Goal: Task Accomplishment & Management: Manage account settings

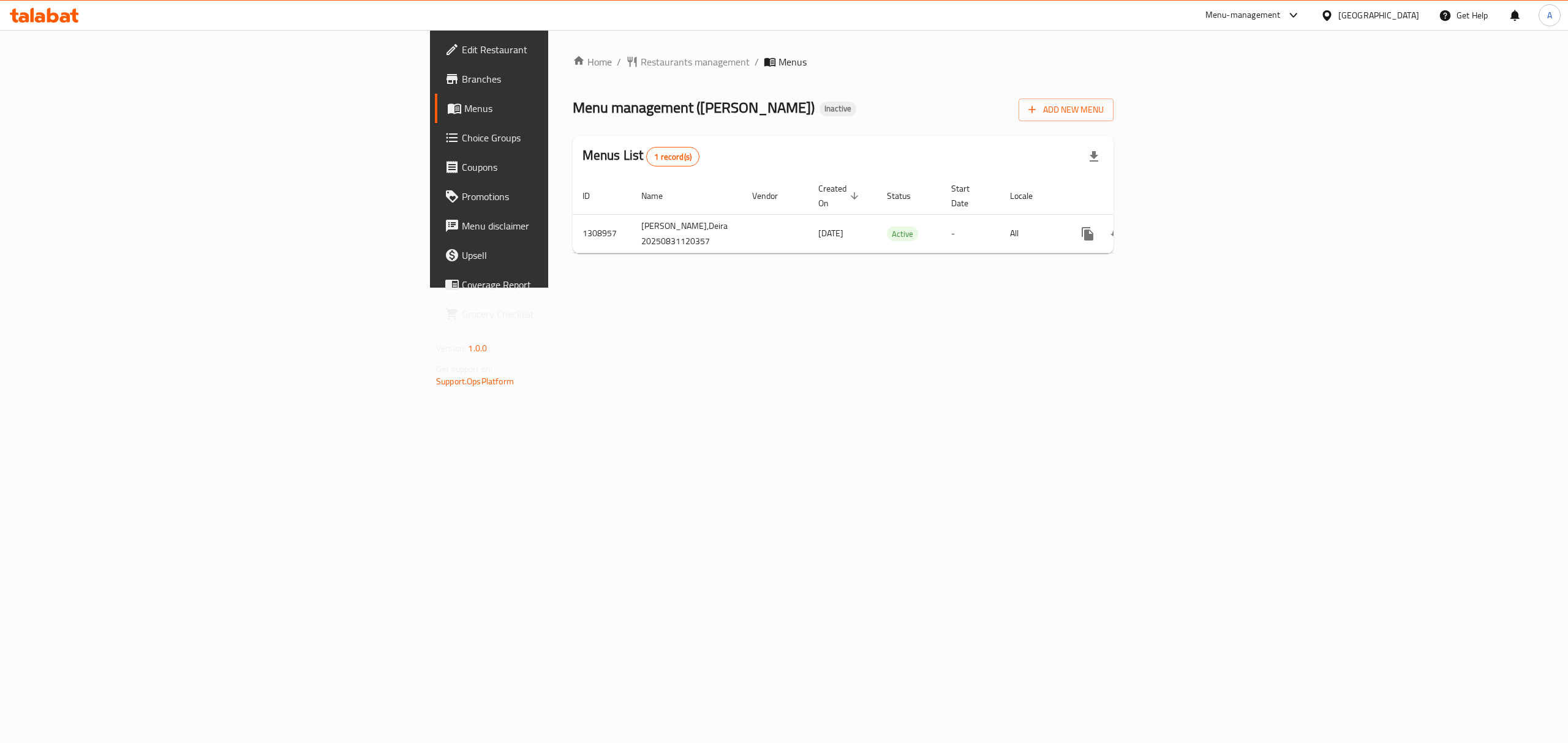
click at [911, 288] on div "Home / Restaurants management / Menus Menu management ( Marugame Udon ) Inactiv…" at bounding box center [843, 159] width 590 height 258
click at [1104, 105] on span "Add New Menu" at bounding box center [1066, 110] width 75 height 16
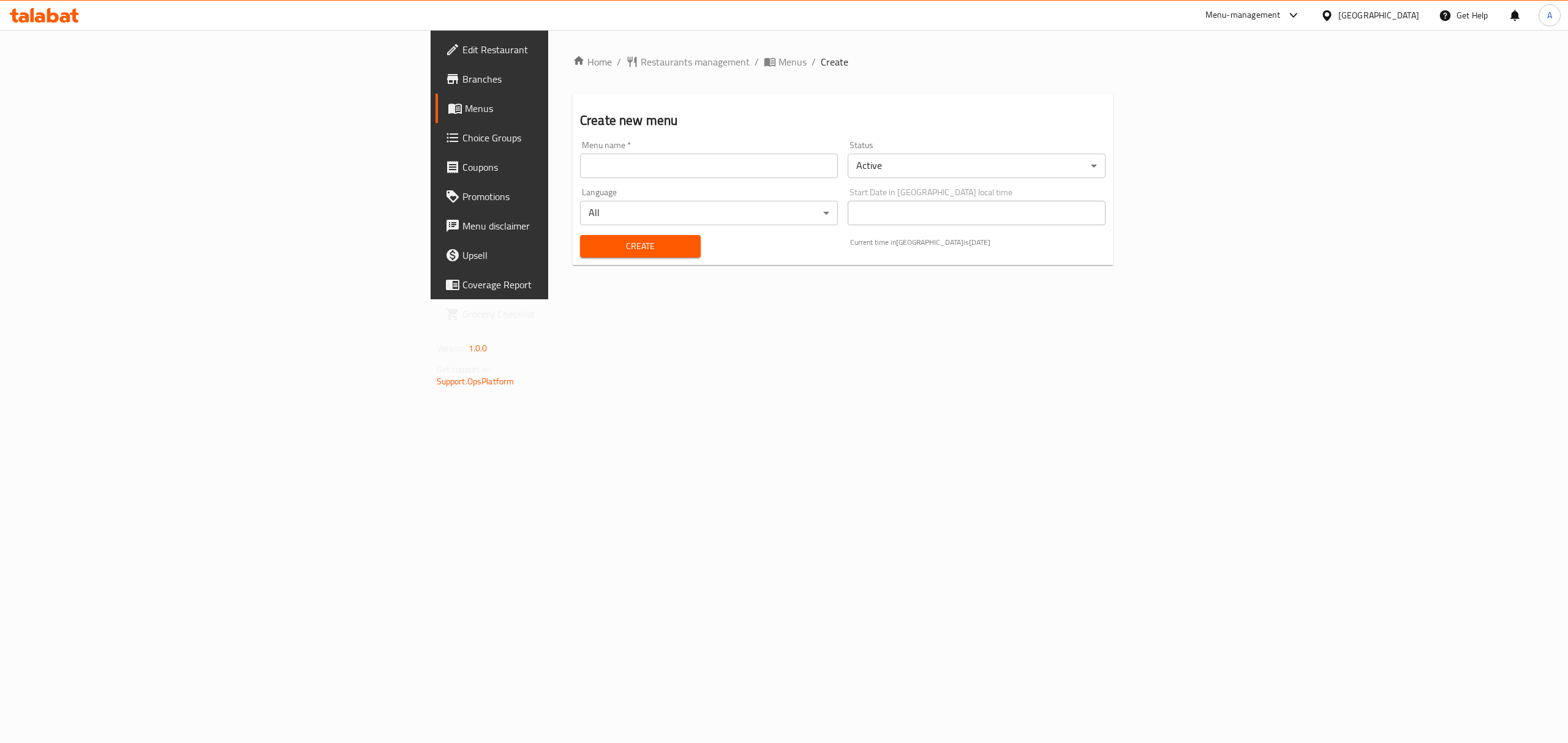
drag, startPoint x: 697, startPoint y: 157, endPoint x: 360, endPoint y: 213, distance: 341.6
click at [697, 157] on input "text" at bounding box center [709, 166] width 258 height 25
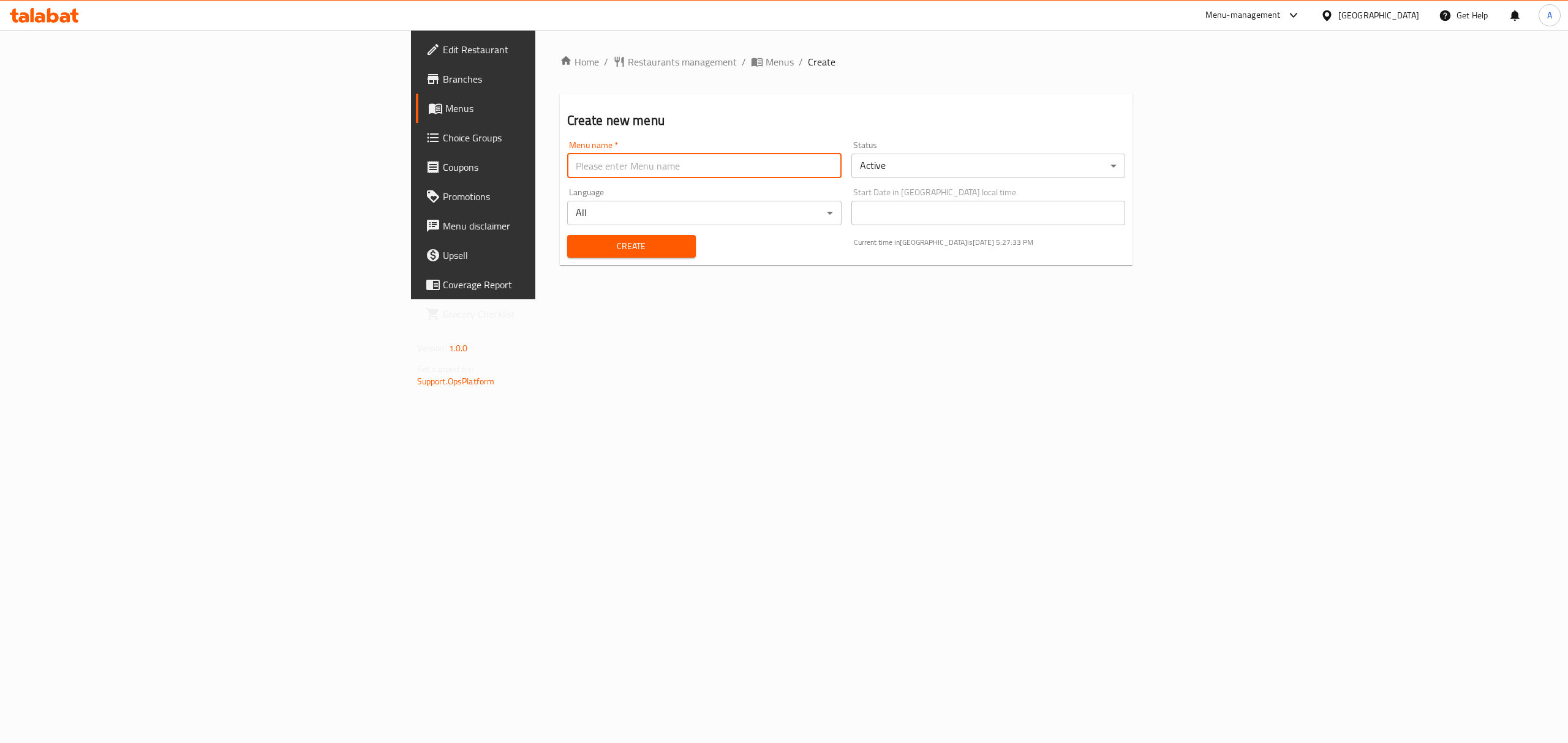
type input "1"
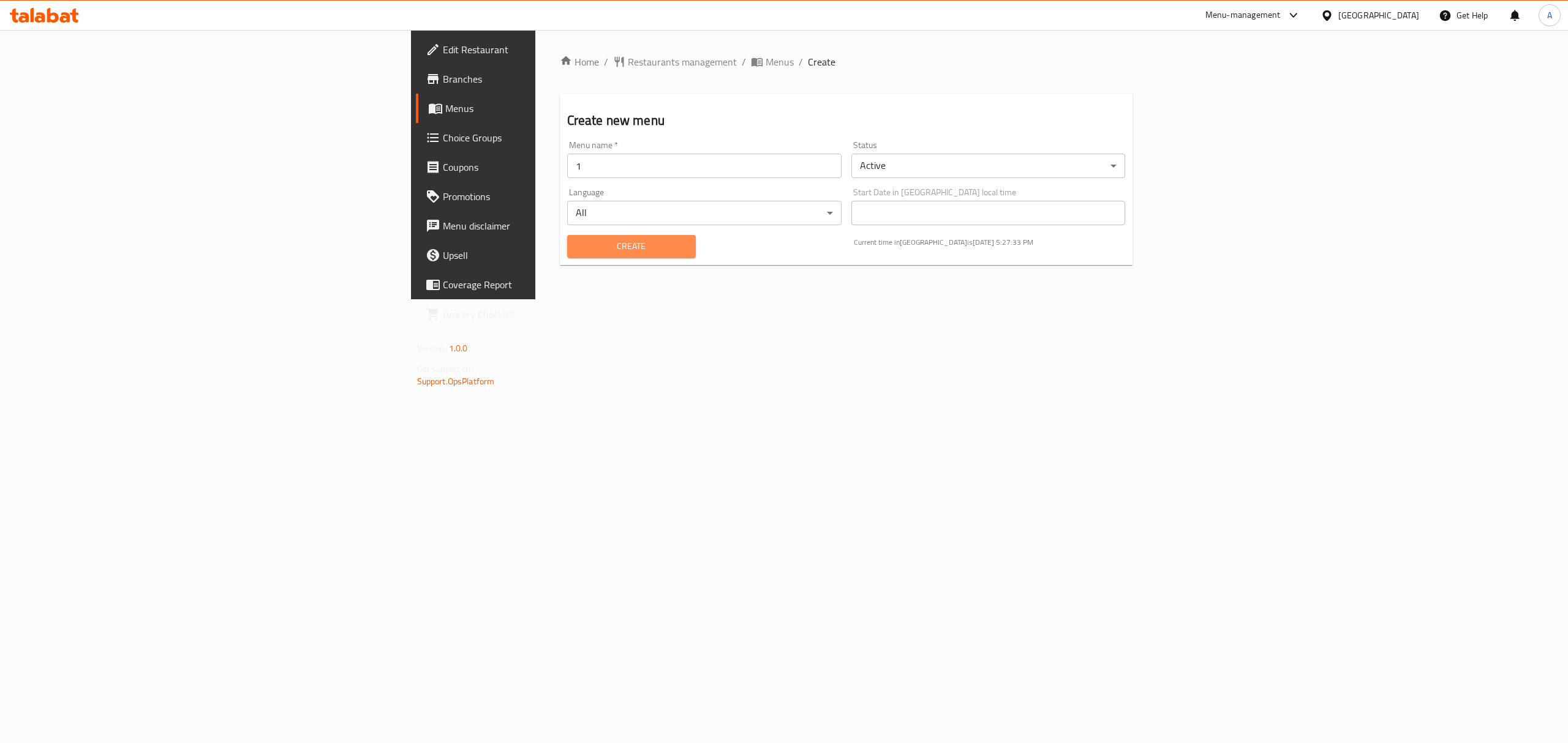
click at [577, 254] on span "Create" at bounding box center [631, 246] width 109 height 16
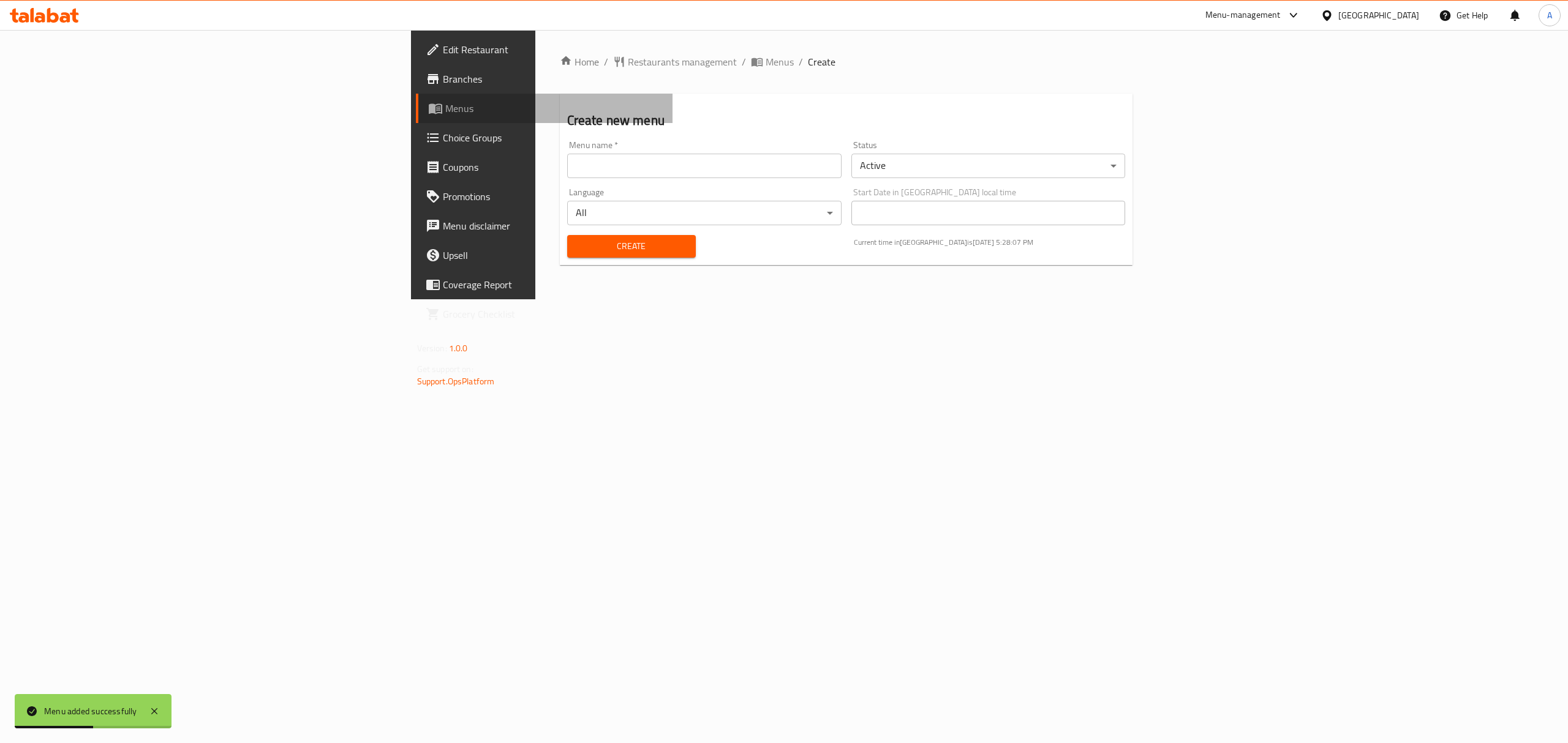
click at [446, 101] on span "Menus" at bounding box center [555, 108] width 218 height 15
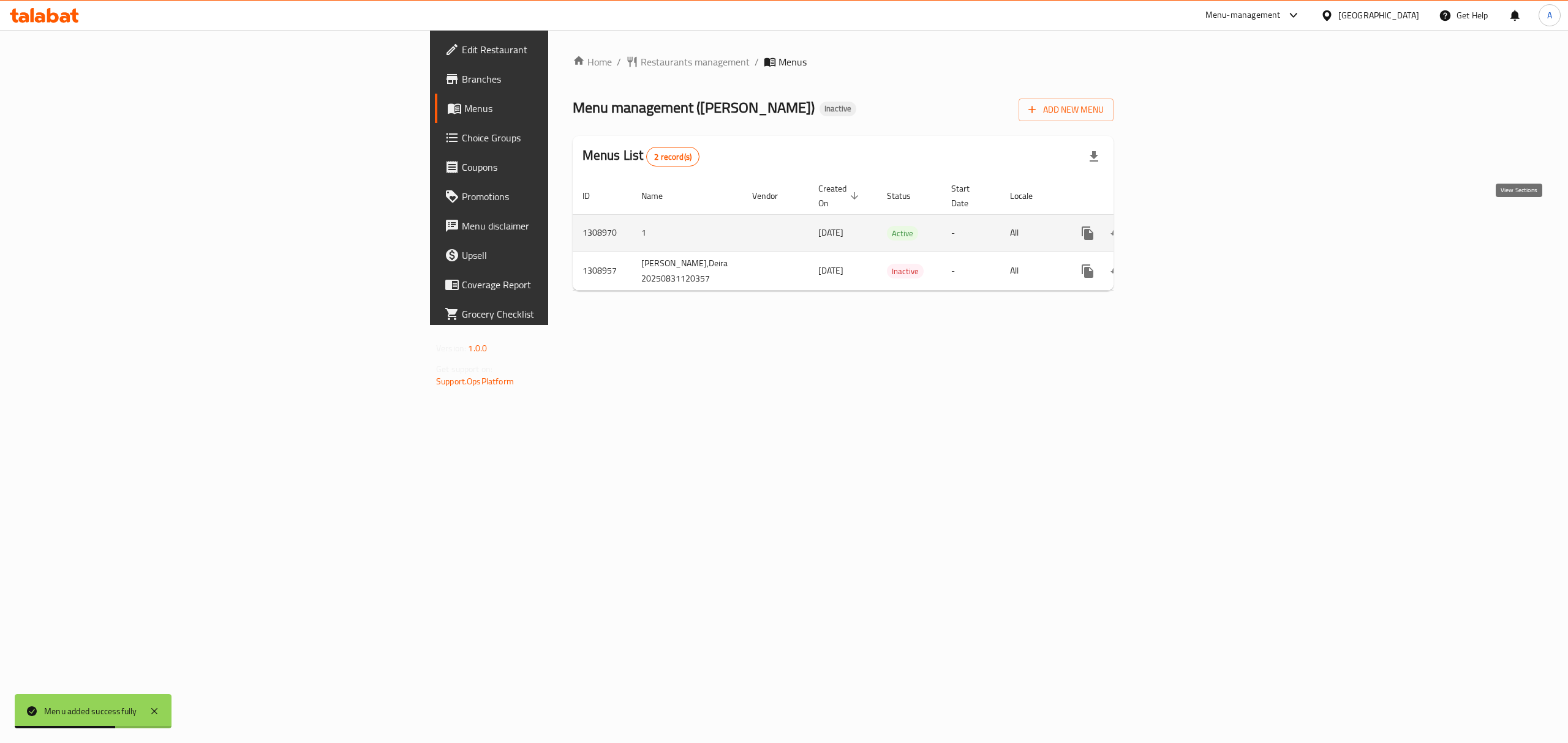
click at [1191, 219] on link "enhanced table" at bounding box center [1175, 233] width 29 height 29
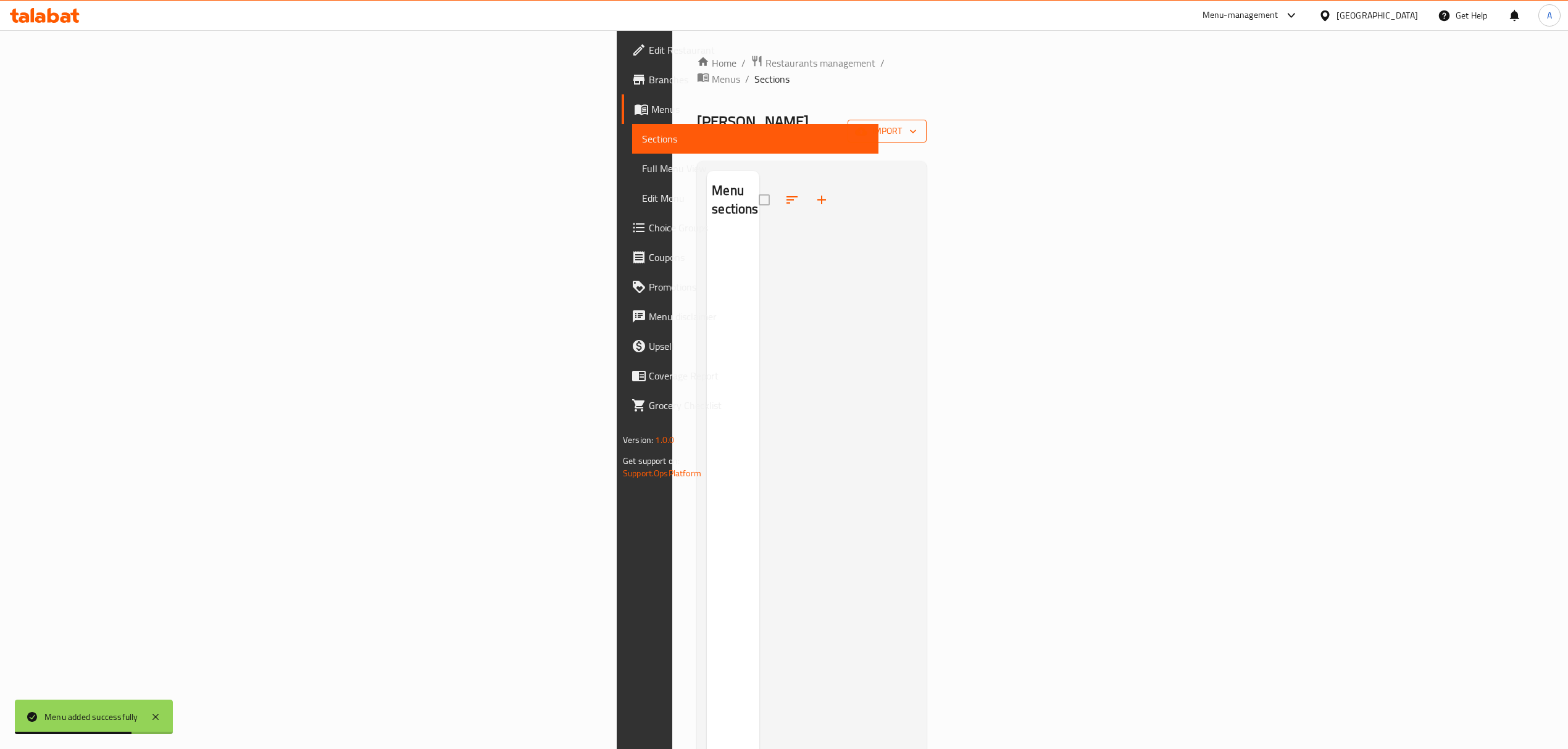
click at [917, 123] on span "import" at bounding box center [887, 131] width 59 height 16
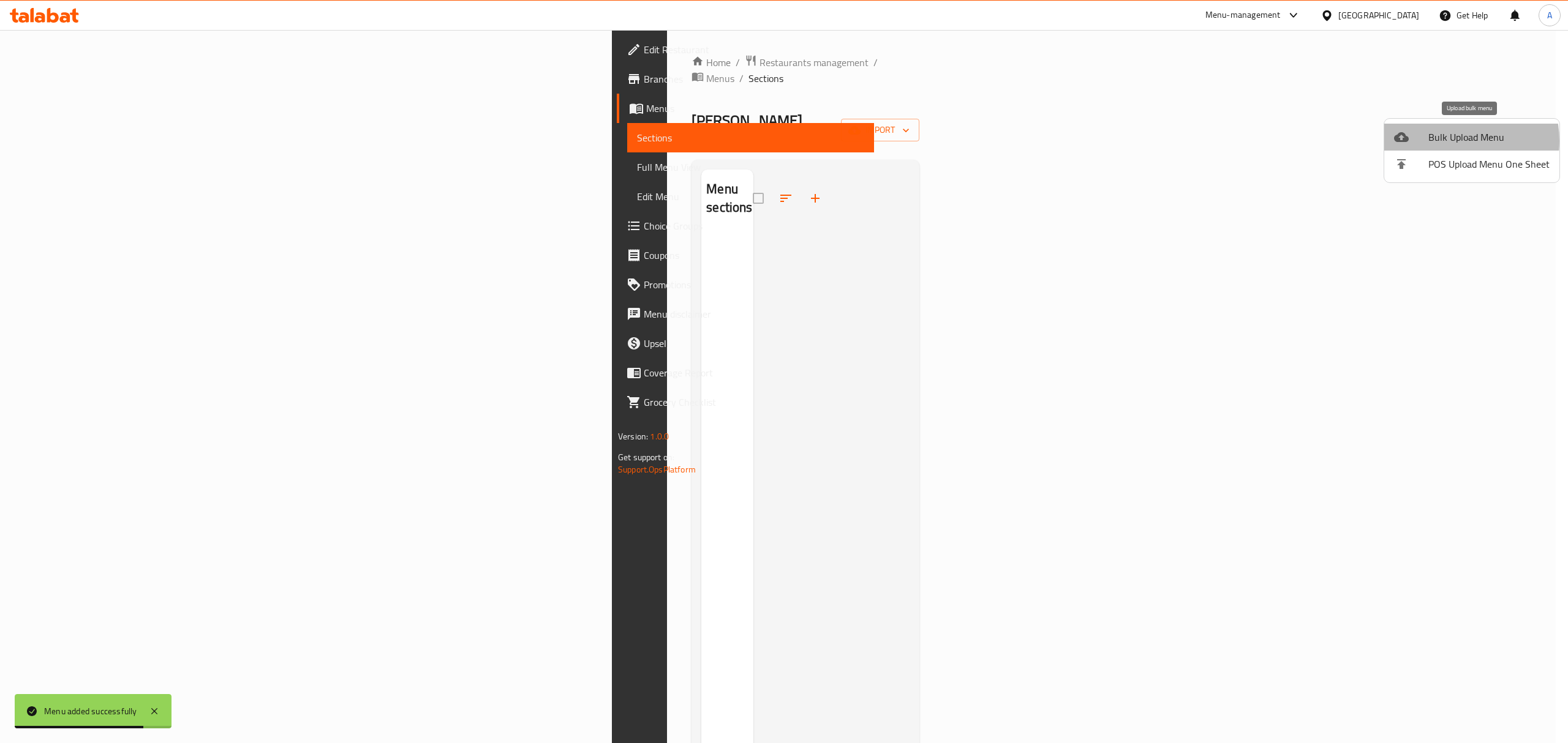
click at [1448, 141] on span "Bulk Upload Menu" at bounding box center [1489, 137] width 122 height 15
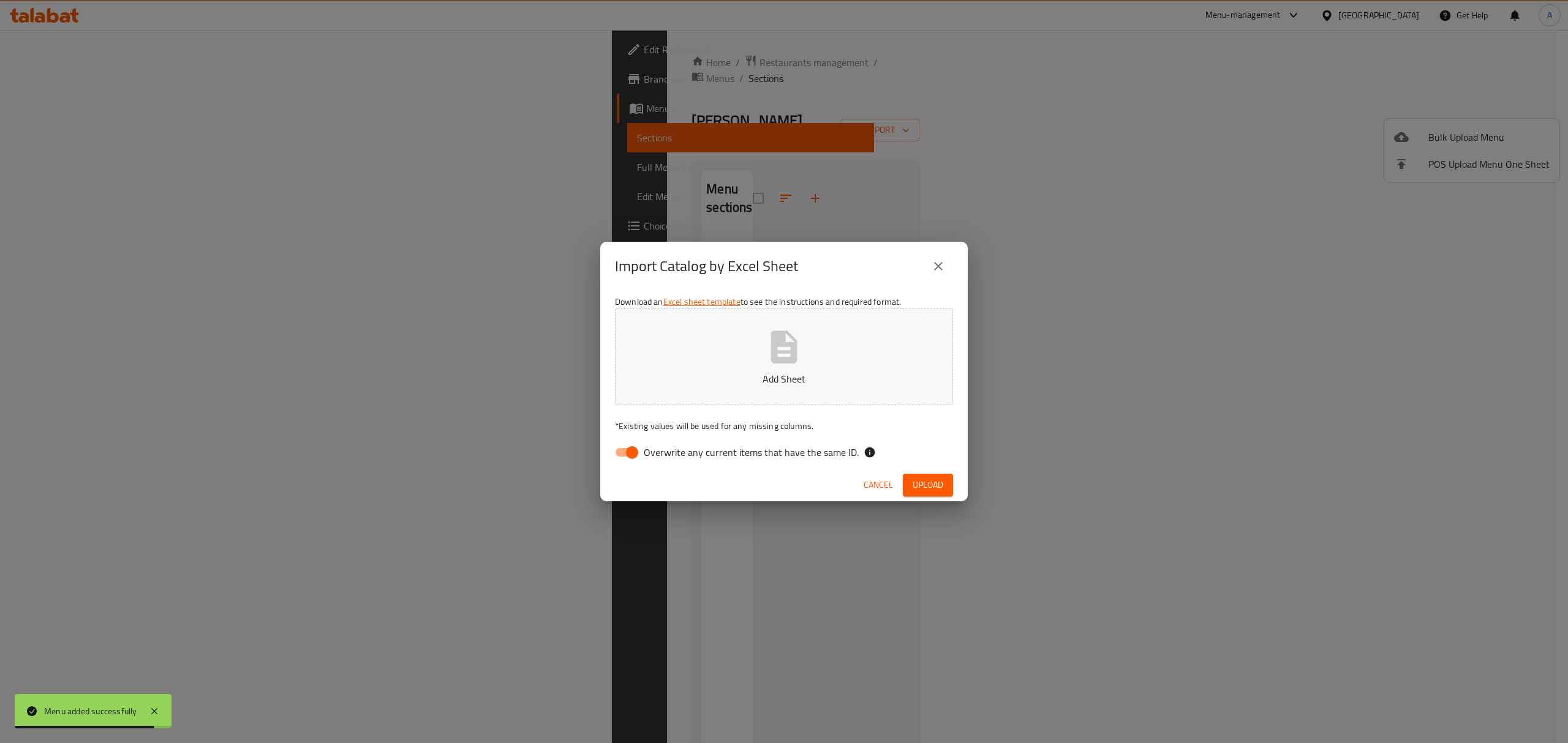
click at [648, 448] on span "Overwrite any current items that have the same ID." at bounding box center [752, 453] width 215 height 15
click at [648, 448] on input "Overwrite any current items that have the same ID." at bounding box center [632, 452] width 70 height 23
checkbox input "false"
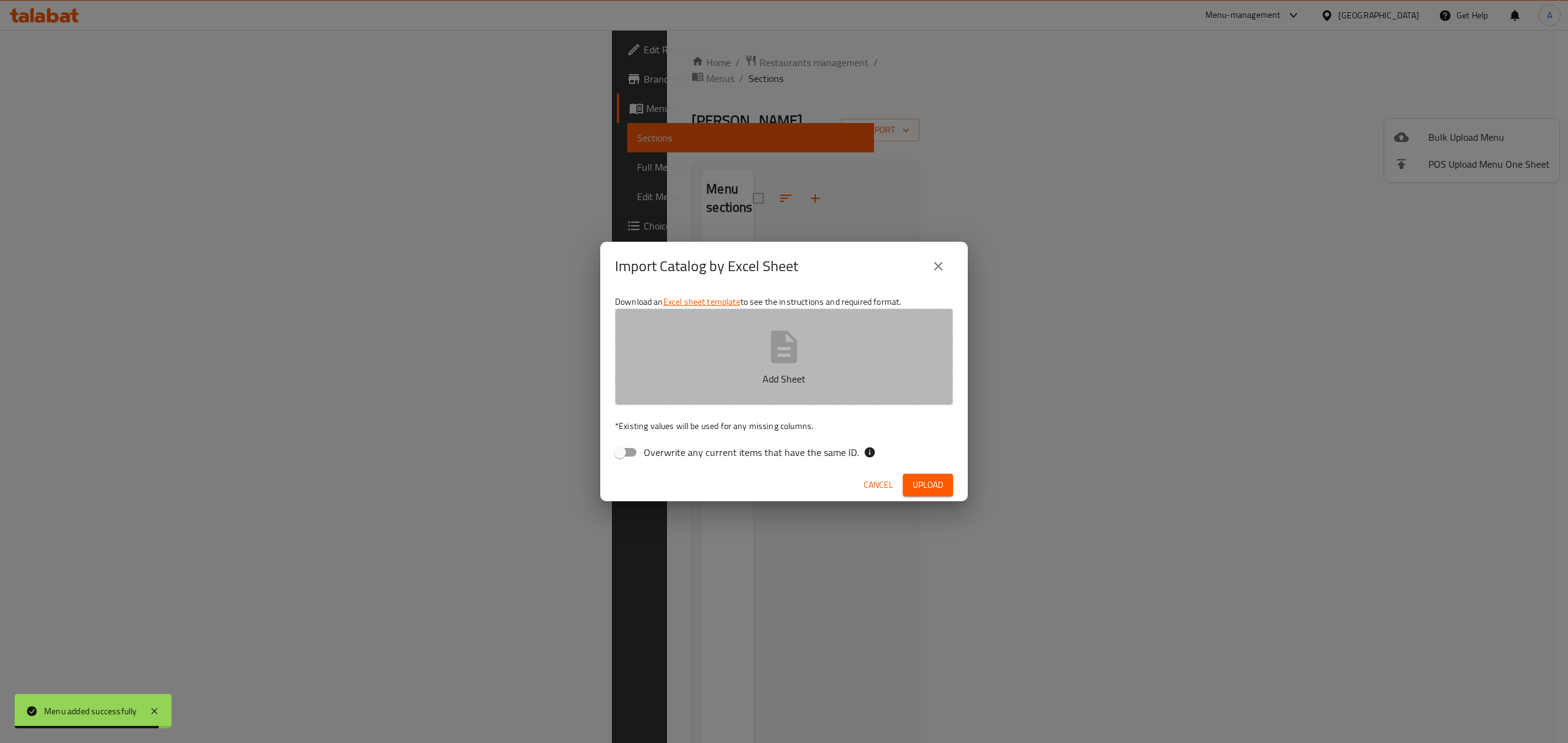
click at [652, 404] on button "Add Sheet" at bounding box center [784, 357] width 338 height 97
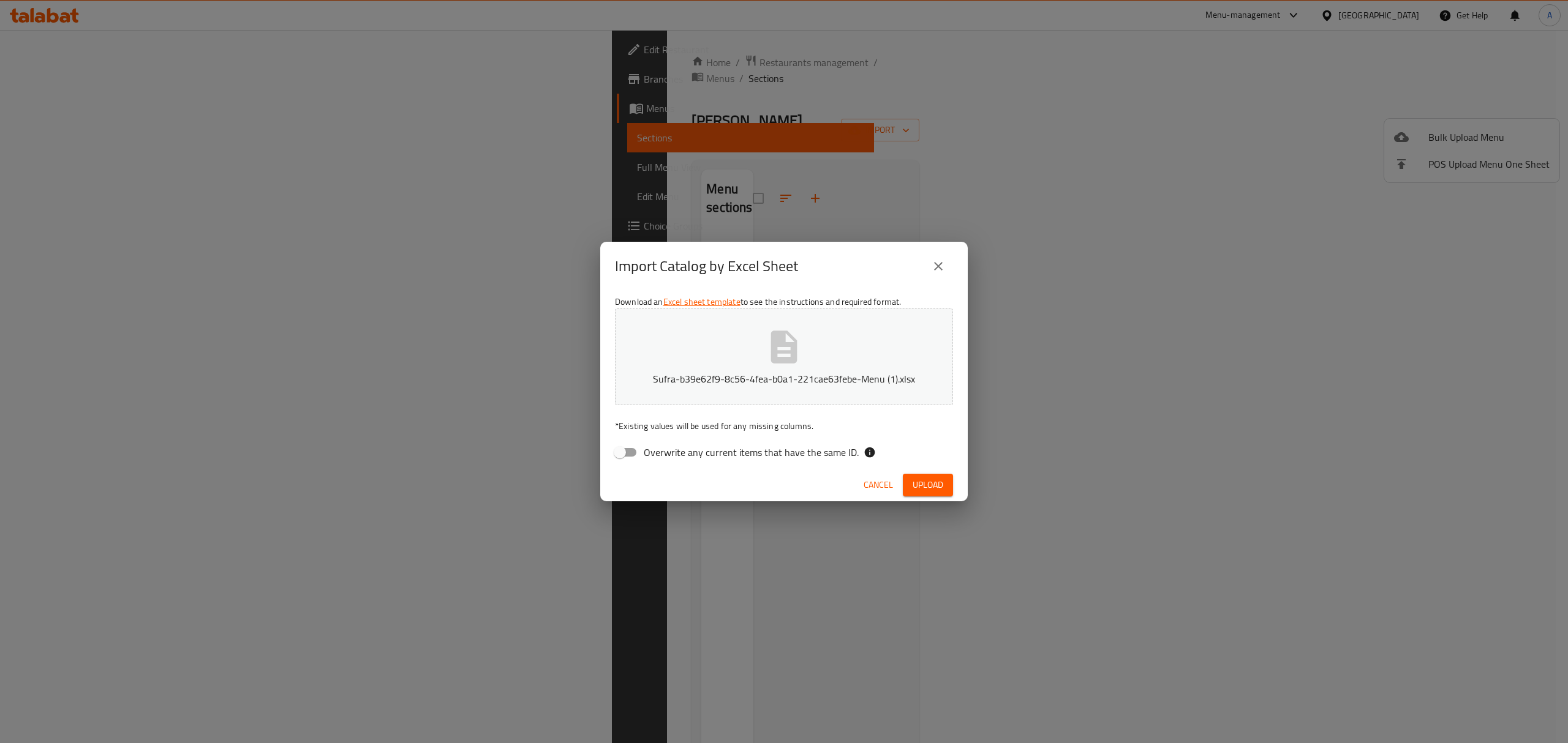
click at [925, 471] on div "Cancel Upload" at bounding box center [784, 485] width 367 height 32
click at [932, 488] on span "Upload" at bounding box center [928, 485] width 31 height 16
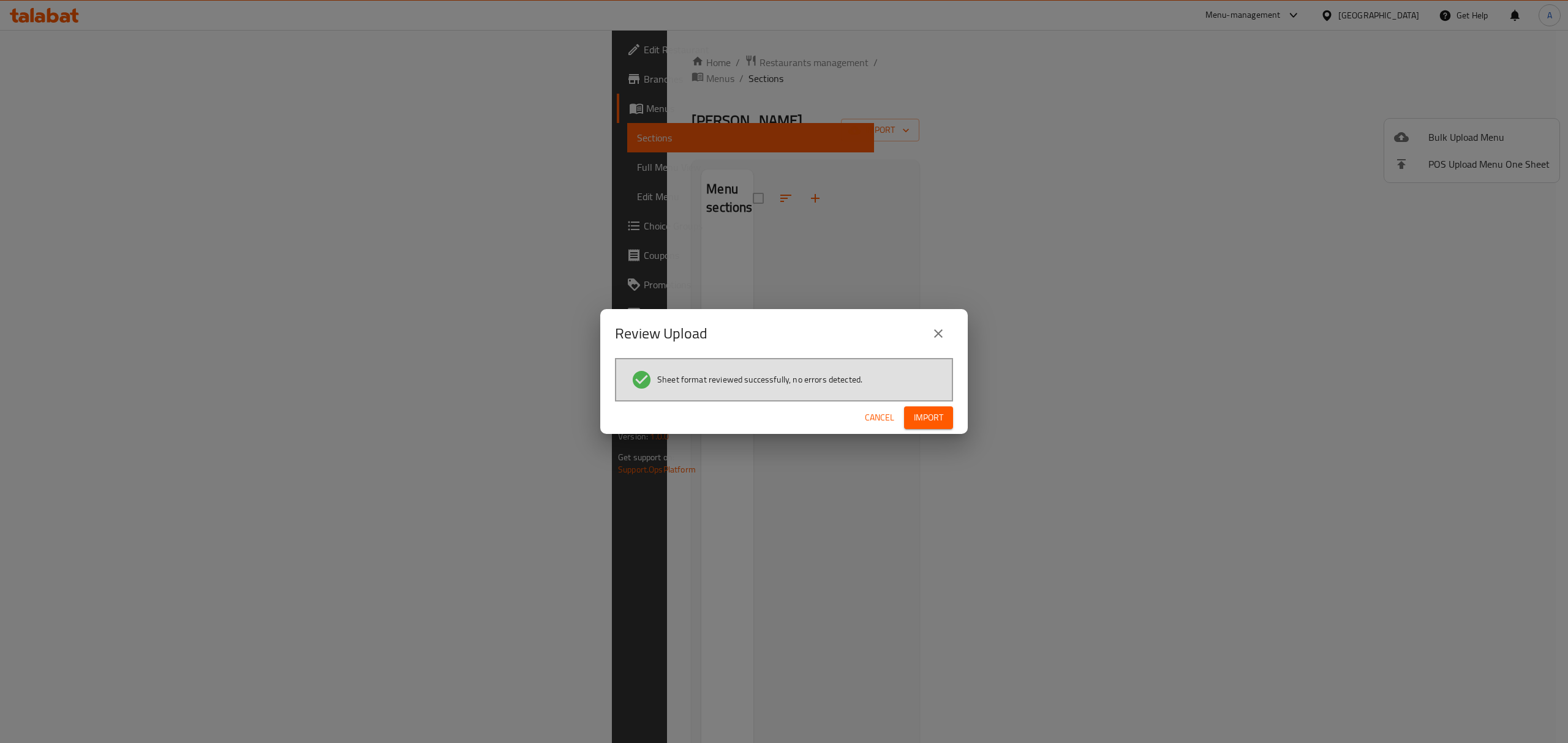
click at [930, 420] on span "Import" at bounding box center [928, 418] width 29 height 16
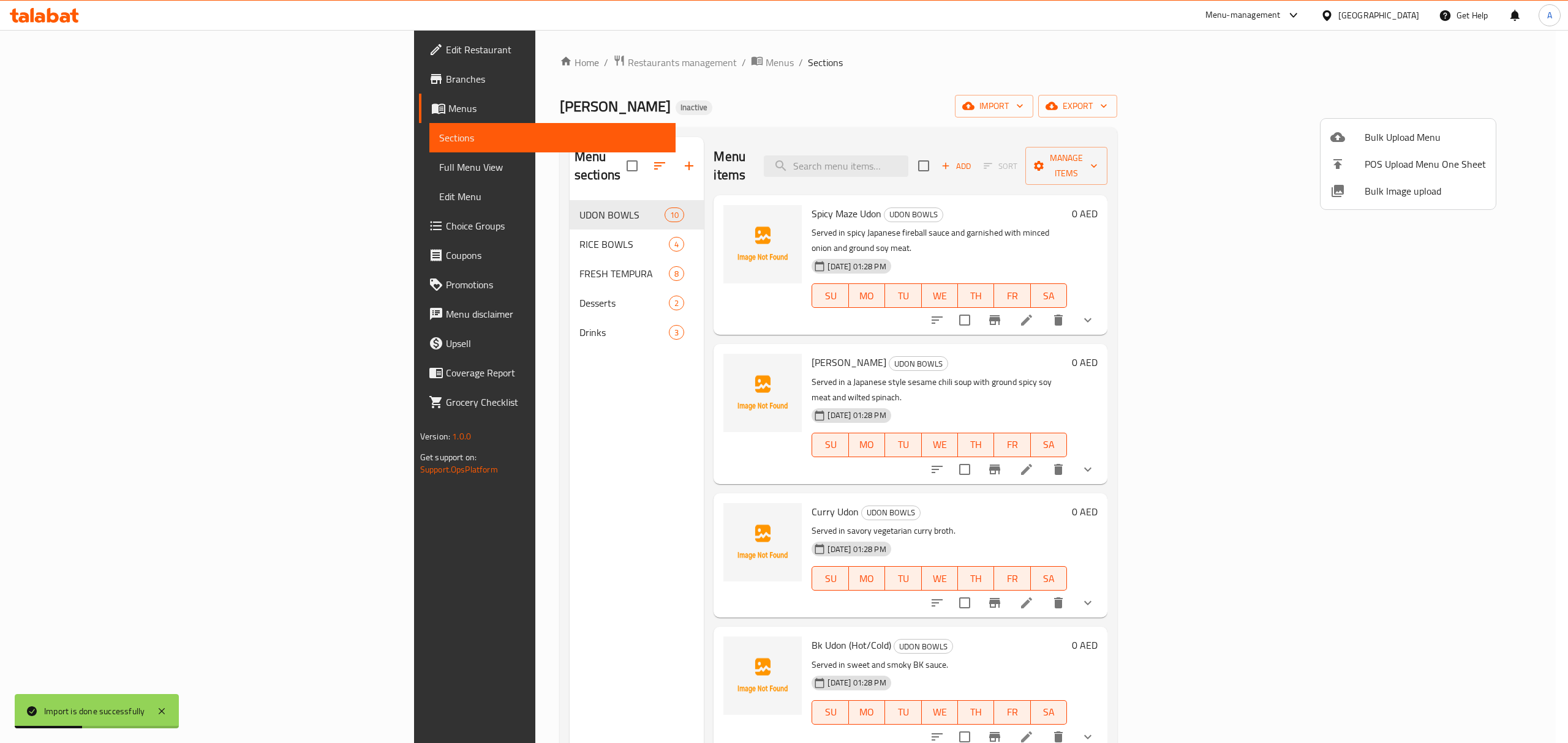
click at [458, 441] on div at bounding box center [784, 372] width 1568 height 743
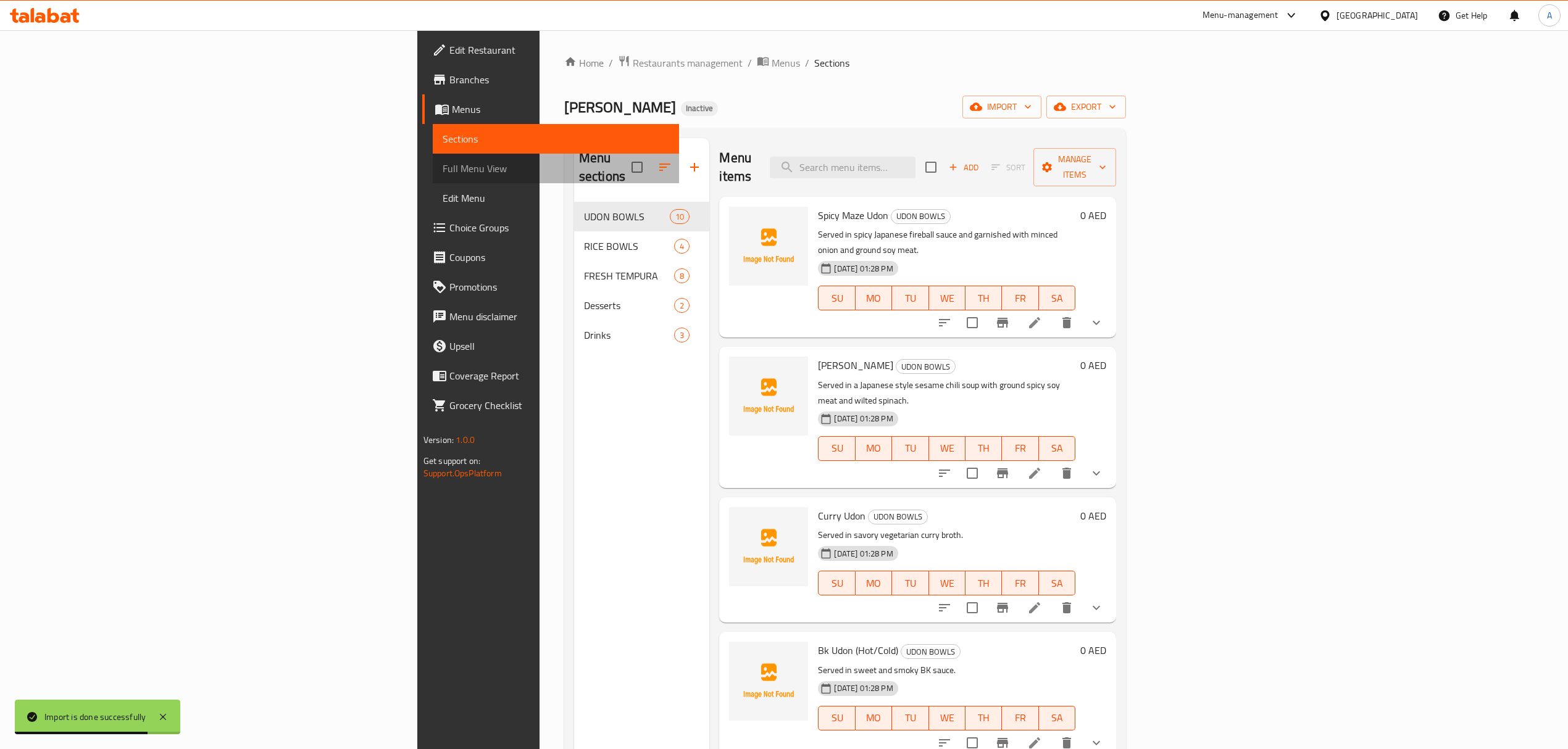
click at [432, 176] on link "Full Menu View" at bounding box center [555, 168] width 246 height 29
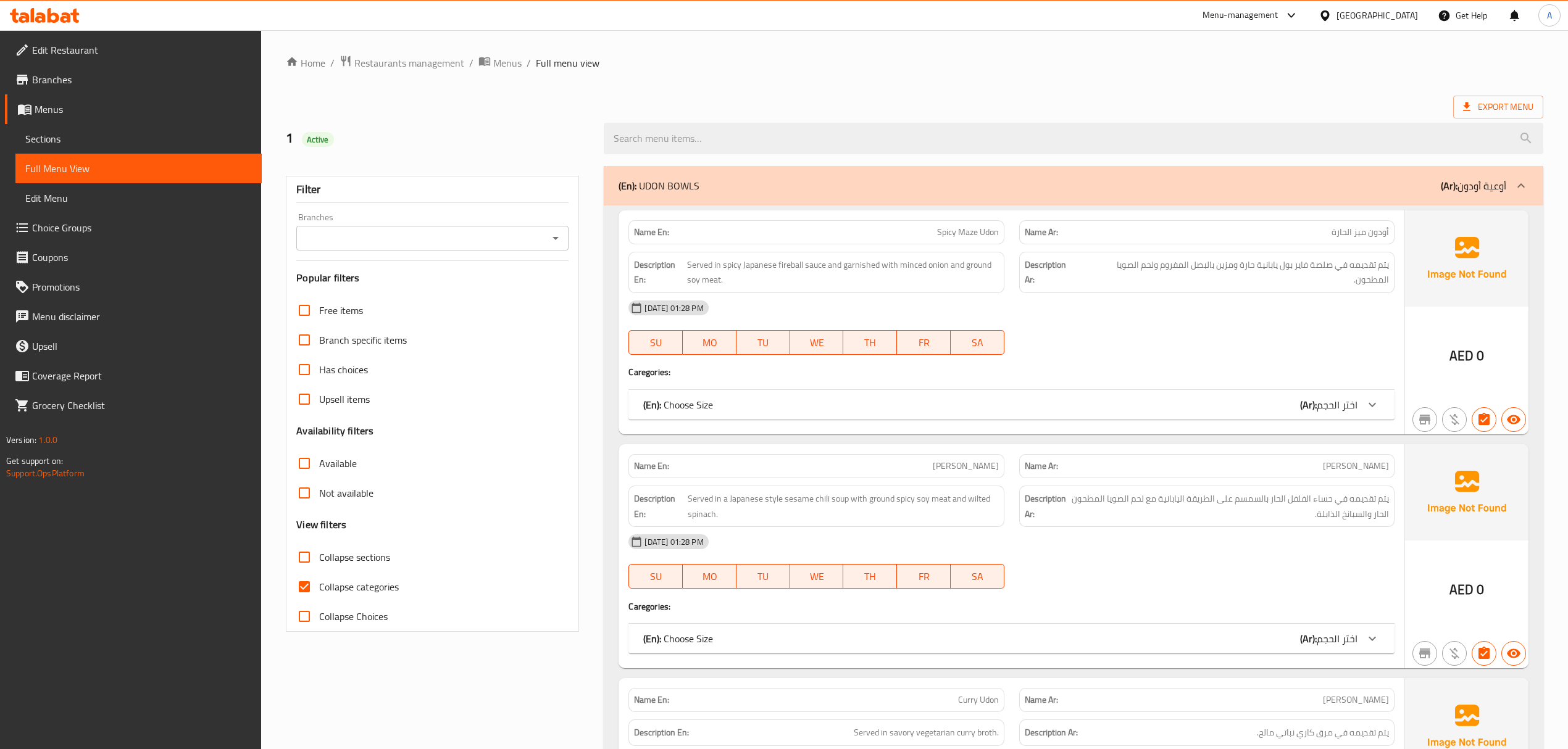
click at [311, 584] on input "Collapse categories" at bounding box center [304, 587] width 29 height 29
checkbox input "false"
click at [352, 590] on span "Collapse categories" at bounding box center [359, 587] width 80 height 15
click at [319, 590] on input "Collapse categories" at bounding box center [304, 587] width 29 height 29
checkbox input "false"
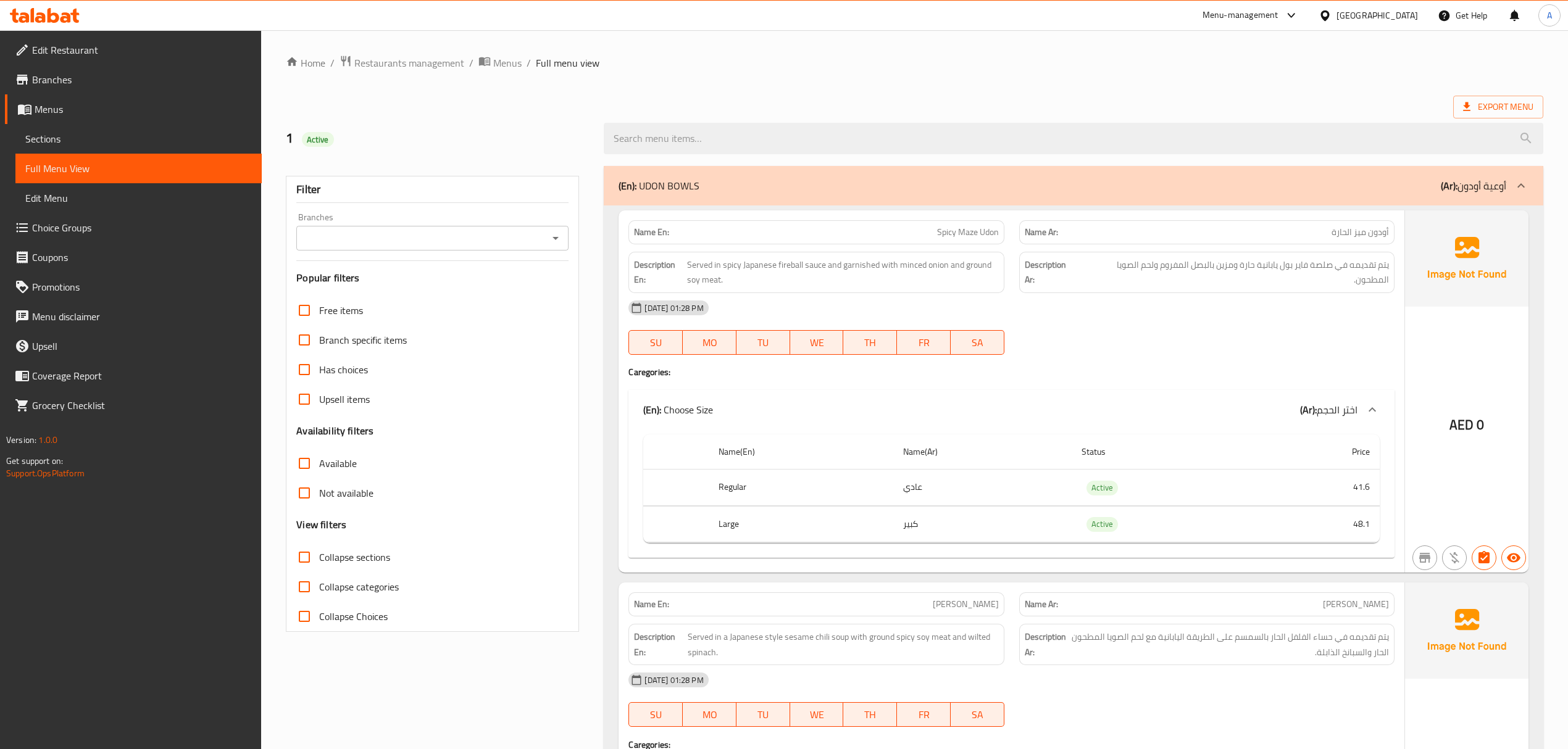
click at [74, 146] on span "Sections" at bounding box center [138, 139] width 226 height 15
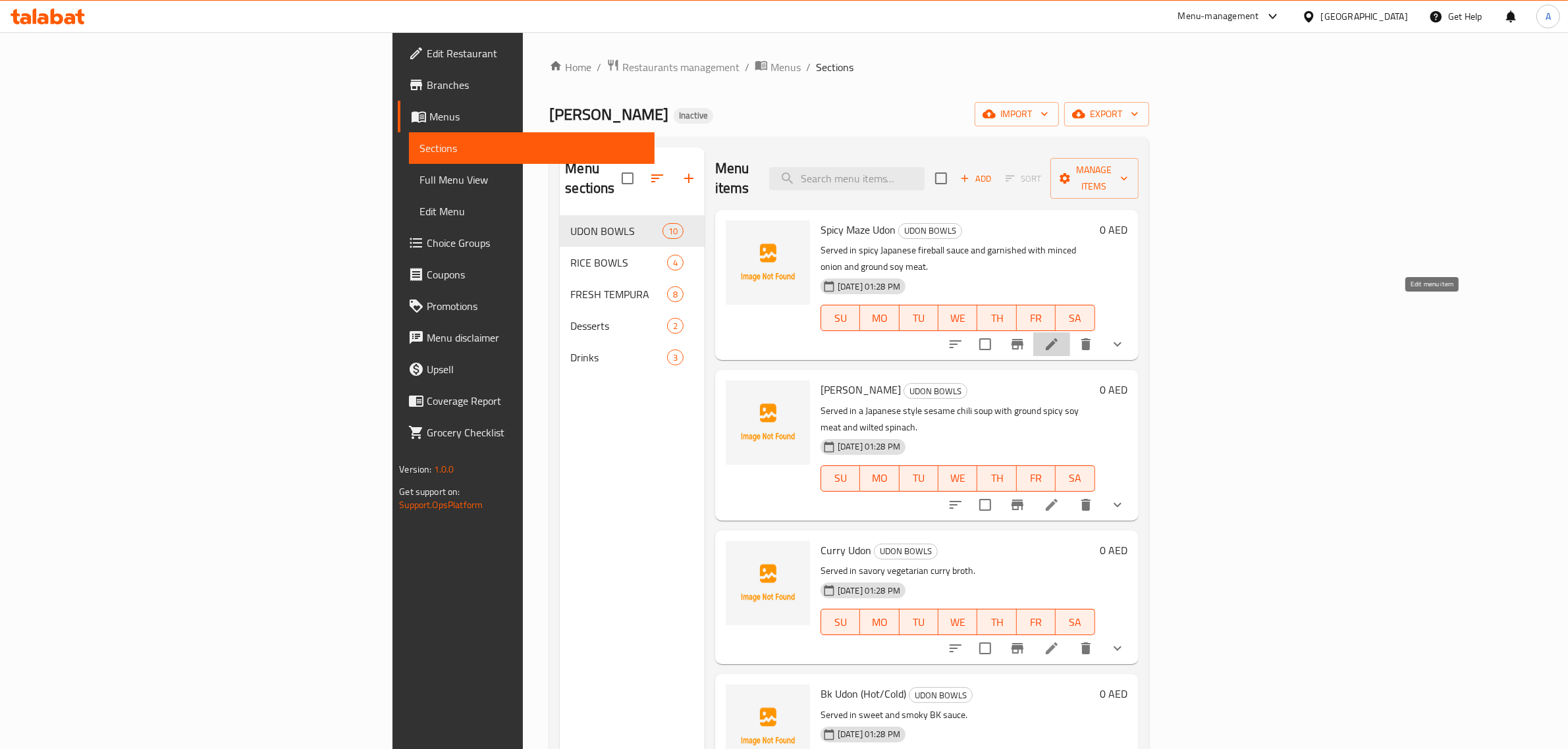
drag, startPoint x: 1435, startPoint y: 310, endPoint x: 1447, endPoint y: 323, distance: 17.7
drag, startPoint x: 1428, startPoint y: 600, endPoint x: 1434, endPoint y: 593, distance: 9.2
click at [1060, 336] on icon at bounding box center [1052, 344] width 16 height 16
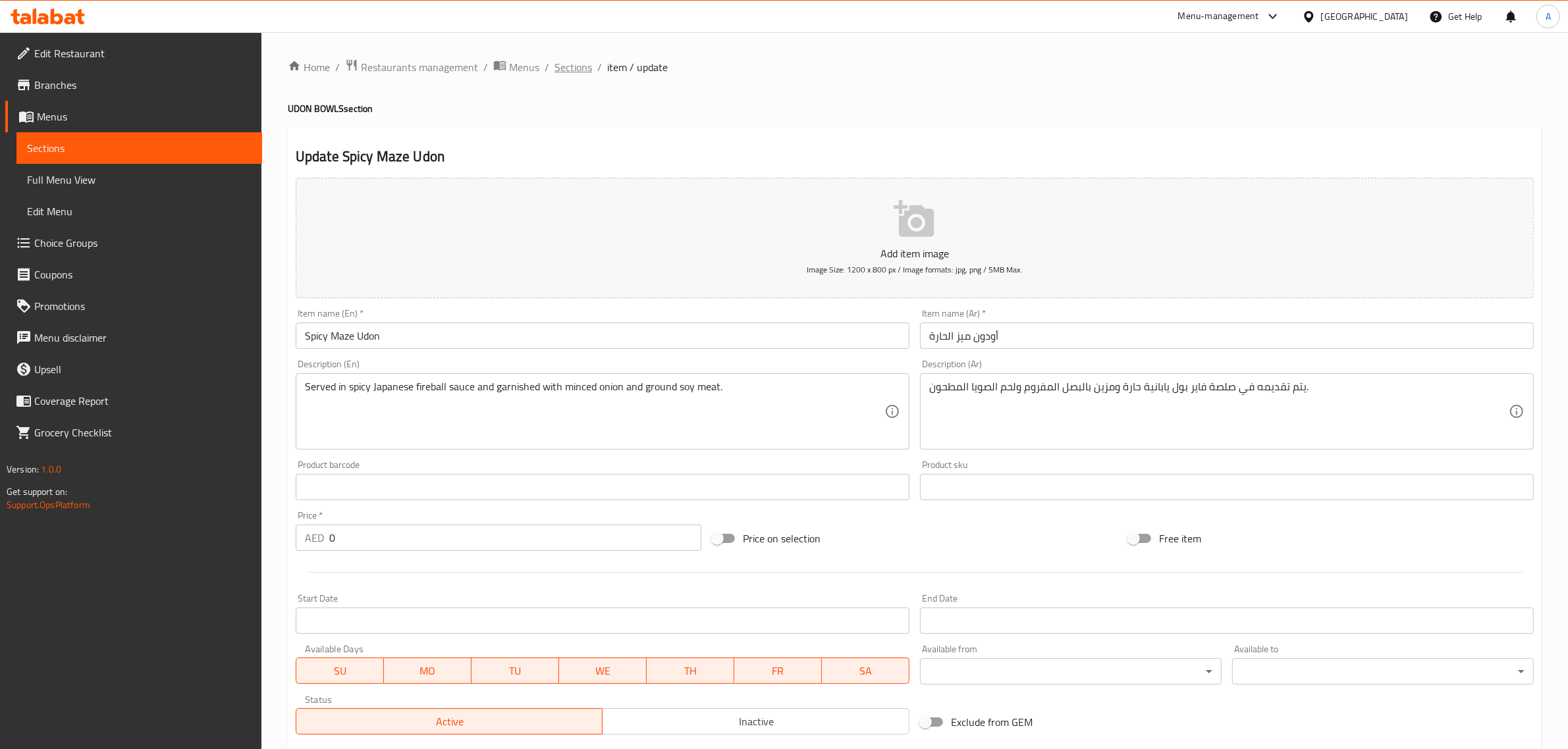
click at [580, 59] on span "Sections" at bounding box center [573, 67] width 38 height 16
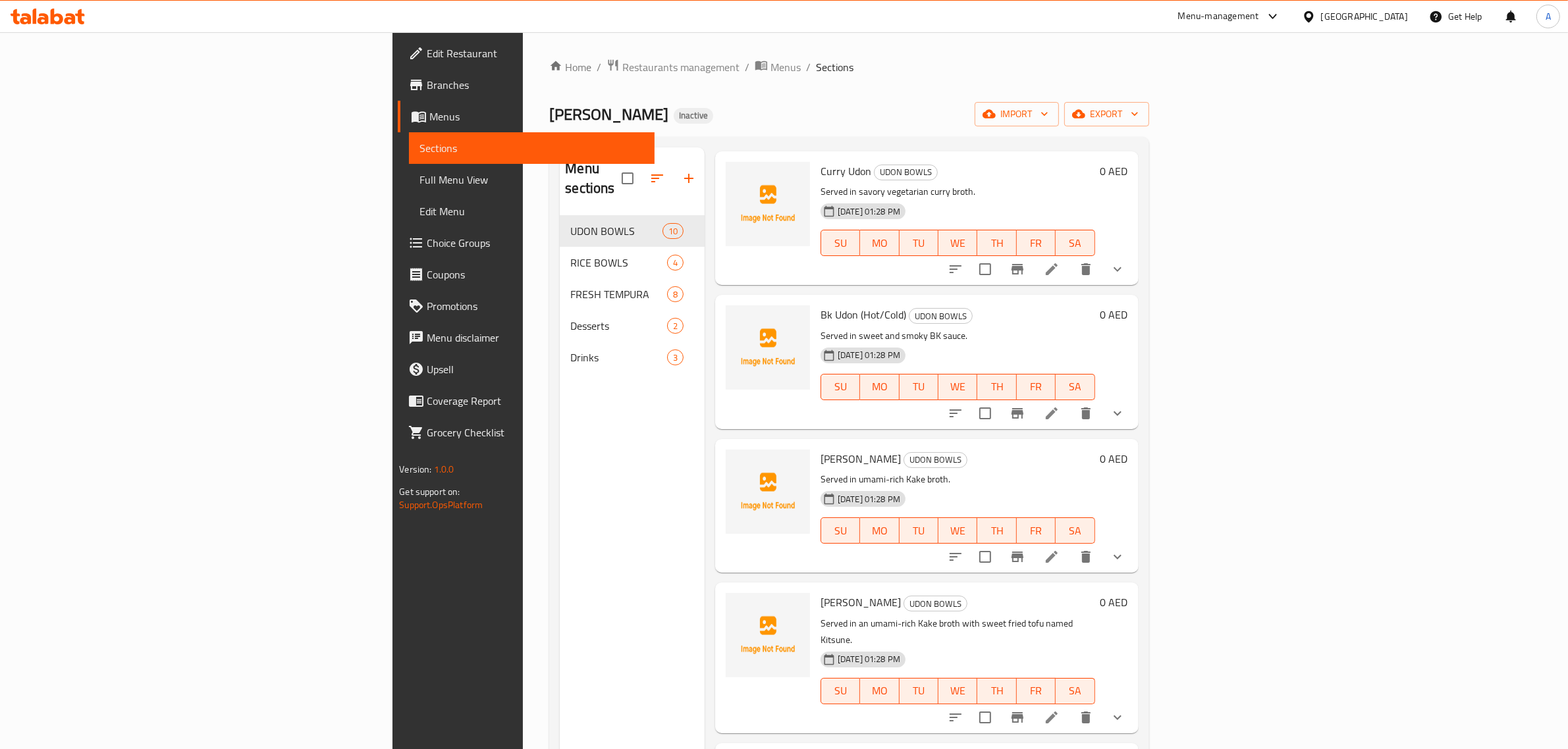
scroll to position [411, 0]
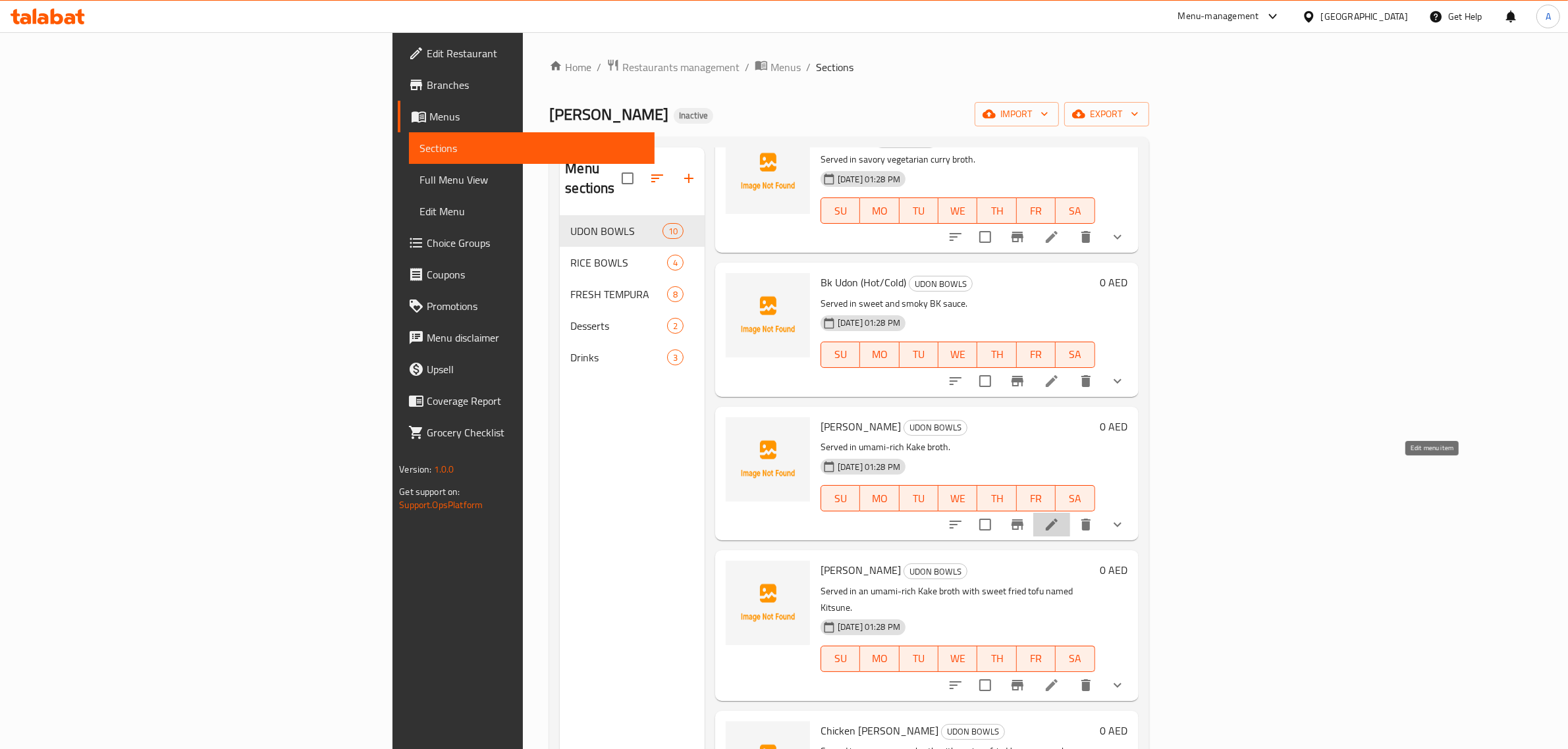
drag, startPoint x: 1431, startPoint y: 469, endPoint x: 1438, endPoint y: 480, distance: 13.0
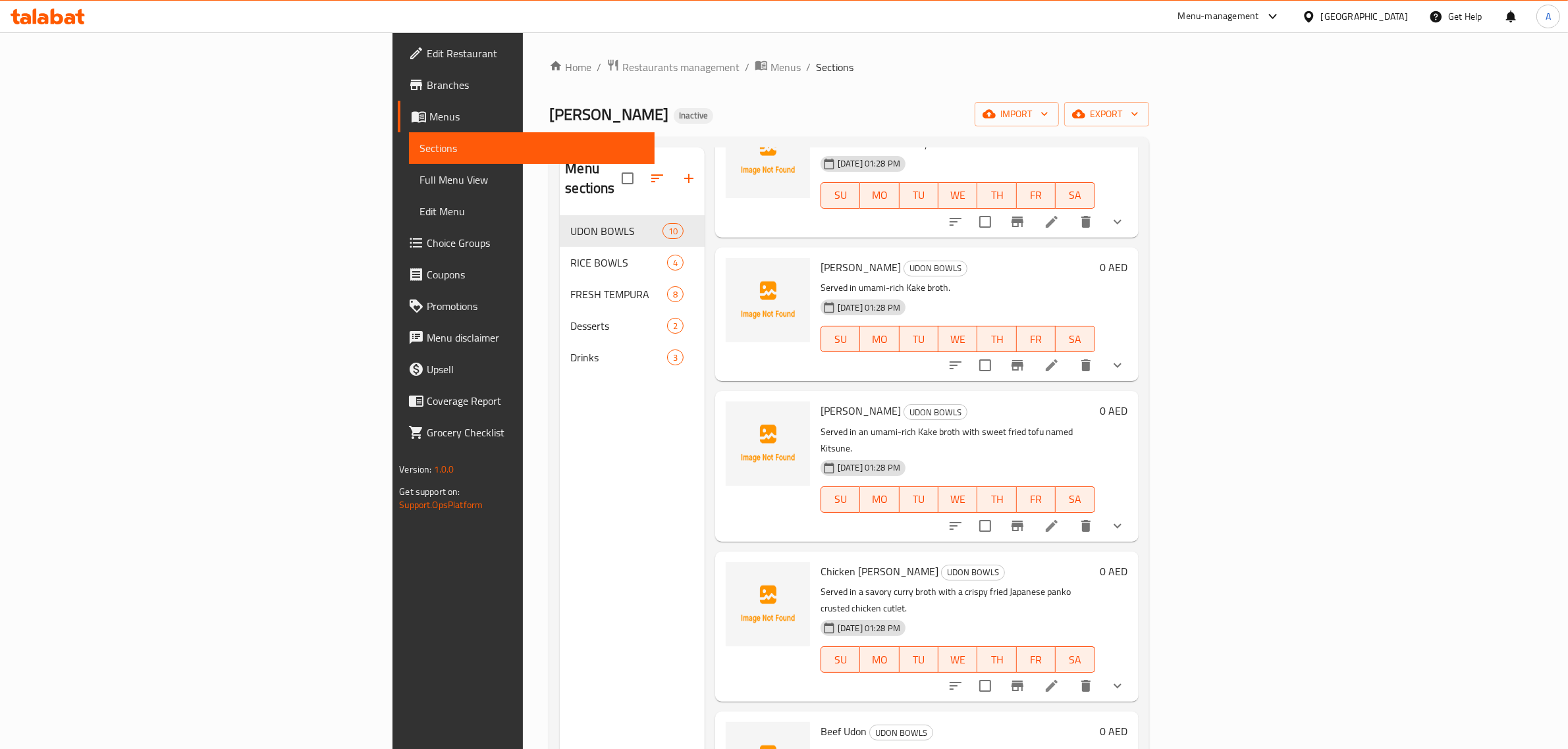
scroll to position [658, 0]
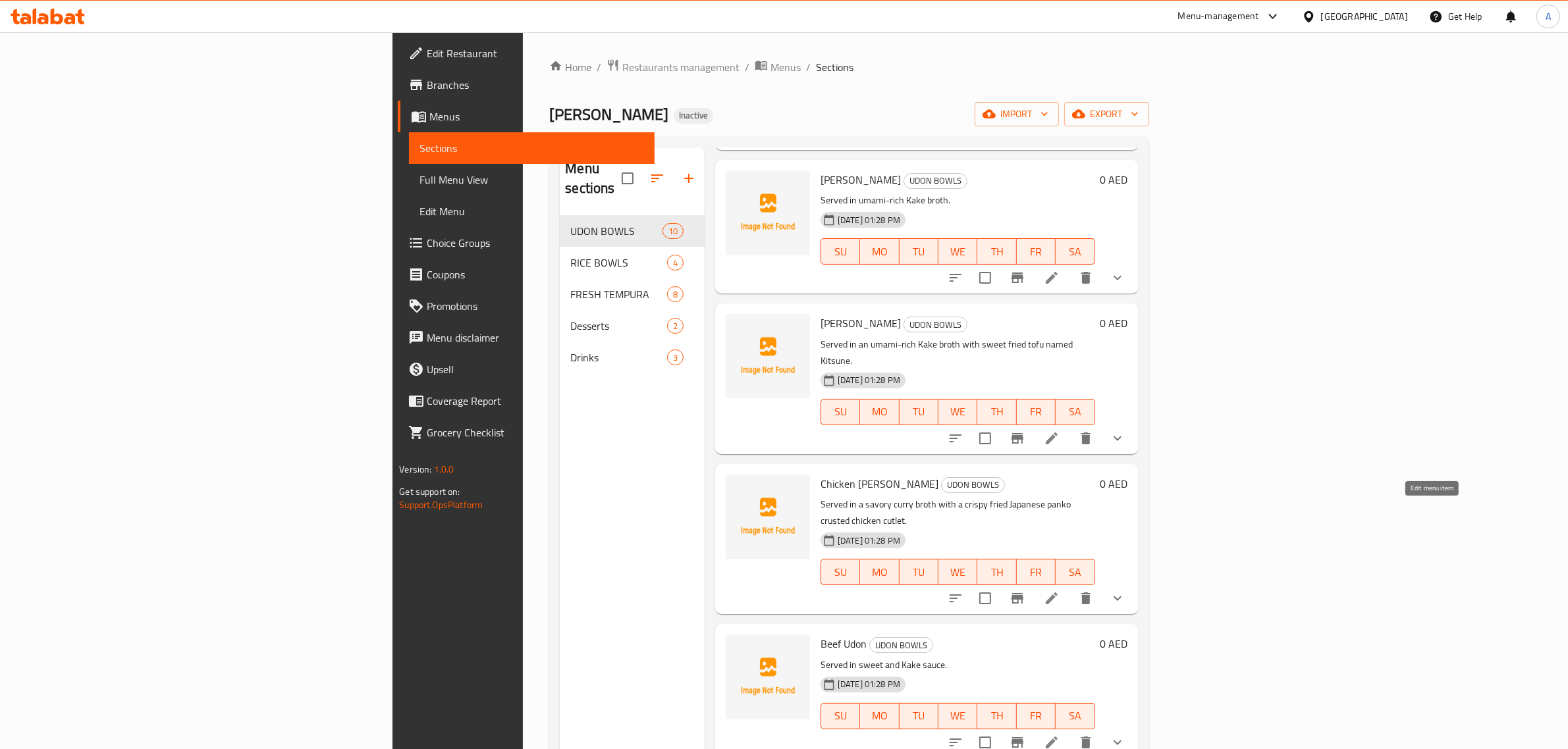
click at [1060, 590] on icon at bounding box center [1052, 598] width 16 height 16
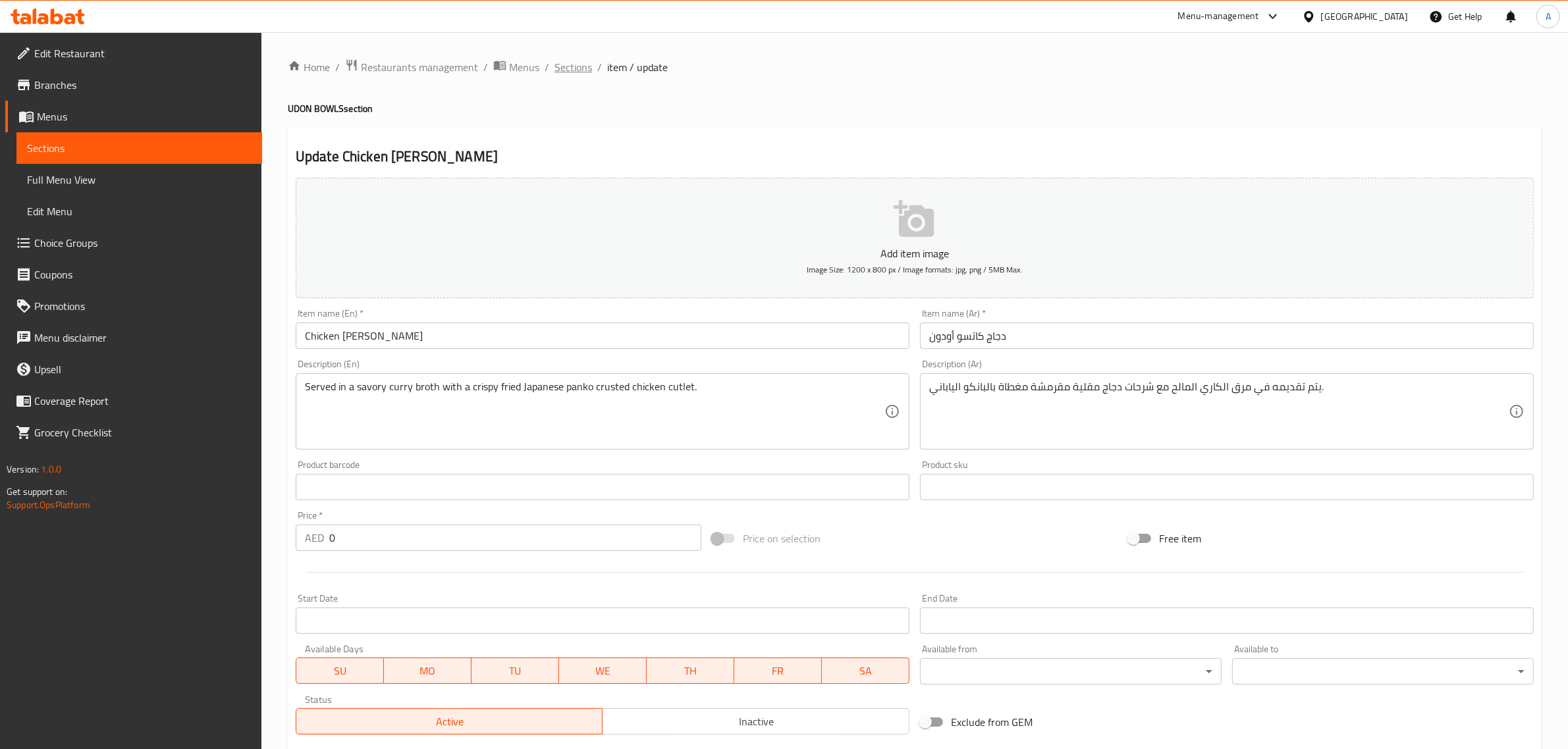
click at [568, 67] on span "Sections" at bounding box center [573, 67] width 38 height 16
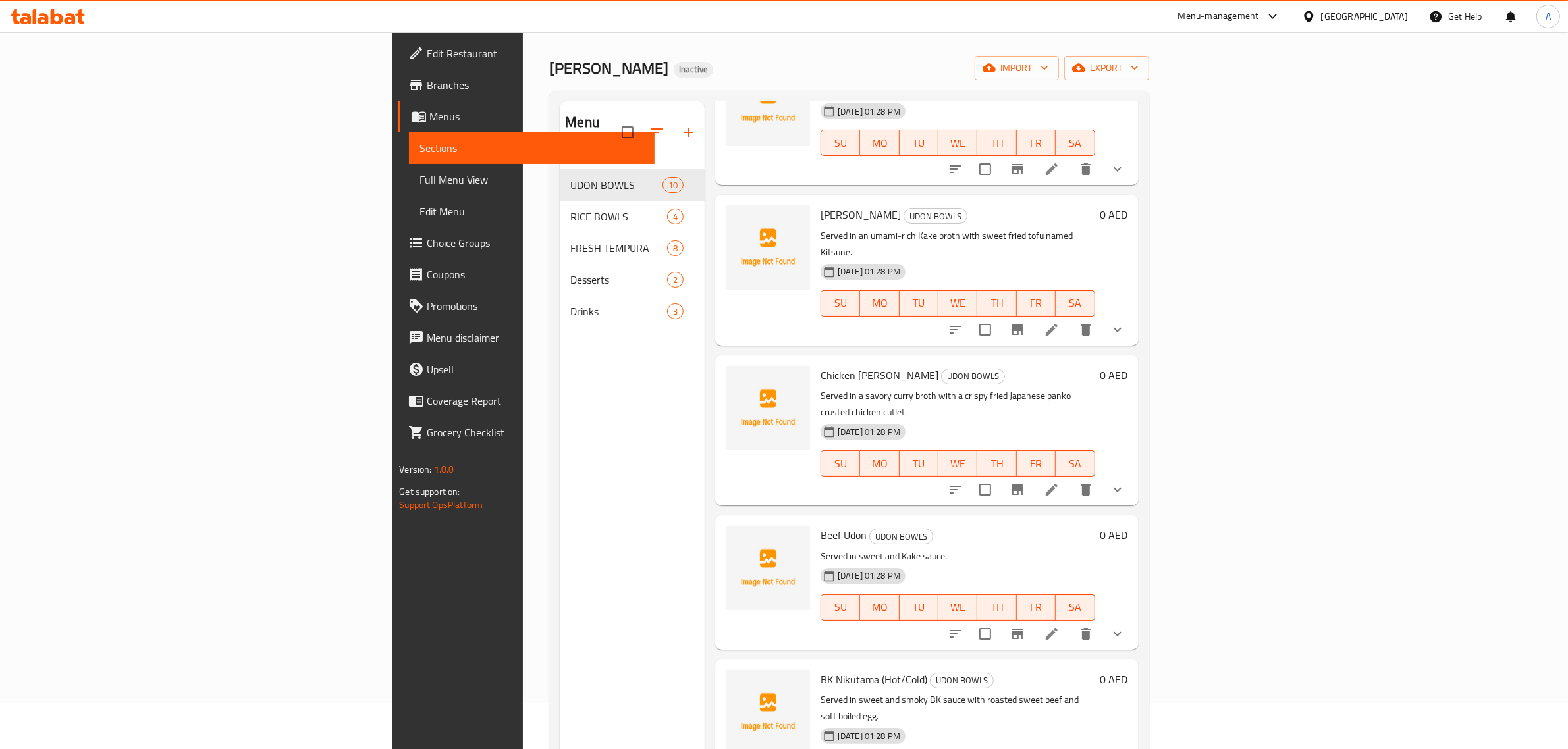
scroll to position [83, 0]
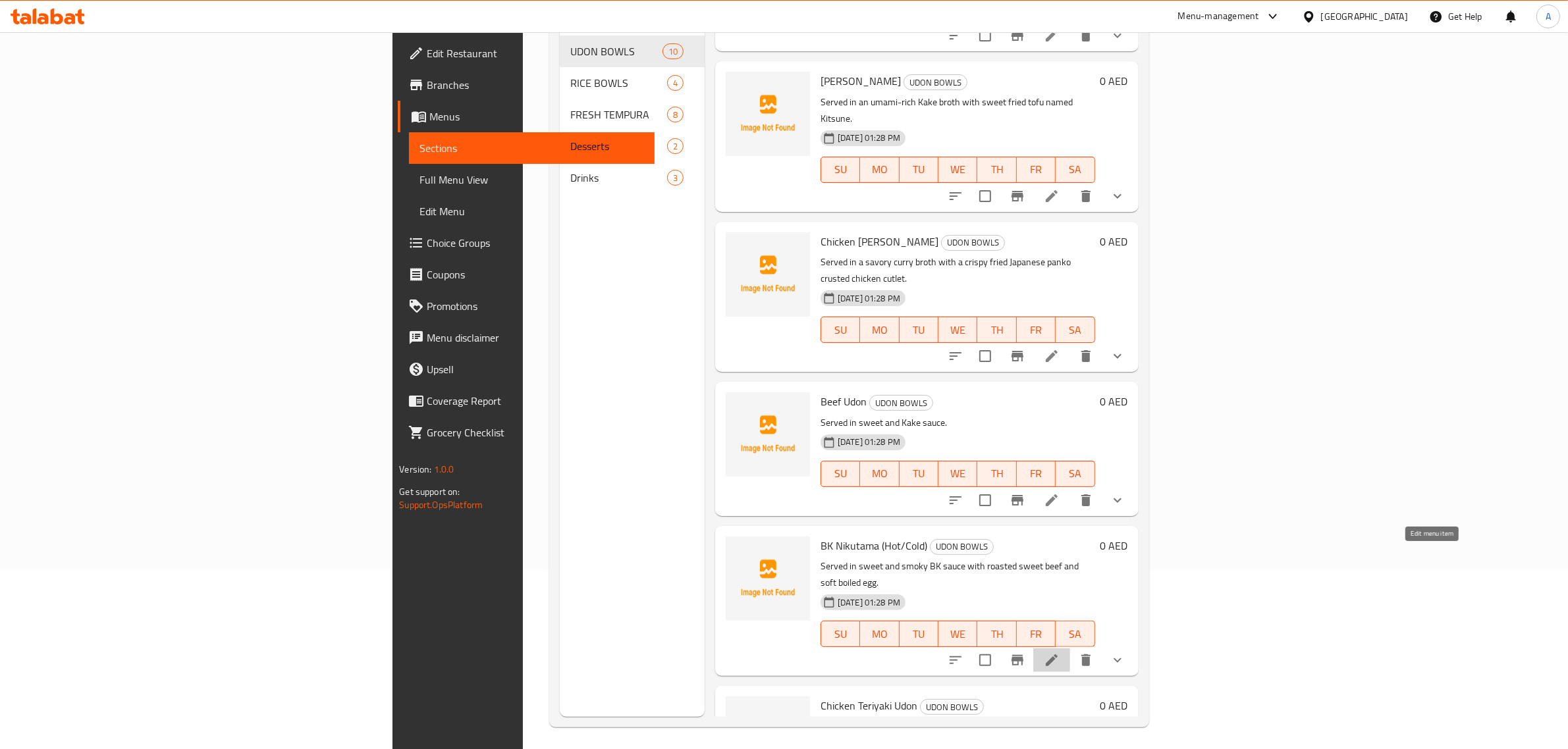
drag, startPoint x: 1436, startPoint y: 568, endPoint x: 1438, endPoint y: 554, distance: 14.1
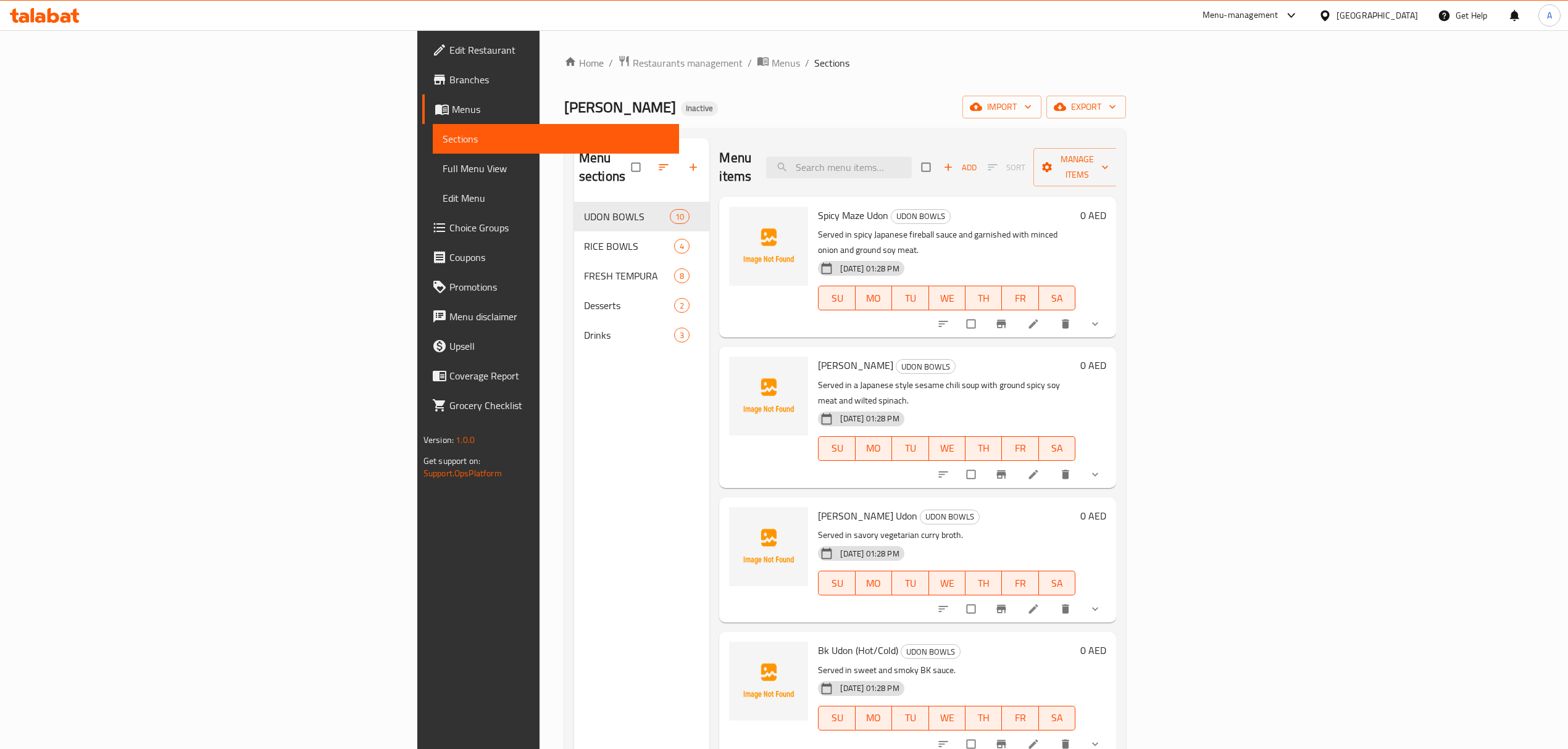
click at [709, 96] on div "Marugame Udon Inactive import export" at bounding box center [845, 107] width 562 height 23
click at [450, 231] on span "Choice Groups" at bounding box center [560, 228] width 220 height 15
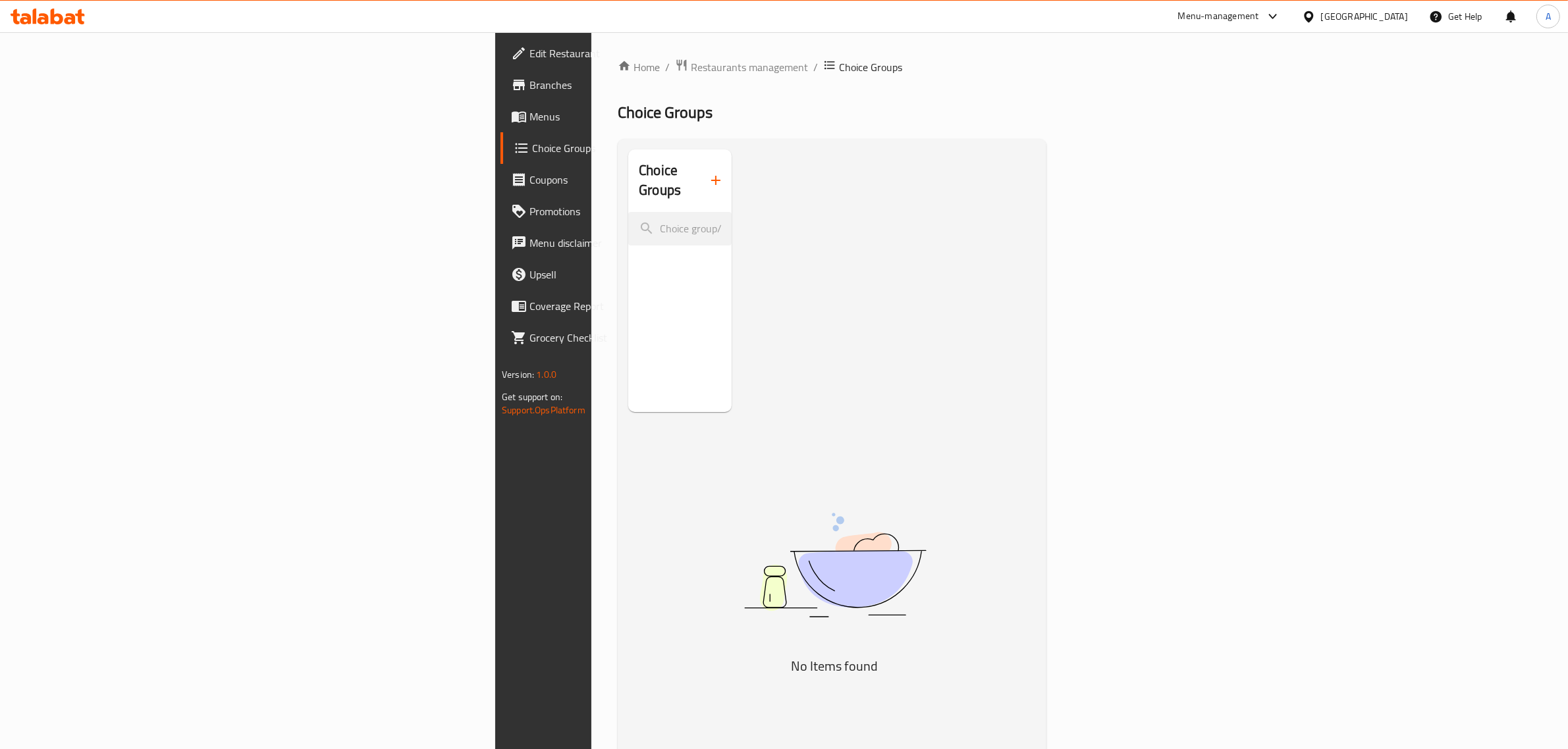
click at [700, 180] on button "button" at bounding box center [715, 180] width 31 height 31
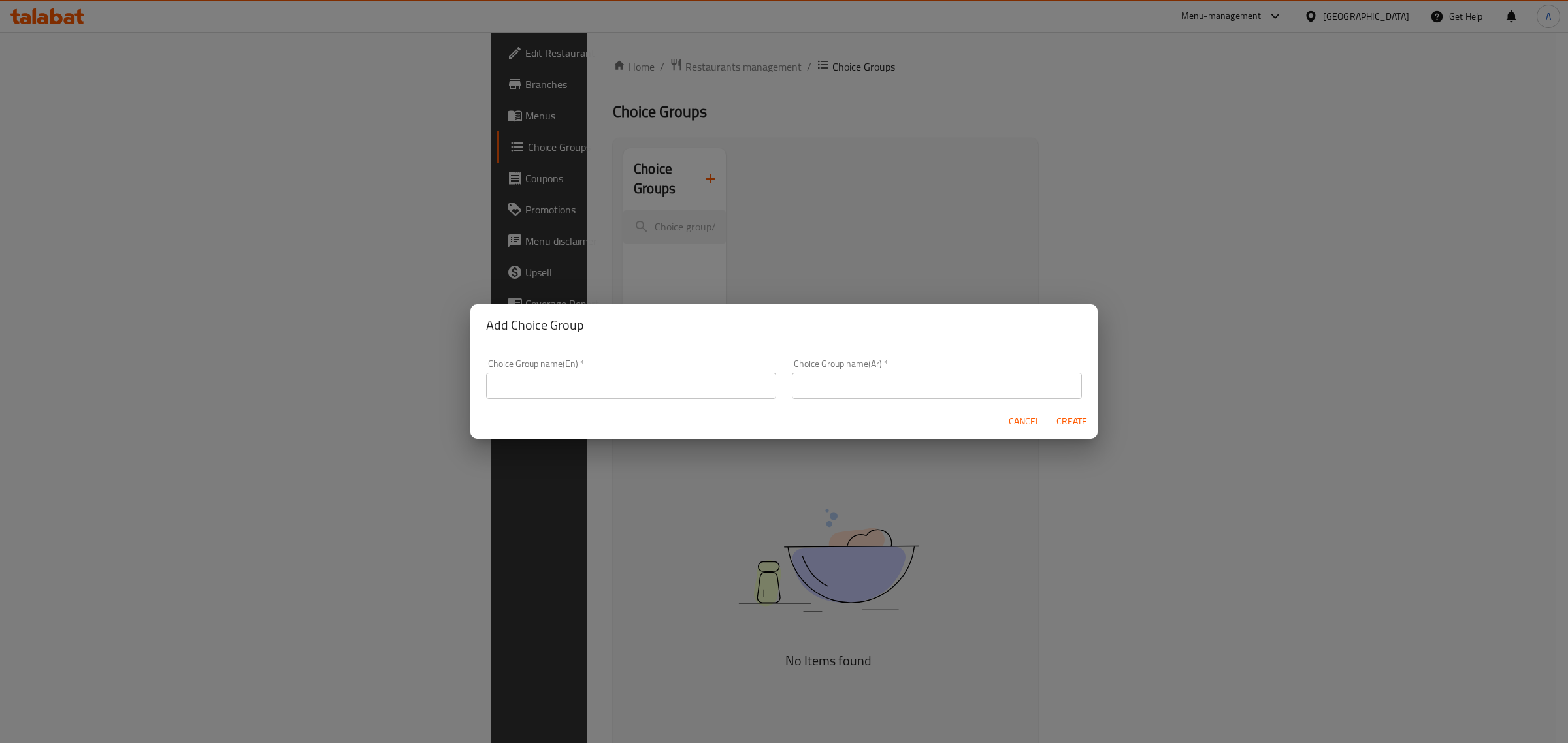
click at [640, 383] on input "text" at bounding box center [631, 386] width 290 height 26
click at [596, 379] on input "text" at bounding box center [631, 386] width 290 height 26
type input "Add Ons:"
drag, startPoint x: 920, startPoint y: 379, endPoint x: 954, endPoint y: 386, distance: 34.7
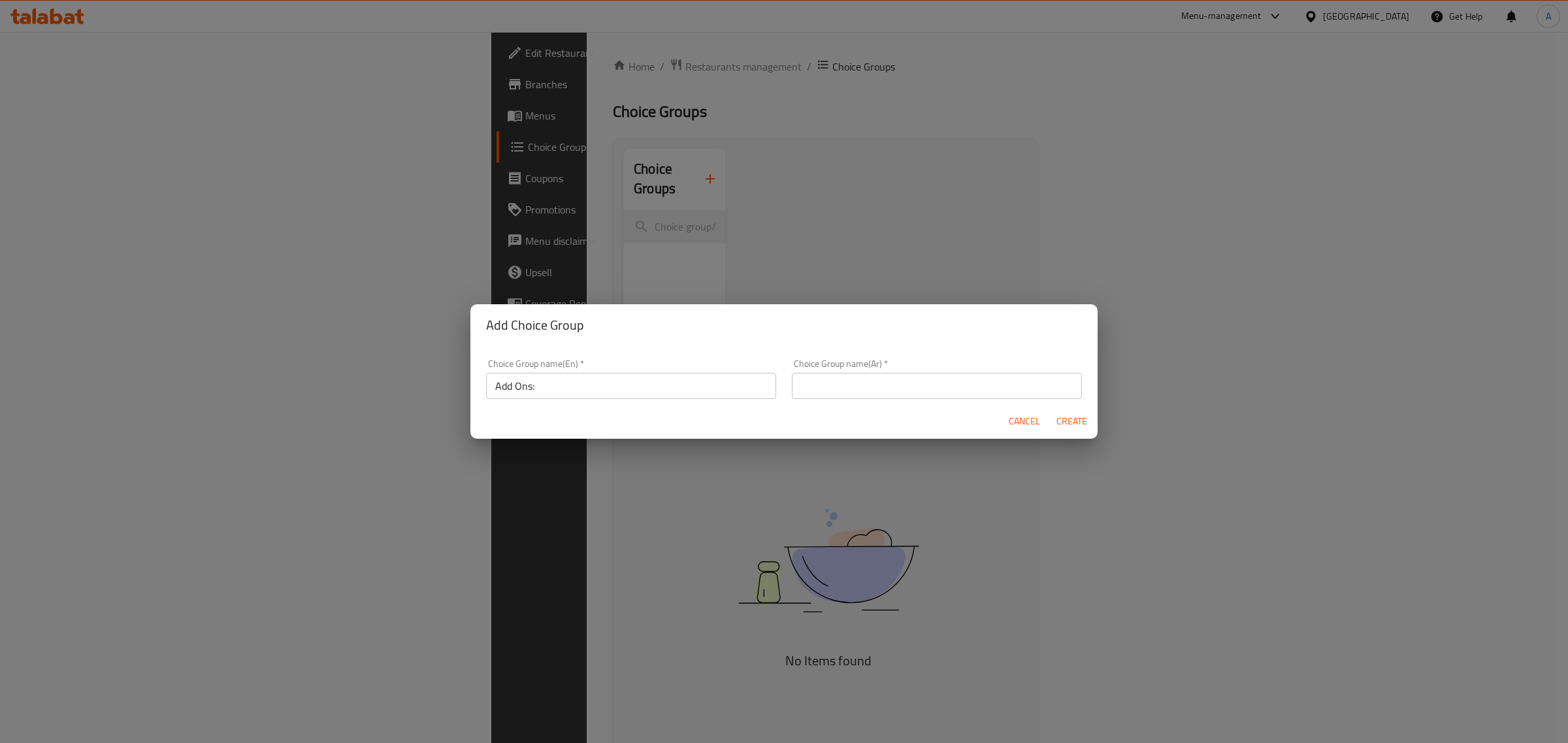
click at [920, 379] on input "text" at bounding box center [937, 386] width 290 height 26
paste input "الإضافات:"
type input "الإضافات:"
click at [1081, 423] on span "Create" at bounding box center [1071, 422] width 31 height 17
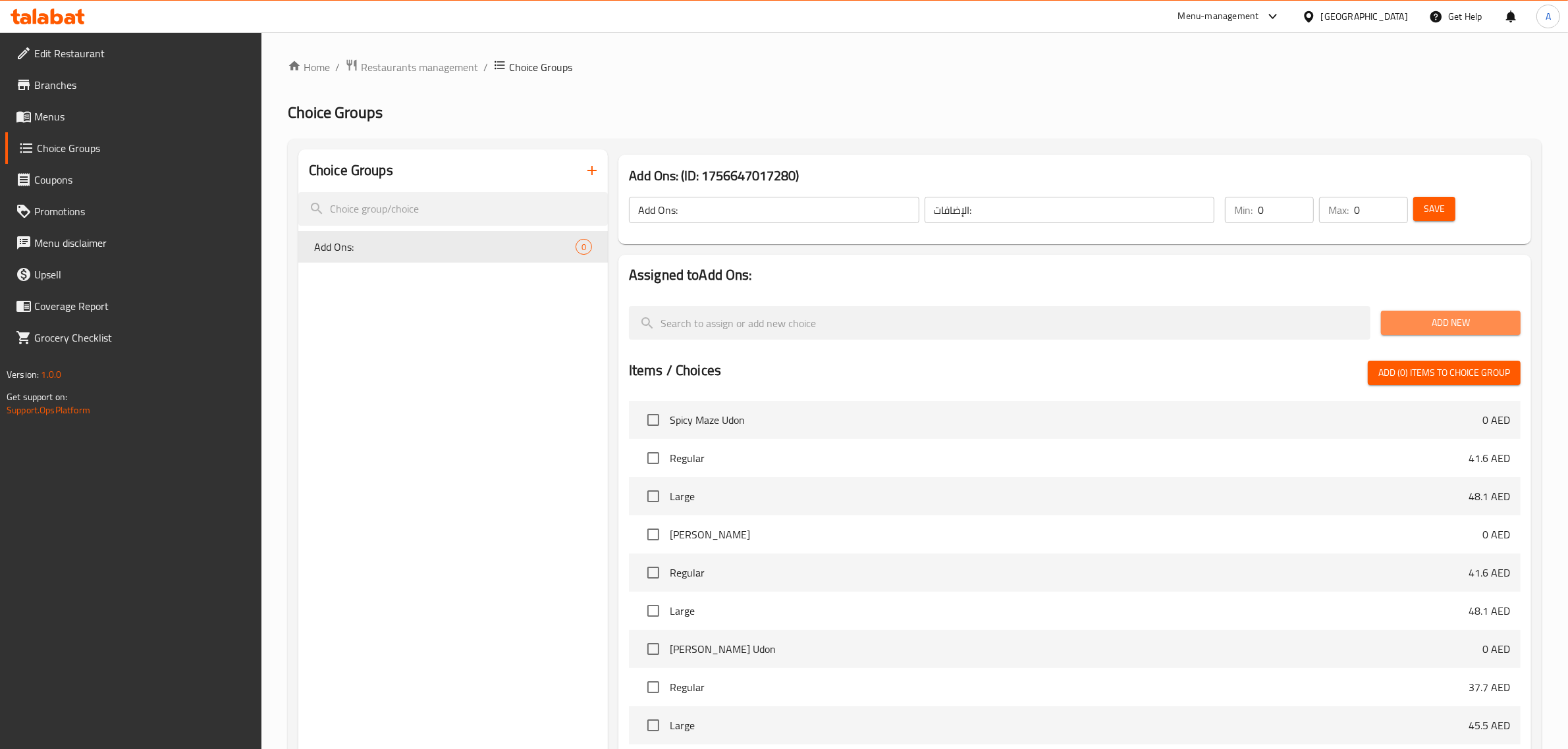
click at [1473, 322] on span "Add New" at bounding box center [1451, 322] width 119 height 17
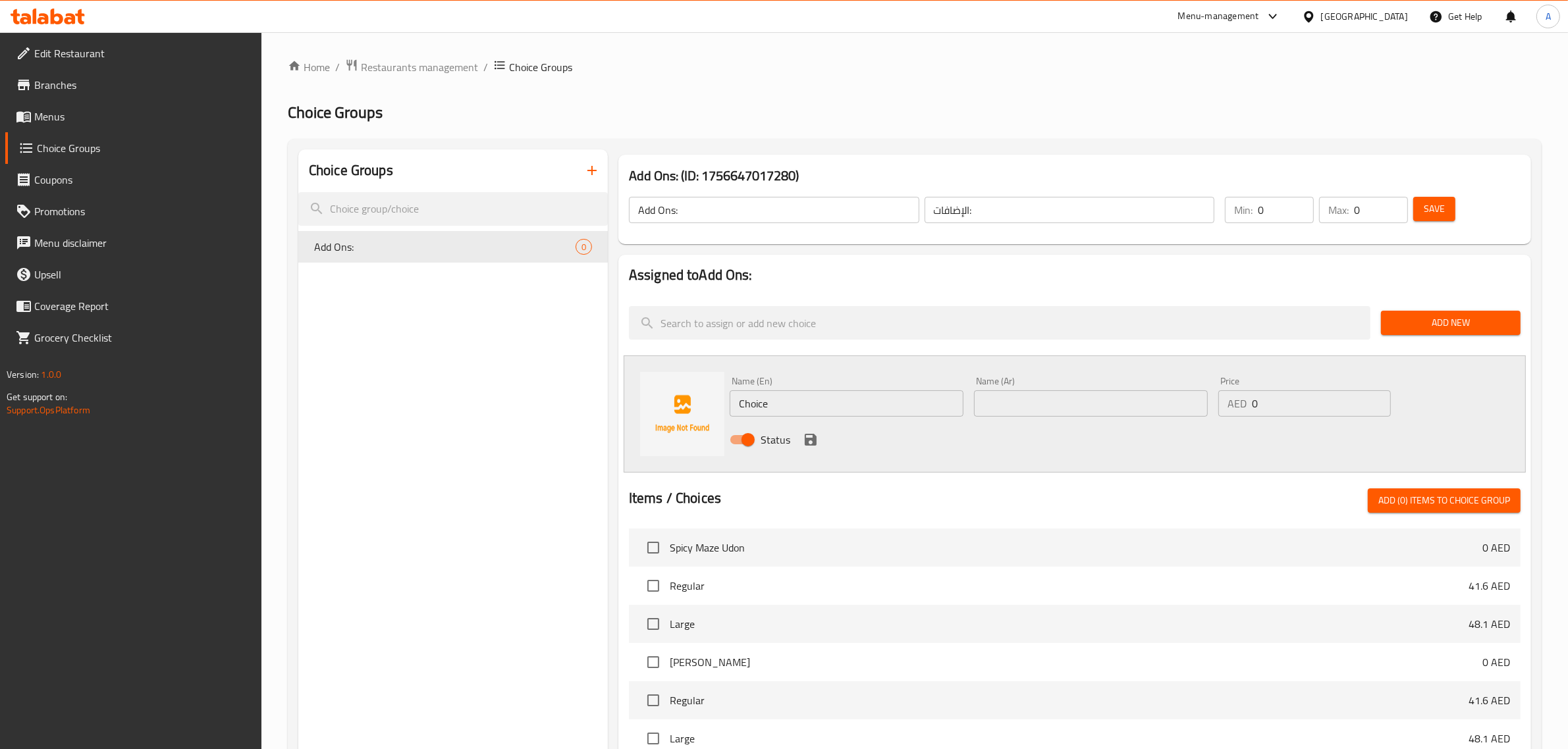
click at [794, 403] on input "Choice" at bounding box center [846, 403] width 234 height 26
paste input "Onsen Egg (1 egg)"
type input "Onsen Egg (1 egg)"
click at [1058, 419] on div "Name (Ar) Name (Ar)" at bounding box center [1091, 396] width 244 height 51
drag, startPoint x: 1059, startPoint y: 411, endPoint x: 1026, endPoint y: 411, distance: 33.0
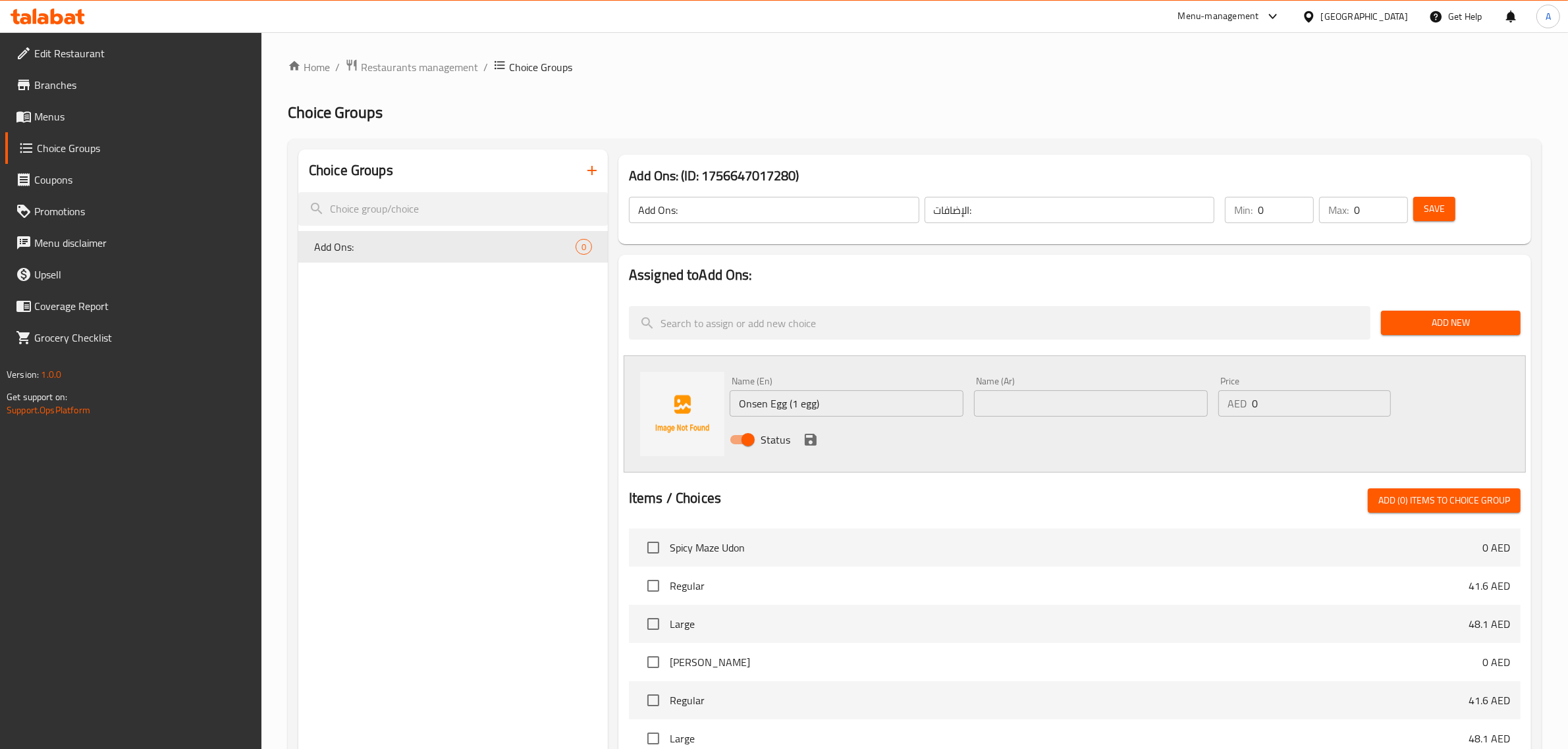
click at [1059, 411] on input "text" at bounding box center [1091, 403] width 234 height 26
paste input "بيضة أونسن (بيضة واحدة)"
type input "بيضة أونسن (بيضة واحدة)"
click at [1262, 402] on input "0" at bounding box center [1321, 403] width 139 height 26
paste input "5.0"
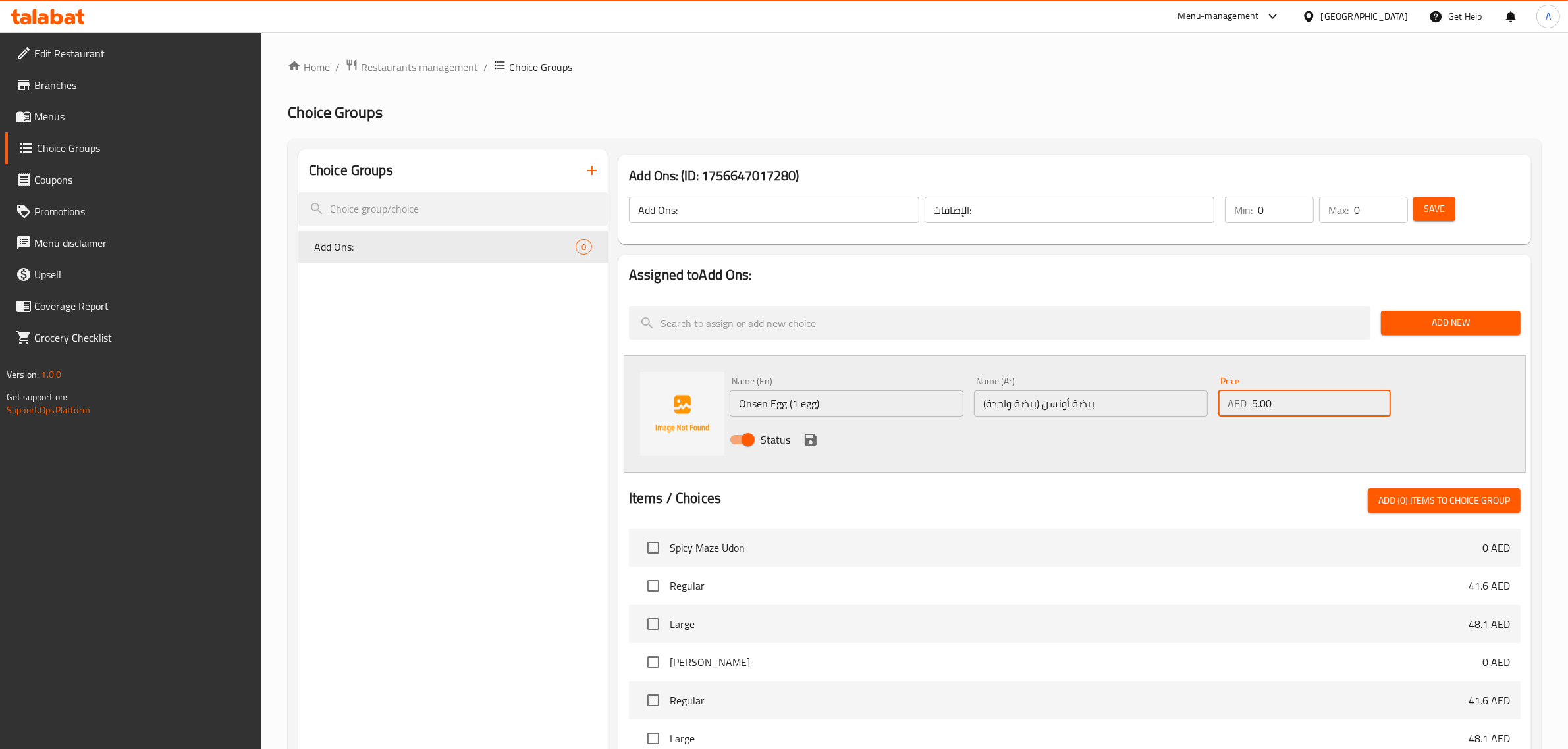
type input "5.00"
click at [806, 443] on icon "save" at bounding box center [810, 439] width 12 height 12
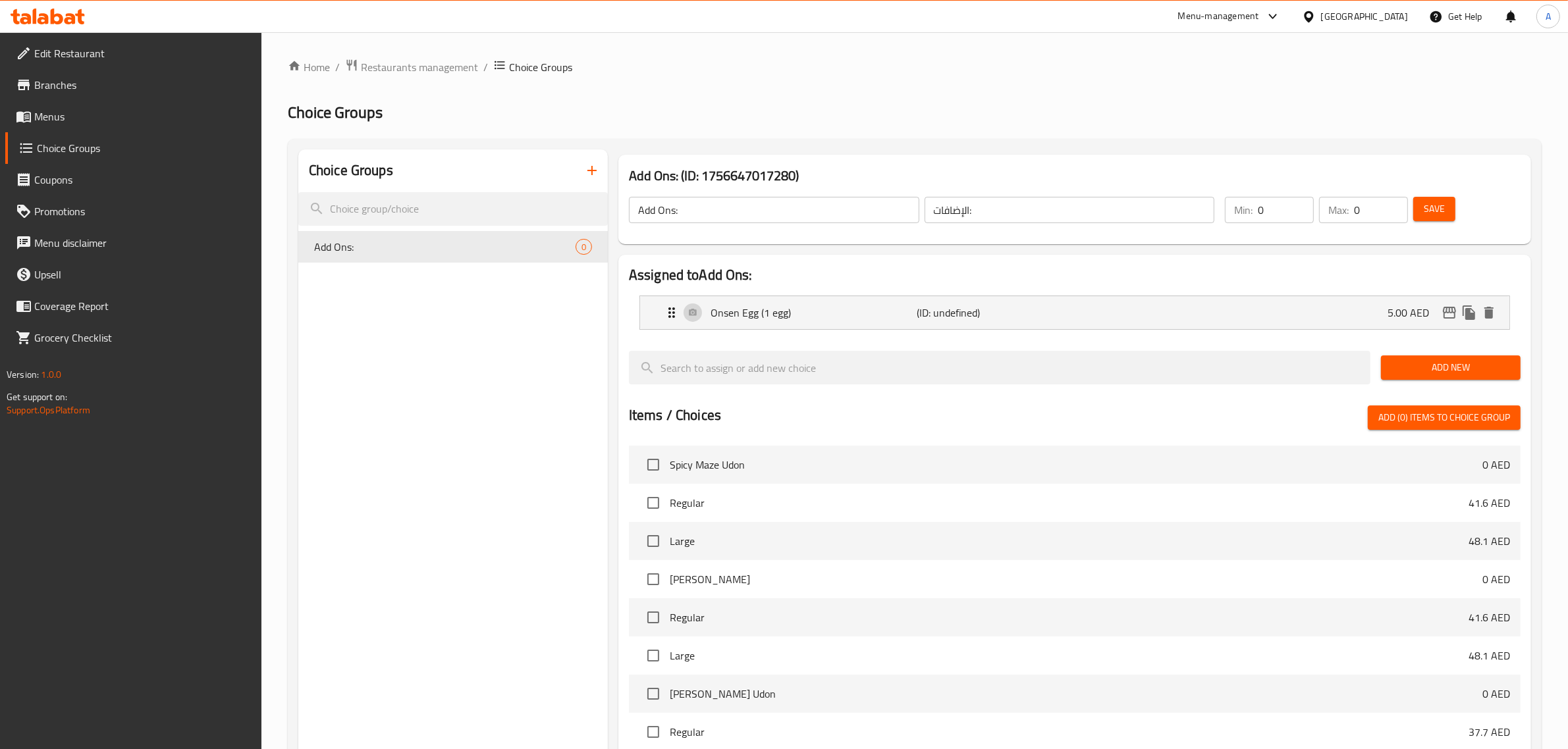
click at [1424, 372] on span "Add New" at bounding box center [1451, 367] width 119 height 17
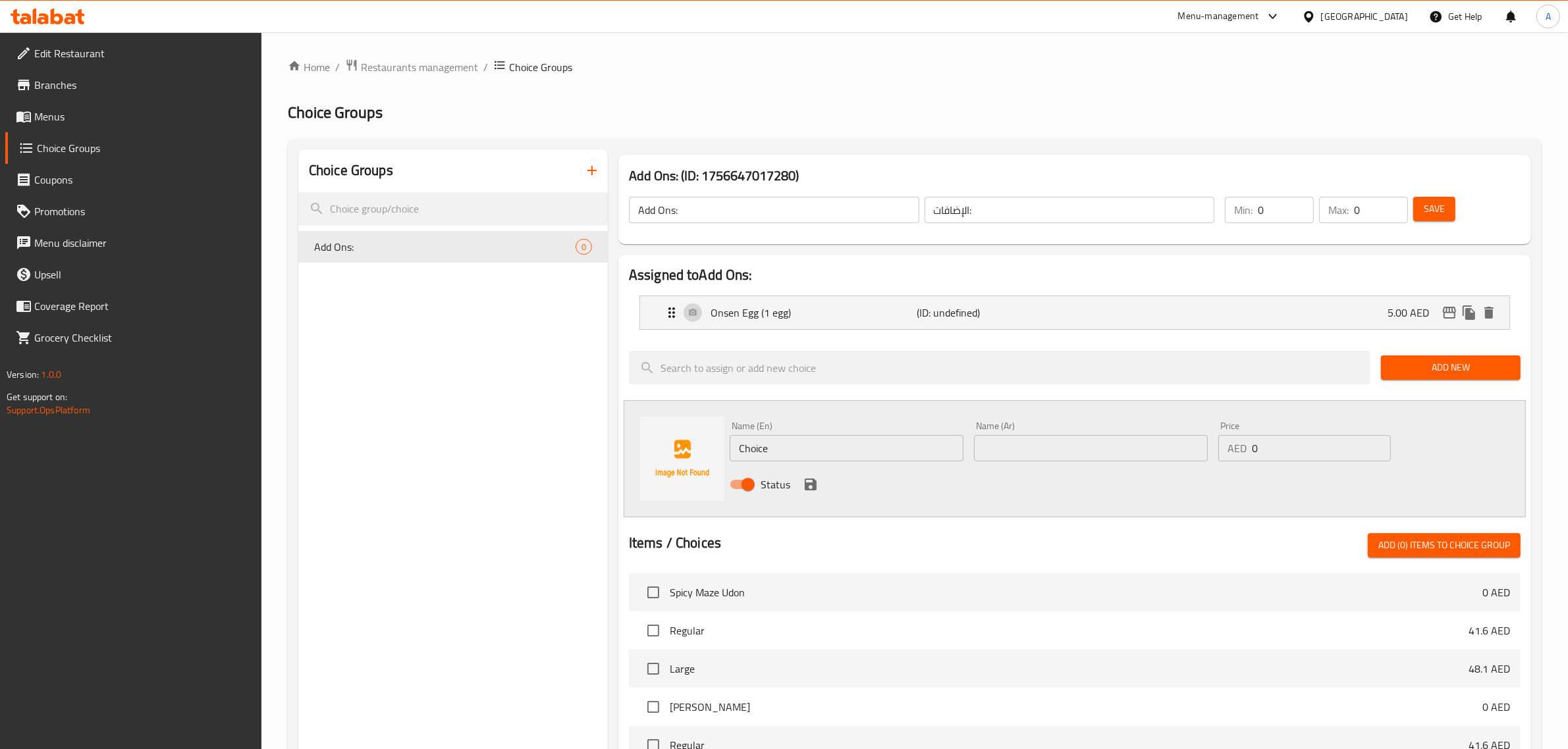
click at [834, 451] on input "Choice" at bounding box center [846, 448] width 234 height 26
paste input "Beef (80Grams)"
type input "Beef (80Grams)"
click at [1041, 444] on input "text" at bounding box center [1091, 448] width 234 height 26
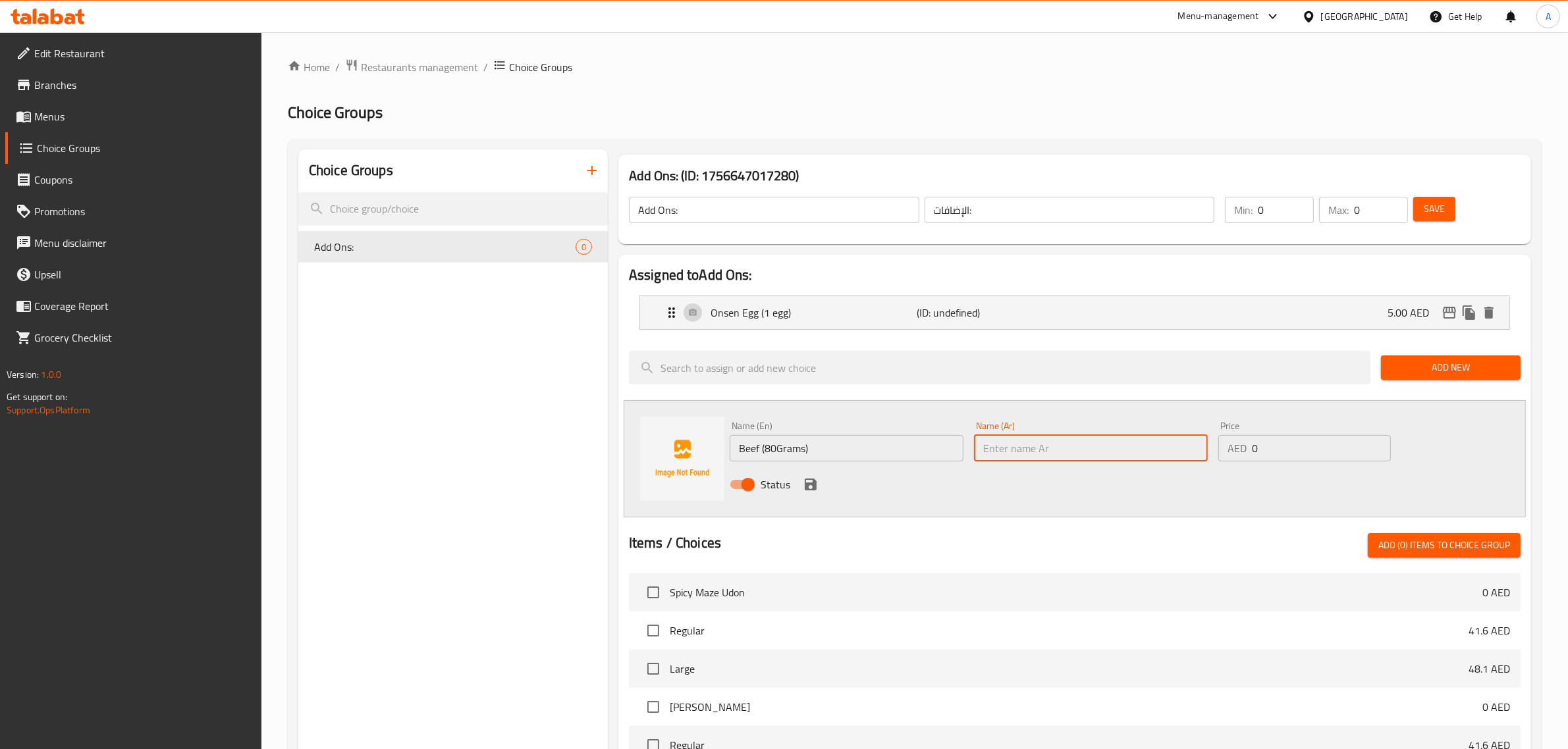
click at [864, 450] on input "Beef (80Grams)" at bounding box center [846, 448] width 234 height 26
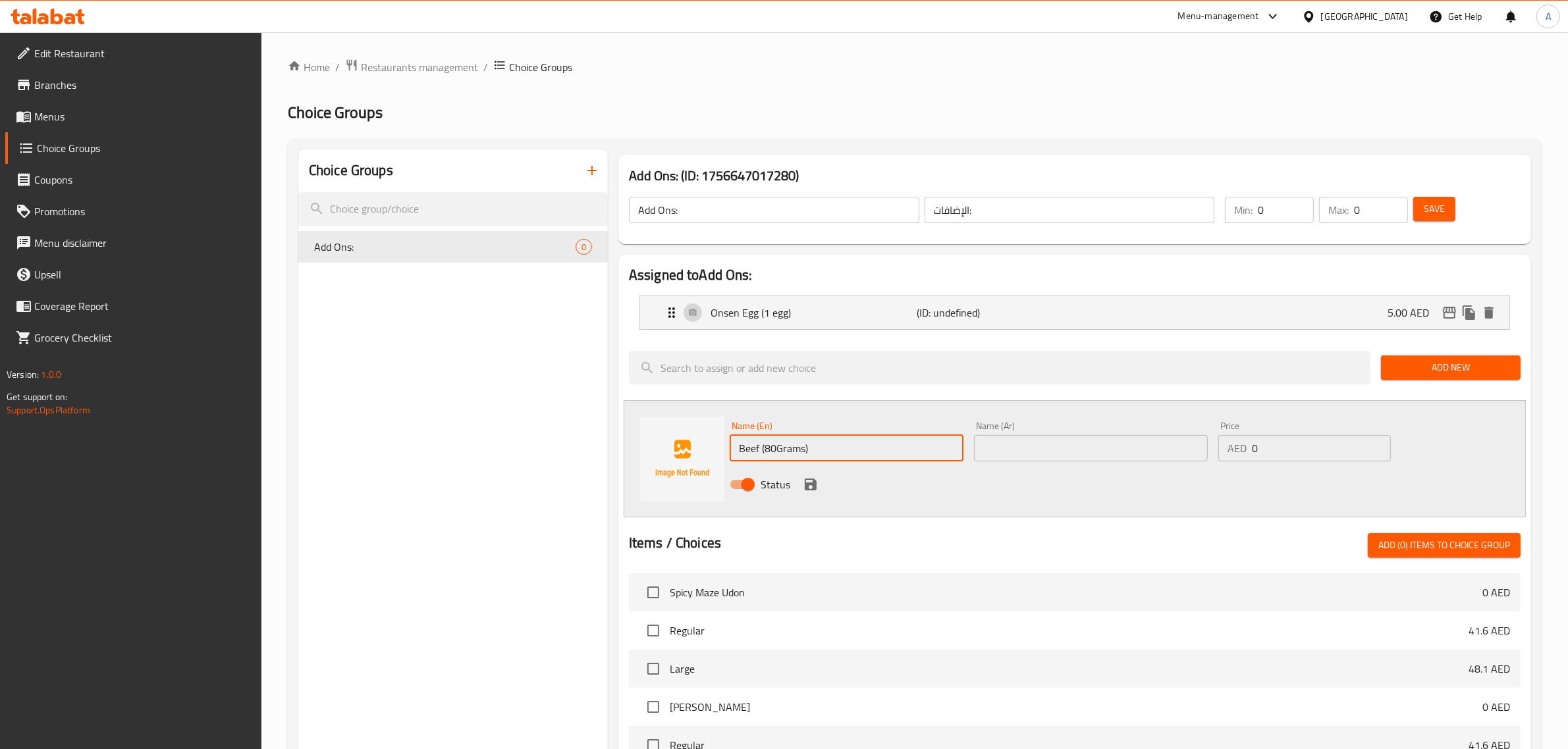
click at [864, 450] on input "Beef (80Grams)" at bounding box center [846, 448] width 234 height 26
click at [1306, 460] on input "0" at bounding box center [1321, 448] width 139 height 26
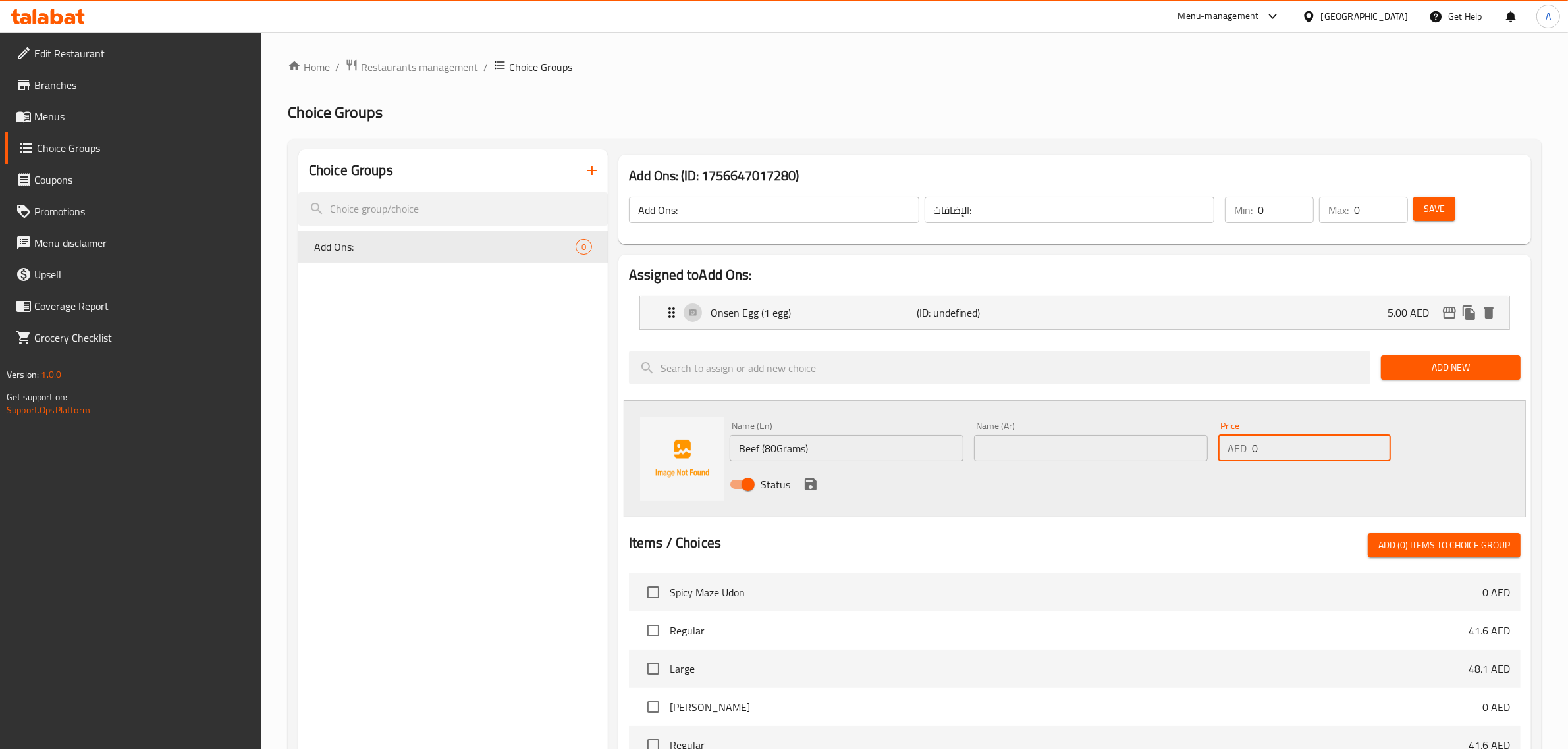
click at [1306, 460] on input "0" at bounding box center [1321, 448] width 139 height 26
paste input "12.5"
type input "12.50"
click at [863, 443] on input "Beef (80Grams)" at bounding box center [846, 448] width 234 height 26
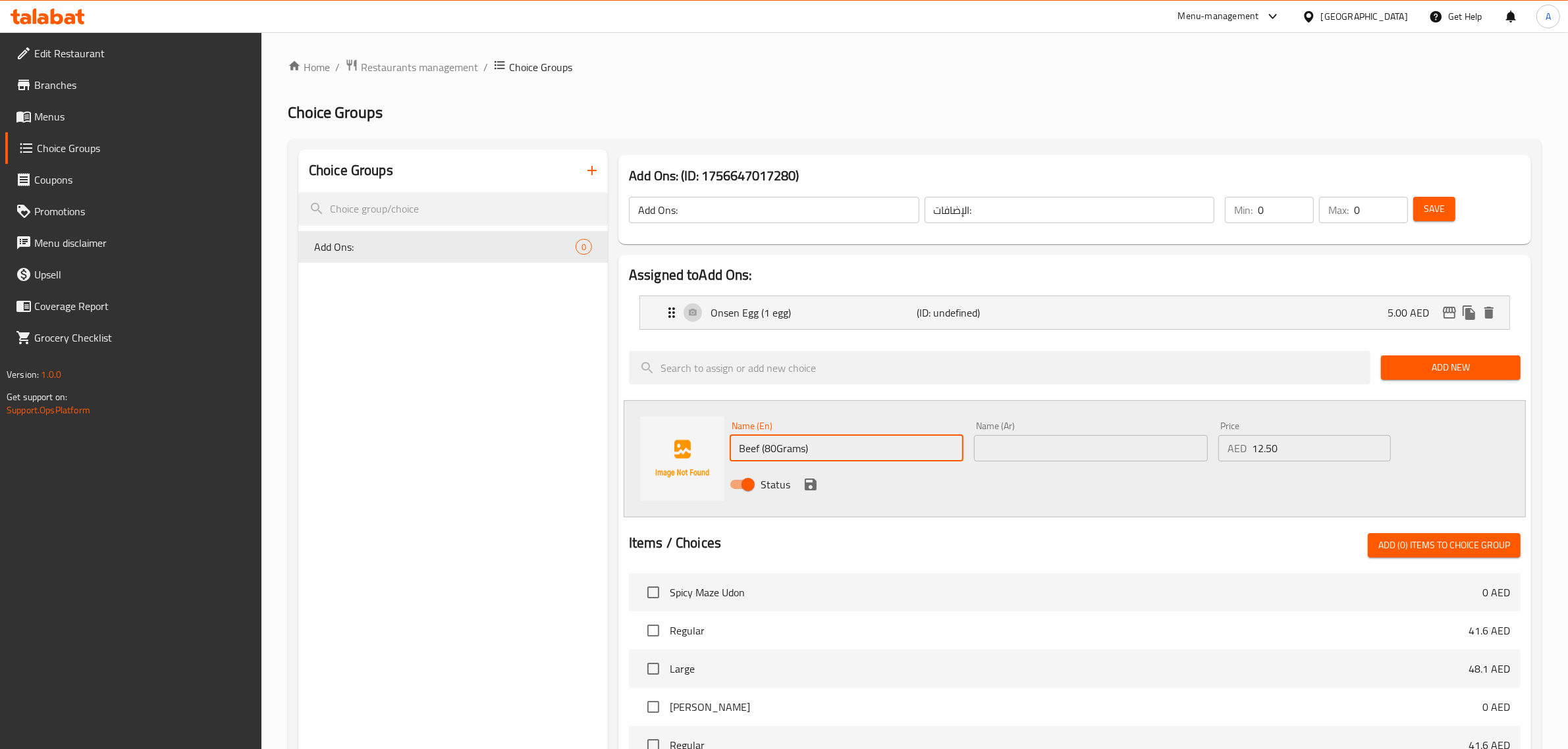
click at [863, 443] on input "Beef (80Grams)" at bounding box center [846, 448] width 234 height 26
click at [1038, 443] on input "text" at bounding box center [1091, 448] width 234 height 26
paste input "لحم بقري (80 جرام)"
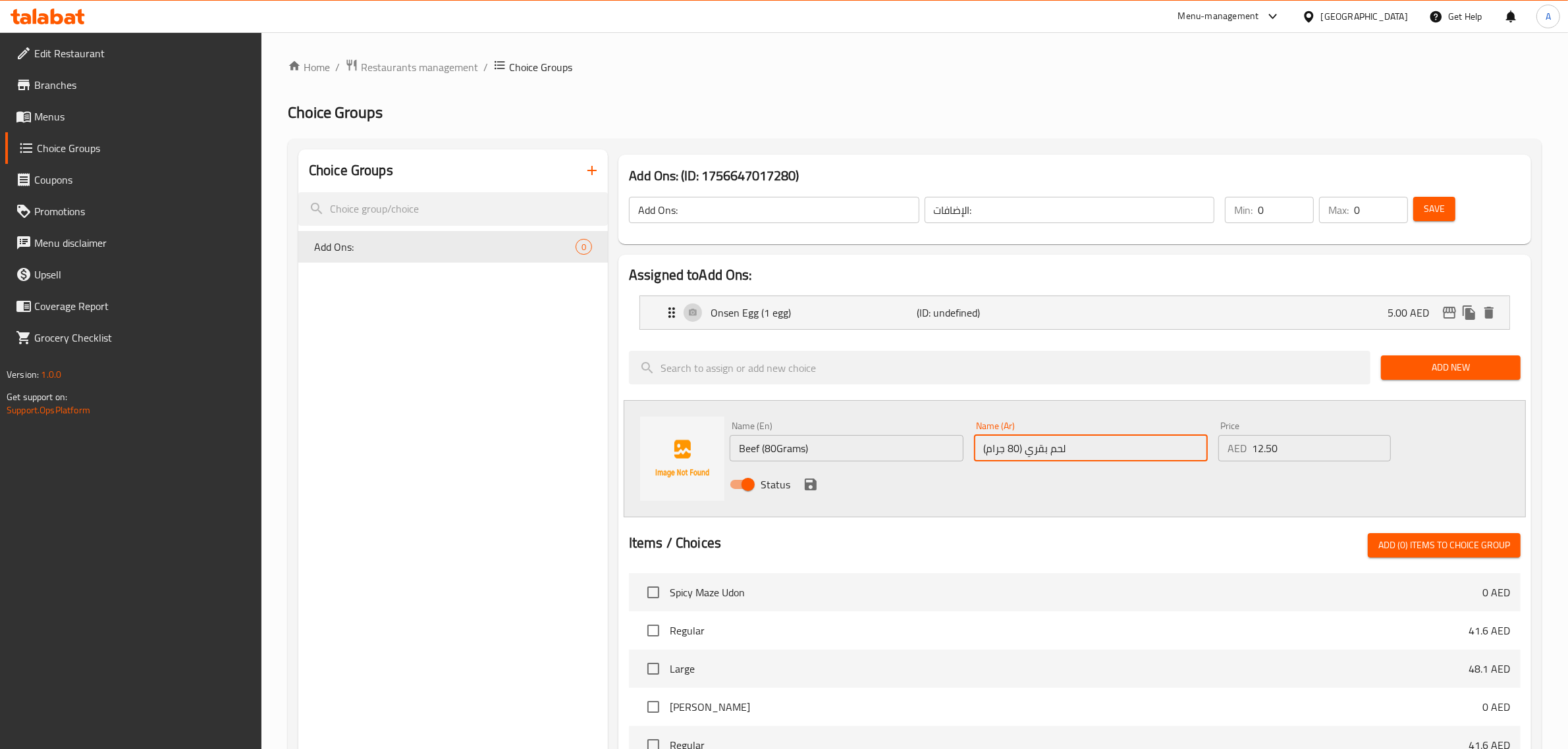
type input "لحم بقري (80 جرام)"
click at [812, 483] on icon "save" at bounding box center [810, 484] width 12 height 12
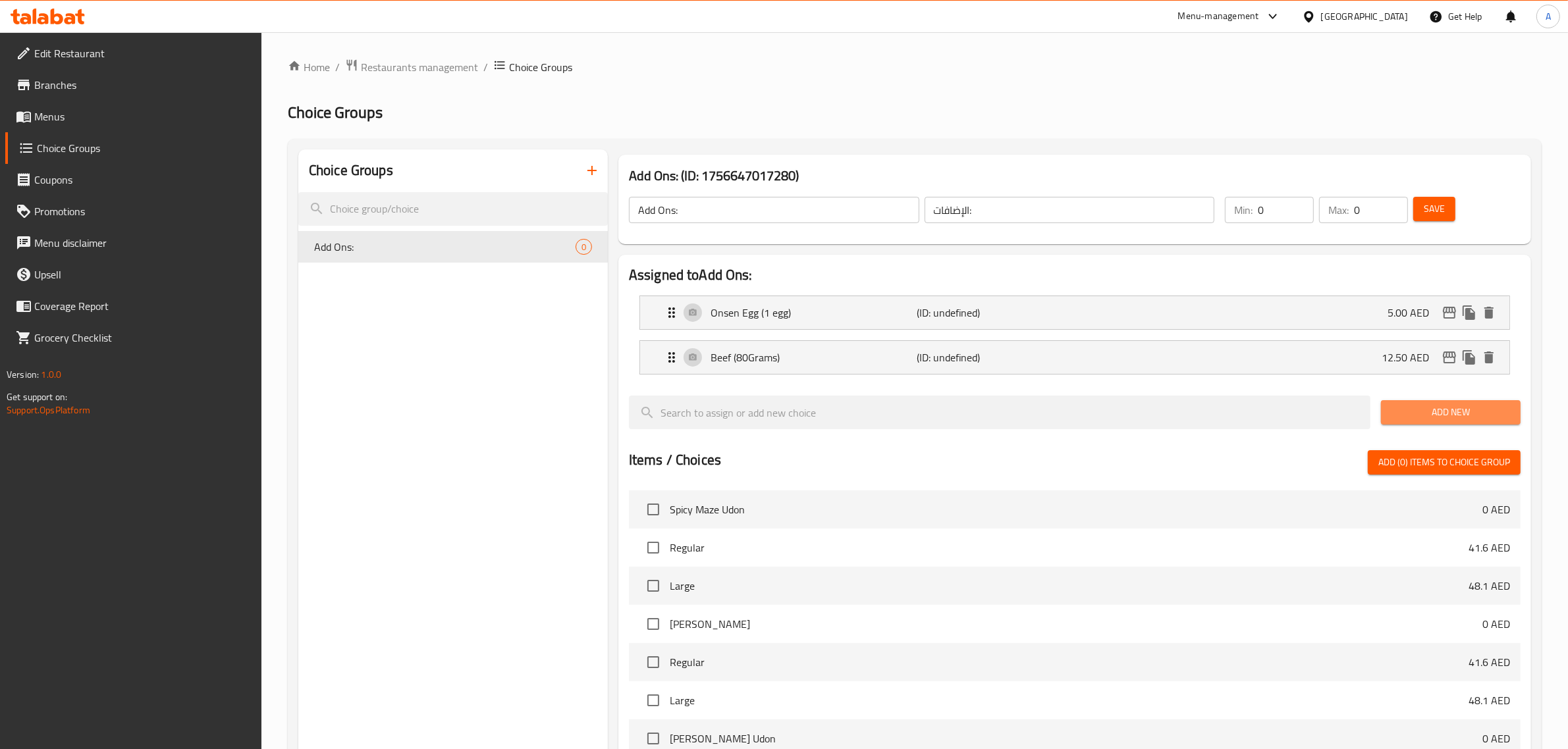
click at [1414, 409] on span "Add New" at bounding box center [1451, 412] width 119 height 17
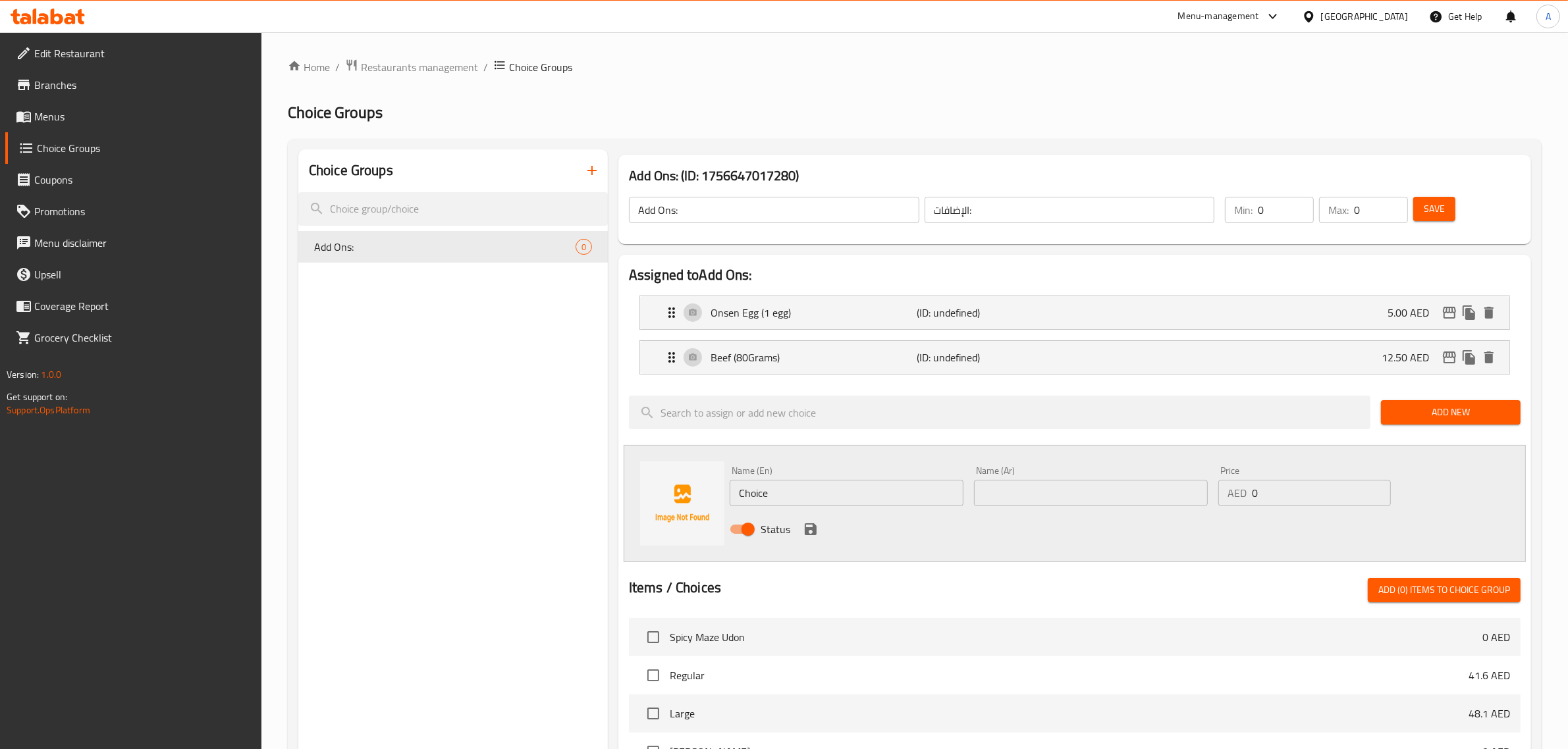
click at [818, 500] on input "Choice" at bounding box center [846, 492] width 234 height 26
type input "Rice"
click at [1278, 500] on input "0" at bounding box center [1321, 492] width 139 height 26
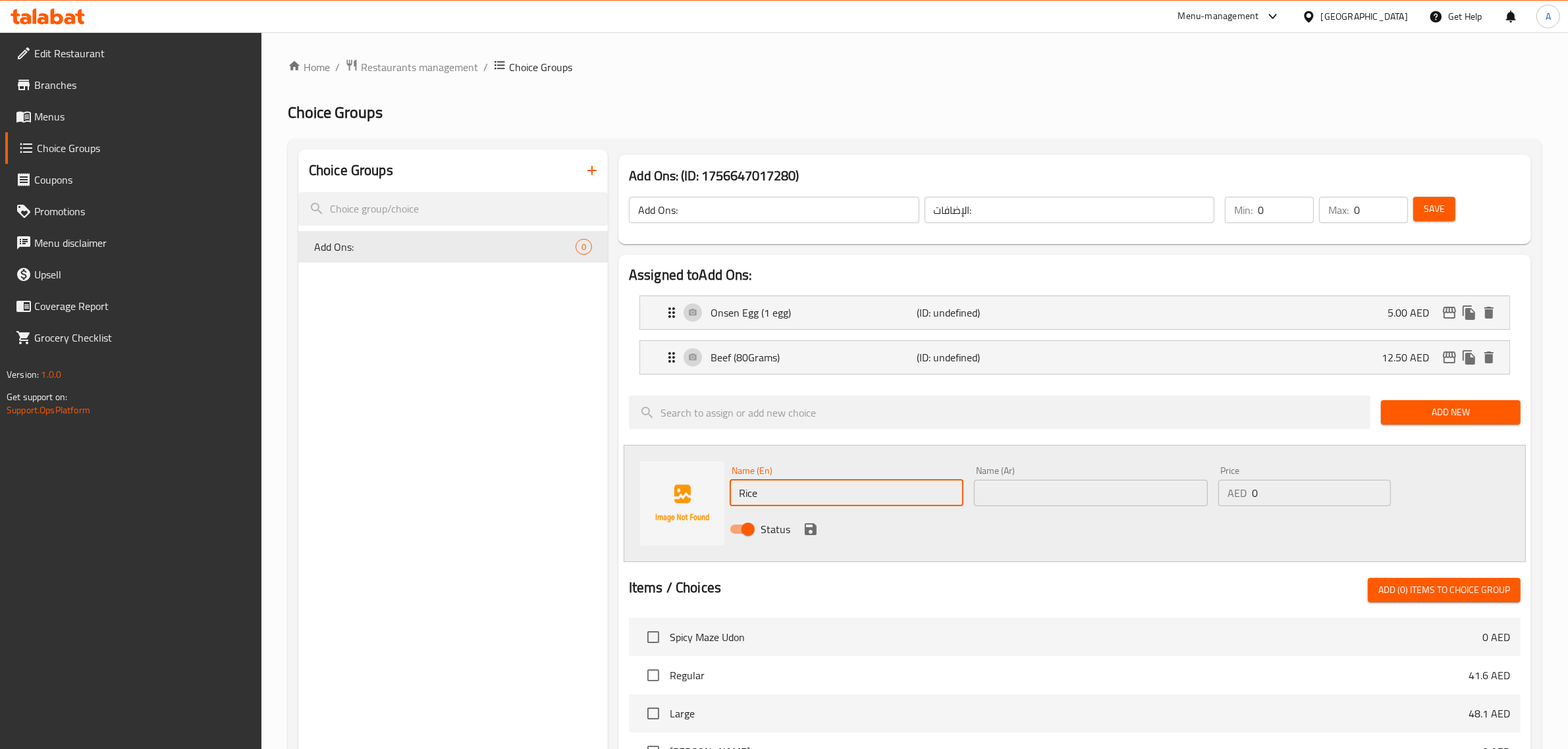
click at [1278, 500] on input "0" at bounding box center [1321, 492] width 139 height 26
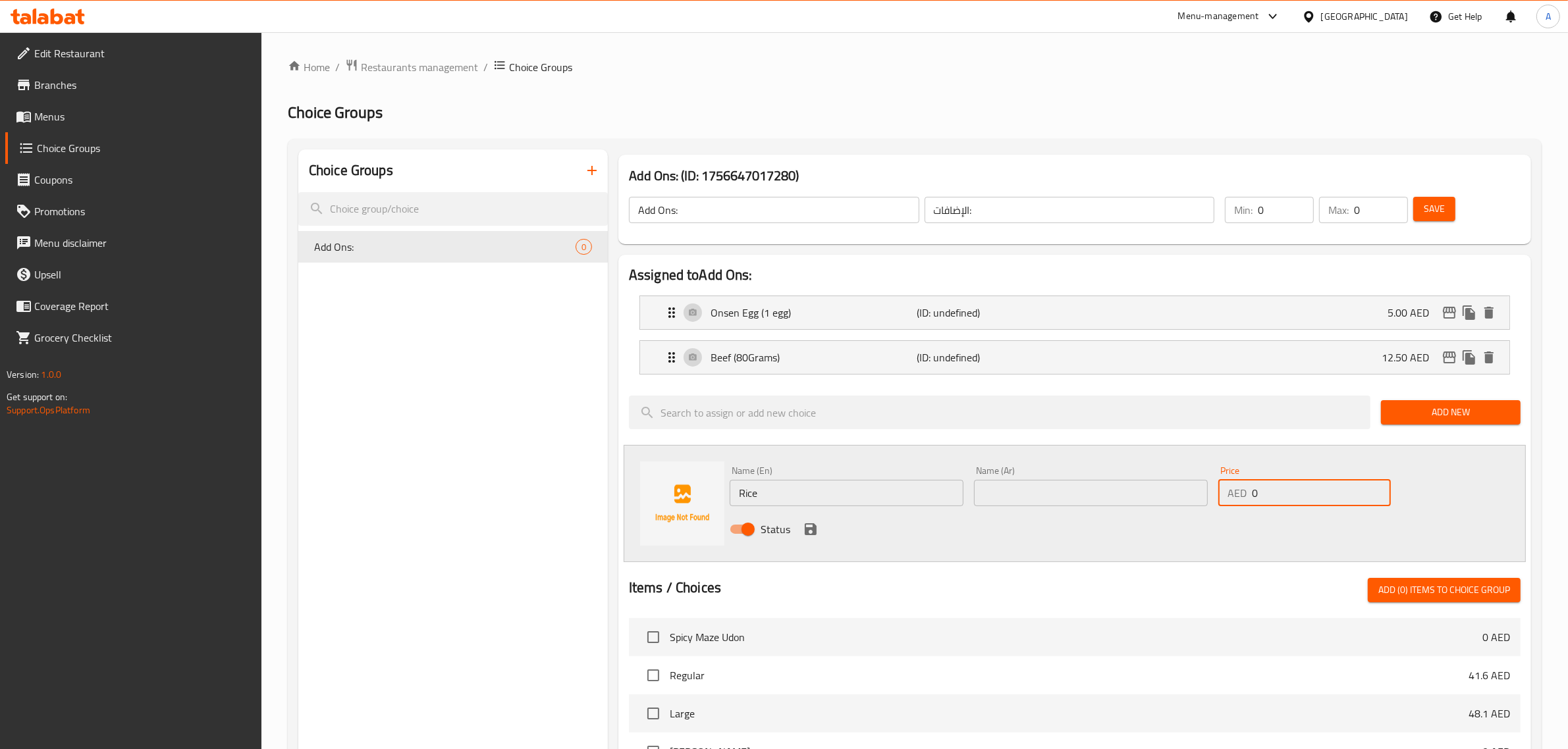
click at [1278, 500] on input "0" at bounding box center [1321, 492] width 139 height 26
paste input "8.0"
type input "8.00"
click at [818, 485] on input "Rice" at bounding box center [846, 492] width 234 height 26
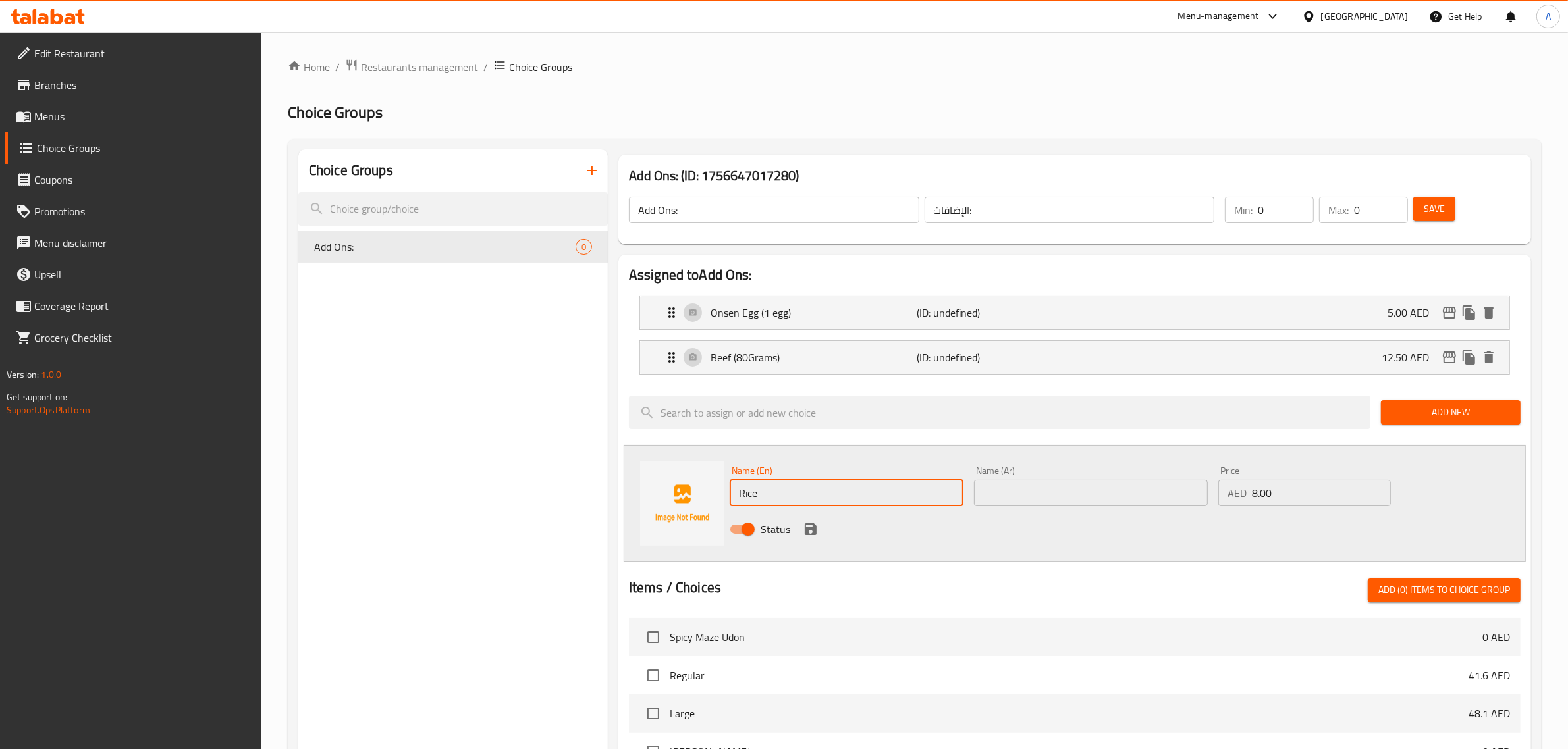
click at [818, 485] on input "Rice" at bounding box center [846, 492] width 234 height 26
click at [1031, 501] on input "text" at bounding box center [1091, 492] width 234 height 26
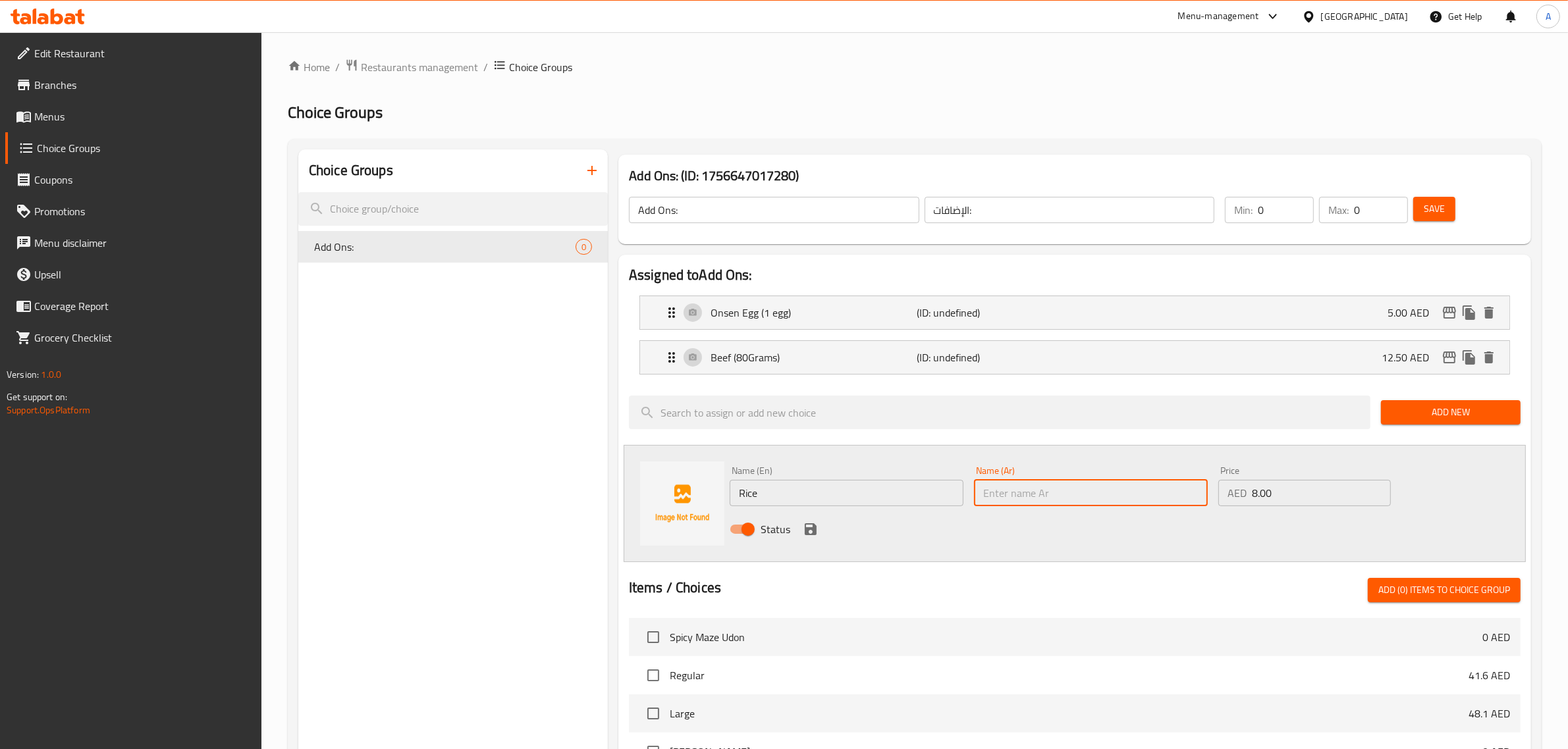
paste input "أرز"
type input "أرز"
click at [806, 527] on icon "save" at bounding box center [810, 529] width 16 height 16
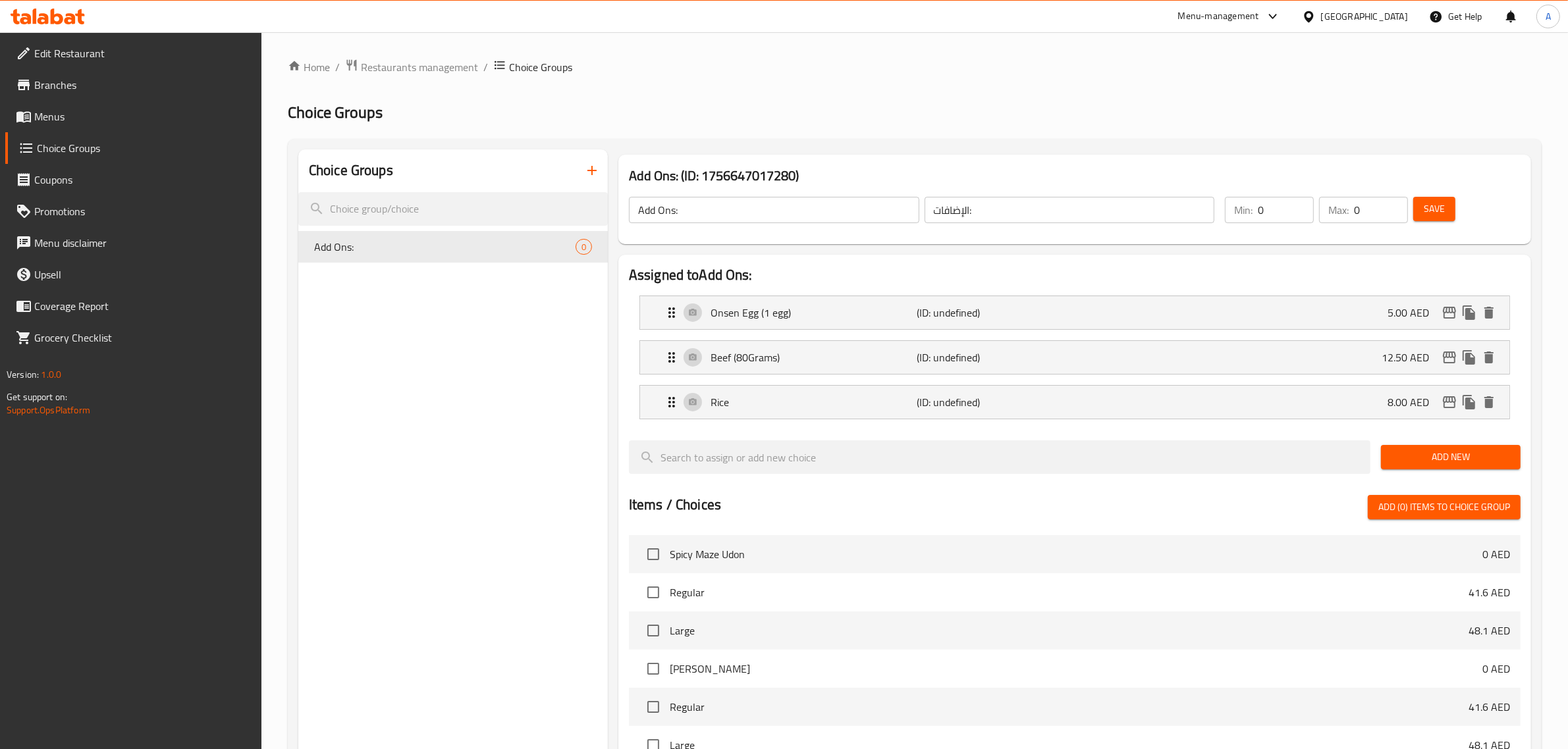
click at [1447, 209] on button "Save" at bounding box center [1434, 209] width 43 height 24
click at [559, 391] on div "Choice Groups Add Ons: 3" at bounding box center [453, 618] width 310 height 938
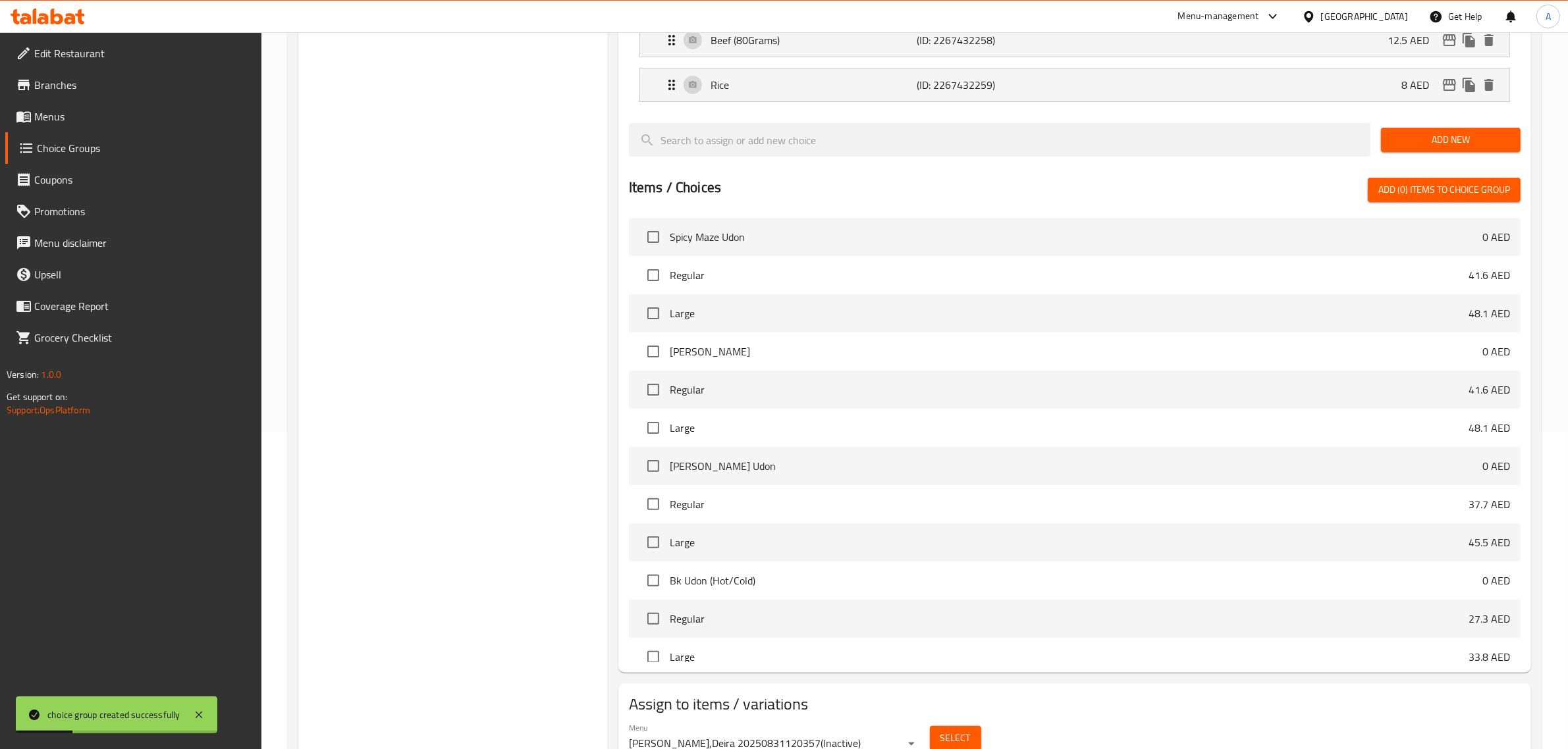
scroll to position [376, 0]
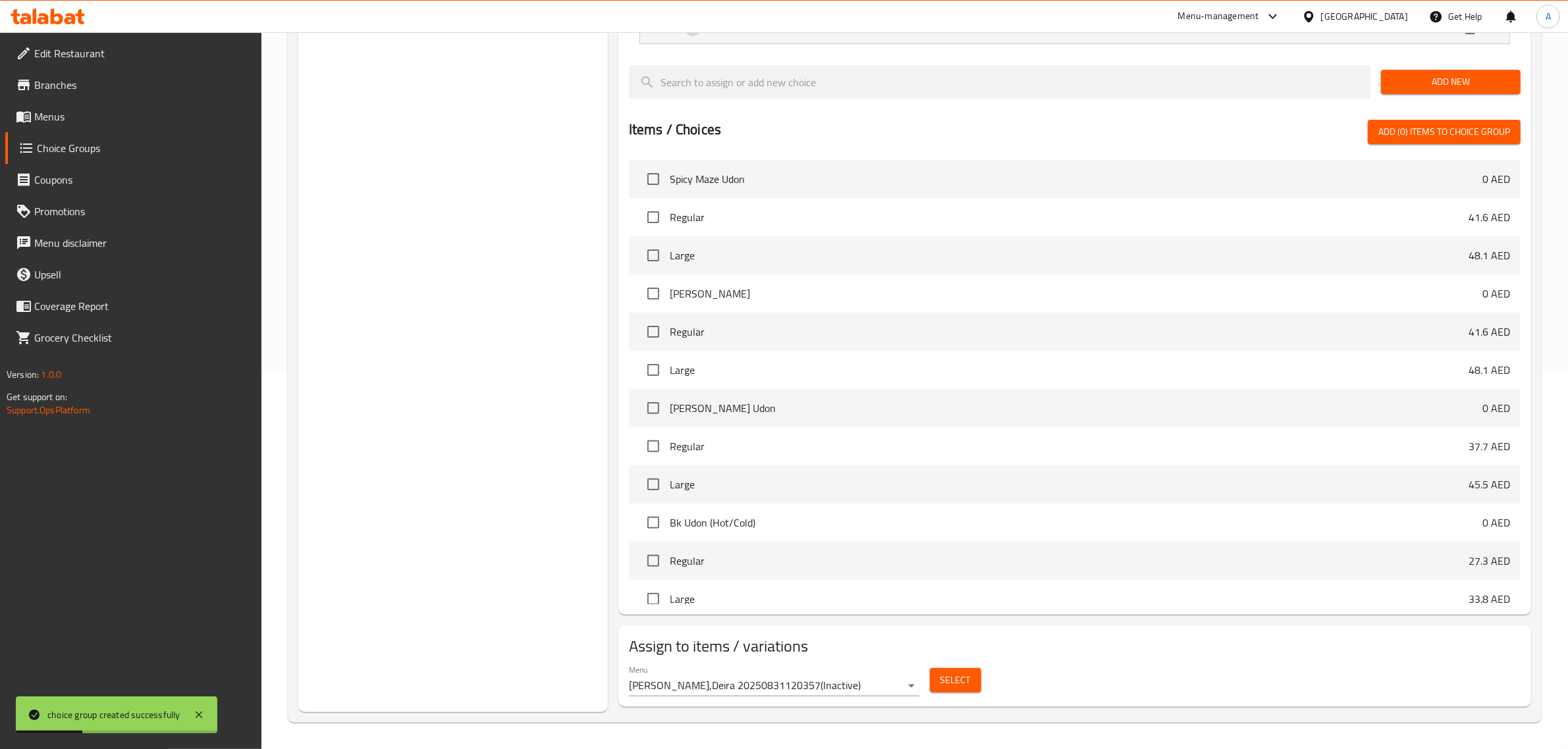
click at [967, 683] on span "Select" at bounding box center [956, 680] width 30 height 17
click at [870, 706] on div "Assign to items / variations Menu Marugame Udon,Deira 20250831120357 ( Inactive…" at bounding box center [1075, 666] width 913 height 82
click at [868, 374] on body "choice group created successfully ​ Menu-management United Arab Emirates Get He…" at bounding box center [784, 15] width 1568 height 717
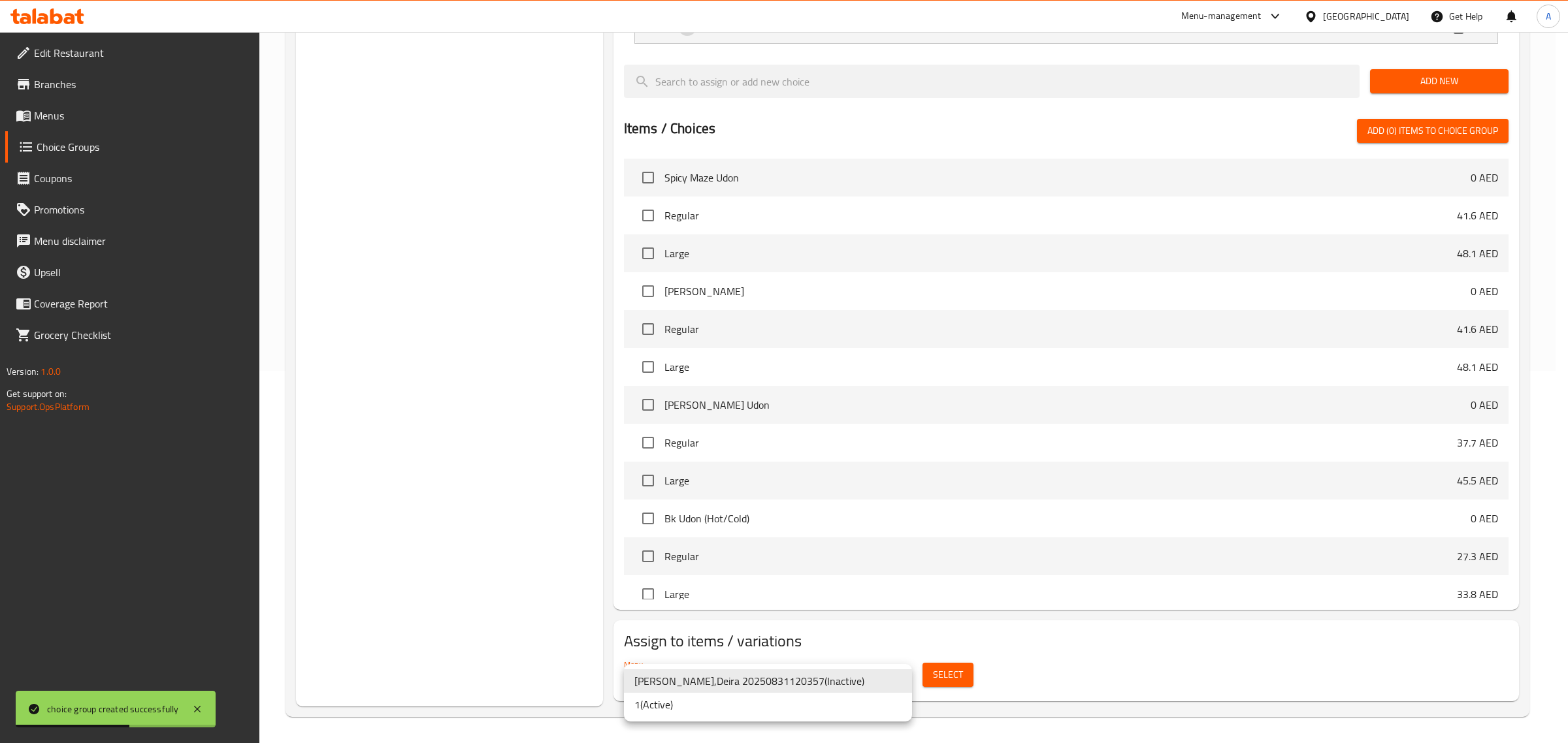
click at [726, 700] on li "1 ( Active )" at bounding box center [768, 705] width 288 height 24
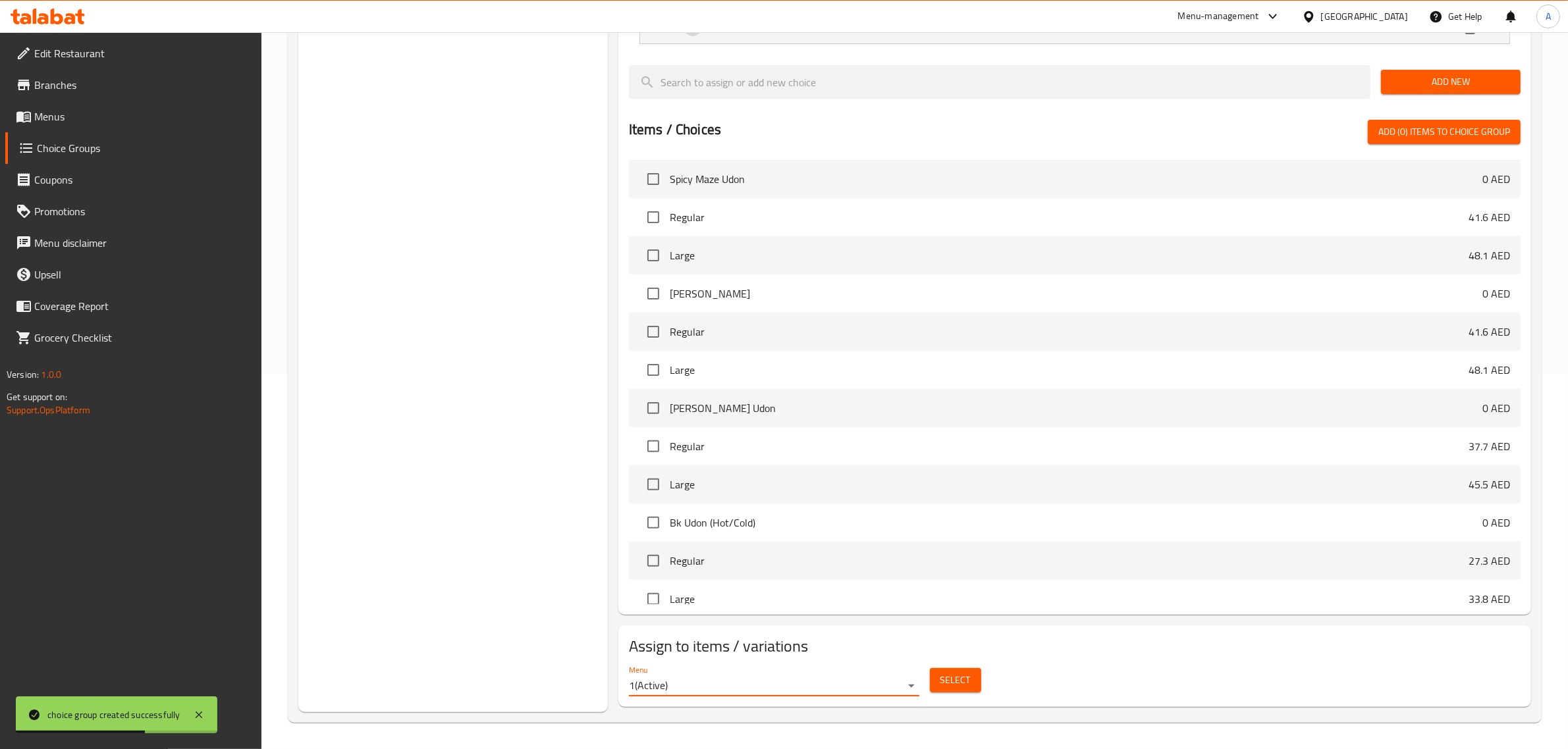
click at [963, 685] on span "Select" at bounding box center [956, 680] width 30 height 17
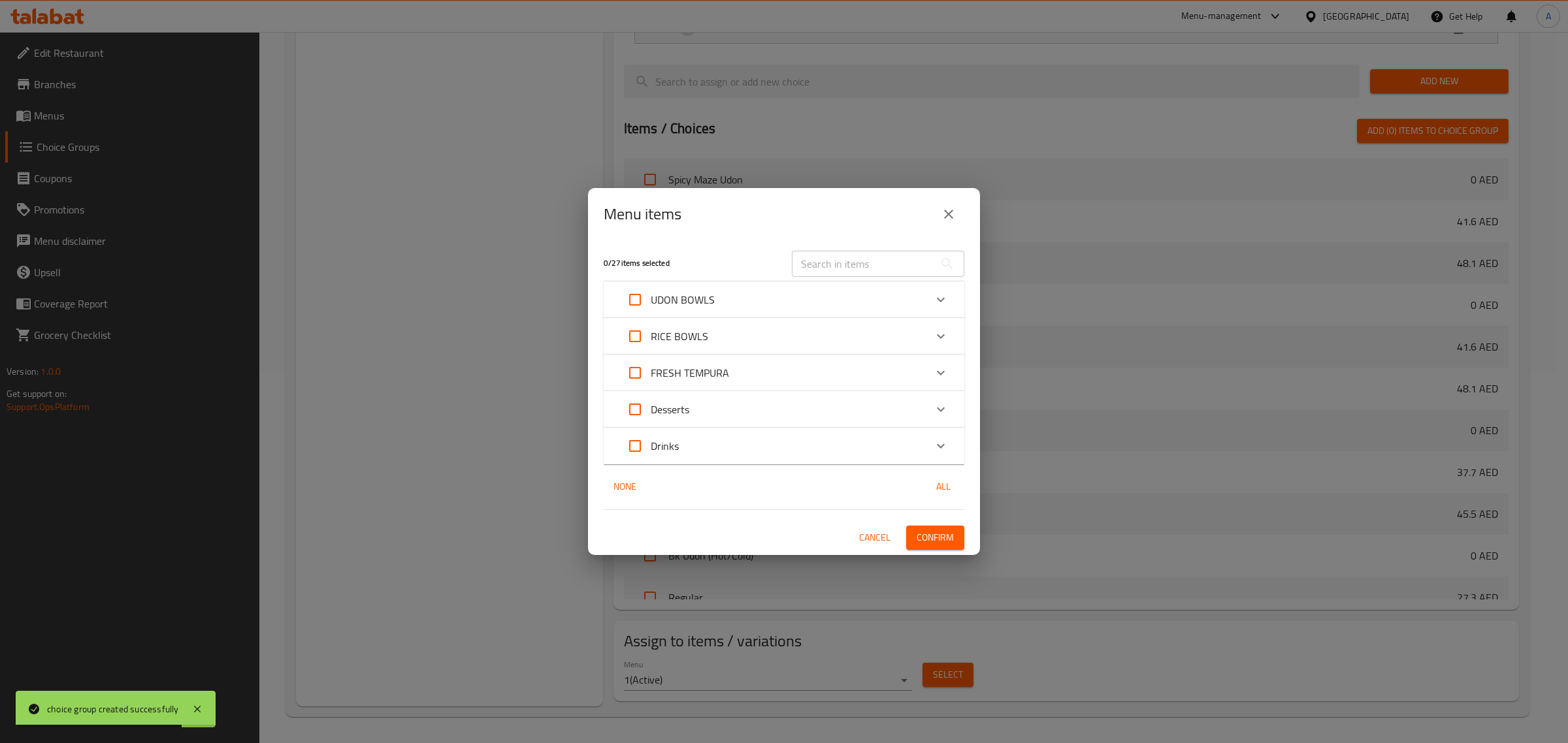
click at [624, 294] on input "Expand" at bounding box center [634, 299] width 31 height 31
checkbox input "true"
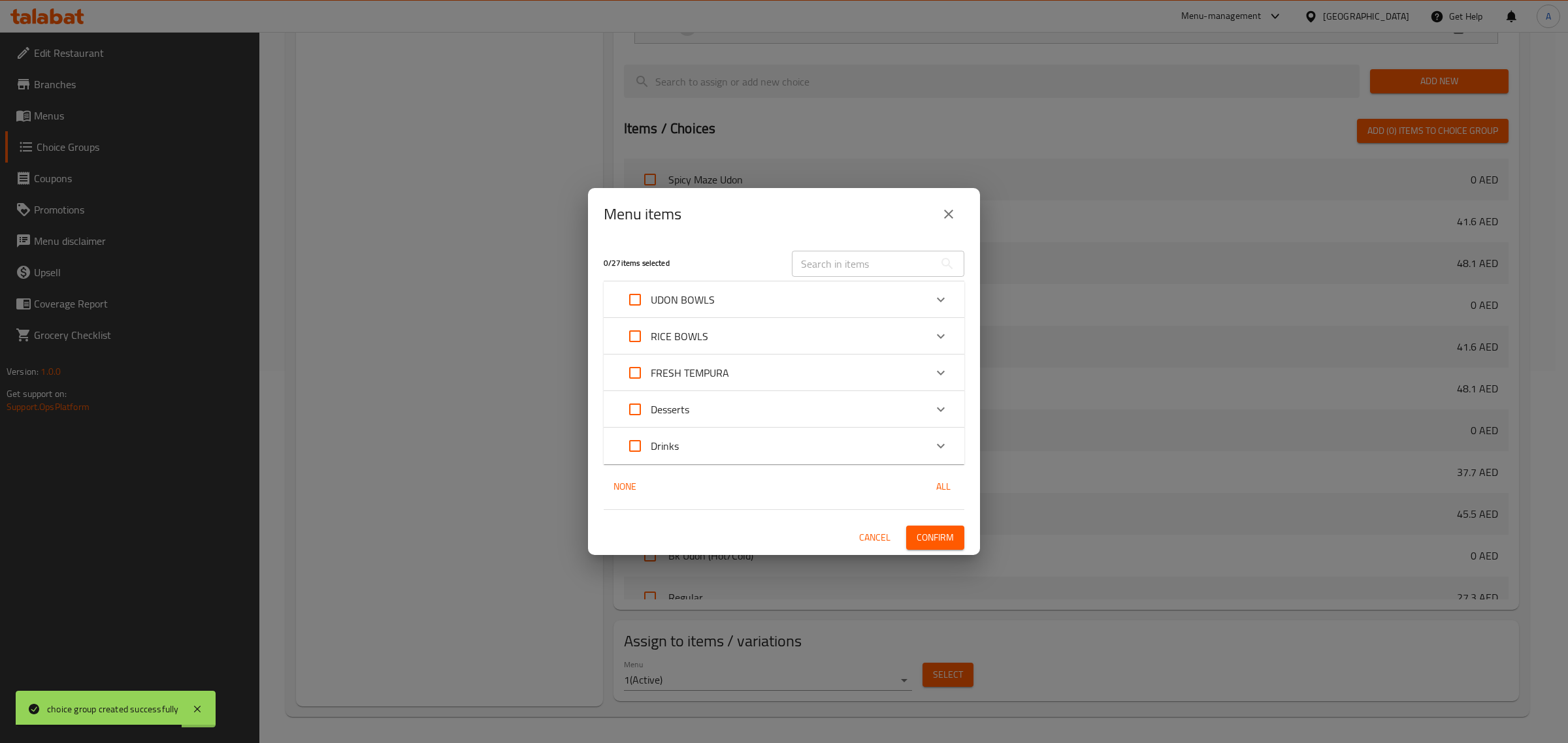
checkbox input "true"
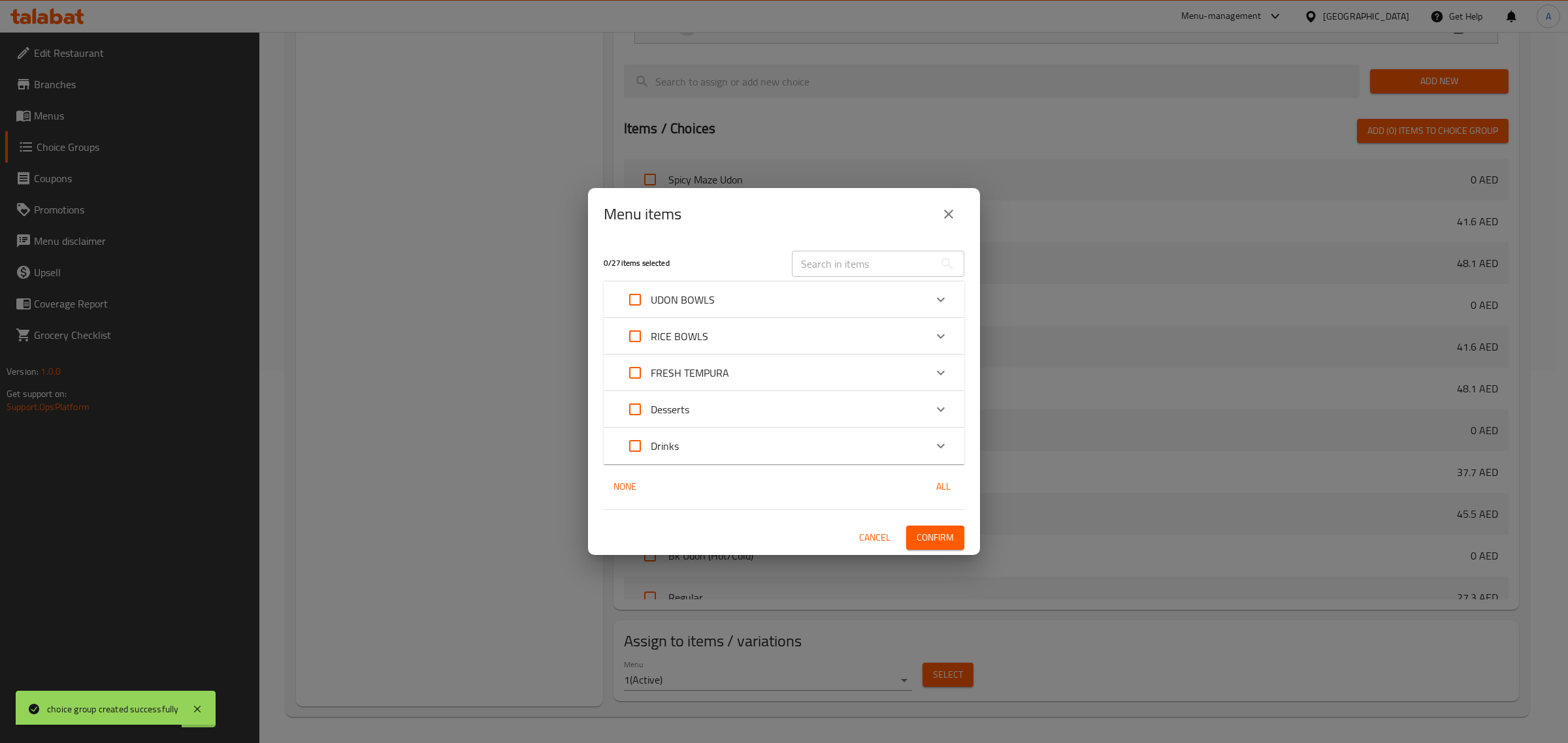
checkbox input "true"
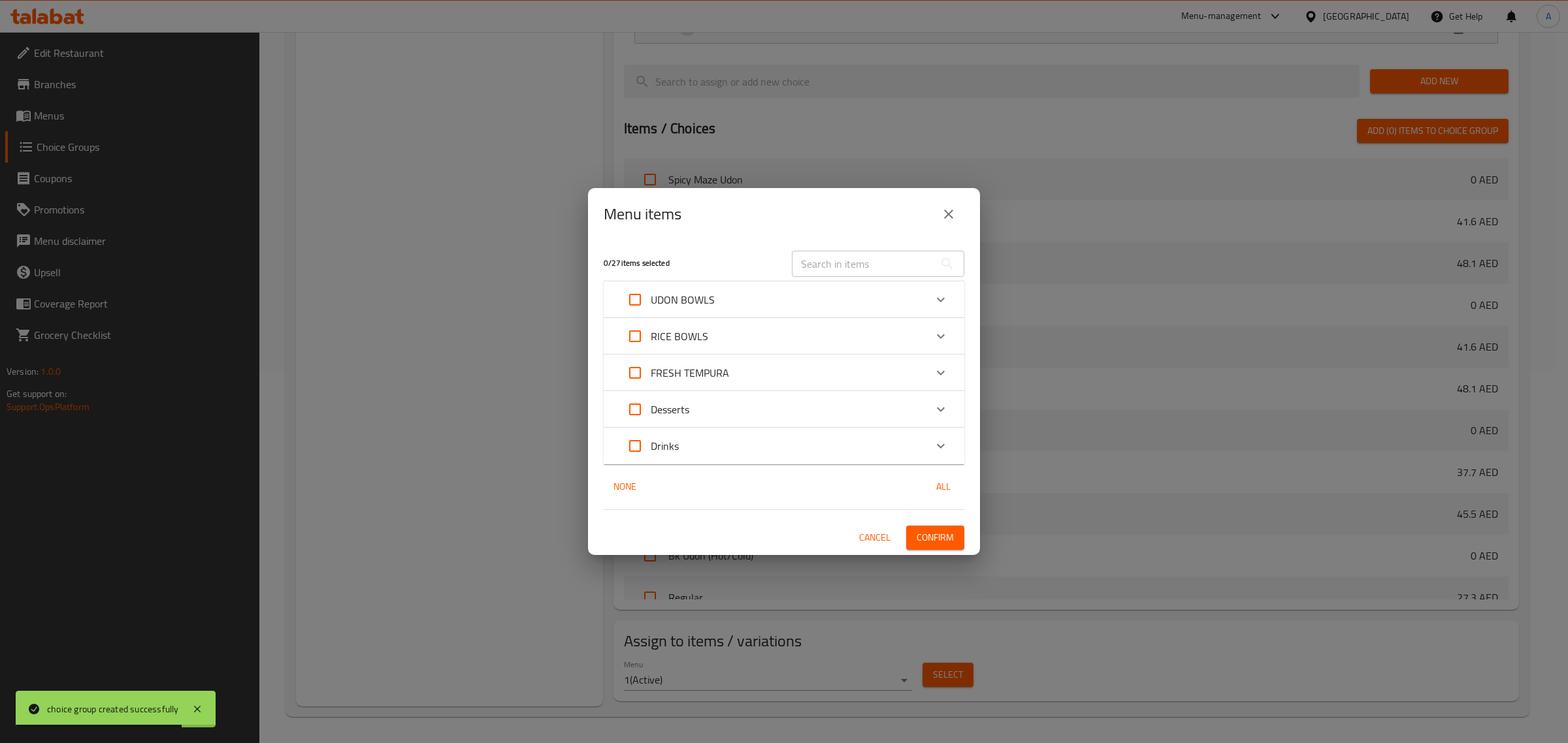
checkbox input "true"
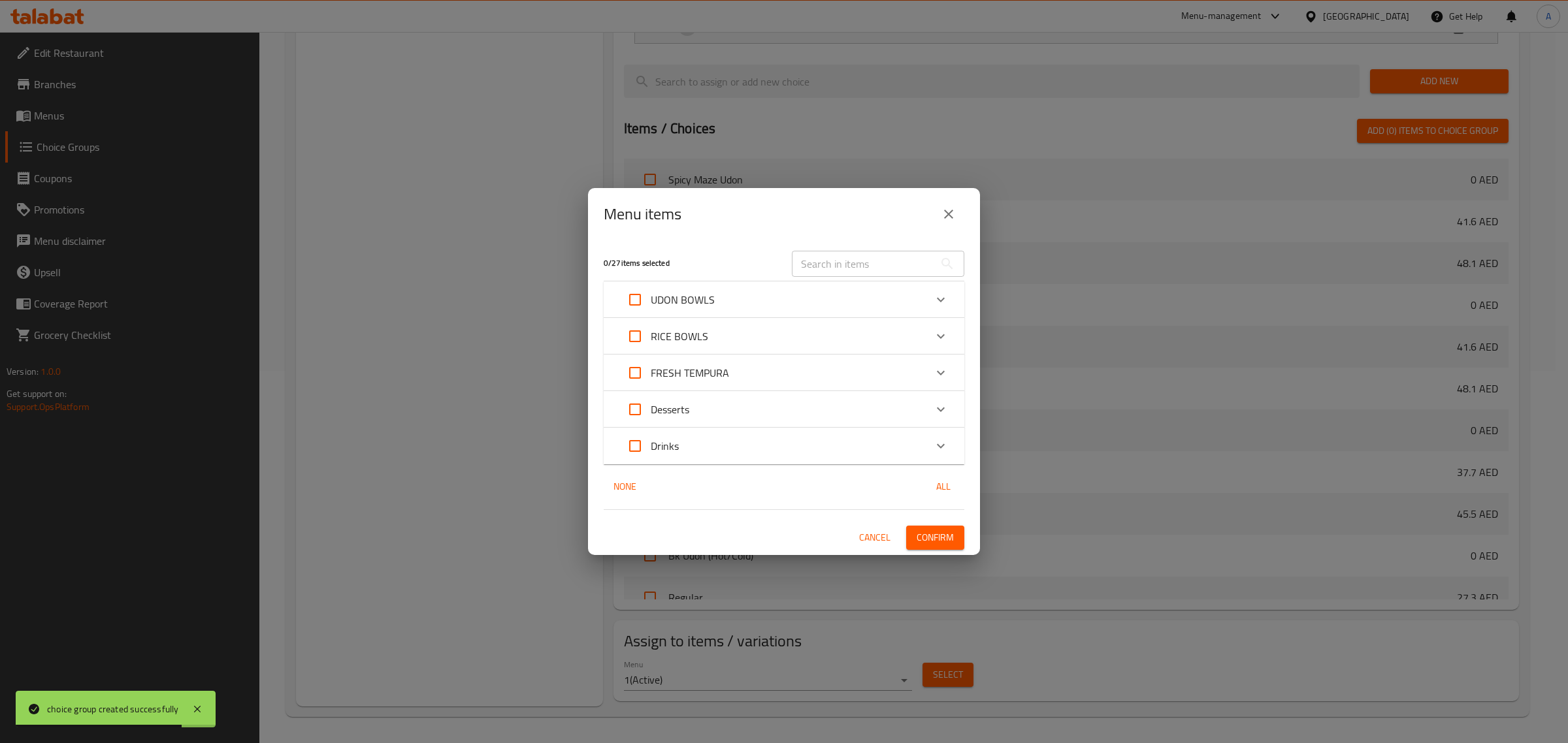
checkbox input "true"
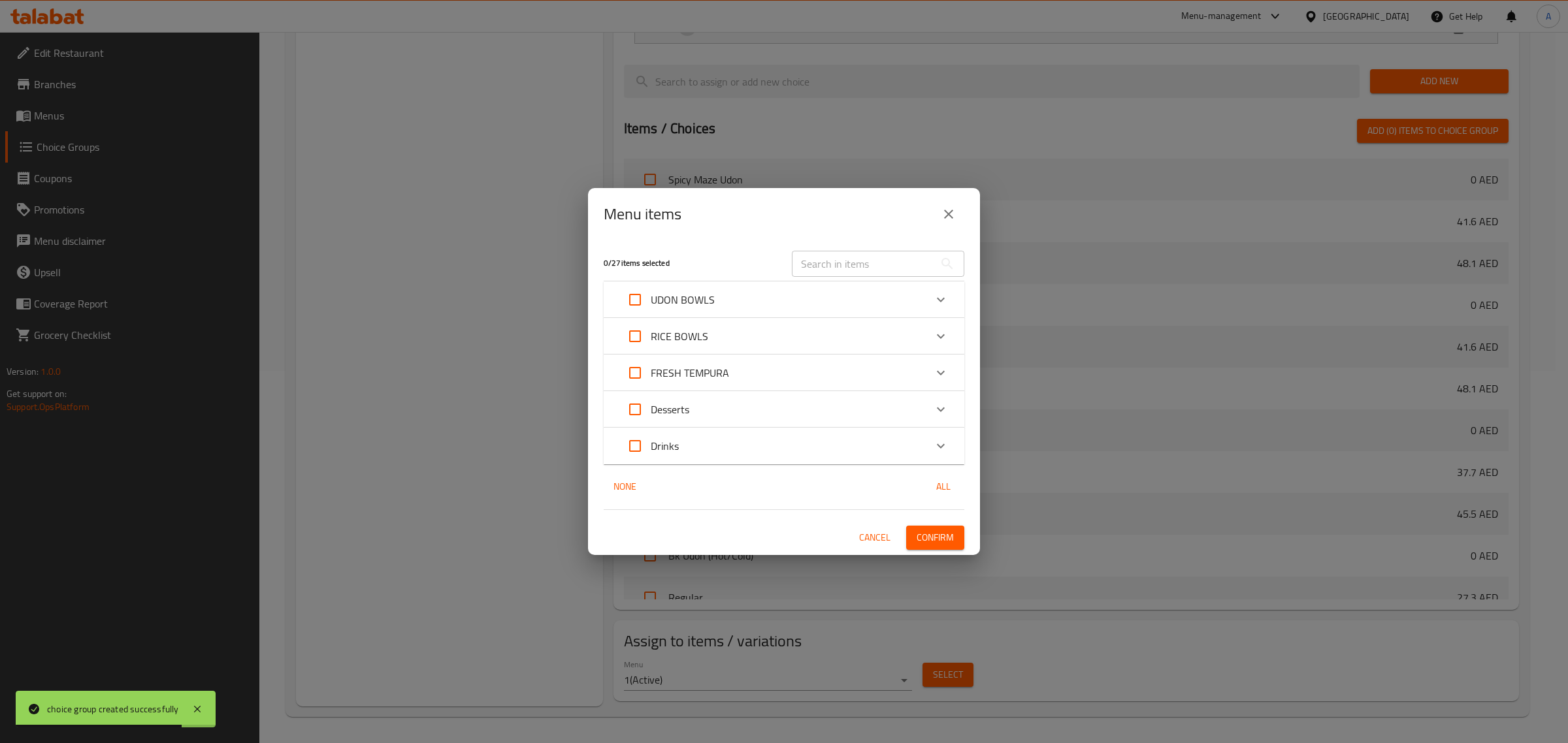
checkbox input "true"
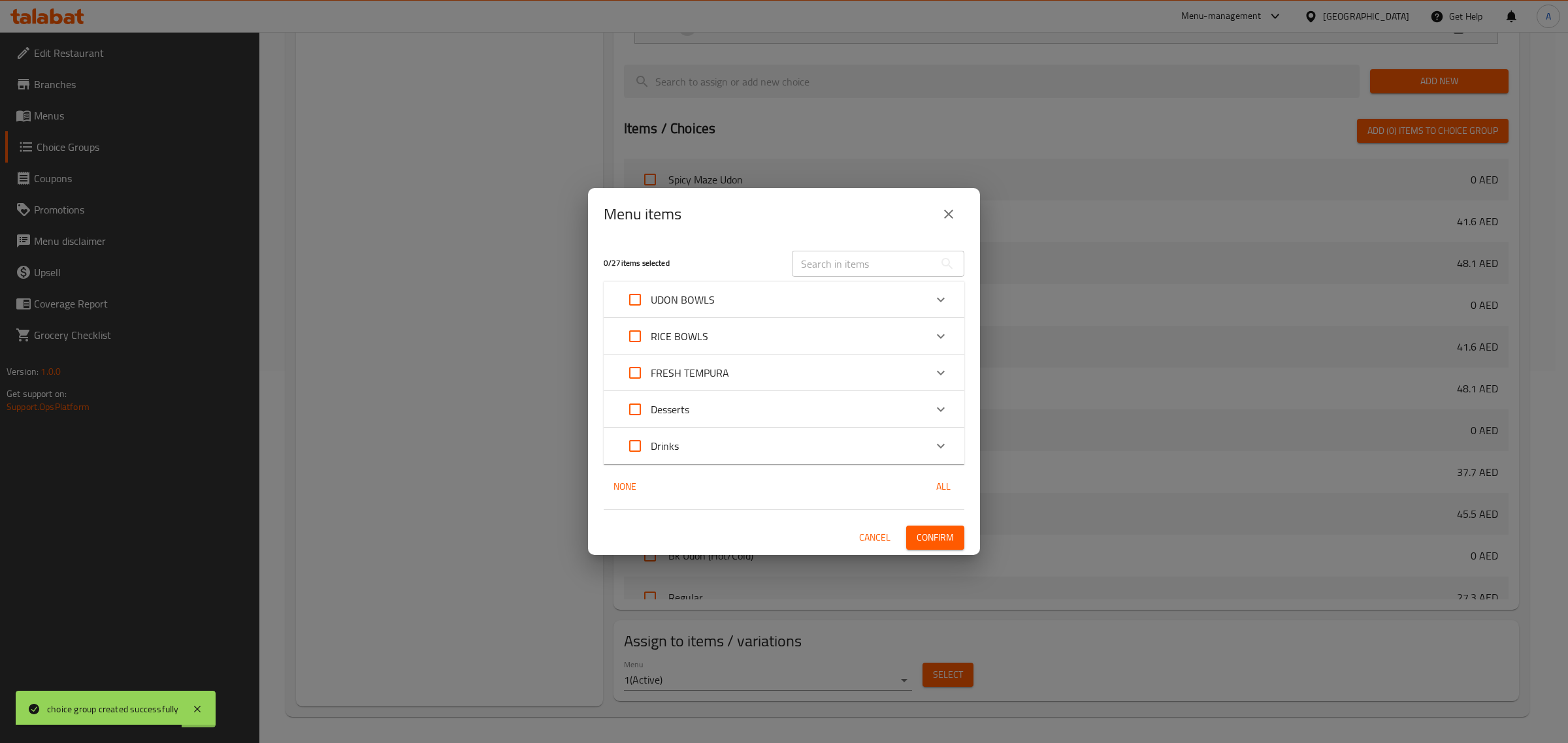
checkbox input "true"
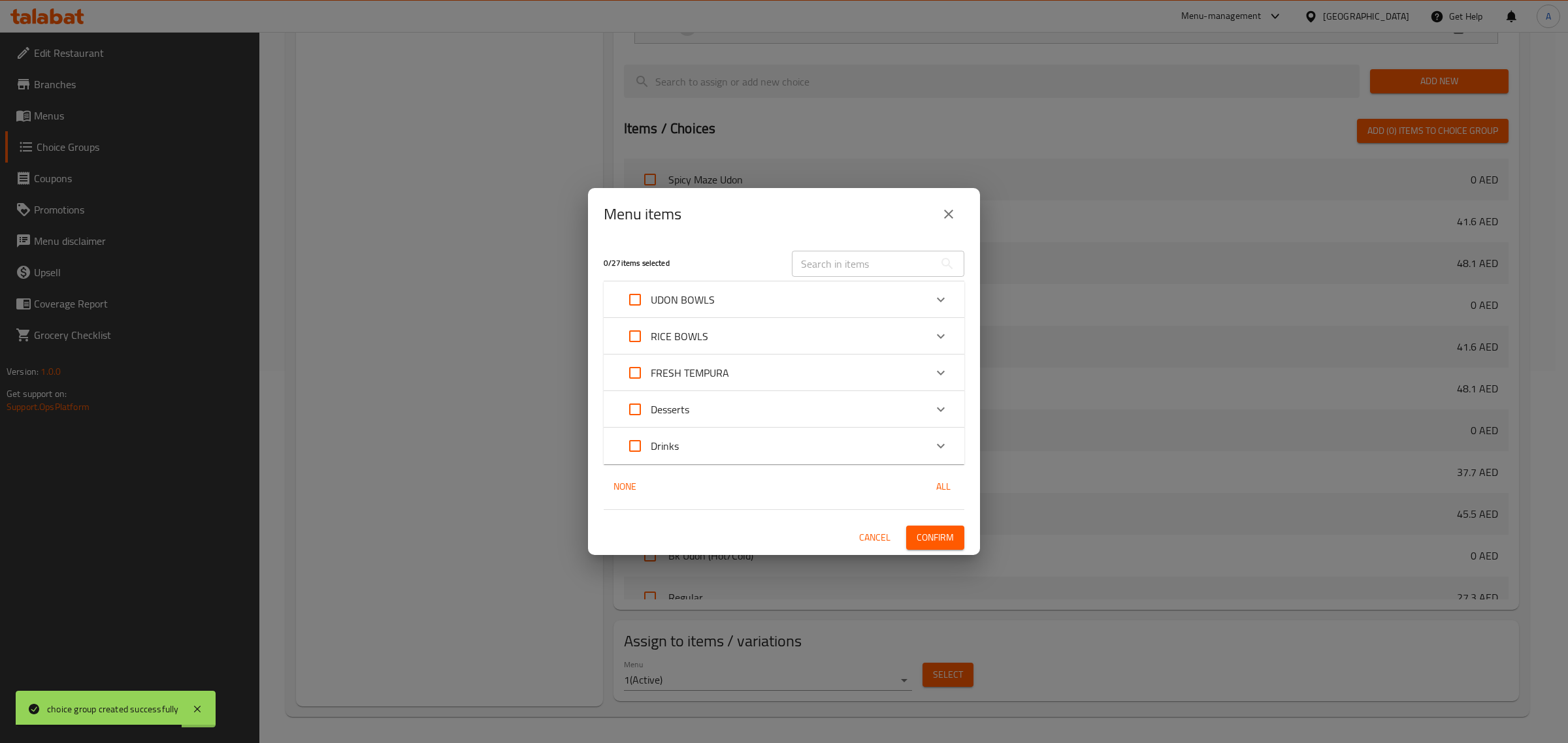
checkbox input "true"
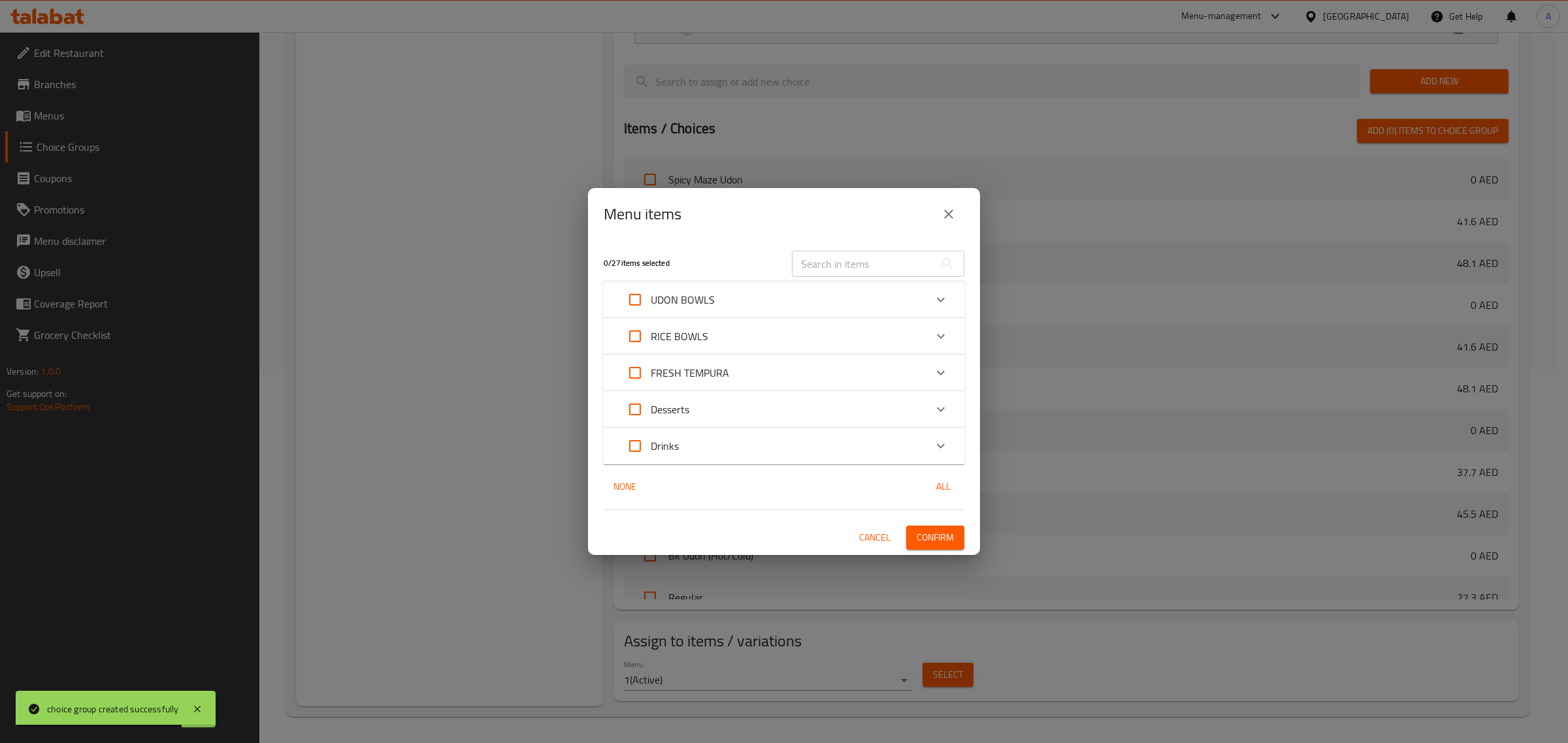
checkbox input "true"
click at [639, 350] on input "Expand" at bounding box center [634, 336] width 31 height 31
checkbox input "true"
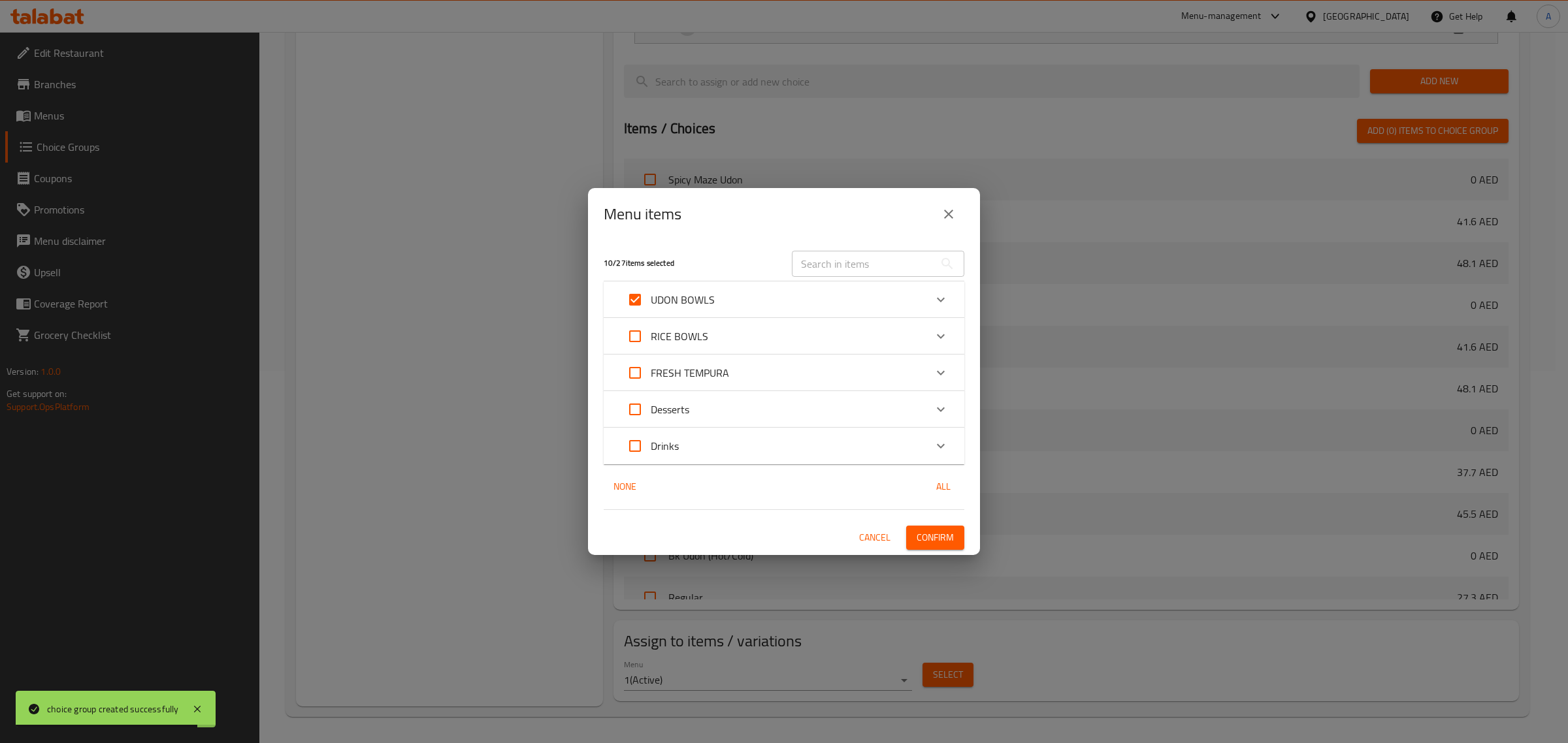
checkbox input "true"
click at [952, 539] on span "Confirm" at bounding box center [935, 538] width 37 height 17
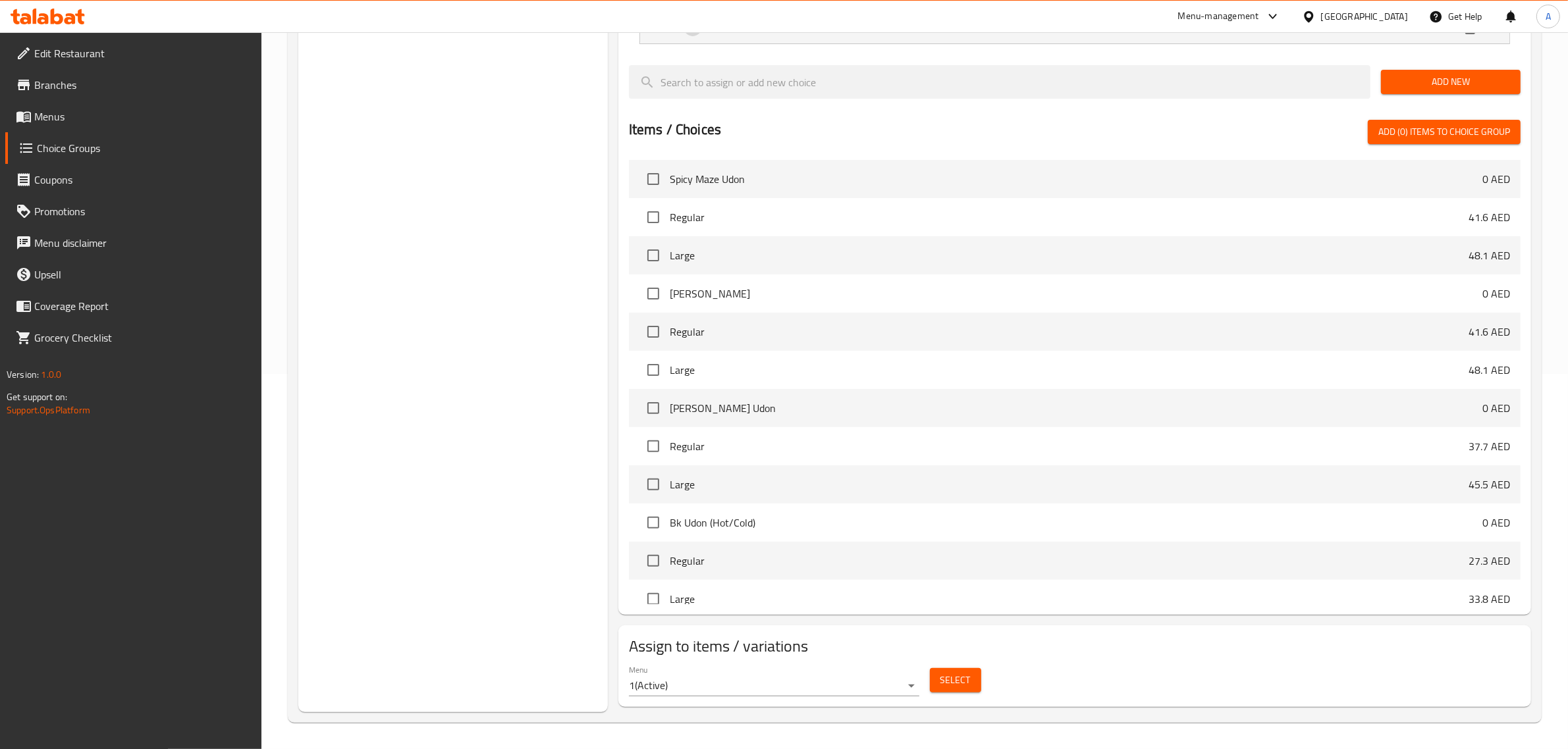
click at [459, 357] on div "Choice Groups Add Ons: 3" at bounding box center [453, 243] width 310 height 938
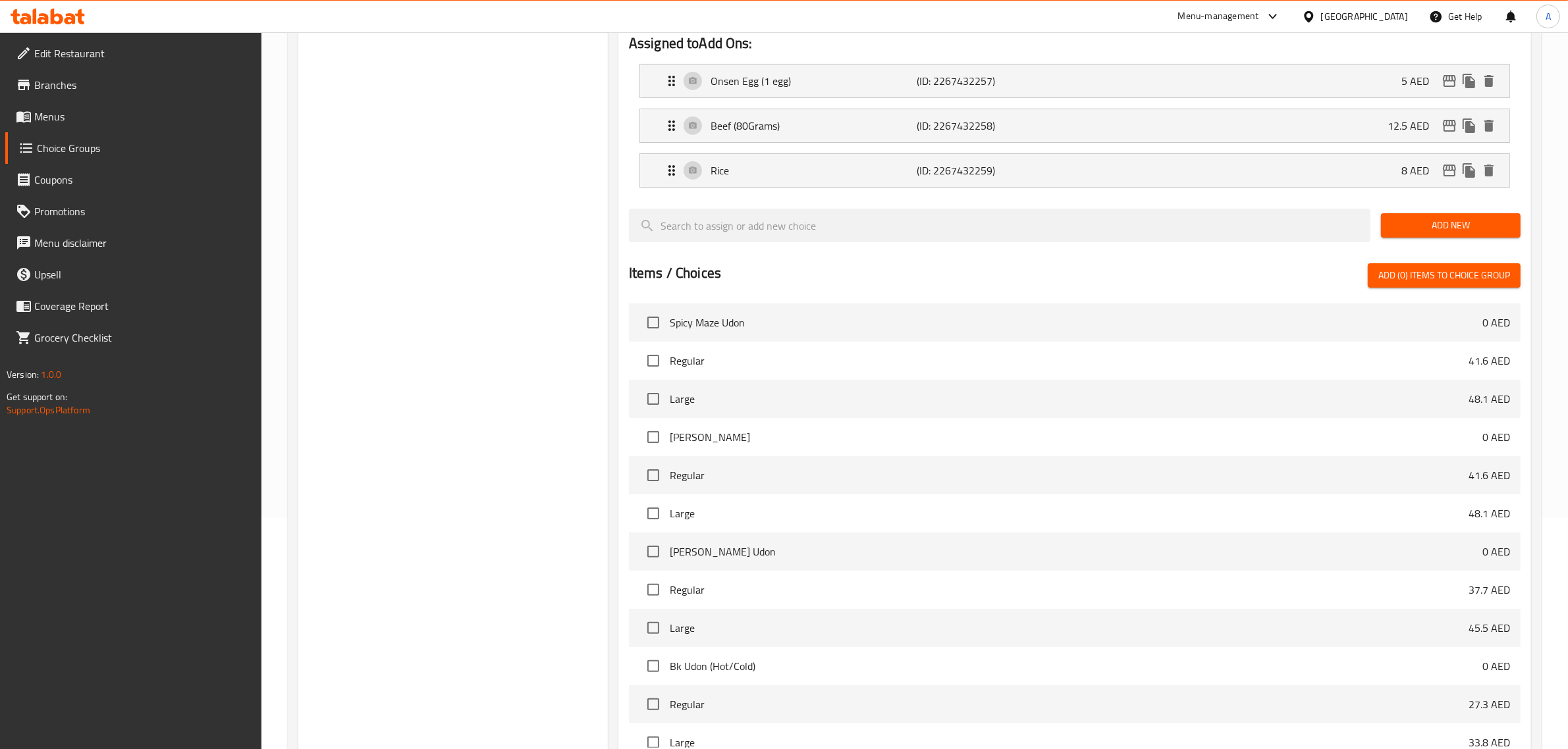
scroll to position [211, 0]
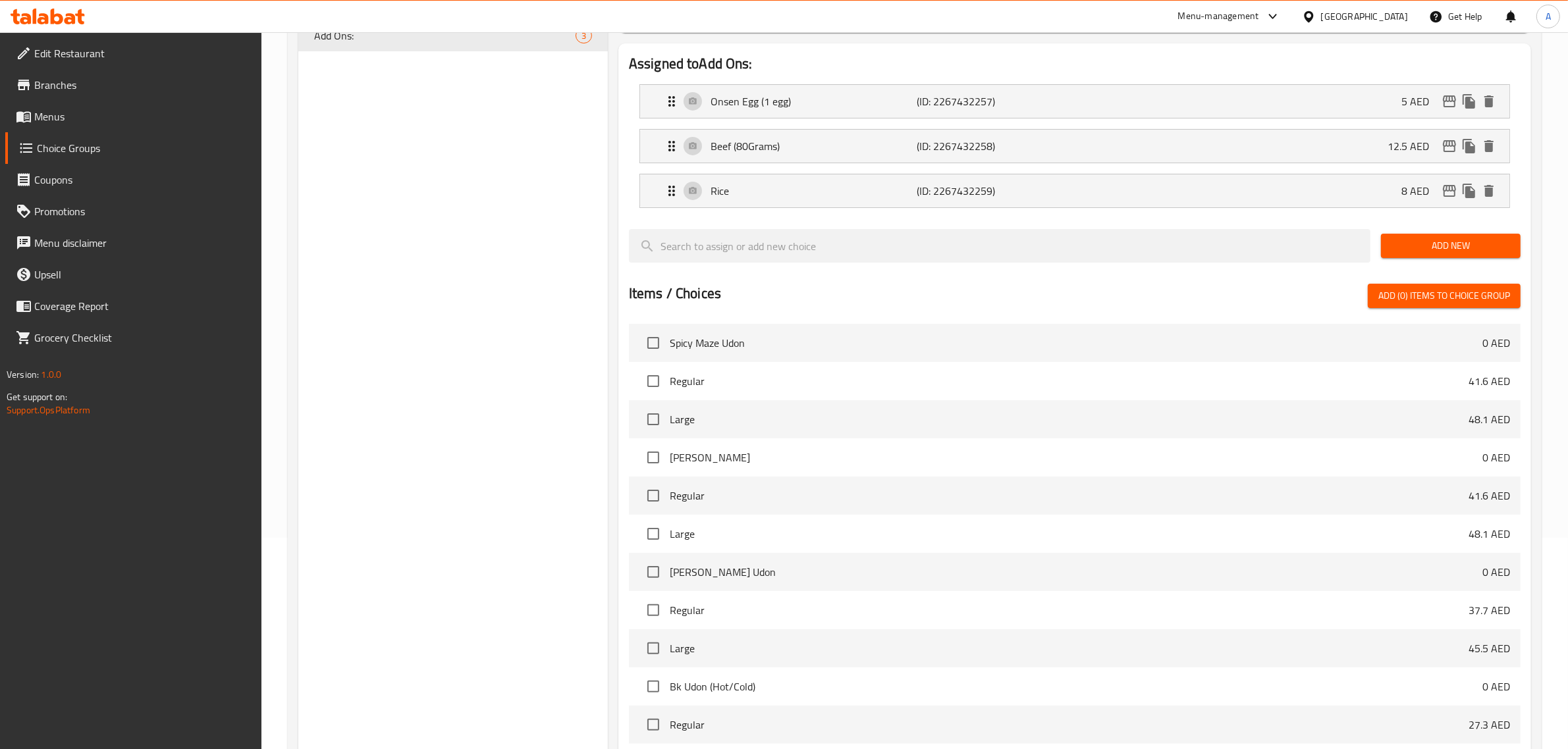
click at [579, 149] on div "Choice Groups Add Ons: 3" at bounding box center [453, 407] width 310 height 938
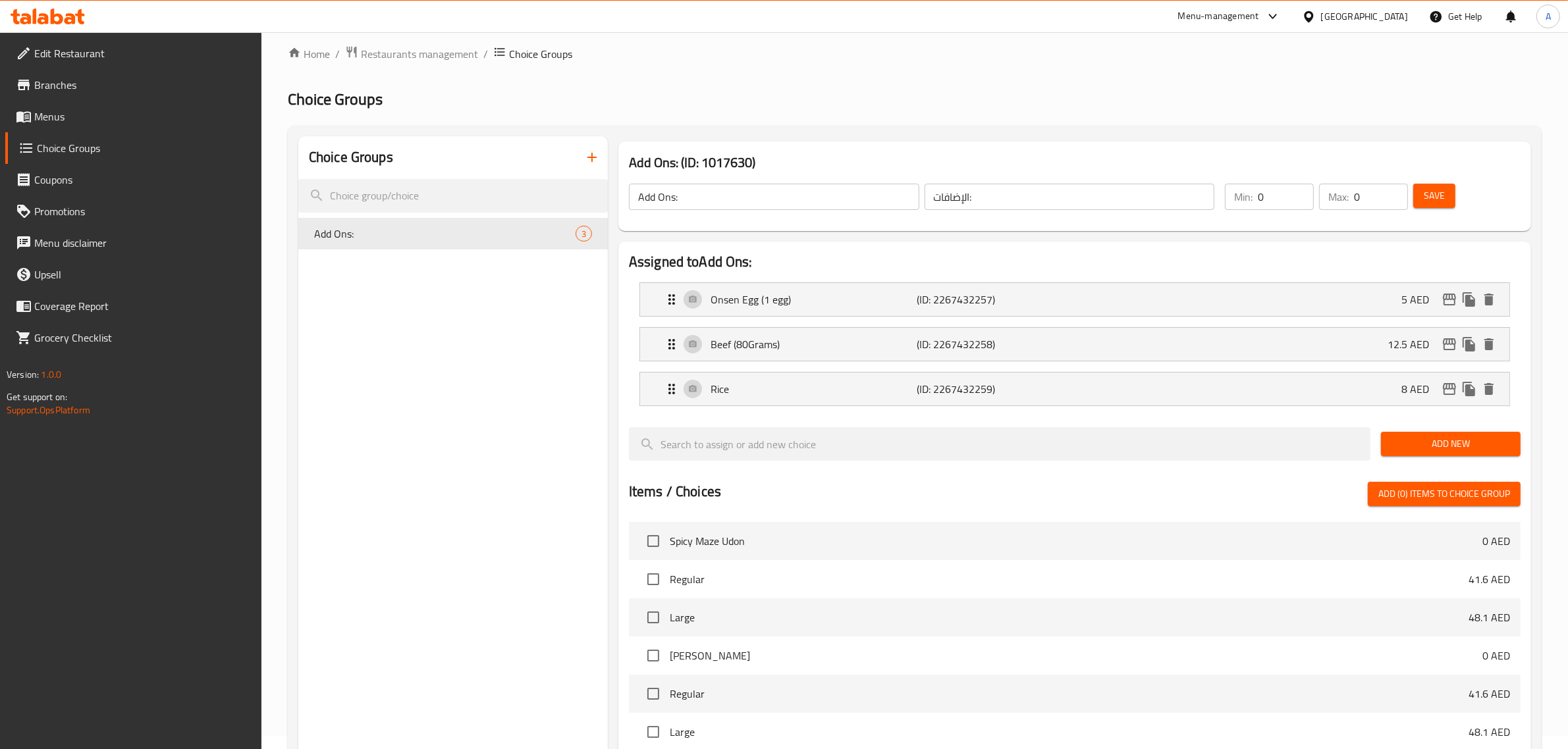
scroll to position [0, 0]
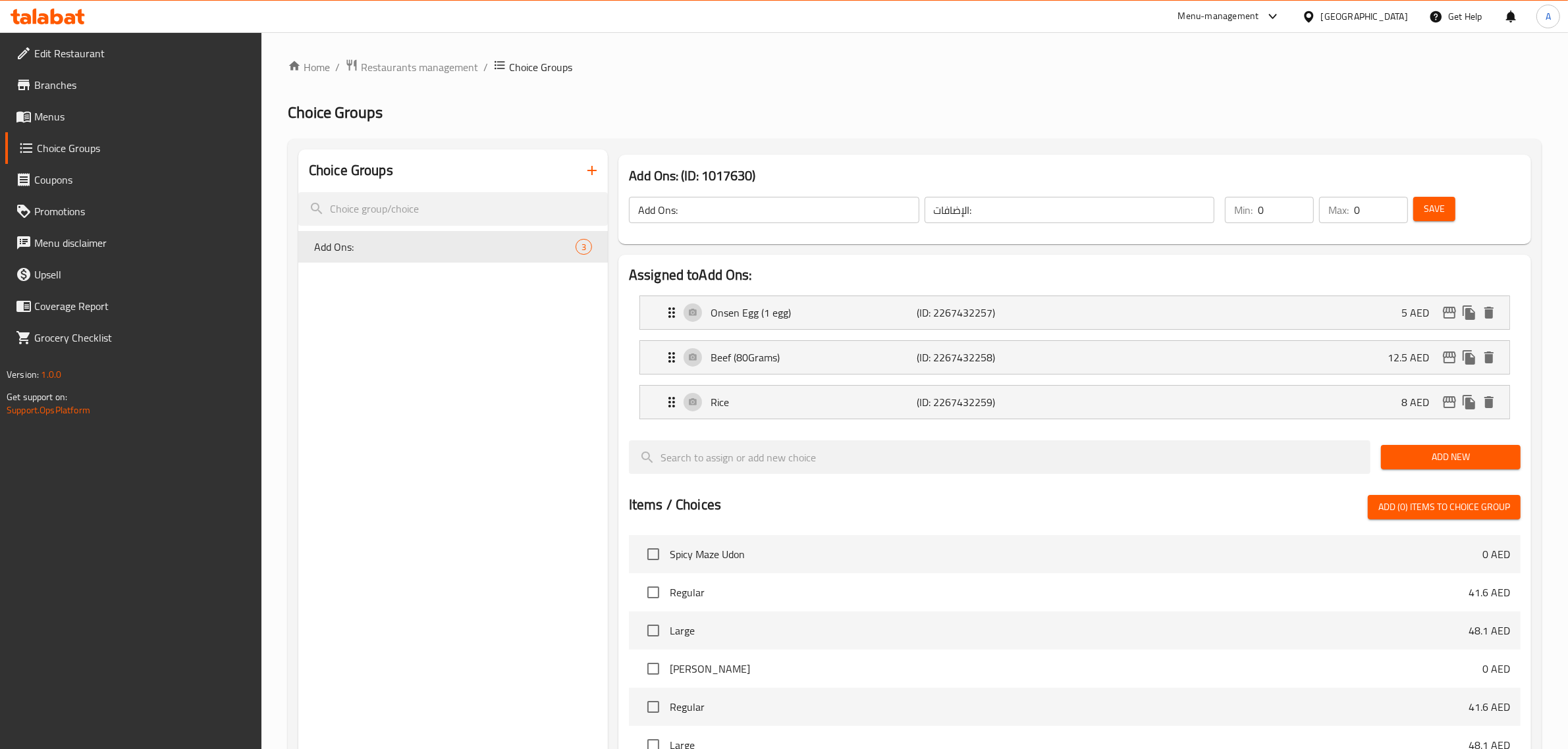
click at [593, 156] on button "button" at bounding box center [591, 170] width 31 height 31
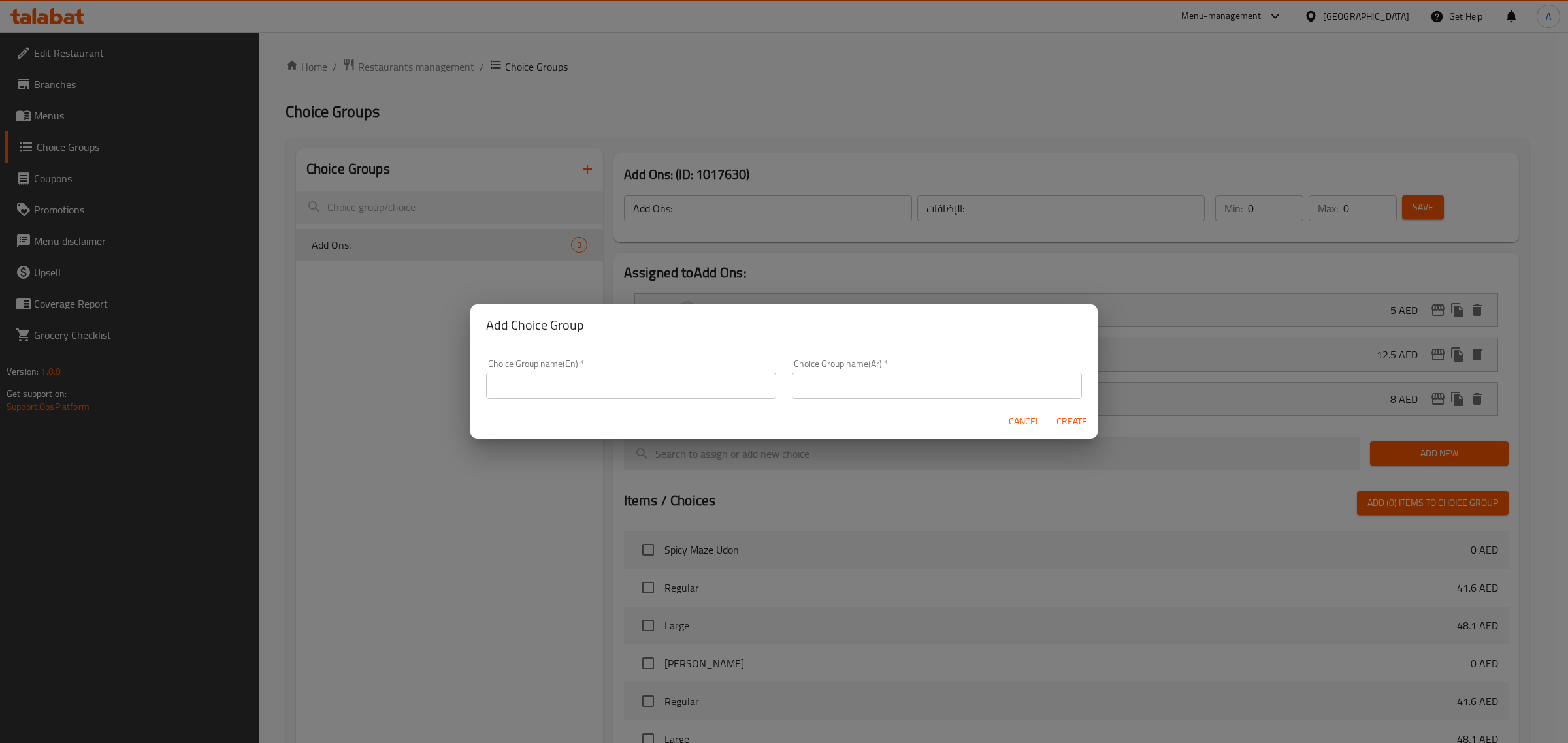
click at [622, 395] on input "text" at bounding box center [631, 386] width 290 height 26
type input "Your Choice Of:"
click at [840, 366] on div "Choice Group name(Ar)   * Choice Group name(Ar) *" at bounding box center [937, 379] width 290 height 40
click at [841, 370] on div "Choice Group name(Ar)   * Choice Group name(Ar) *" at bounding box center [937, 379] width 290 height 40
drag, startPoint x: 848, startPoint y: 387, endPoint x: 876, endPoint y: 399, distance: 30.5
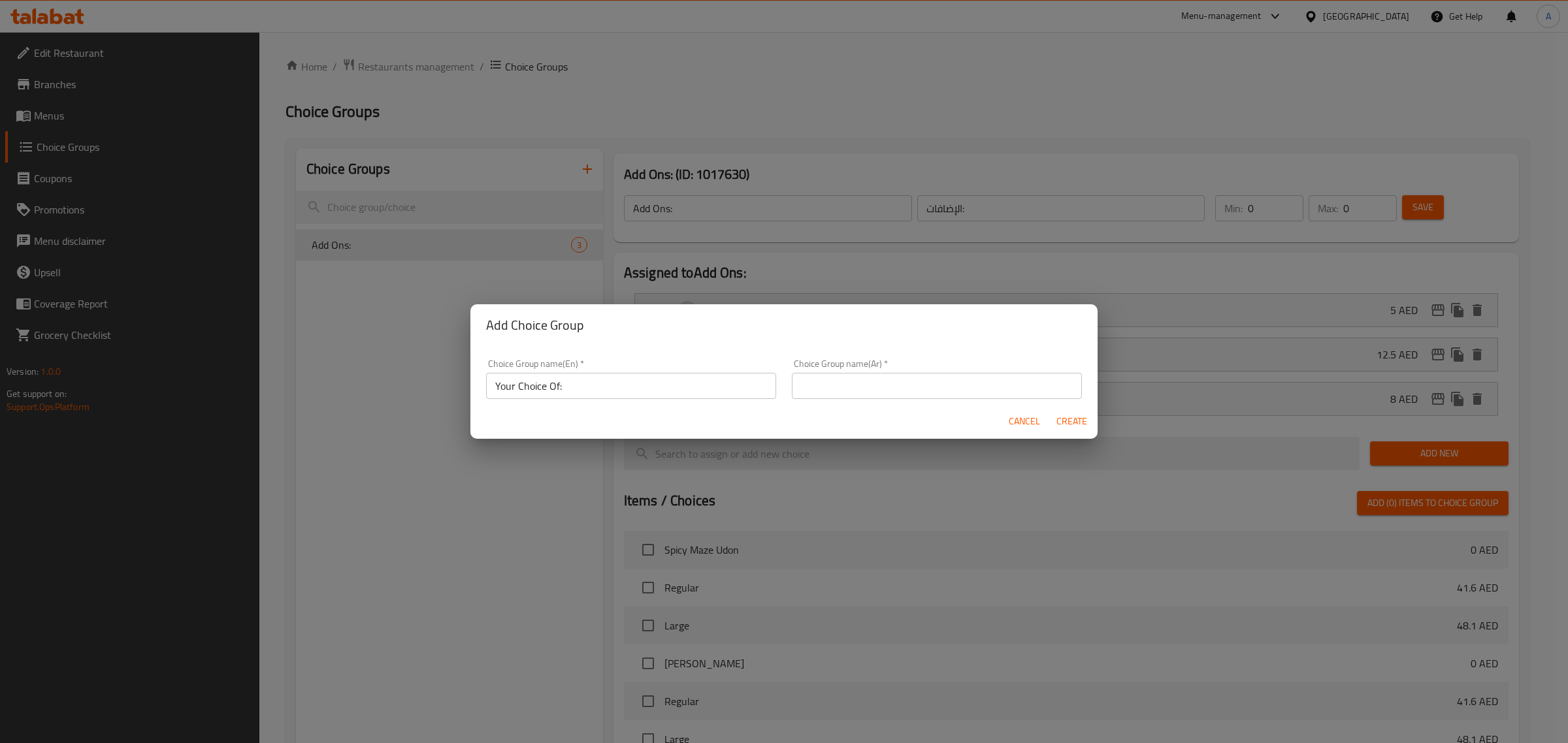
click at [848, 387] on input "text" at bounding box center [937, 386] width 290 height 26
type input "اختيارك من:"
click at [1077, 417] on span "Create" at bounding box center [1071, 422] width 31 height 17
type input "Your Choice Of:"
type input "اختيارك من:"
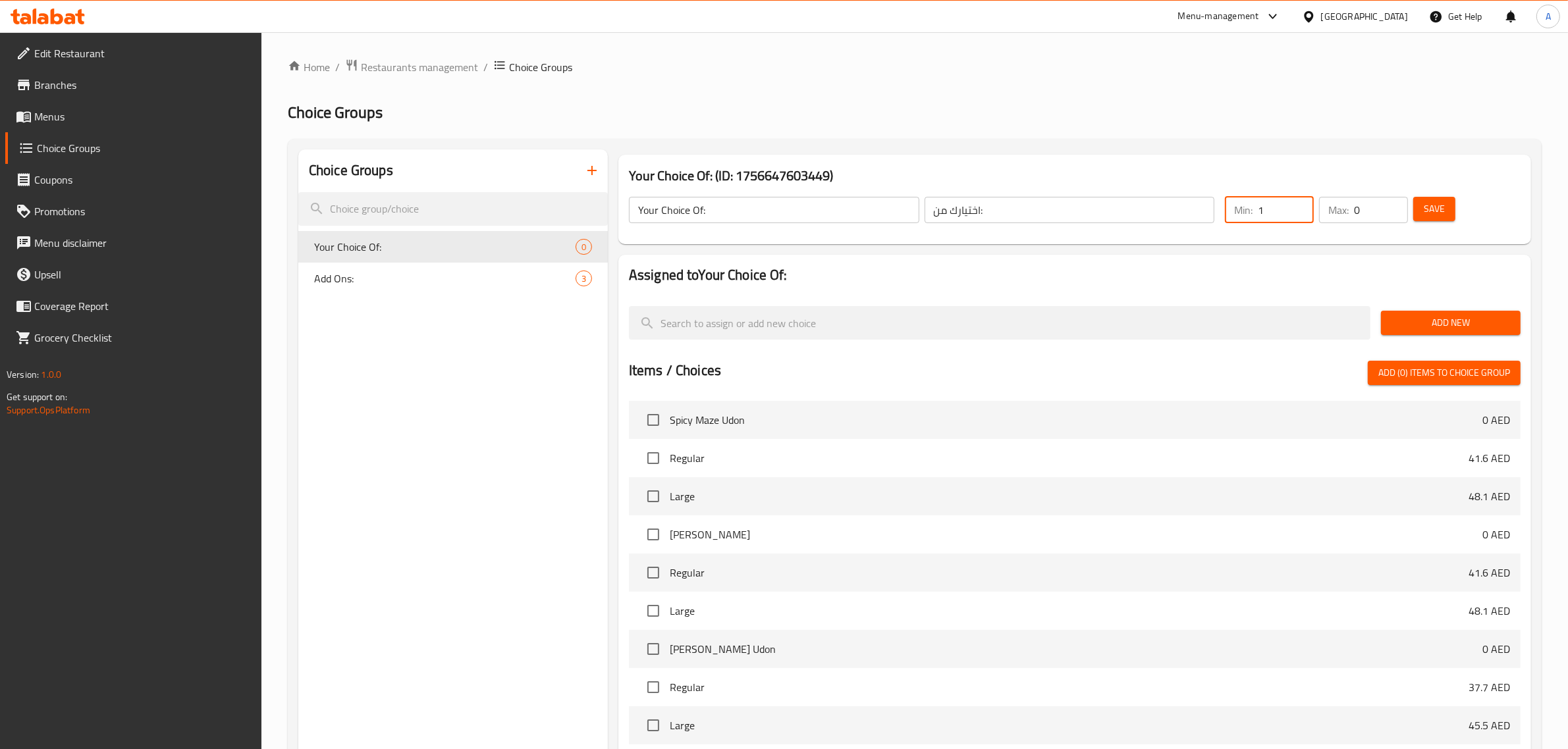
type input "1"
click at [1299, 205] on input "1" at bounding box center [1286, 209] width 56 height 26
click at [1399, 202] on input "0" at bounding box center [1380, 209] width 54 height 26
type input "1"
click at [1390, 203] on input "1" at bounding box center [1380, 209] width 54 height 26
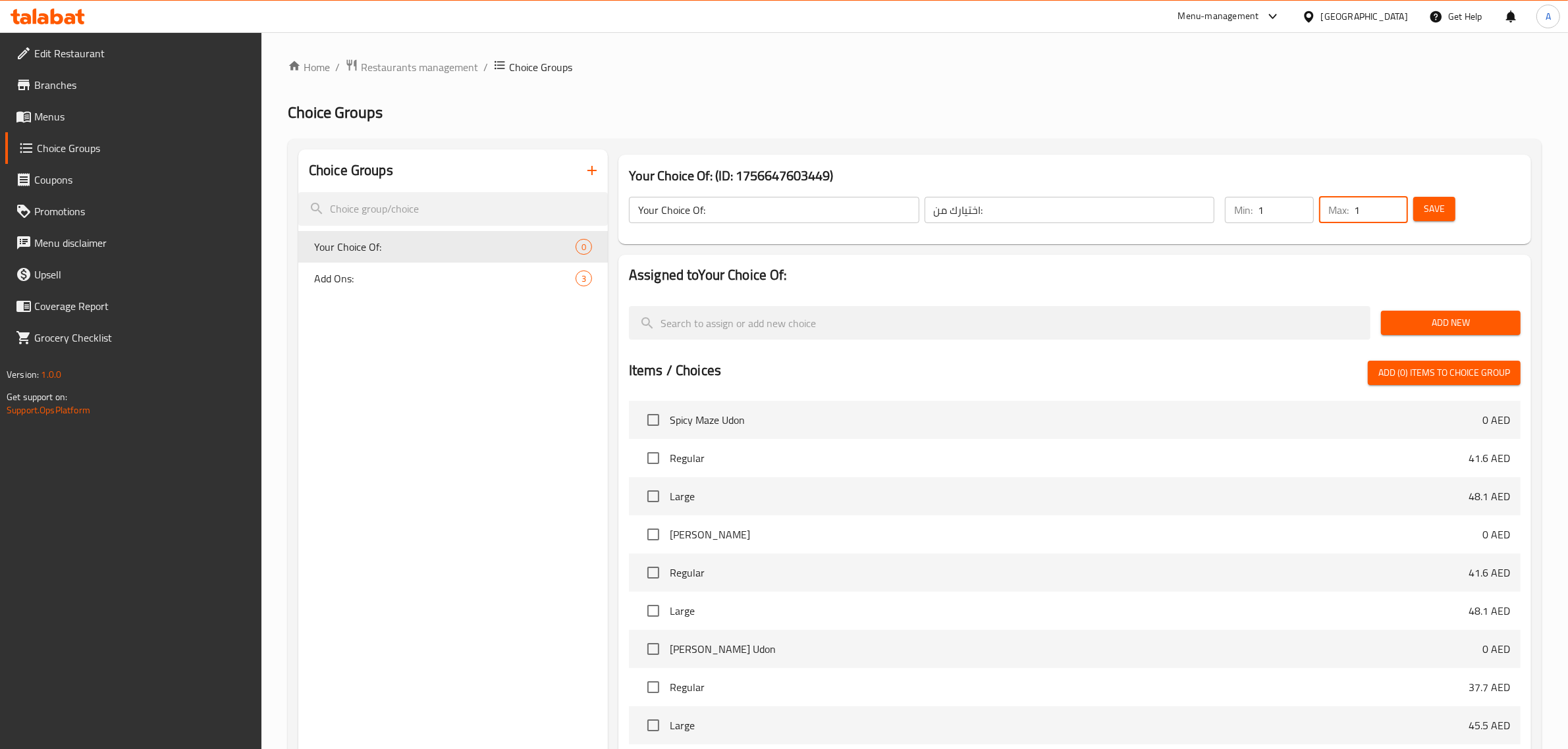
click at [1444, 322] on span "Add New" at bounding box center [1451, 322] width 119 height 17
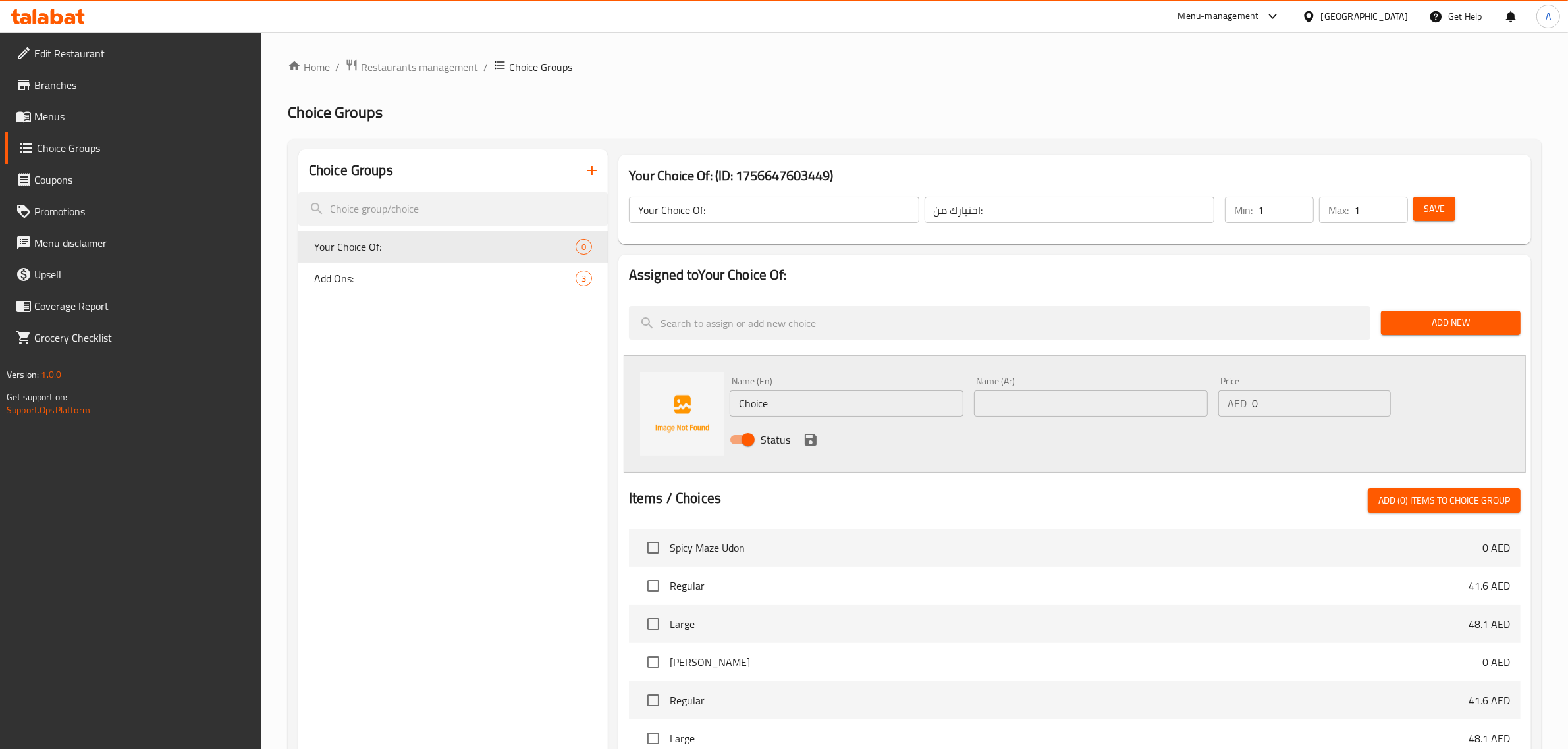
click at [818, 406] on input "Choice" at bounding box center [846, 403] width 234 height 26
type input "Hot"
click at [1029, 411] on input "text" at bounding box center [1091, 403] width 234 height 26
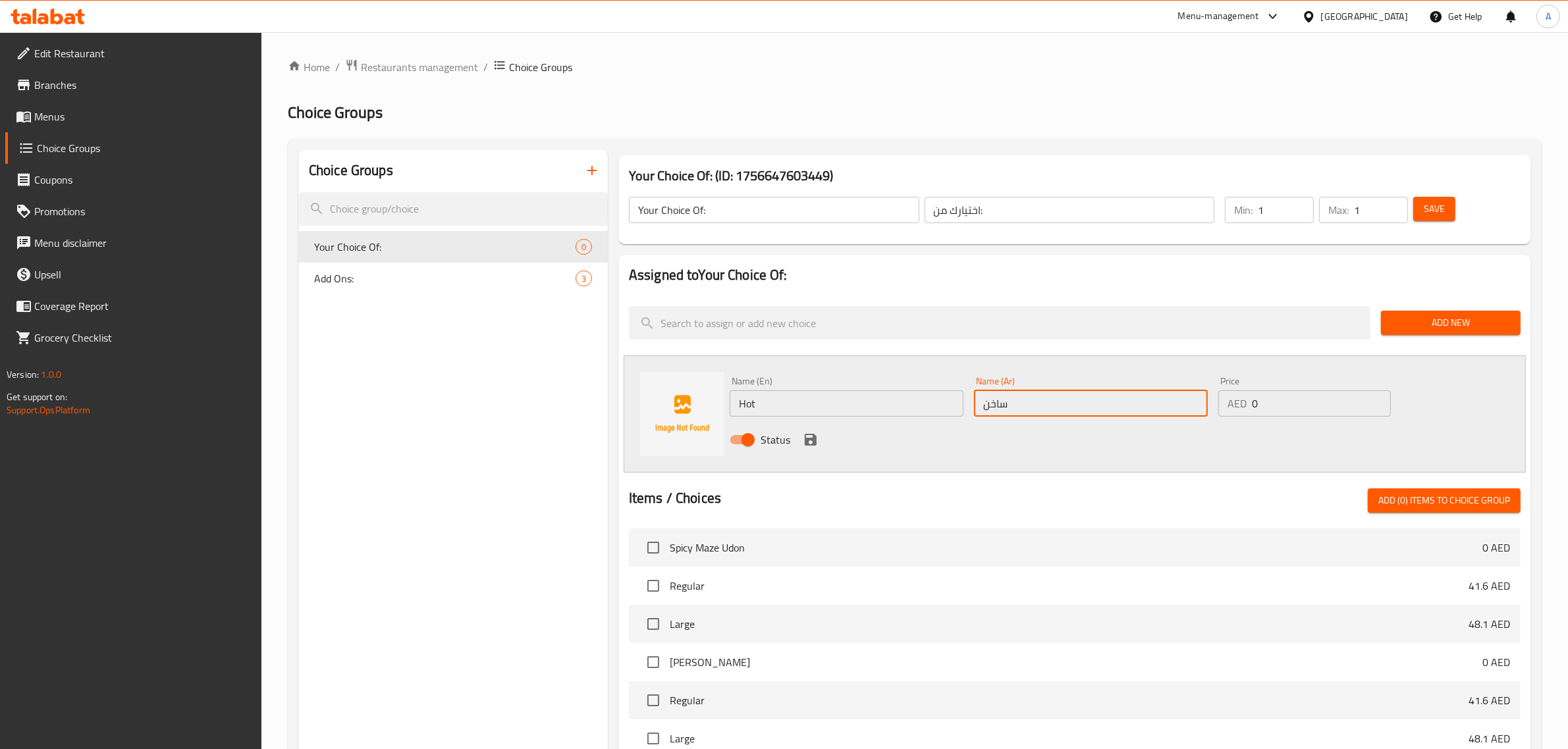
type input "ساخن"
click at [808, 443] on icon "save" at bounding box center [810, 439] width 16 height 16
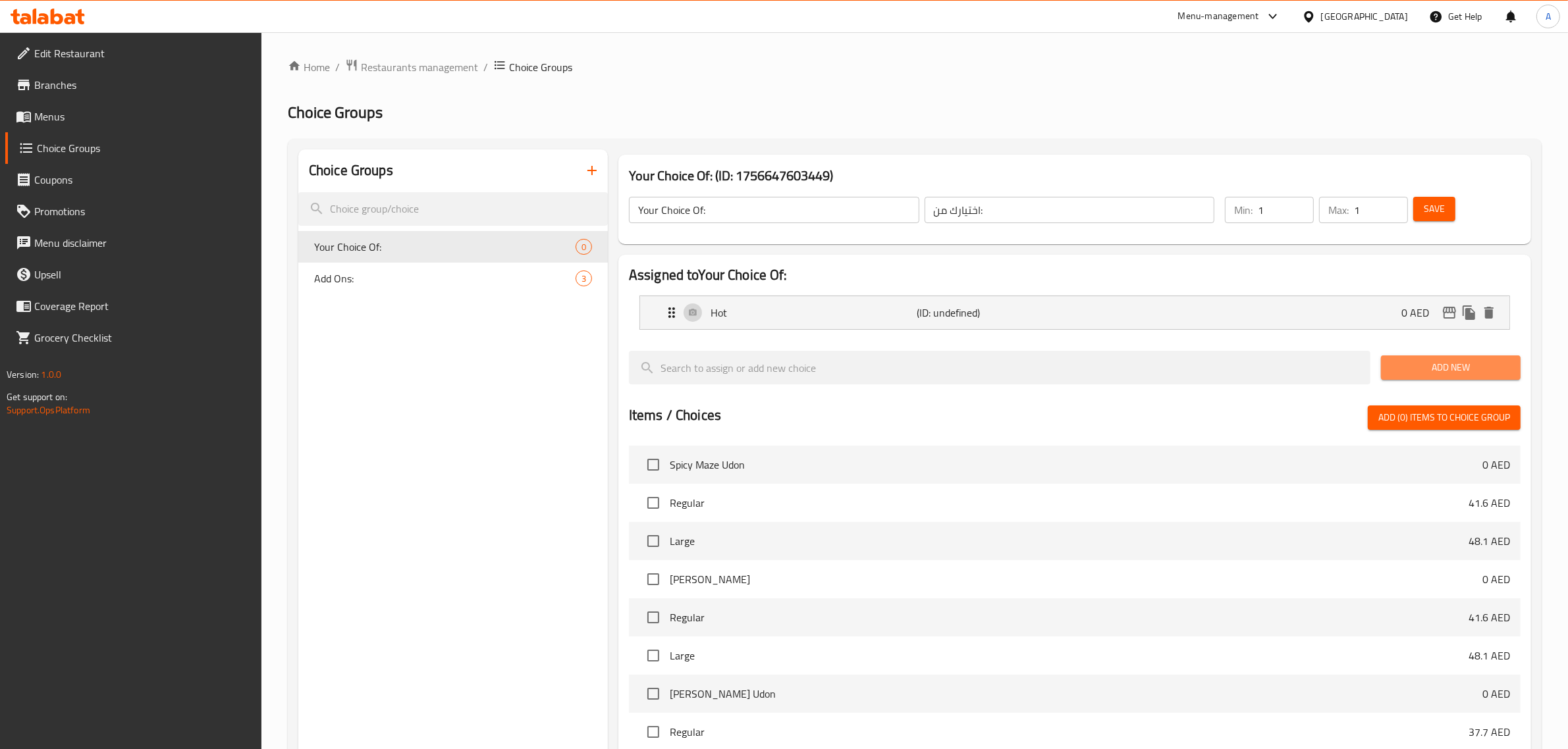
click at [1438, 355] on button "Add New" at bounding box center [1451, 367] width 140 height 24
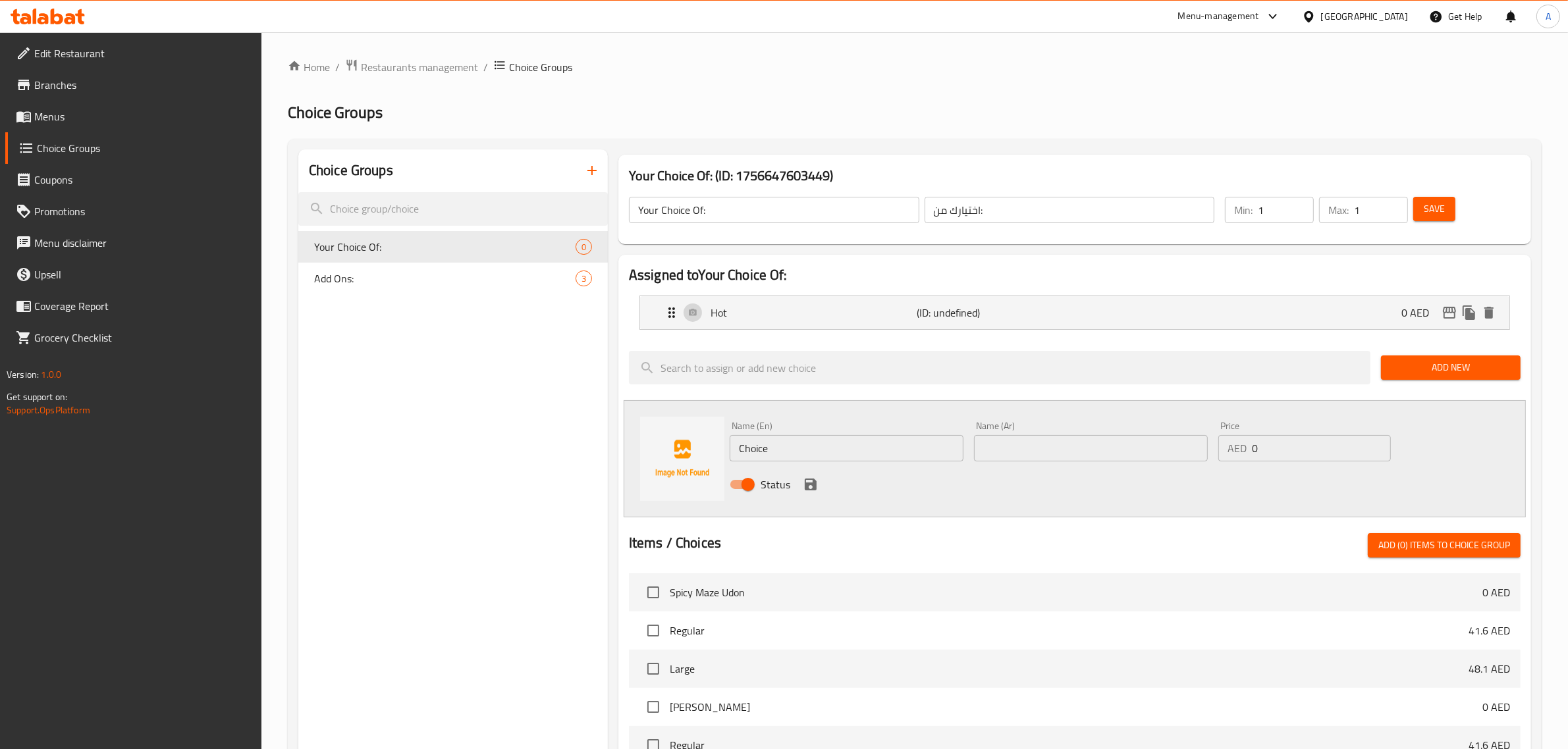
click at [773, 444] on input "Choice" at bounding box center [846, 448] width 234 height 26
type input "Cold"
click at [1047, 450] on input "text" at bounding box center [1091, 448] width 234 height 26
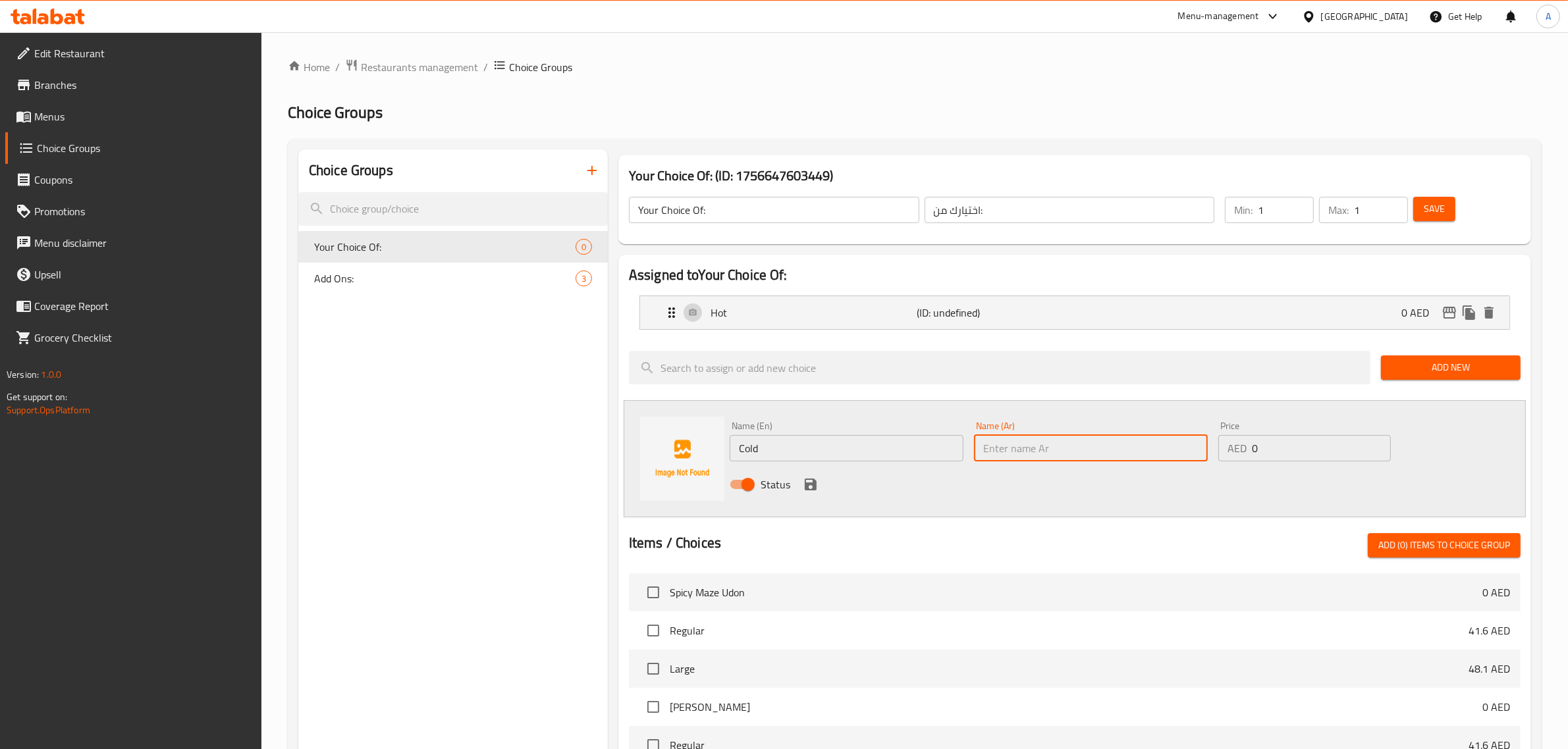
paste input "بارد"
type input "بارد"
click at [814, 494] on div "Status" at bounding box center [1091, 484] width 733 height 35
click at [810, 490] on icon "save" at bounding box center [810, 484] width 12 height 12
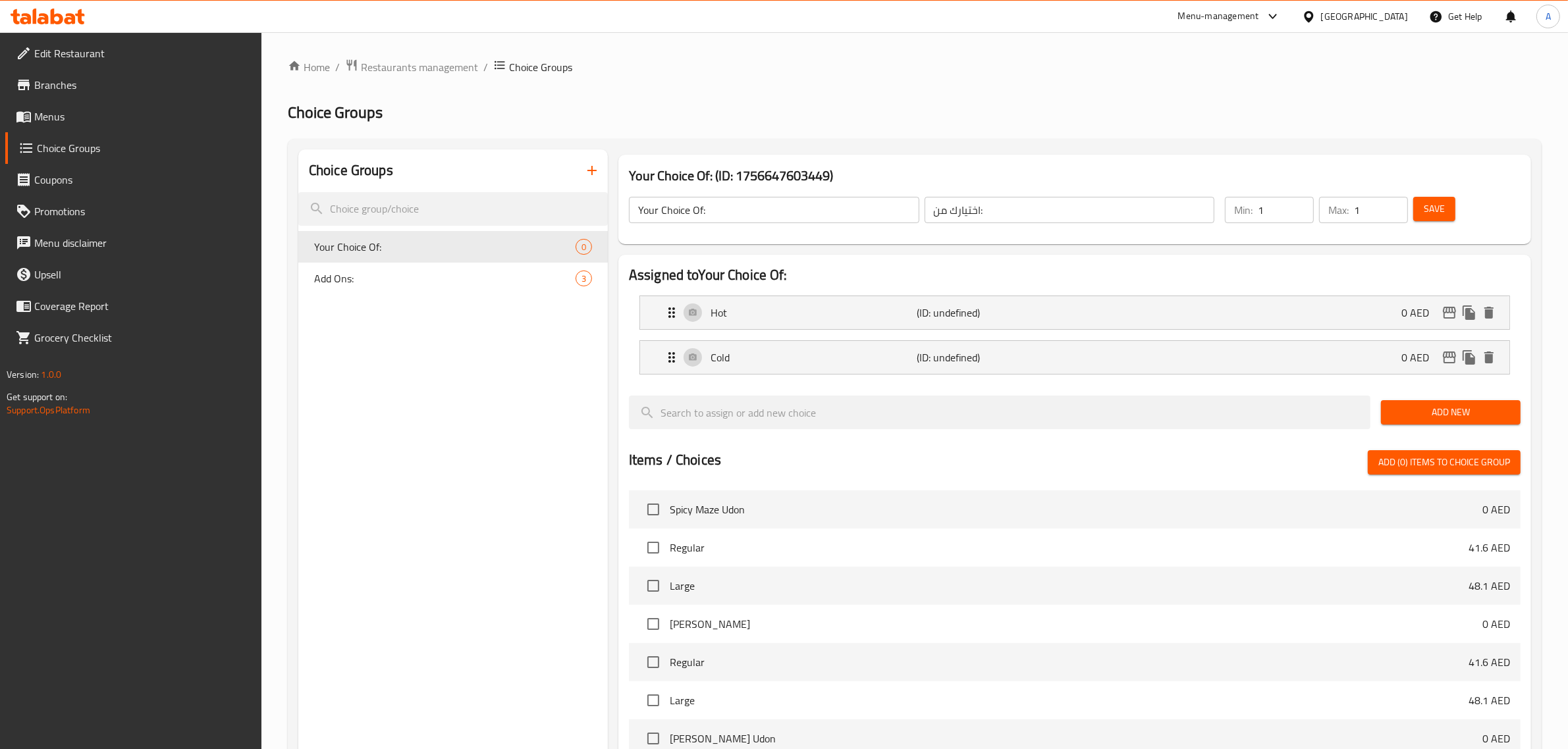
click at [1439, 211] on span "Save" at bounding box center [1434, 209] width 21 height 17
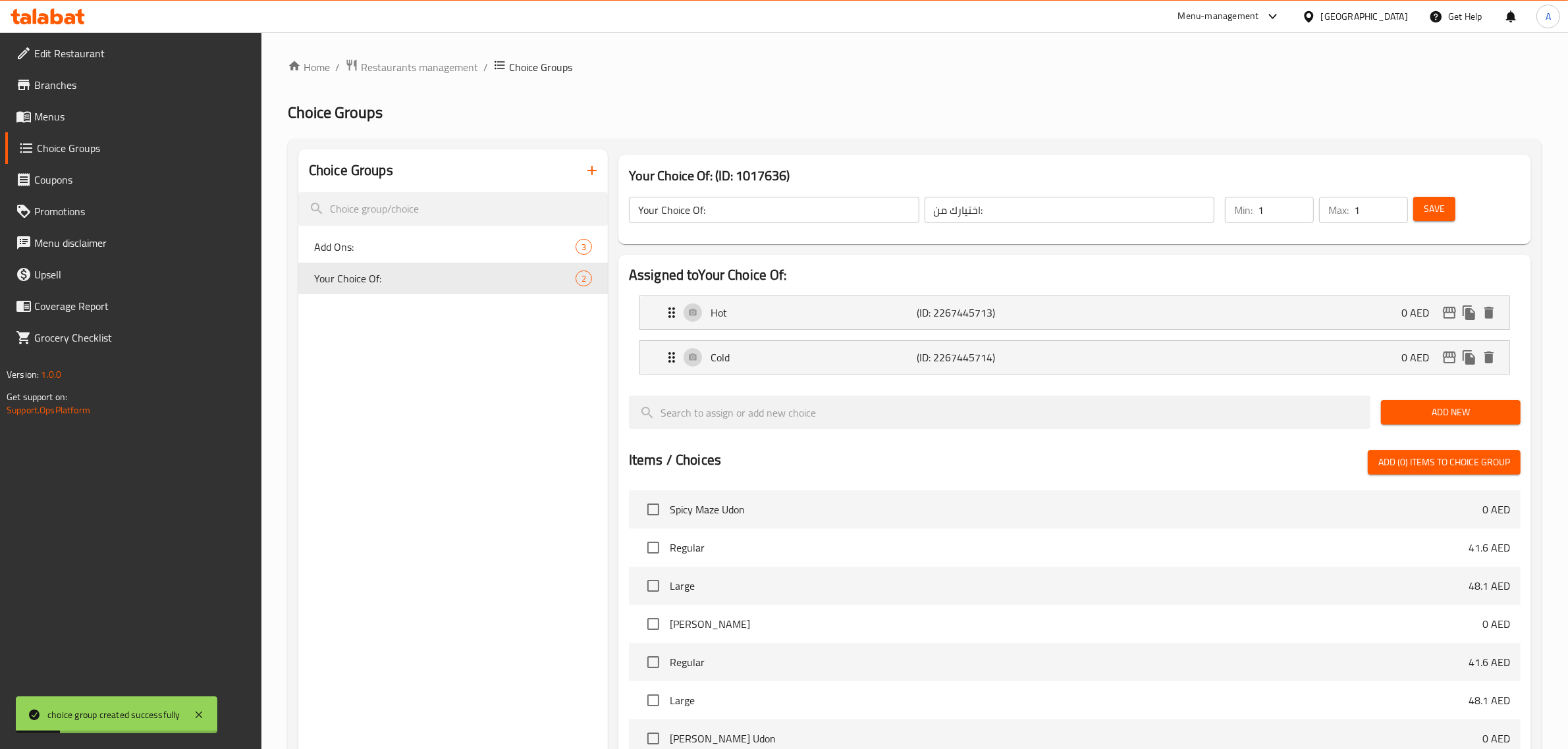
click at [557, 387] on div "Choice Groups Add Ons: 3 Your Choice Of: 2" at bounding box center [453, 596] width 310 height 893
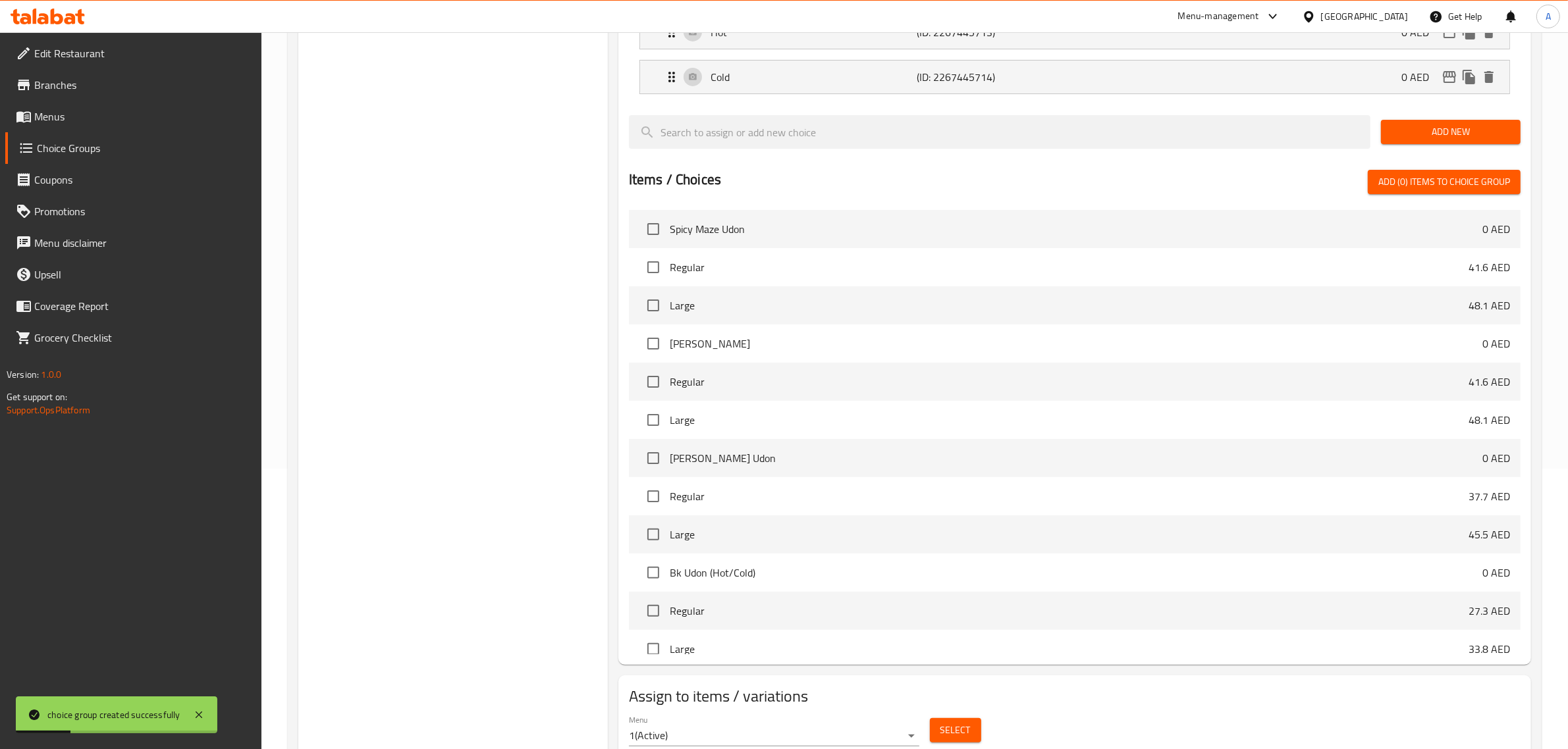
scroll to position [330, 0]
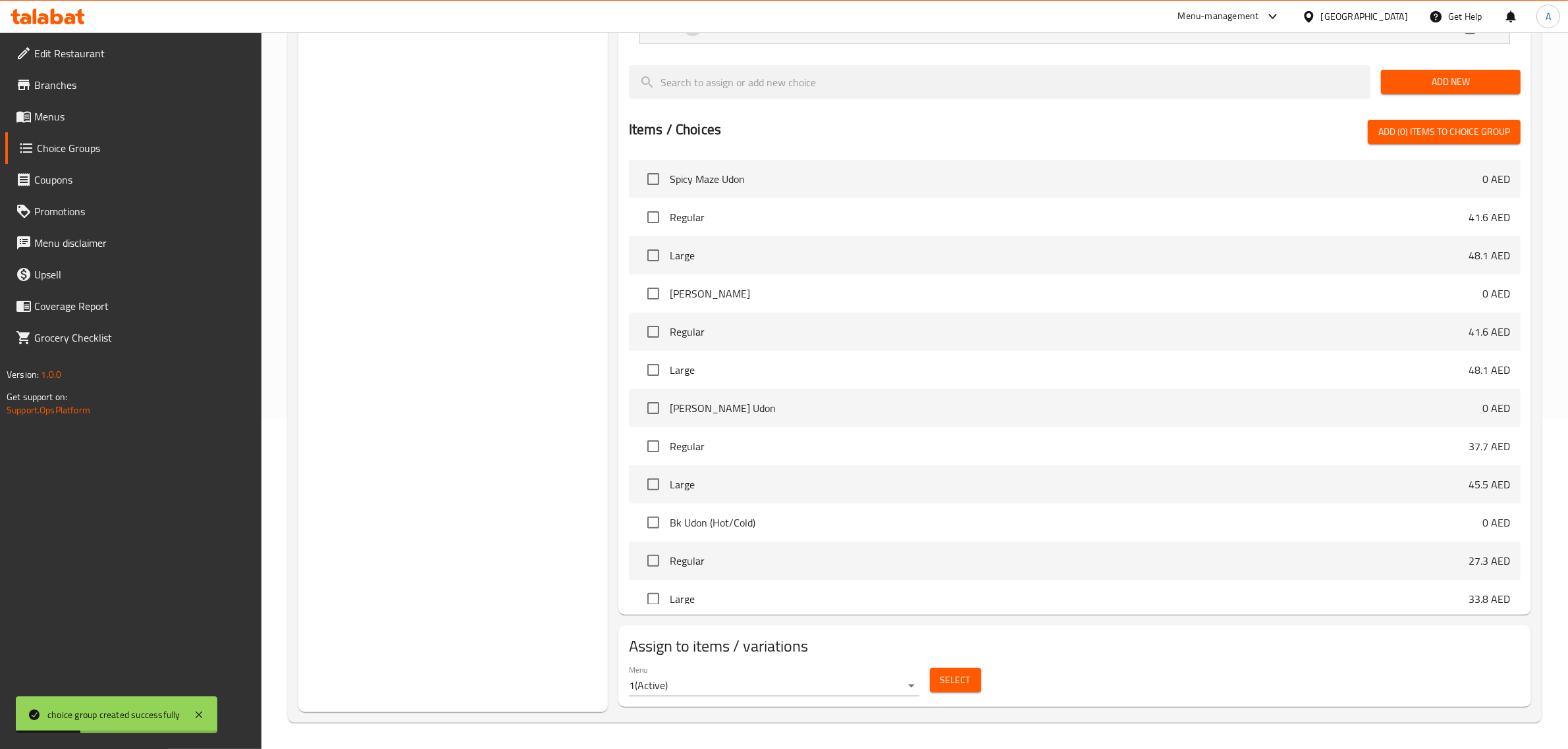
click at [982, 677] on div "Select" at bounding box center [955, 679] width 62 height 34
click at [952, 672] on span "Select" at bounding box center [956, 680] width 30 height 17
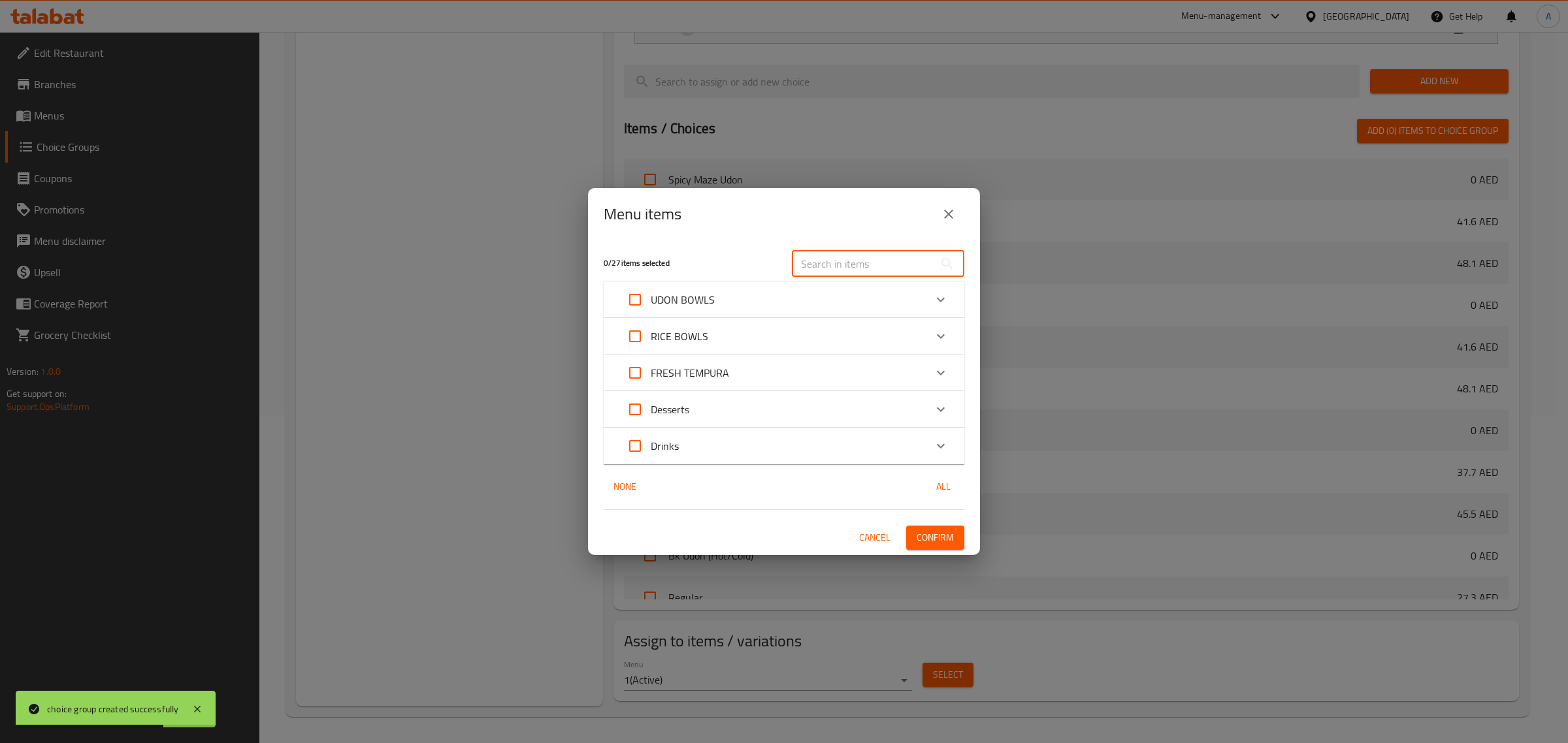
click at [873, 252] on input "text" at bounding box center [863, 263] width 142 height 26
paste input "Bk Udon (Hot/Cold)"
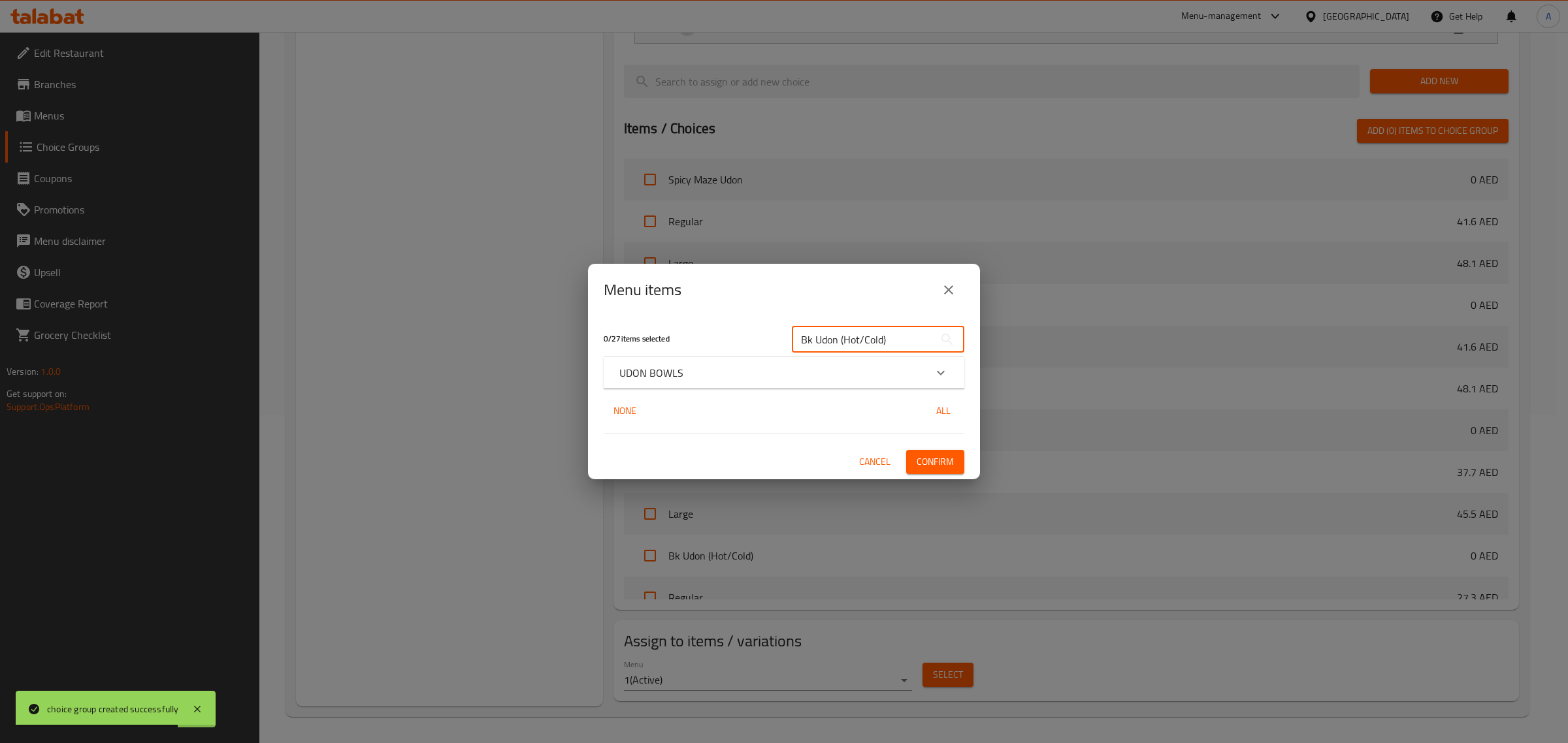
type input "Bk Udon (Hot/Cold)"
click at [654, 370] on p "UDON BOWLS" at bounding box center [651, 373] width 64 height 16
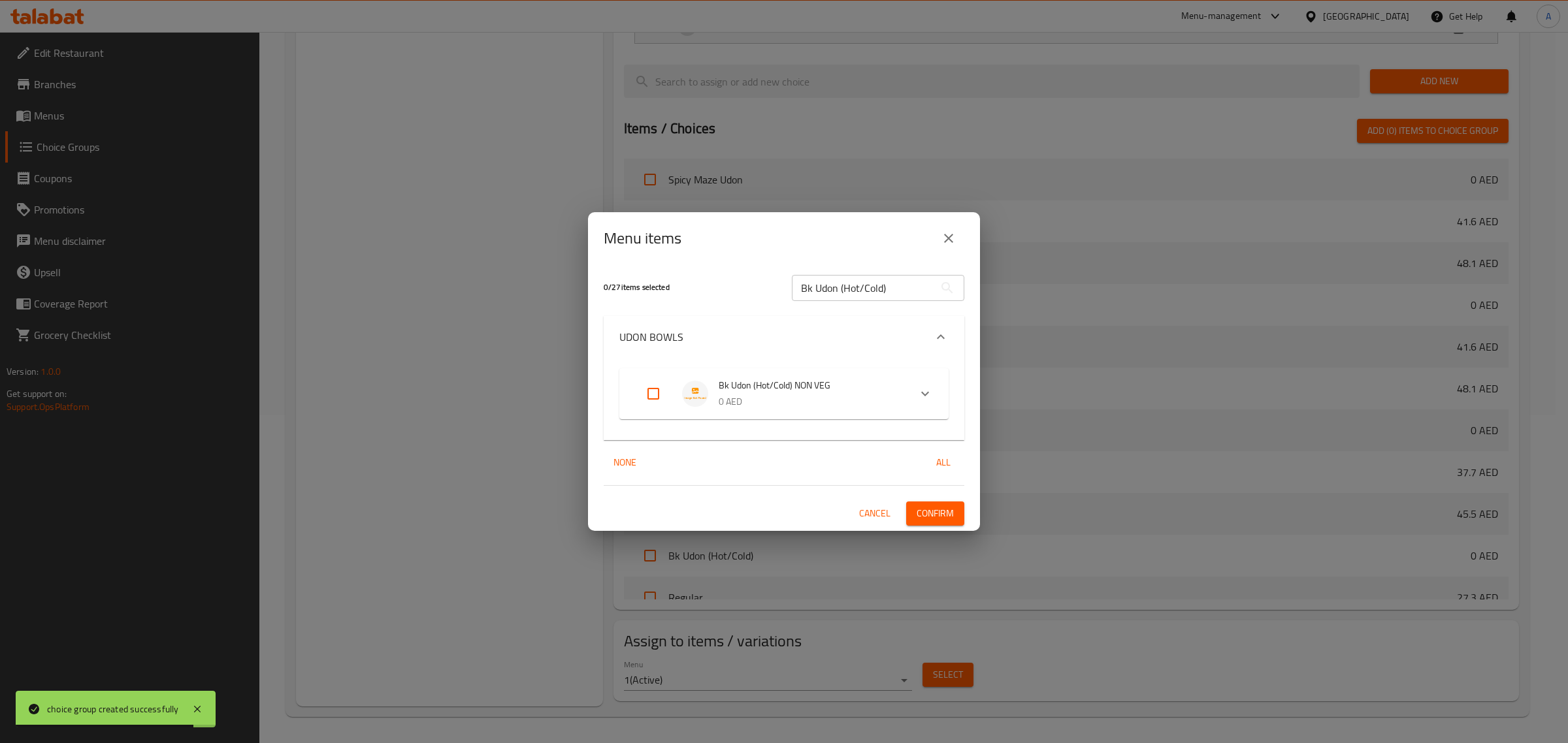
click at [644, 403] on input "Expand" at bounding box center [653, 393] width 31 height 31
checkbox input "true"
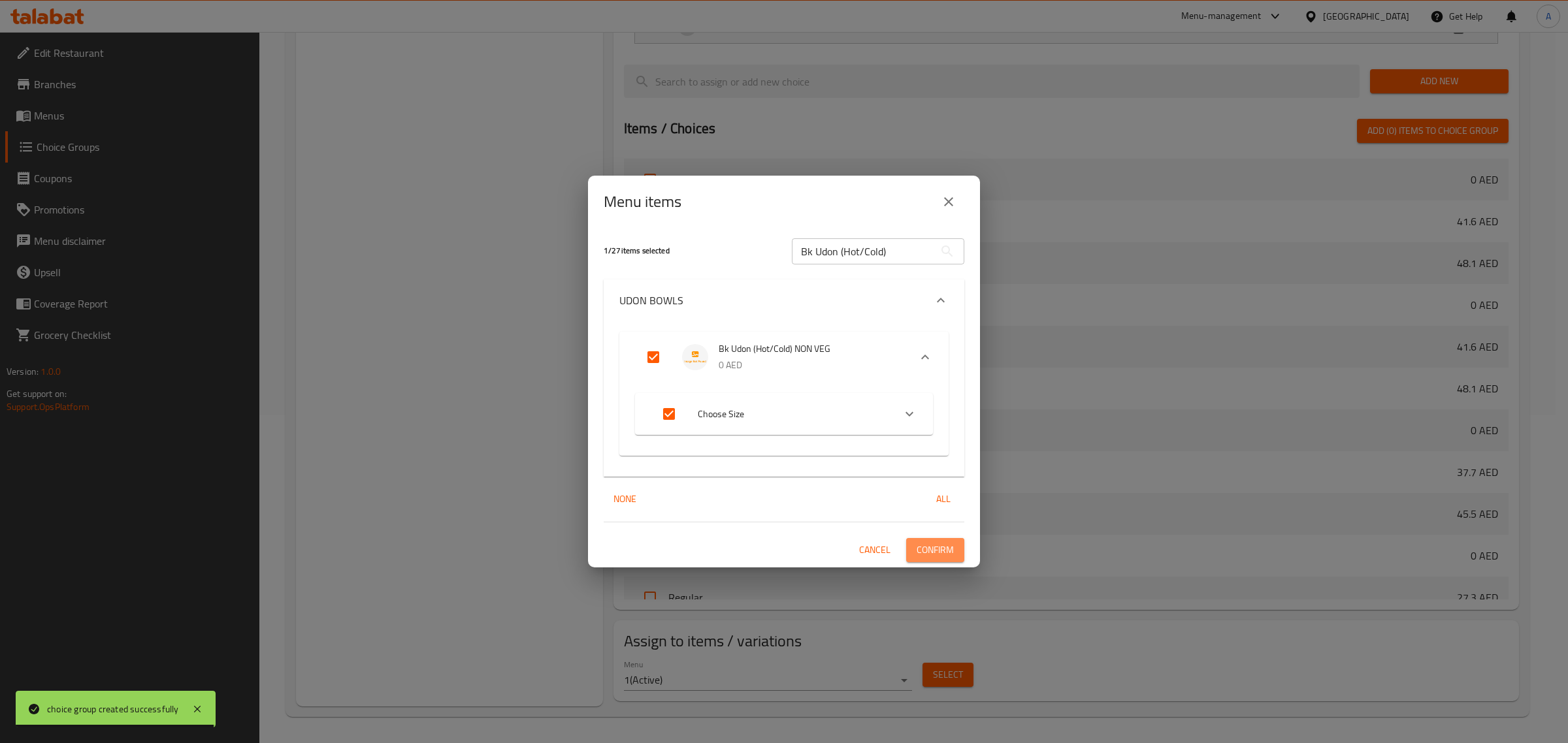
click at [945, 550] on span "Confirm" at bounding box center [935, 550] width 37 height 17
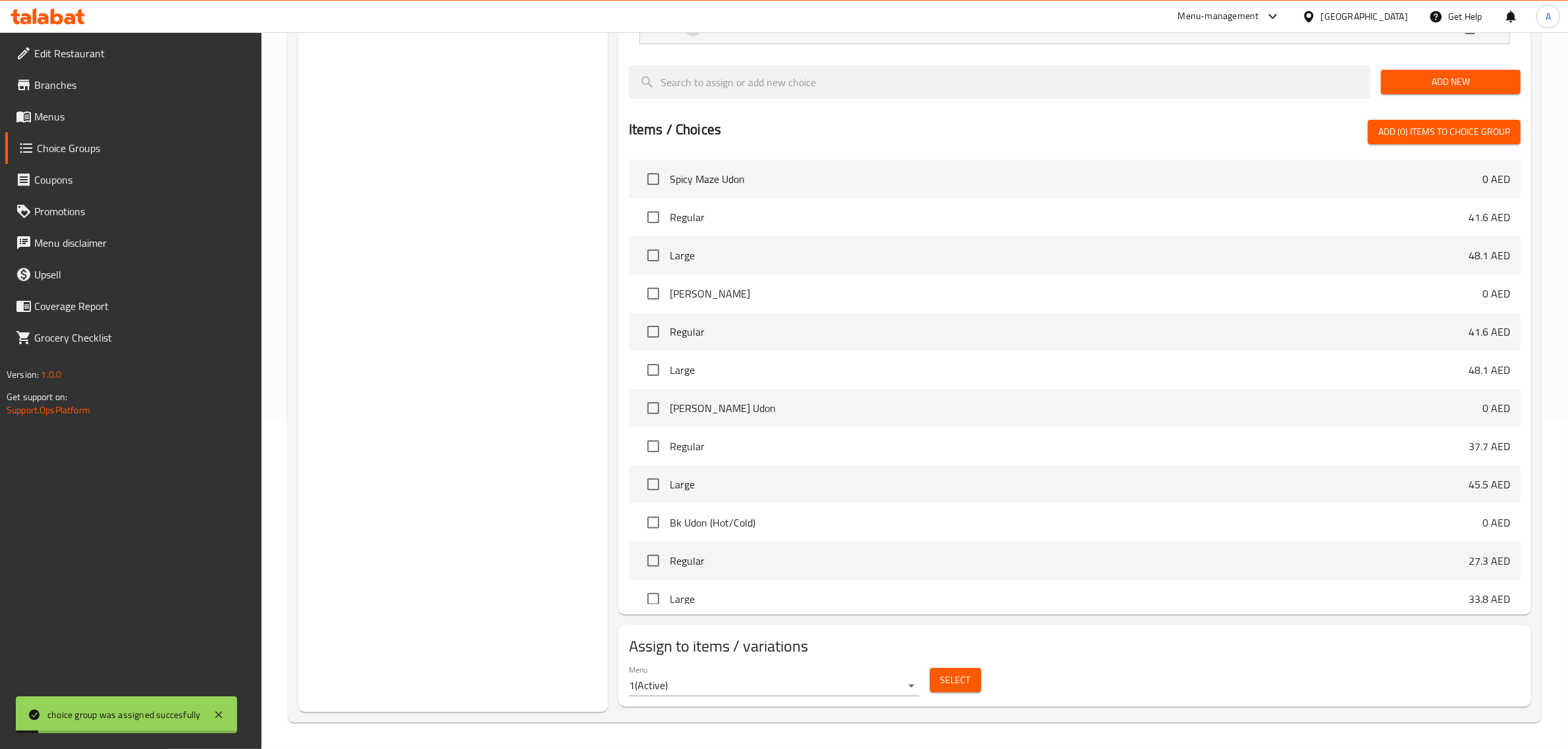
click at [949, 681] on span "Select" at bounding box center [956, 680] width 30 height 17
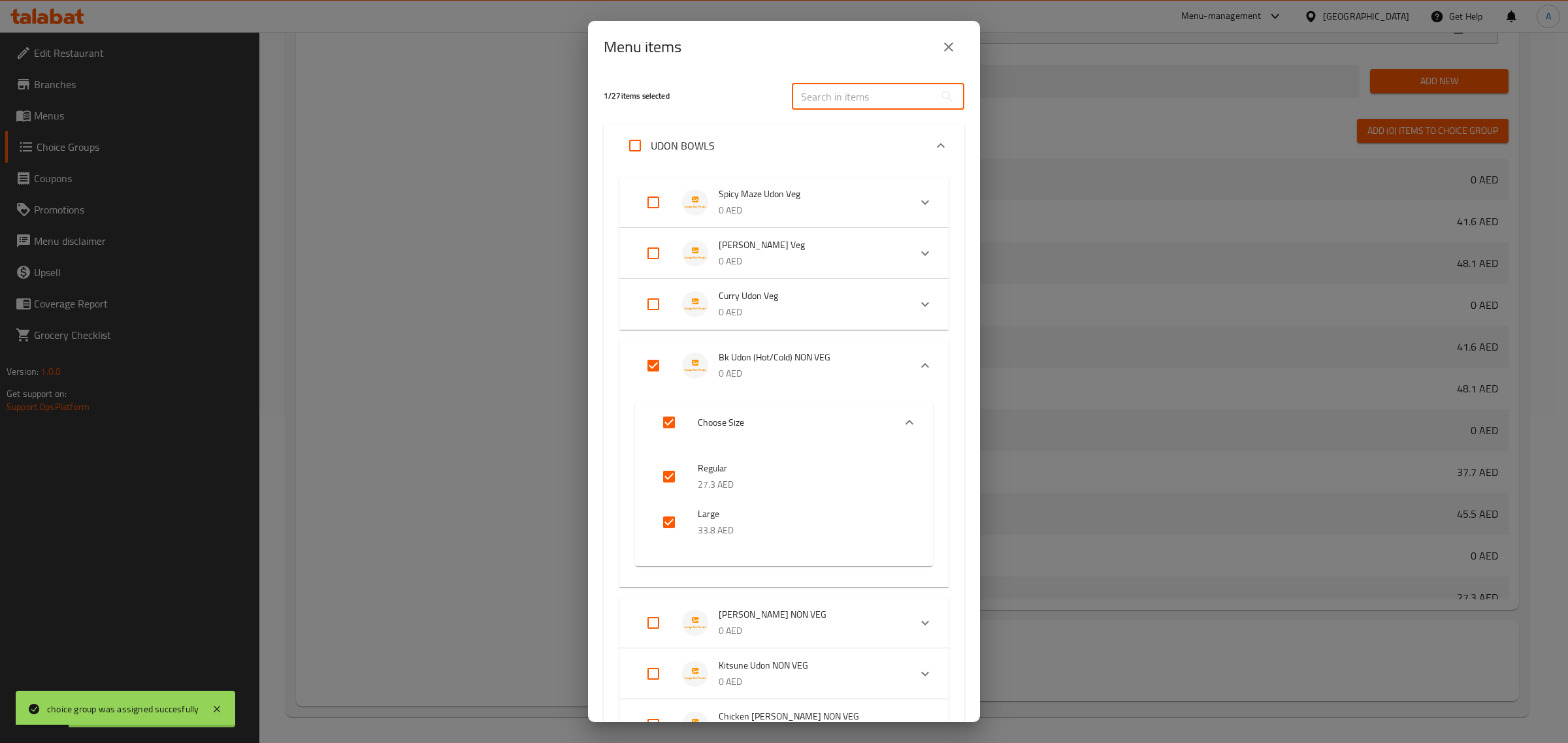
click at [827, 88] on input "text" at bounding box center [863, 96] width 142 height 26
paste input "BK Nikutama (Hot/Cold)"
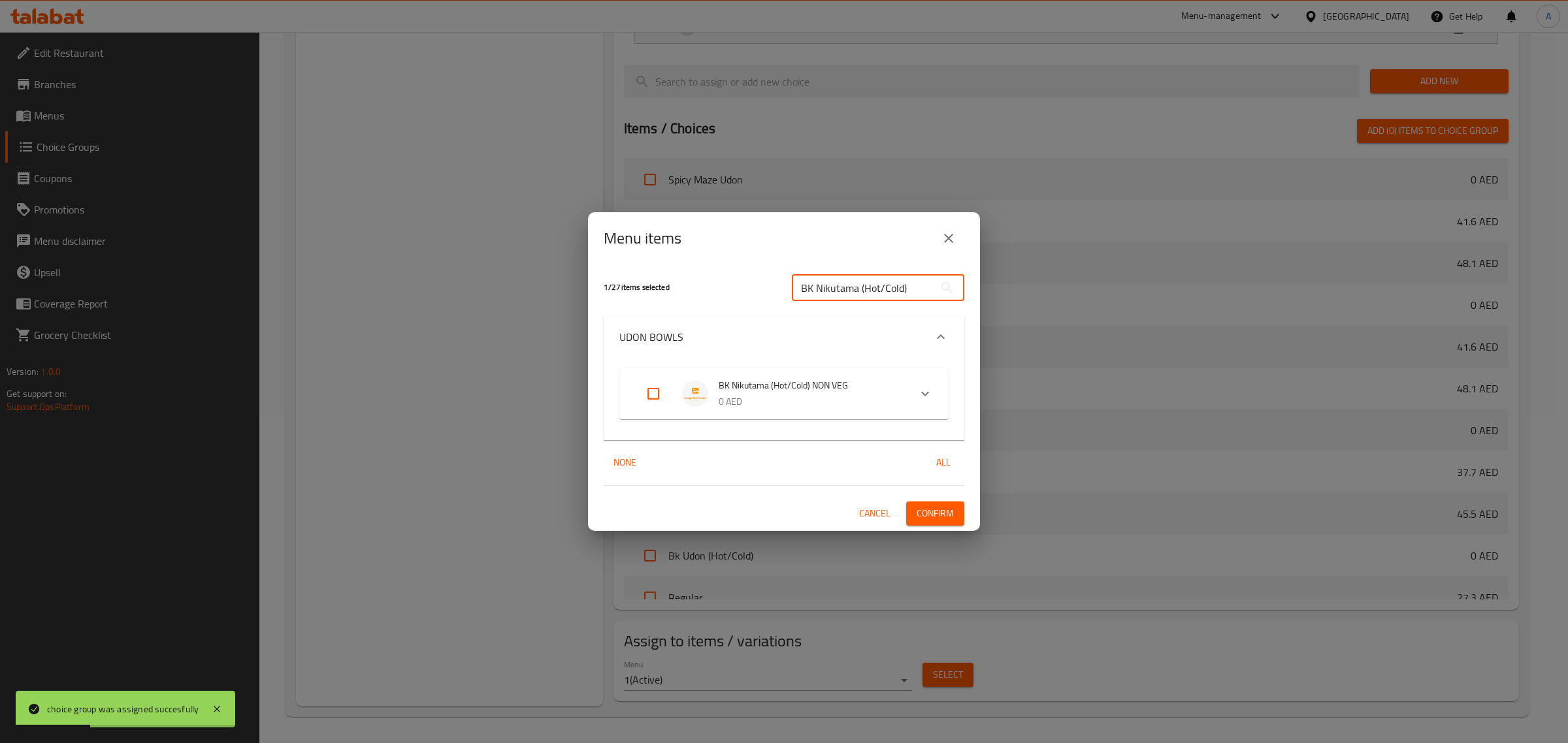
type input "BK Nikutama (Hot/Cold)"
drag, startPoint x: 635, startPoint y: 377, endPoint x: 687, endPoint y: 399, distance: 56.5
click at [642, 380] on li "BK Nikutama (Hot/Cold) NON VEG 0 AED" at bounding box center [772, 393] width 275 height 45
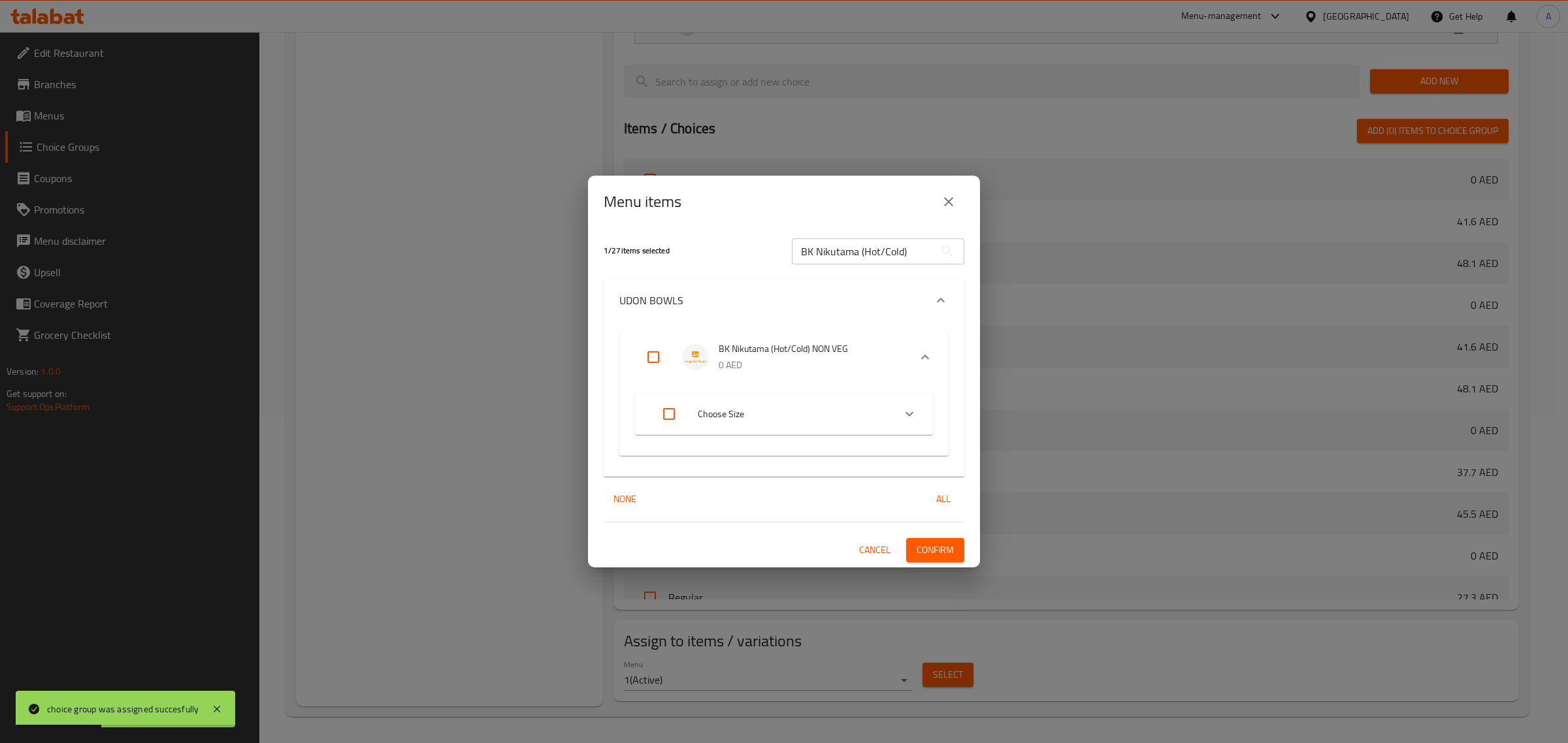
click at [649, 368] on input "Expand" at bounding box center [653, 356] width 31 height 31
checkbox input "true"
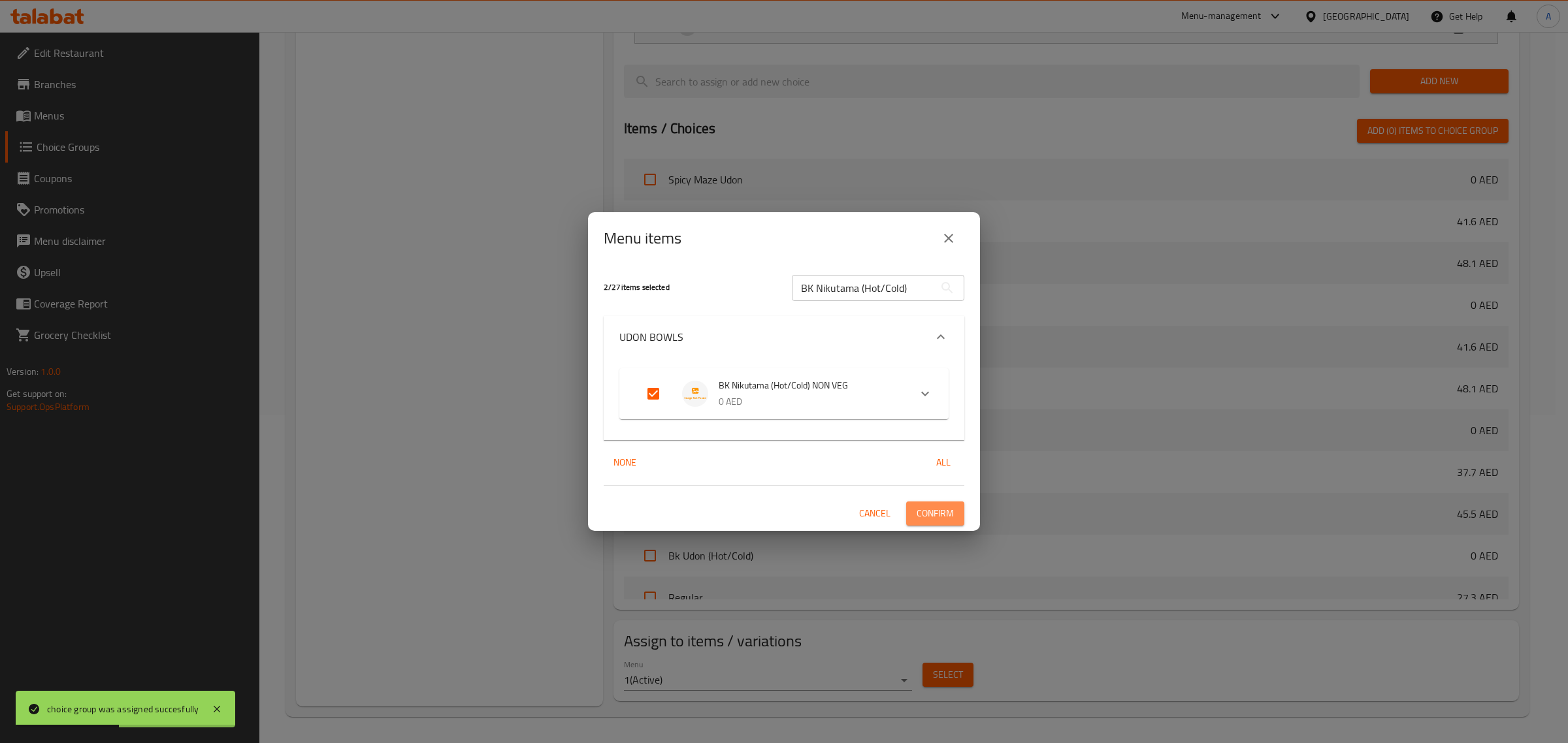
click at [933, 508] on span "Confirm" at bounding box center [935, 513] width 37 height 17
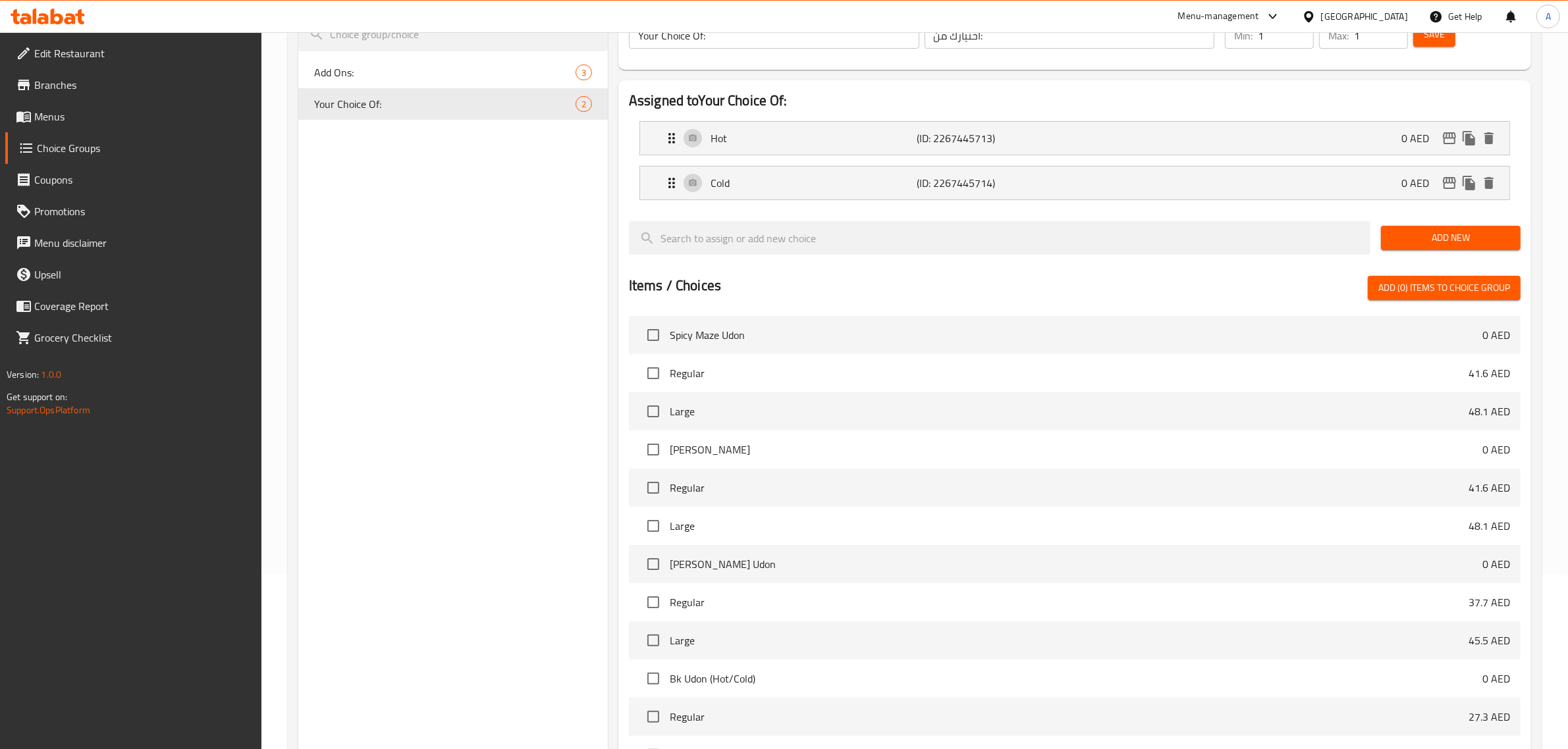
scroll to position [0, 0]
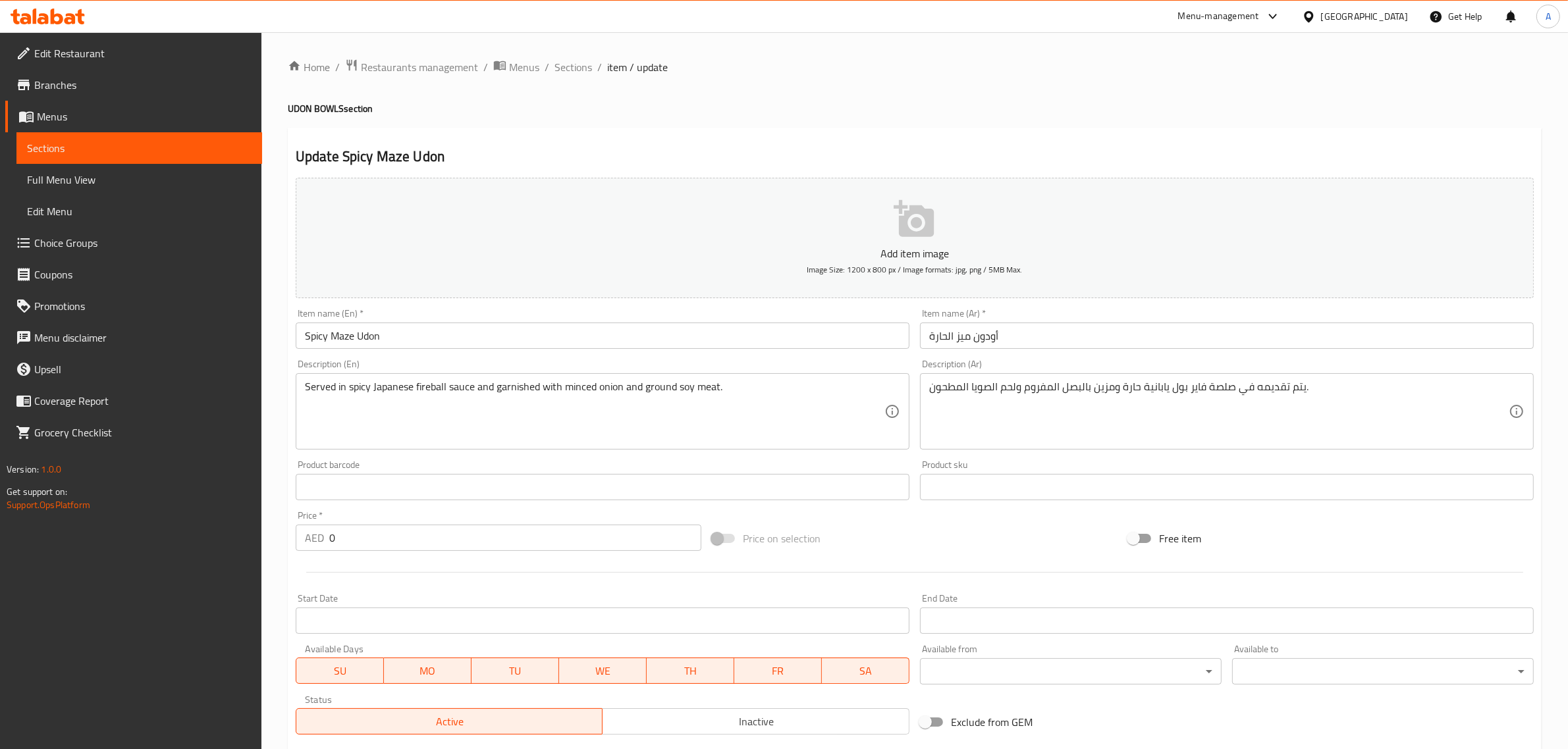
click at [582, 334] on input "Spicy Maze Udon" at bounding box center [603, 335] width 614 height 26
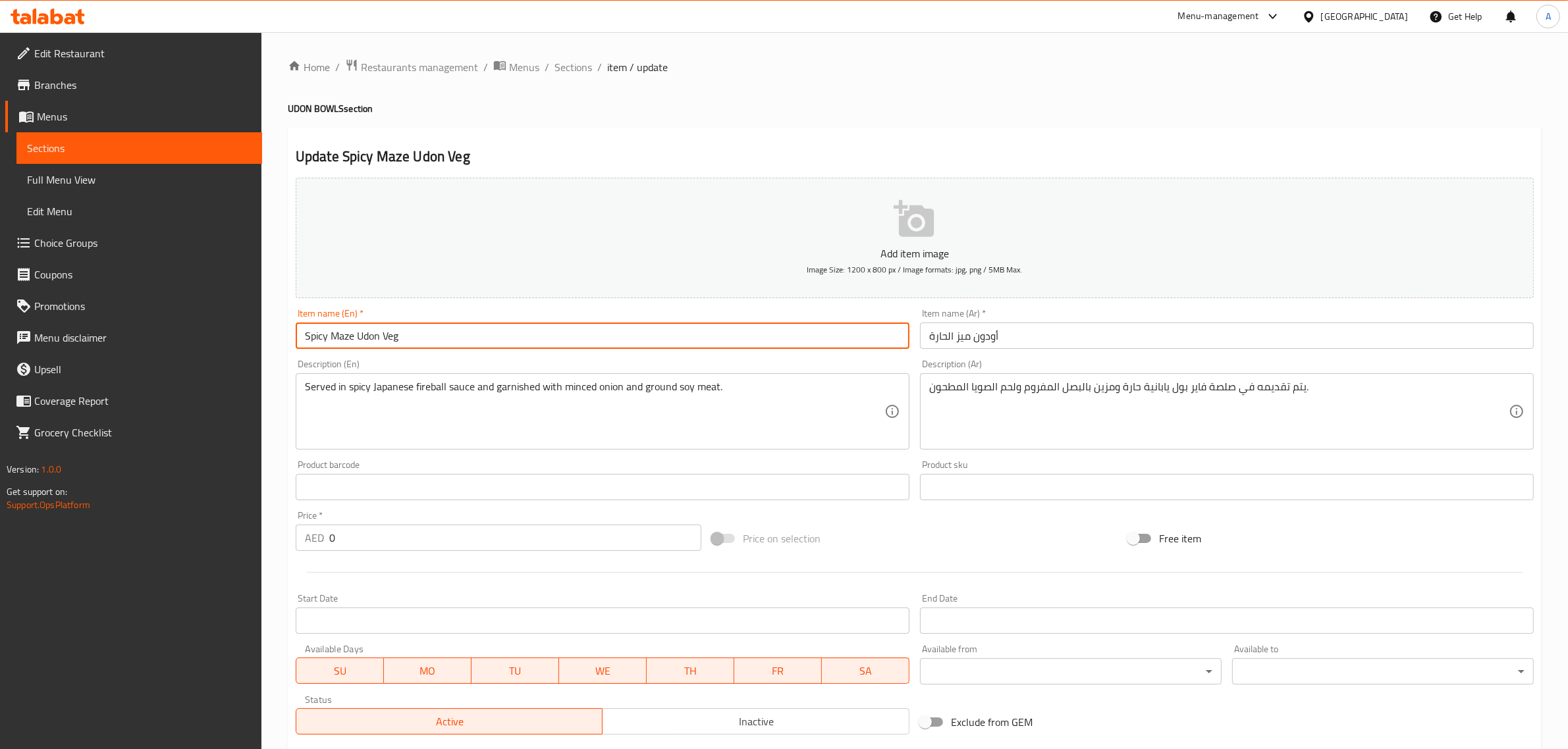
click at [387, 336] on input "Spicy Maze Udon Veg" at bounding box center [603, 335] width 614 height 26
type input "Spicy Maze Udon Veg"
click at [527, 341] on input "Spicy Maze Udon Veg" at bounding box center [603, 335] width 614 height 26
click at [1095, 323] on input "أودون ميز الحارة" at bounding box center [1227, 335] width 614 height 26
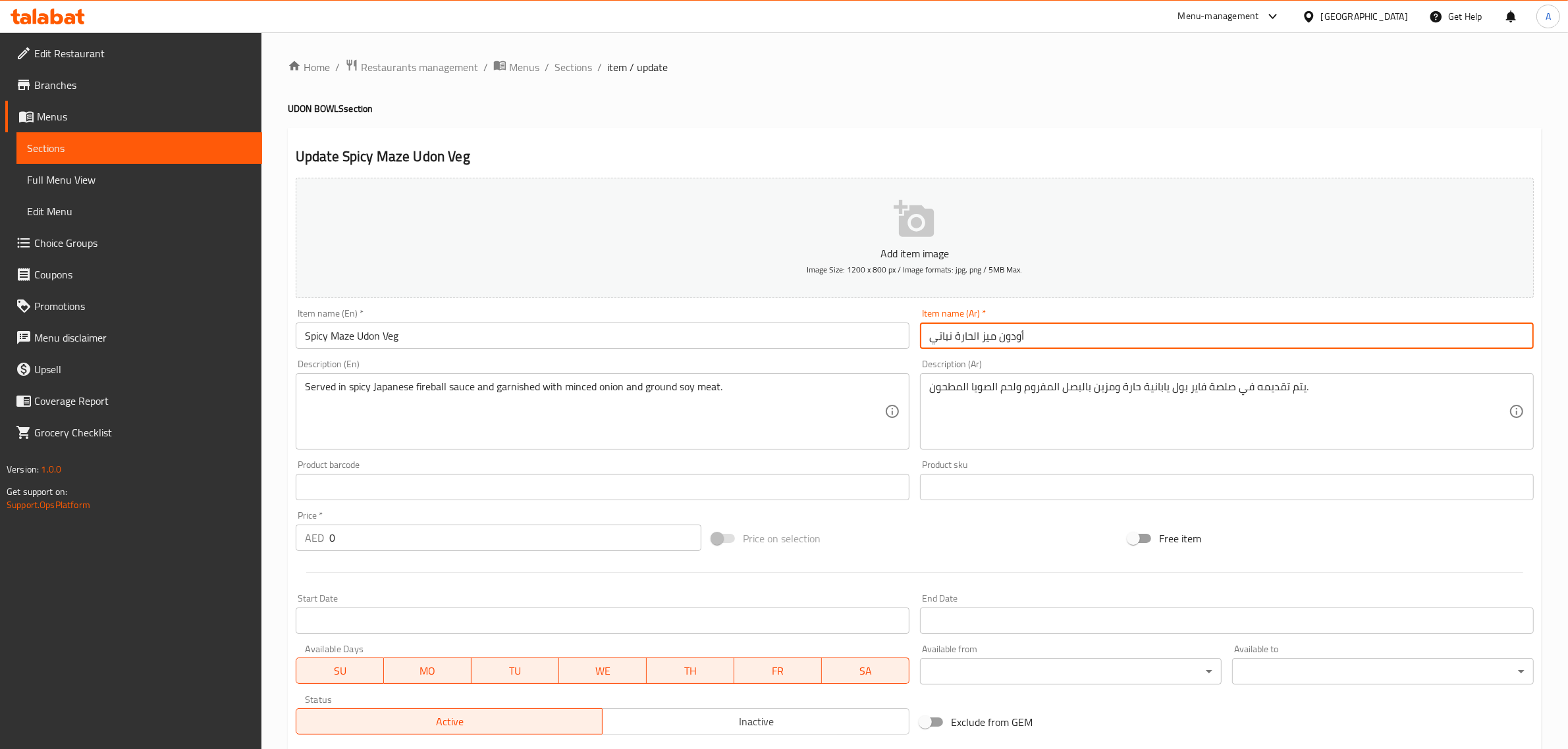
click at [940, 339] on input "أودون ميز الحارة نباتي" at bounding box center [1227, 335] width 614 height 26
type input "أودون ميز الحارة نباتي"
click at [904, 123] on div "Home / Restaurants management / Menus / Sections / item / update UDON BOWLS sec…" at bounding box center [915, 549] width 1254 height 982
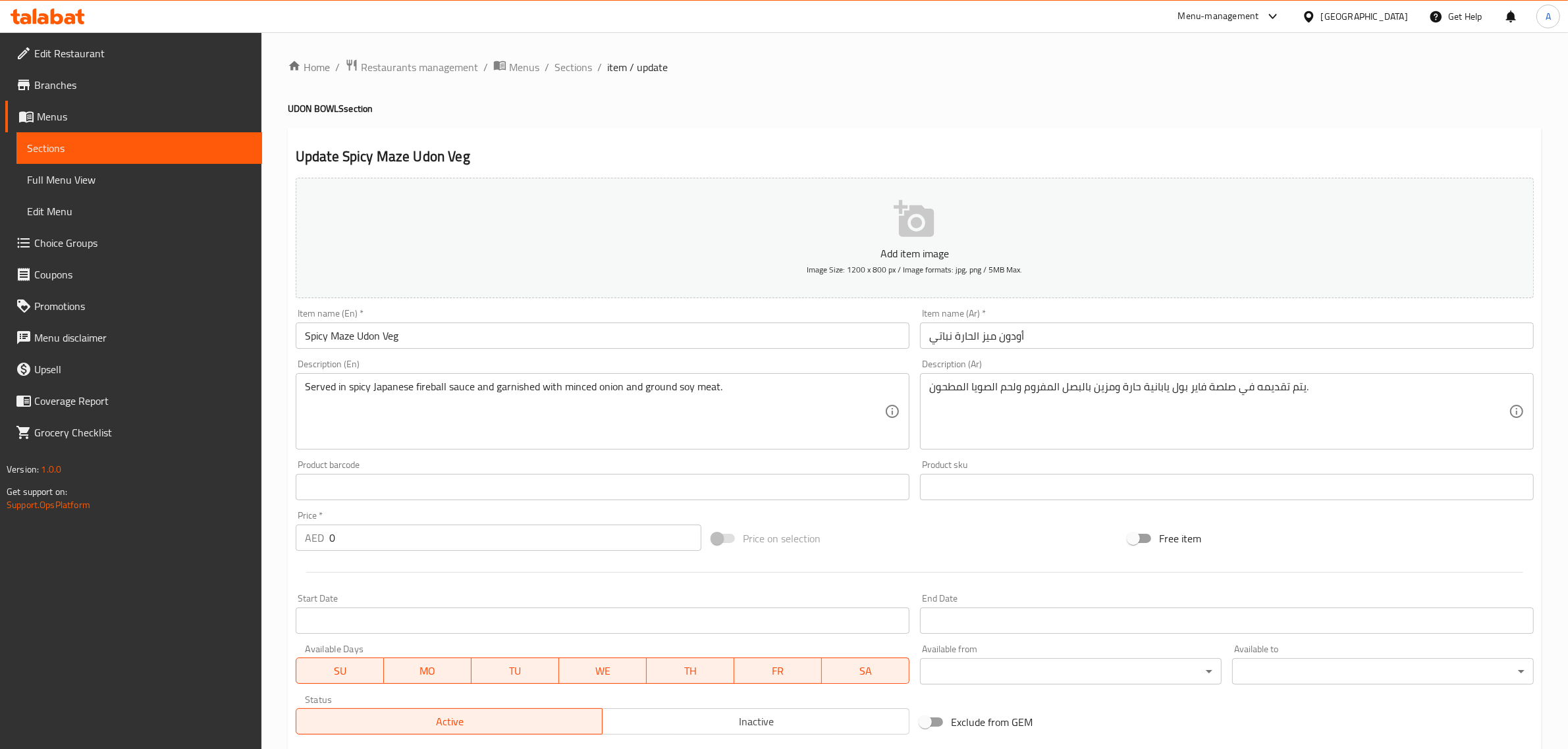
scroll to position [319, 0]
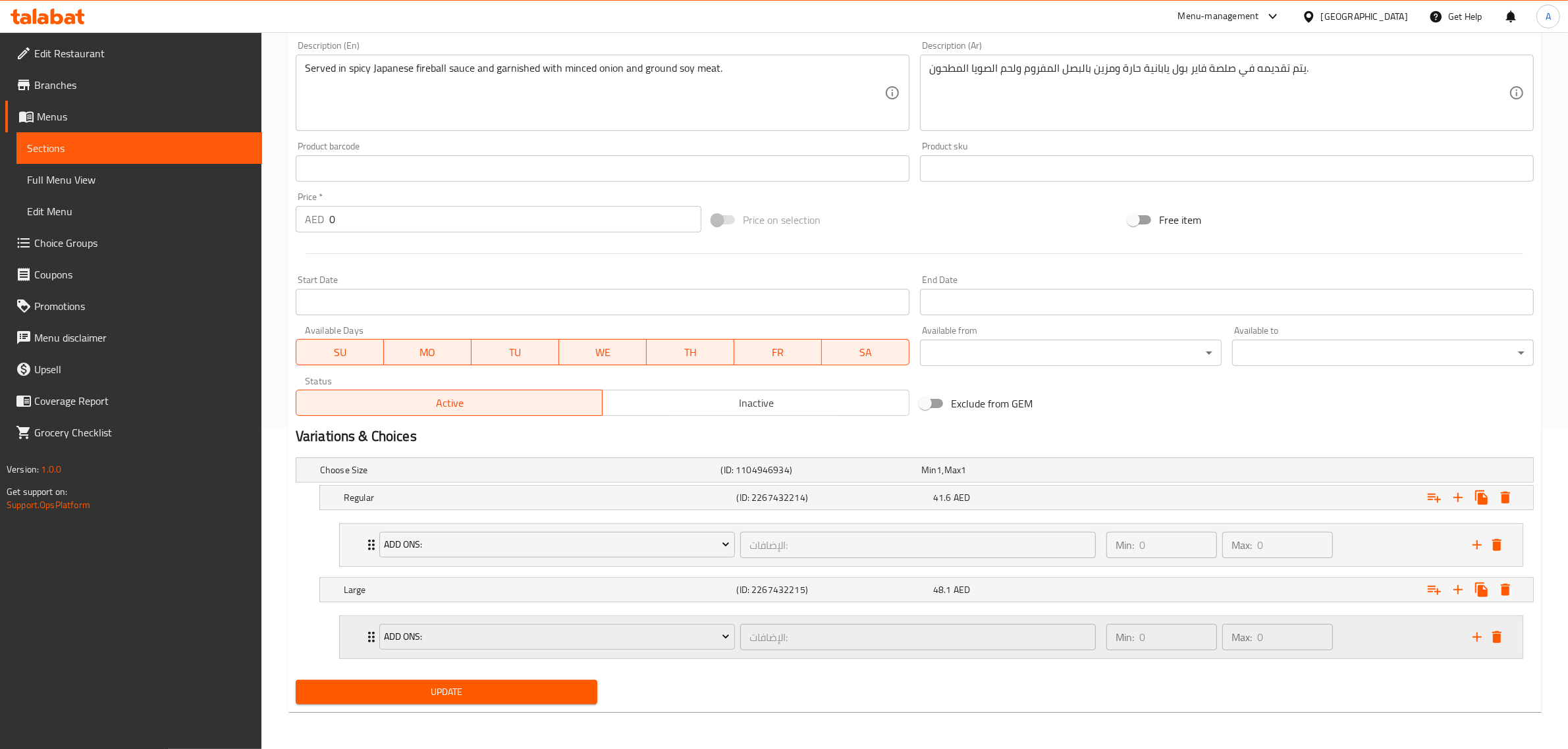
click at [1410, 643] on div "Min: 0 ​ Max: 0 ​" at bounding box center [1282, 637] width 366 height 43
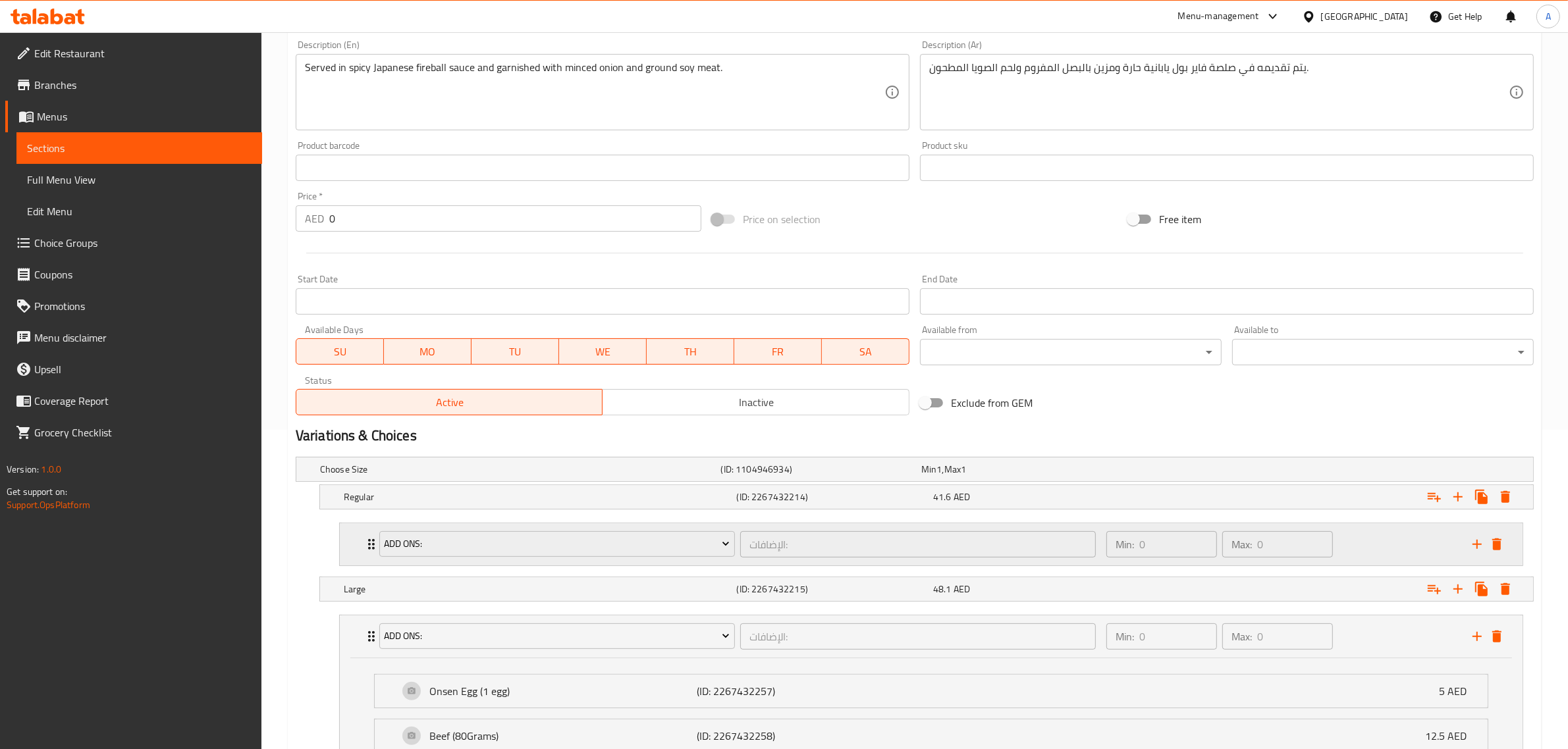
click at [1370, 545] on div "Min: 0 ​ Max: 0 ​" at bounding box center [1282, 544] width 366 height 43
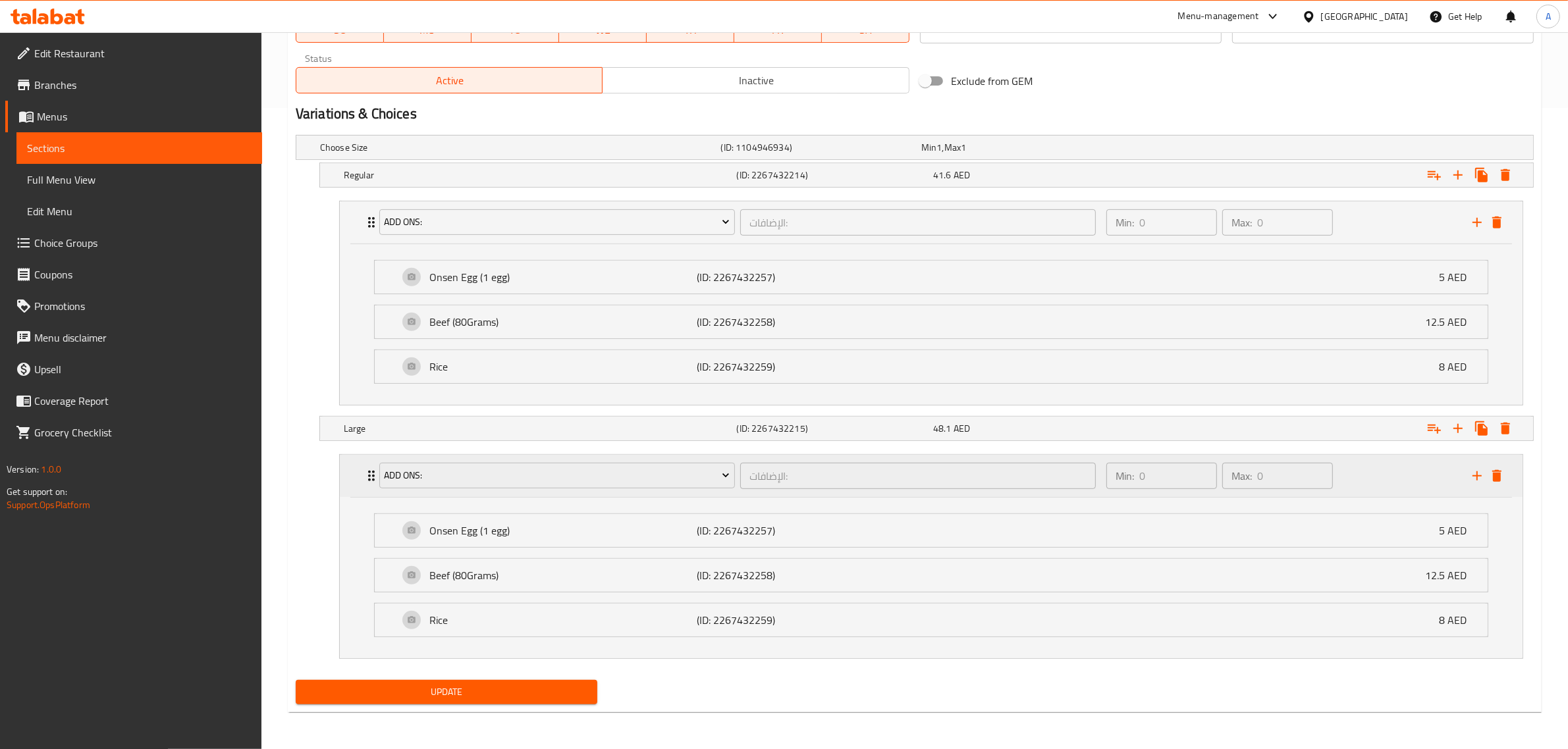
click at [1364, 468] on div "Min: 0 ​ Max: 0 ​" at bounding box center [1282, 476] width 366 height 43
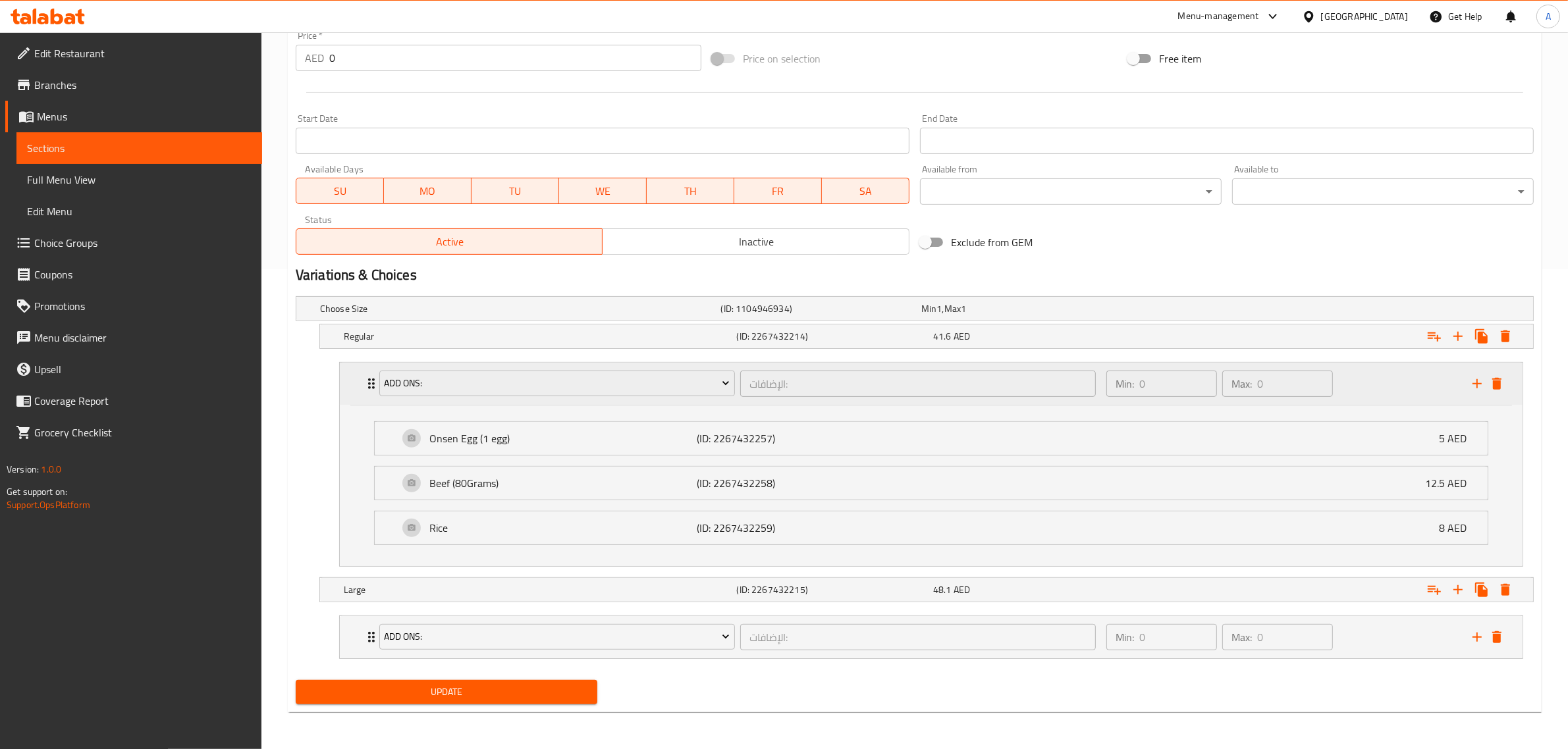
click at [1361, 380] on div "Min: 0 ​ Max: 0 ​" at bounding box center [1282, 383] width 366 height 43
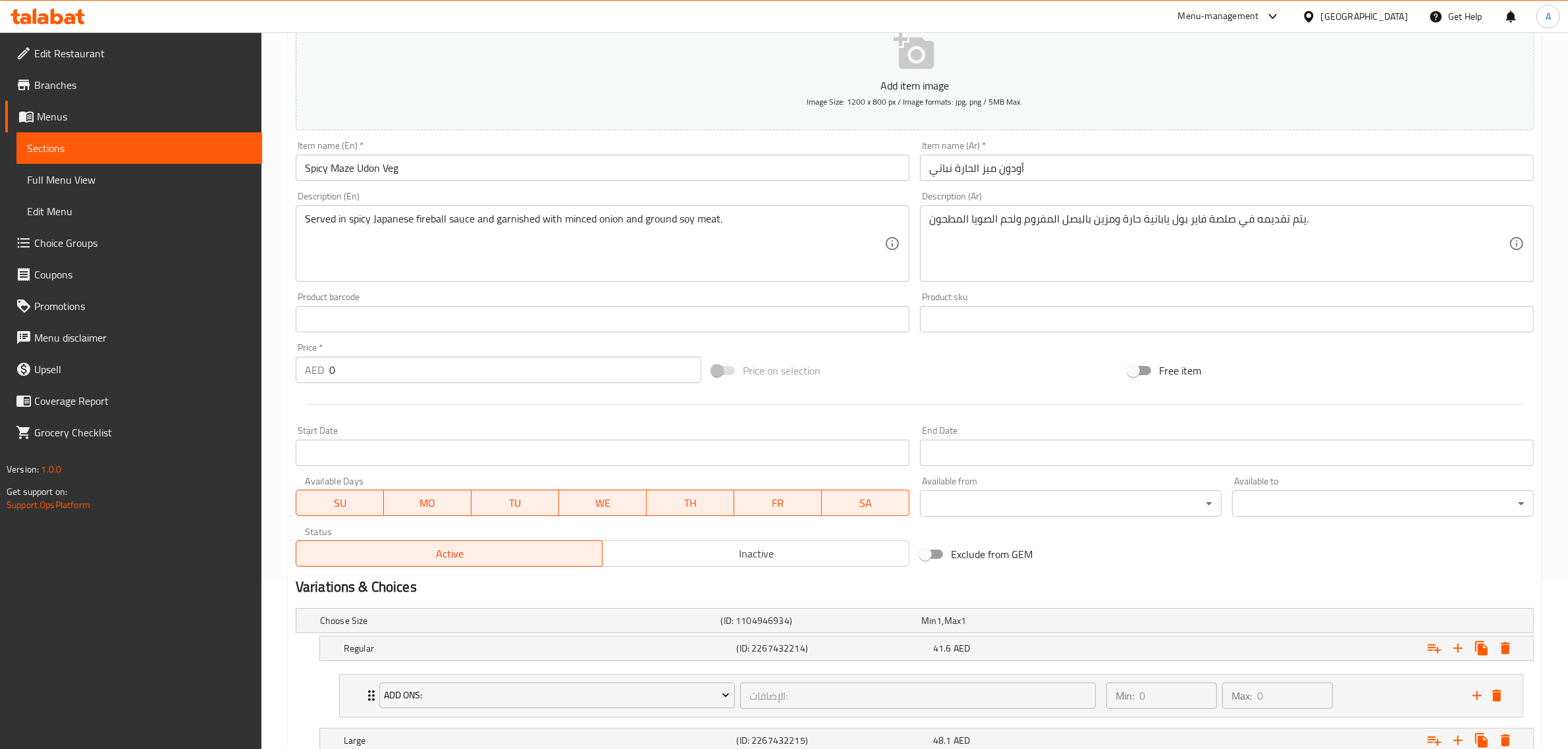
scroll to position [0, 0]
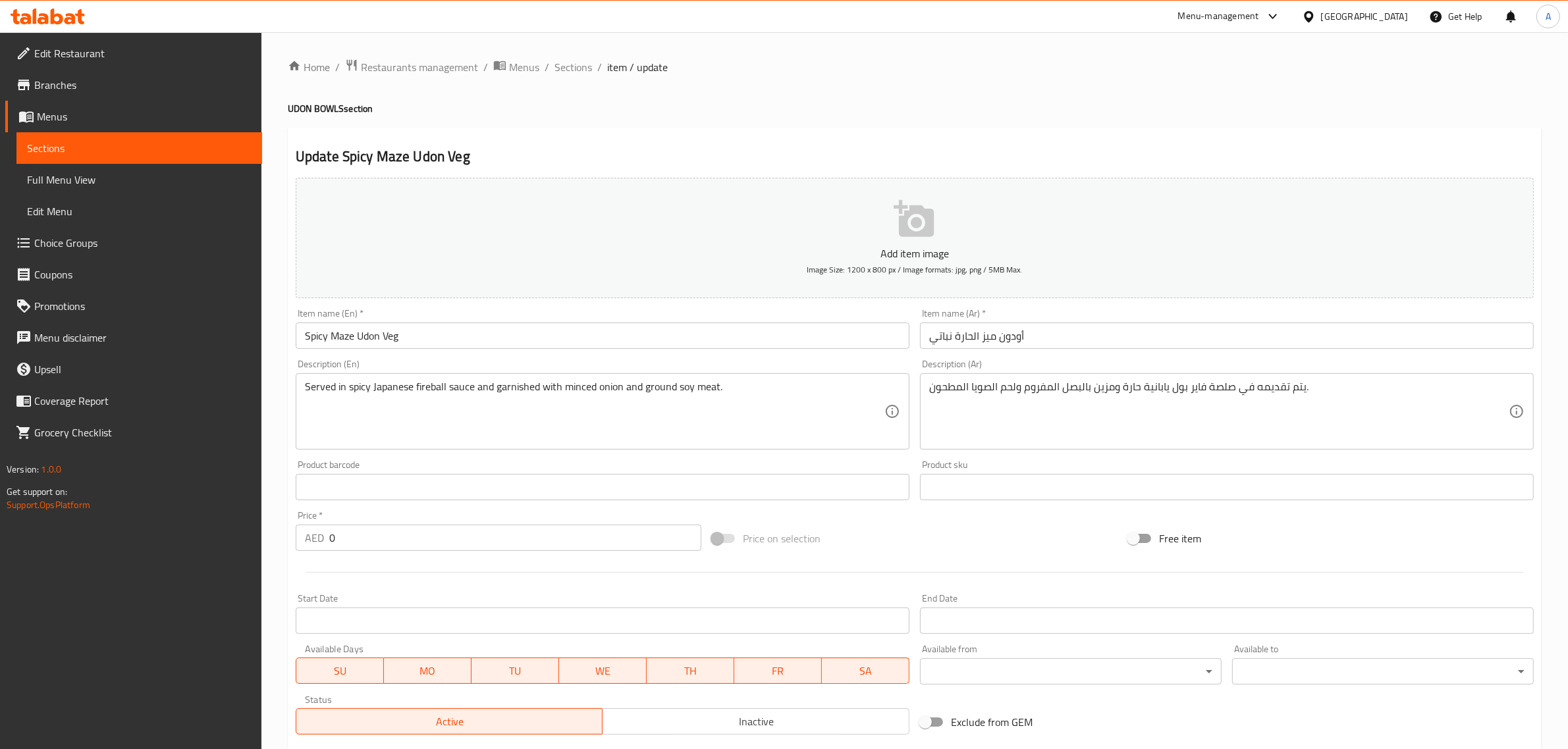
click at [950, 334] on input "أودون ميز الحارة نباتي" at bounding box center [1227, 335] width 614 height 26
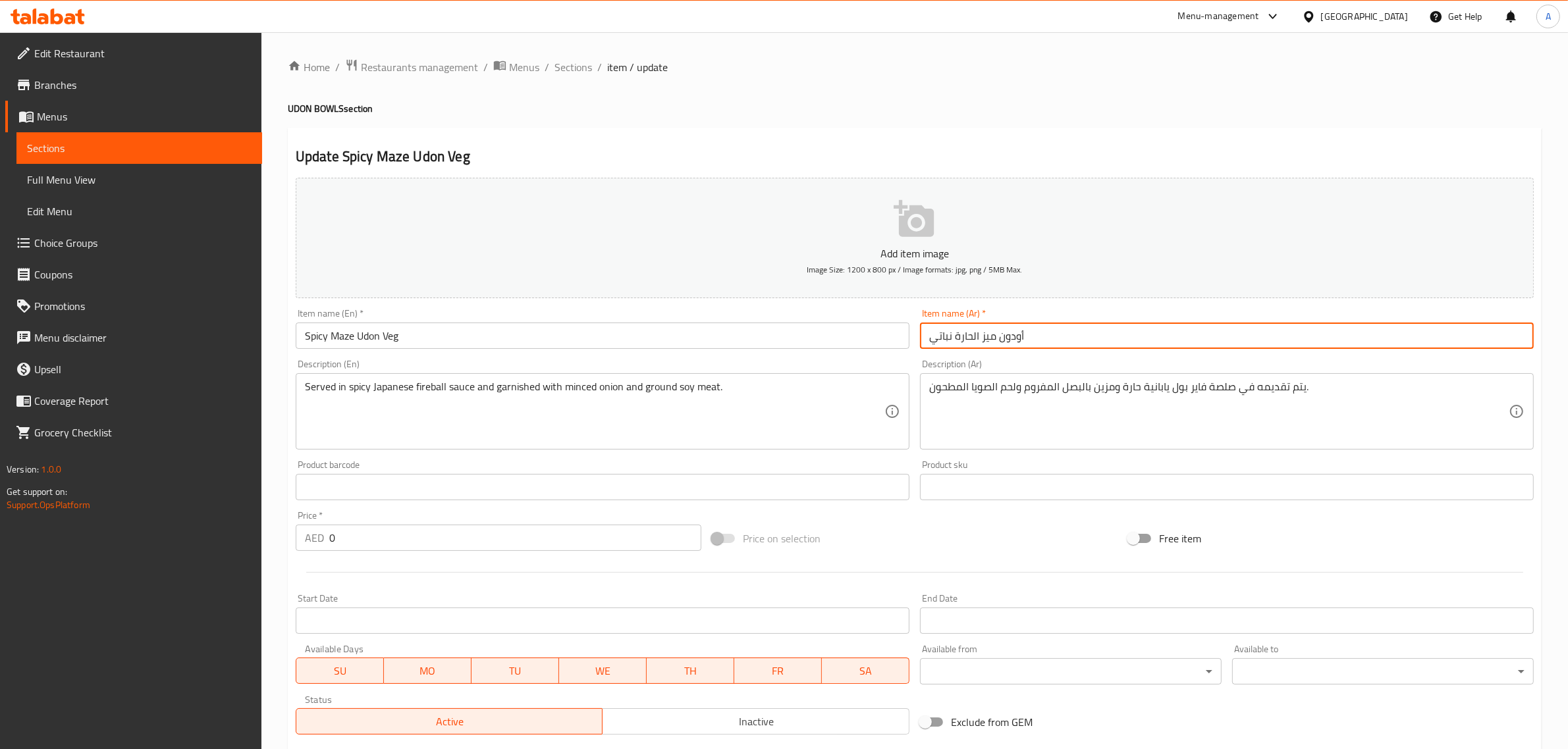
click at [877, 167] on div "Update Spicy Maze Udon Veg Add item image Image Size: 1200 x 800 px / Image for…" at bounding box center [915, 579] width 1254 height 903
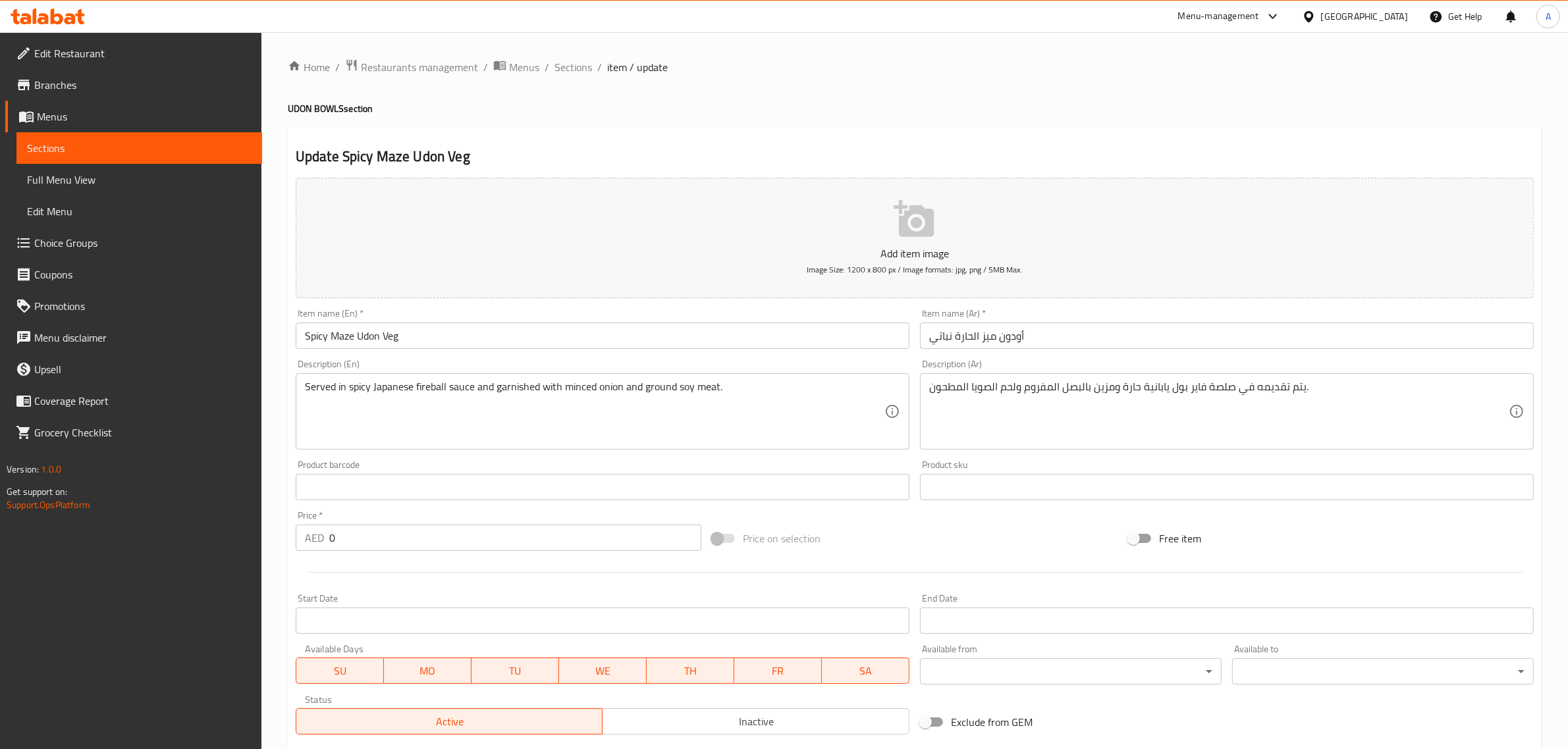
click at [769, 161] on h2 "Update Spicy Maze Udon Veg" at bounding box center [915, 156] width 1238 height 20
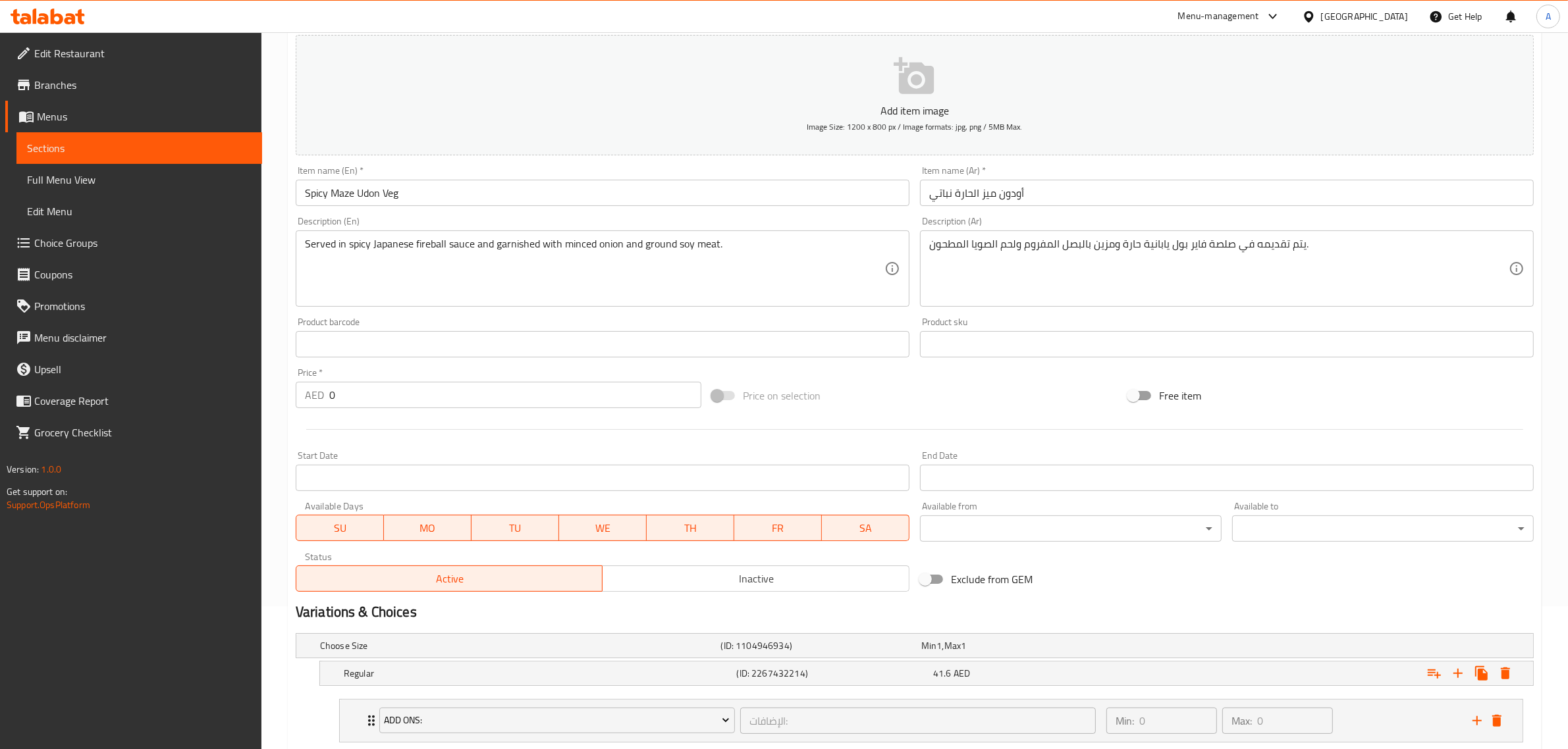
scroll to position [319, 0]
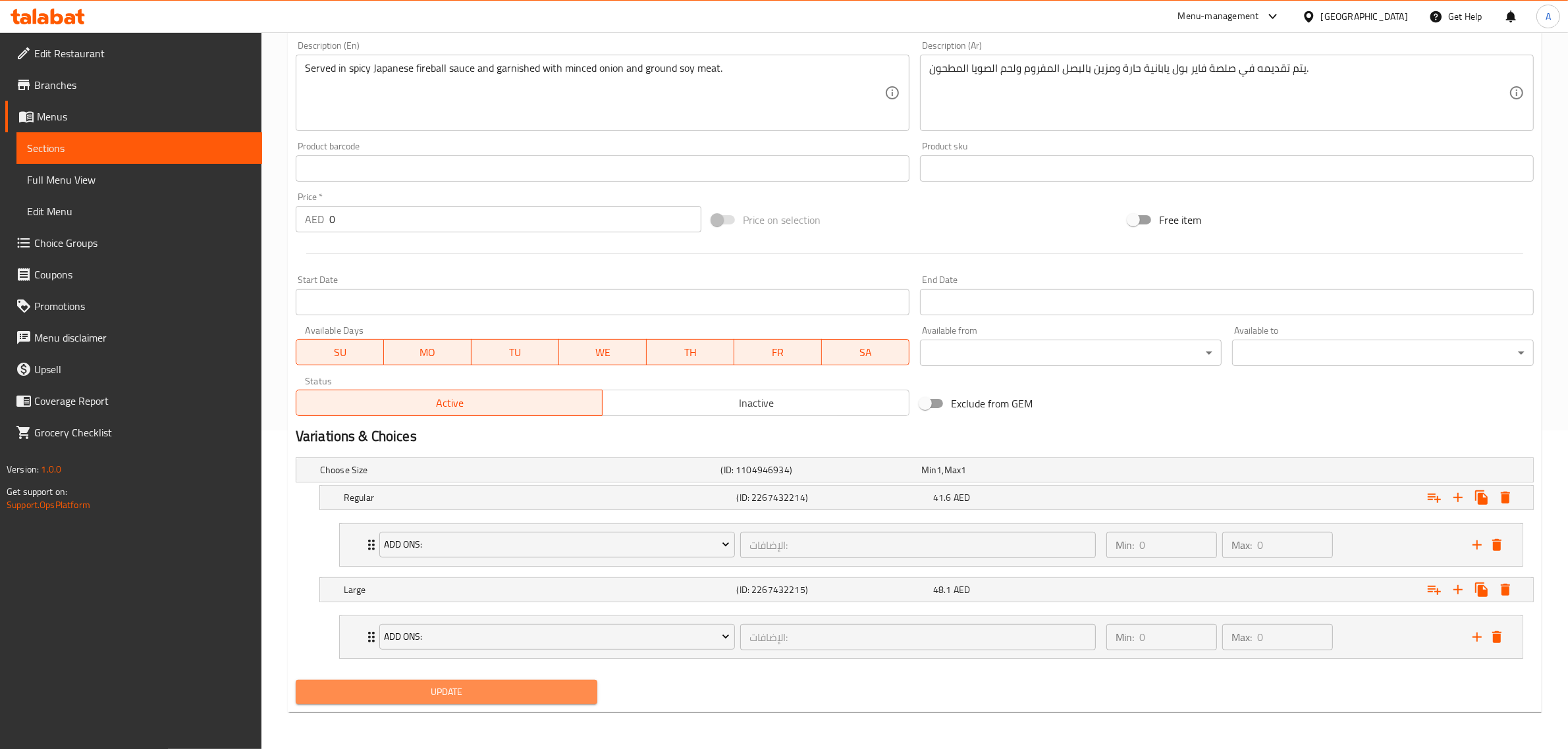
click at [518, 694] on span "Update" at bounding box center [447, 692] width 281 height 17
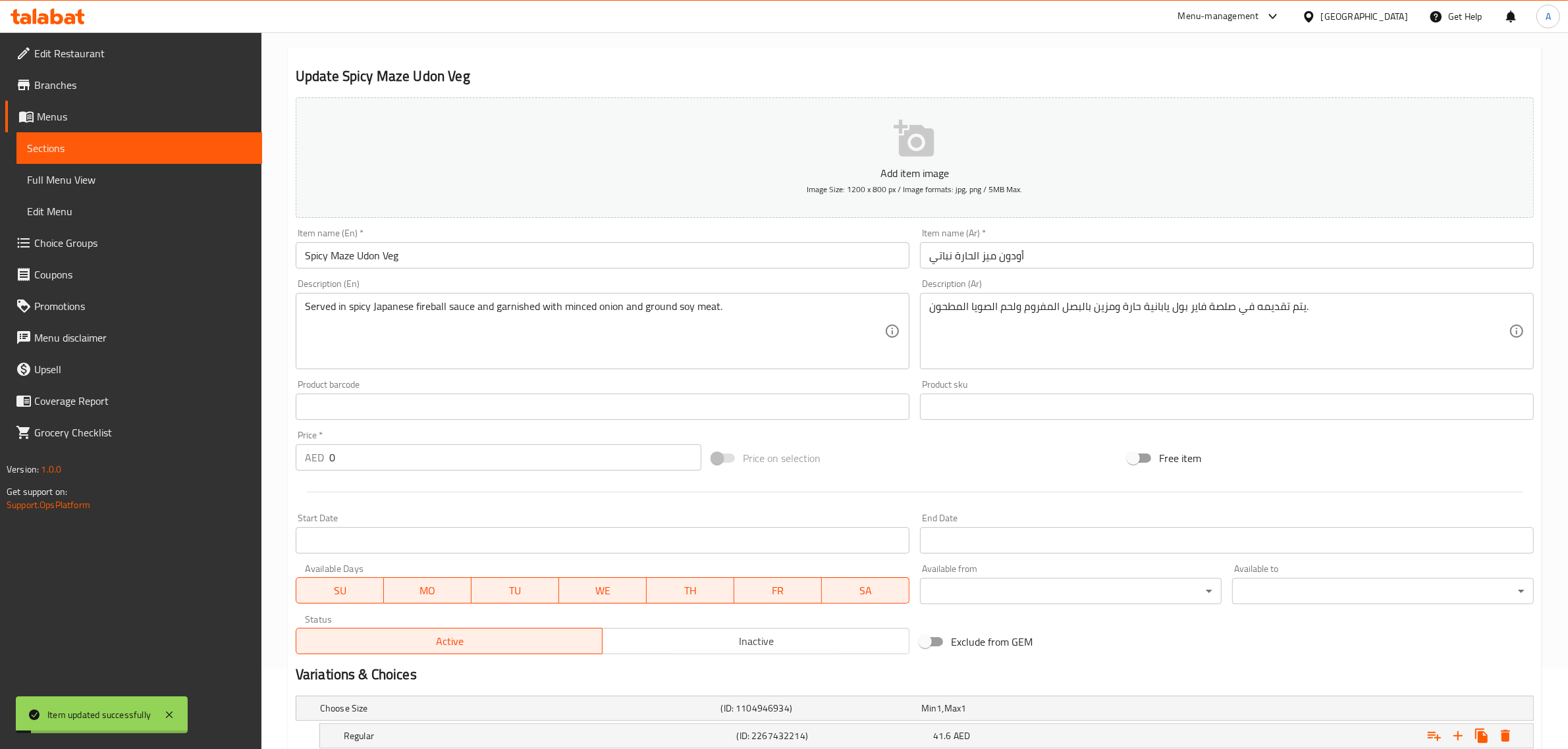
scroll to position [72, 0]
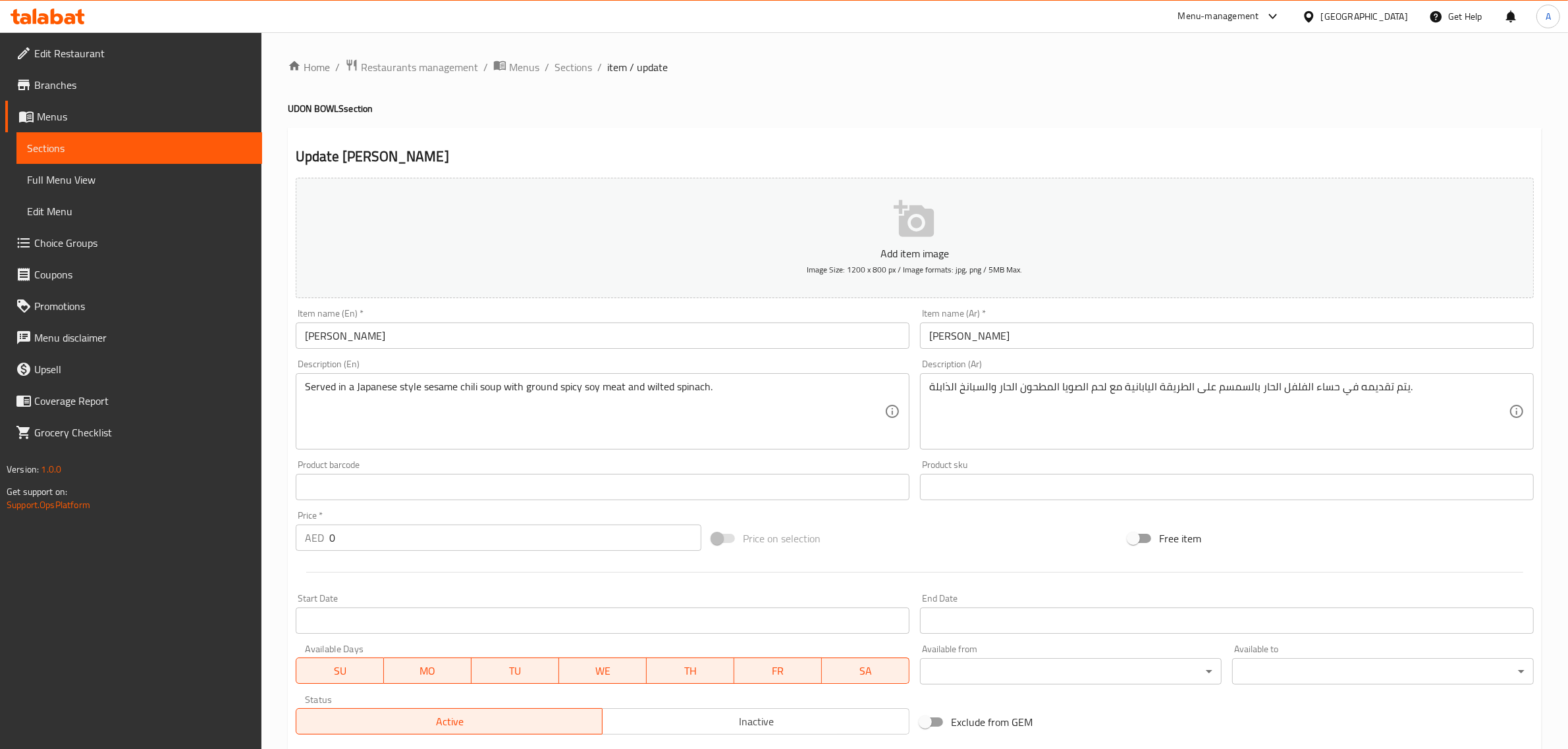
click at [480, 340] on input "[PERSON_NAME]" at bounding box center [603, 335] width 614 height 26
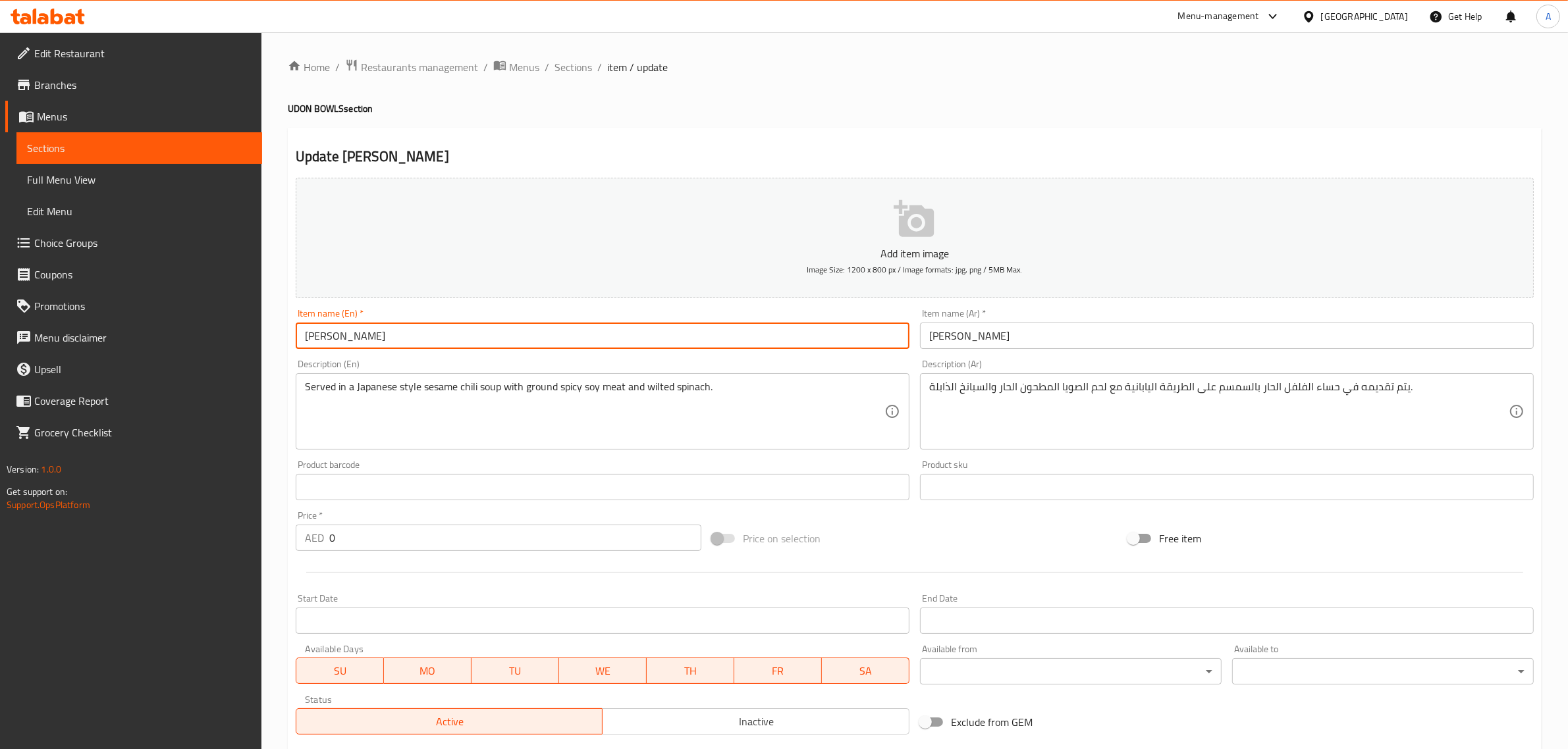
paste input "Veg"
type input "[PERSON_NAME] Veg"
click at [1042, 331] on input "[PERSON_NAME]" at bounding box center [1227, 335] width 614 height 26
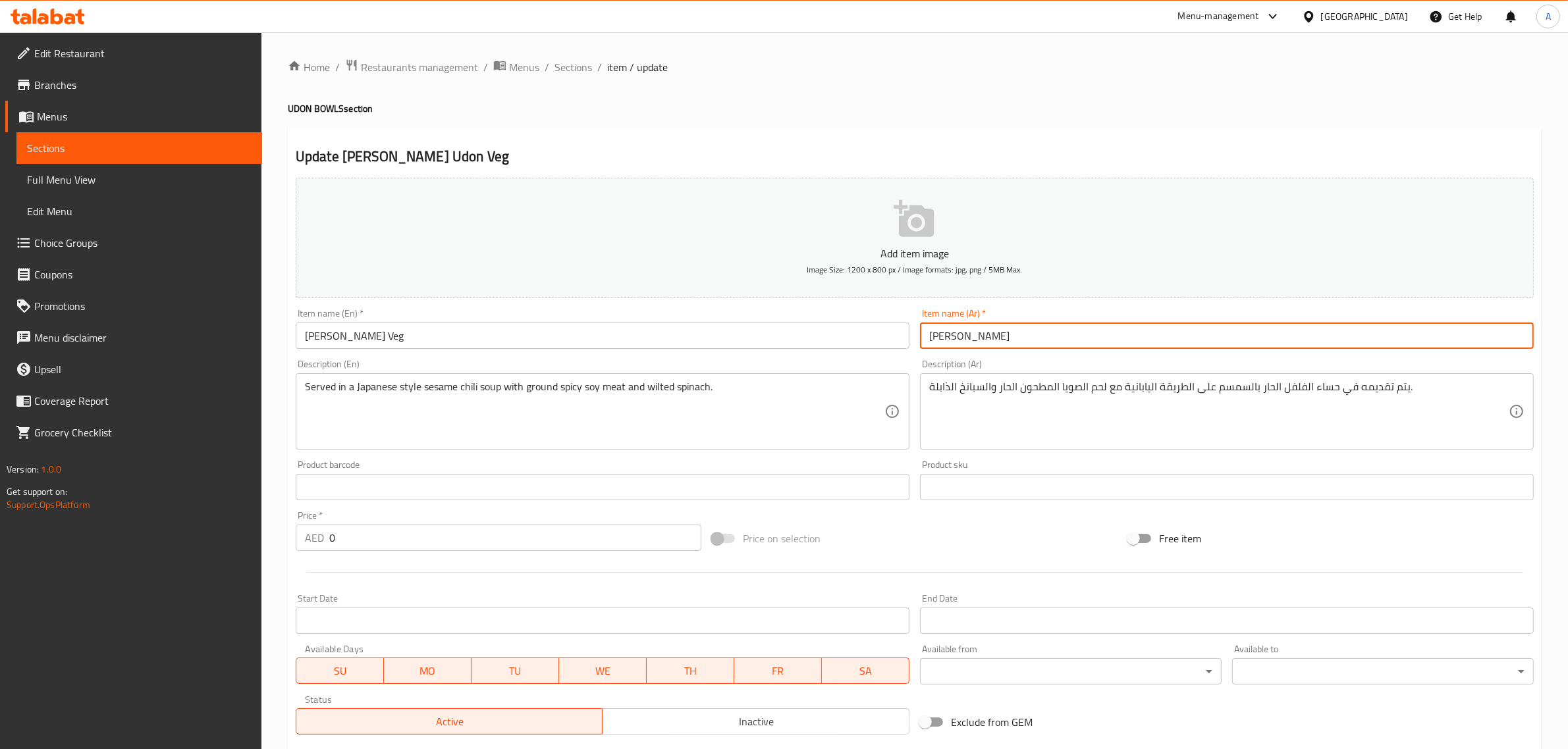
paste input "نباتي"
type input "تان تان أودون نباتي"
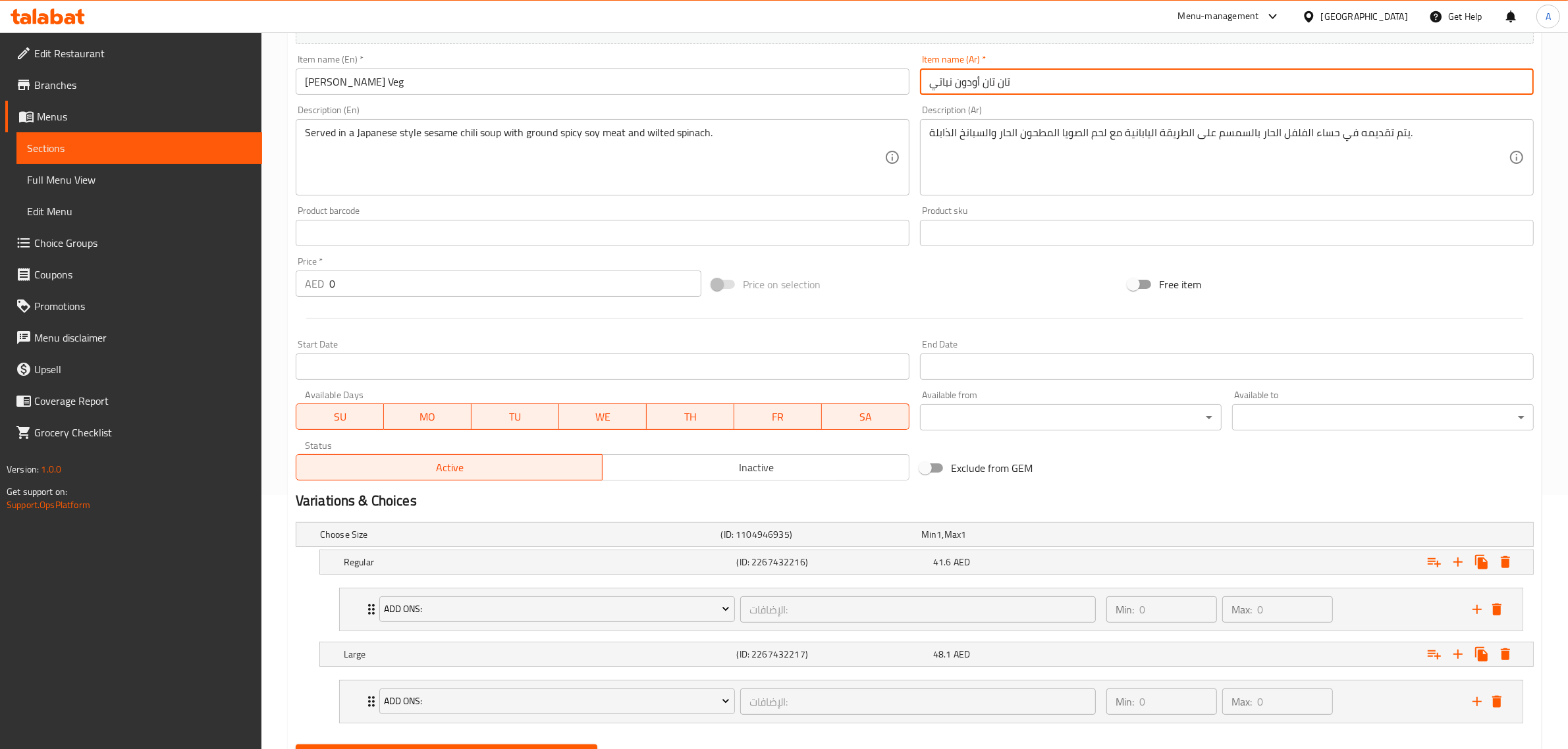
scroll to position [319, 0]
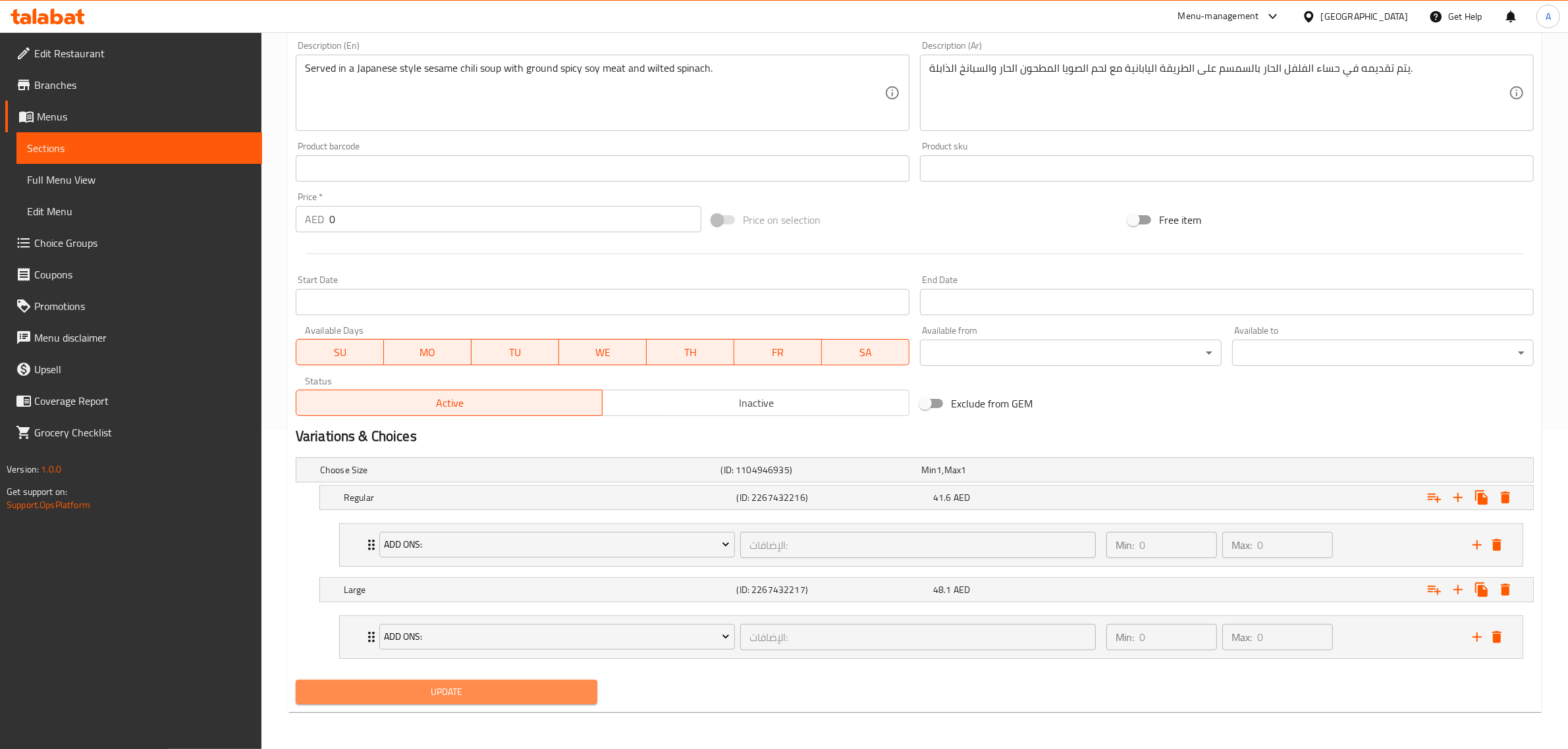
click at [481, 693] on span "Update" at bounding box center [447, 692] width 281 height 17
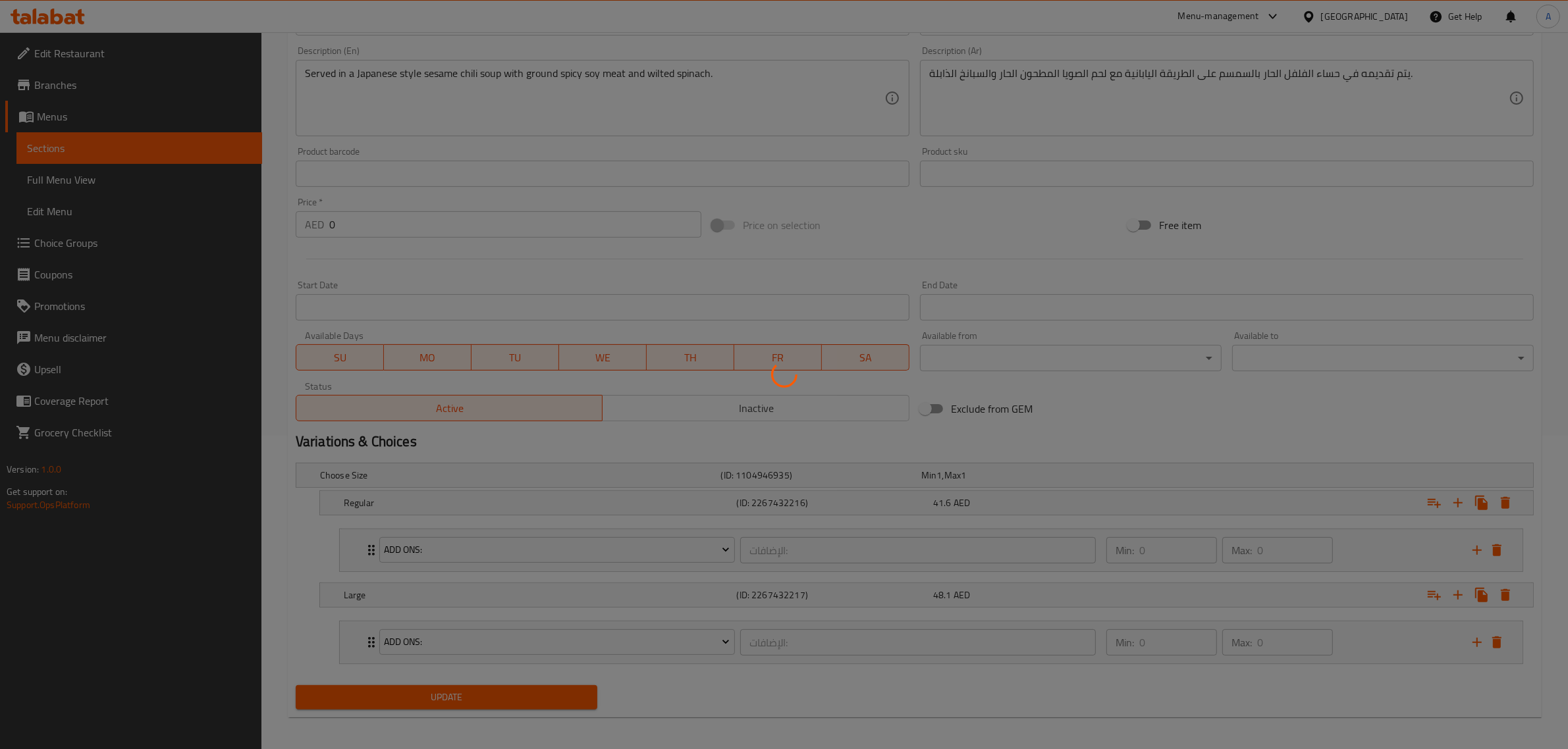
scroll to position [0, 0]
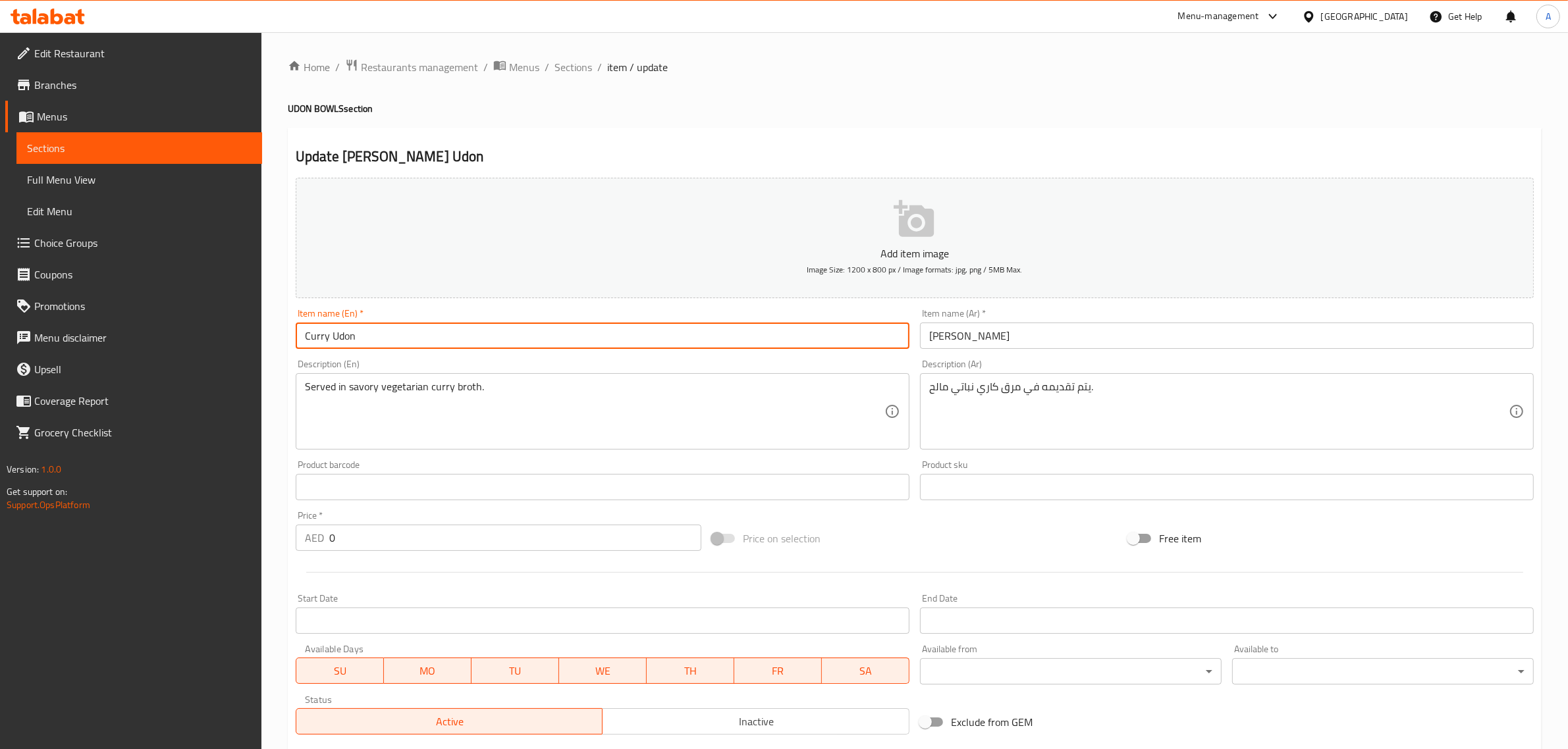
click at [400, 337] on input "Curry Udon" at bounding box center [603, 335] width 614 height 26
paste input "Veg"
type input "Curry Udon Veg"
click at [1094, 341] on input "[PERSON_NAME]" at bounding box center [1227, 335] width 614 height 26
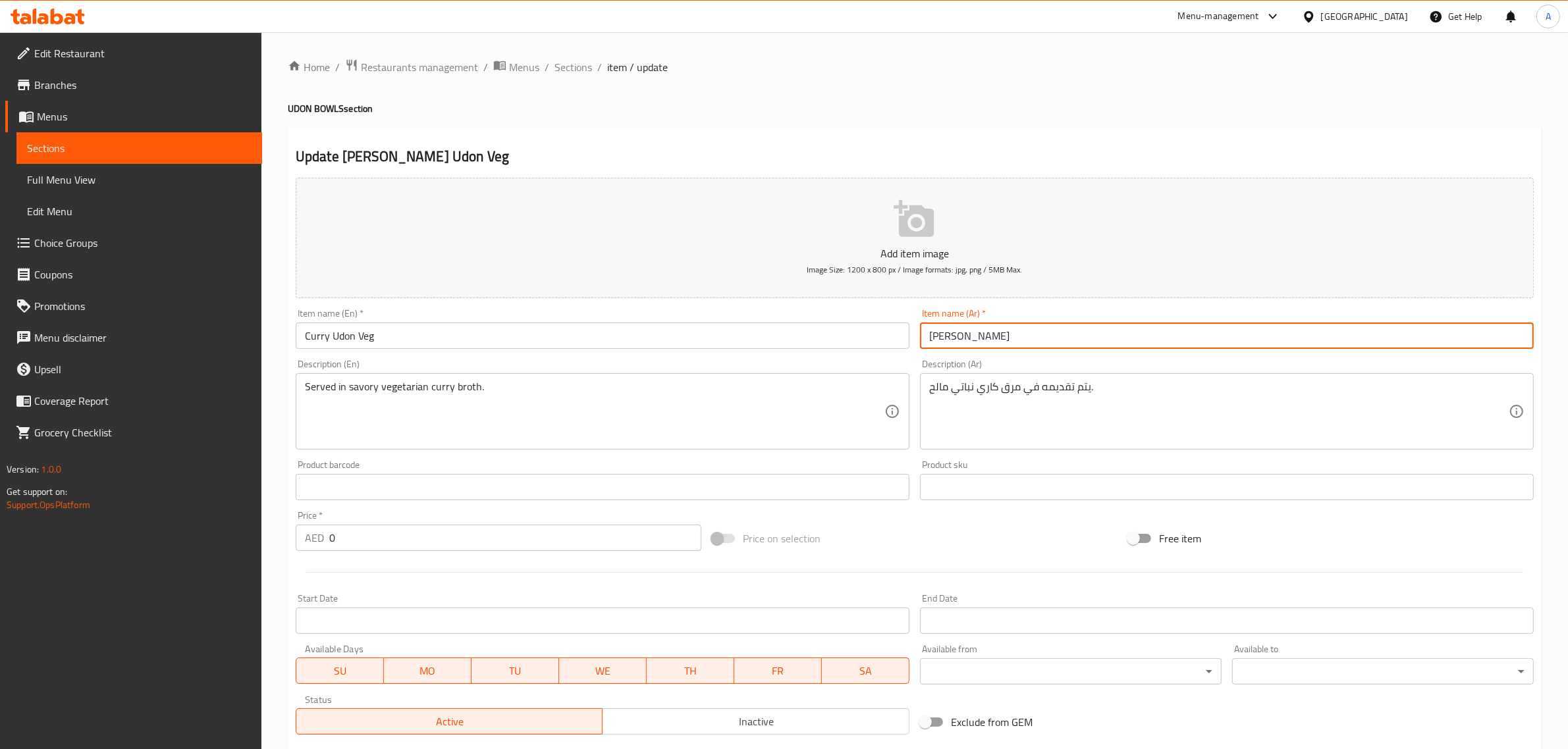
paste input "نباتي"
type input "كاري أودون نباتي"
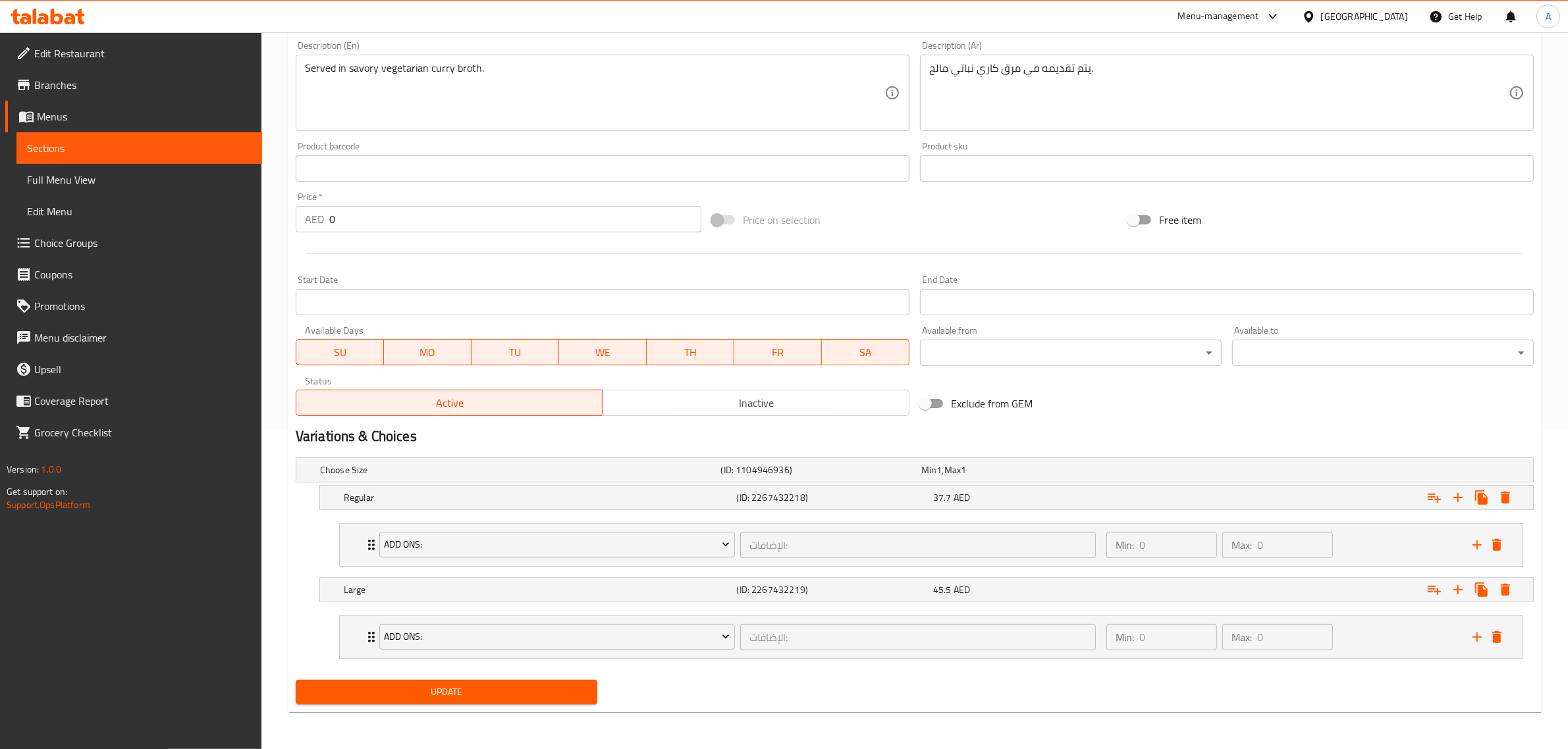
click at [463, 688] on span "Update" at bounding box center [447, 692] width 281 height 17
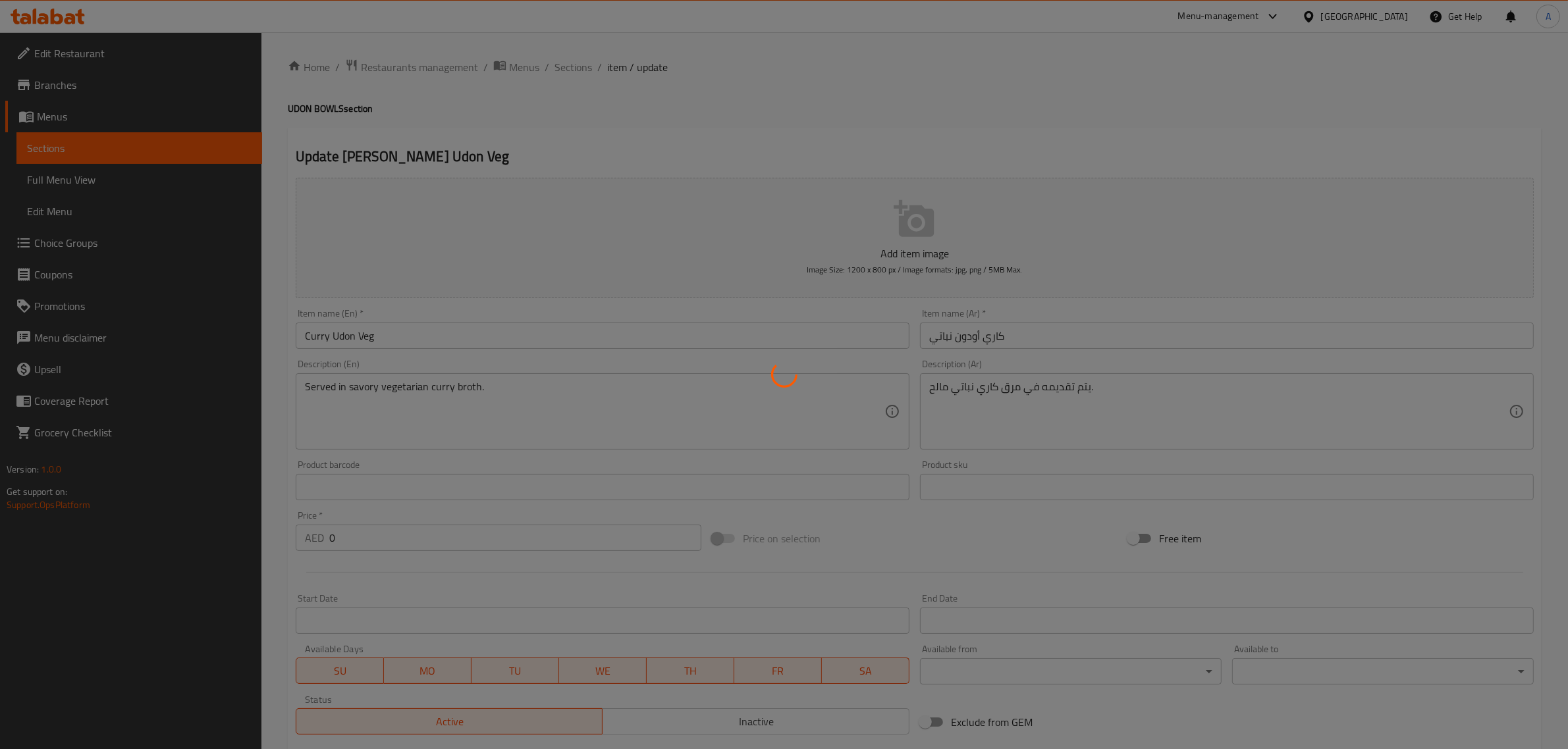
click at [774, 119] on div at bounding box center [784, 374] width 1568 height 749
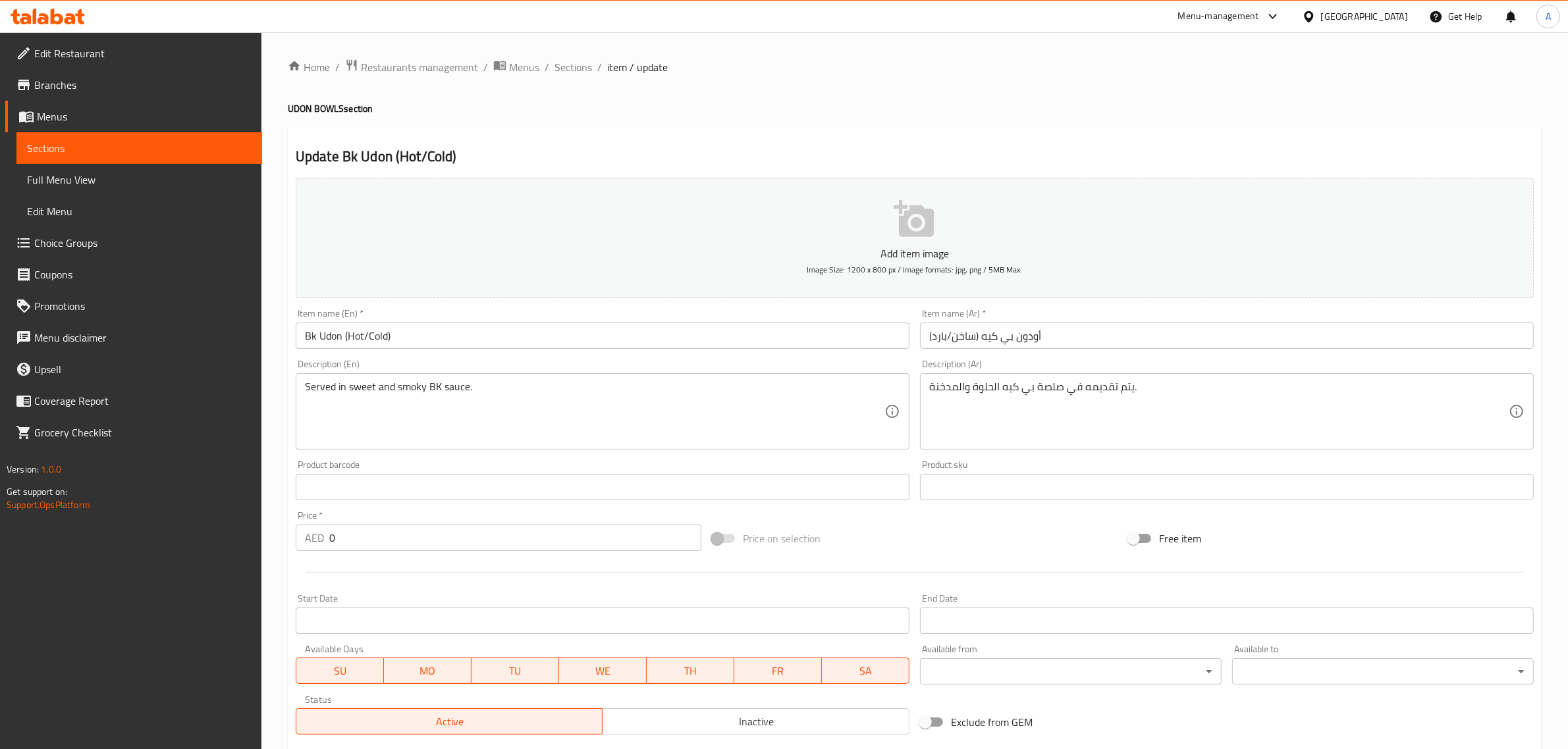
click at [554, 329] on input "Bk Udon (Hot/Cold)" at bounding box center [603, 335] width 614 height 26
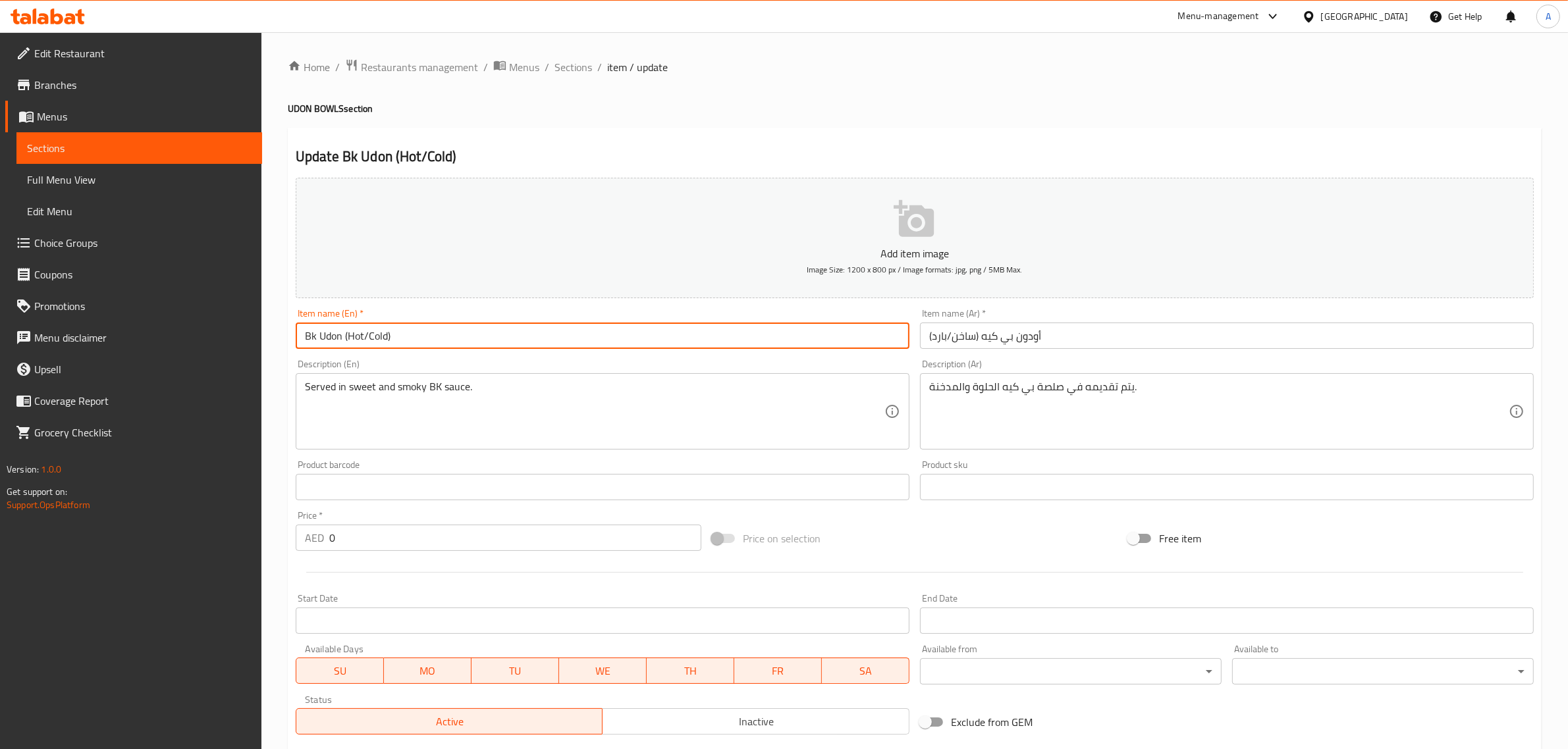
paste input "NONVEG"
click at [408, 336] on input "Bk Udon (Hot/Cold) NONVEG" at bounding box center [603, 335] width 614 height 26
paste input "text"
type input "Bk Udon (Hot/Cold) NON VEG"
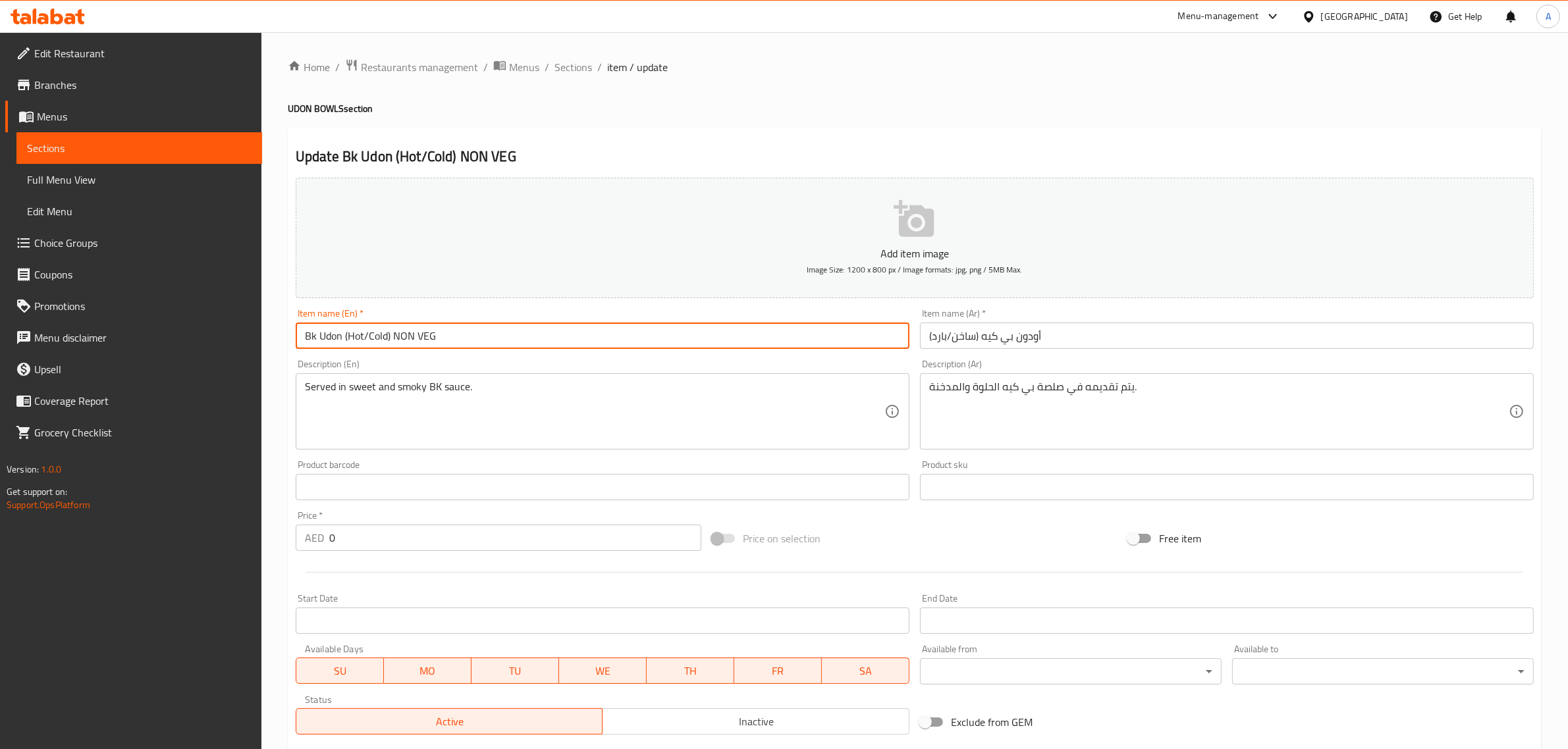
click at [404, 334] on input "Bk Udon (Hot/Cold) NON VEG" at bounding box center [603, 335] width 614 height 26
drag, startPoint x: 404, startPoint y: 334, endPoint x: 488, endPoint y: 330, distance: 84.1
click at [488, 330] on input "Bk Udon (Hot/Cold) NON VEG" at bounding box center [603, 335] width 614 height 26
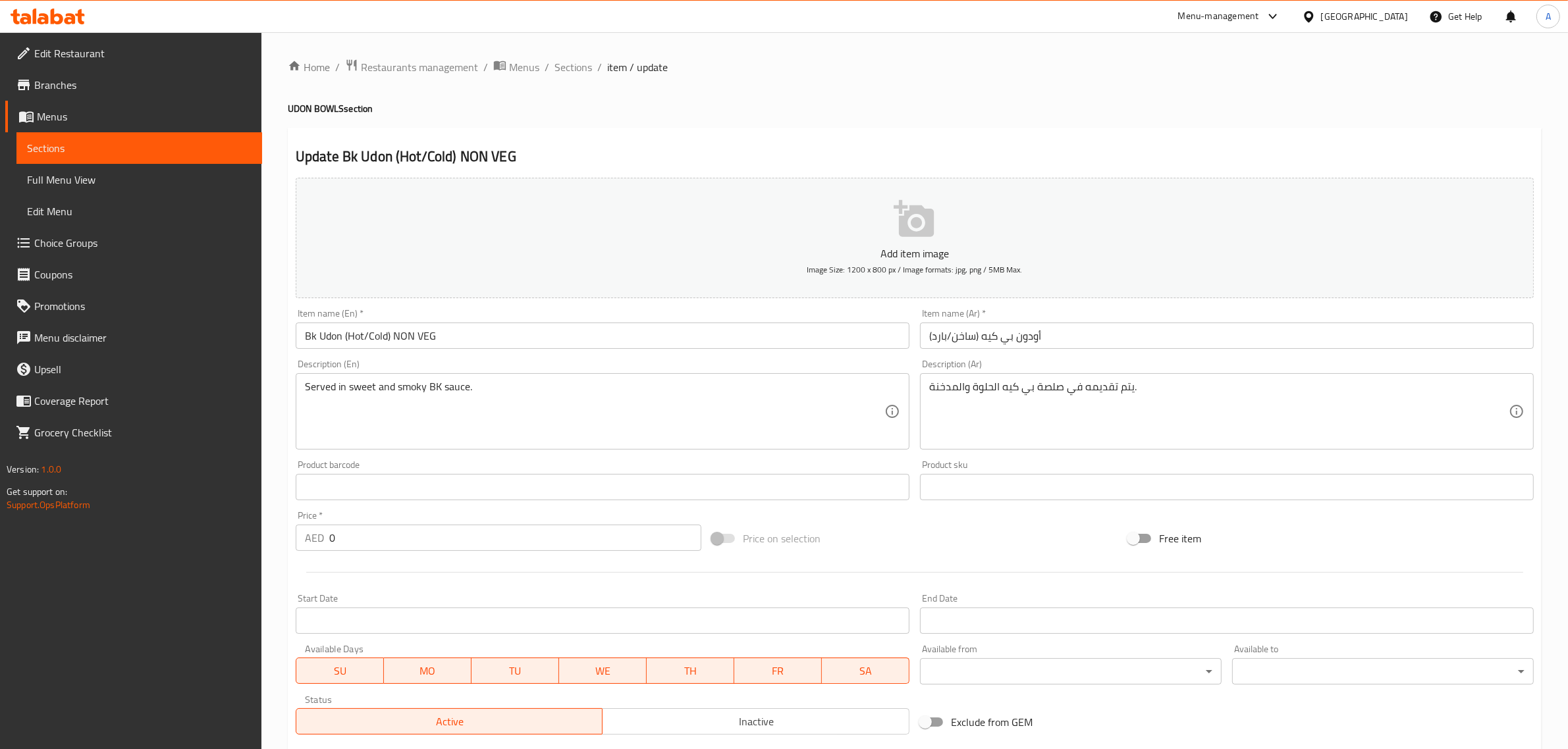
click at [1104, 331] on input "أودون بي كيه (ساخن/بارد)" at bounding box center [1227, 335] width 614 height 26
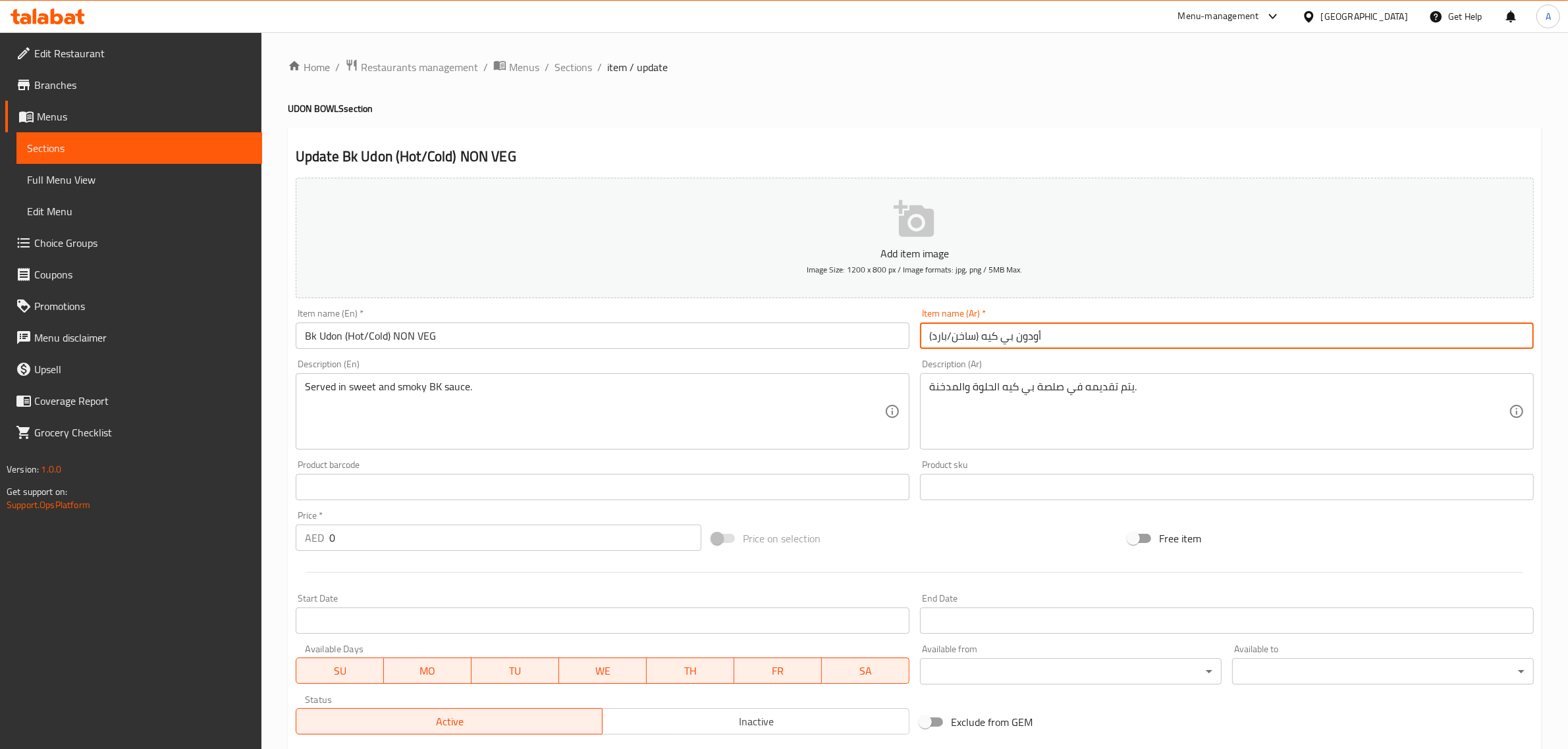
paste input "غير نباتي"
type input "أودون بي كيه (ساخن/بارد) غير نباتي"
click at [741, 138] on div "Update Bk Udon (Hot/Cold) NON VEG Add item image Image Size: 1200 x 800 px / Im…" at bounding box center [915, 579] width 1254 height 903
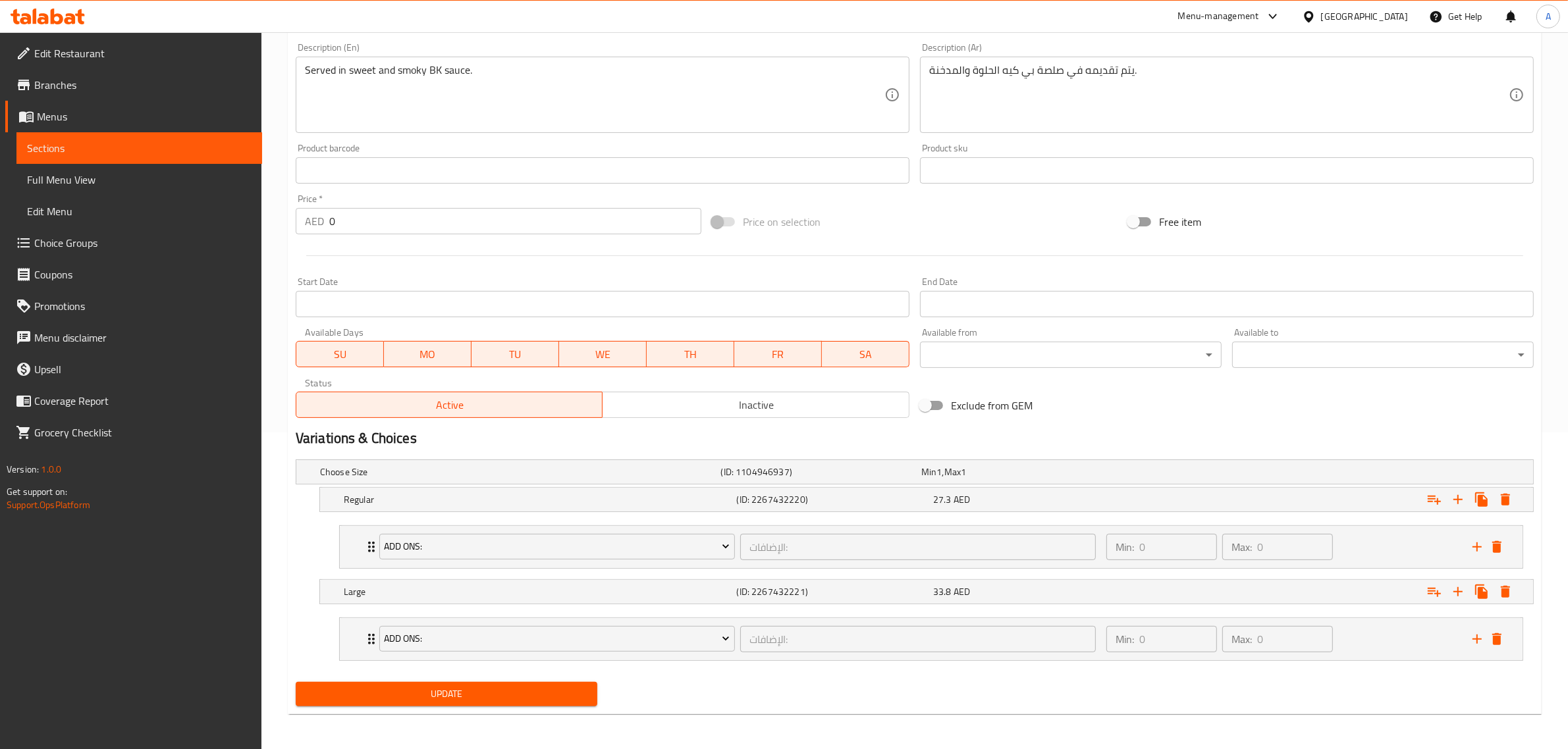
scroll to position [319, 0]
click at [531, 696] on span "Update" at bounding box center [447, 692] width 281 height 17
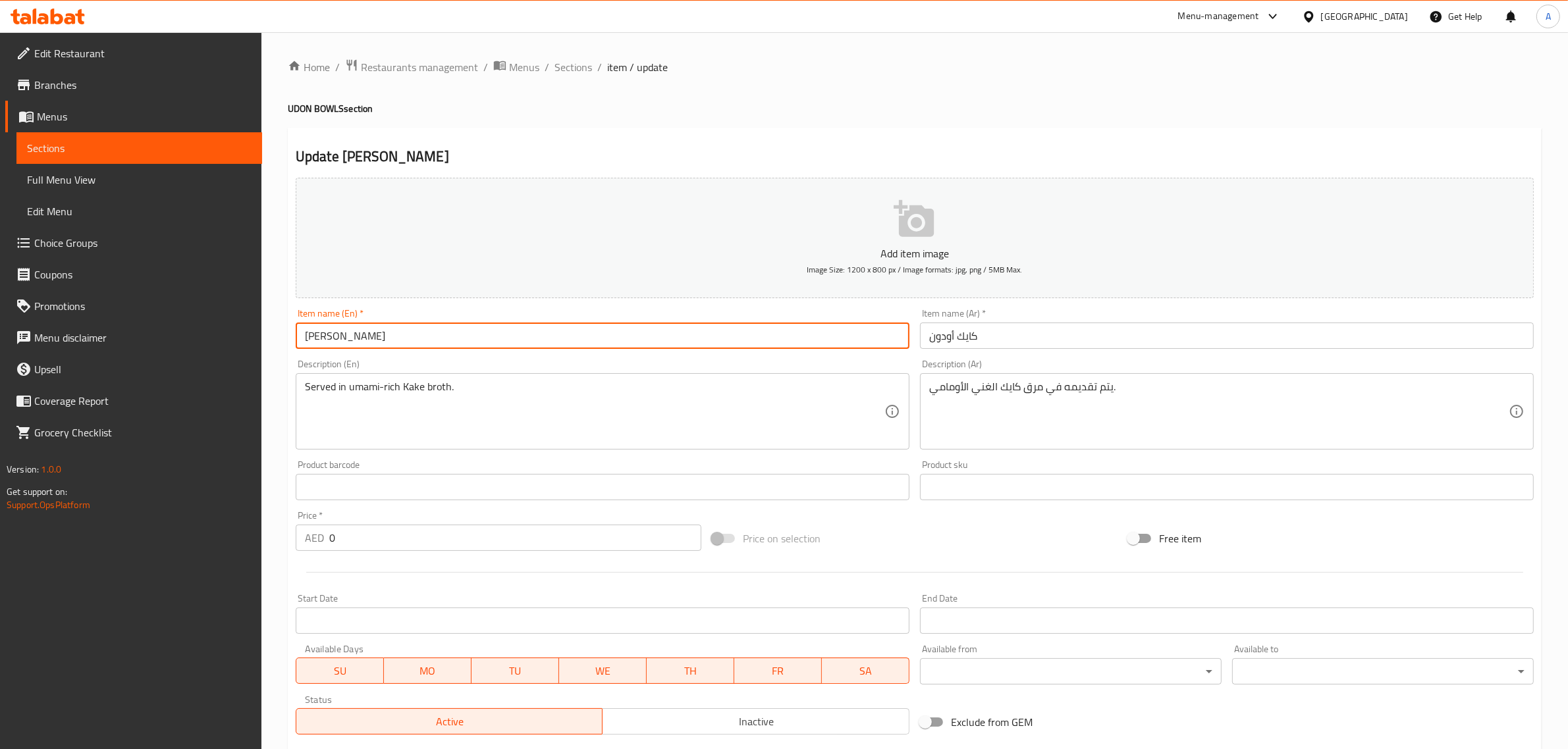
click at [455, 338] on input "[PERSON_NAME]" at bounding box center [603, 335] width 614 height 26
paste input "NONVEG"
click at [376, 333] on input "Kake Udon NONVEG" at bounding box center [603, 335] width 614 height 26
click at [367, 334] on input "Kake Udon NON VEG" at bounding box center [603, 335] width 614 height 26
drag, startPoint x: 367, startPoint y: 334, endPoint x: 384, endPoint y: 337, distance: 17.3
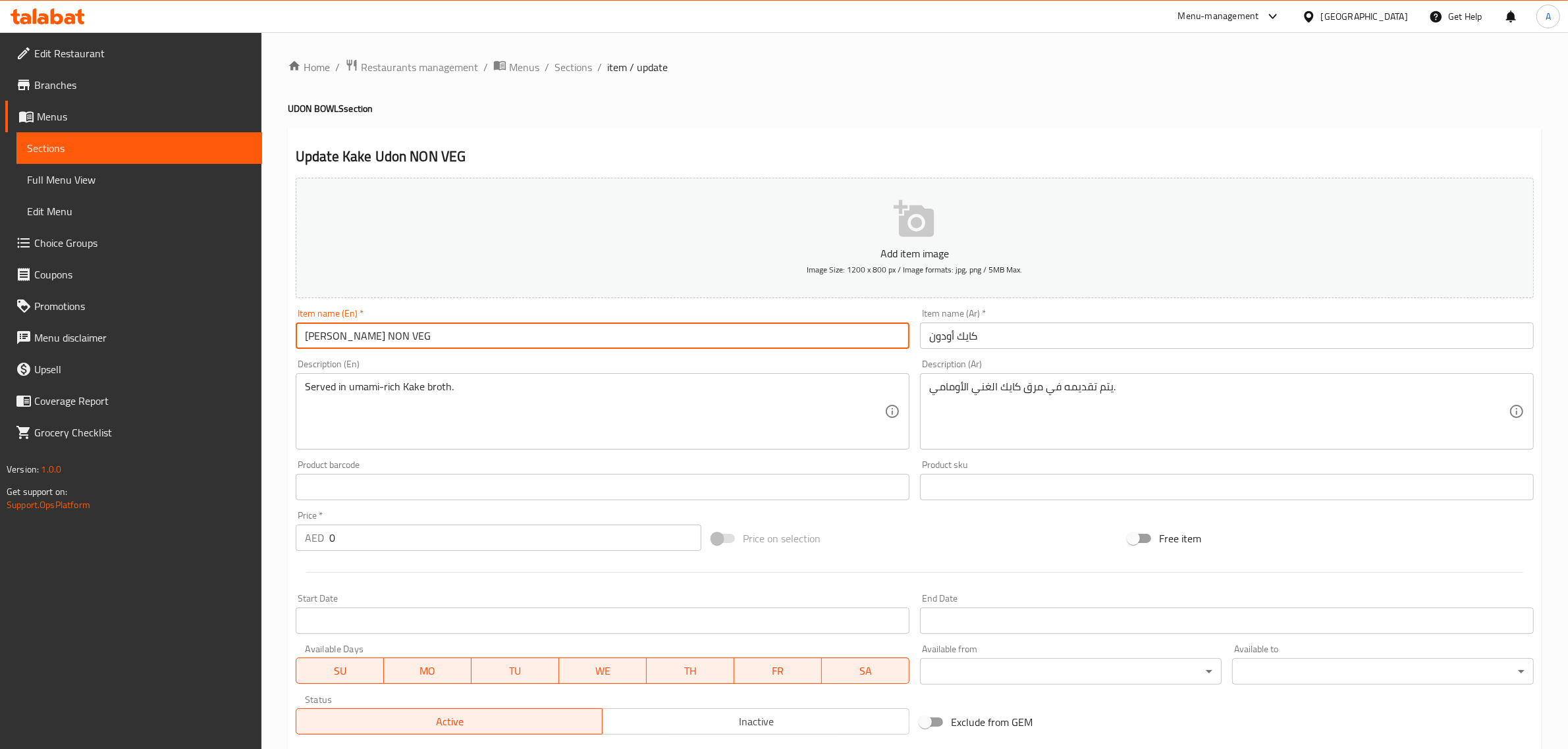
click at [384, 337] on input "Kake Udon NON VEG" at bounding box center [603, 335] width 614 height 26
type input "Kake Udon NON VEG"
click at [383, 339] on input "[PERSON_NAME] NON VEG" at bounding box center [603, 335] width 614 height 26
click at [368, 341] on input "[PERSON_NAME] NON VEG" at bounding box center [603, 335] width 614 height 26
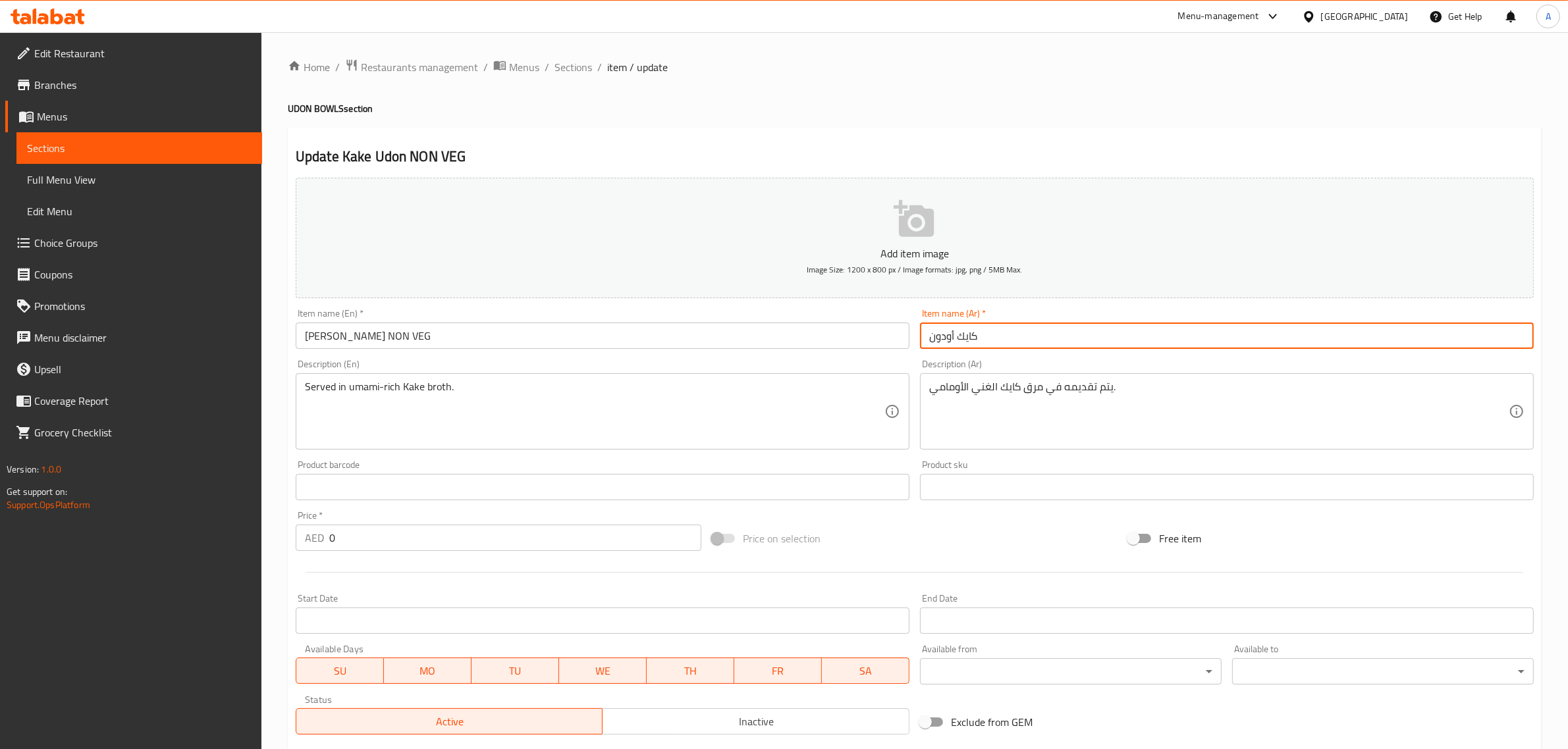
click at [1103, 339] on input "كايك أودون" at bounding box center [1227, 335] width 614 height 26
paste input "غير نباتي"
type input "كايك أودون غير نباتي"
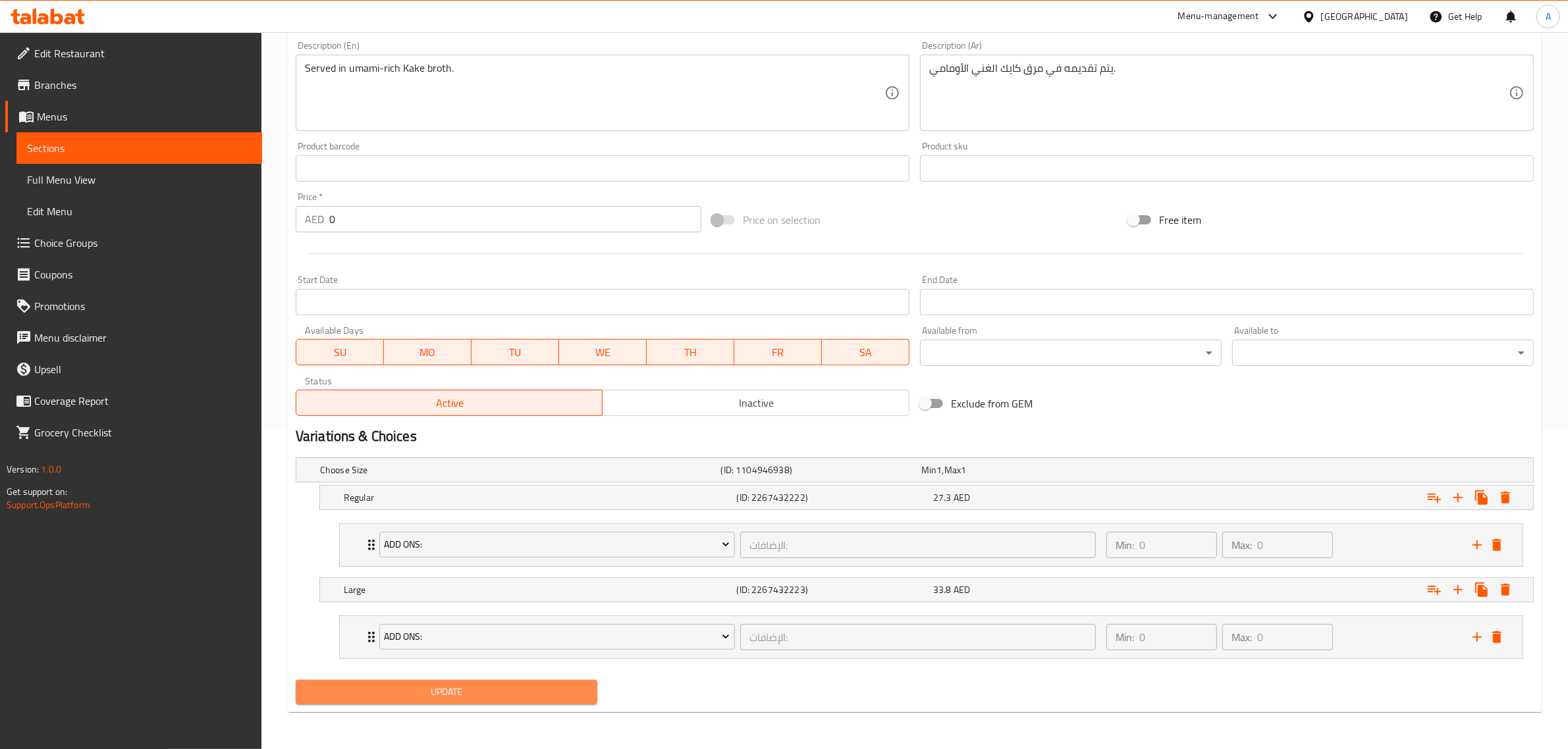
click at [461, 689] on span "Update" at bounding box center [447, 692] width 281 height 17
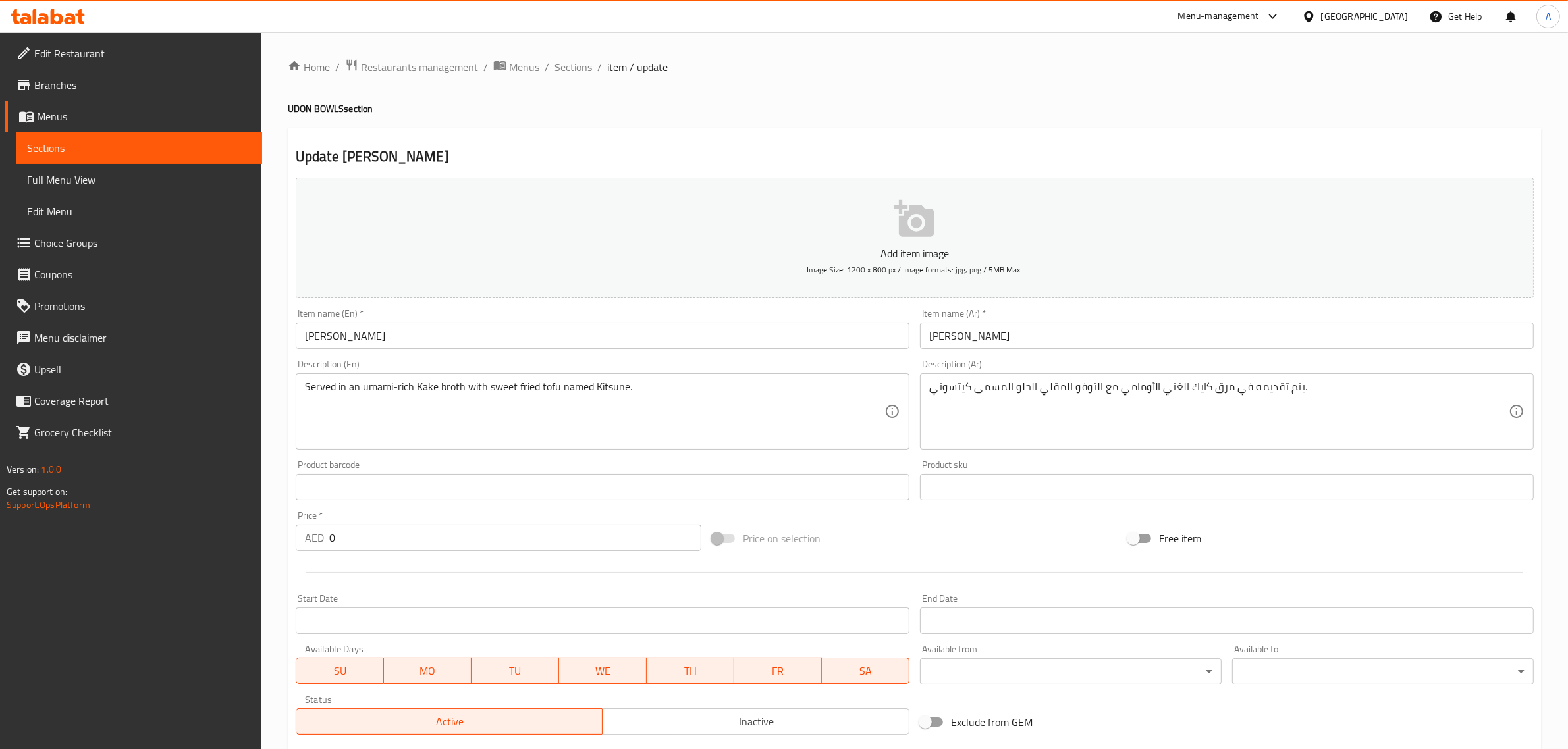
click at [433, 342] on input "[PERSON_NAME]" at bounding box center [603, 335] width 614 height 26
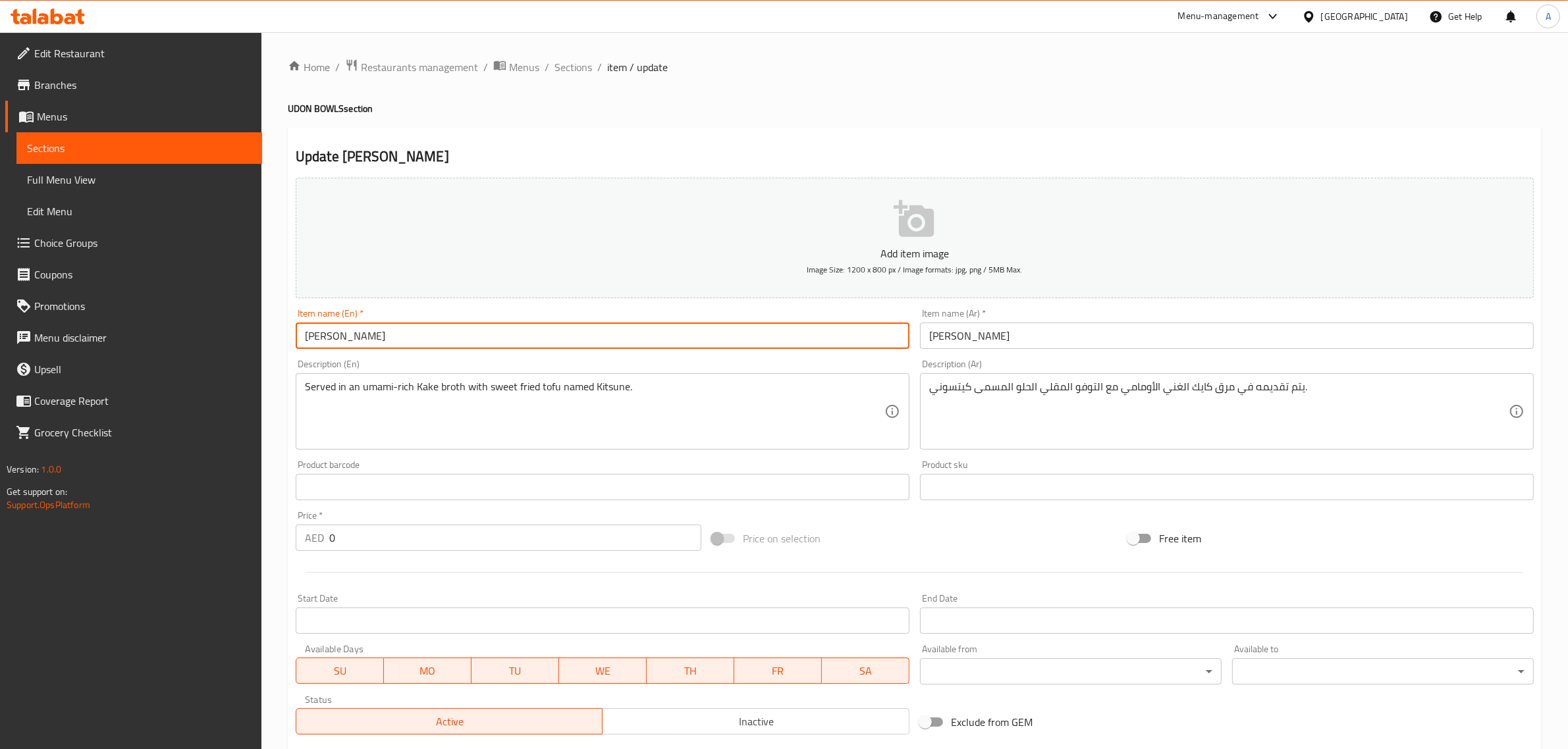
paste input "NONVEG"
click at [390, 334] on input "[PERSON_NAME] NONVEG" at bounding box center [603, 335] width 614 height 26
paste input "text"
type input "Kitsune Udon NON VEG"
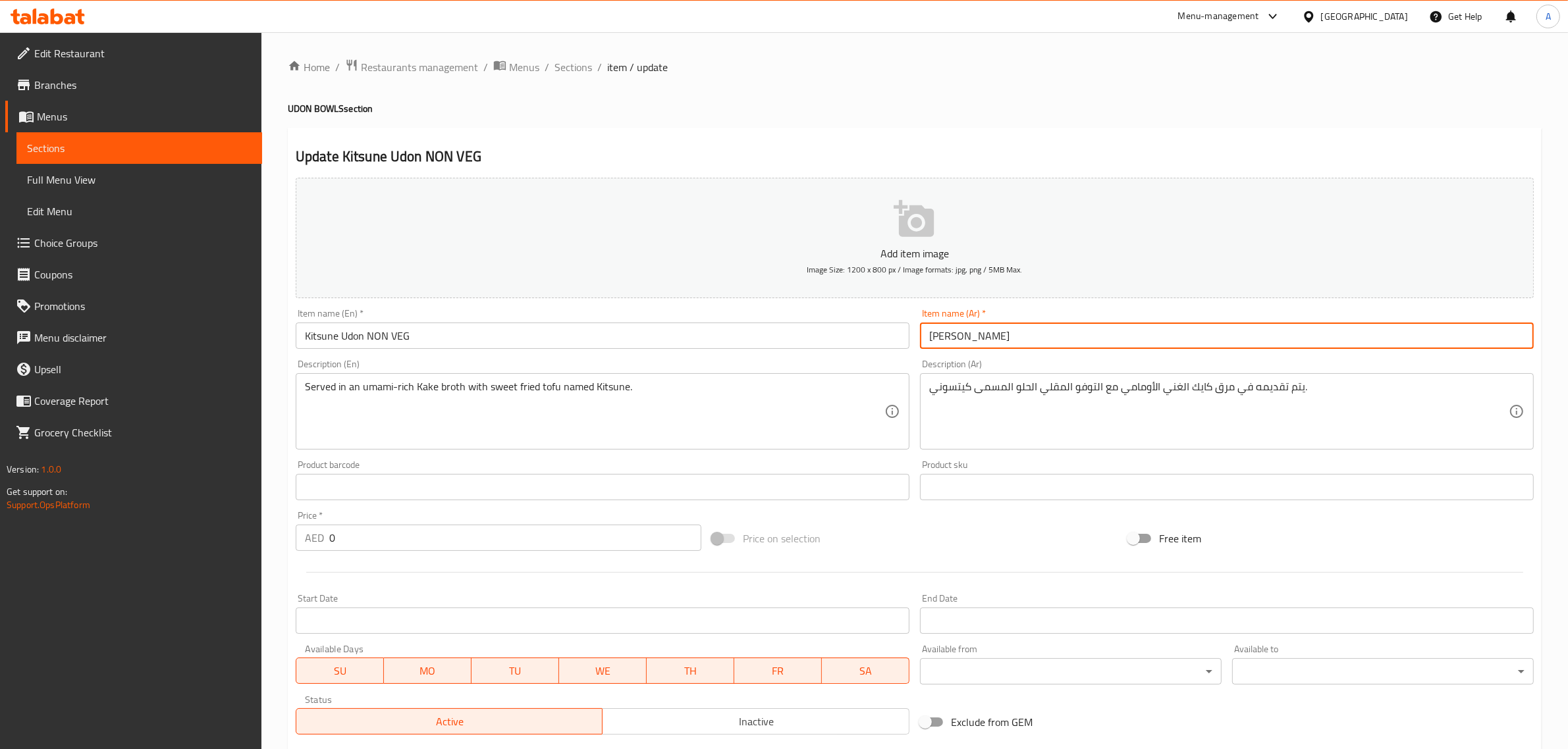
click at [1074, 329] on input "[PERSON_NAME]" at bounding box center [1227, 335] width 614 height 26
paste input "غير نباتي"
type input "كيتسوني أودون غير نباتي"
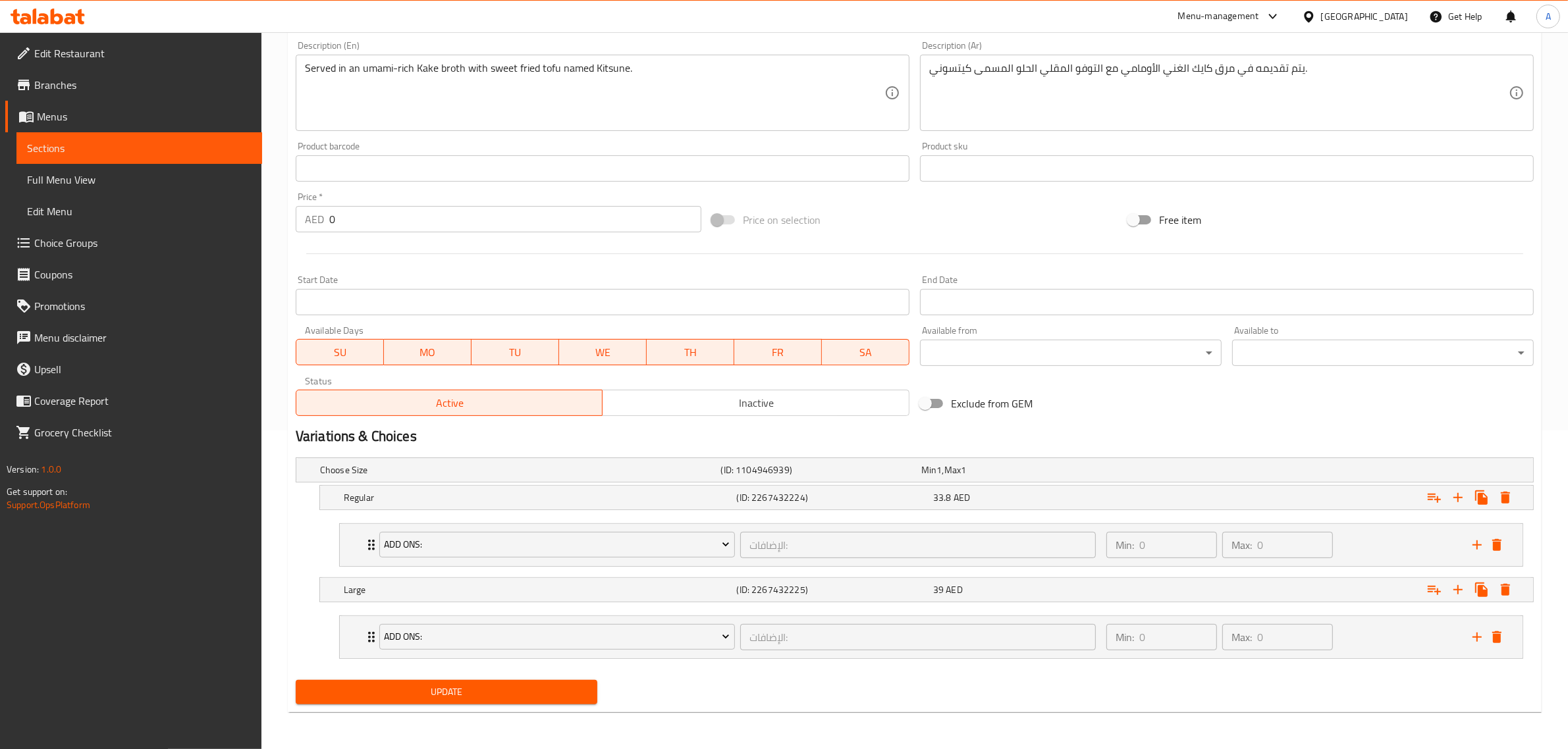
click at [482, 699] on span "Update" at bounding box center [447, 692] width 281 height 17
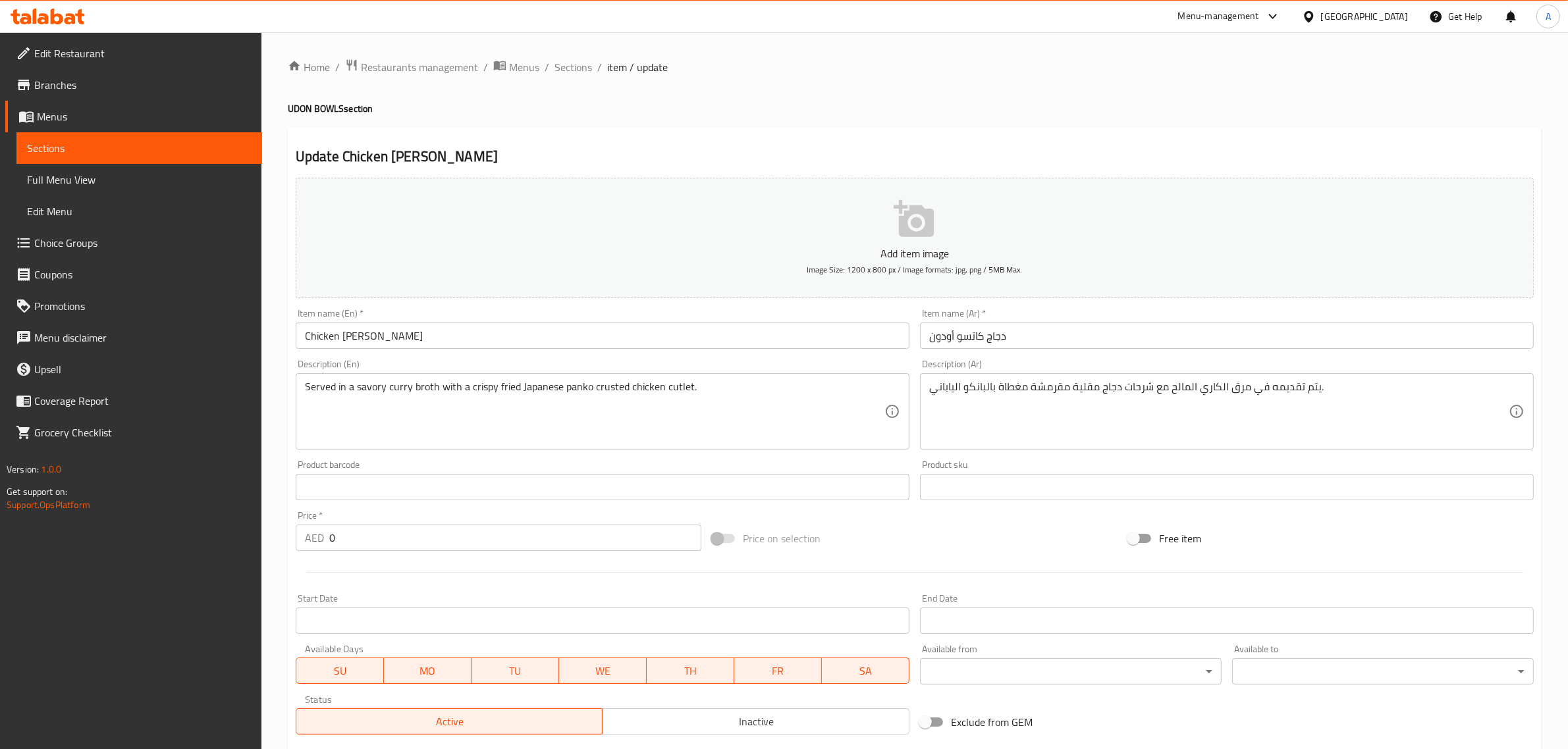
click at [419, 330] on input "Chicken [PERSON_NAME]" at bounding box center [603, 335] width 614 height 26
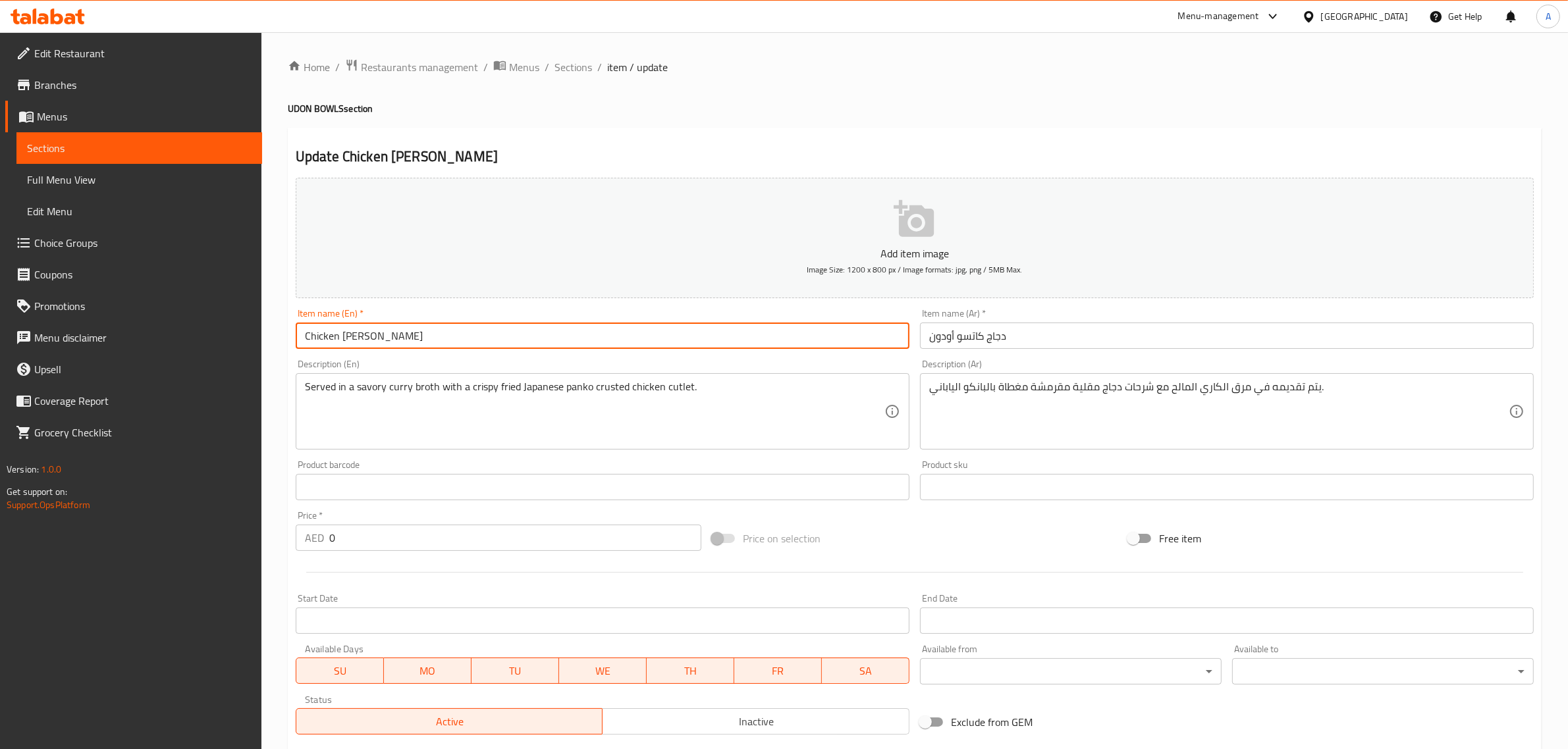
paste input "NON VEG"
type input "Chicken [PERSON_NAME] NON VEG"
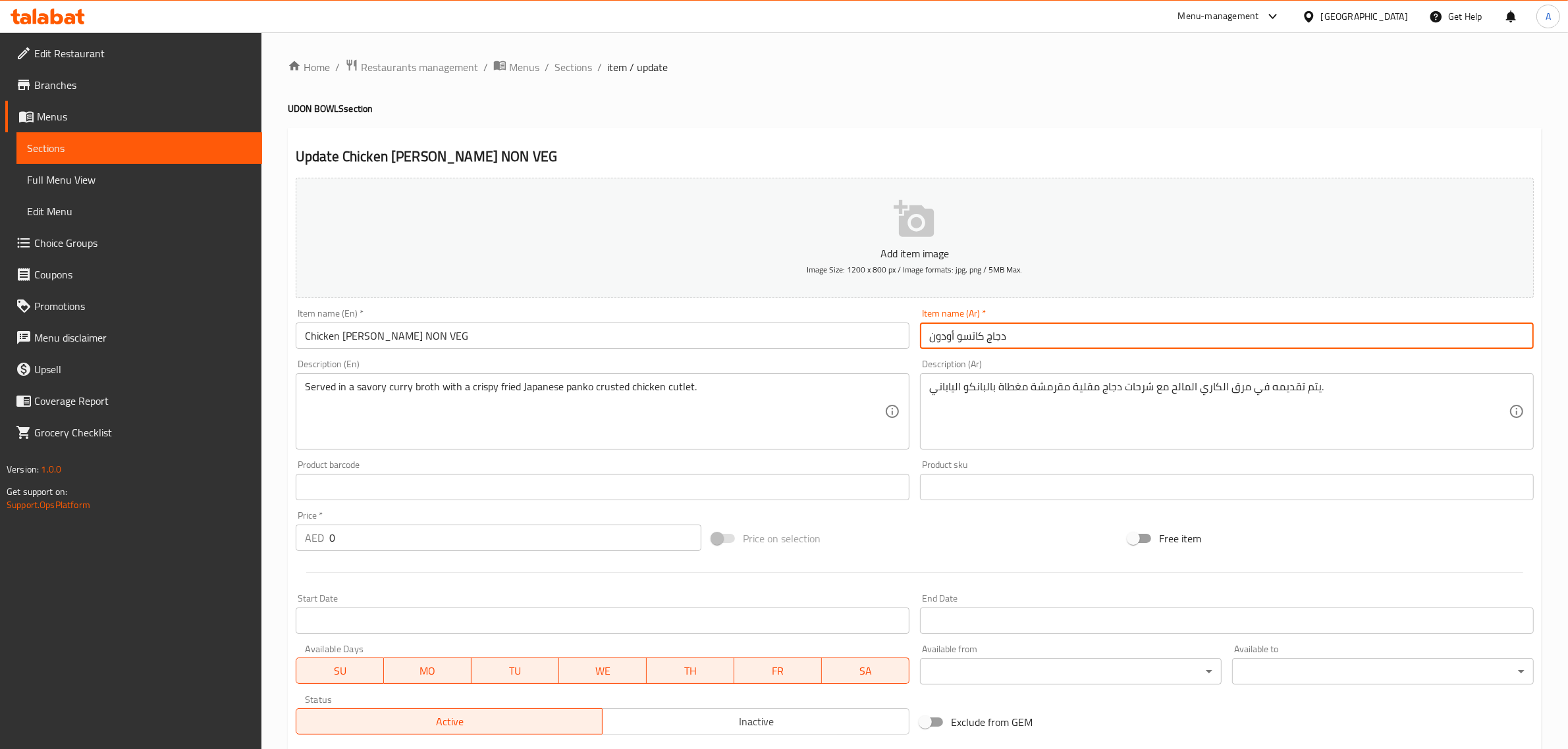
click at [1051, 332] on input "دجاج كاتسو أودون" at bounding box center [1227, 335] width 614 height 26
paste input "غير نباتي"
type input "دجاج كاتسو أودون غير نباتي"
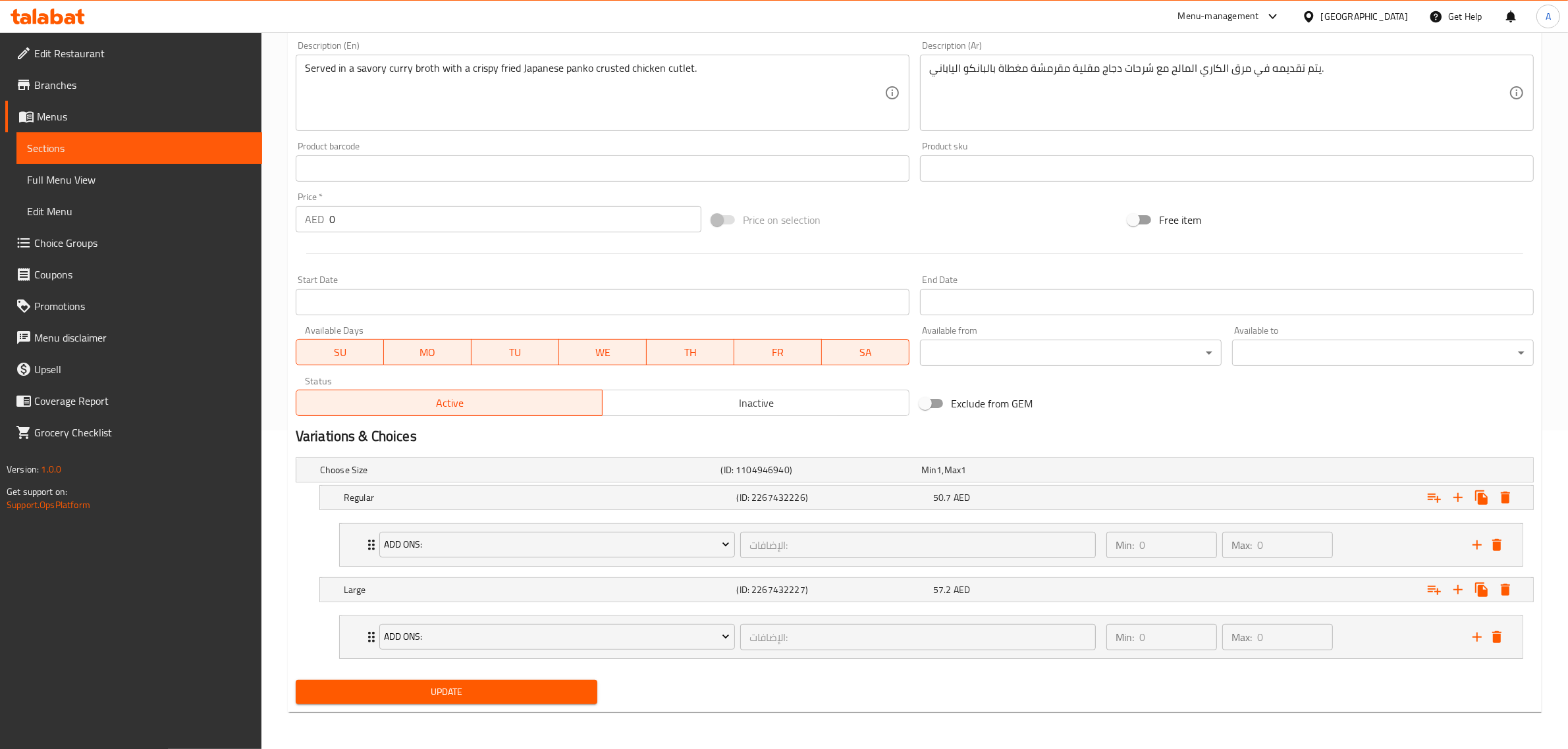
click at [487, 699] on span "Update" at bounding box center [447, 692] width 281 height 17
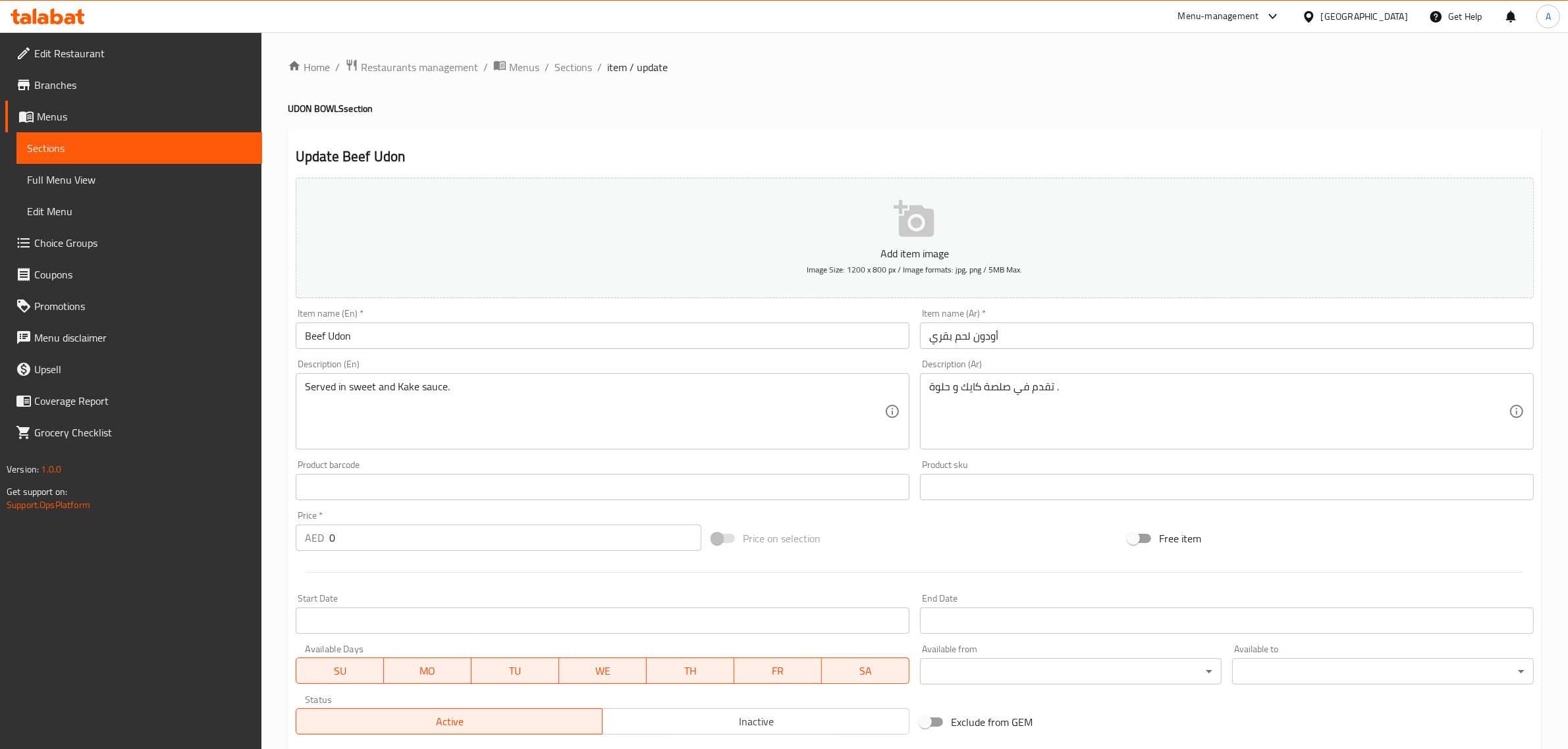
click at [446, 329] on input "Beef Udon" at bounding box center [603, 335] width 614 height 26
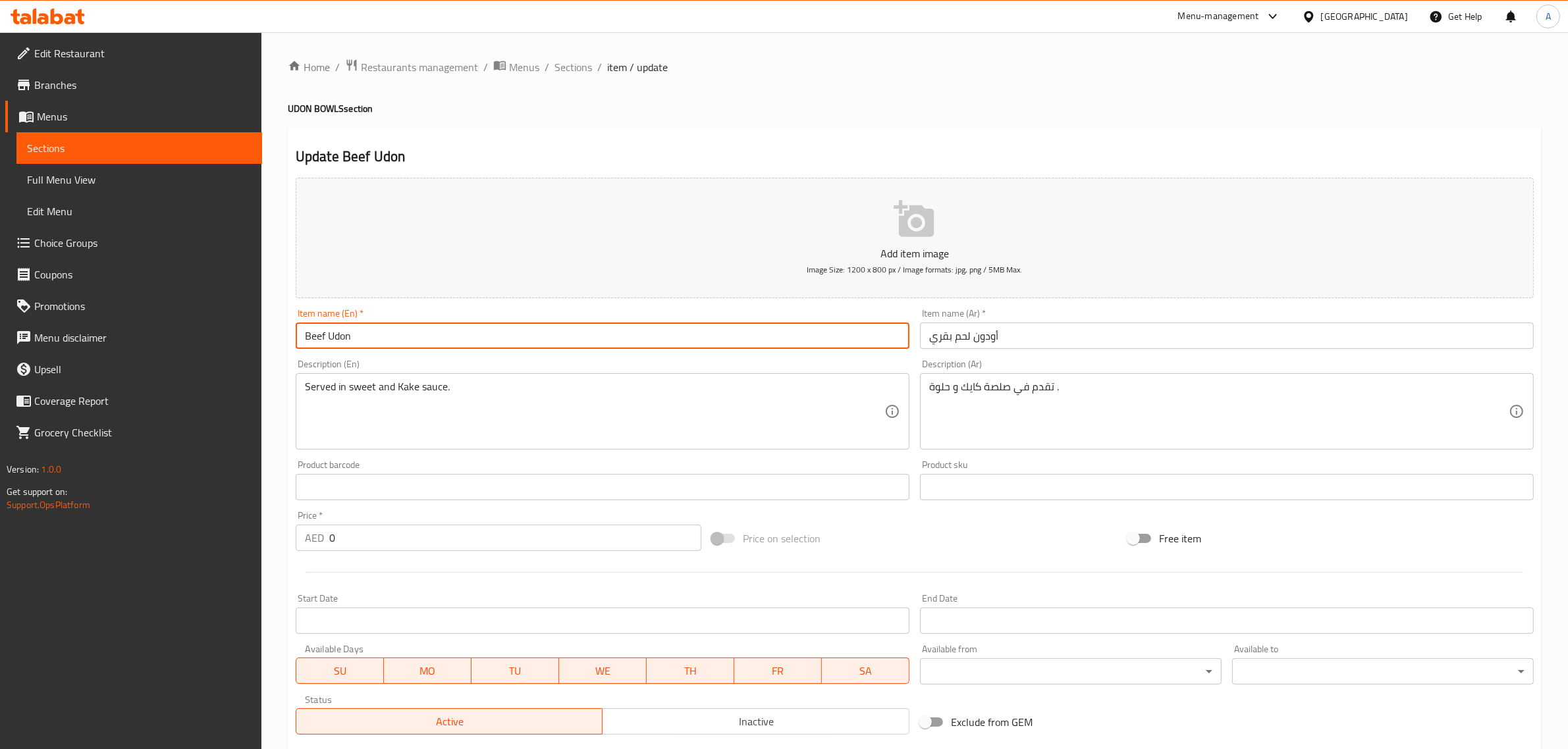
paste input "NON VEG"
type input "Beef Udon NON VEG"
click at [1093, 346] on input "أودون لحم بقري" at bounding box center [1227, 335] width 614 height 26
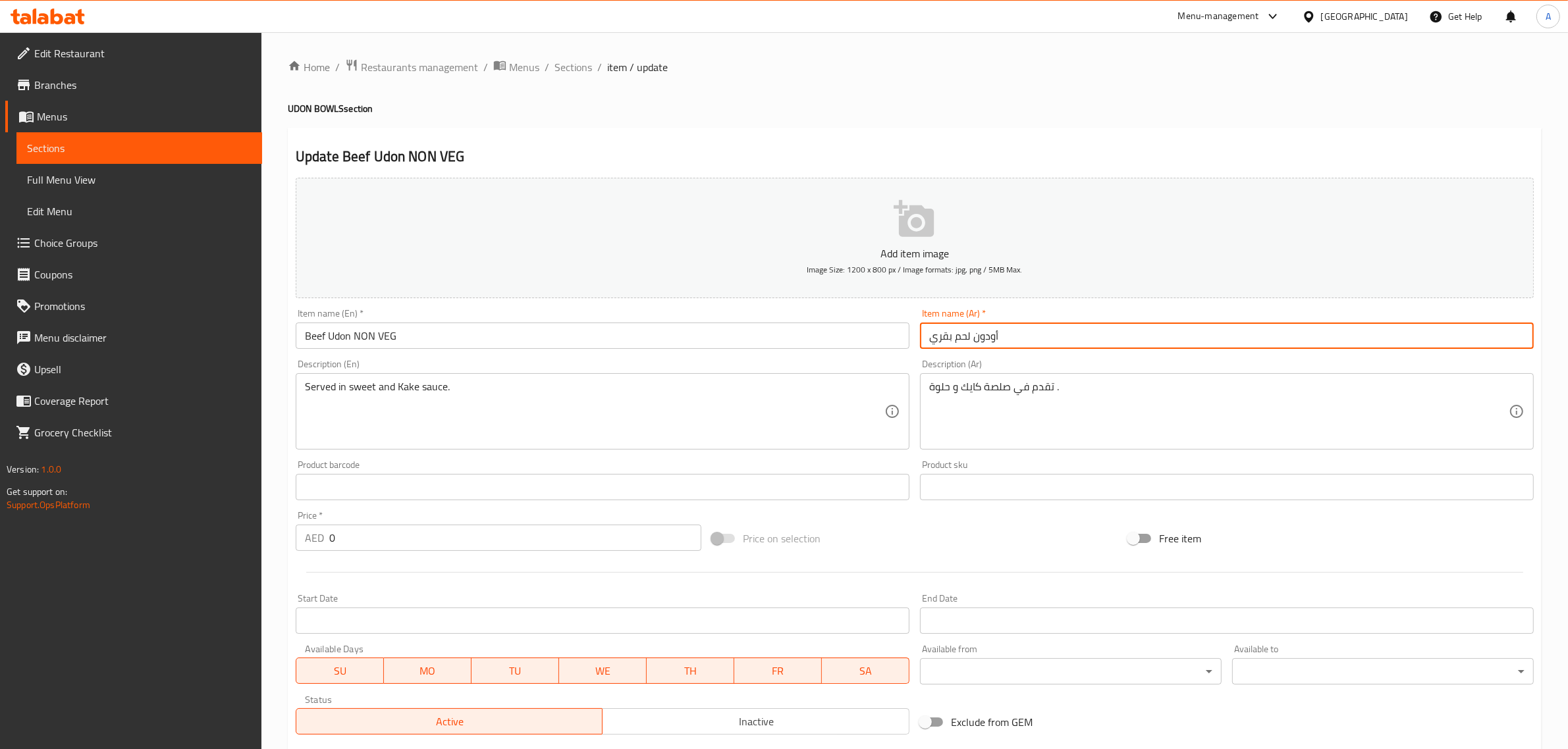
paste input "غير نباتي"
type input "أودون لحم بقري غير نباتي"
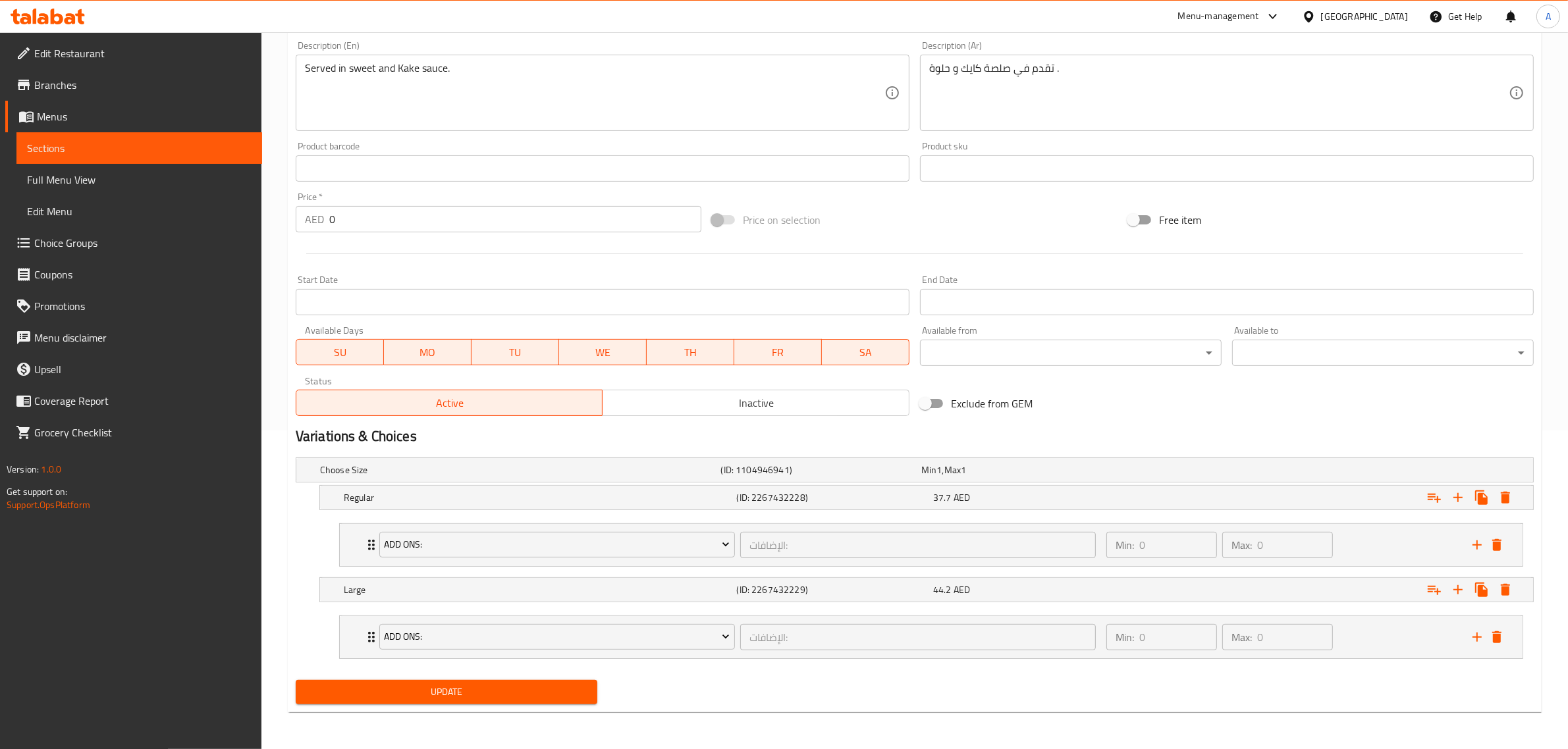
click at [457, 690] on span "Update" at bounding box center [447, 692] width 281 height 17
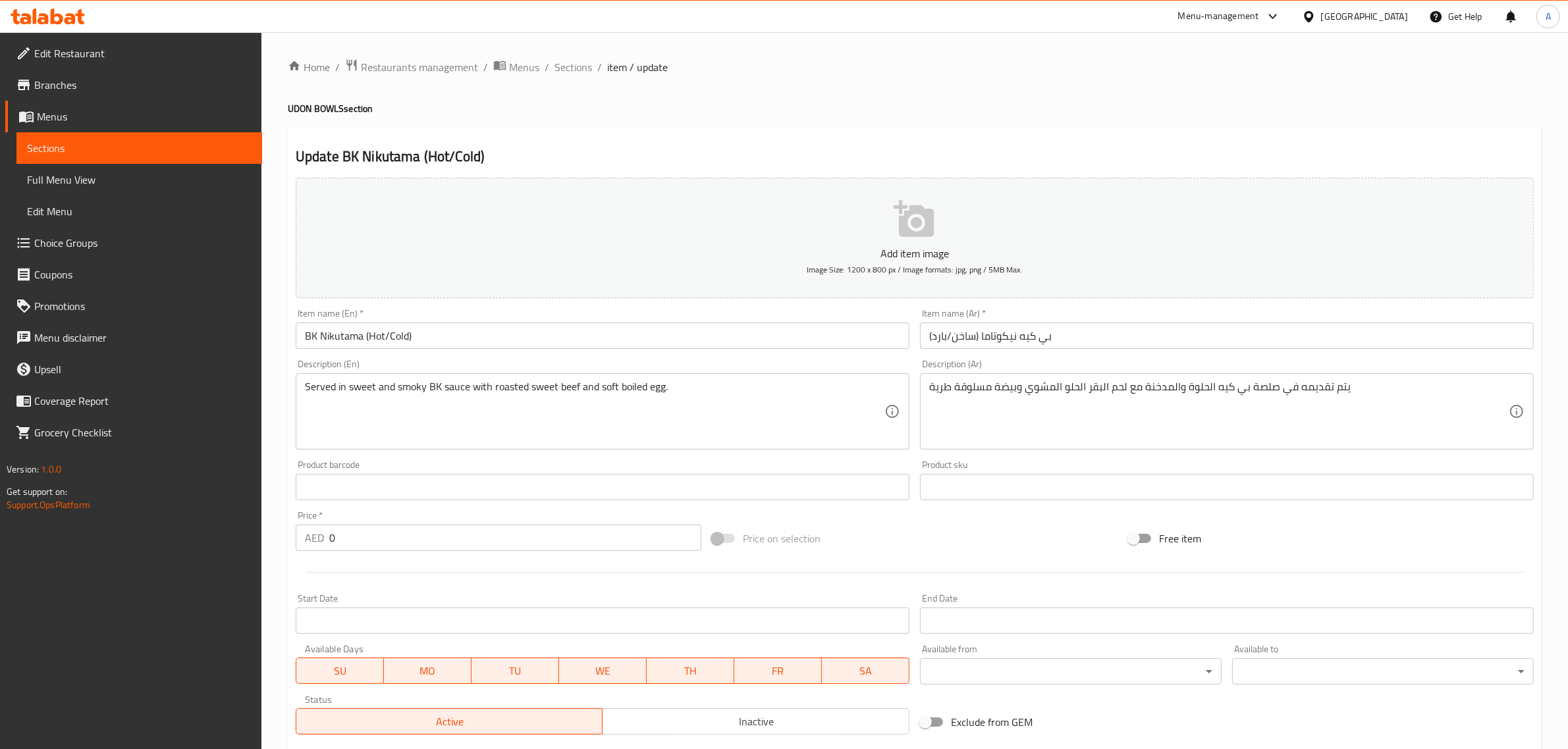
click at [458, 340] on input "BK Nikutama (Hot/Cold)" at bounding box center [603, 335] width 614 height 26
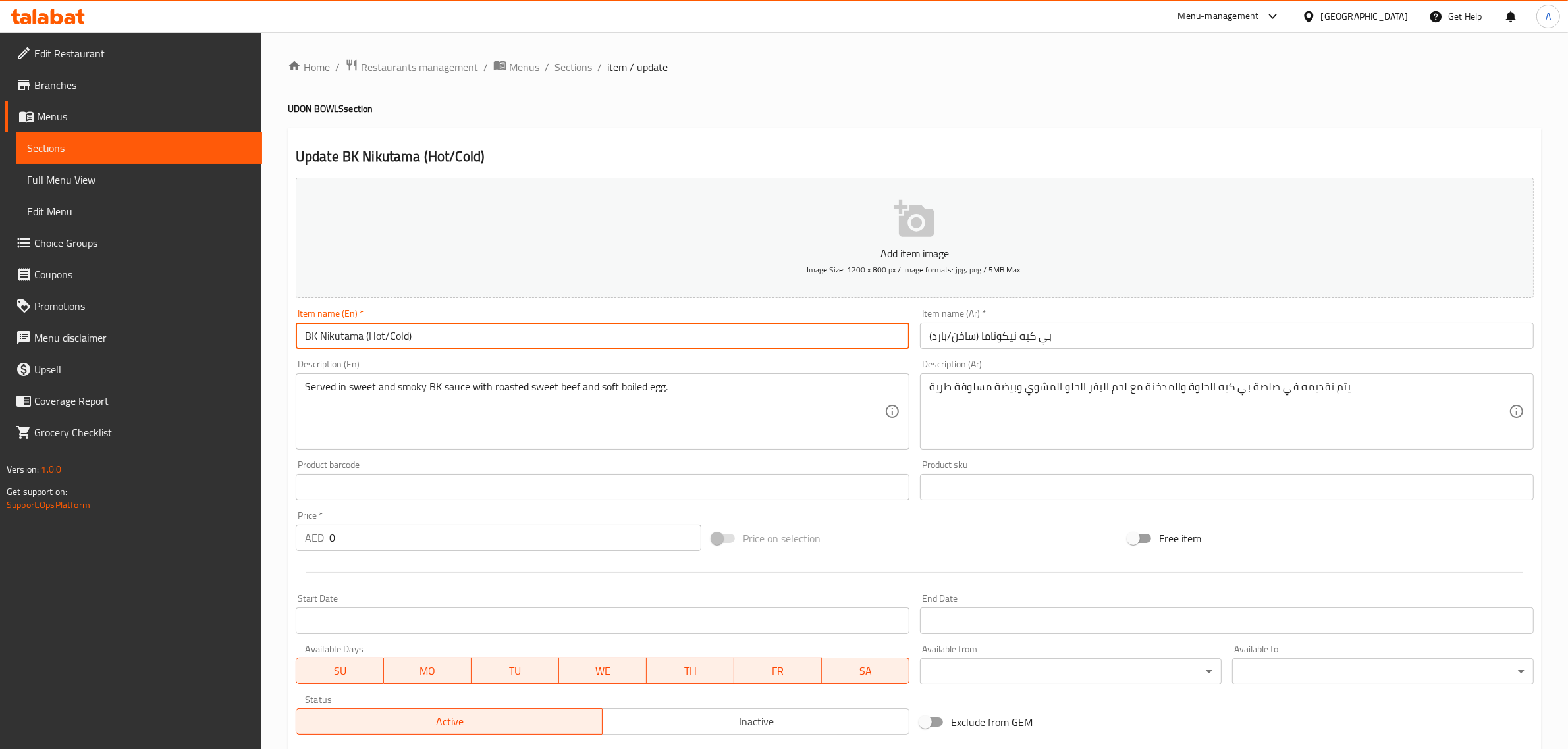
paste input "NON VEG"
type input "BK Nikutama (Hot/Cold) NON VEG"
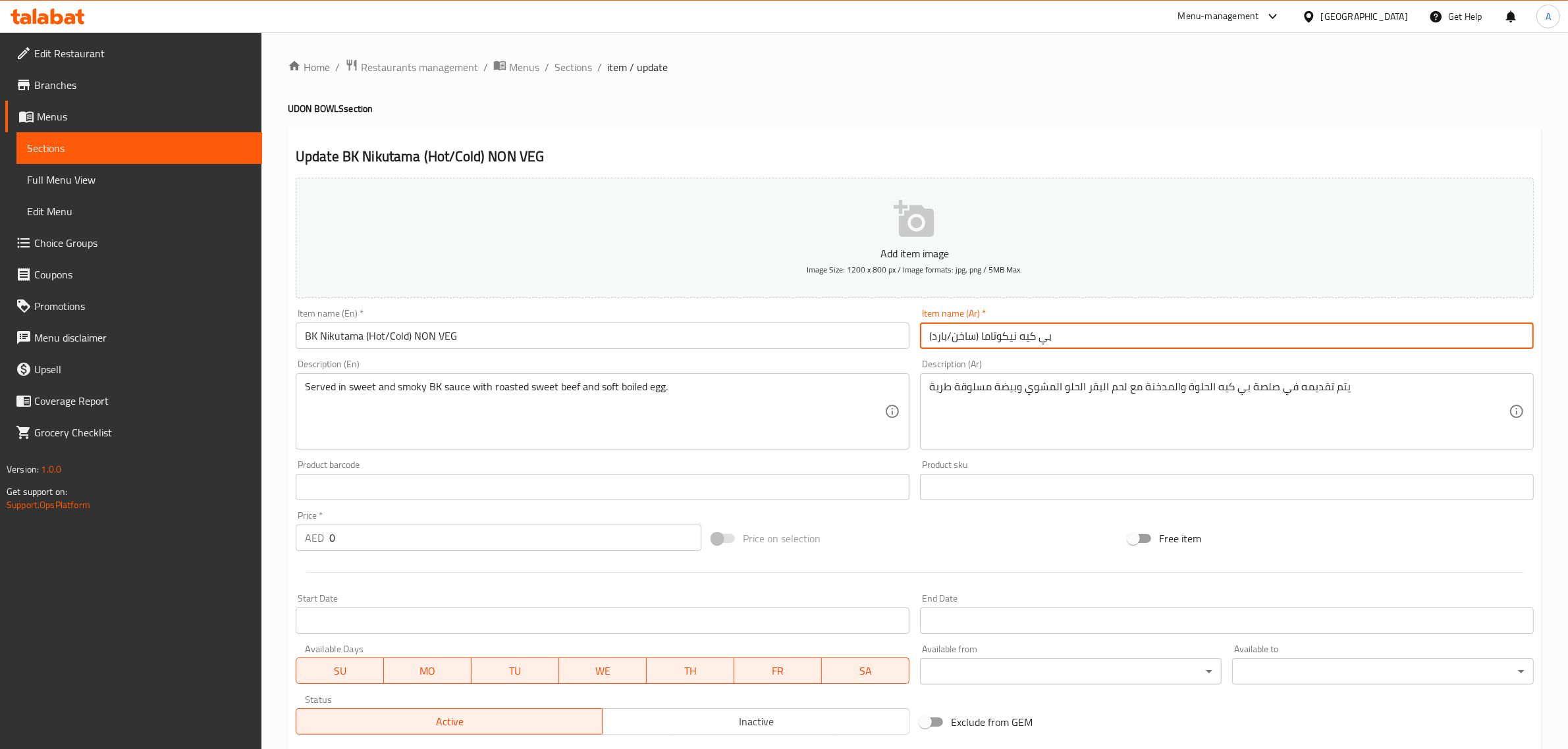
click at [1099, 339] on input "بي كيه نيكوتاما (ساخن/بارد)" at bounding box center [1227, 335] width 614 height 26
paste input "غير نباتي"
type input "بي كيه نيكوتاما (ساخن/بارد) غير نباتي"
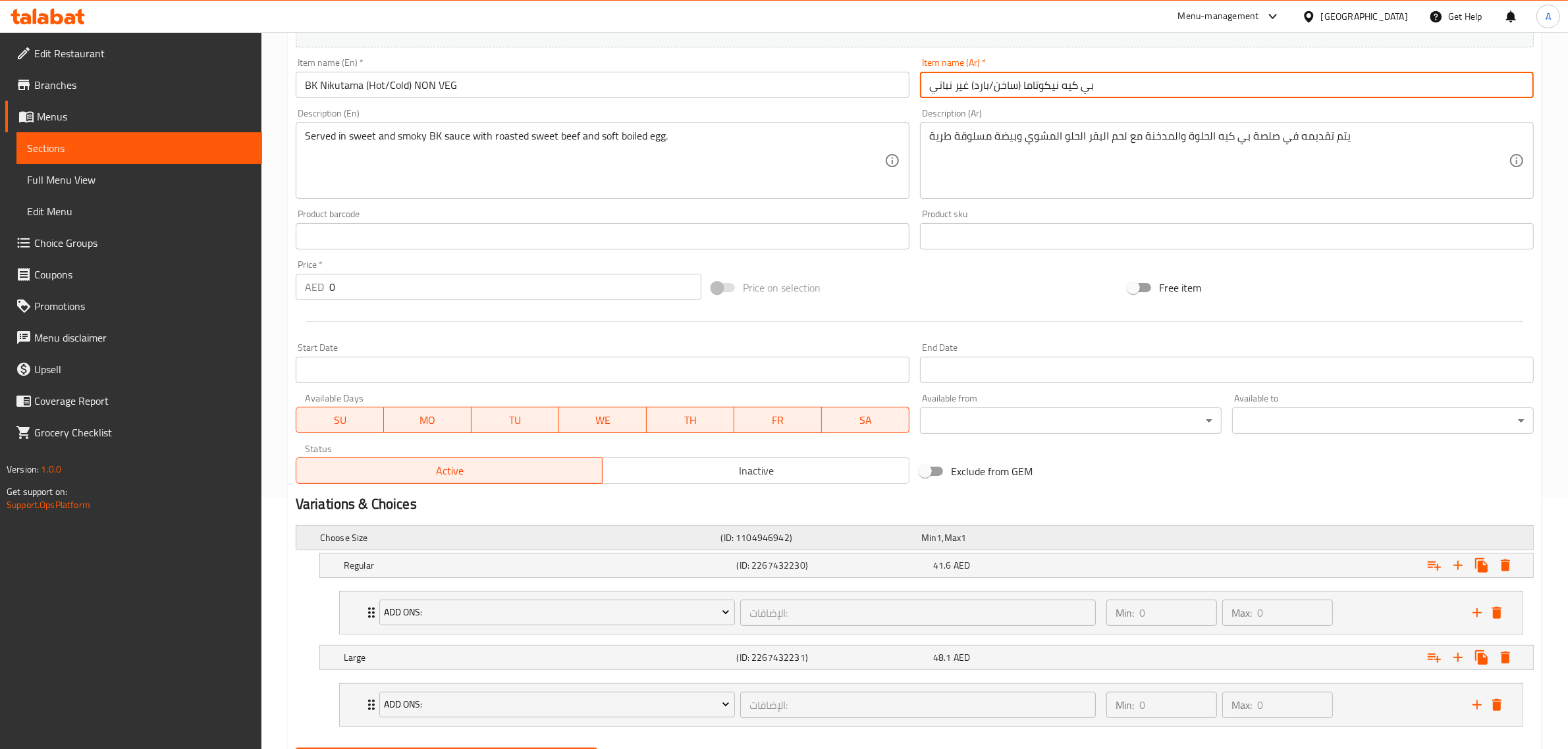
scroll to position [319, 0]
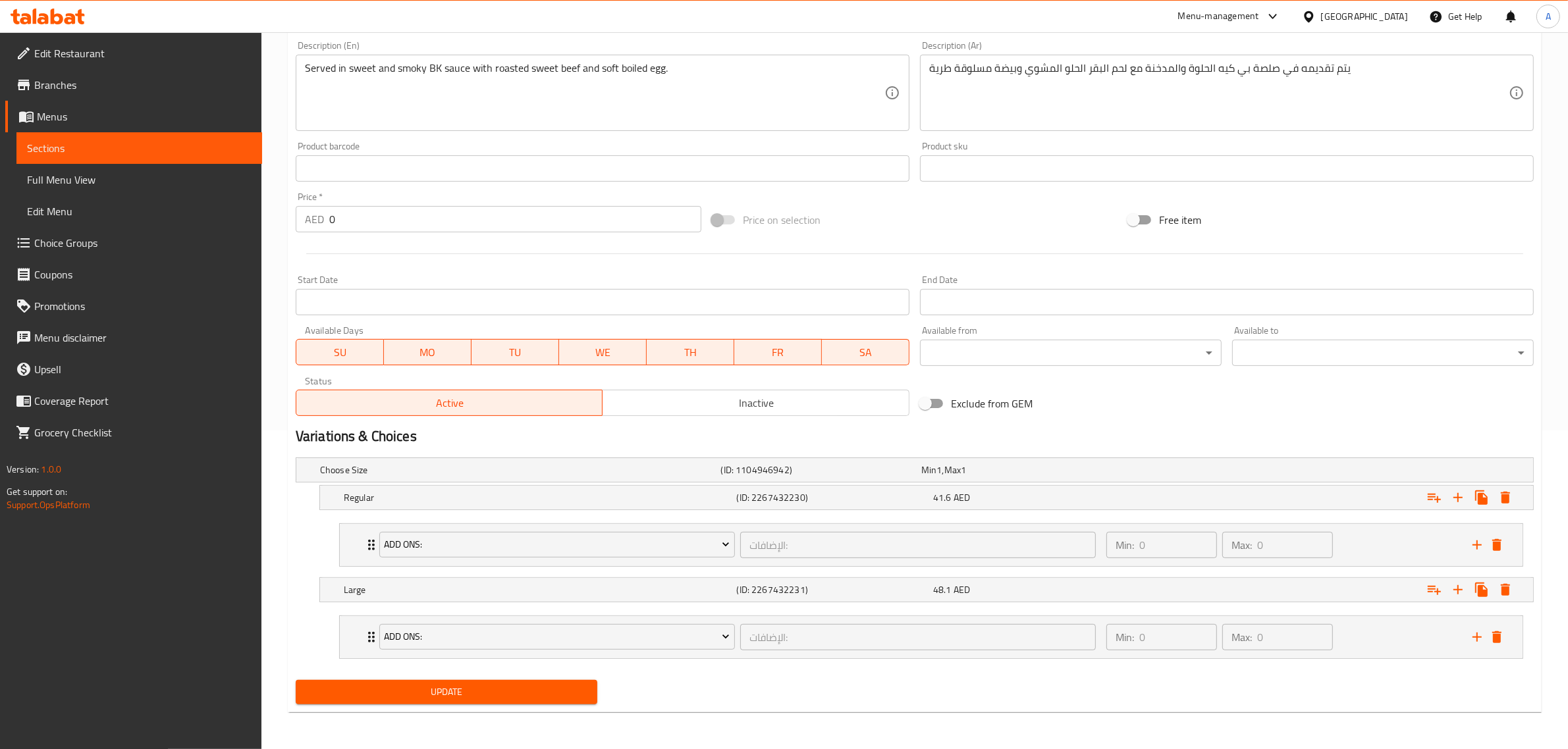
click at [510, 700] on span "Update" at bounding box center [447, 692] width 281 height 17
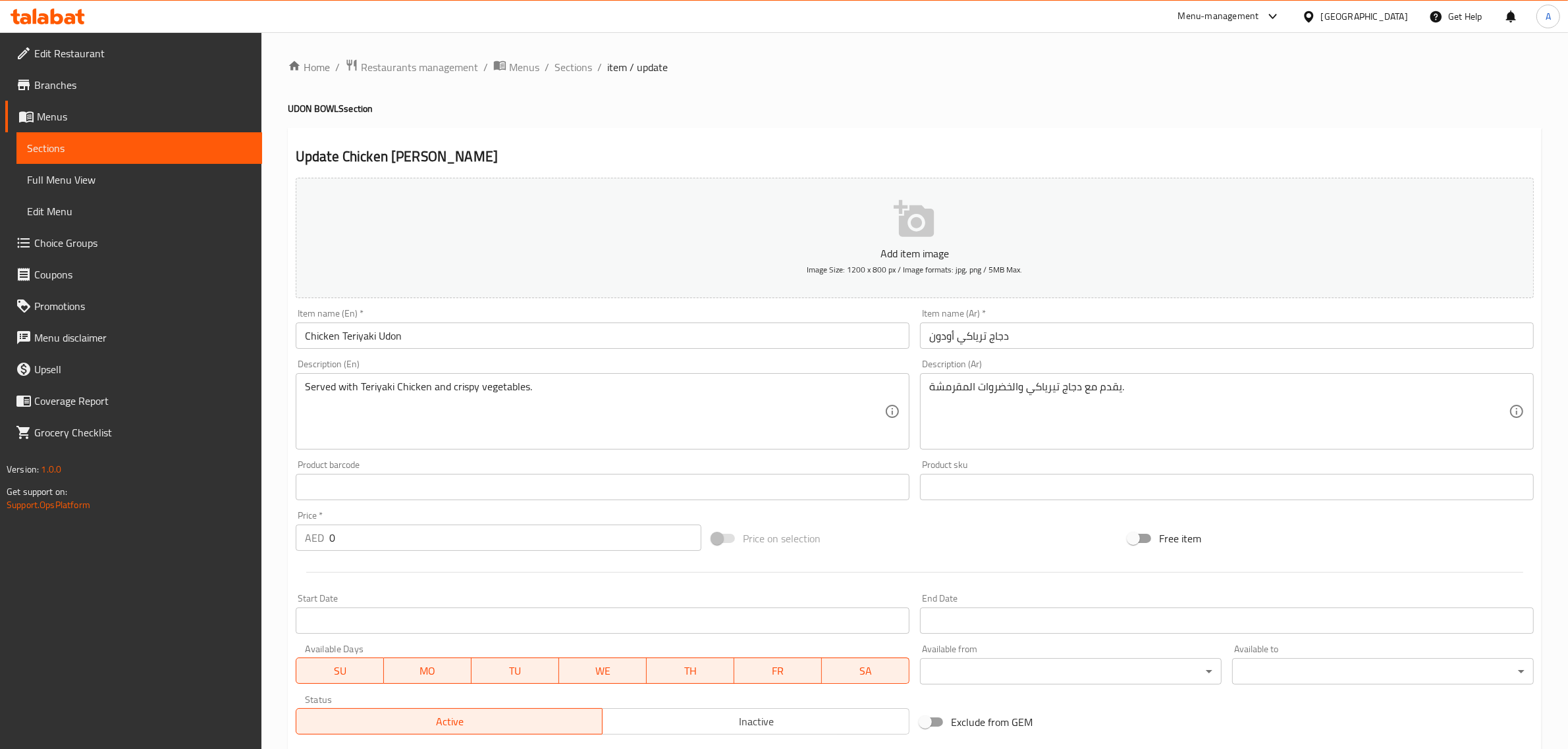
click at [484, 347] on input "Chicken Teriyaki Udon" at bounding box center [603, 335] width 614 height 26
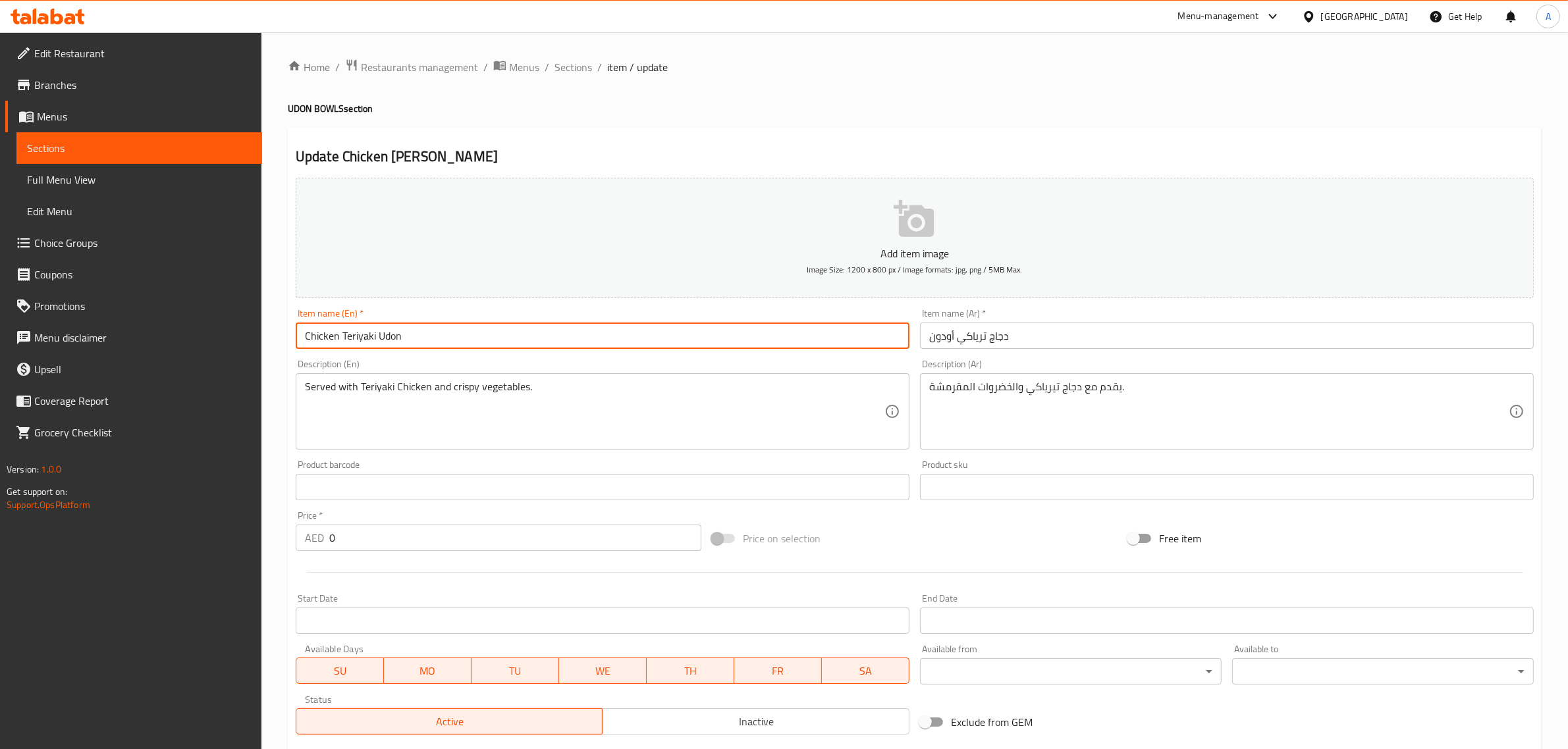
paste input "NON VEG"
type input "Chicken Teriyaki Udon NON VEG"
click at [1131, 334] on input "دجاج ترياكي أودون" at bounding box center [1227, 335] width 614 height 26
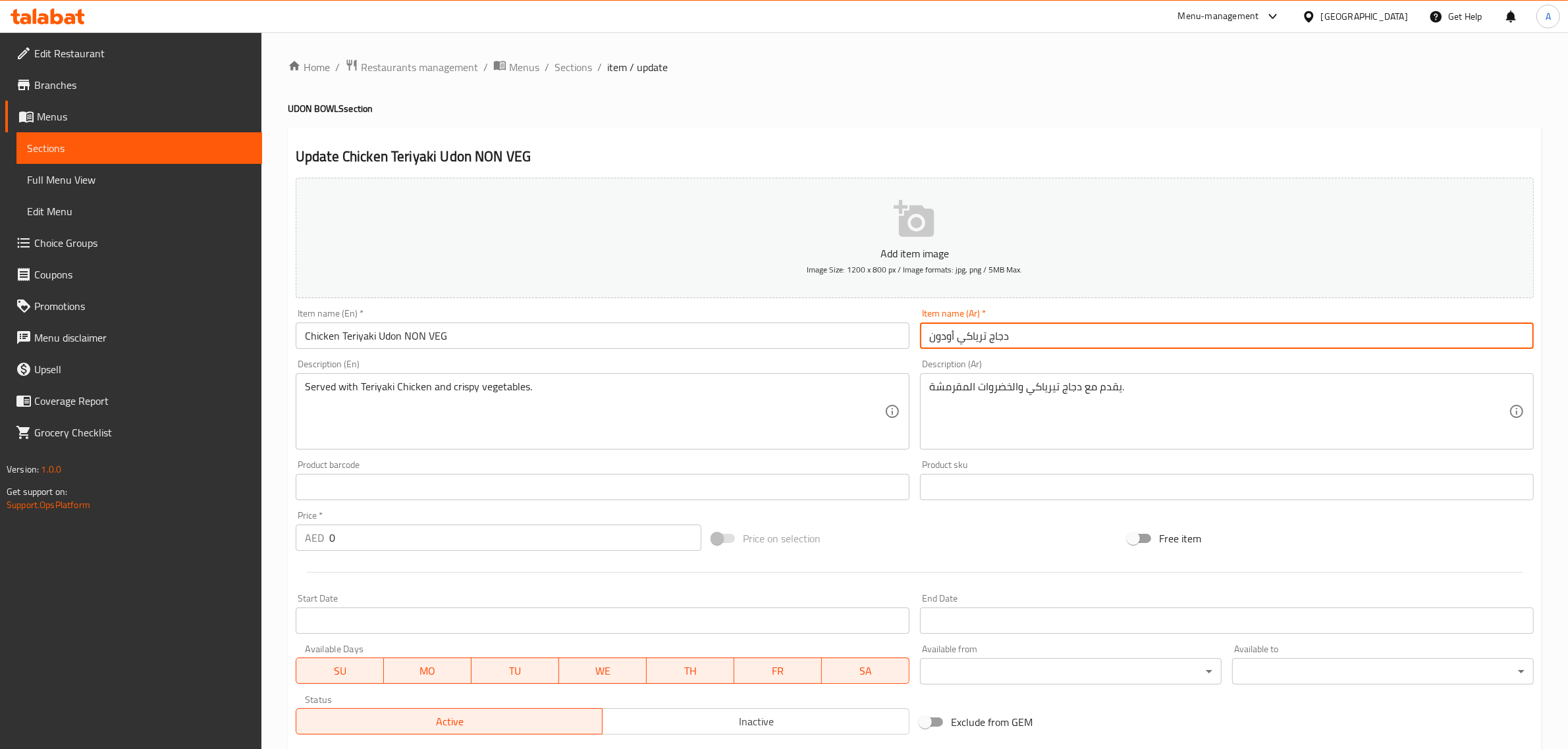
paste input "غير نباتي"
type input "دجاج ترياكي أودون غير نباتي"
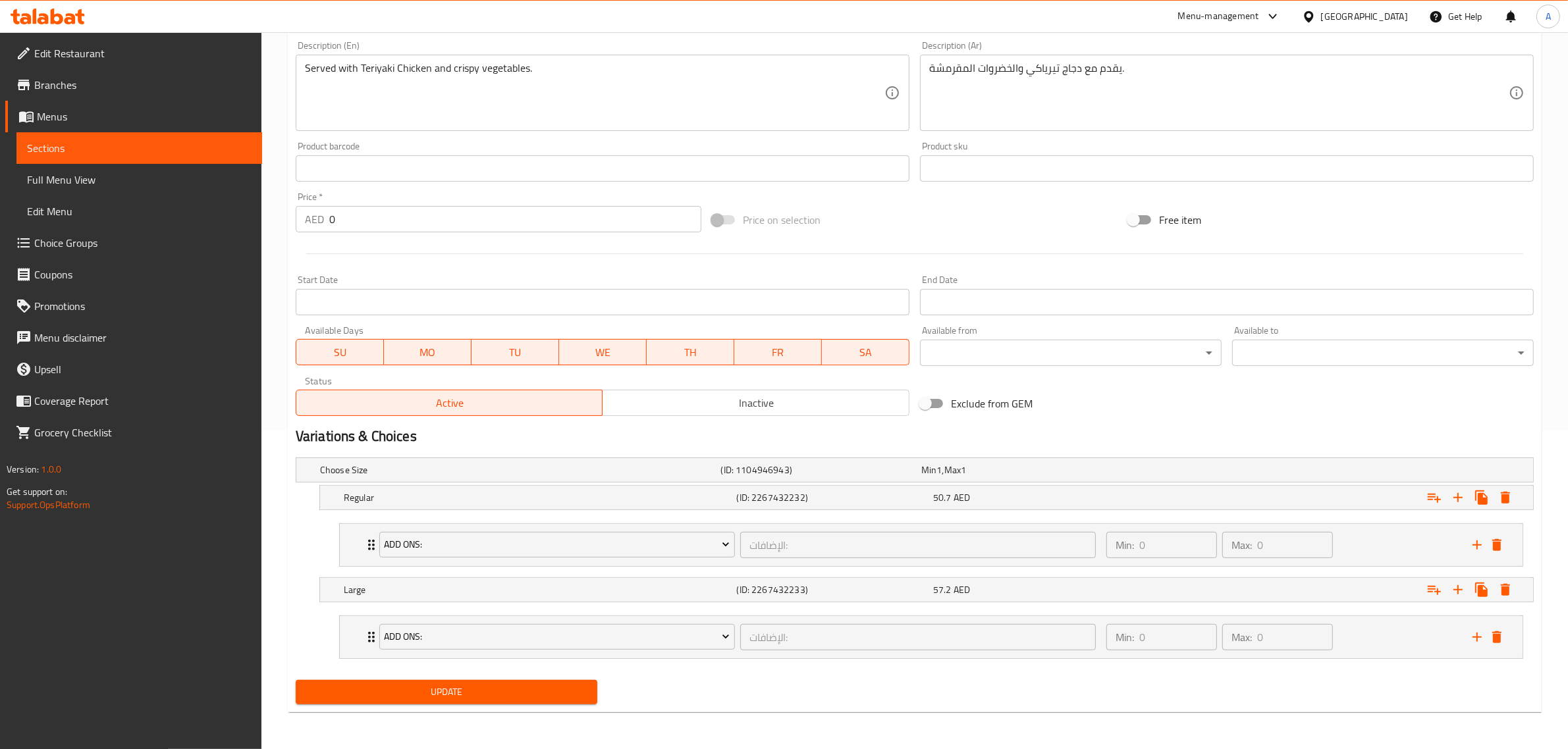
click at [468, 686] on span "Update" at bounding box center [447, 692] width 281 height 17
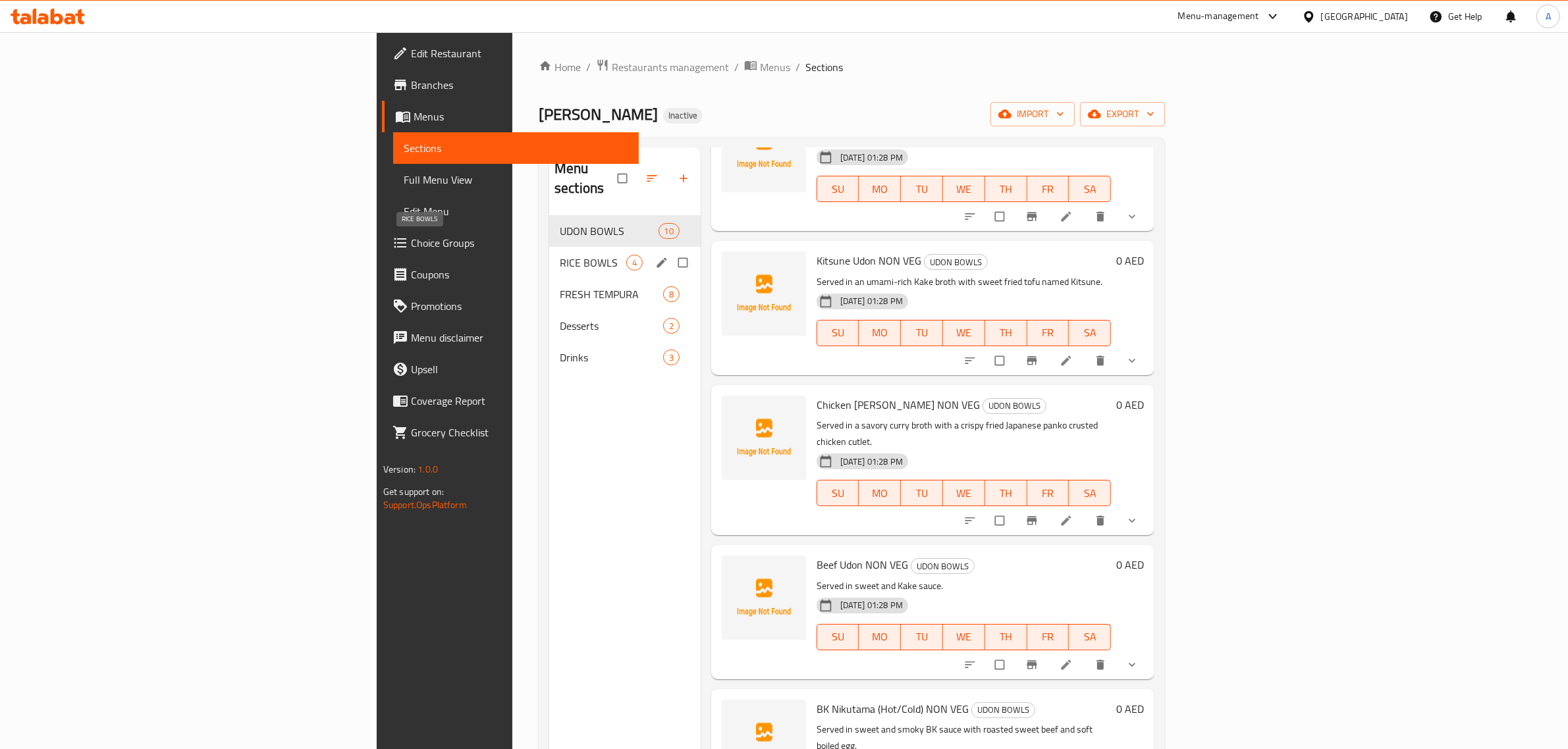
click at [560, 255] on span "RICE BOWLS" at bounding box center [593, 263] width 67 height 16
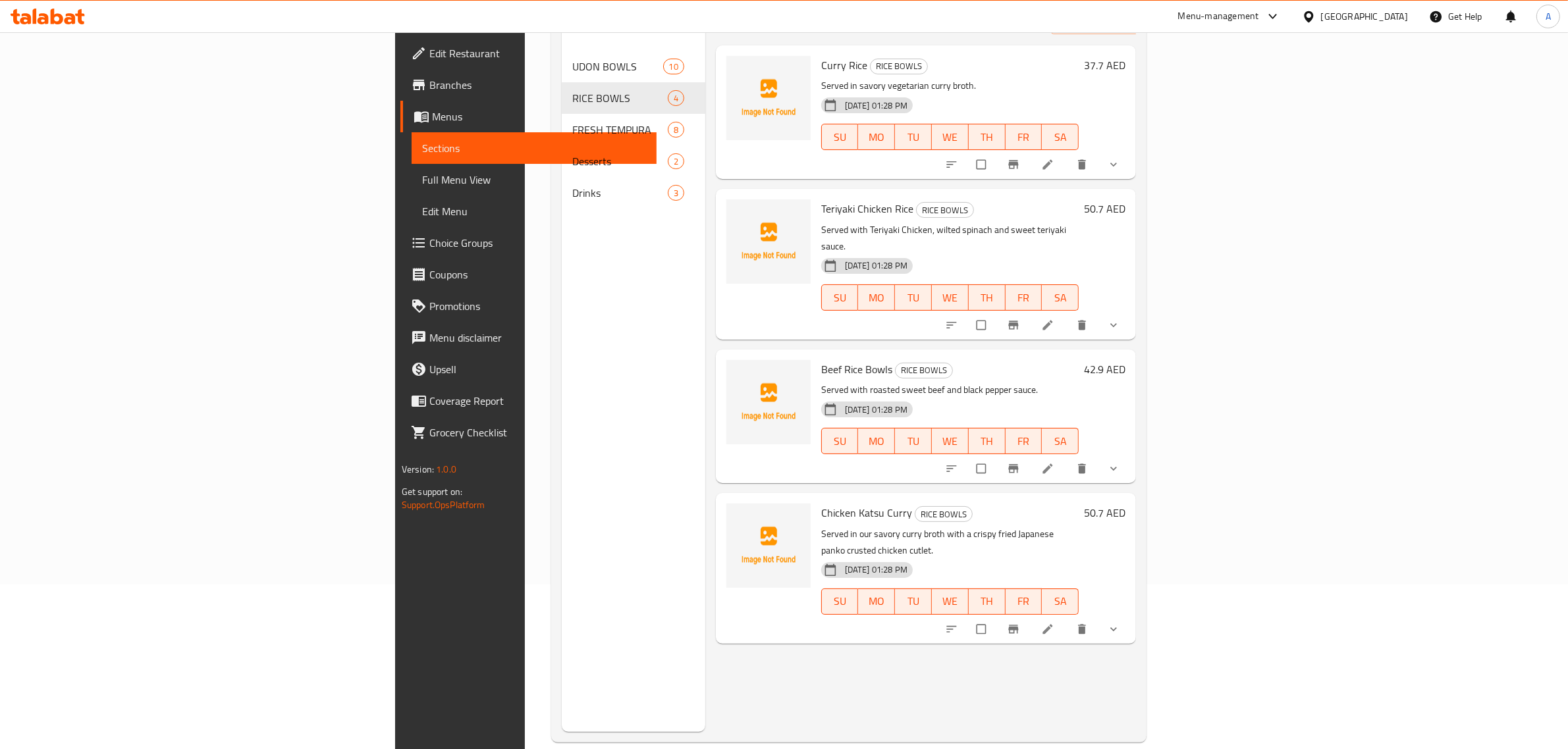
drag, startPoint x: 1443, startPoint y: 366, endPoint x: 1440, endPoint y: 296, distance: 70.1
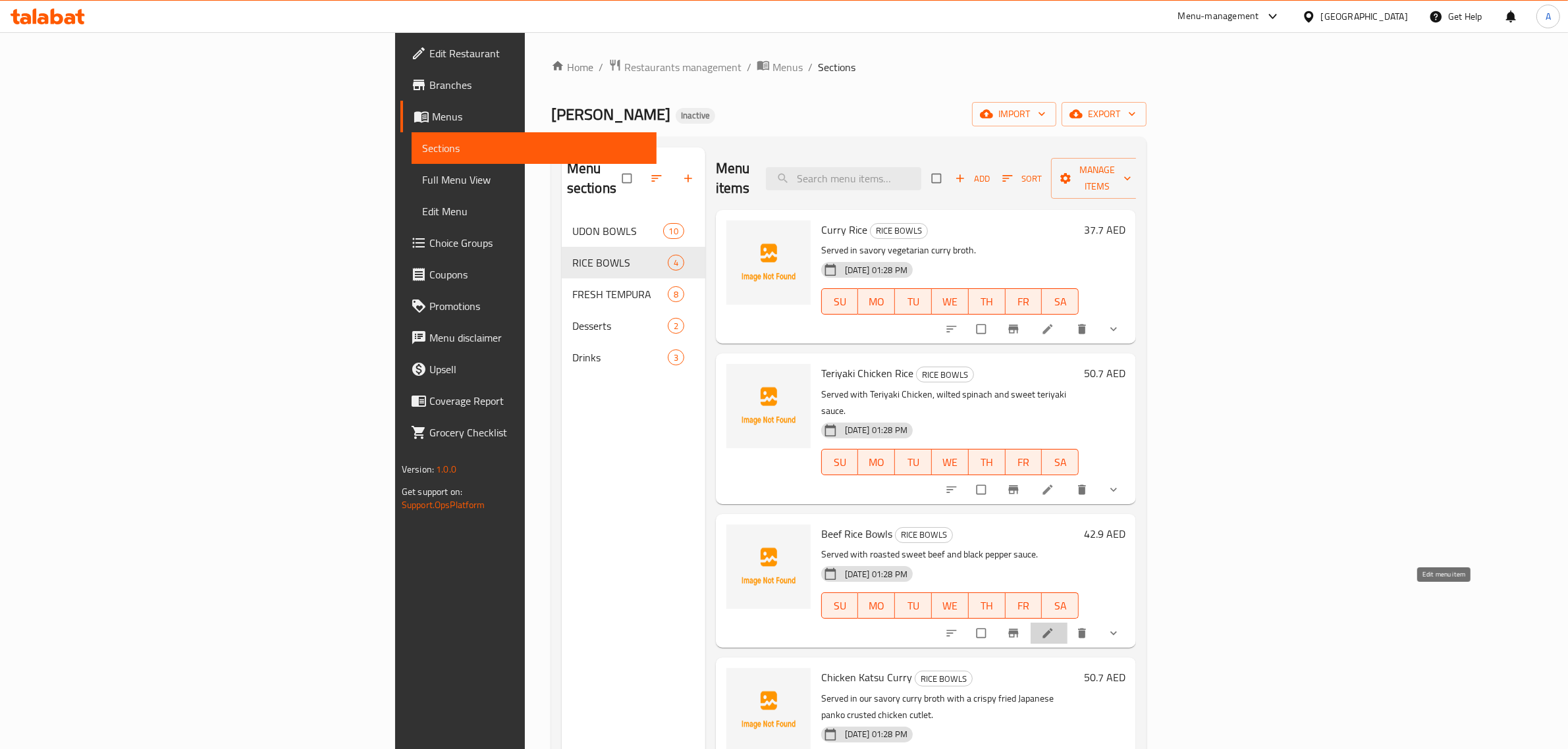
drag, startPoint x: 1447, startPoint y: 599, endPoint x: 1452, endPoint y: 589, distance: 11.2
click at [1079, 546] on p "Served with roasted sweet beef and black pepper sauce." at bounding box center [949, 554] width 258 height 17
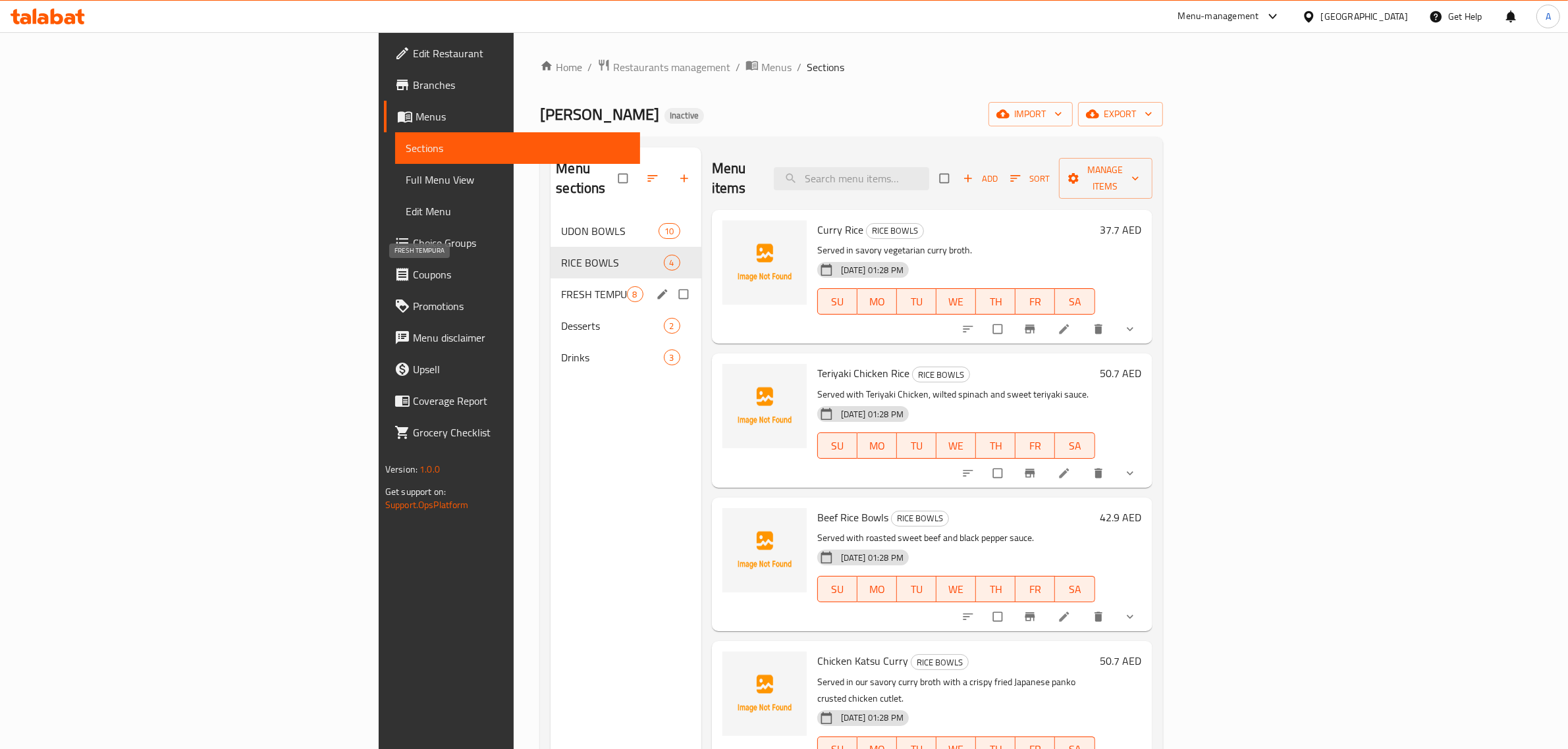
click at [561, 286] on span "FRESH TEMPURA" at bounding box center [593, 294] width 65 height 16
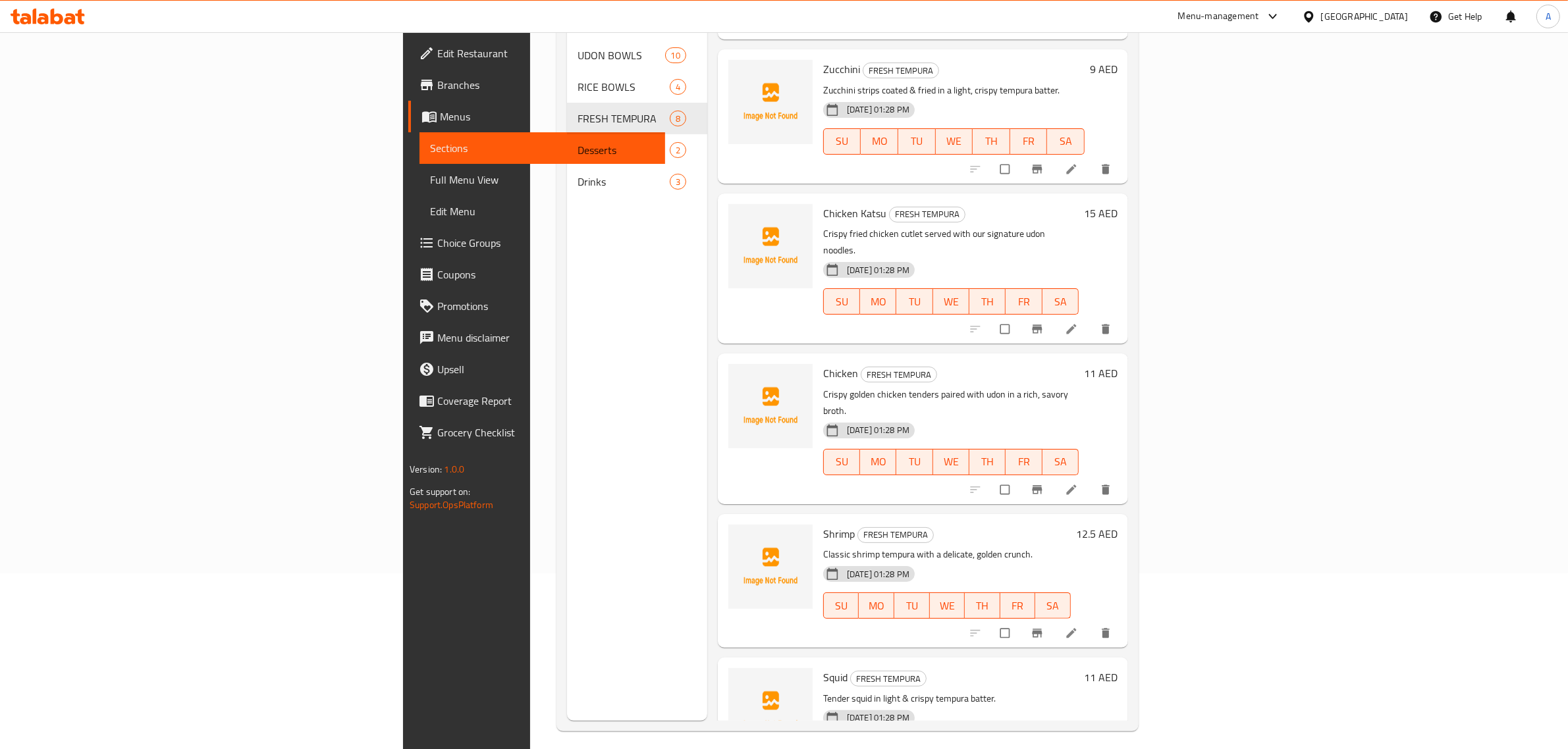
scroll to position [185, 0]
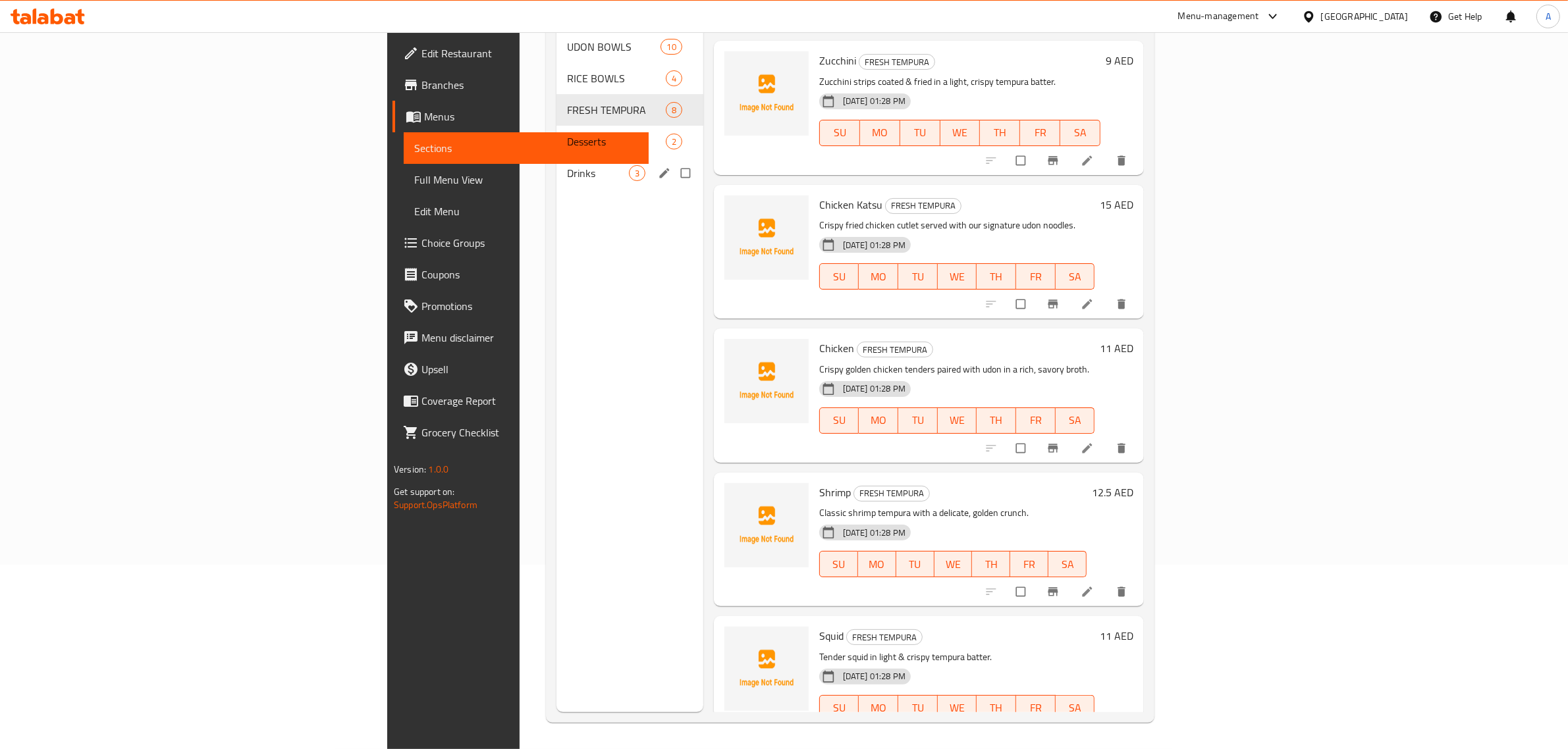
click at [567, 134] on span "Desserts" at bounding box center [616, 142] width 99 height 16
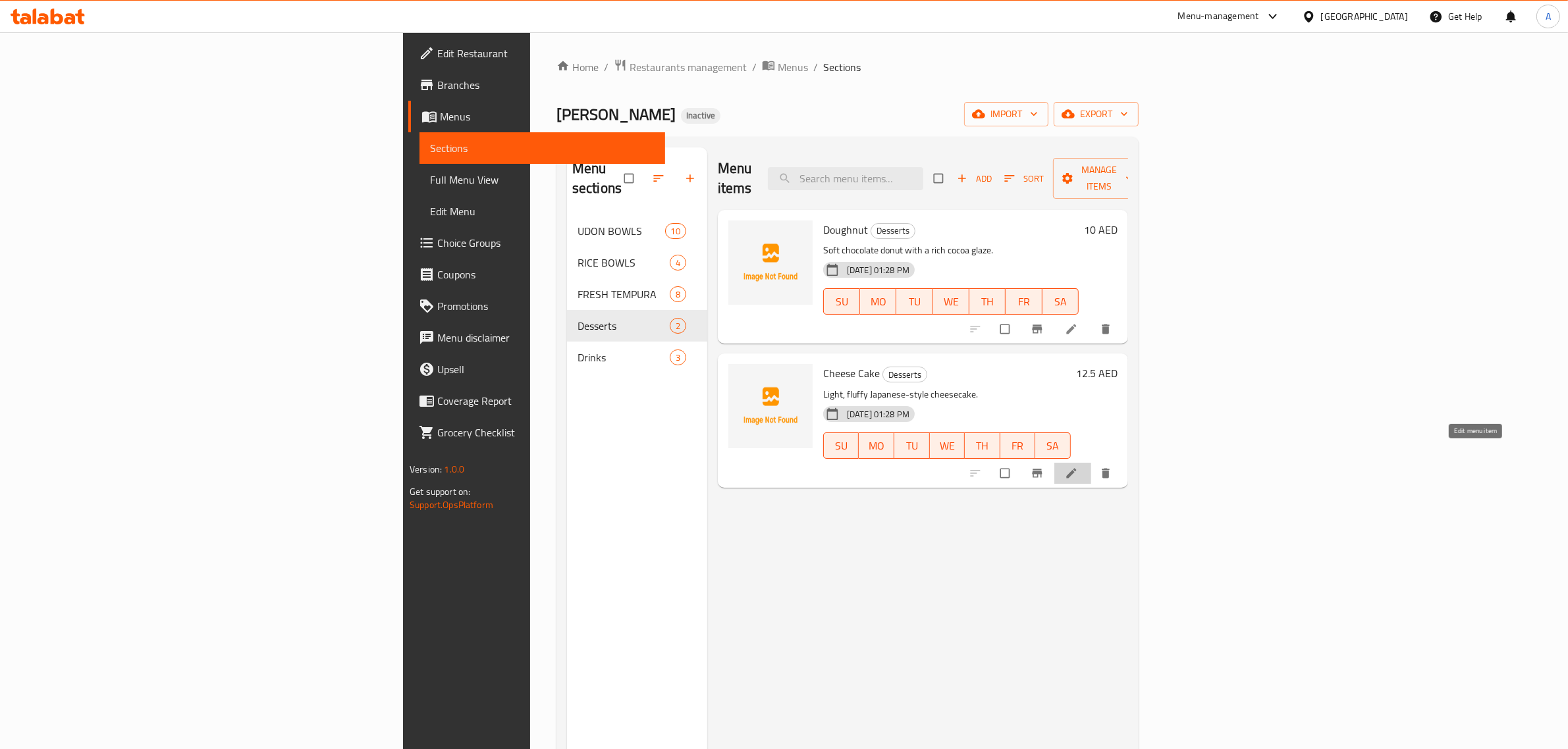
drag, startPoint x: 1474, startPoint y: 455, endPoint x: 1477, endPoint y: 448, distance: 7.6
click at [1091, 318] on li at bounding box center [1073, 329] width 37 height 21
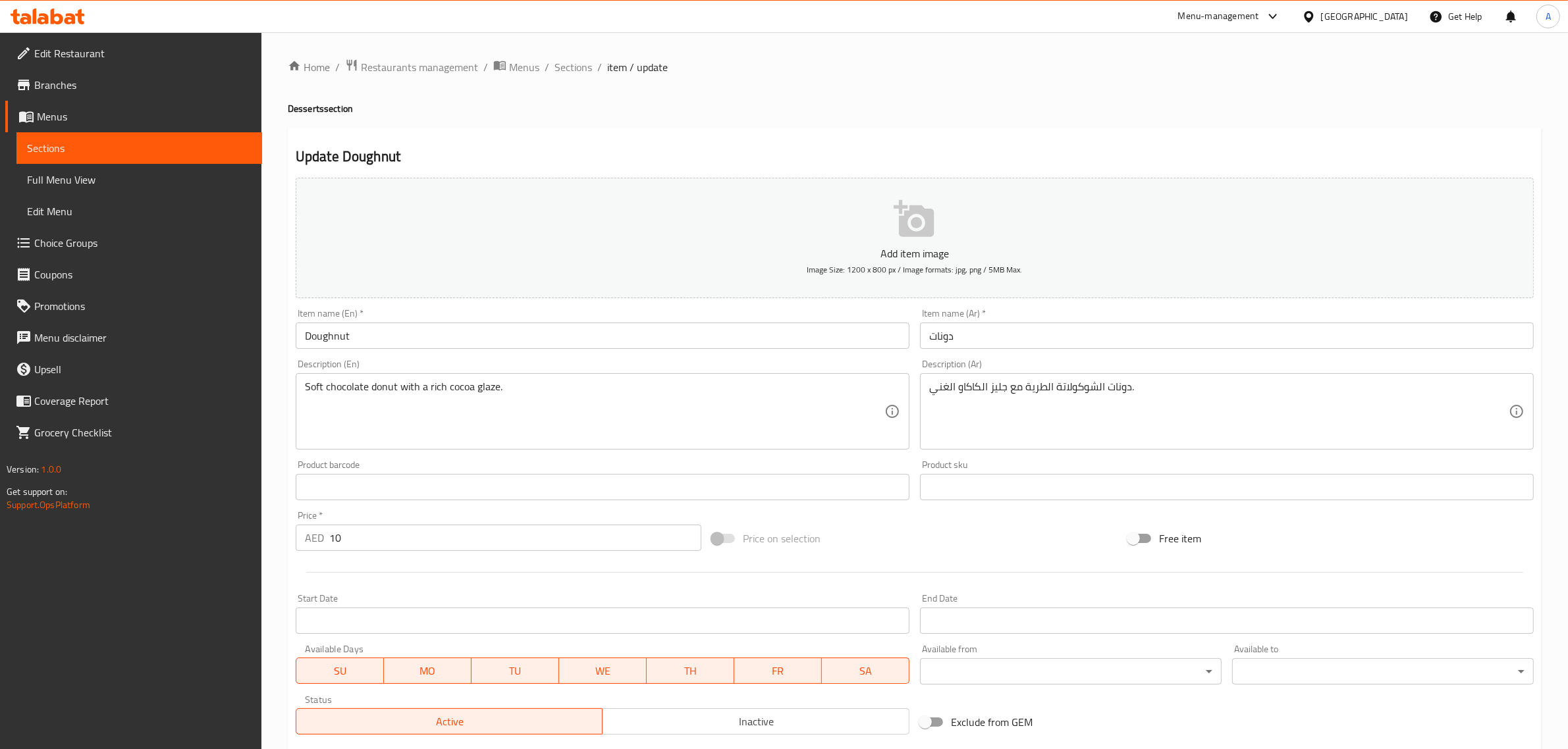
click at [514, 336] on input "Doughnut" at bounding box center [603, 335] width 614 height 26
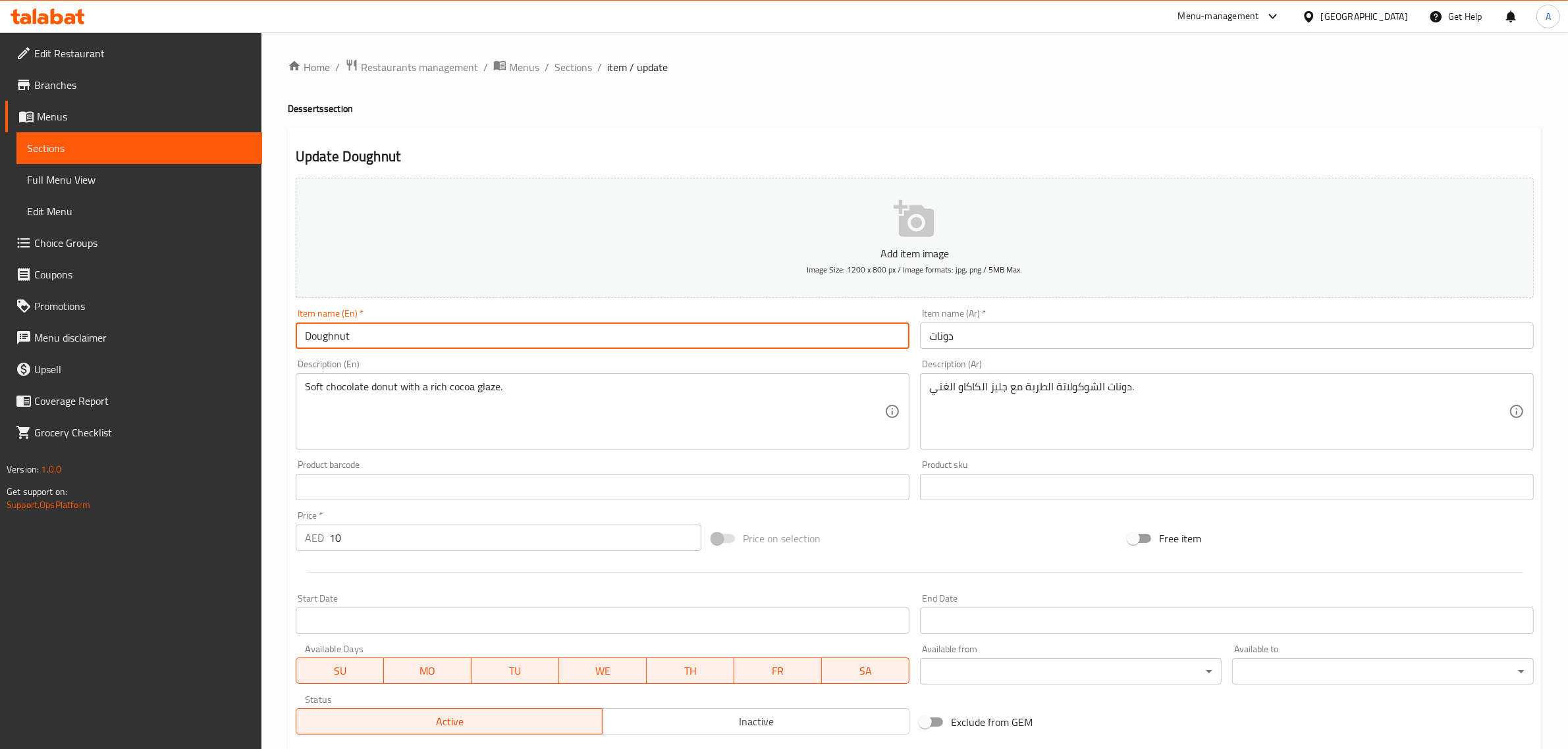
paste input "NON VEG"
type input "Doughnut NON VEG"
click at [1173, 330] on input "دونات" at bounding box center [1227, 335] width 614 height 26
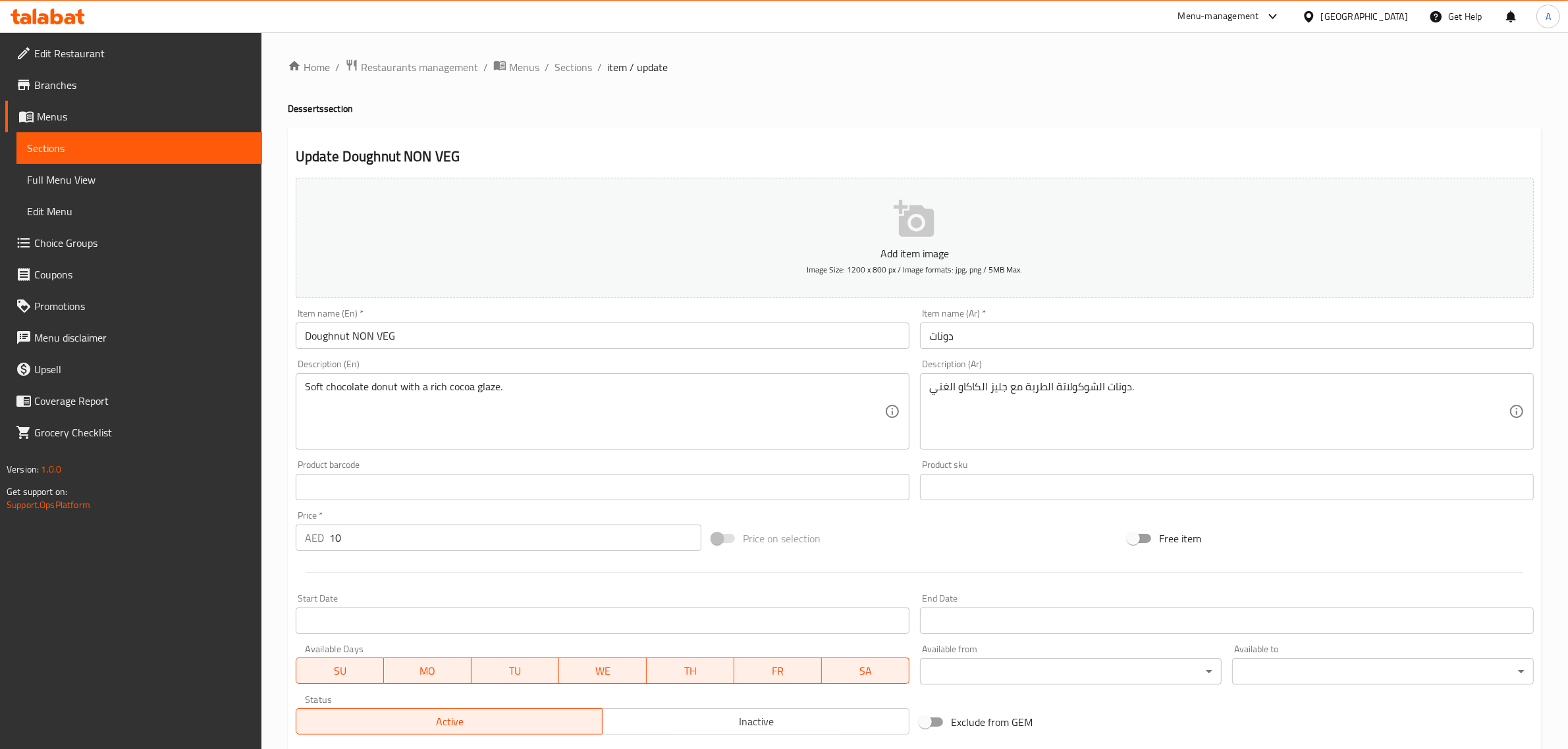
click at [973, 87] on div "Home / Restaurants management / Menus / Sections / item / update Desserts secti…" at bounding box center [915, 481] width 1254 height 845
click at [1001, 340] on input "دونات" at bounding box center [1227, 335] width 614 height 26
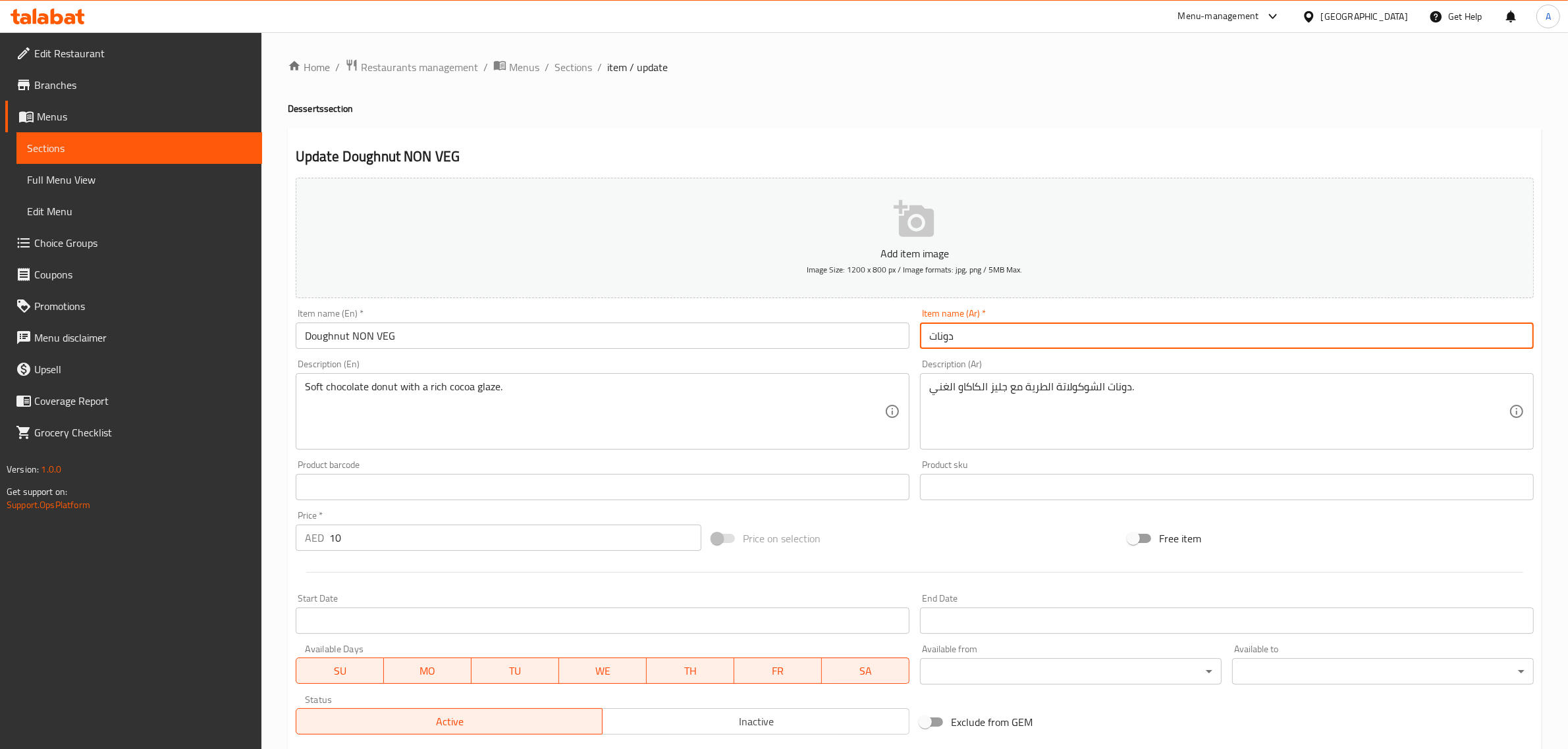
paste input "غير نباتي"
type input "دونات غير نباتي"
click at [916, 115] on div "Home / Restaurants management / Menus / Sections / item / update Desserts secti…" at bounding box center [915, 481] width 1254 height 845
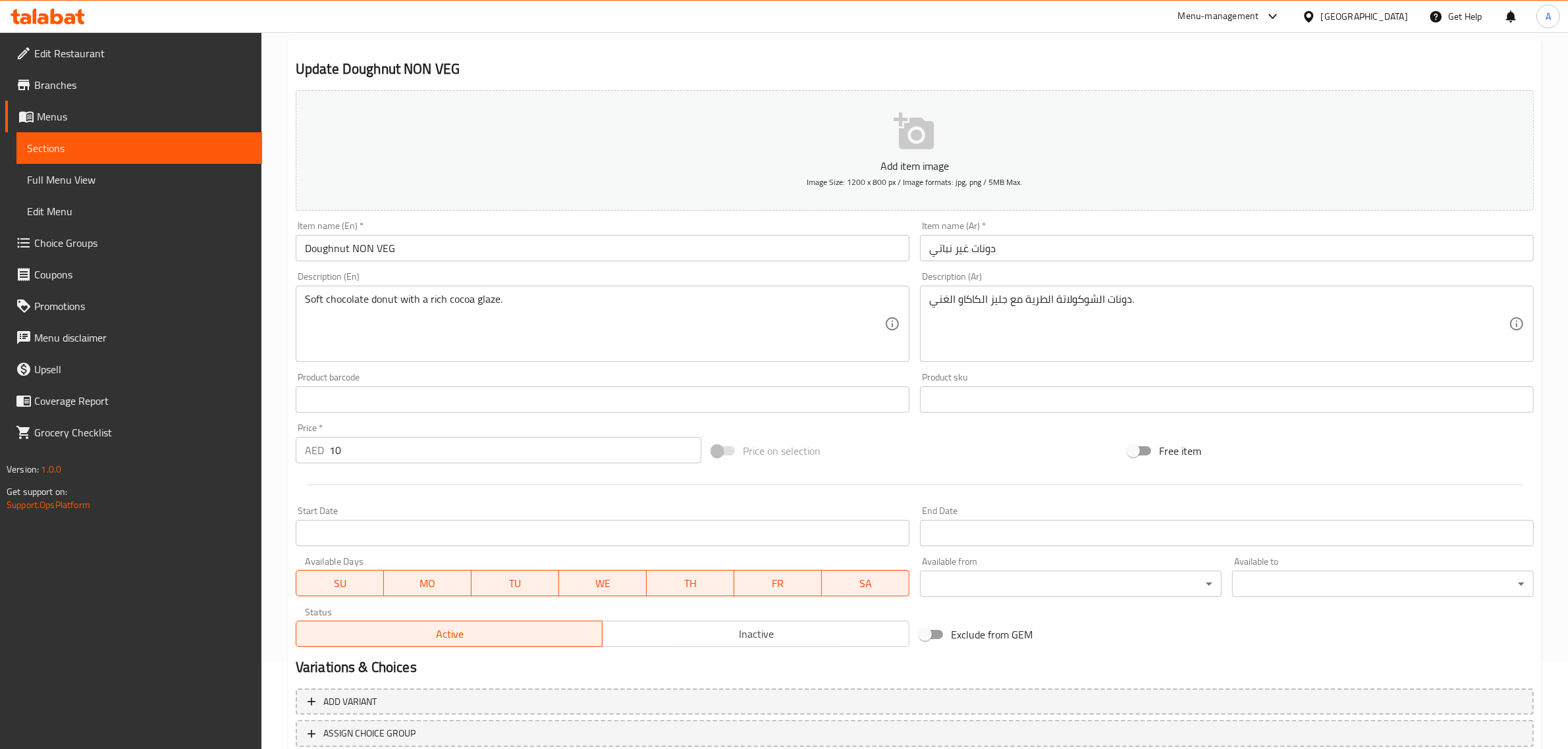
scroll to position [178, 0]
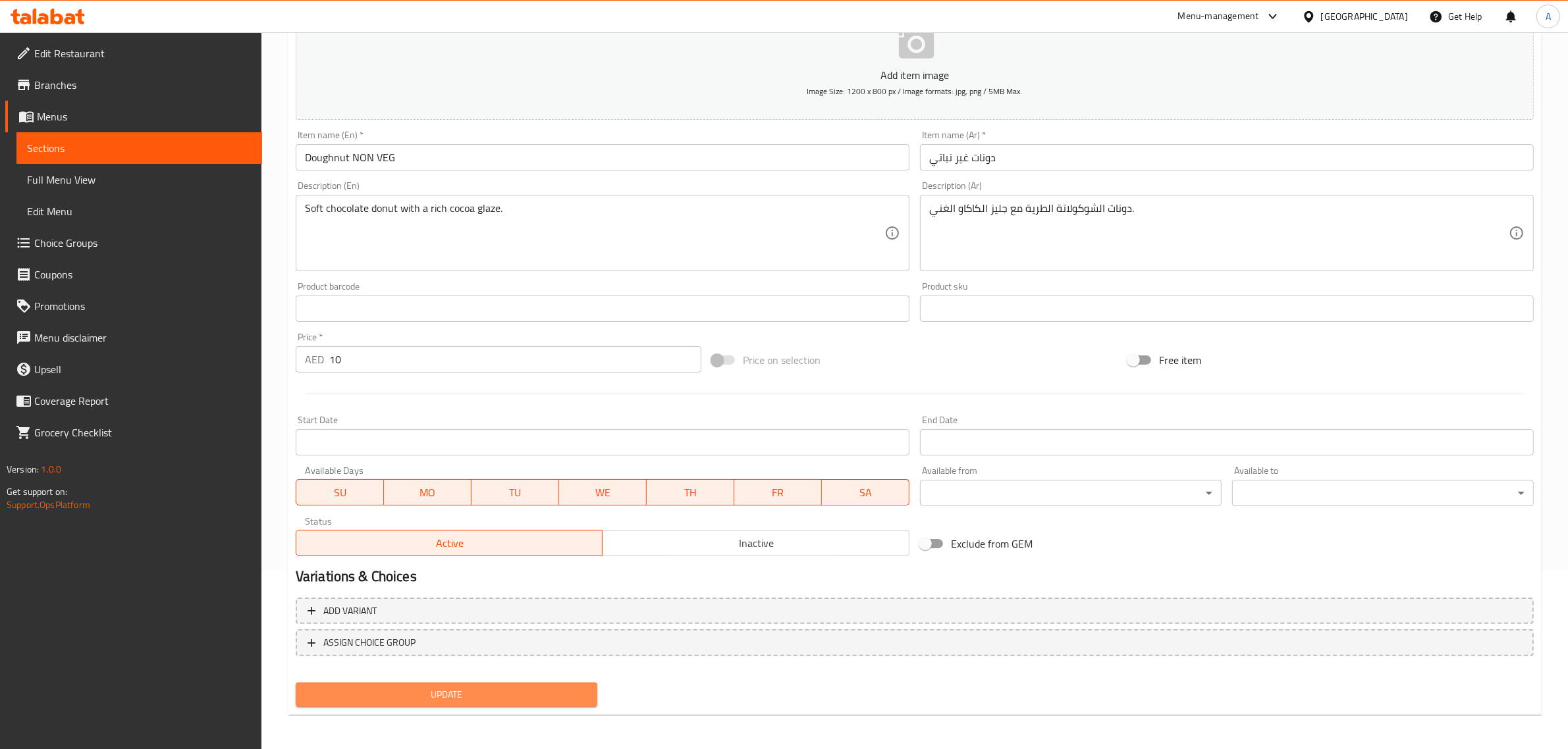
click at [498, 686] on span "Update" at bounding box center [447, 694] width 281 height 17
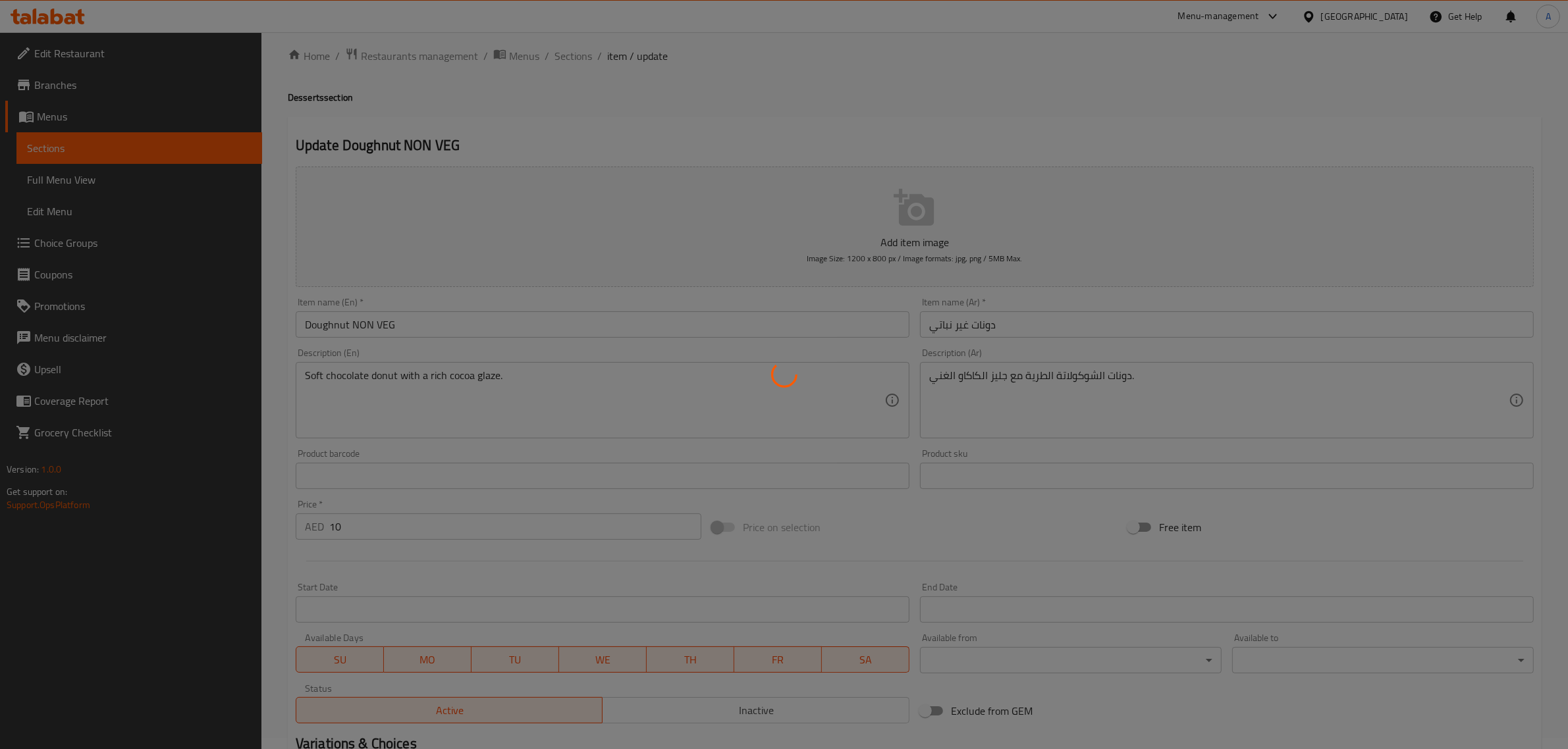
scroll to position [0, 0]
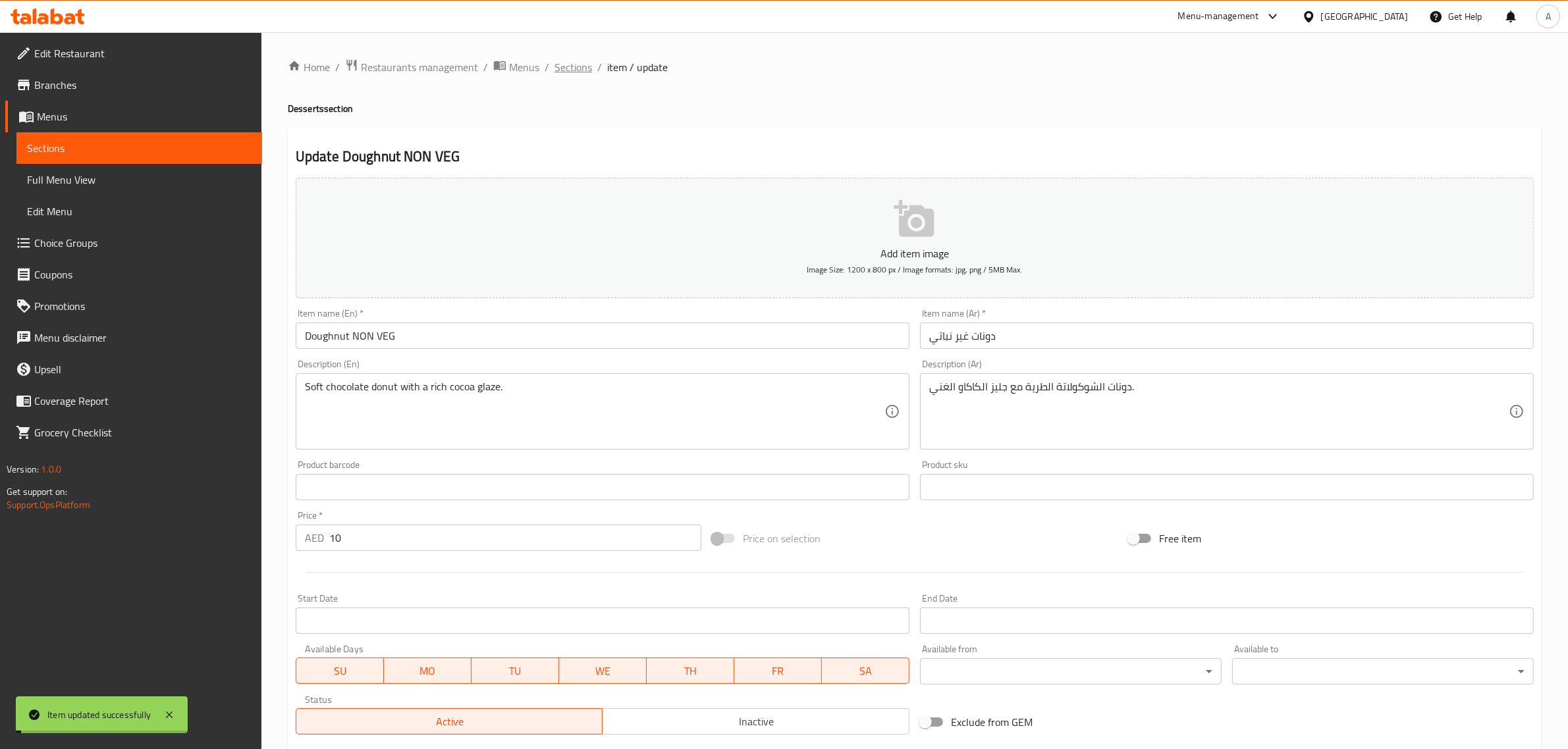
click at [571, 61] on span "Sections" at bounding box center [573, 67] width 38 height 16
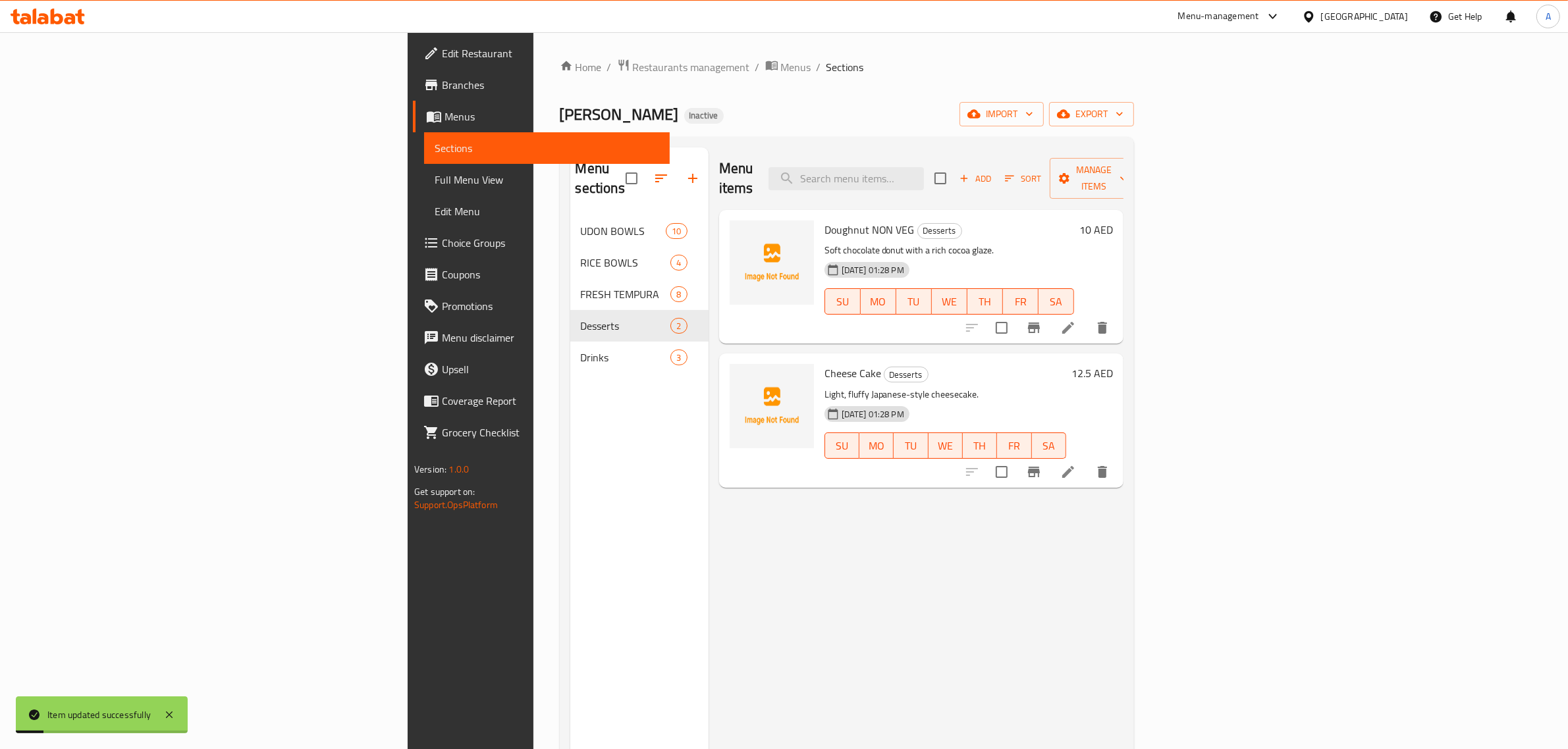
click at [1076, 464] on icon at bounding box center [1068, 472] width 16 height 16
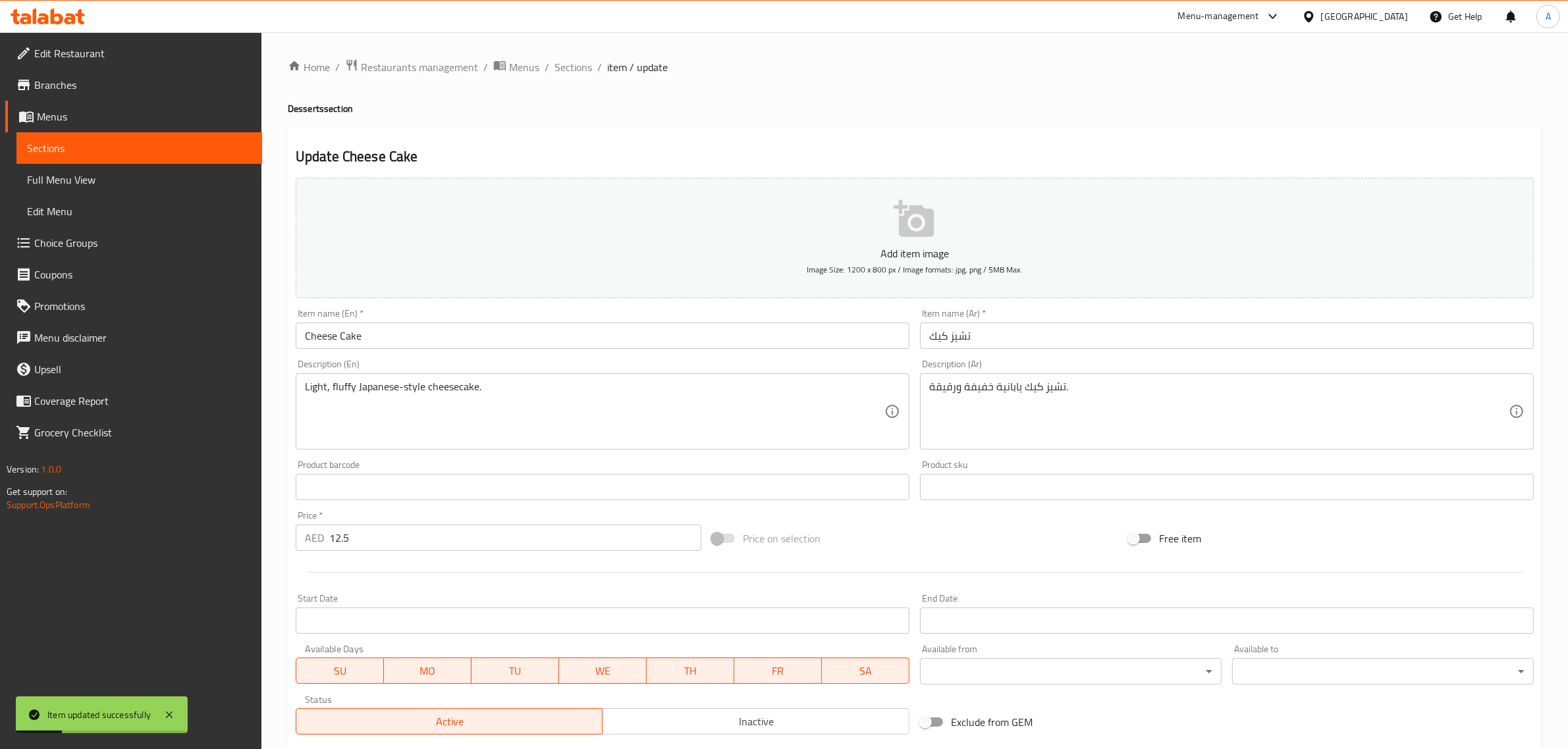
click at [502, 336] on input "Cheese Cake" at bounding box center [603, 335] width 614 height 26
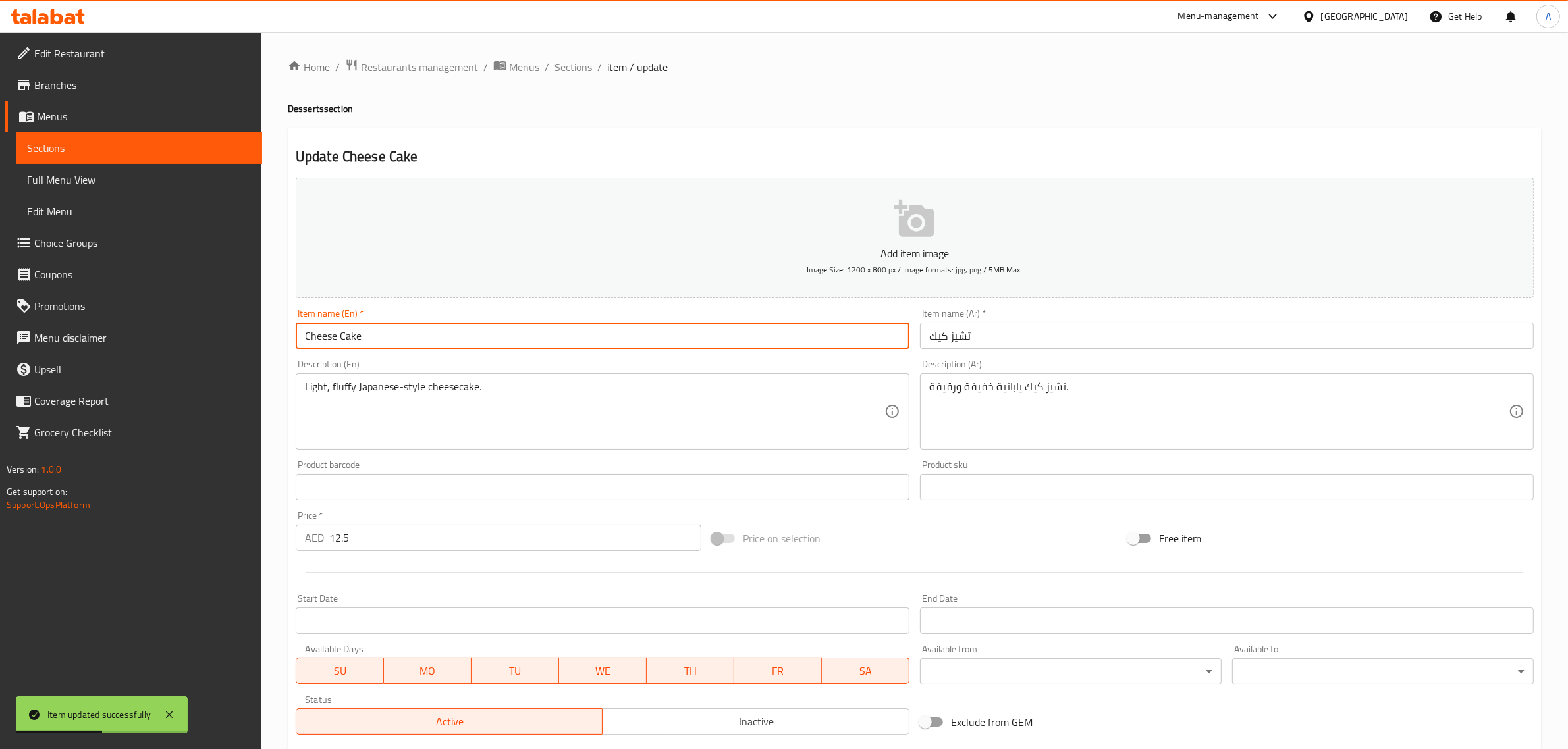
paste input "NON VEG"
type input "Cheese Cake NON VEG"
click at [1116, 318] on div "Item name (Ar)   * [PERSON_NAME] Item name (Ar) *" at bounding box center [1227, 329] width 614 height 40
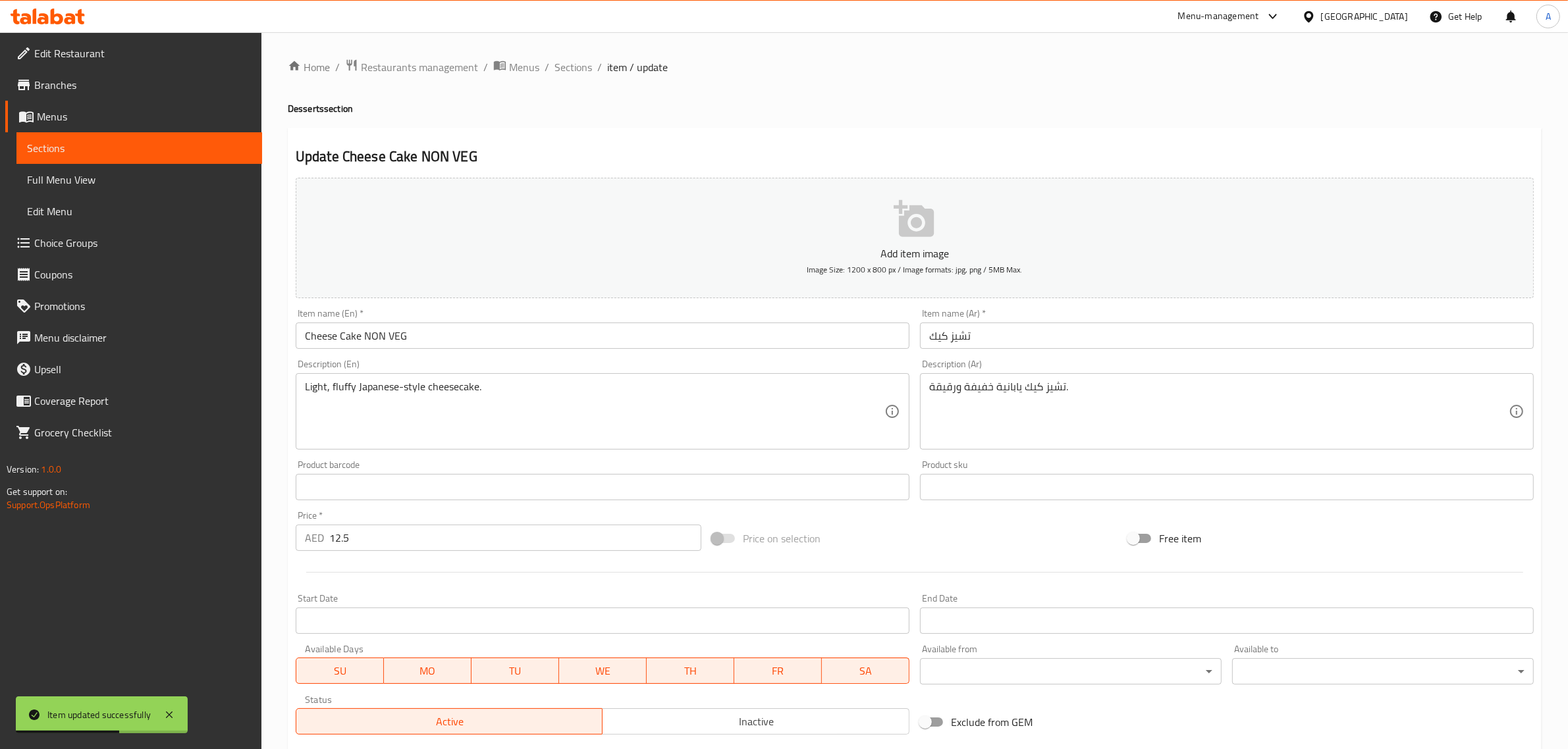
click at [1116, 333] on input "تشيز كيك" at bounding box center [1227, 335] width 614 height 26
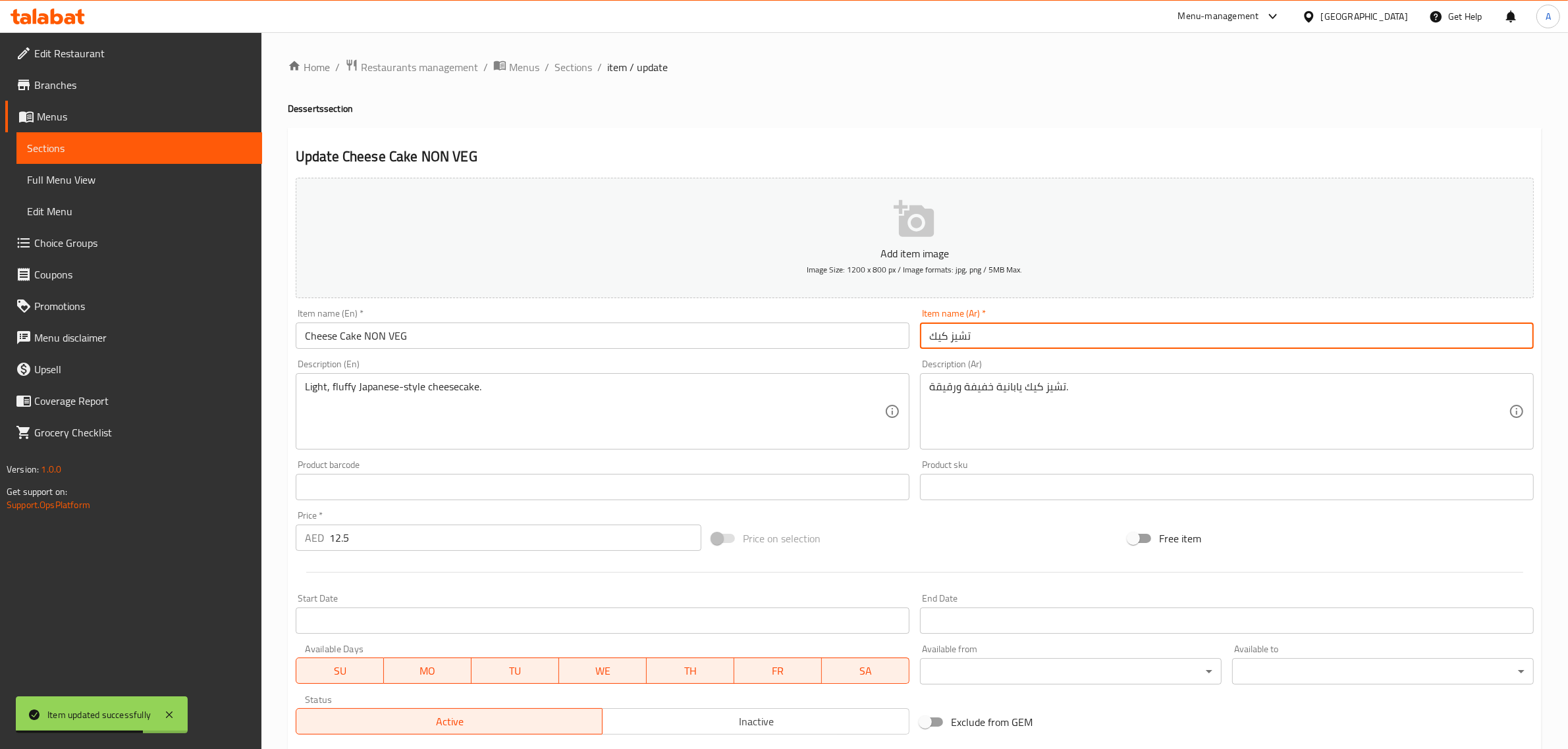
paste input "غير نباتي"
type input "تشيز كيك غير نباتي"
click at [936, 103] on h4 "Desserts section" at bounding box center [915, 108] width 1254 height 13
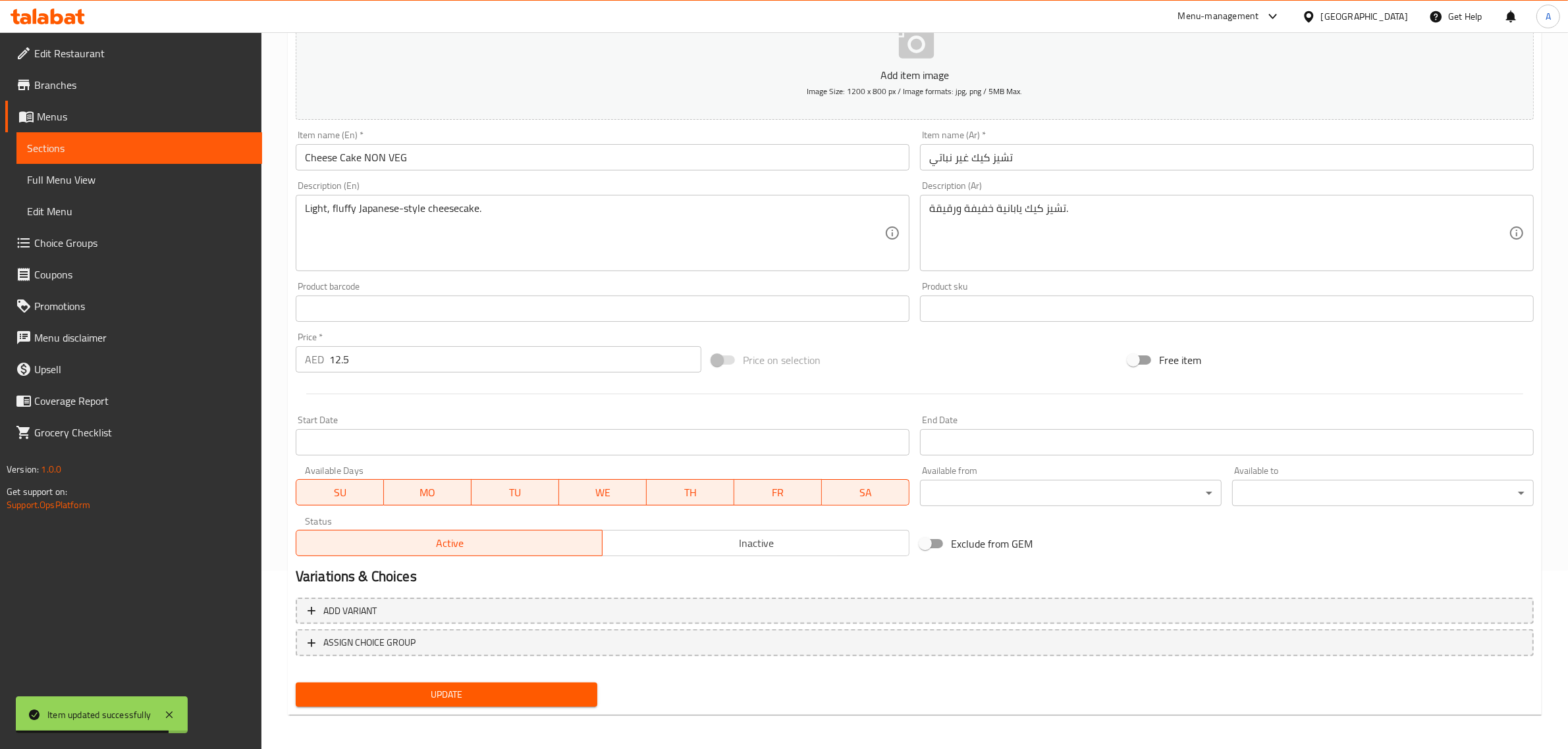
click at [577, 682] on button "Update" at bounding box center [447, 694] width 302 height 24
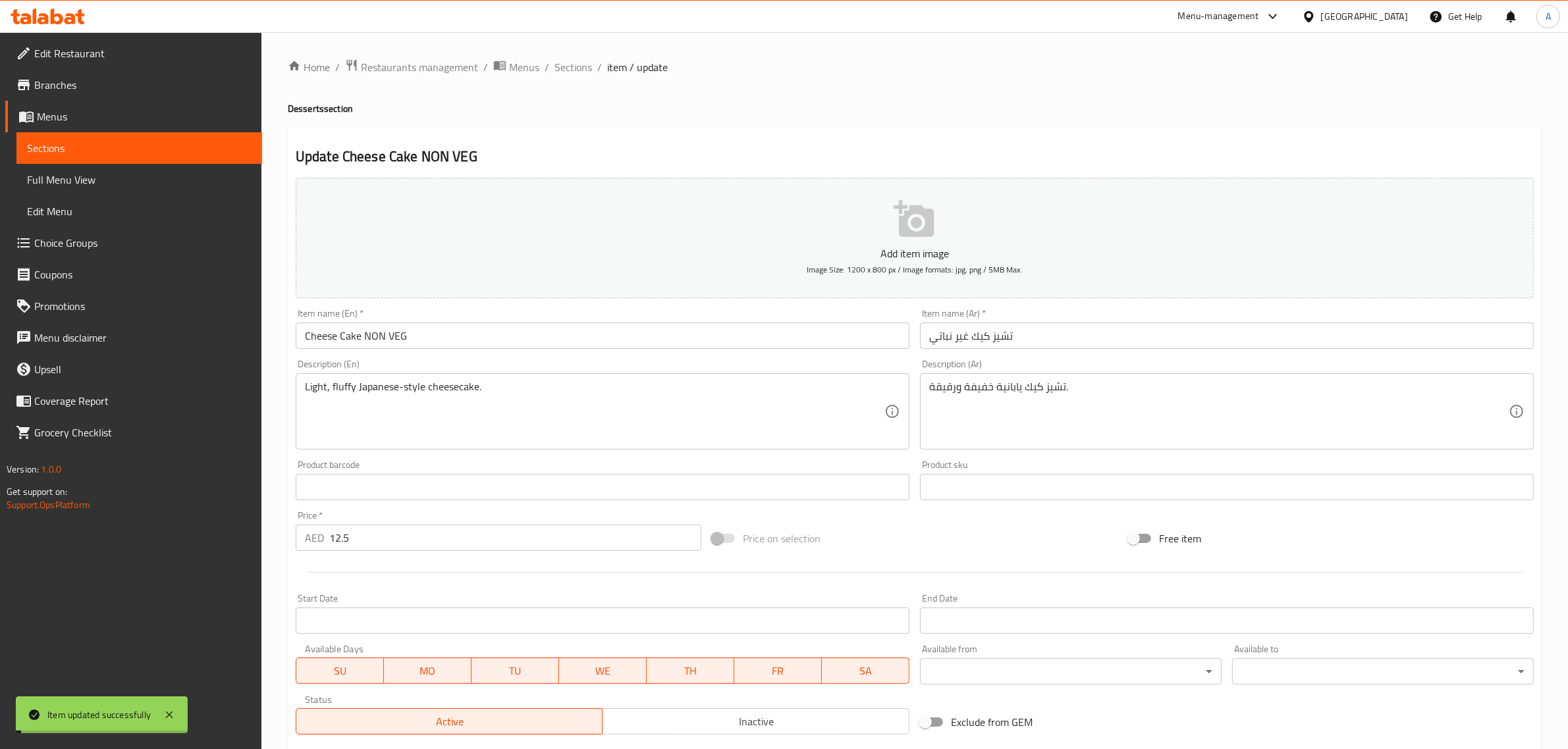
click at [568, 67] on span "Sections" at bounding box center [573, 67] width 38 height 16
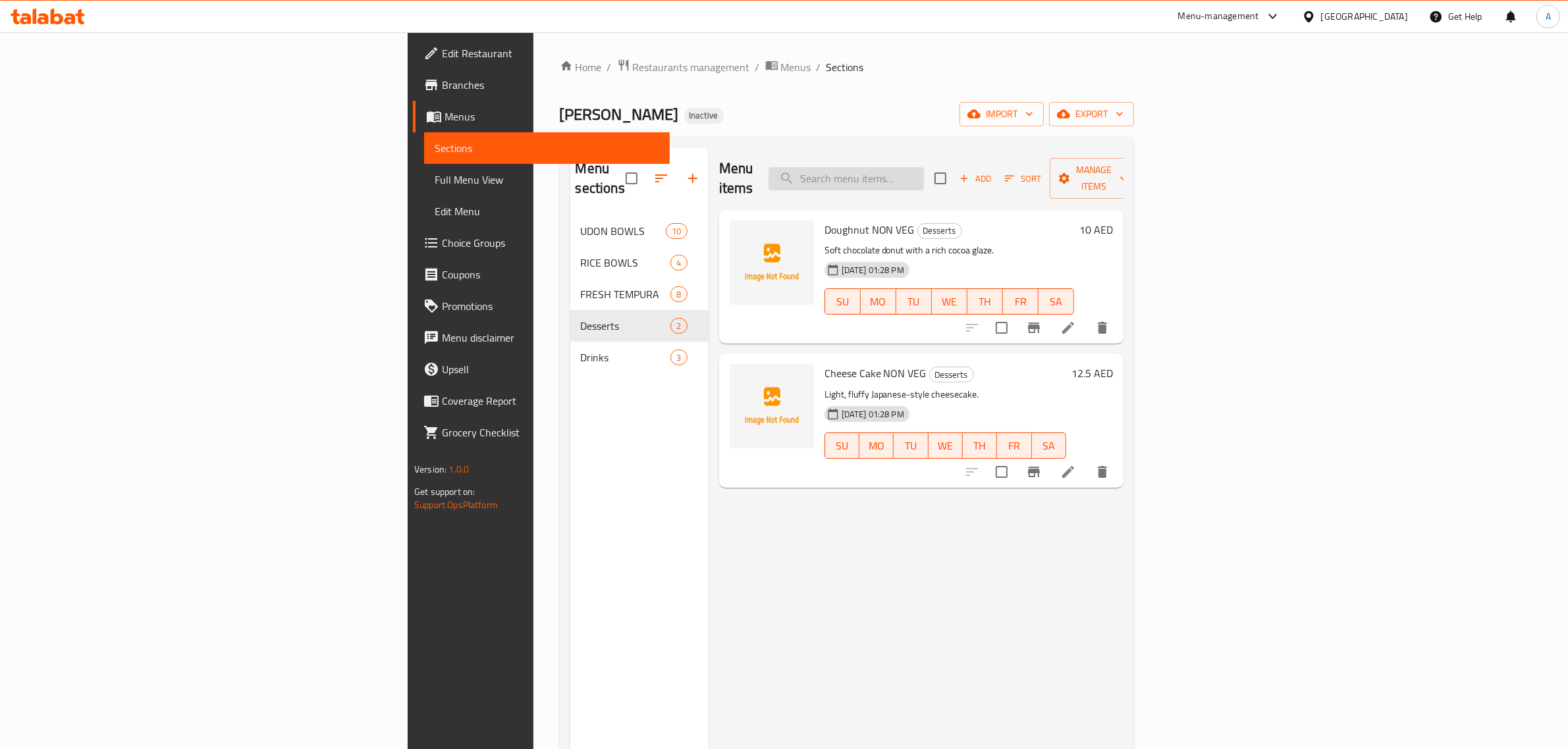
click at [924, 176] on input "search" at bounding box center [847, 178] width 156 height 23
paste input "Bk Udon (Hot/Cold)"
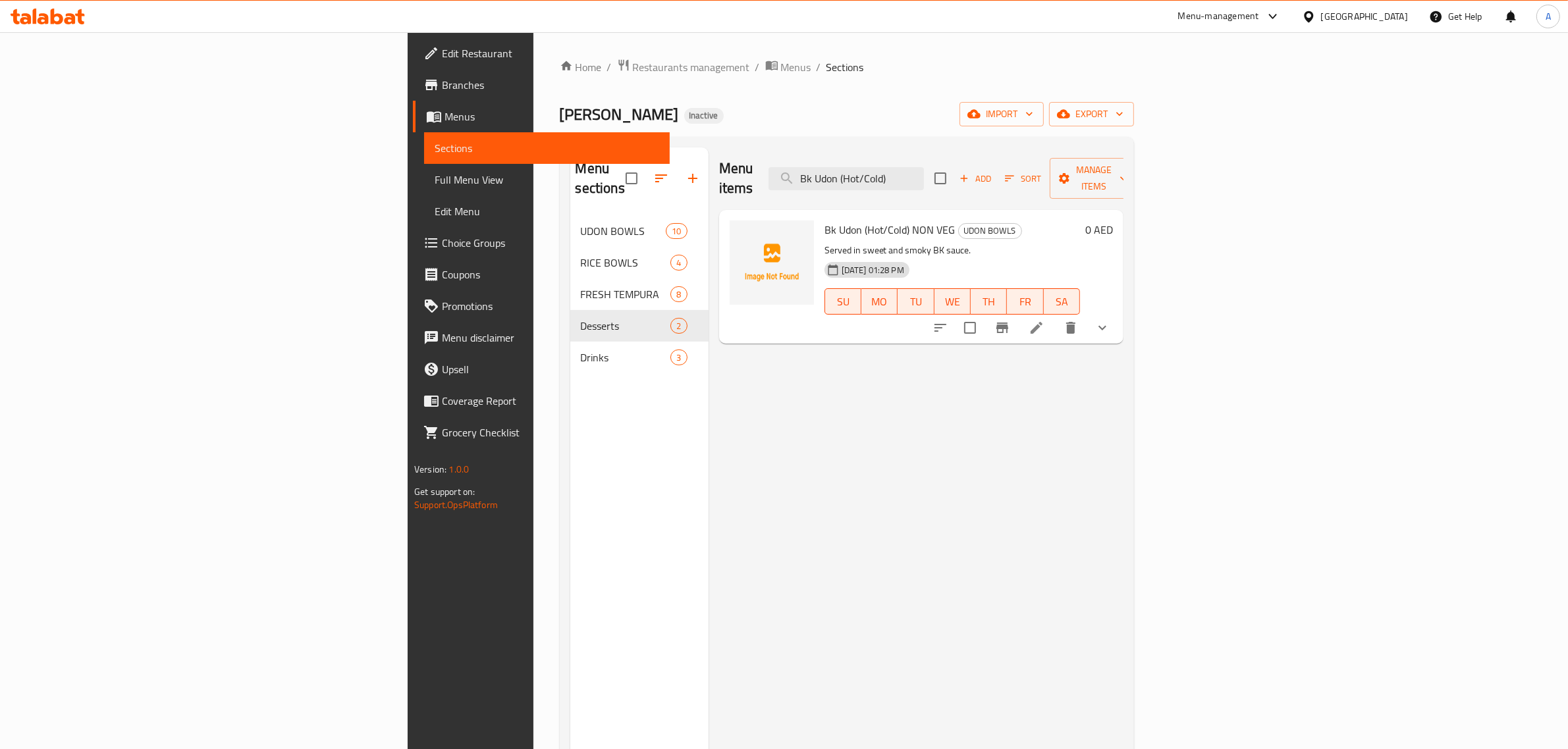
type input "Bk Udon (Hot/Cold)"
click at [1045, 320] on icon at bounding box center [1037, 328] width 16 height 16
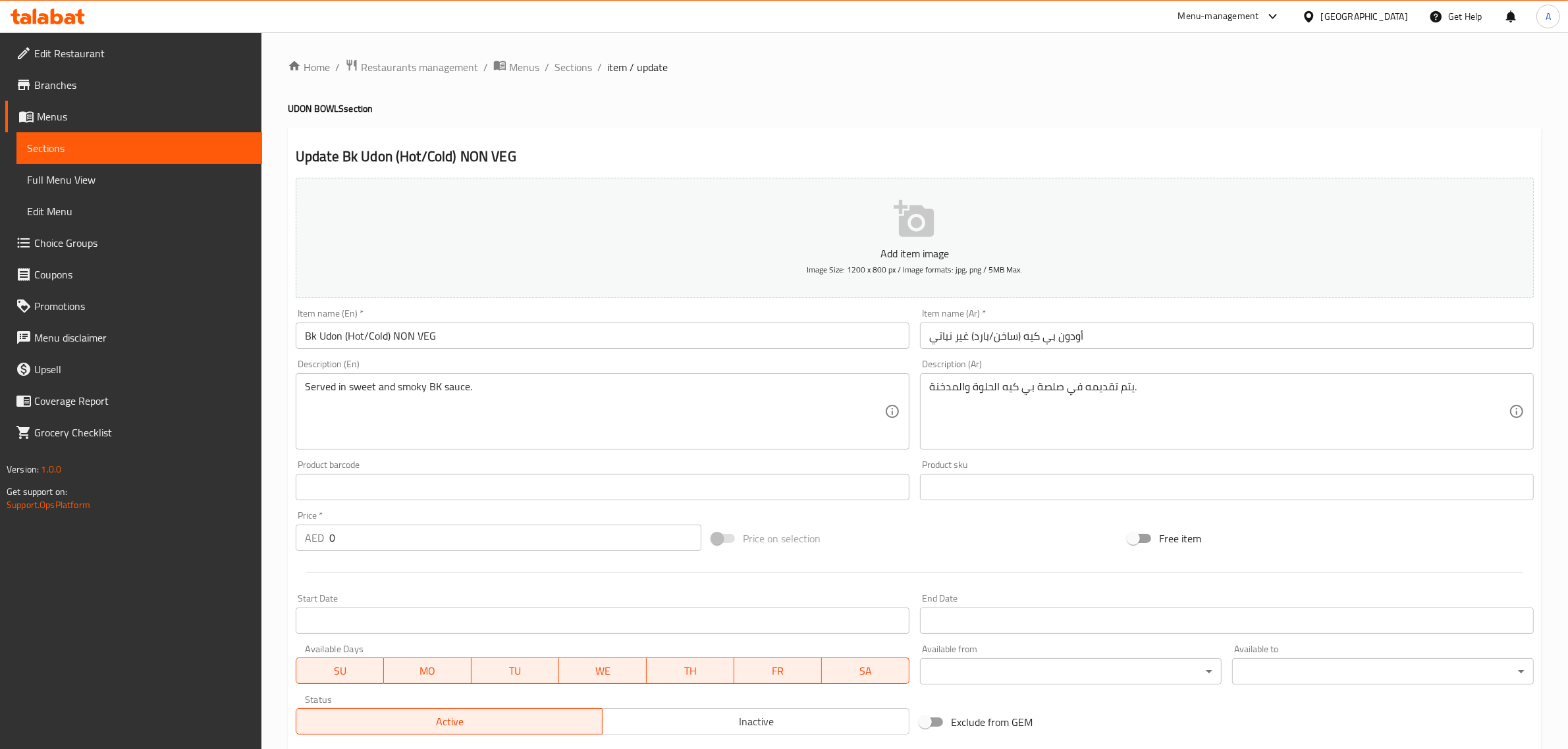
click at [1001, 336] on input "أودون بي كيه (ساخن/بارد) غير نباتي" at bounding box center [1227, 335] width 614 height 26
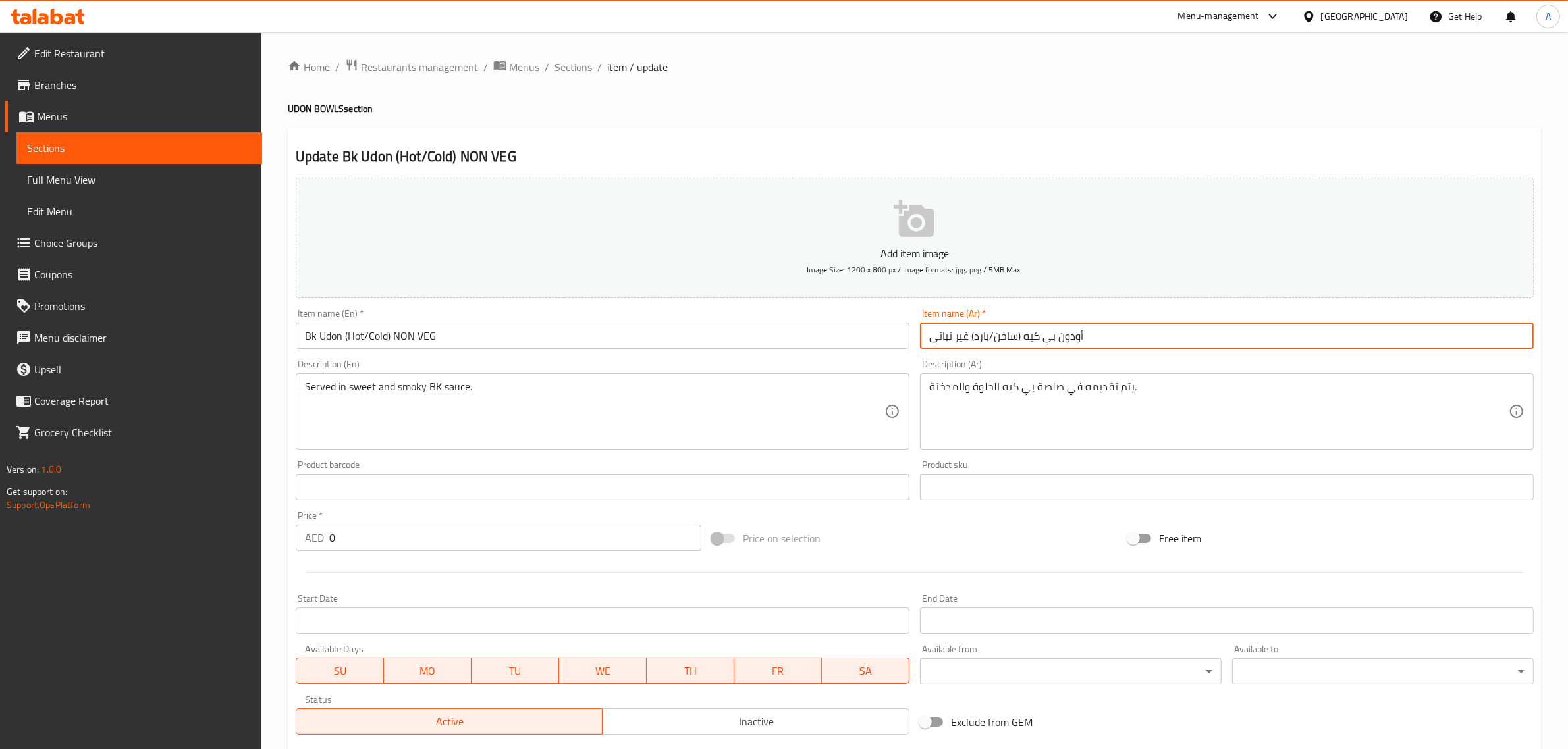
click at [1001, 336] on input "أودون بي كيه (ساخن/بارد) غير نباتي" at bounding box center [1227, 335] width 614 height 26
click at [989, 136] on div "Update Bk Udon (Hot/Cold) NON VEG Add item image Image Size: 1200 x 800 px / Im…" at bounding box center [915, 579] width 1254 height 903
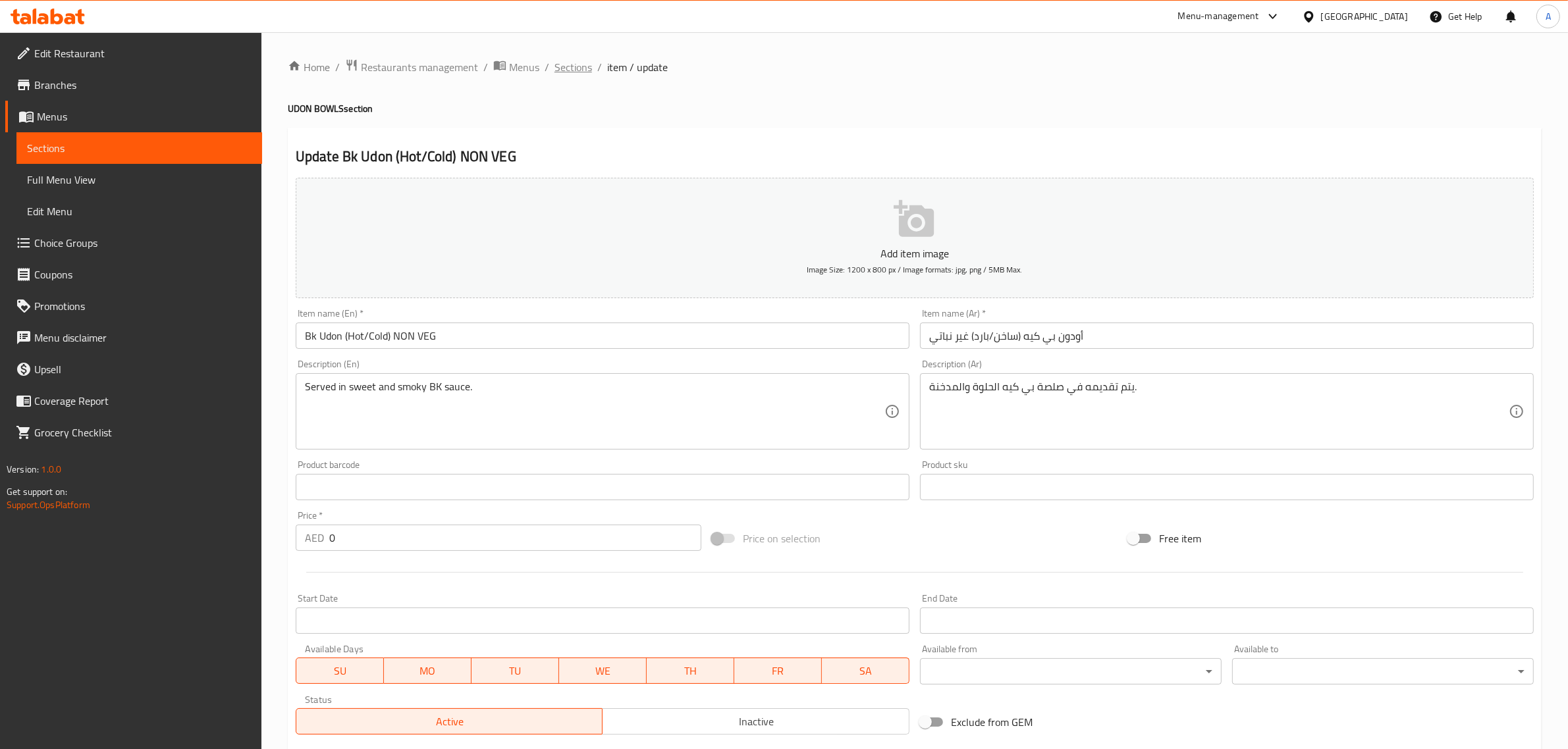
click at [562, 73] on span "Sections" at bounding box center [573, 67] width 38 height 16
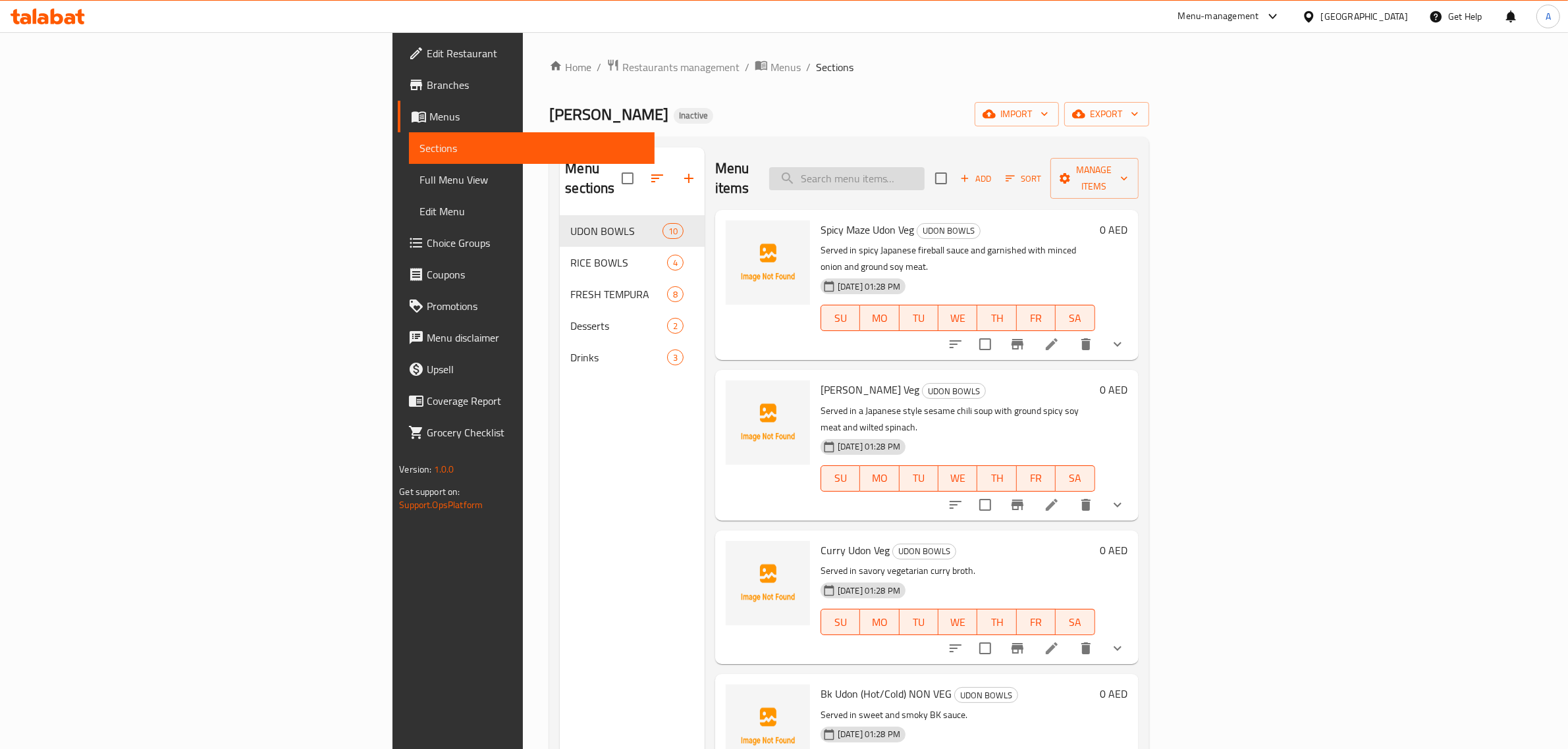
click at [924, 167] on input "search" at bounding box center [847, 178] width 156 height 23
paste input "BK Nikutama (Hot/Cold)"
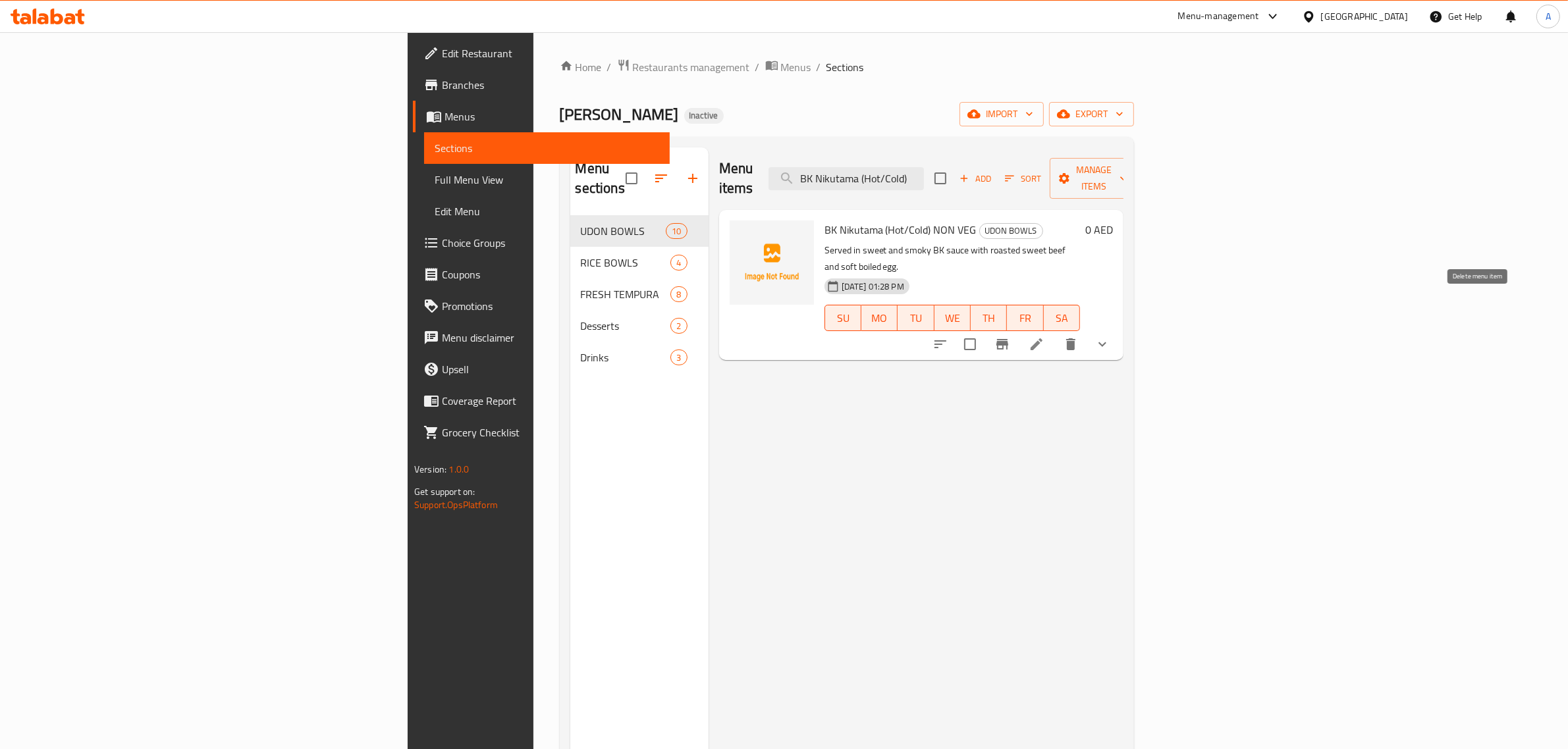
type input "BK Nikutama (Hot/Cold)"
click at [1045, 336] on icon at bounding box center [1037, 344] width 16 height 16
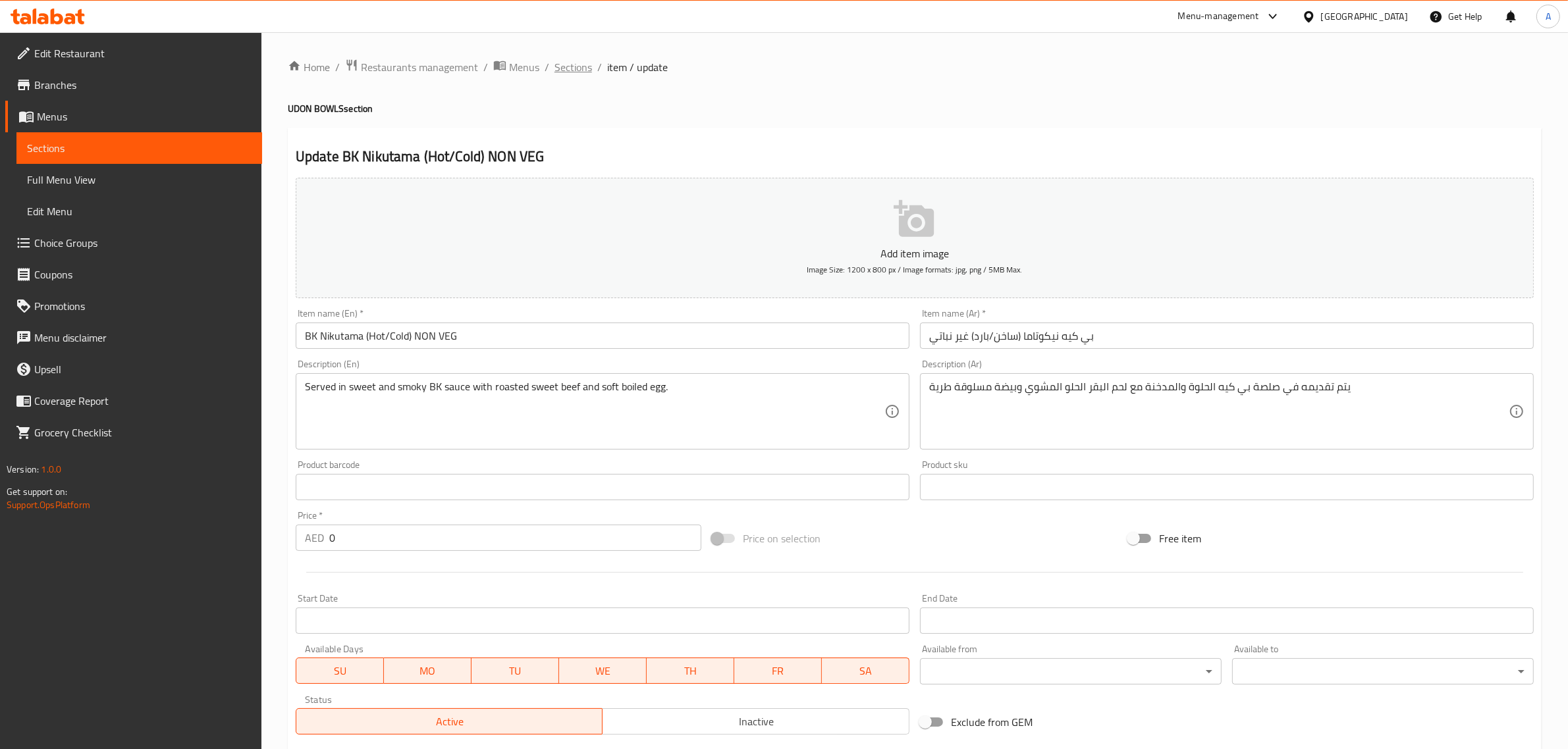
click at [583, 67] on span "Sections" at bounding box center [573, 67] width 38 height 16
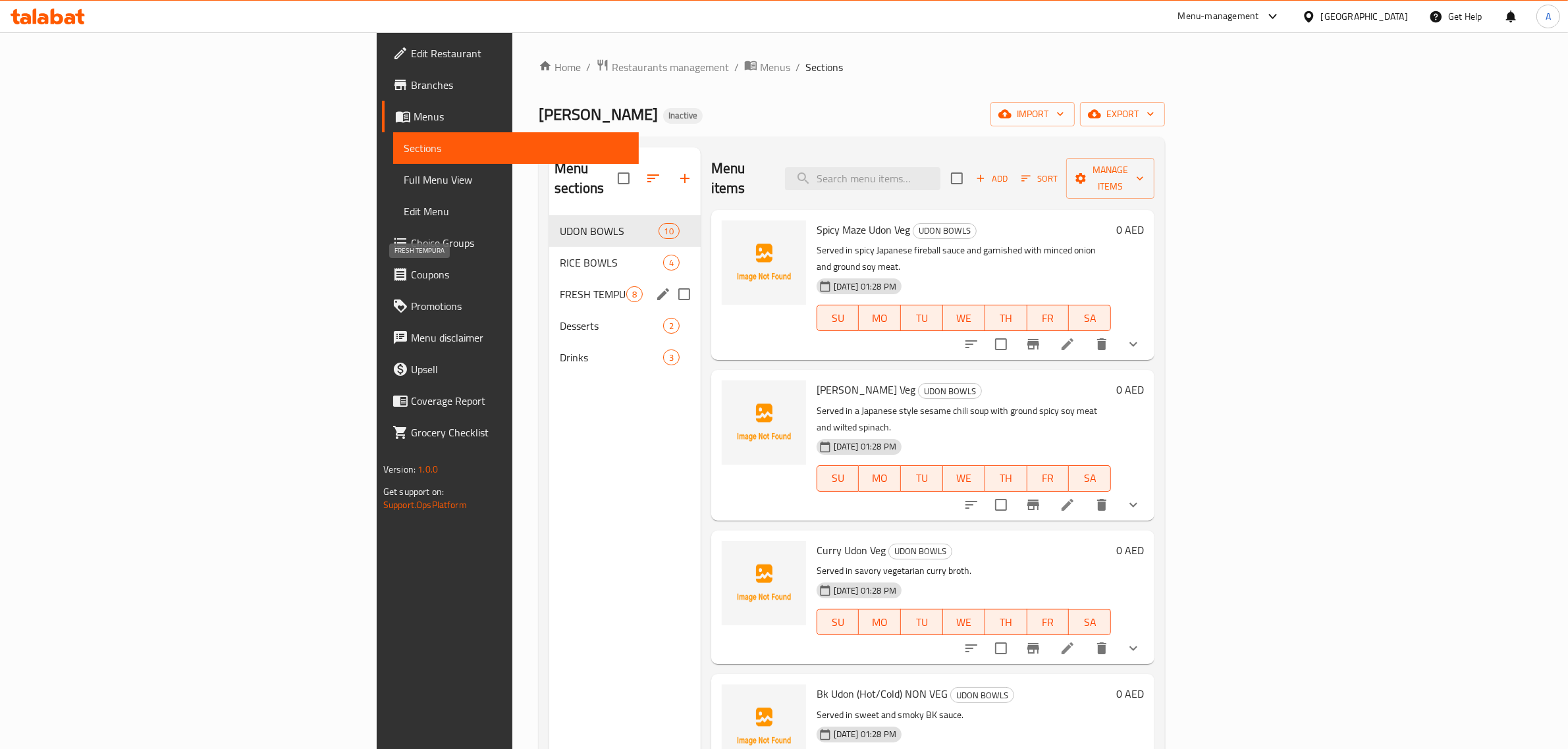
click at [560, 286] on span "FRESH TEMPURA" at bounding box center [593, 294] width 67 height 16
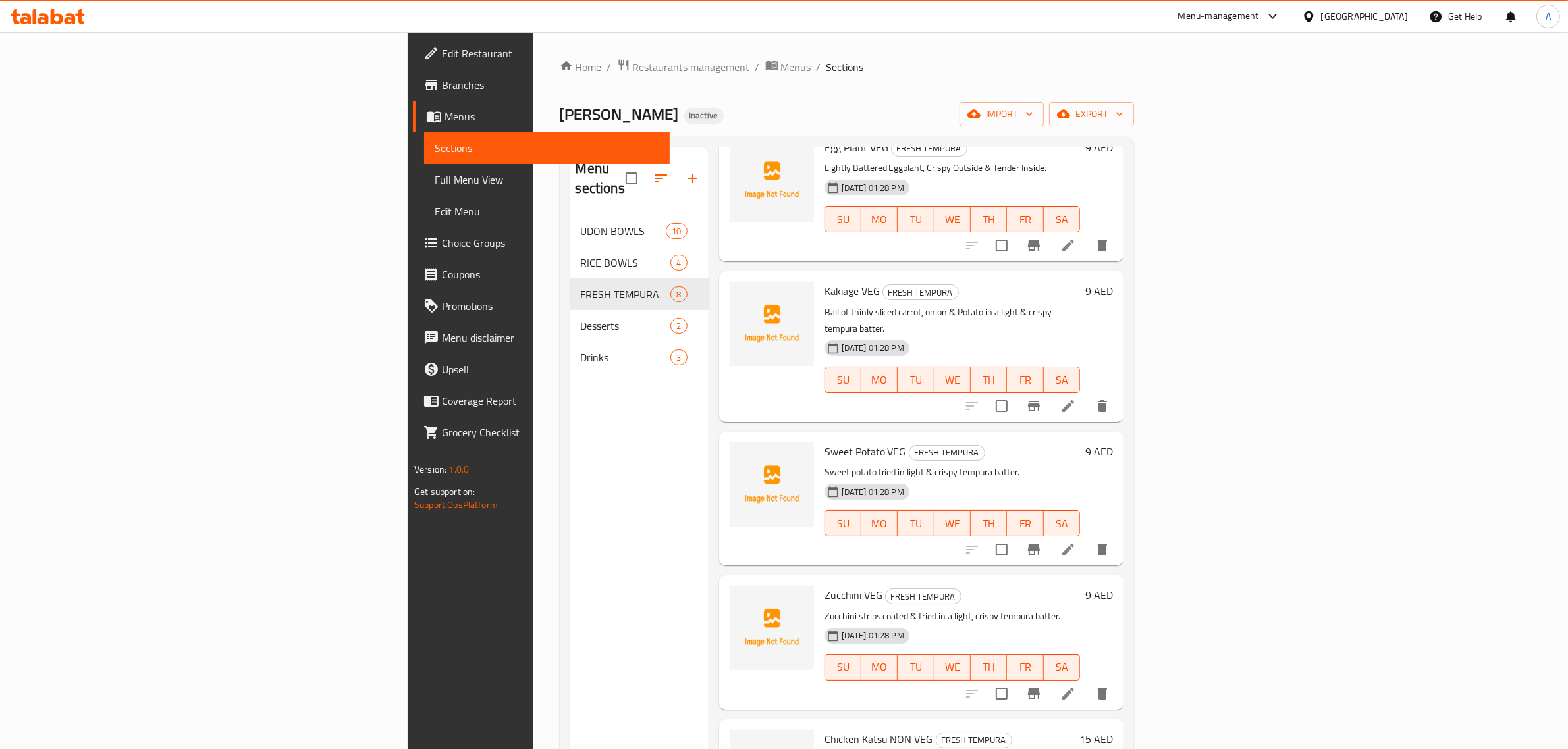
scroll to position [164, 0]
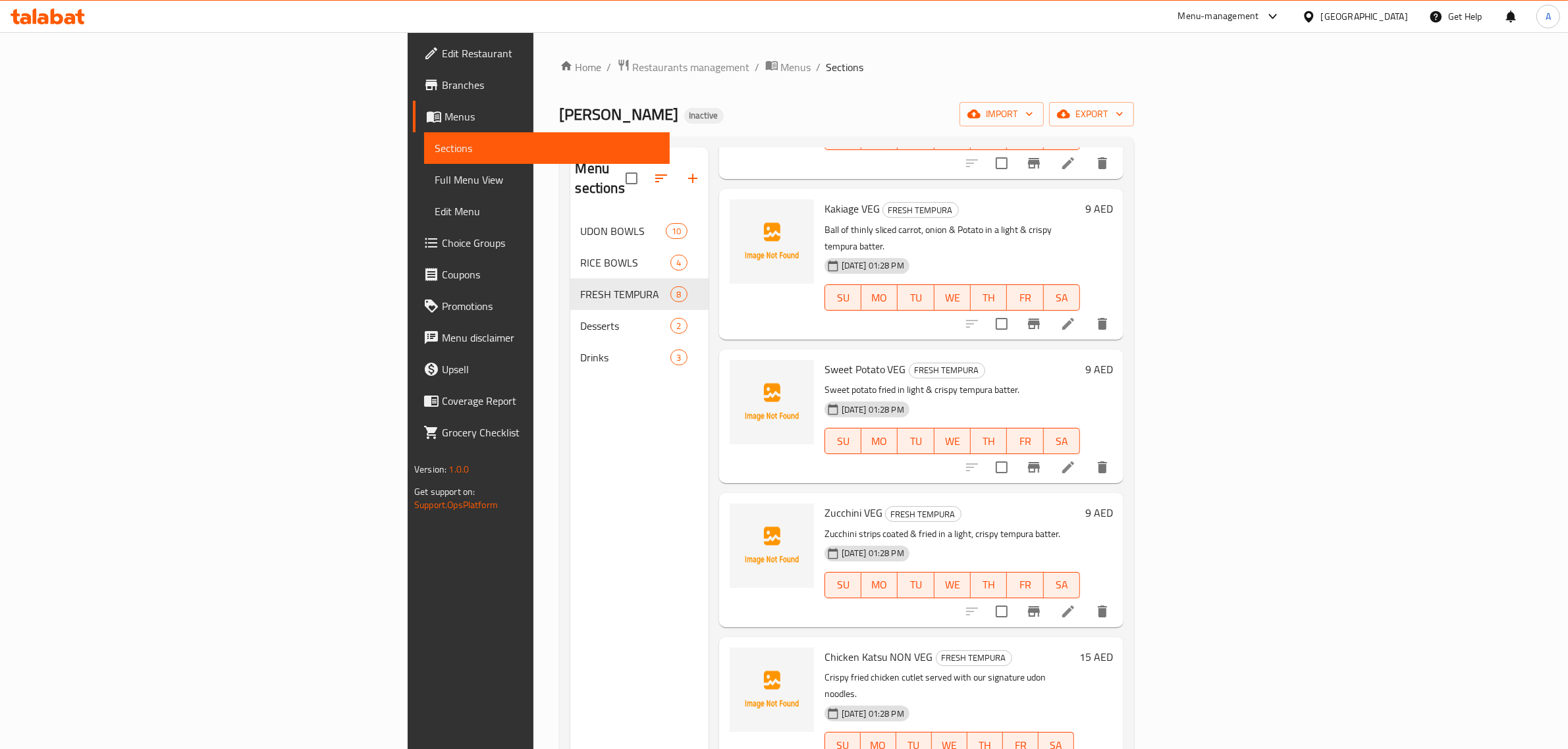
drag, startPoint x: 1460, startPoint y: 508, endPoint x: 1471, endPoint y: 433, distance: 75.8
drag, startPoint x: 1466, startPoint y: 432, endPoint x: 1472, endPoint y: 459, distance: 27.7
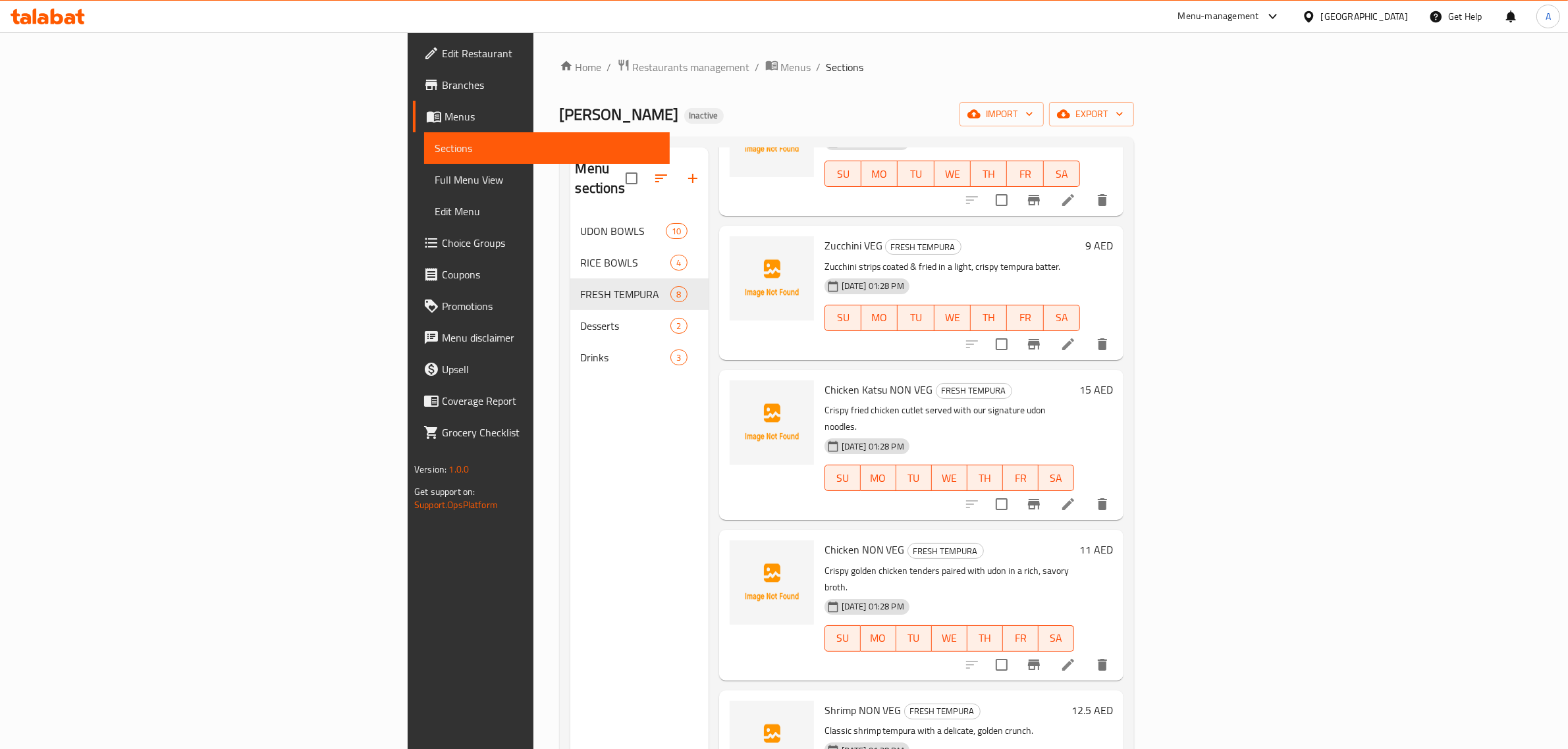
scroll to position [432, 0]
drag, startPoint x: 1460, startPoint y: 601, endPoint x: 1464, endPoint y: 593, distance: 8.9
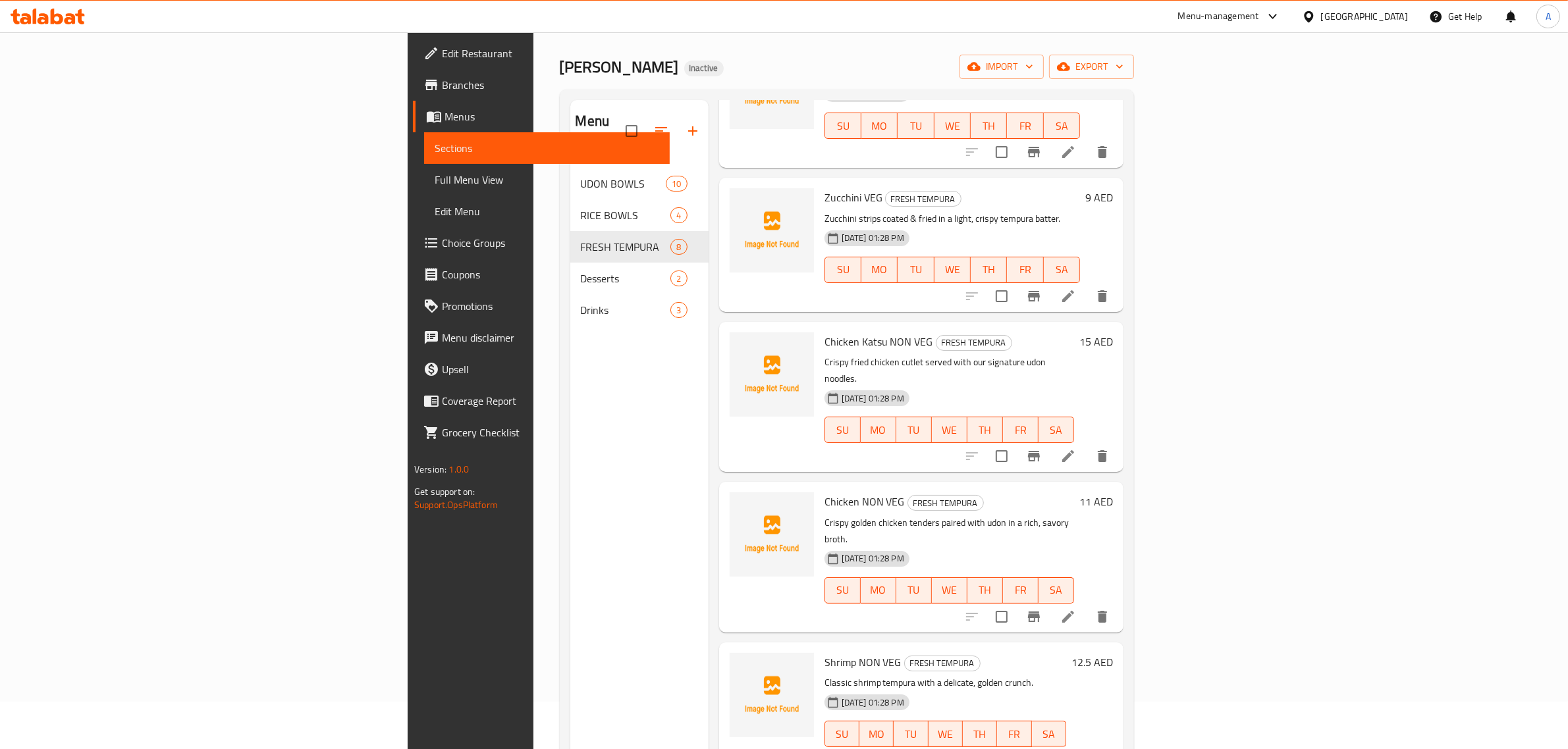
scroll to position [185, 0]
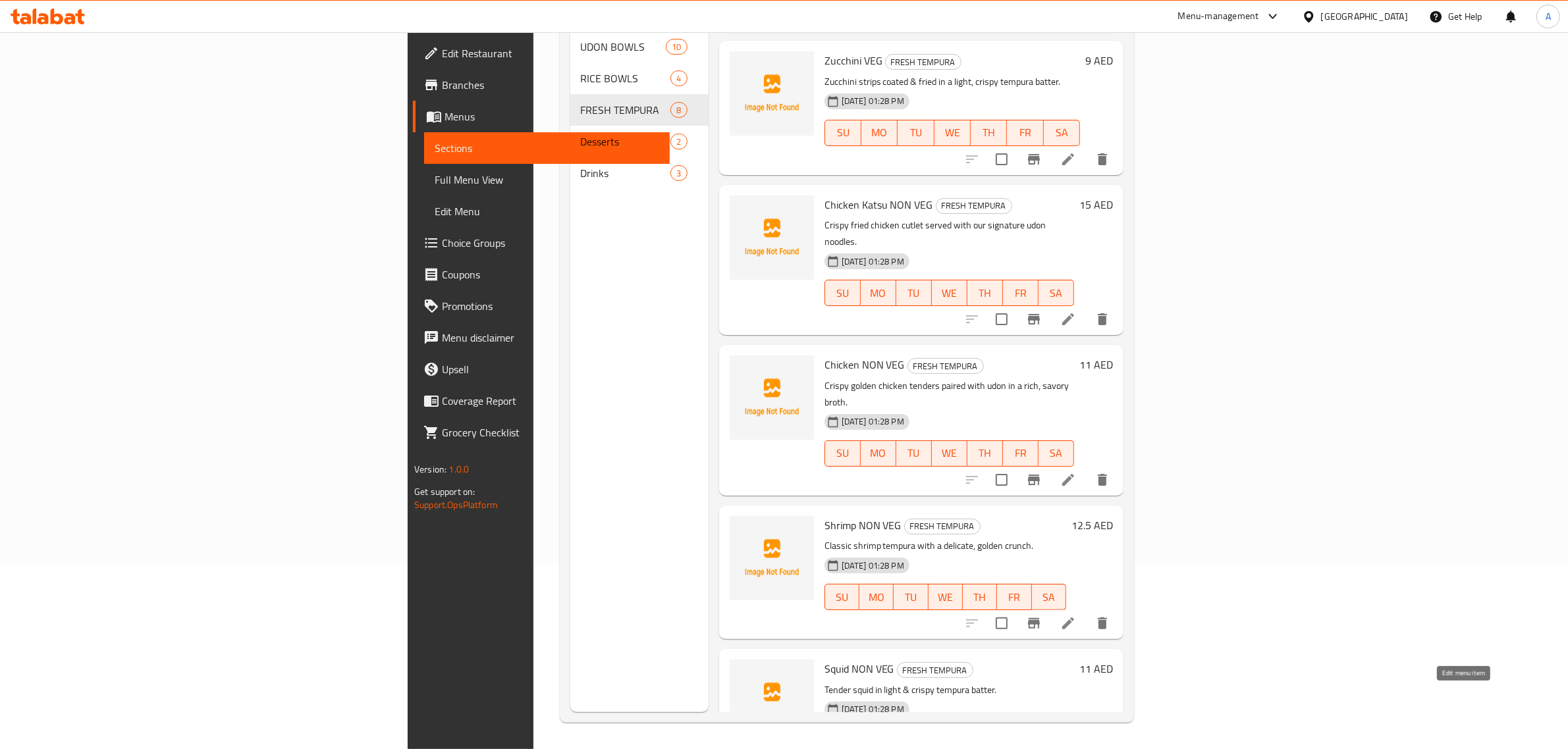
drag, startPoint x: 1462, startPoint y: 694, endPoint x: 1462, endPoint y: 683, distance: 11.0
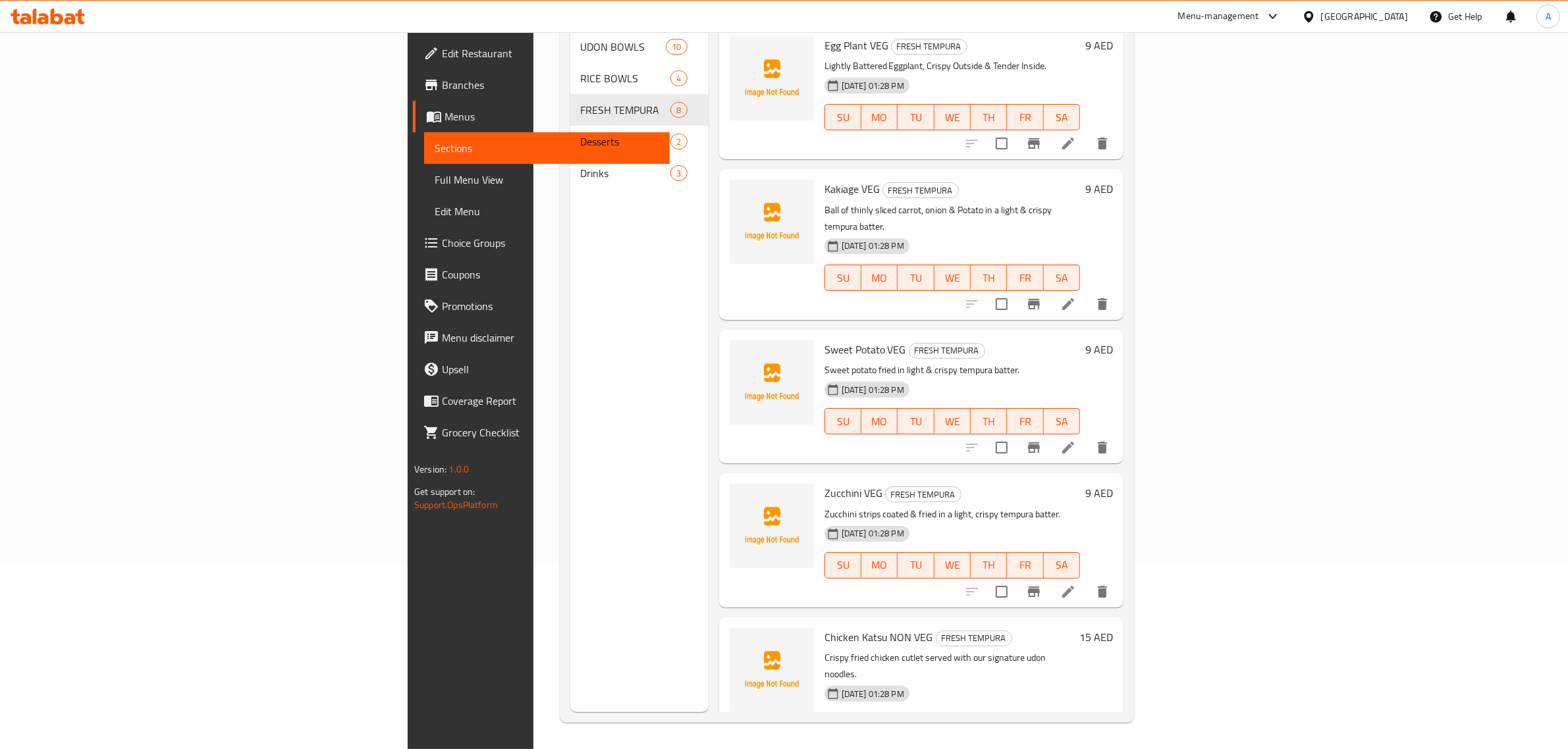
scroll to position [0, 0]
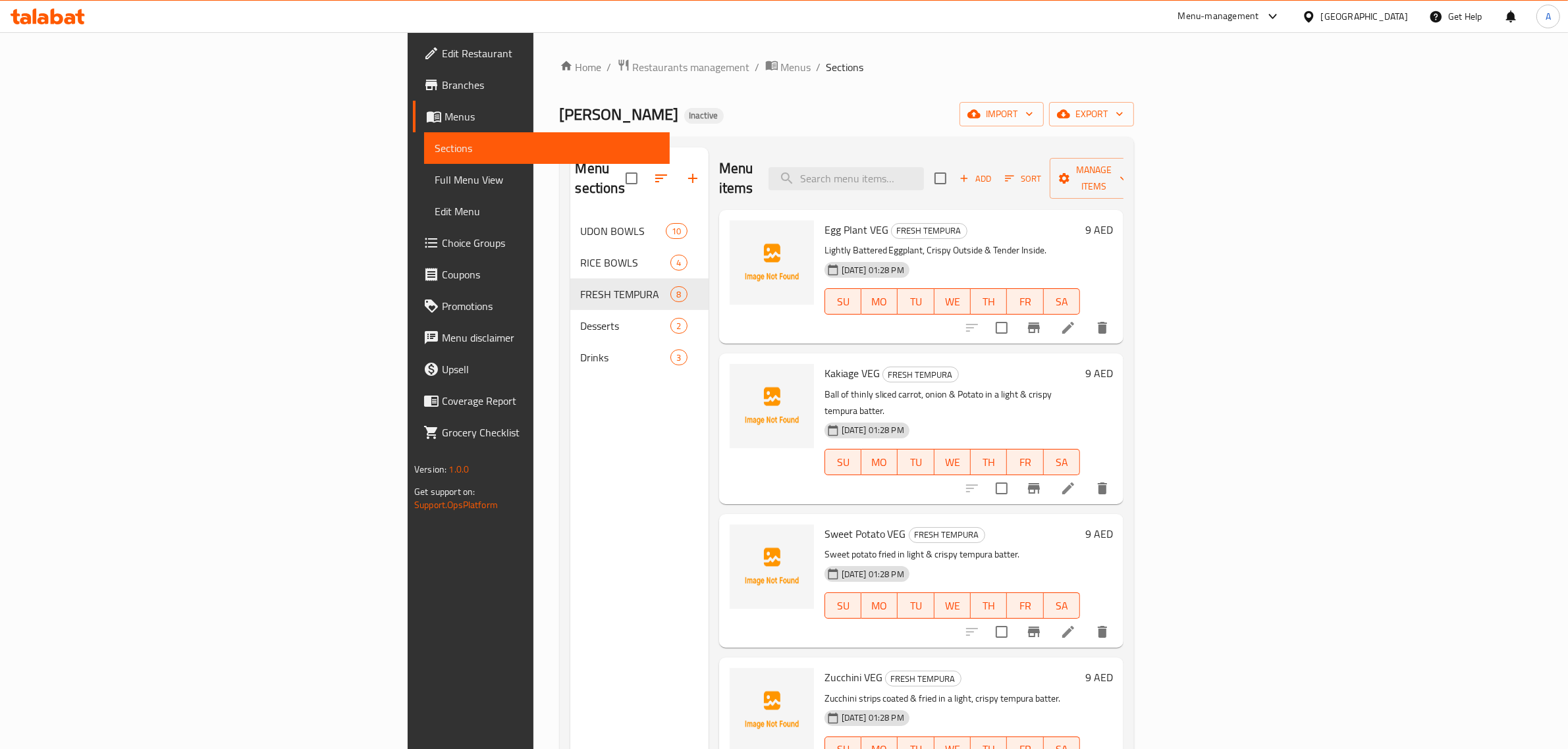
click at [1074, 322] on icon at bounding box center [1068, 327] width 12 height 12
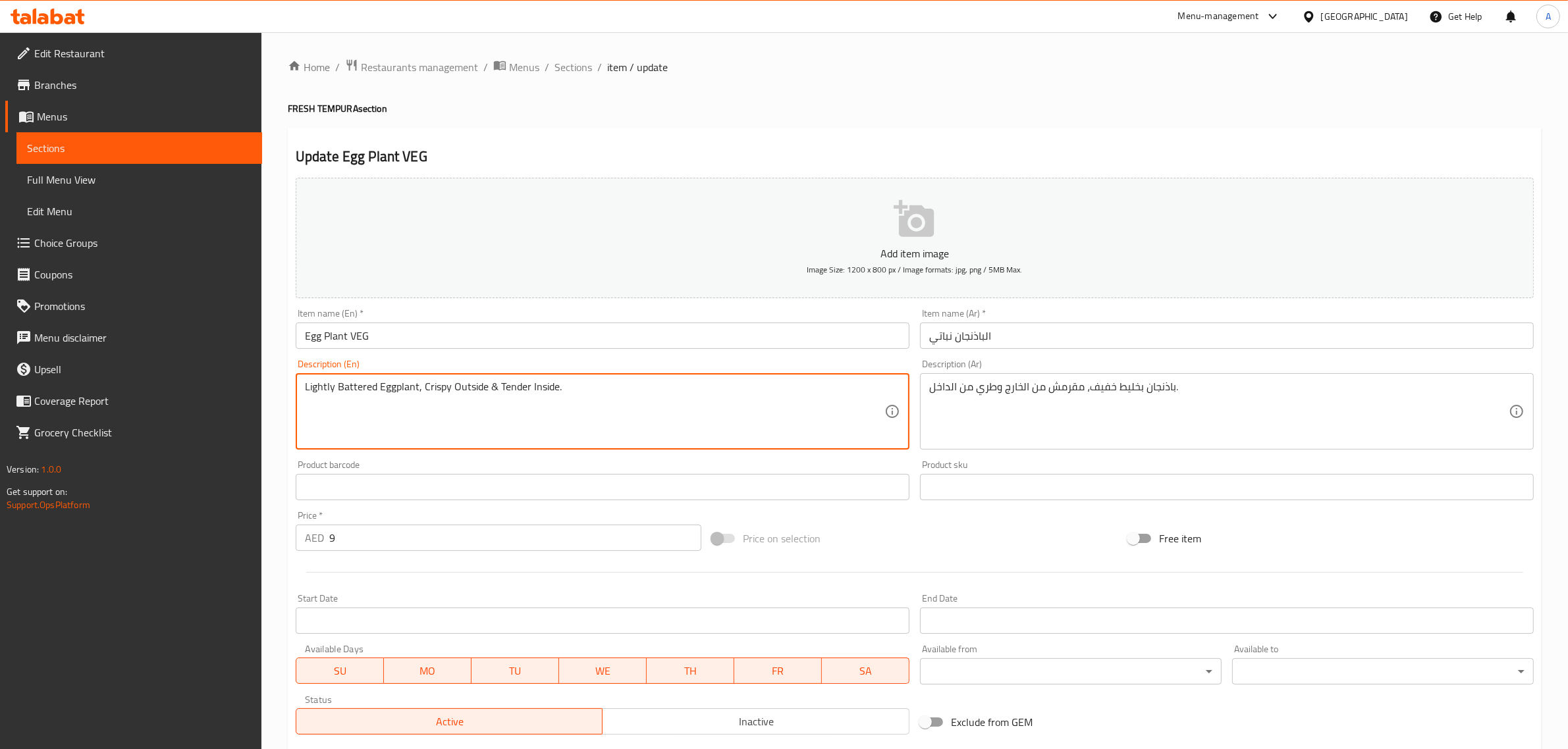
paste textarea "PER PC"
click at [560, 386] on textarea "Lightly Battered Eggplant, Crispy Outside & Tender Inside.PER PC" at bounding box center [595, 411] width 579 height 63
drag, startPoint x: 560, startPoint y: 386, endPoint x: 612, endPoint y: 385, distance: 52.0
click at [612, 385] on textarea "Lightly Battered Eggplant, Crispy Outside & Tender Inside.PER PC" at bounding box center [595, 411] width 579 height 63
type textarea "Lightly Battered Eggplant, Crispy Outside & Tender Inside.PER PC"
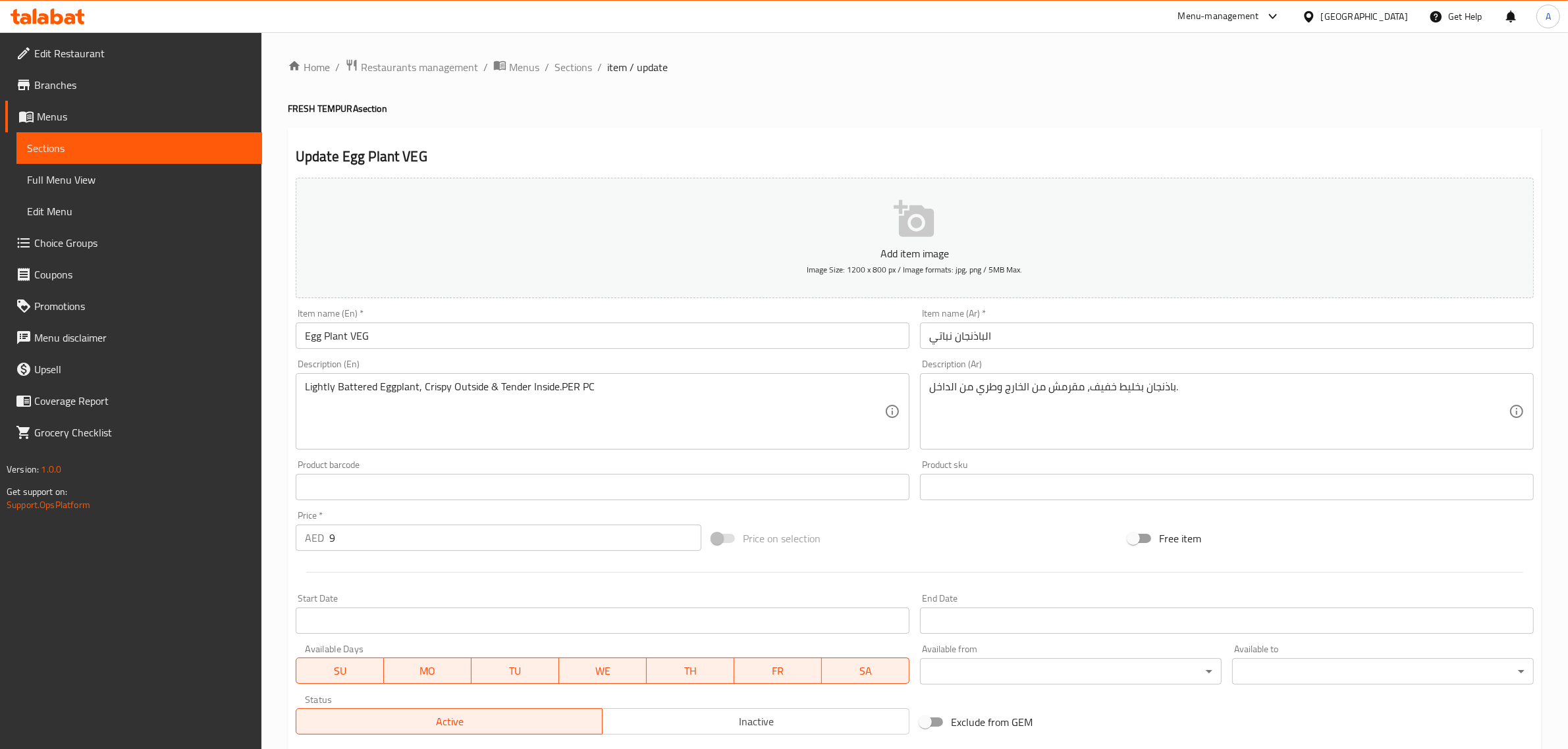
drag, startPoint x: 840, startPoint y: 126, endPoint x: 929, endPoint y: 179, distance: 103.6
click at [840, 126] on div "Home / Restaurants management / Menus / Sections / item / update FRESH TEMPURA …" at bounding box center [915, 481] width 1254 height 845
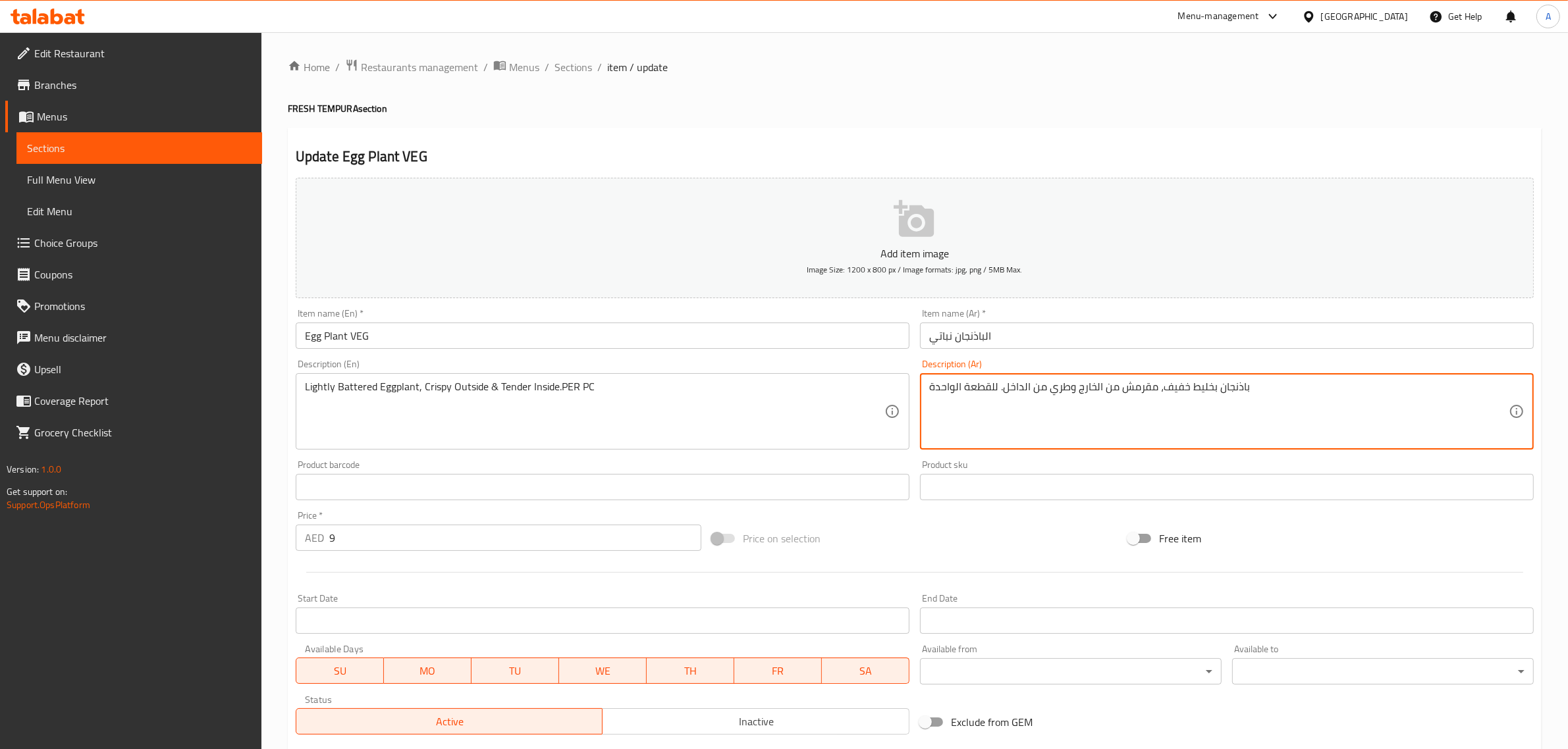
click at [983, 382] on textarea "باذنجان بخليط خفيف، مقرمش من الخارج وطري من الداخل. للقطعة الواحدة" at bounding box center [1219, 411] width 579 height 63
drag, startPoint x: 983, startPoint y: 382, endPoint x: 896, endPoint y: 382, distance: 87.0
click at [896, 382] on div "Add item image Image Size: 1200 x 800 px / Image formats: jpg, png / 5MB Max. I…" at bounding box center [915, 455] width 1249 height 567
type textarea "باذنجان بخليط خفيف، مقرمش من الخارج وطري من الداخل. للقطعة الواحدة"
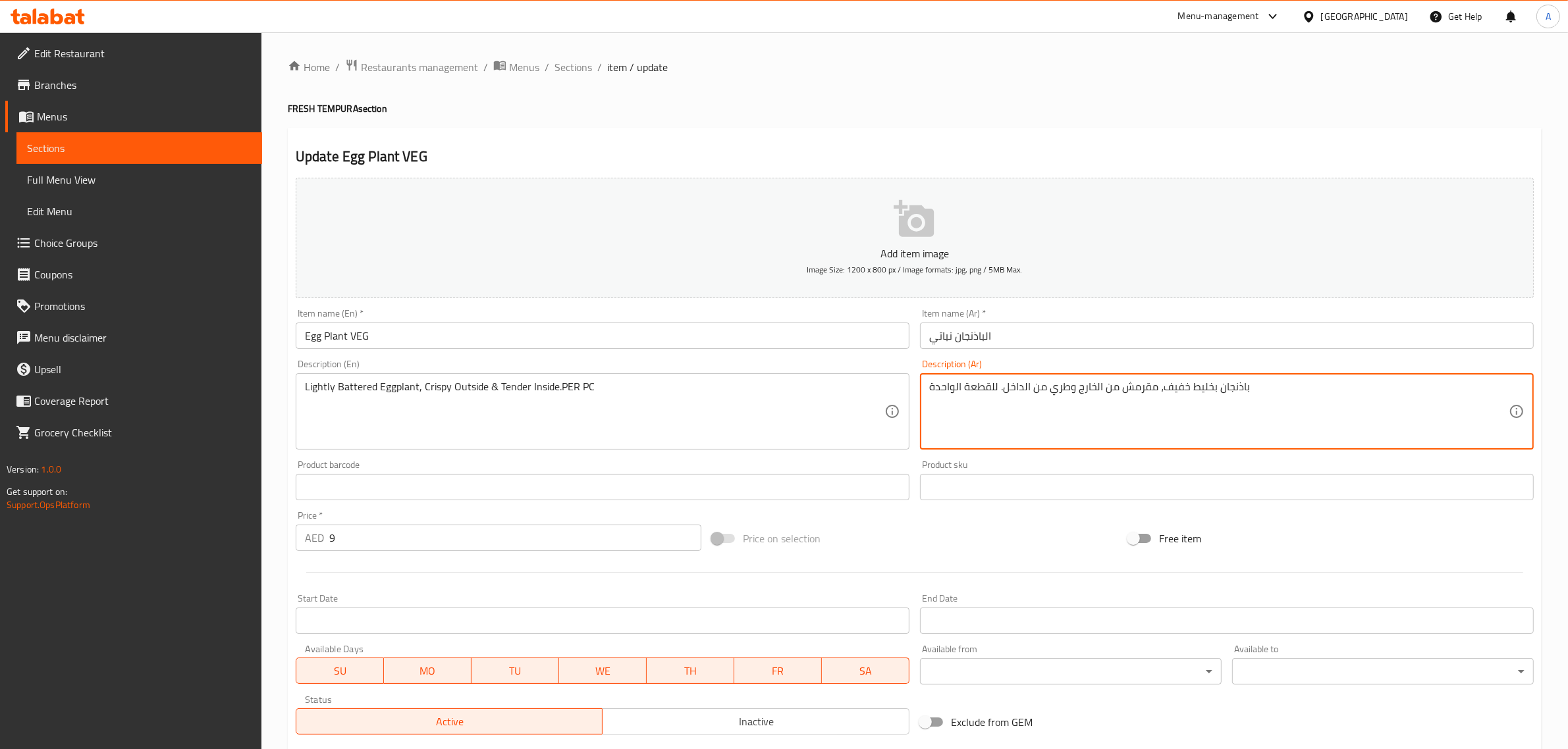
click at [896, 380] on div "Lightly Battered Eggplant, Crispy Outside & Tender Inside.PER PC Description (E…" at bounding box center [603, 411] width 614 height 76
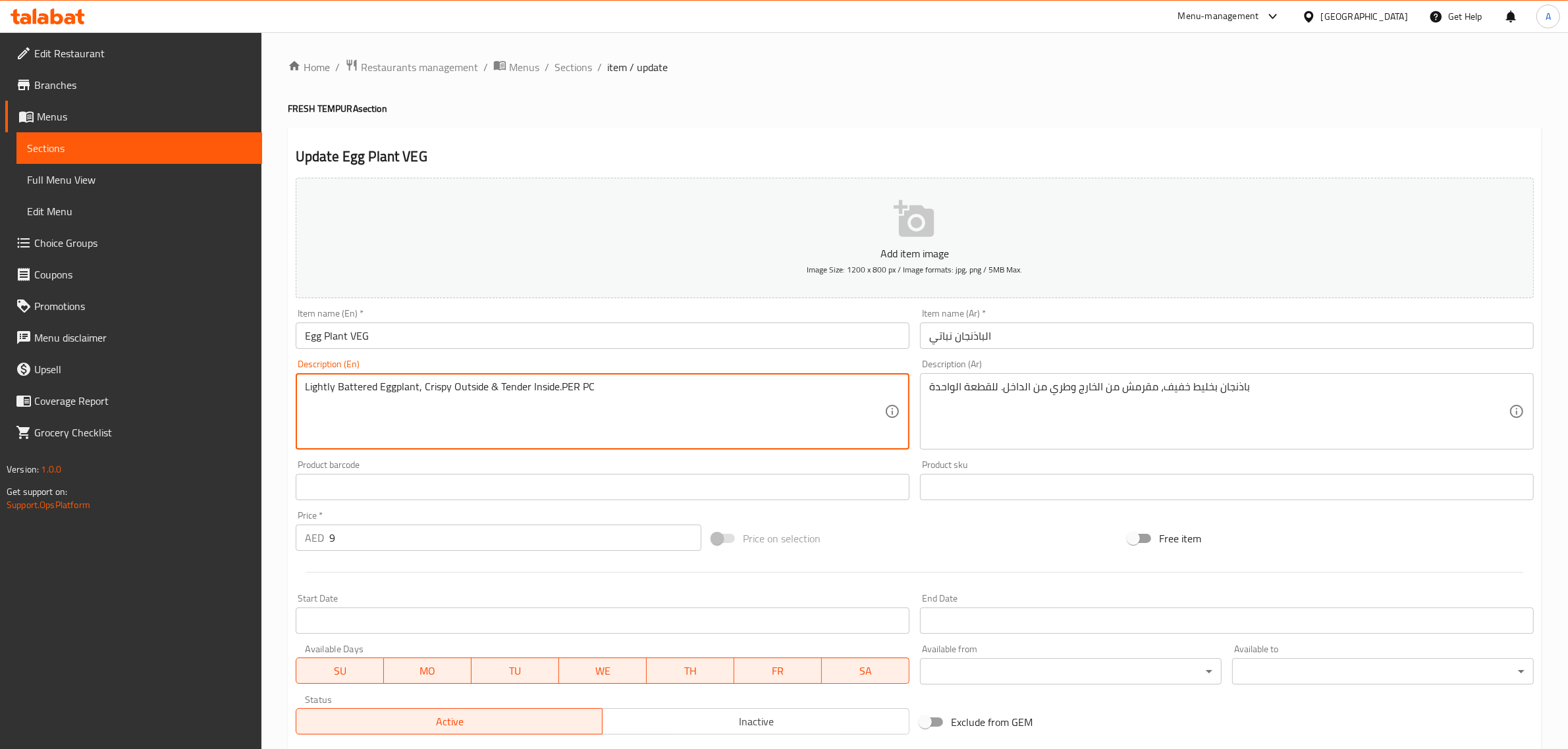
click at [563, 393] on textarea "Lightly Battered Eggplant, Crispy Outside & Tender Inside.PER PC" at bounding box center [595, 411] width 579 height 63
drag, startPoint x: 563, startPoint y: 393, endPoint x: 591, endPoint y: 387, distance: 28.6
click at [591, 387] on textarea "Lightly Battered Eggplant, Crispy Outside & Tender Inside.PER PC" at bounding box center [595, 411] width 579 height 63
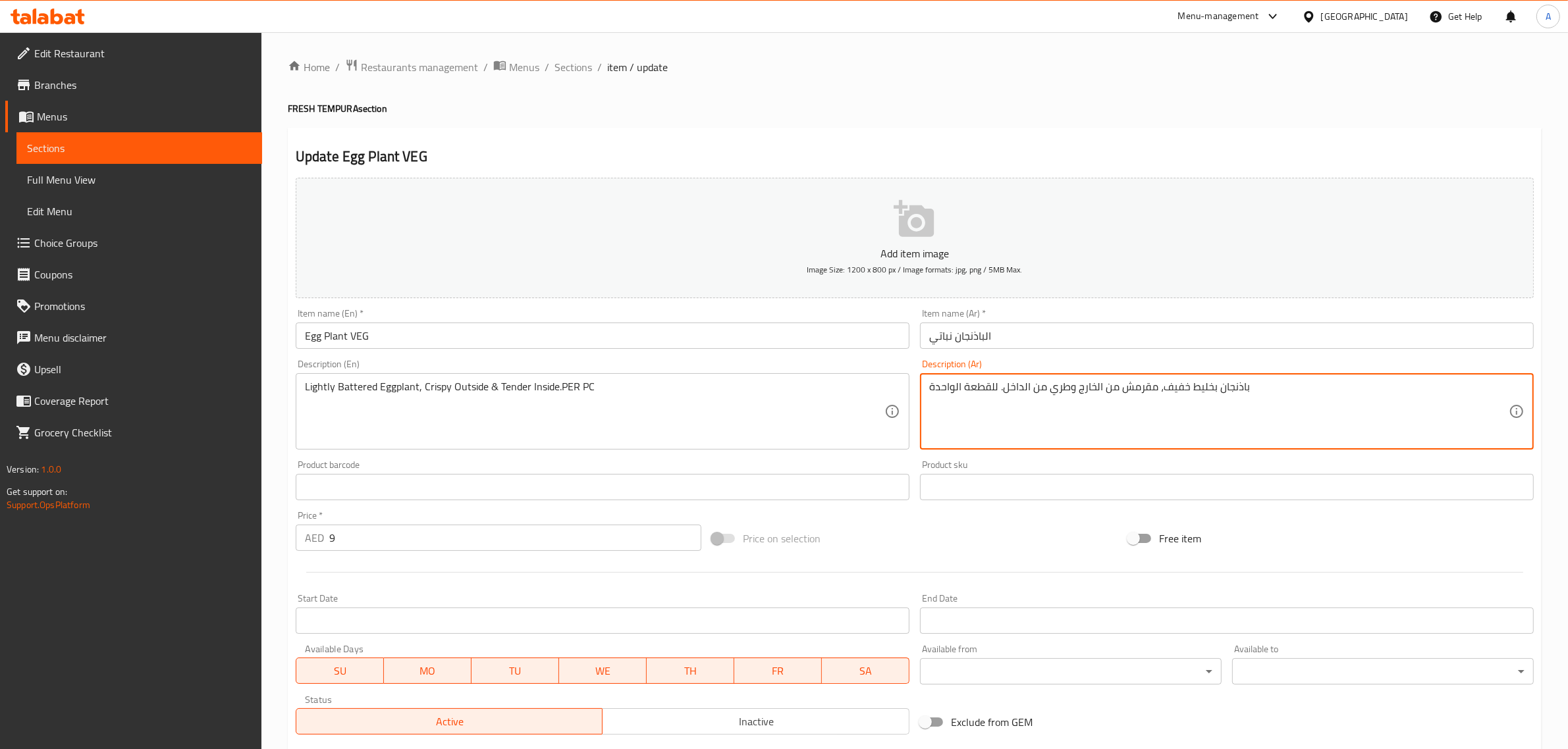
drag, startPoint x: 979, startPoint y: 387, endPoint x: 923, endPoint y: 387, distance: 56.0
click at [923, 387] on div "باذنجان بخليط خفيف، مقرمش من الخارج وطري من الداخل. للقطعة الواحدة Description …" at bounding box center [1227, 411] width 614 height 76
click at [794, 145] on div "Update Egg Plant VEG Add item image Image Size: 1200 x 800 px / Image formats: …" at bounding box center [915, 510] width 1254 height 766
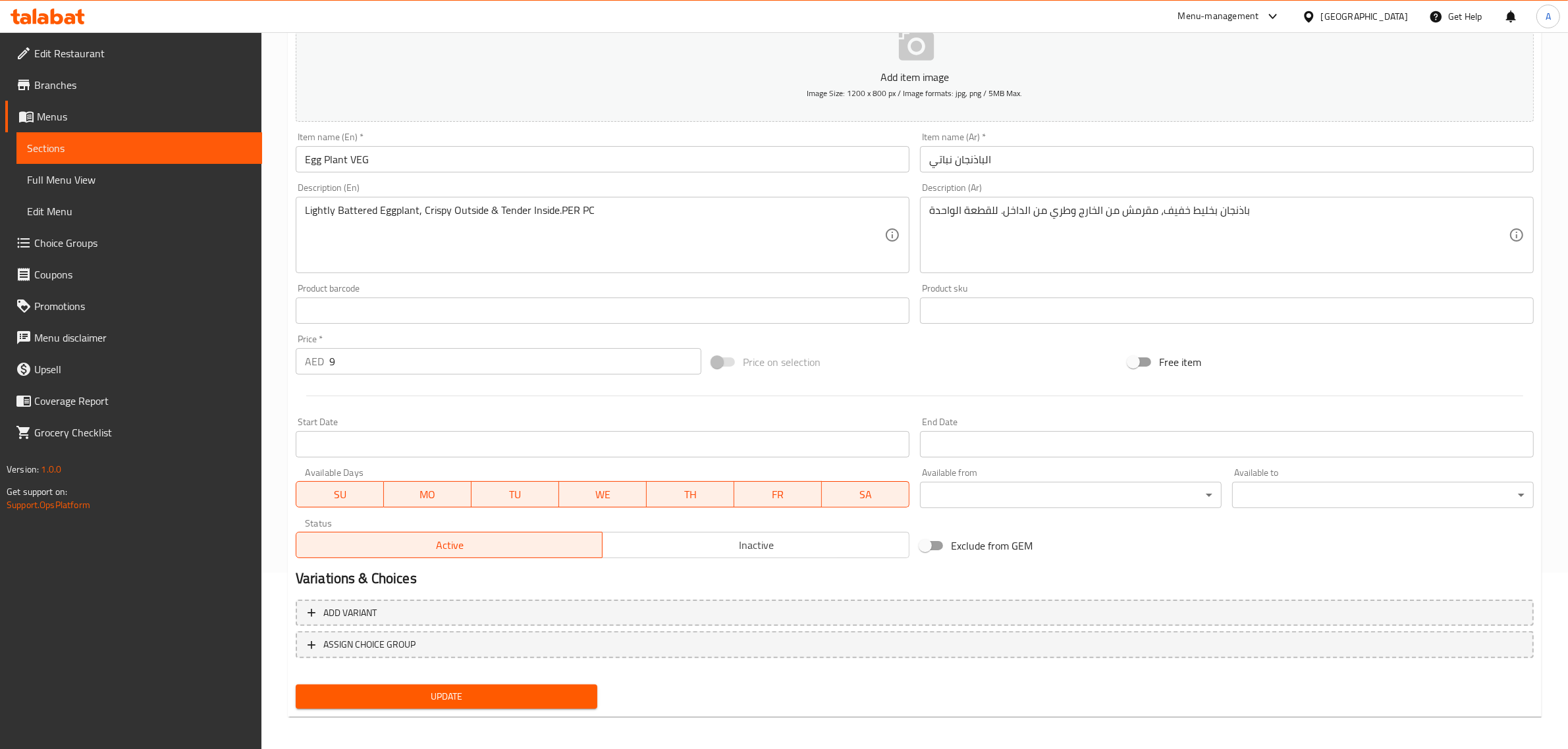
scroll to position [178, 0]
click at [527, 691] on span "Update" at bounding box center [447, 694] width 281 height 17
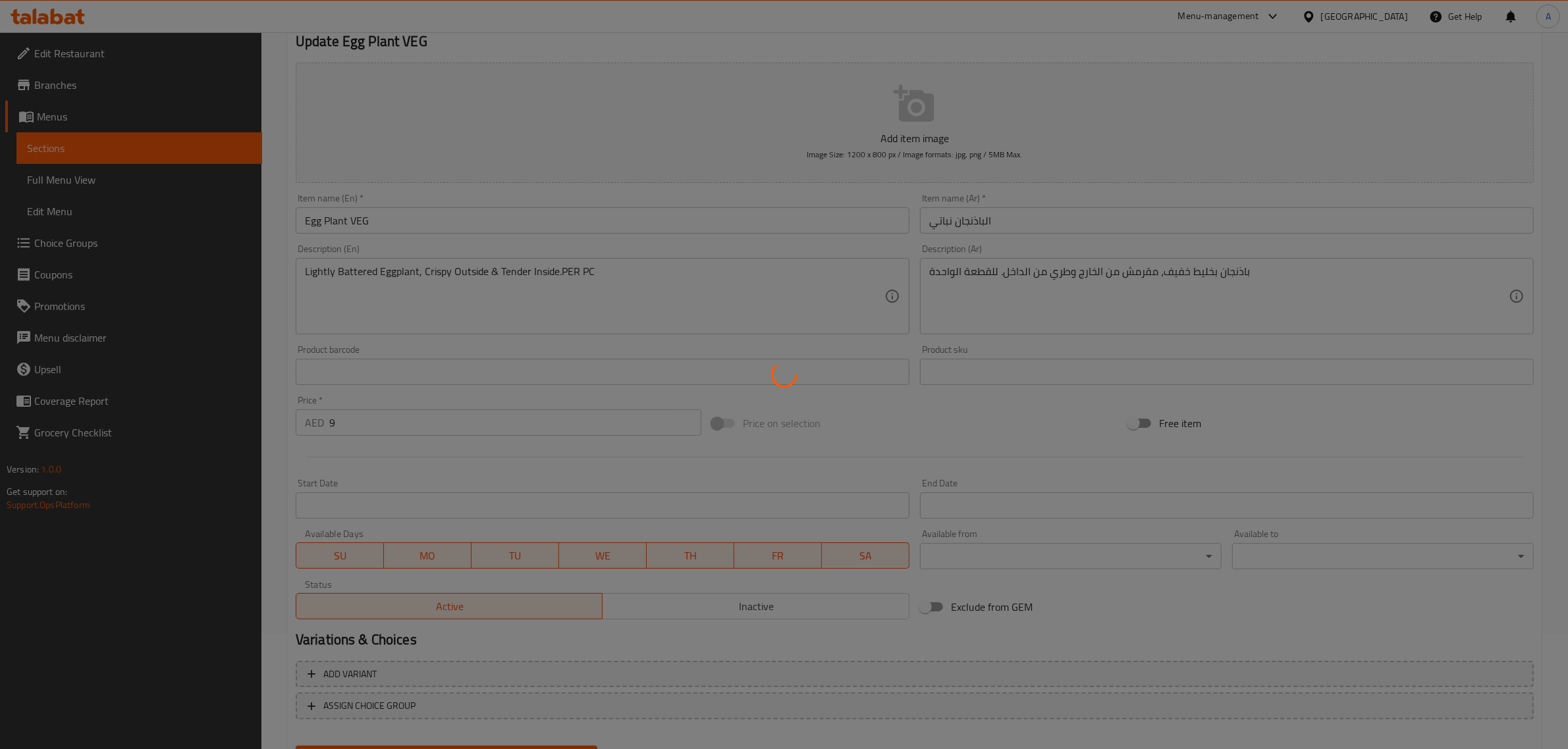
scroll to position [0, 0]
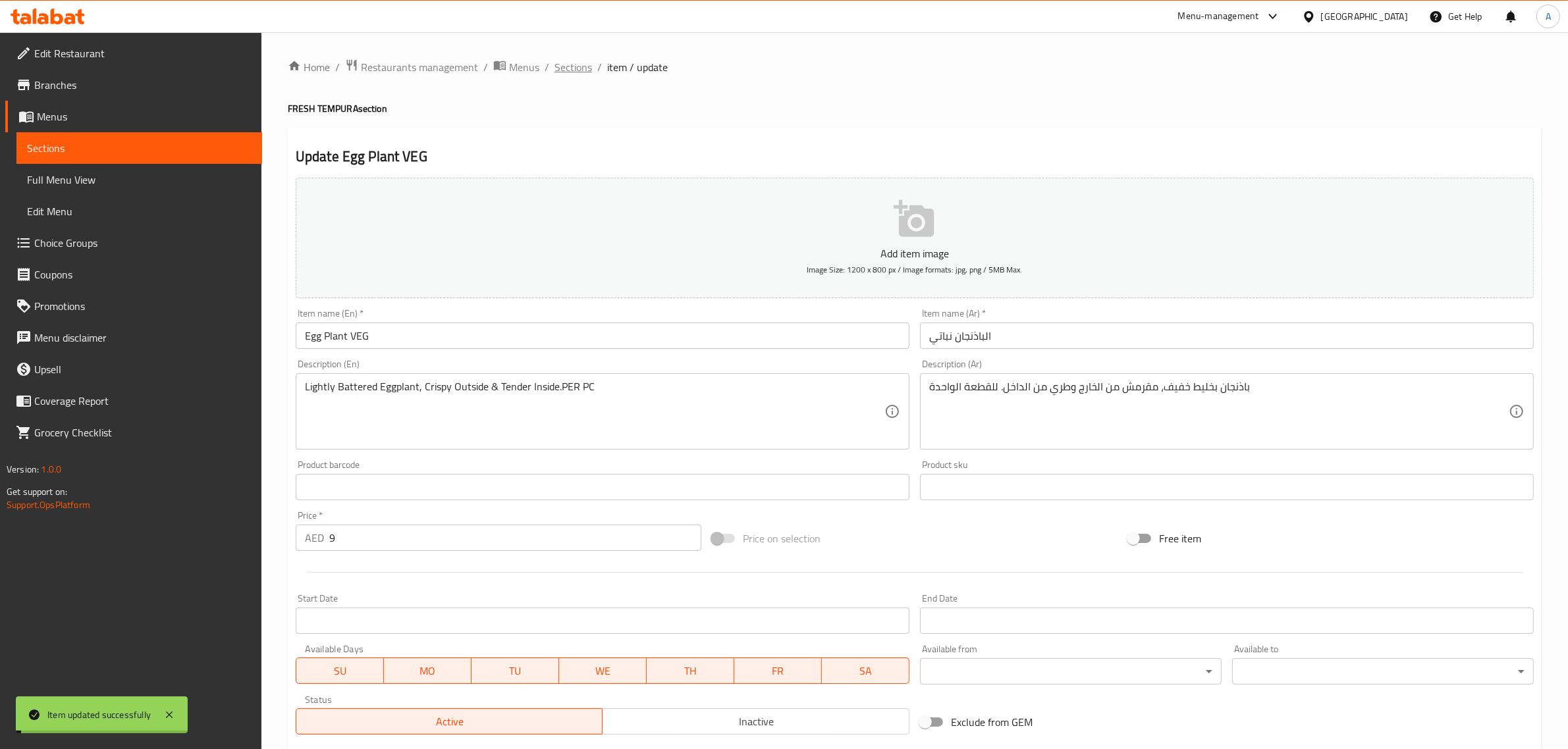
click at [579, 75] on span "Sections" at bounding box center [573, 67] width 38 height 16
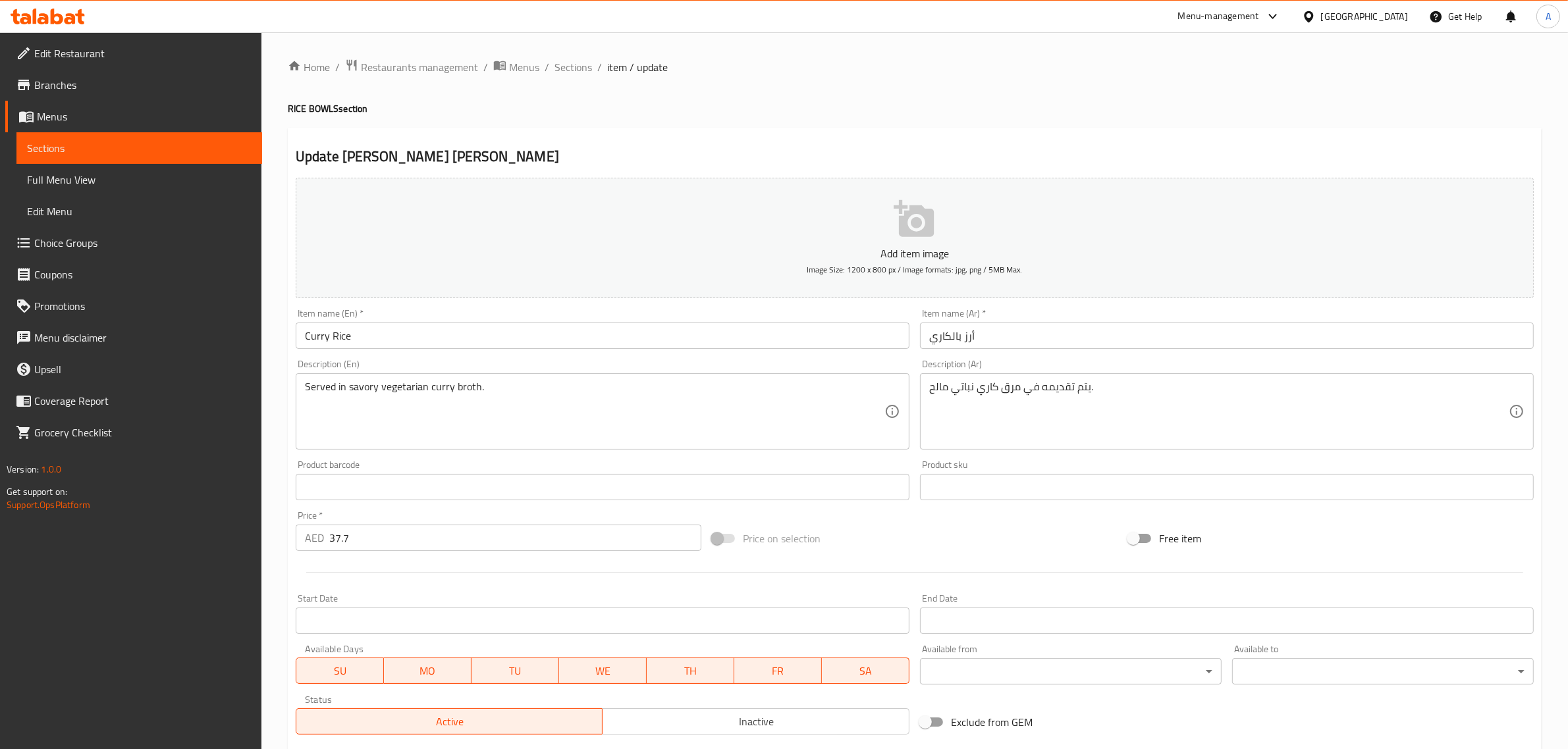
click at [508, 340] on input "Curry Rice" at bounding box center [603, 335] width 614 height 26
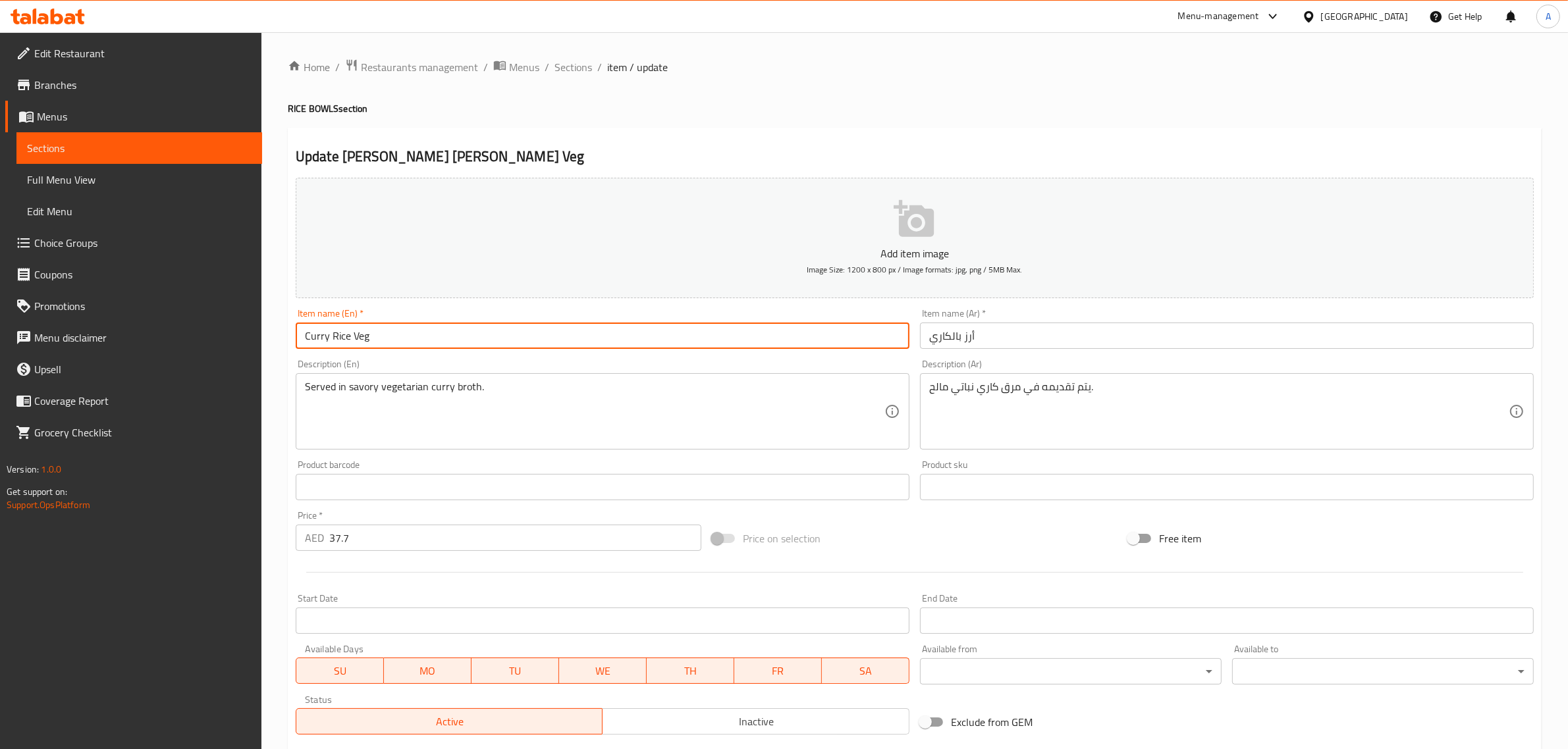
click at [367, 337] on input "Curry Rice Veg" at bounding box center [603, 335] width 614 height 26
type input "Curry Rice Veg"
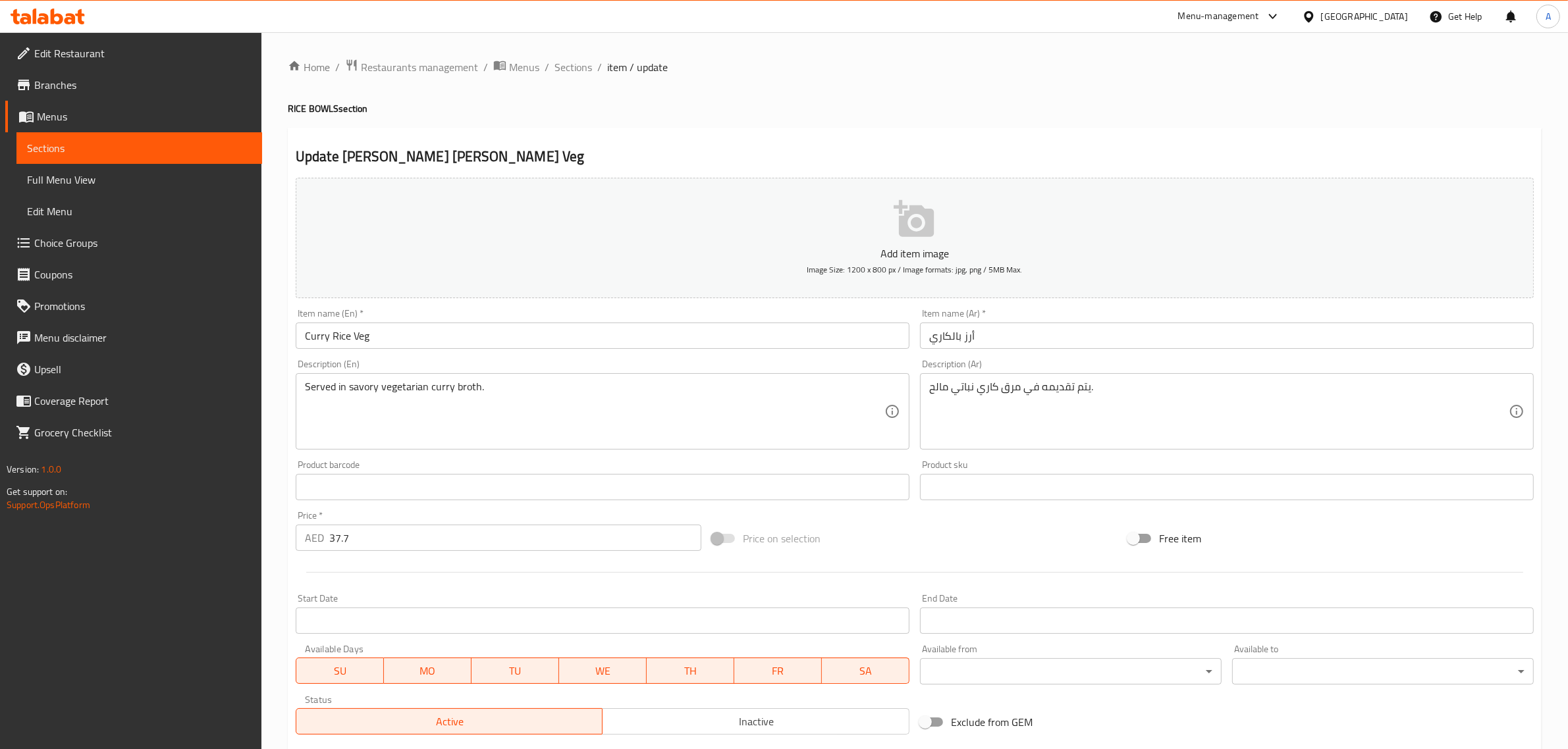
click at [1039, 340] on input "أرز بالكاري" at bounding box center [1227, 335] width 614 height 26
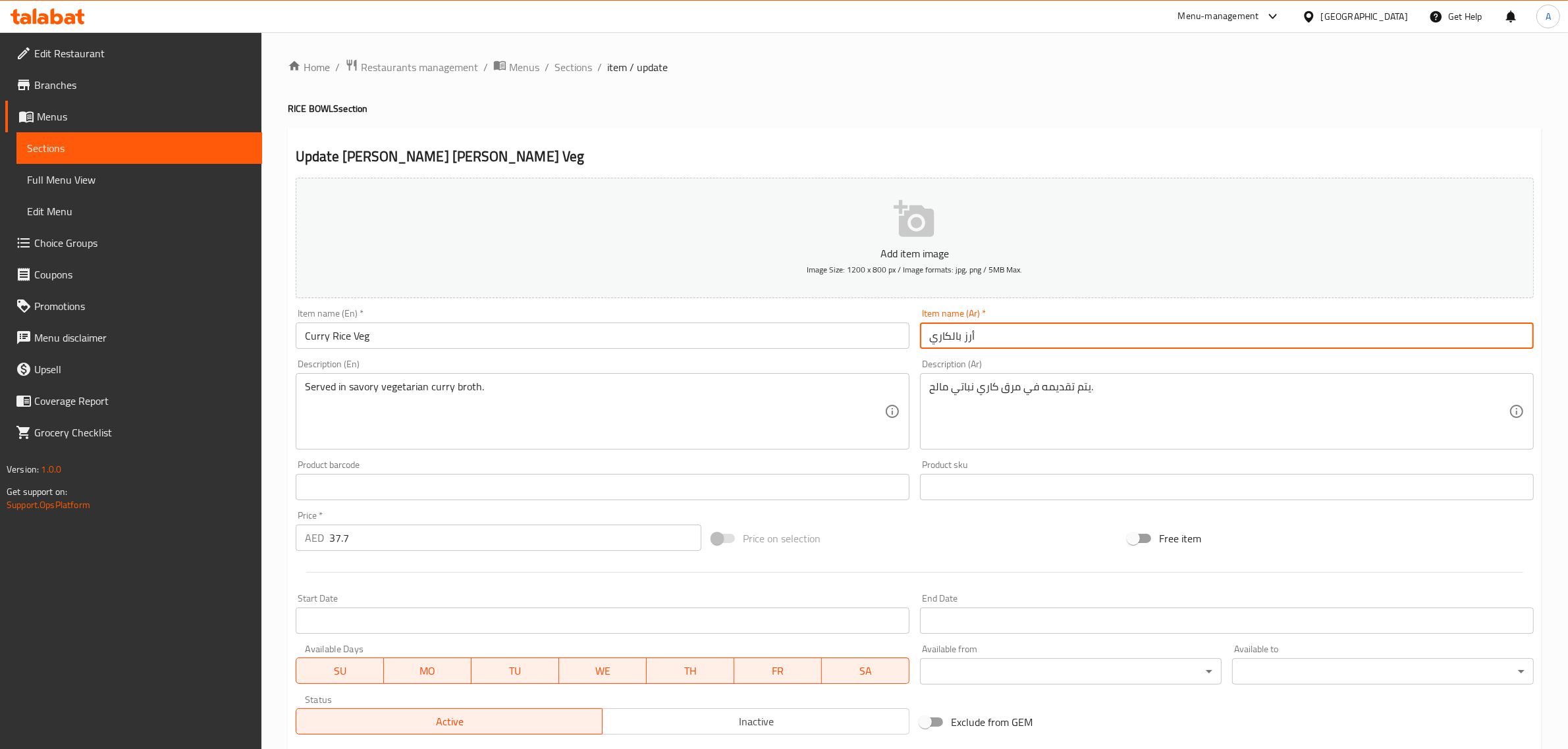
paste input "نباتي"
type input "أرز بالكاري نباتي"
click at [952, 74] on ol "Home / Restaurants management / Menus / Sections / item / update" at bounding box center [915, 67] width 1254 height 17
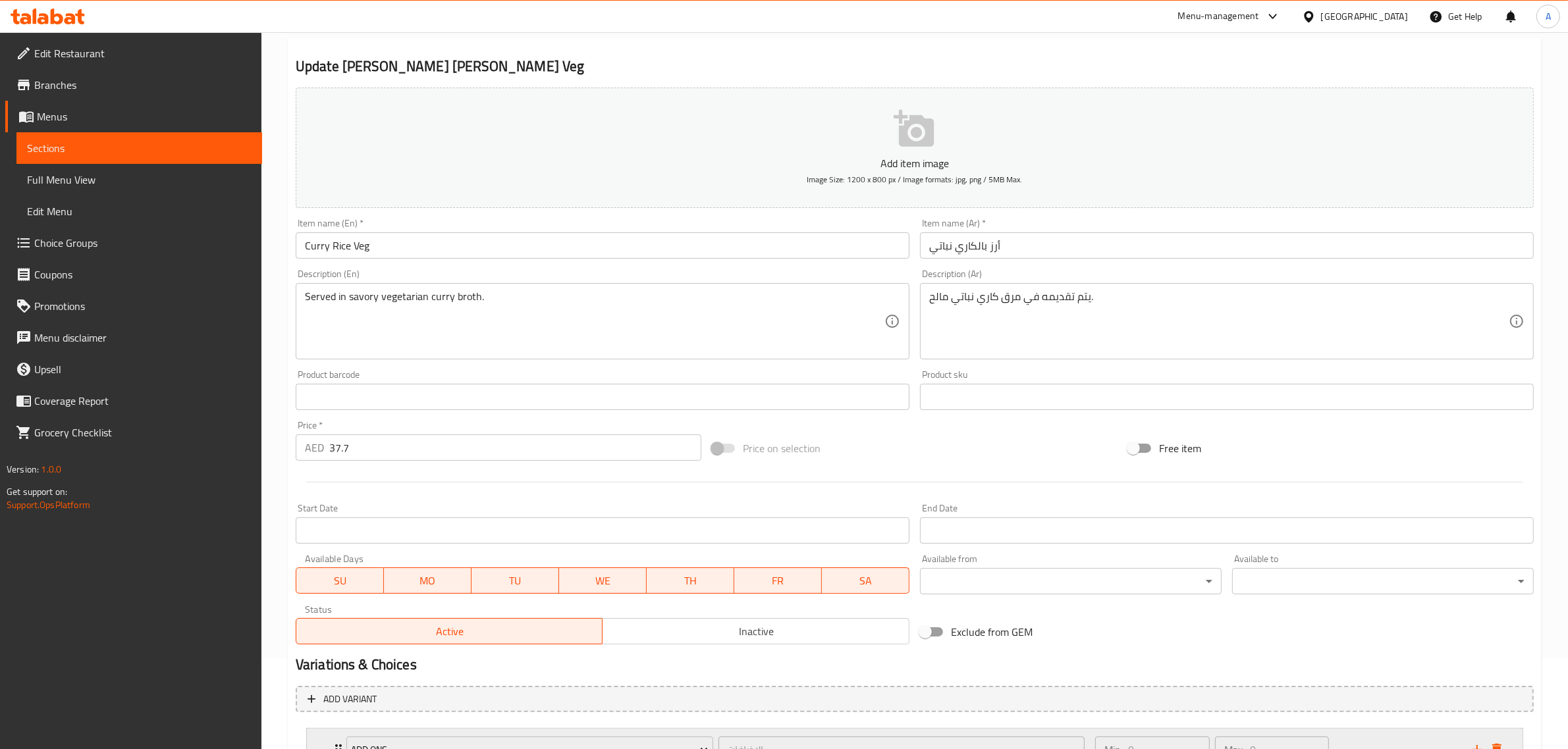
scroll to position [201, 0]
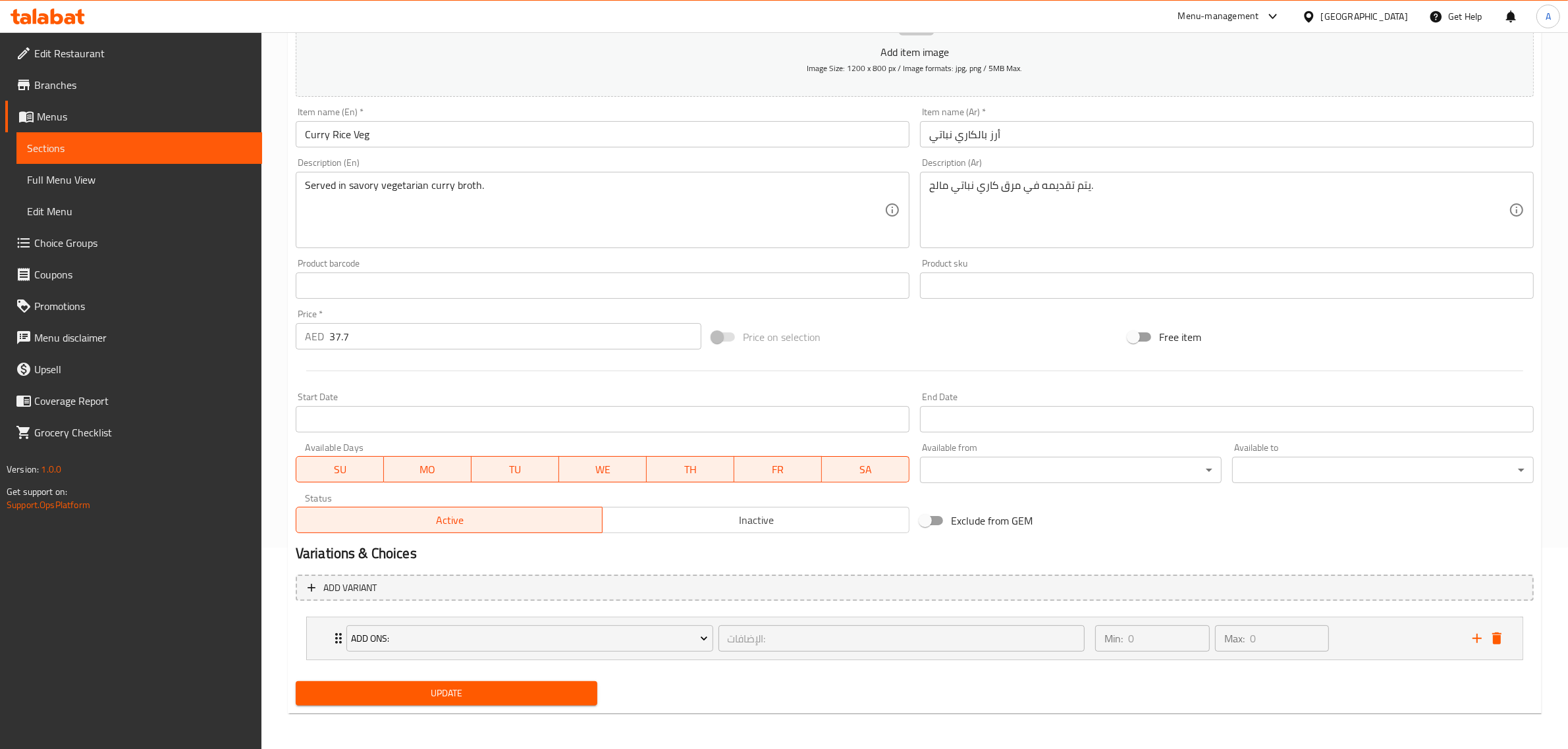
click at [527, 696] on span "Update" at bounding box center [447, 693] width 281 height 17
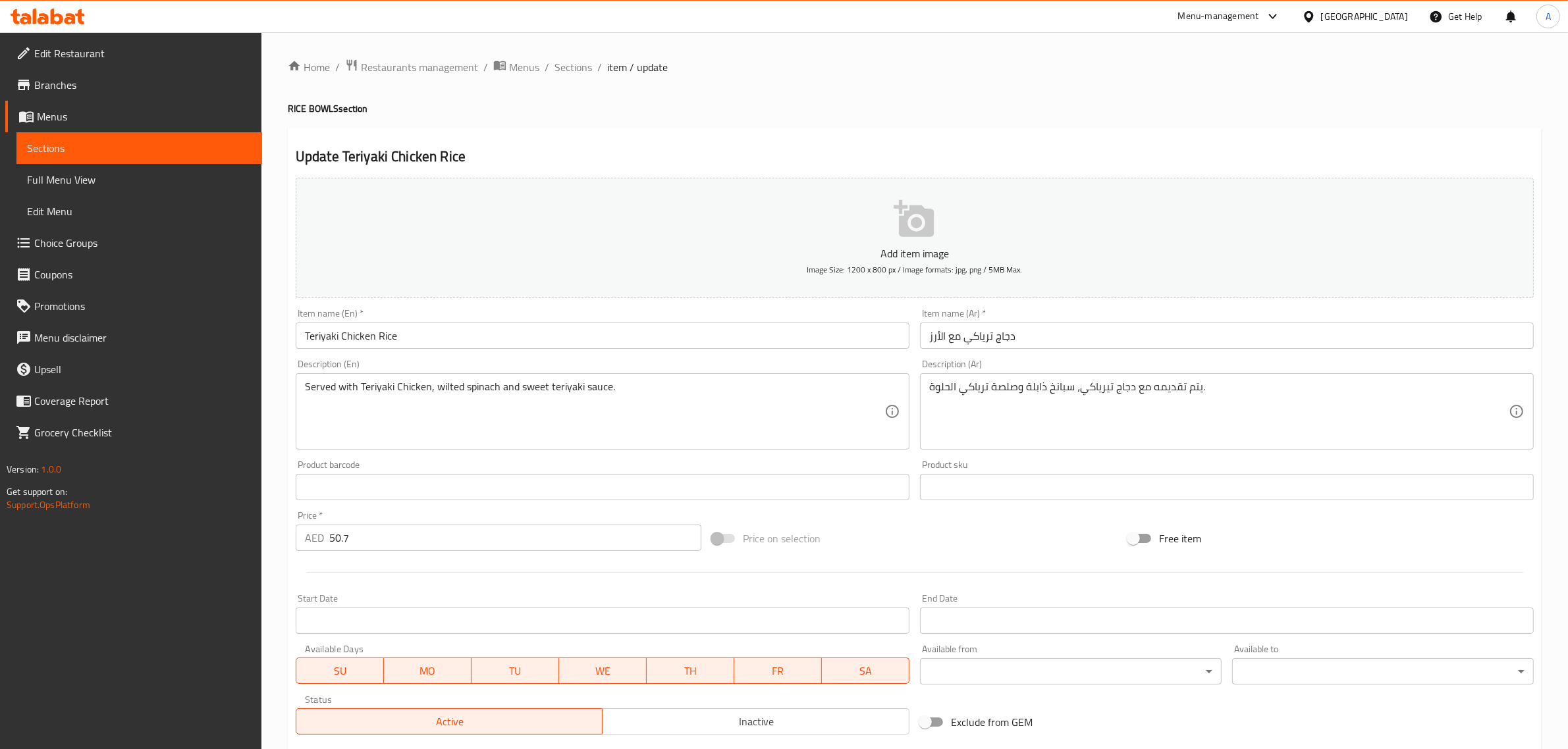
click at [485, 350] on div "Item name (En)   * Teriyaki Chicken Rice Item name (En) *" at bounding box center [603, 328] width 624 height 51
click at [485, 338] on input "Teriyaki Chicken Rice" at bounding box center [603, 335] width 614 height 26
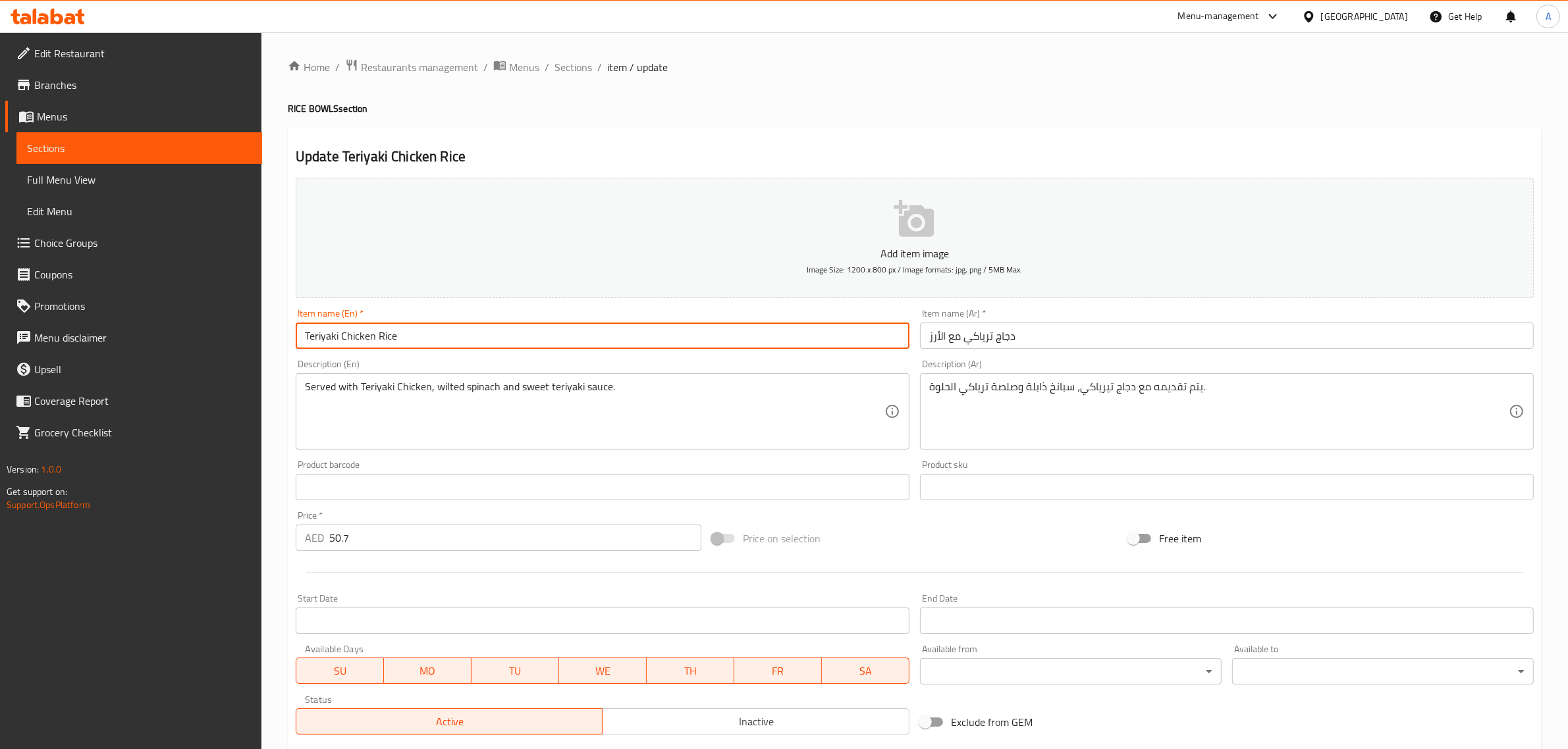
paste input "NON VEG"
click at [406, 329] on input "Teriyaki Chicken Rice NON VEG" at bounding box center [603, 335] width 614 height 26
drag, startPoint x: 406, startPoint y: 329, endPoint x: 452, endPoint y: 329, distance: 46.0
click at [452, 329] on input "Teriyaki Chicken Rice NON VEG" at bounding box center [603, 335] width 614 height 26
type input "Teriyaki Chicken Rice NON VEG"
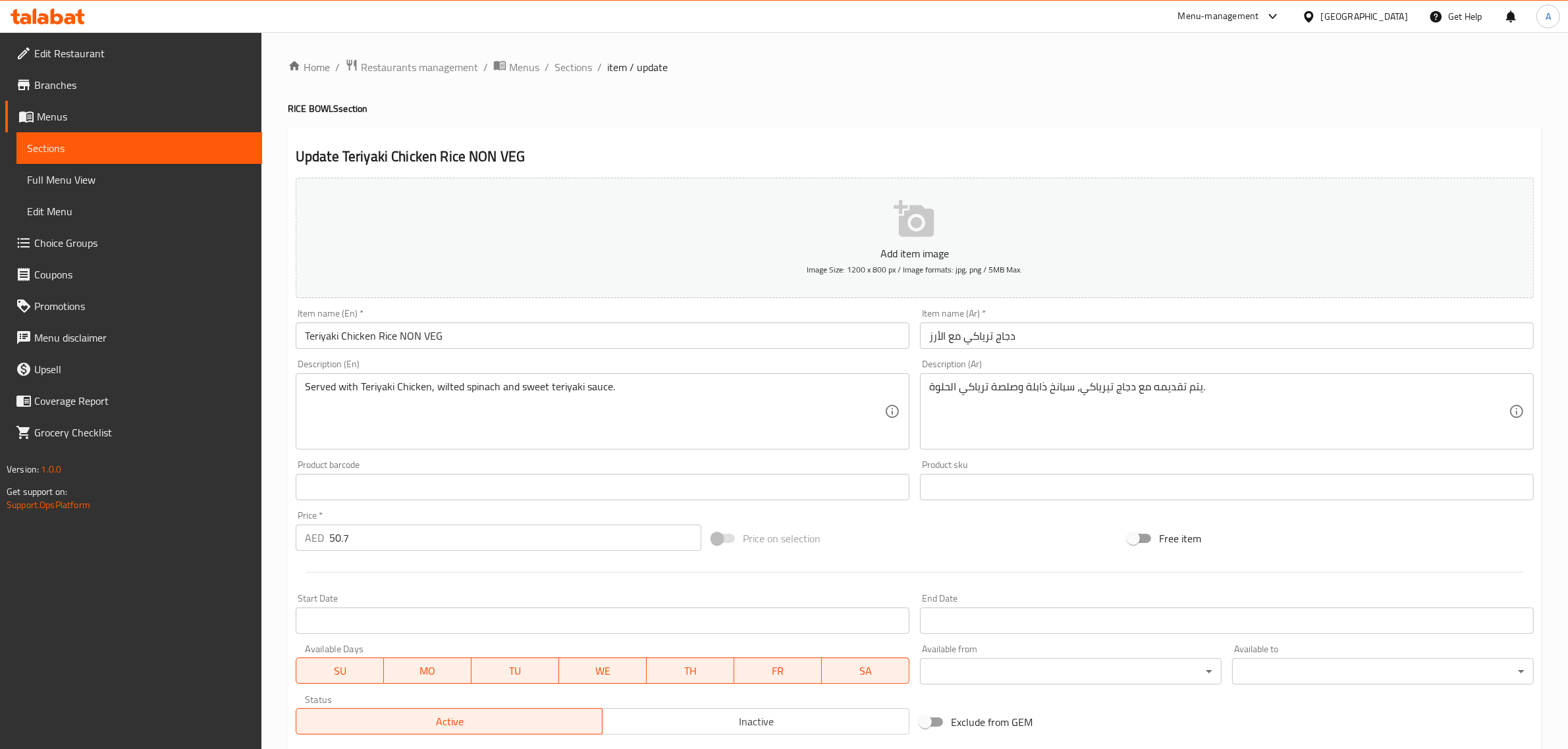
click at [1067, 326] on input "دجاج ترياكي مع الأرز" at bounding box center [1227, 335] width 614 height 26
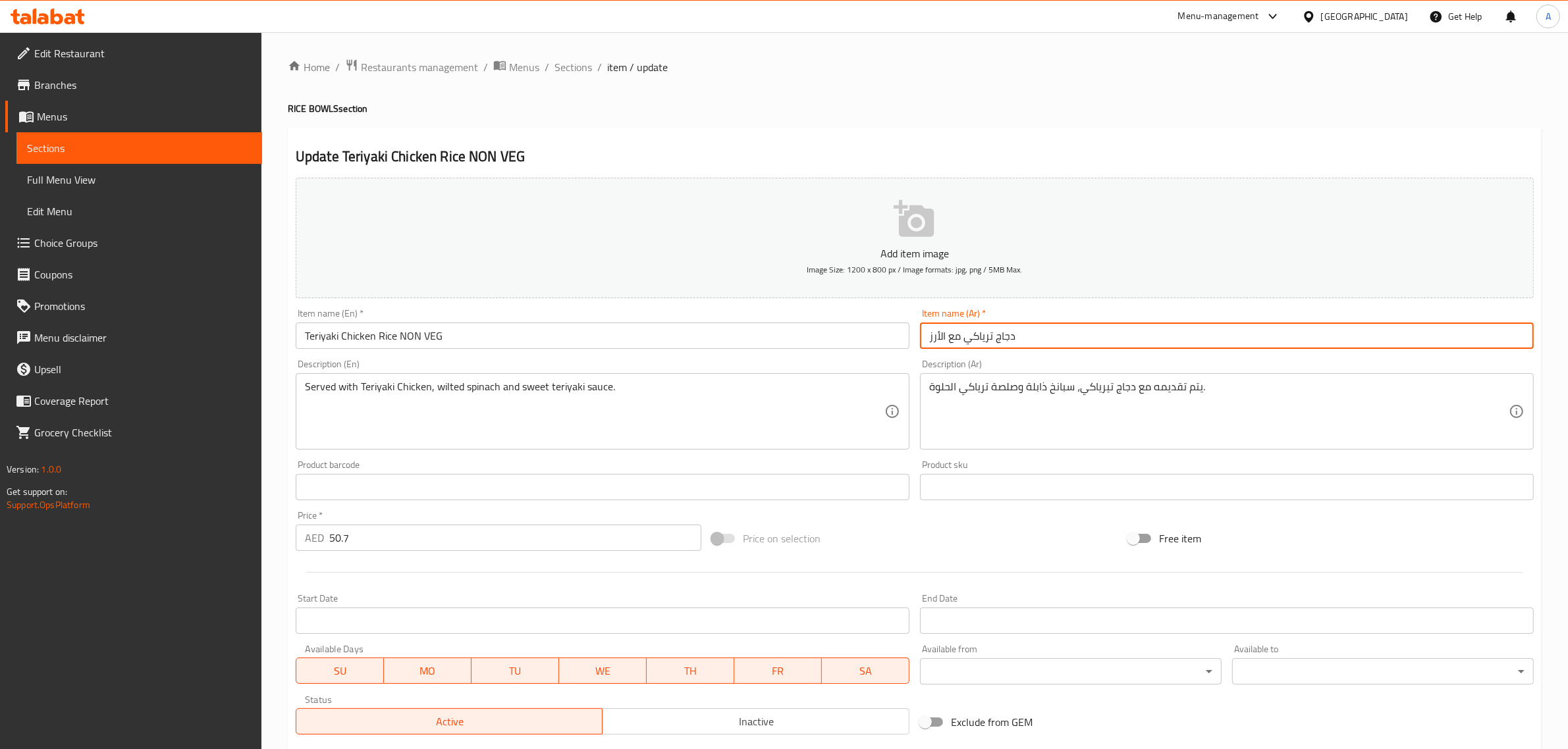
paste input "غير نباتي"
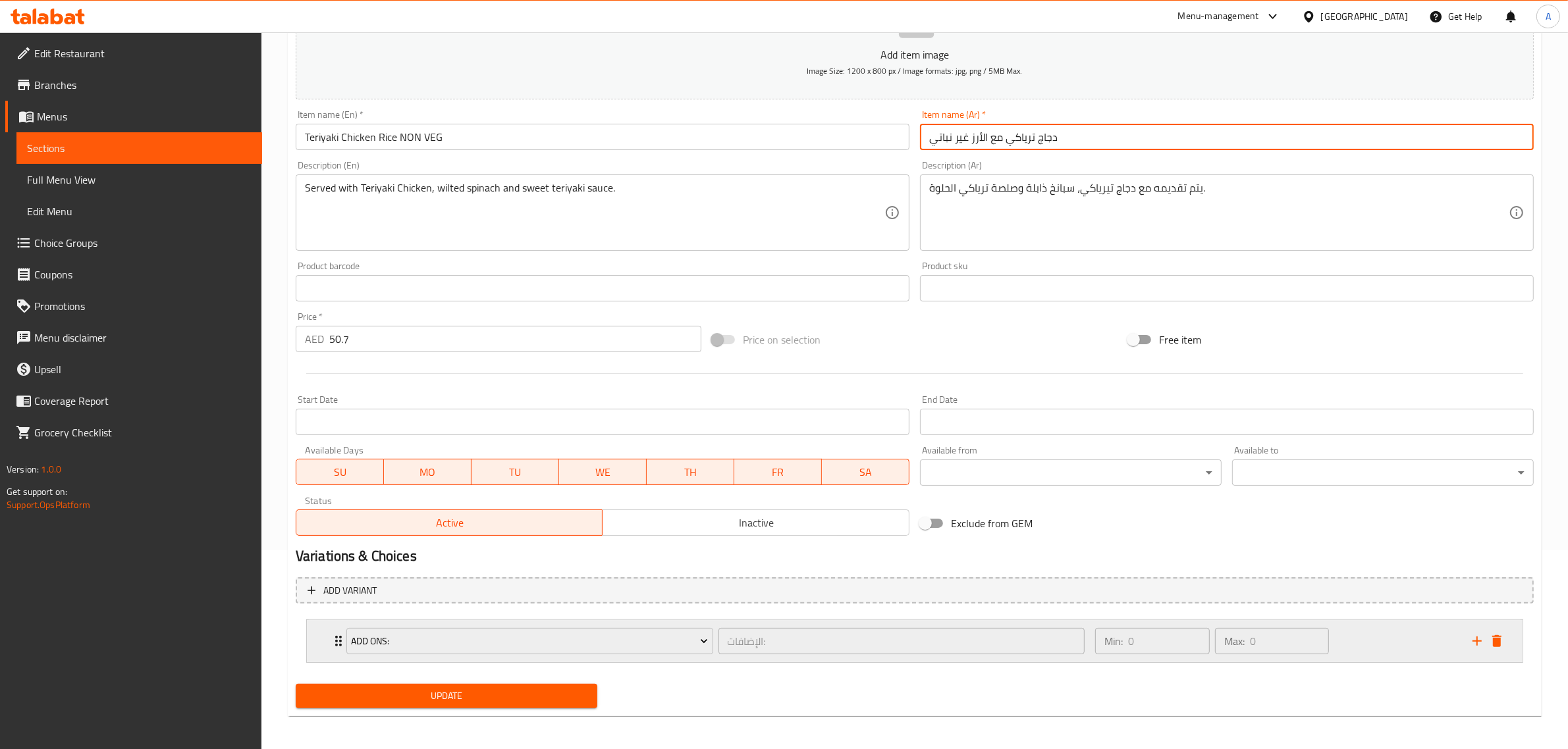
scroll to position [201, 0]
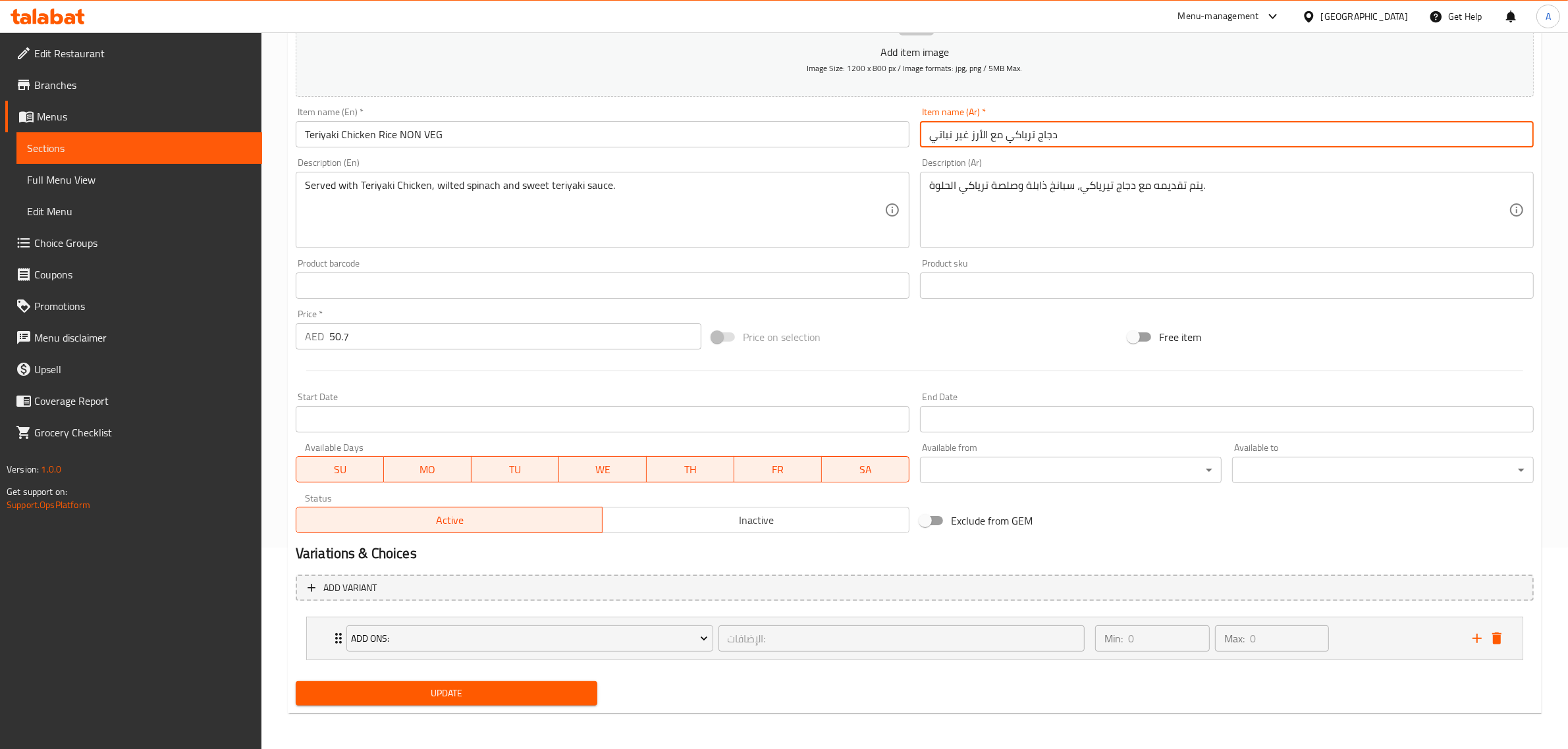
type input "دجاج ترياكي مع الأرز غير نباتي"
click at [528, 698] on span "Update" at bounding box center [447, 693] width 281 height 17
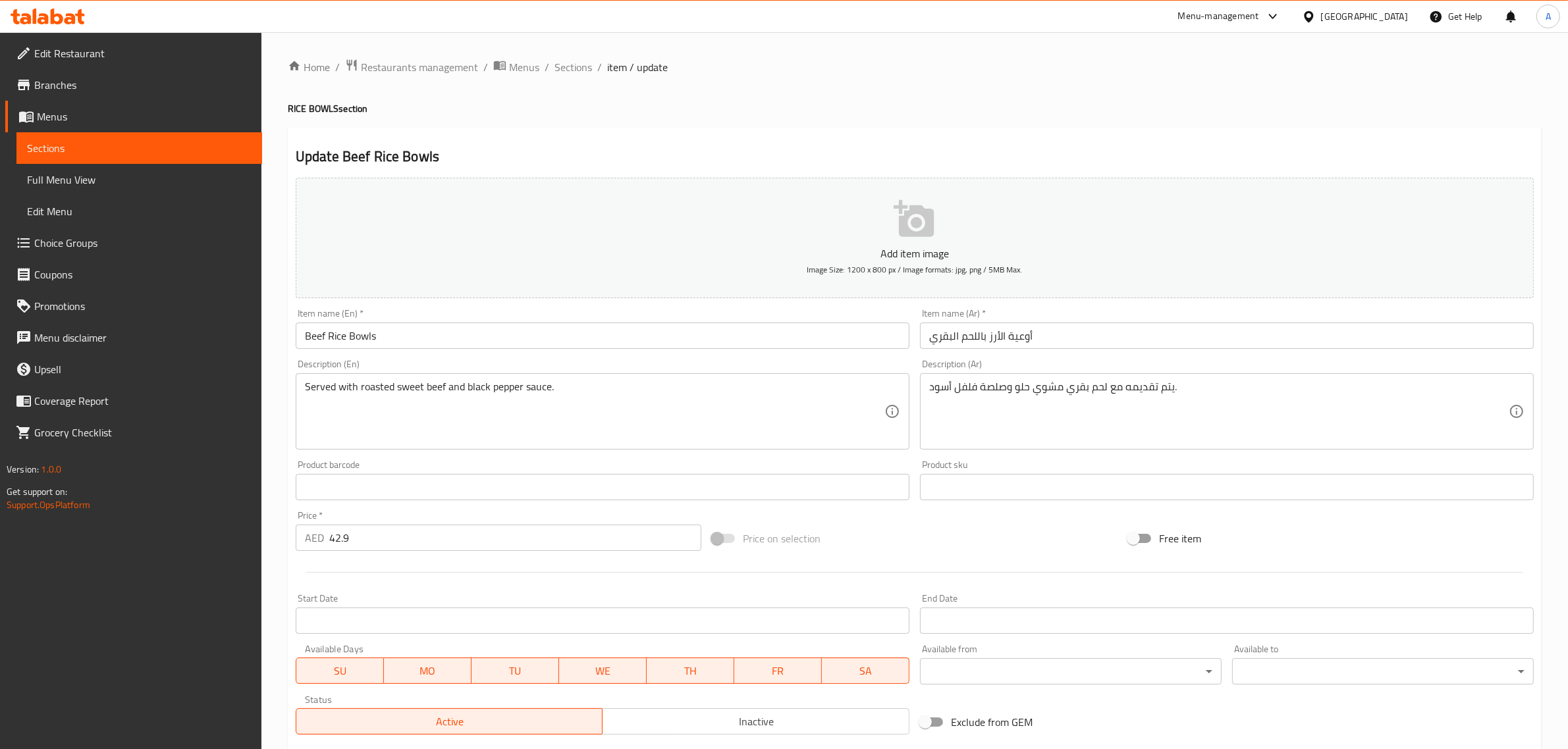
click at [451, 338] on input "Beef Rice Bowls" at bounding box center [603, 335] width 614 height 26
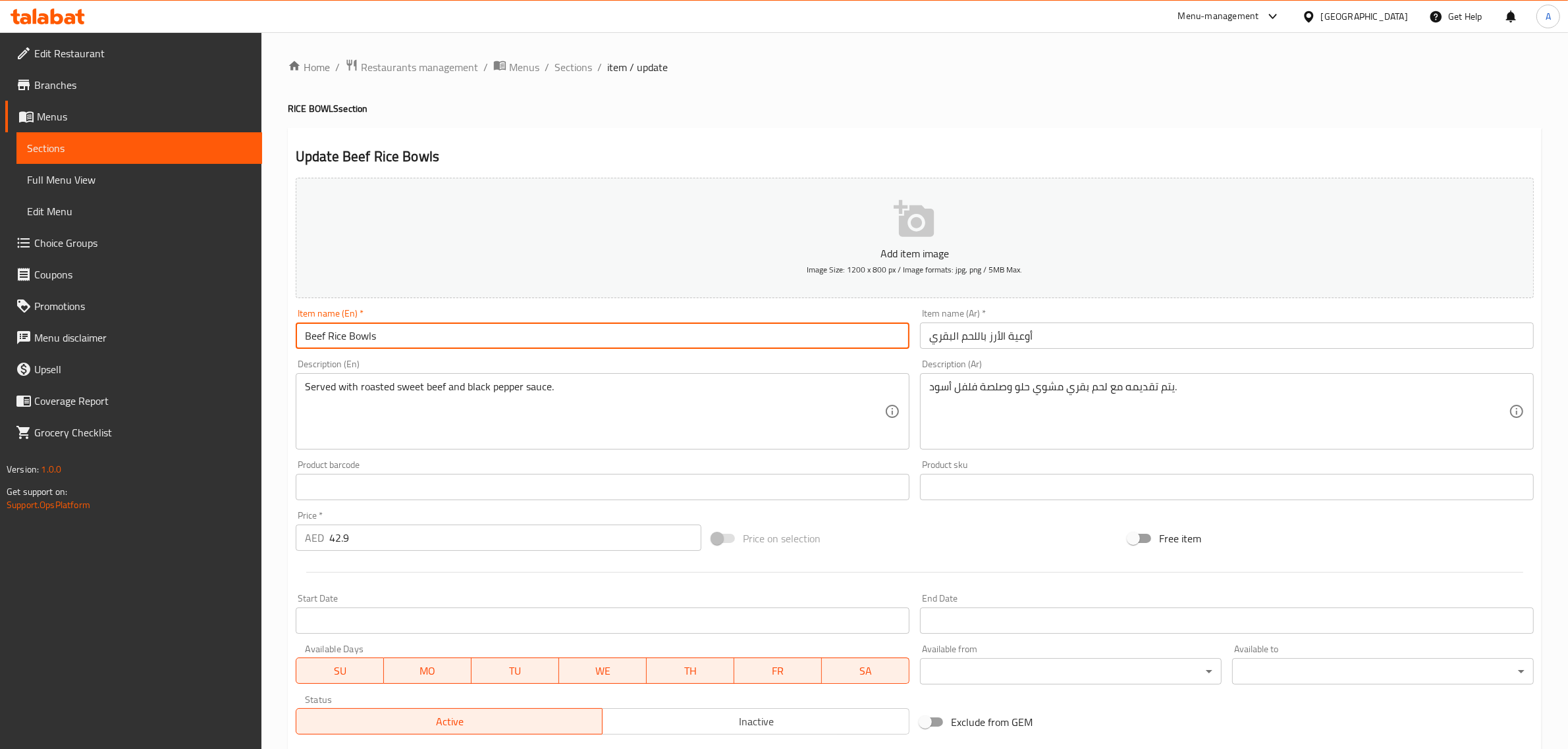
paste input "NON VEG"
type input "Beef Rice Bowls NON VEG"
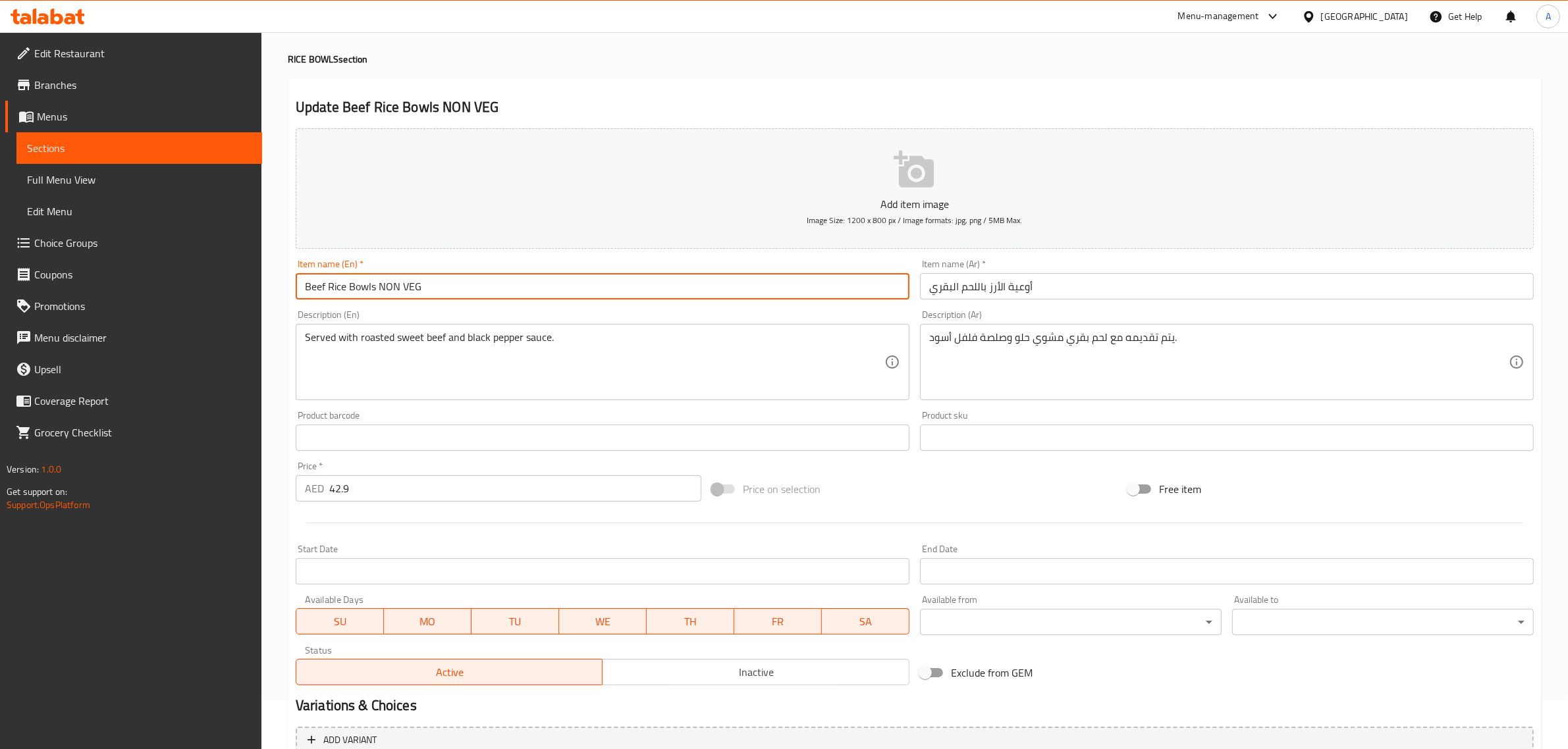
scroll to position [37, 0]
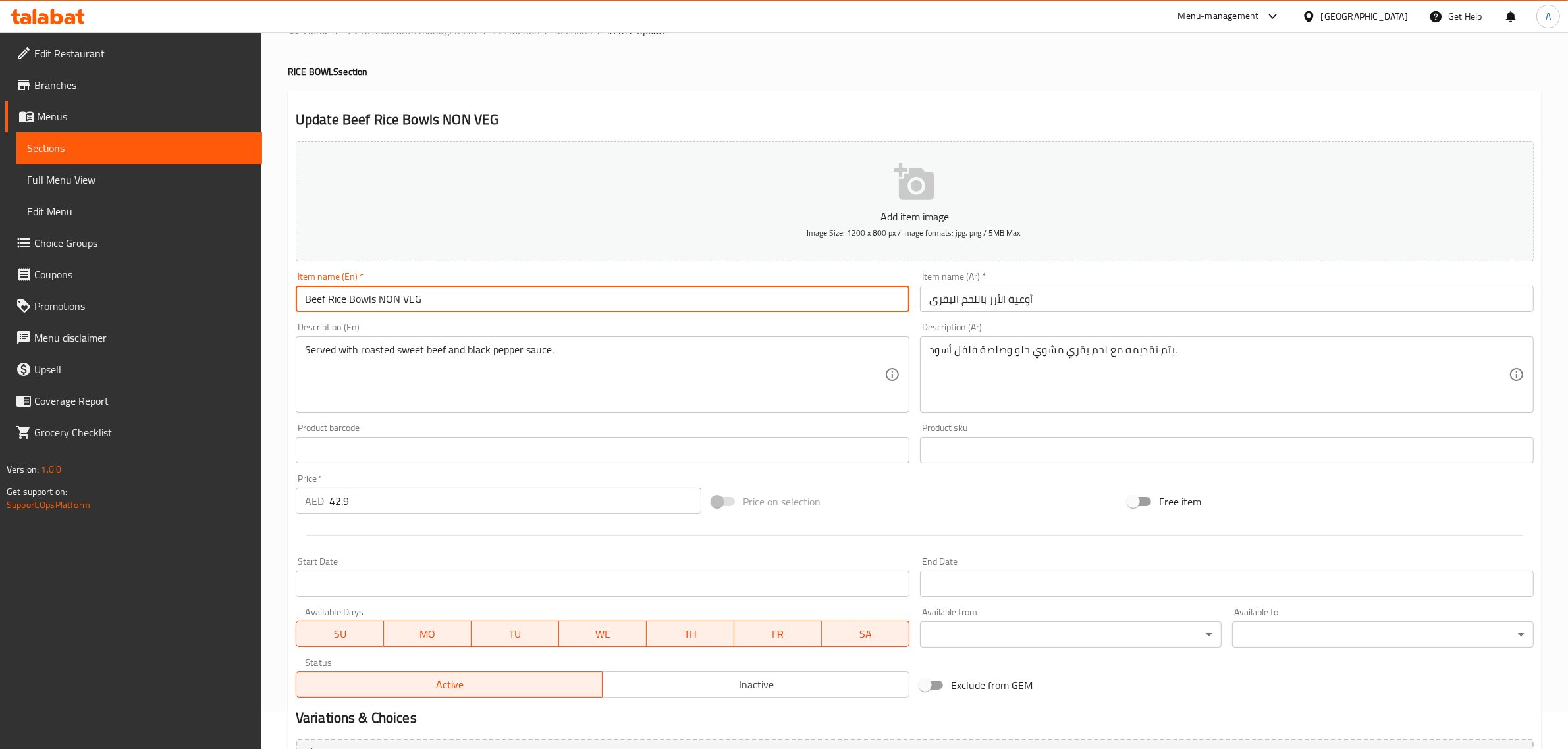
click at [1140, 294] on input "أوعية الأرز باللحم البقري" at bounding box center [1227, 298] width 614 height 26
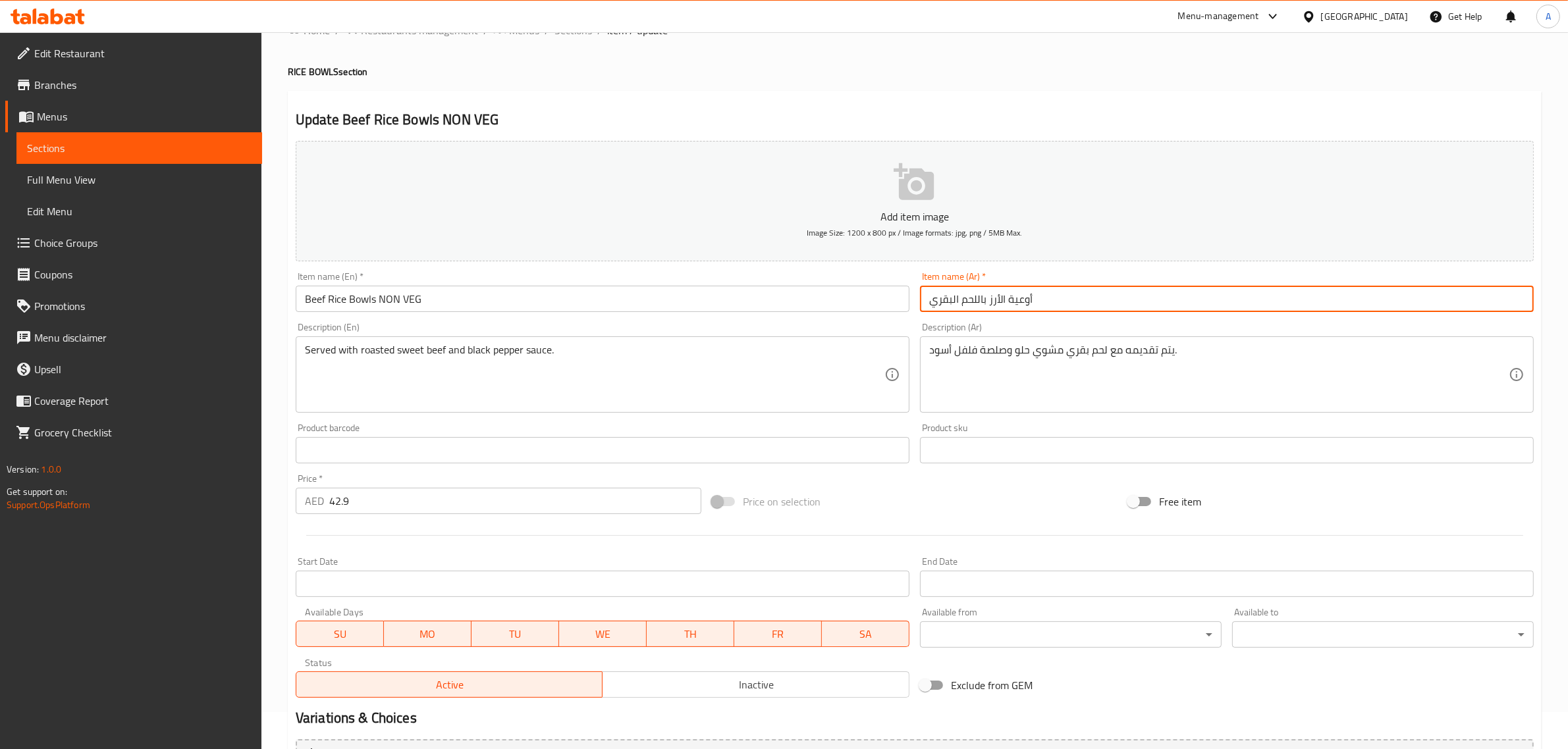
paste input "غير نباتي"
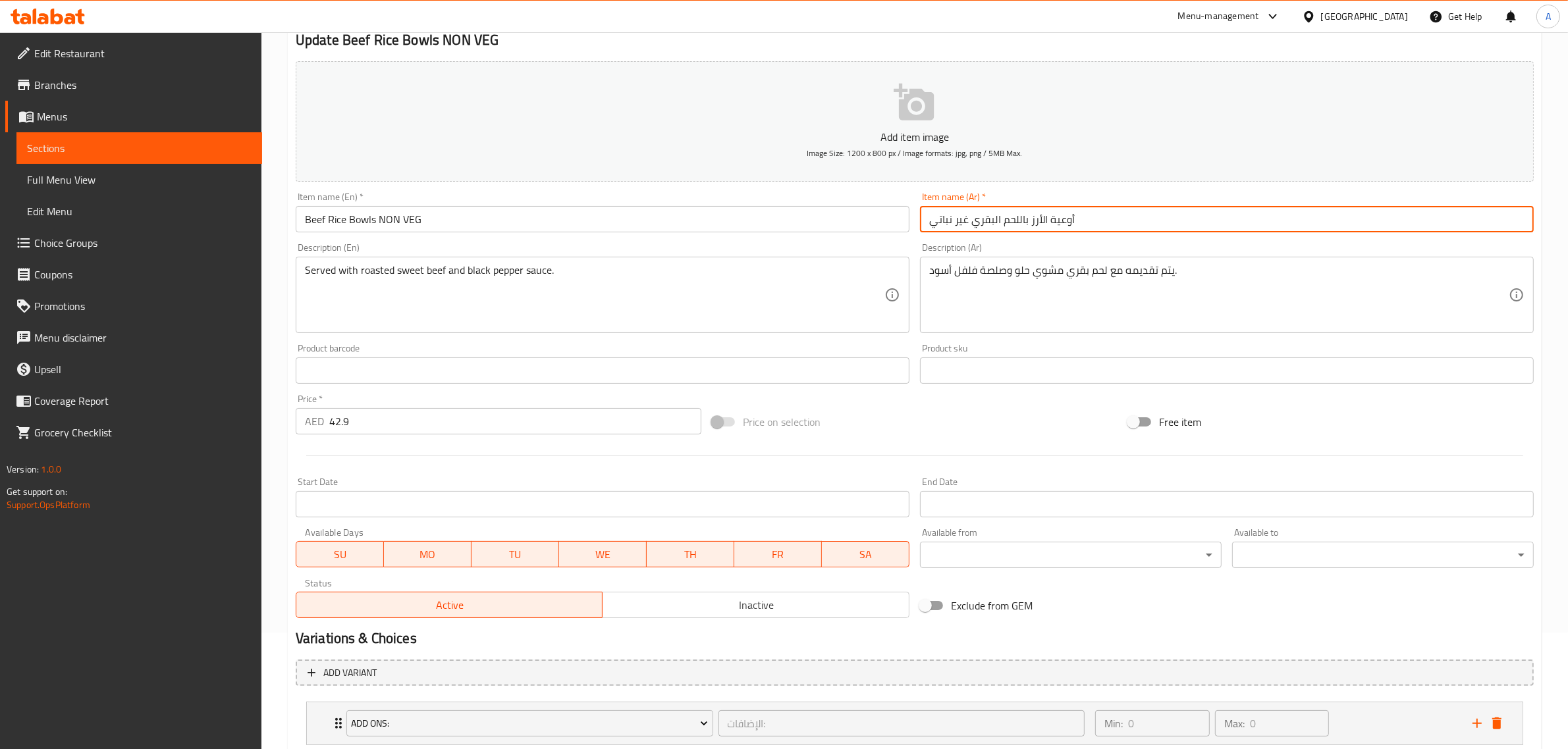
scroll to position [201, 0]
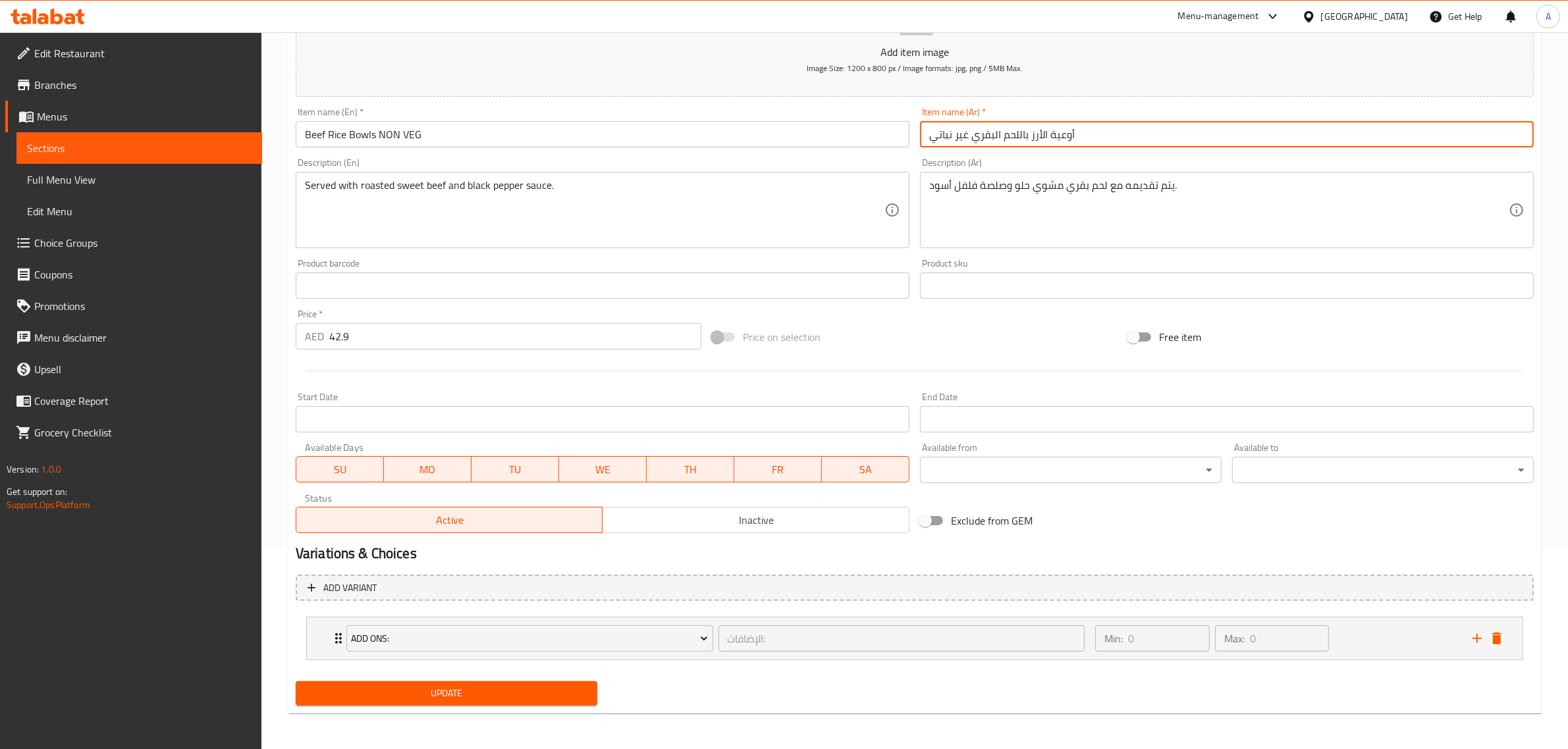
type input "أوعية الأرز باللحم البقري غير نباتي"
click at [514, 681] on button "Update" at bounding box center [447, 693] width 302 height 24
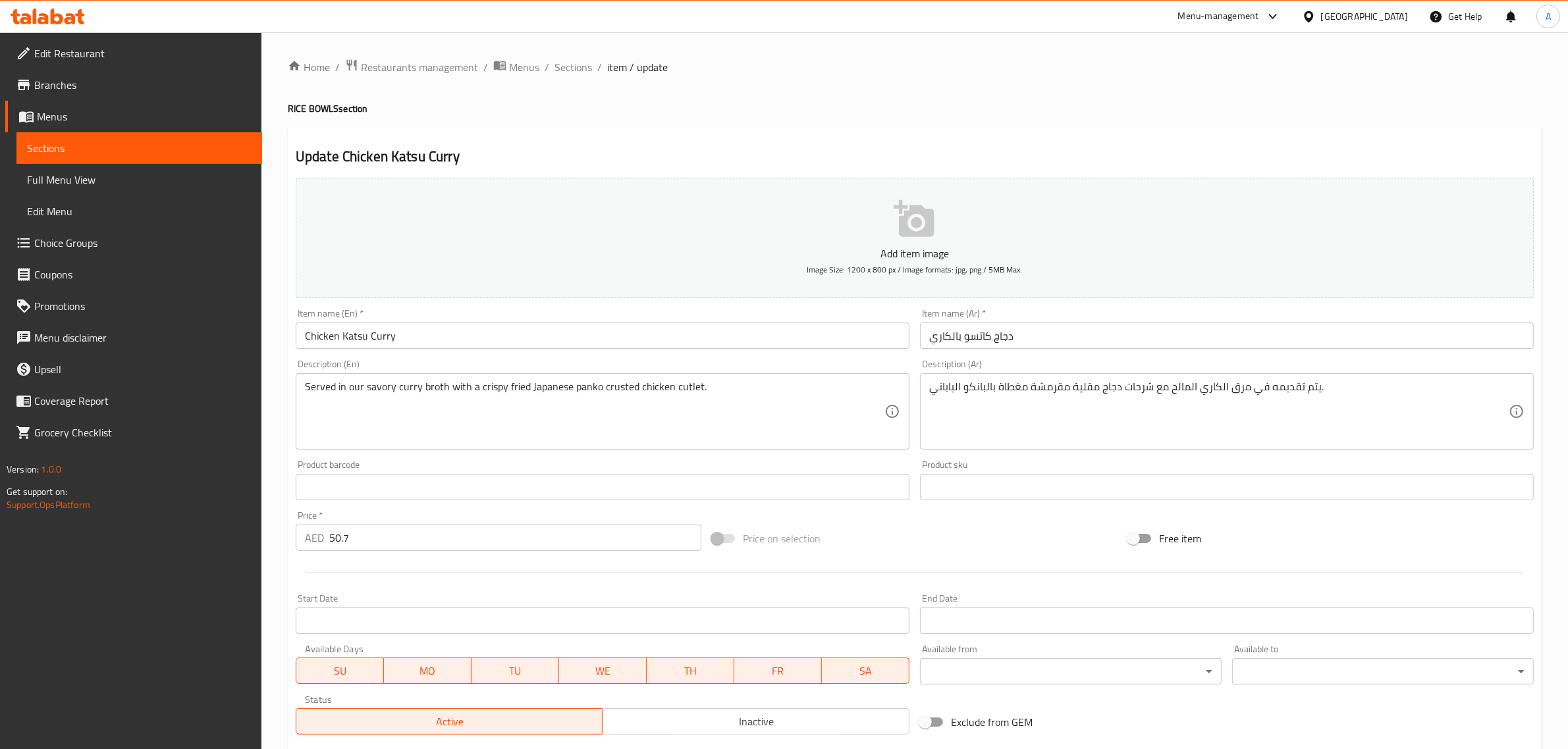
click at [449, 339] on input "Chicken Katsu Curry" at bounding box center [603, 335] width 614 height 26
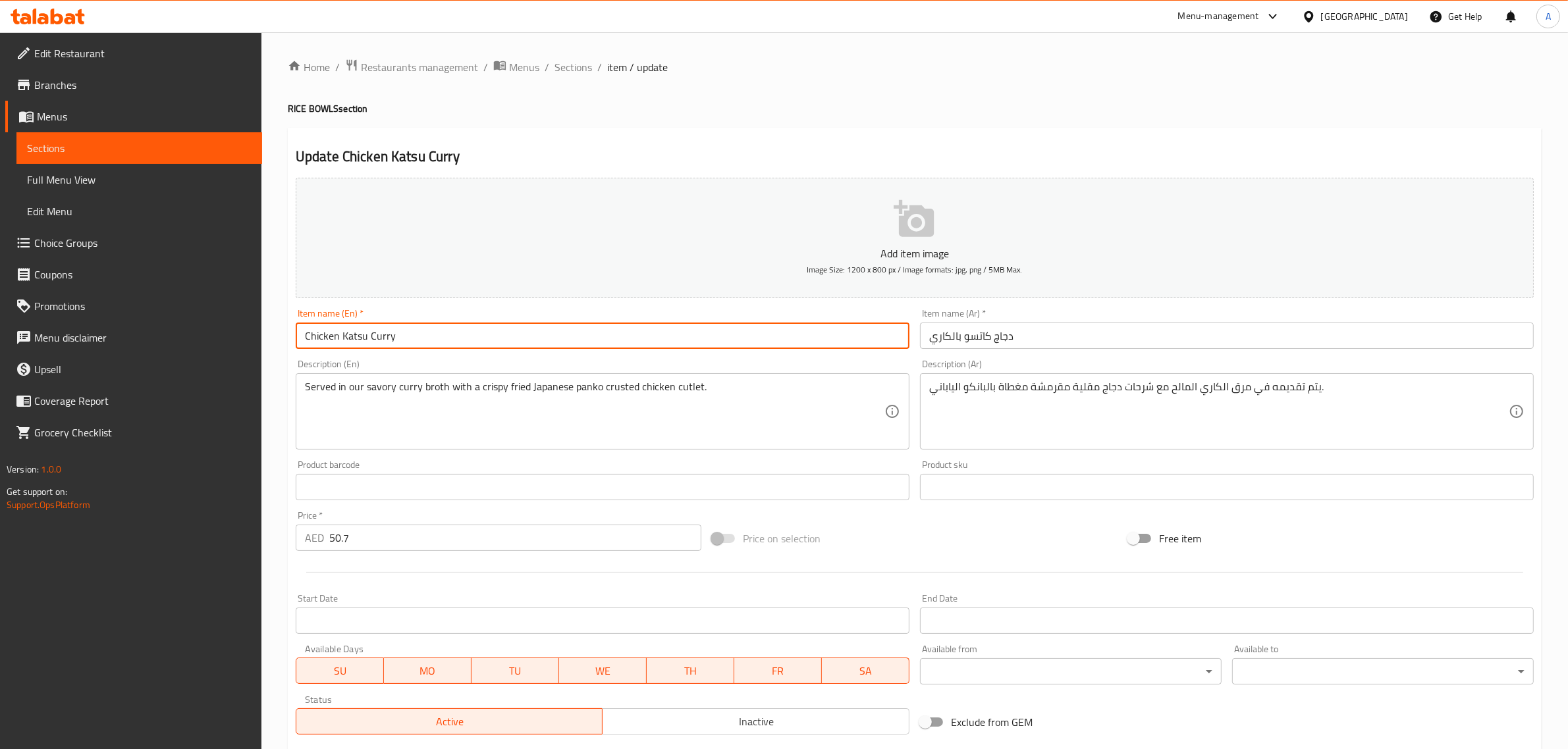
paste input "NON VEG"
type input "Chicken Katsu Curry NON VEG"
click at [1085, 343] on input "دجاج كاتسو بالكاري" at bounding box center [1227, 335] width 614 height 26
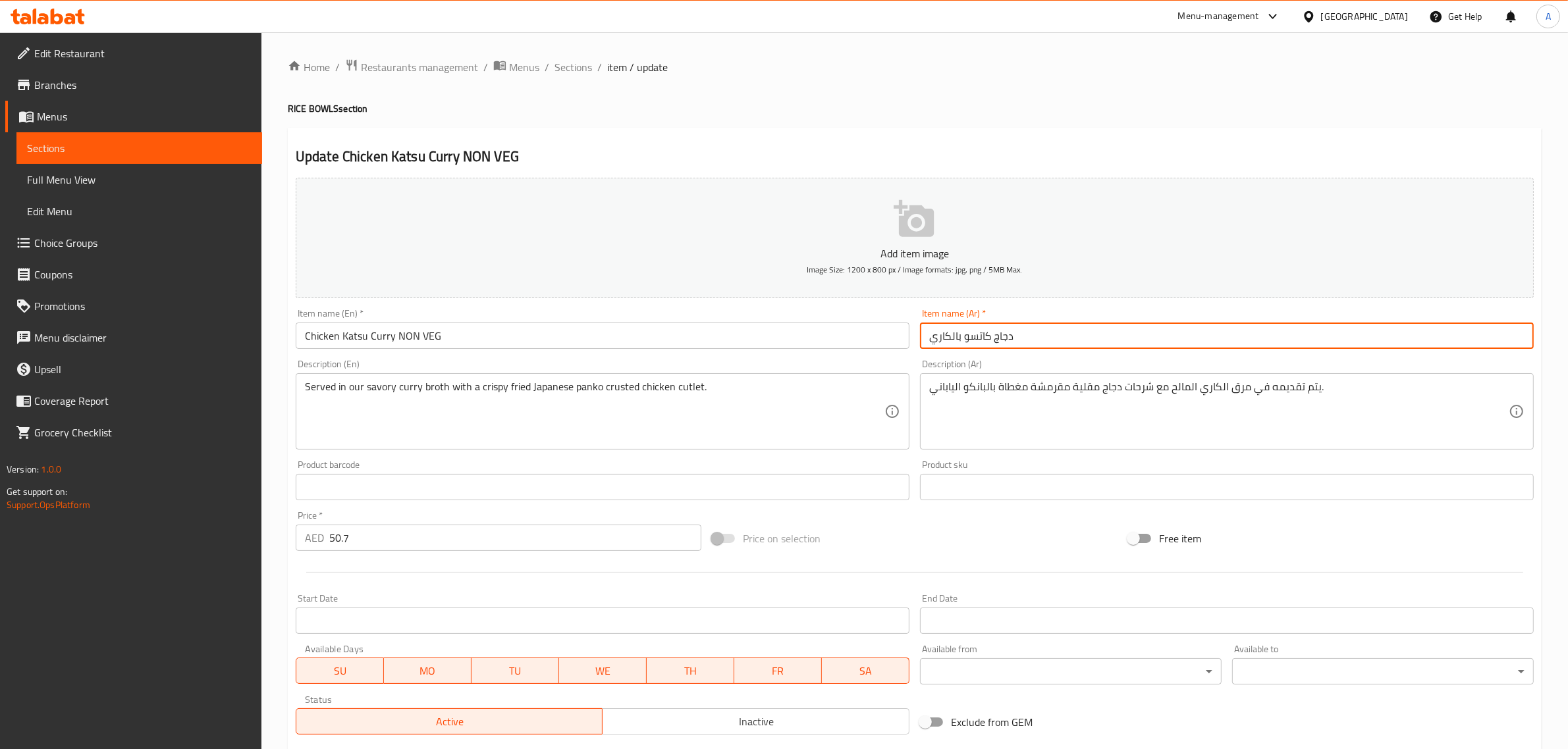
paste input "غير نباتي"
type input "دجاج كاتسو بالكاري غير نباتي"
click at [901, 90] on div "Home / Restaurants management / Menus / Sections / item / update RICE BOWLS sec…" at bounding box center [915, 492] width 1254 height 867
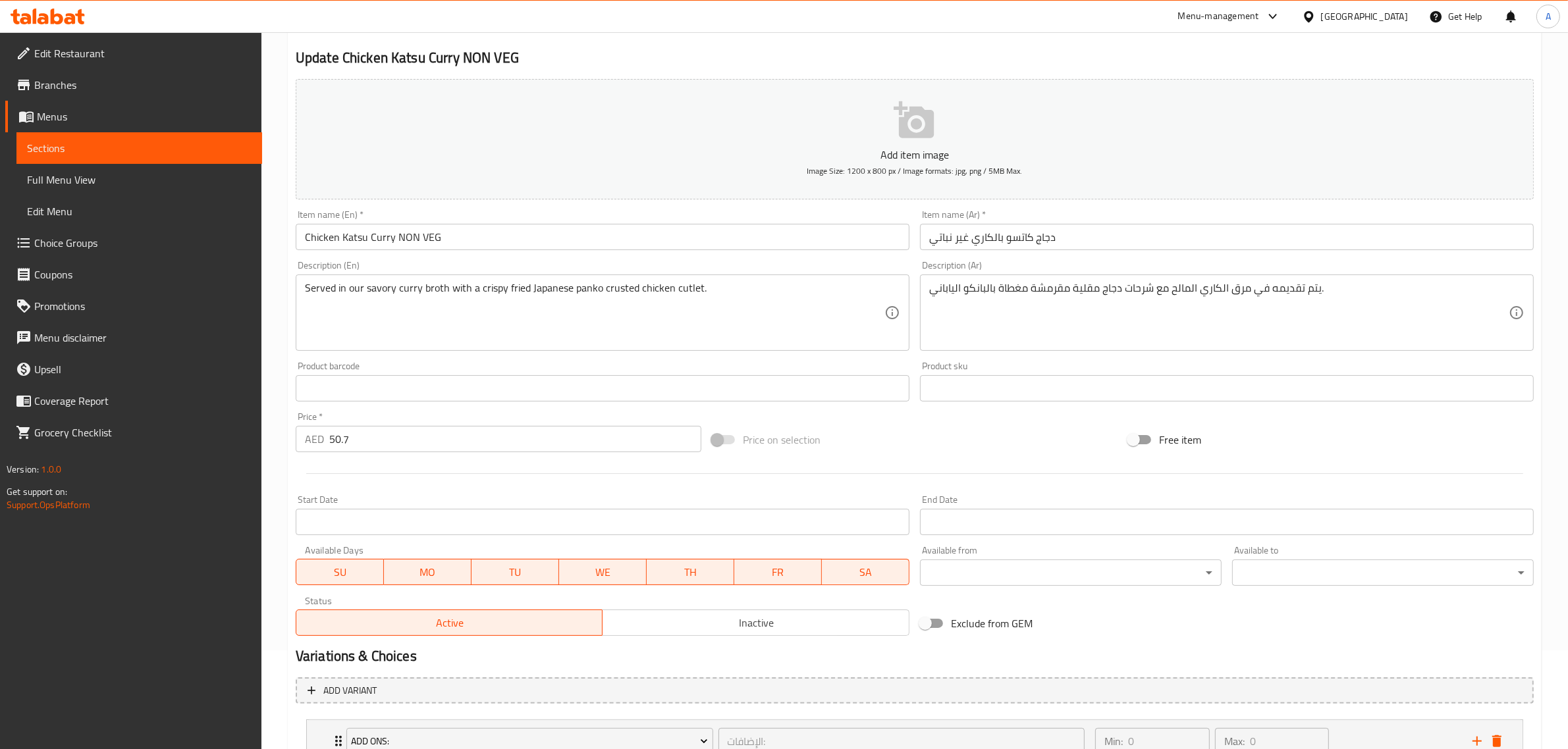
scroll to position [201, 0]
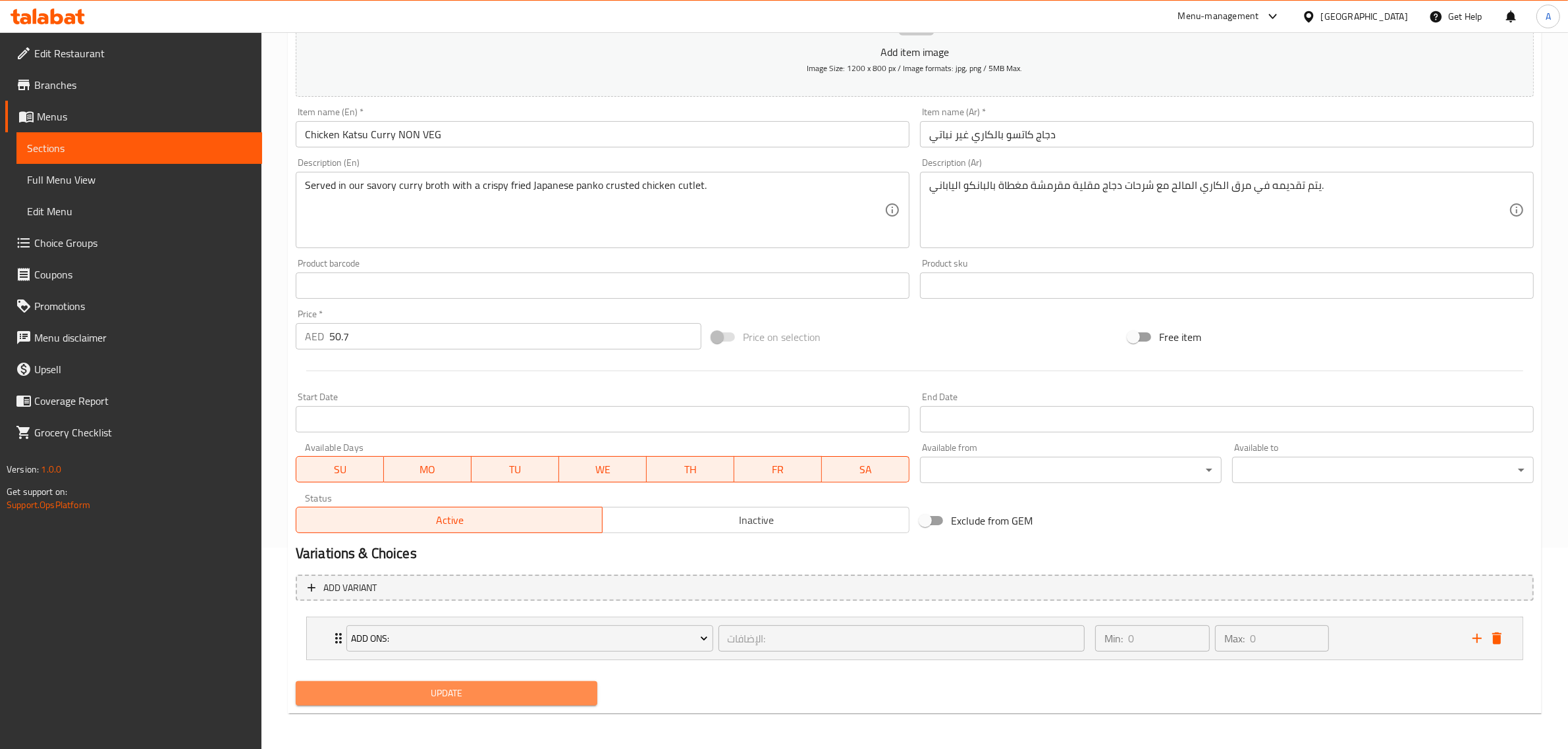
click at [506, 686] on span "Update" at bounding box center [447, 693] width 281 height 17
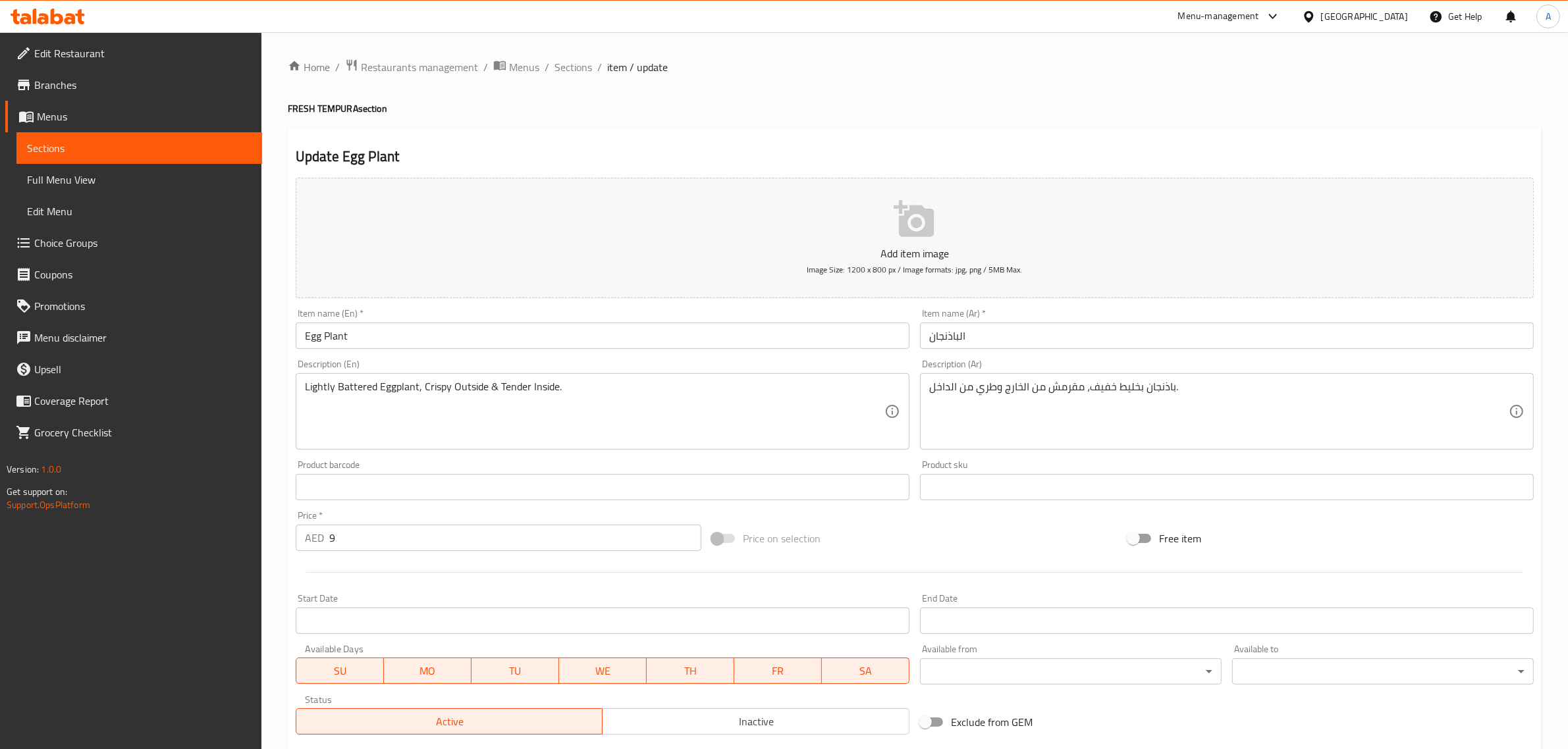
click at [469, 347] on input "Egg Plant" at bounding box center [603, 335] width 614 height 26
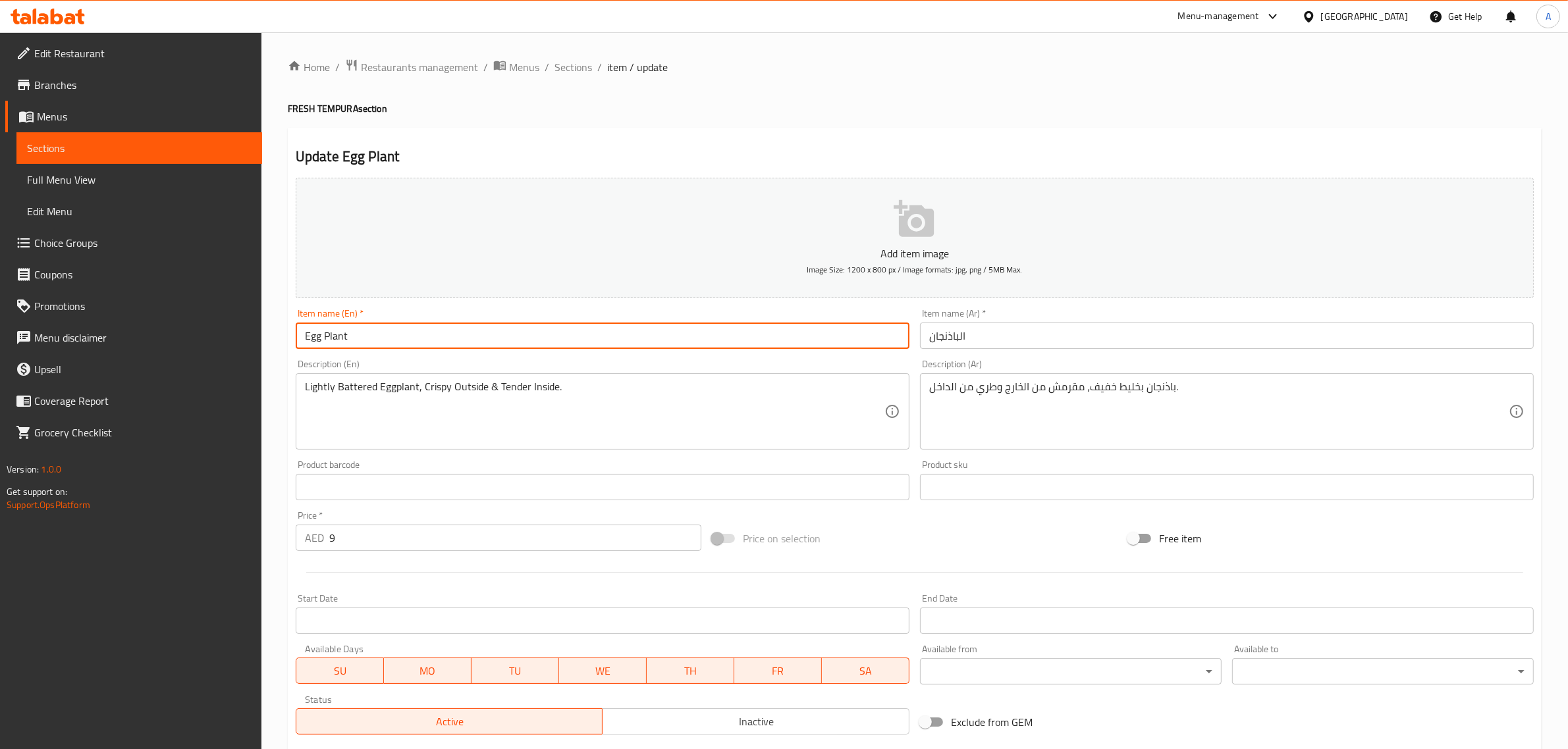
paste input "VEG"
click at [347, 334] on input "Egg Plant VEG" at bounding box center [603, 335] width 614 height 26
click at [353, 329] on input "Egg Plant VEG" at bounding box center [603, 335] width 614 height 26
type input "Egg Plant VEG"
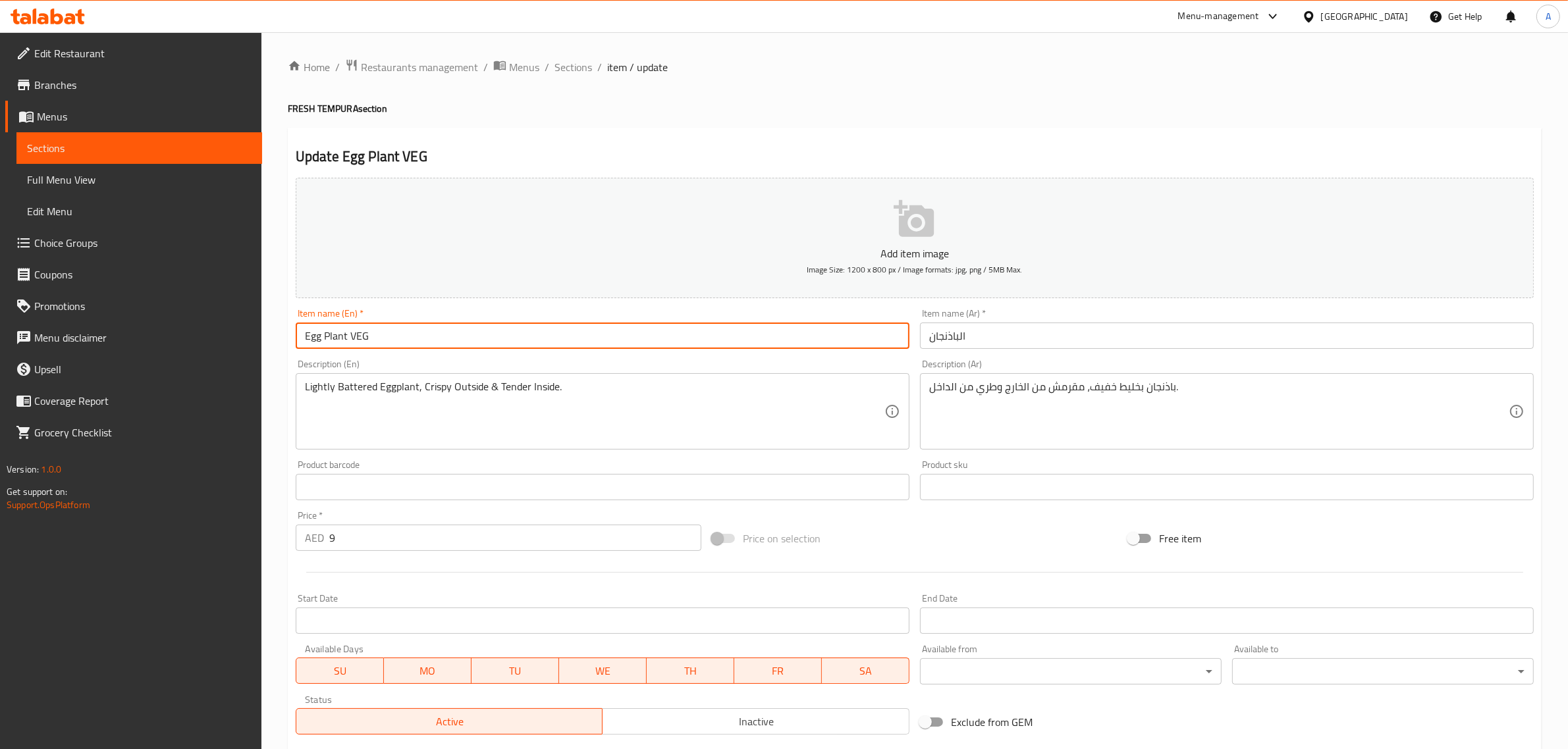
click at [1115, 336] on input "الباذنجان" at bounding box center [1227, 335] width 614 height 26
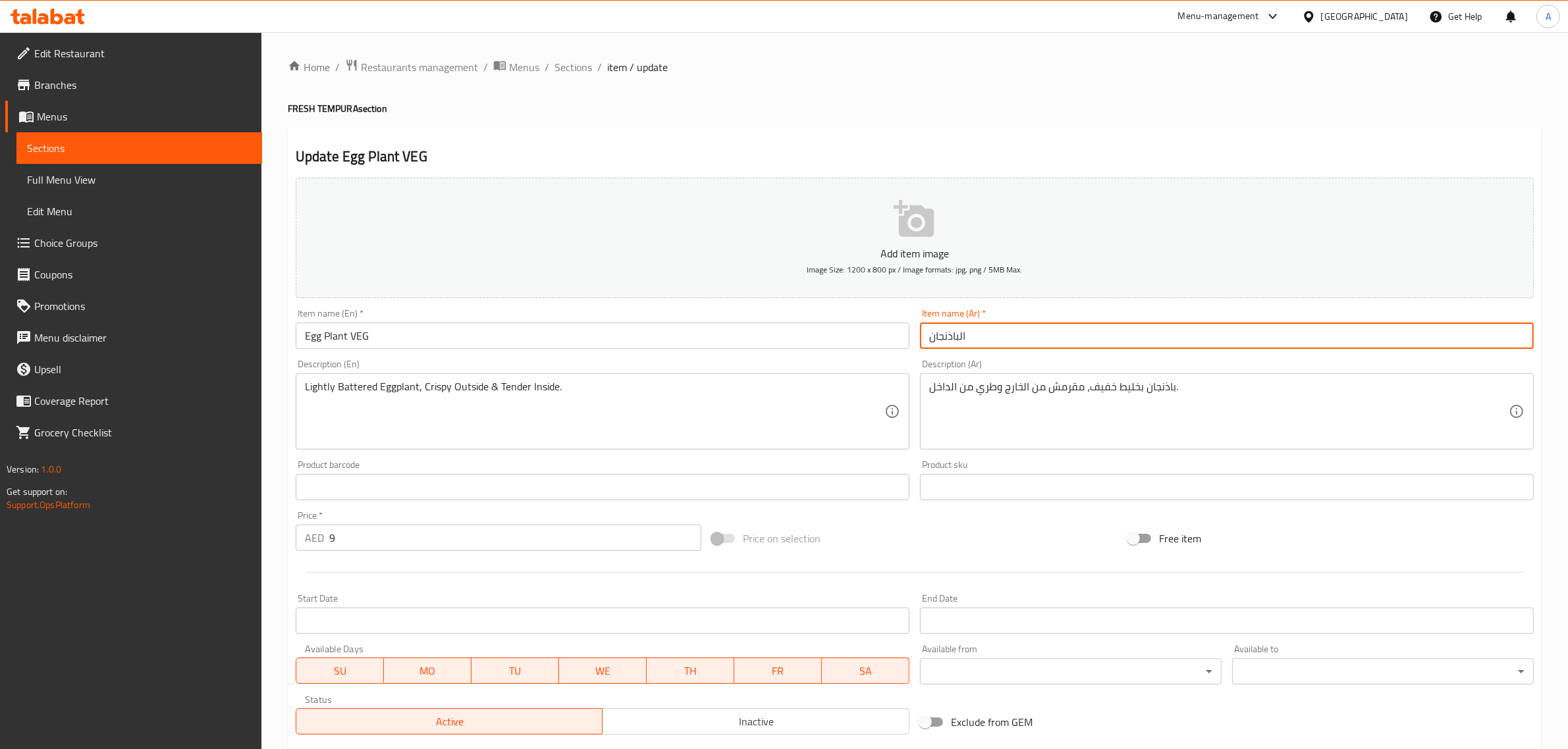
paste input "نباتي"
click at [932, 339] on input "الباذنجان نباتي" at bounding box center [1227, 335] width 614 height 26
click at [940, 340] on input "الباذنجان نباتي" at bounding box center [1227, 335] width 614 height 26
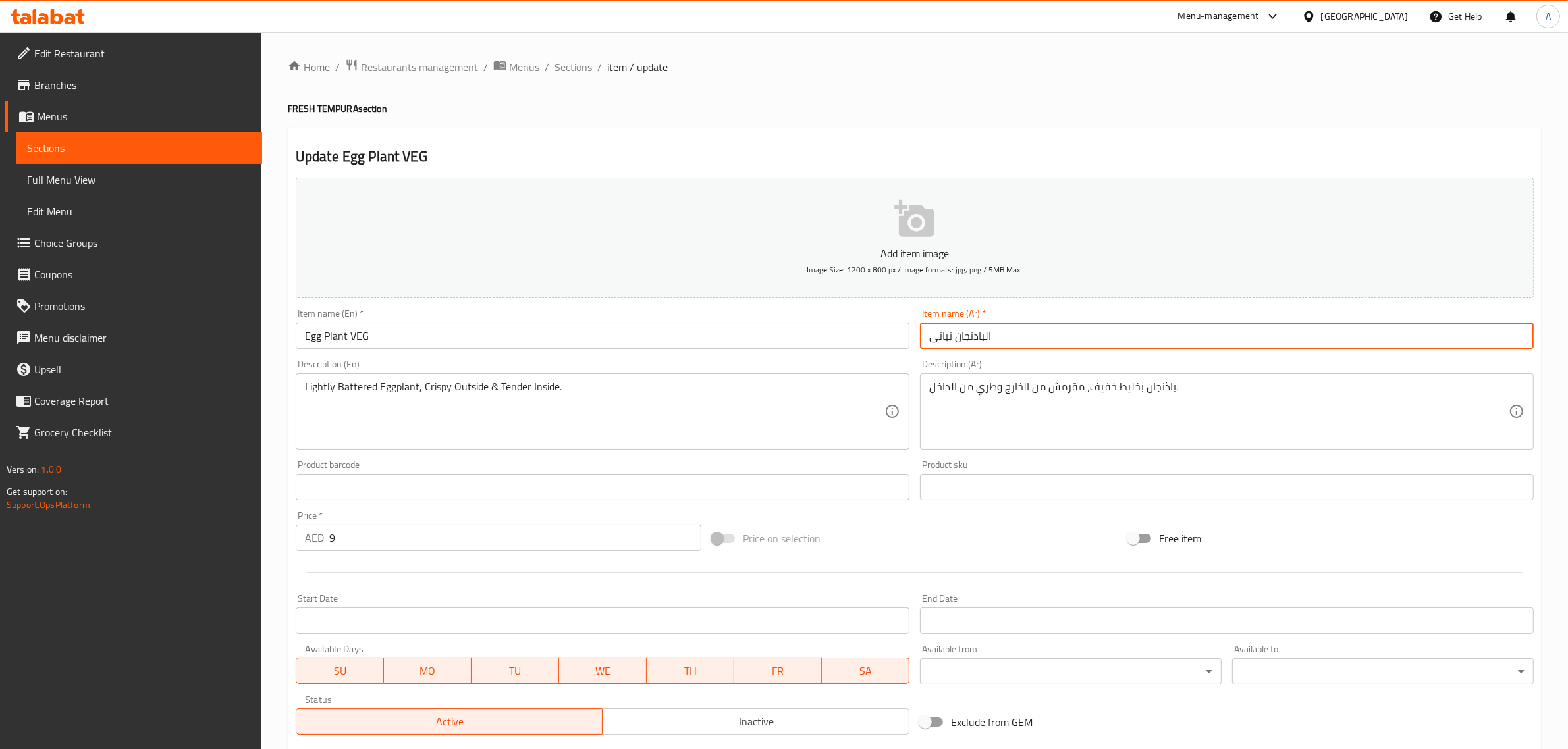
type input "الباذنجان نباتي"
click at [659, 112] on h4 "FRESH TEMPURA section" at bounding box center [915, 108] width 1254 height 13
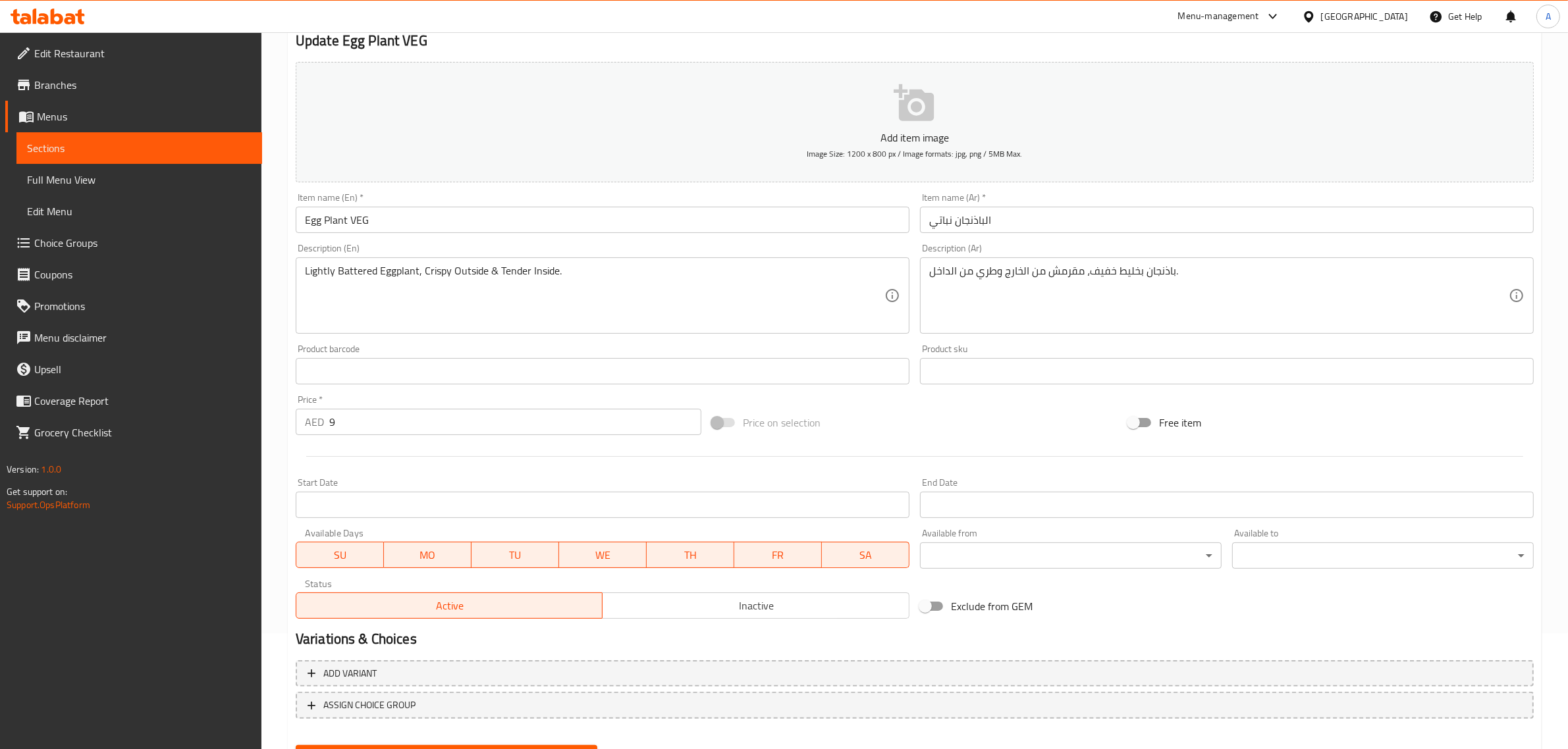
scroll to position [178, 0]
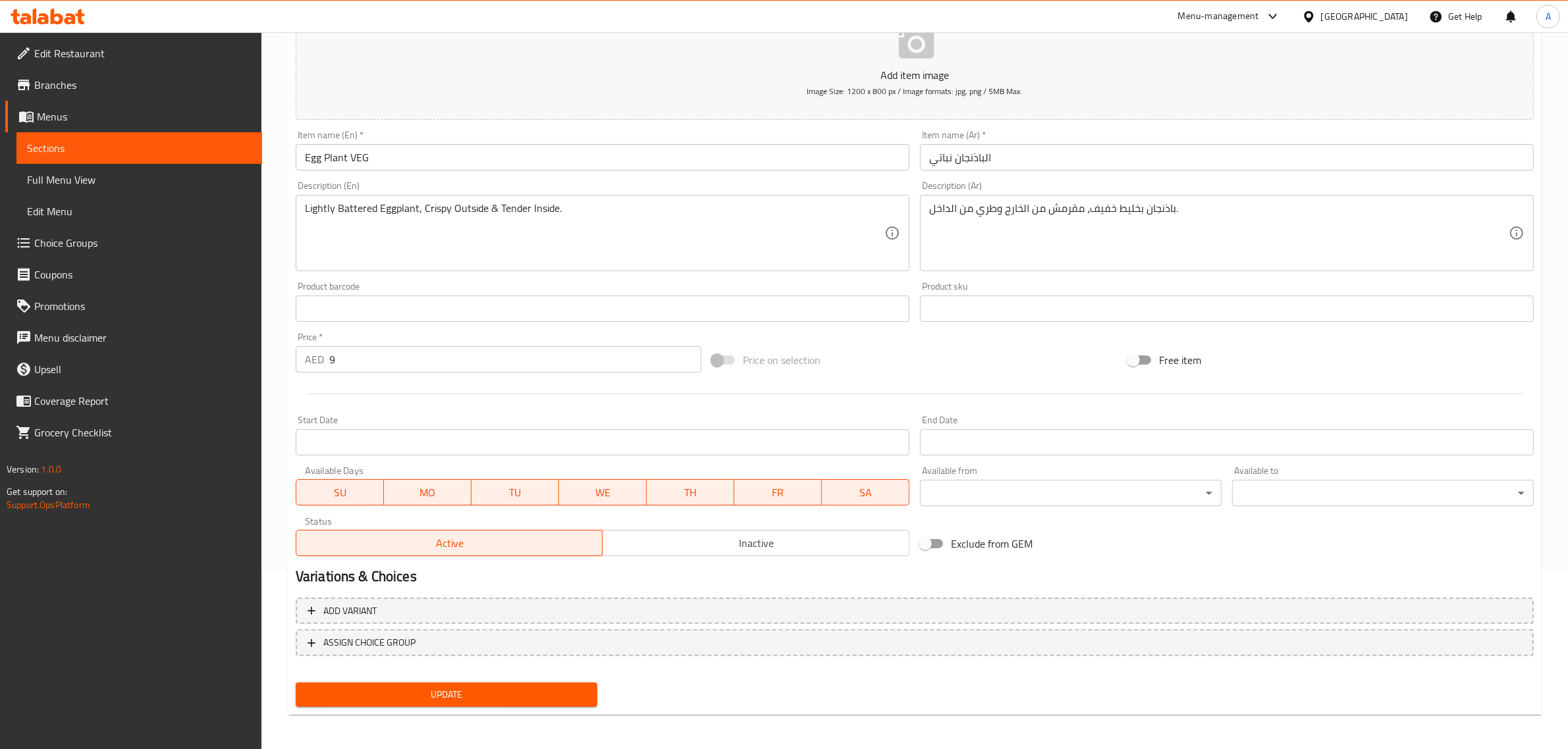
click at [527, 701] on button "Update" at bounding box center [447, 694] width 302 height 24
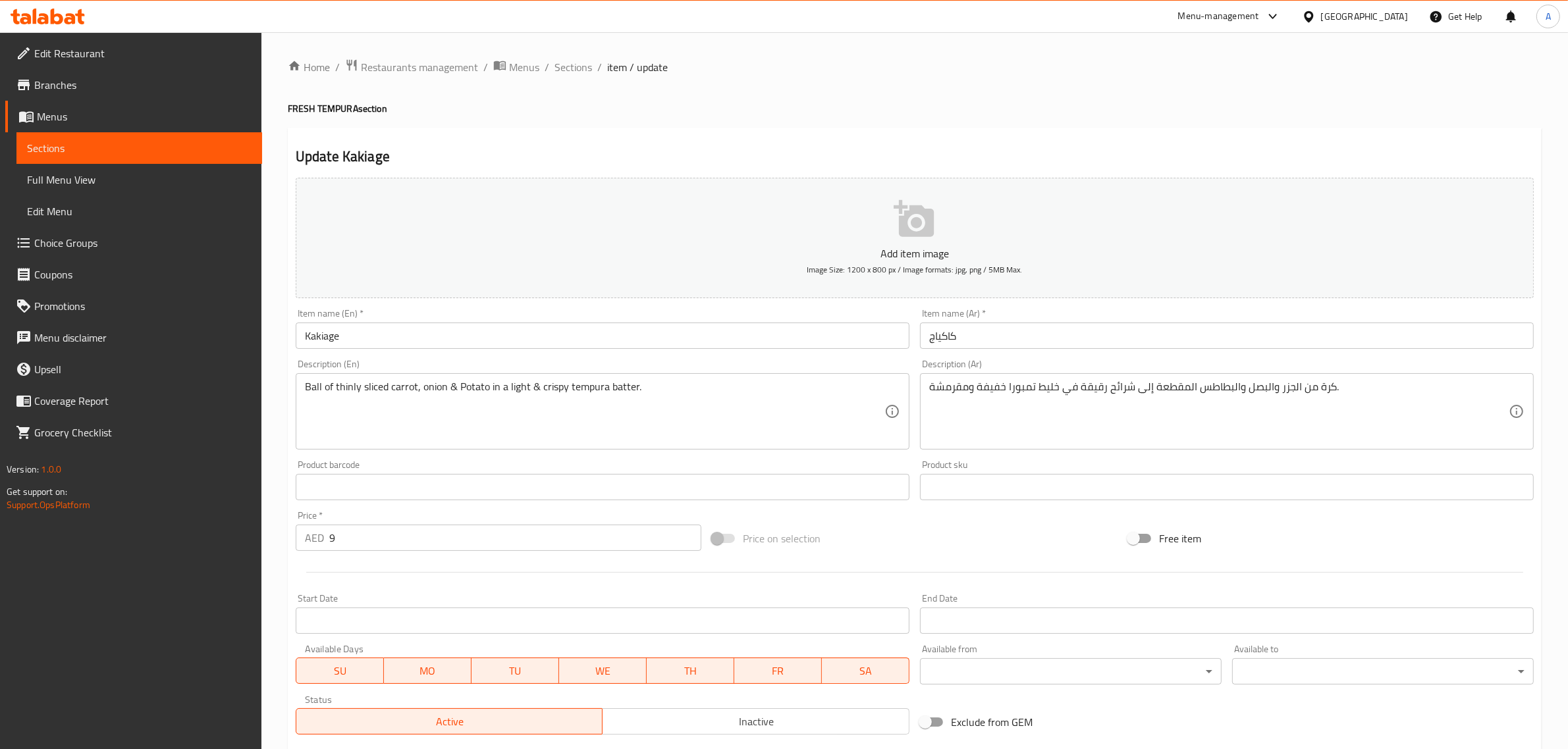
click at [413, 354] on div "Item name (En)   * Kakiage Item name (En) *" at bounding box center [603, 328] width 624 height 51
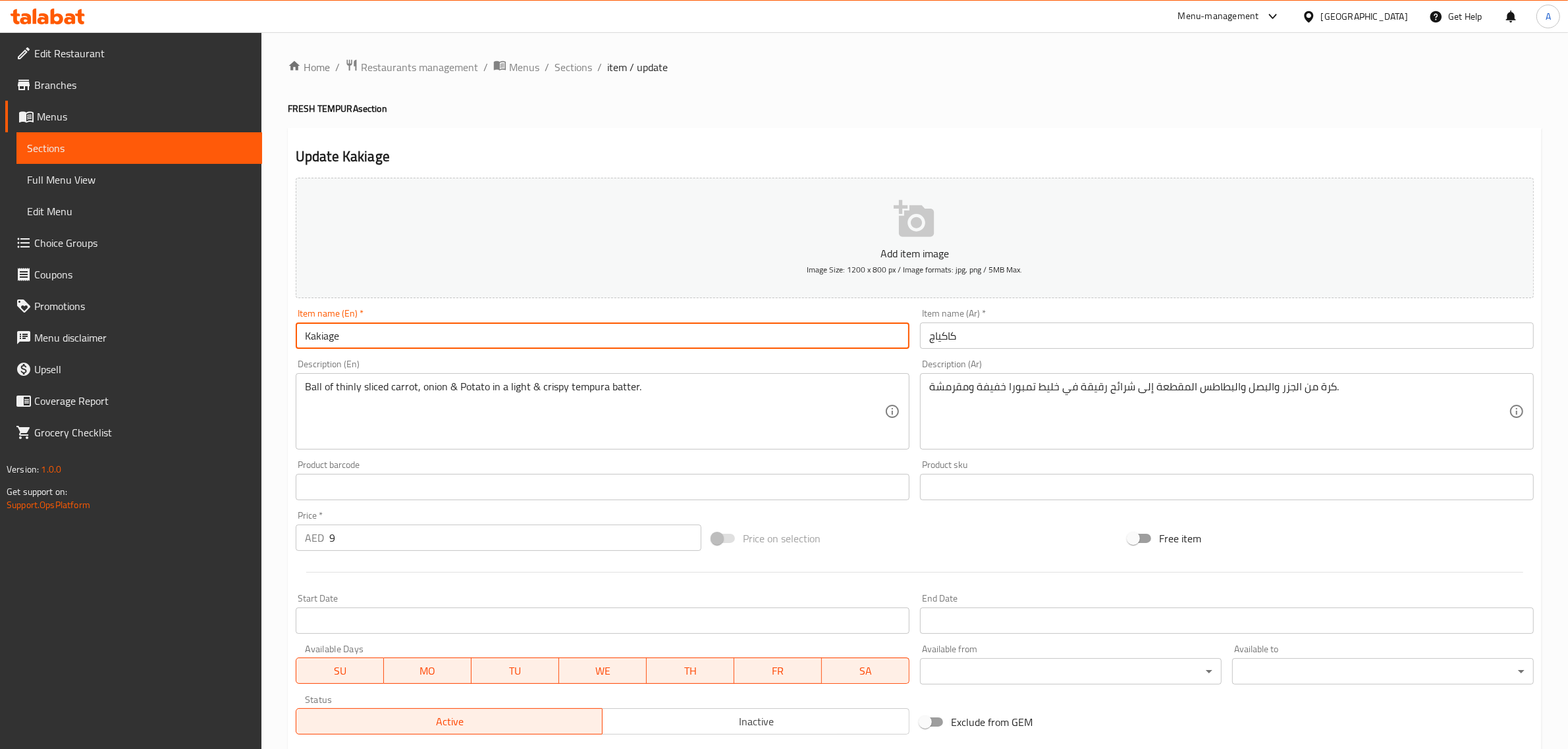
click at [421, 340] on input "Kakiage" at bounding box center [603, 335] width 614 height 26
paste input "VEG"
type input "Kakiage VEG"
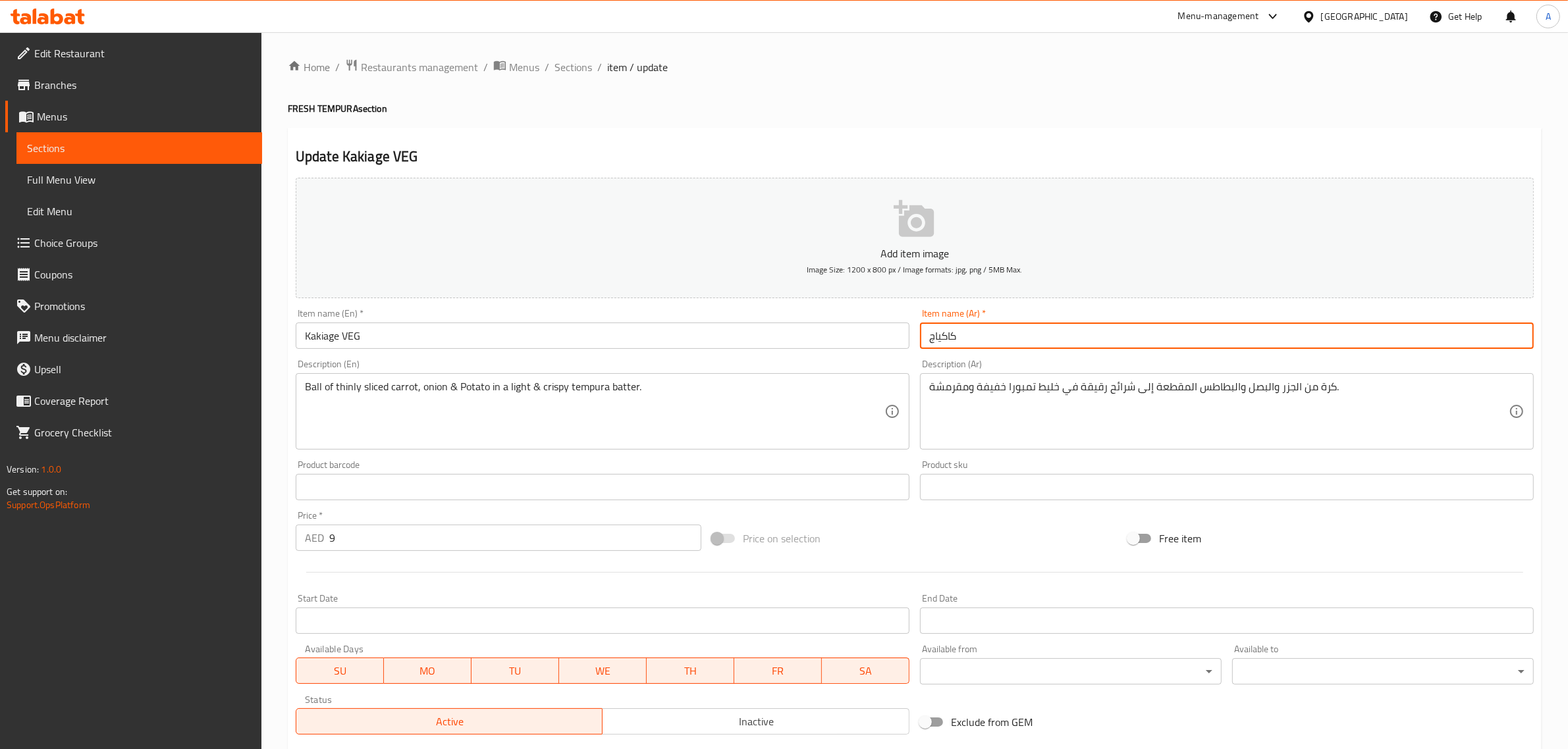
click at [1059, 339] on input "كاكياج" at bounding box center [1227, 335] width 614 height 26
paste input "نباتي"
type input "كاكياج نباتي"
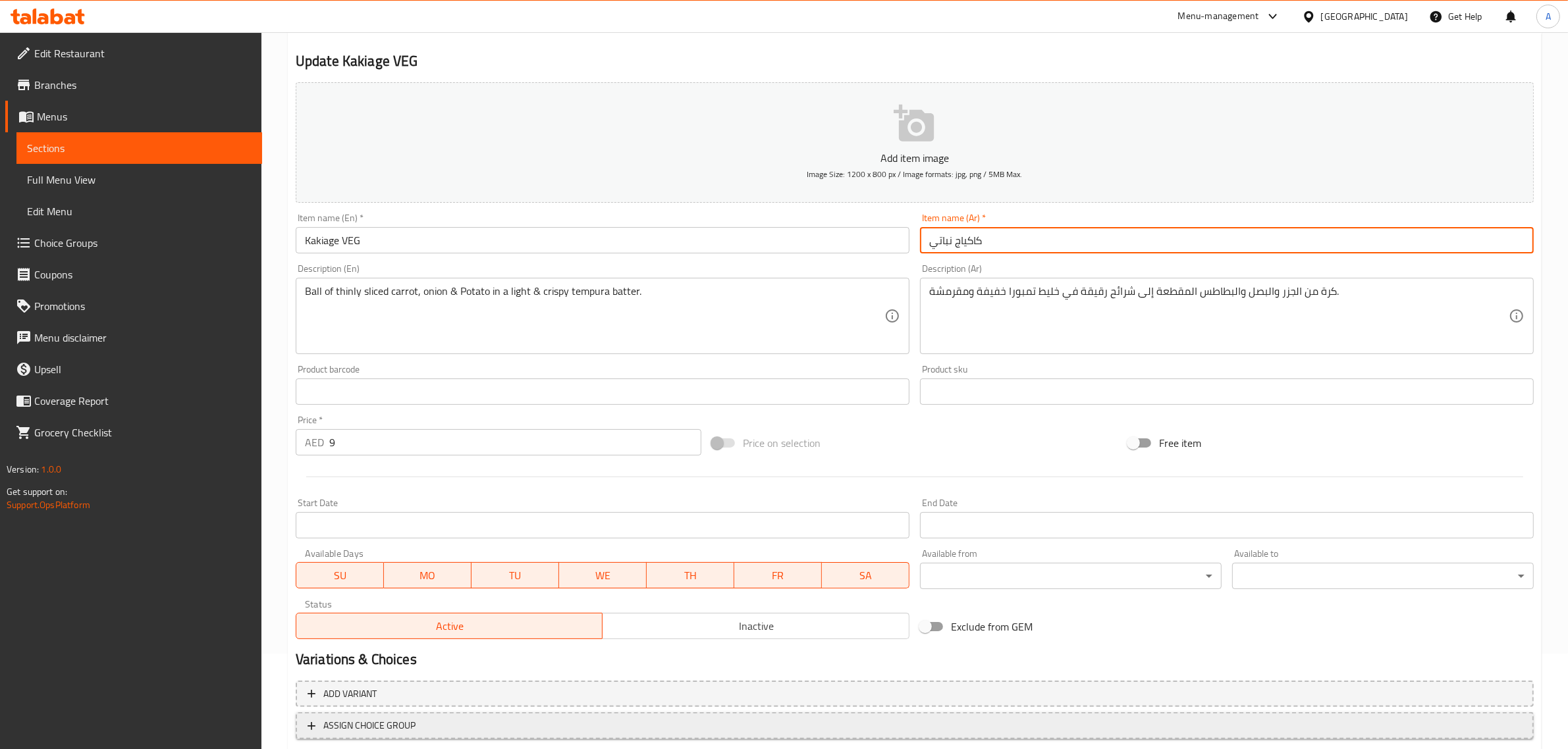
scroll to position [178, 0]
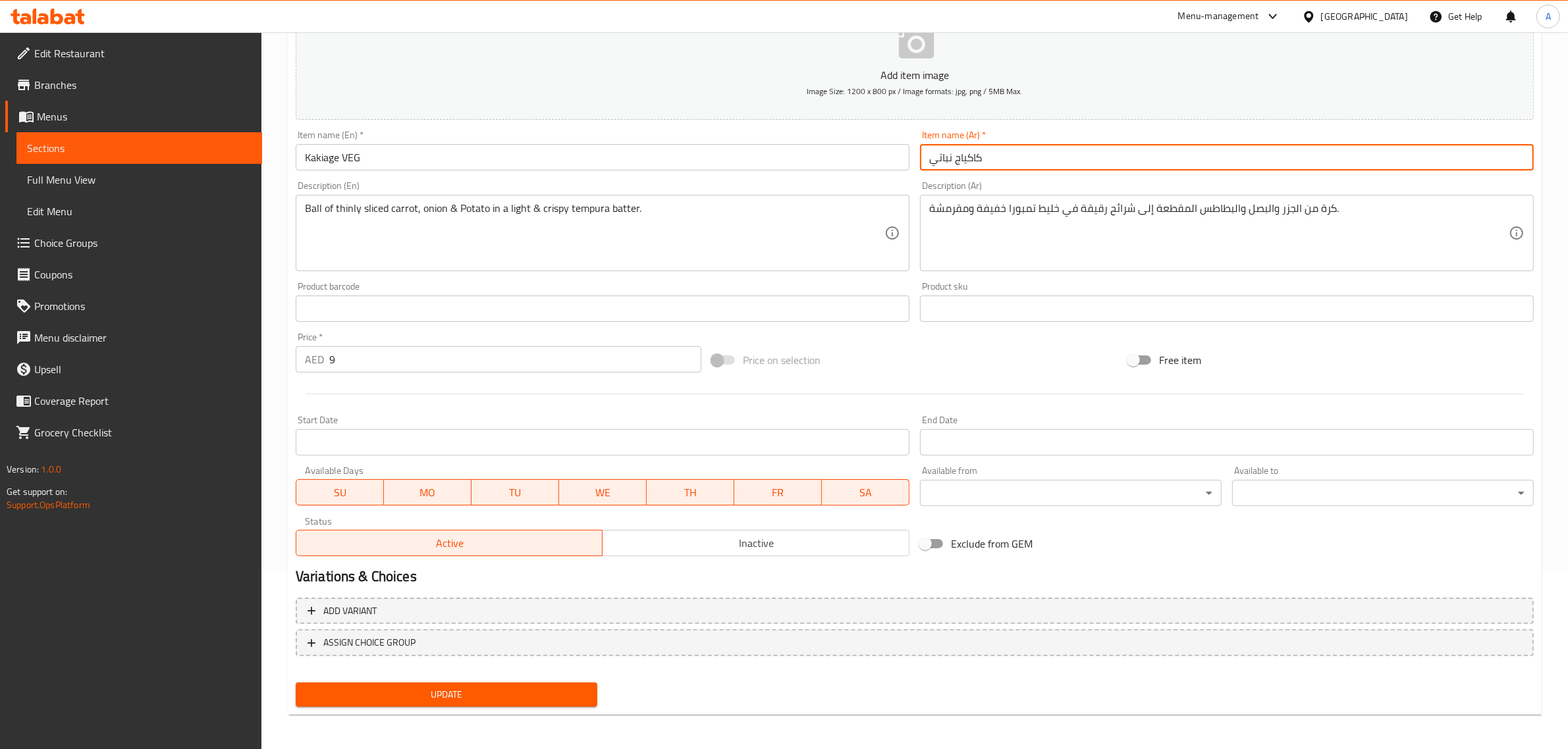
click at [483, 682] on button "Update" at bounding box center [447, 694] width 302 height 24
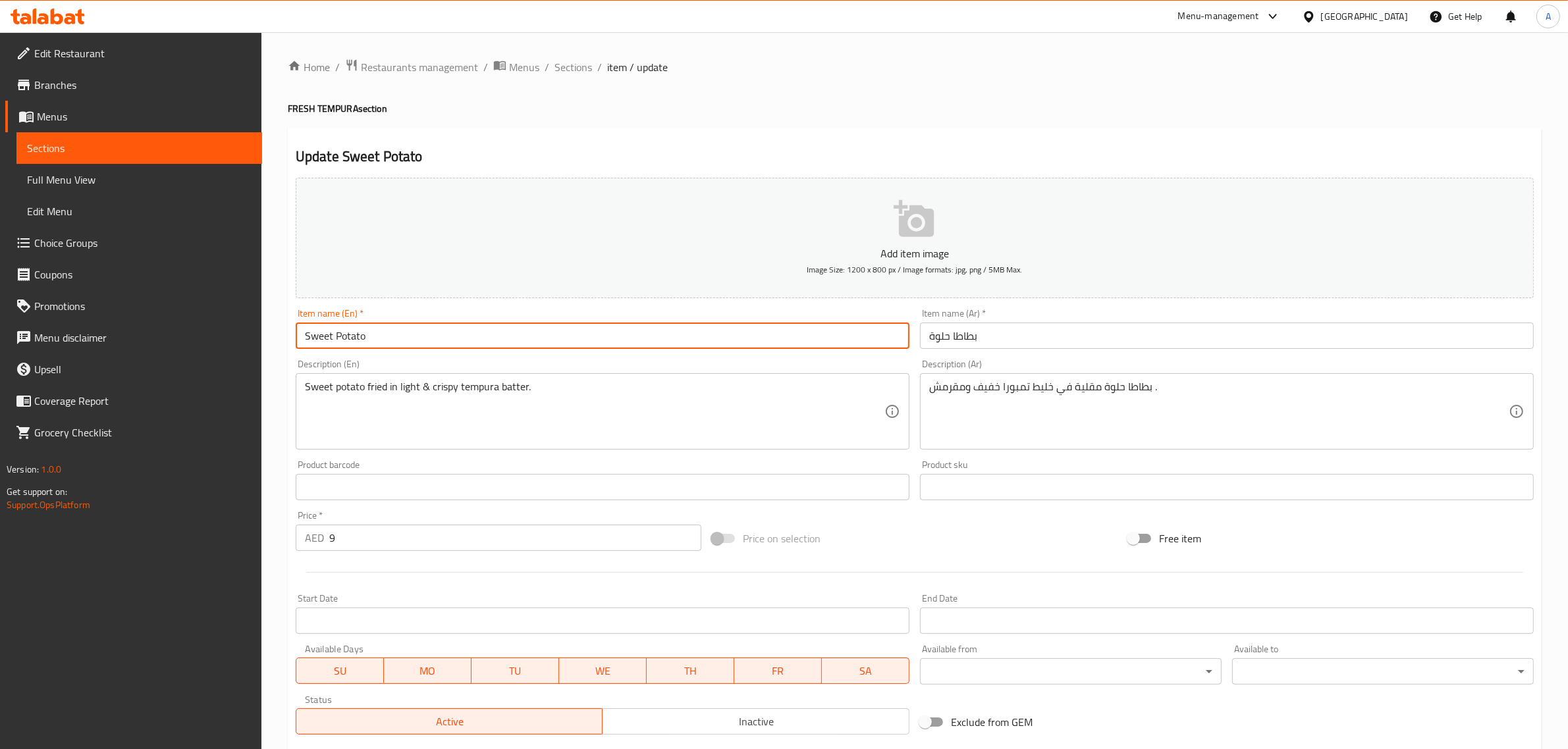
click at [441, 333] on input "Sweet Potato" at bounding box center [603, 335] width 614 height 26
paste input "VEG"
type input "Sweet Potato VEG"
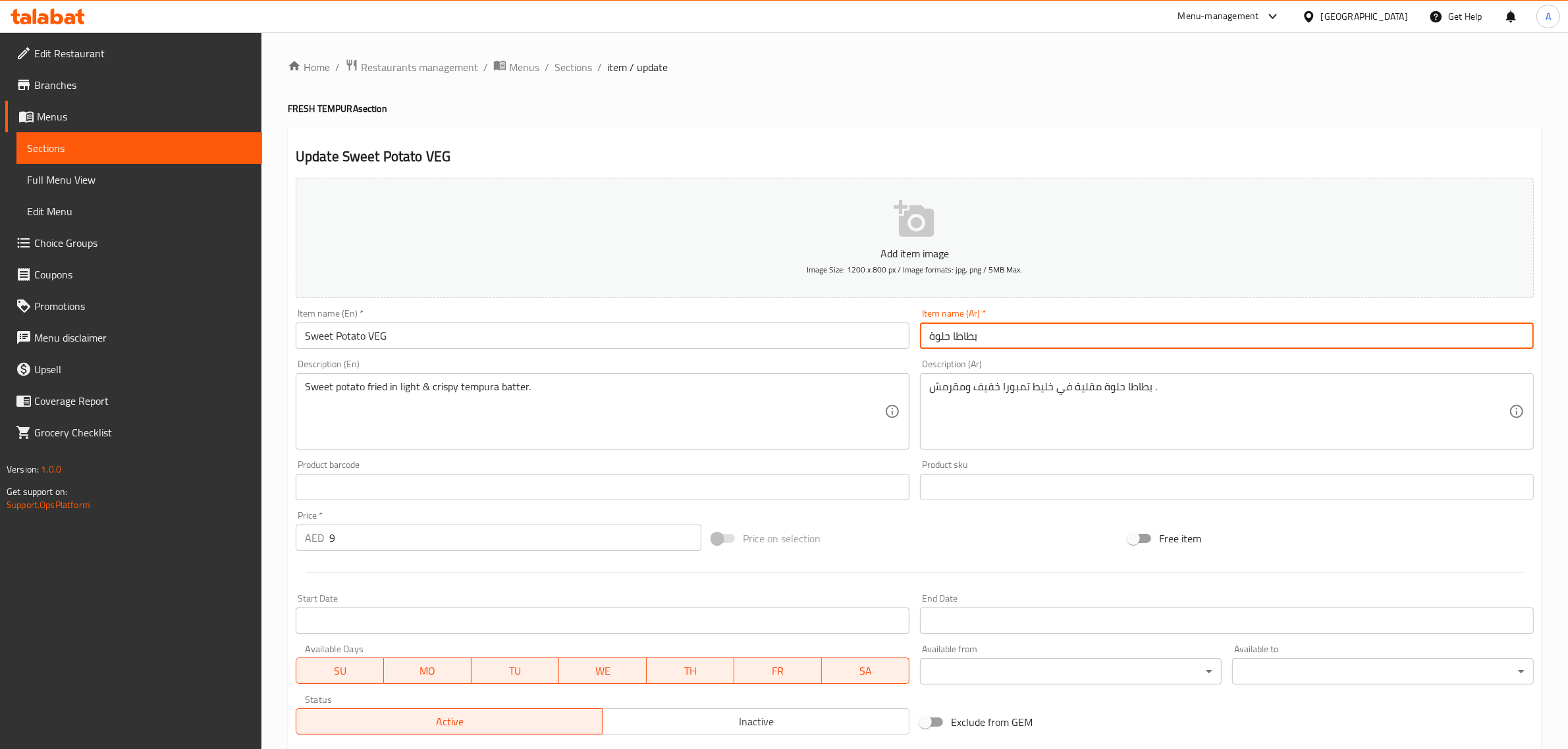
click at [1052, 334] on input "بطاطا حلوة" at bounding box center [1227, 335] width 614 height 26
paste input "نباتي"
type input "بطاطا حلوة نباتي"
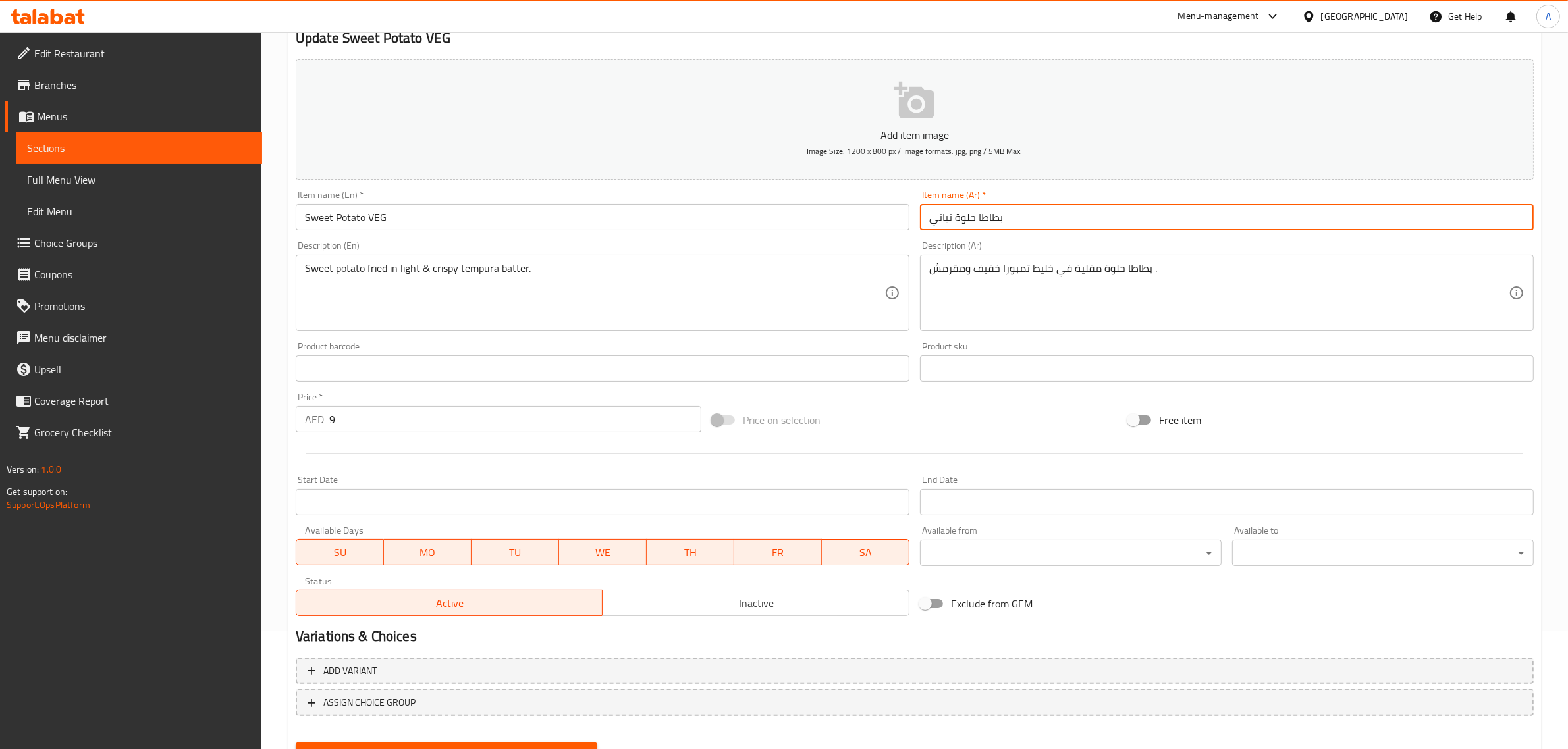
scroll to position [178, 0]
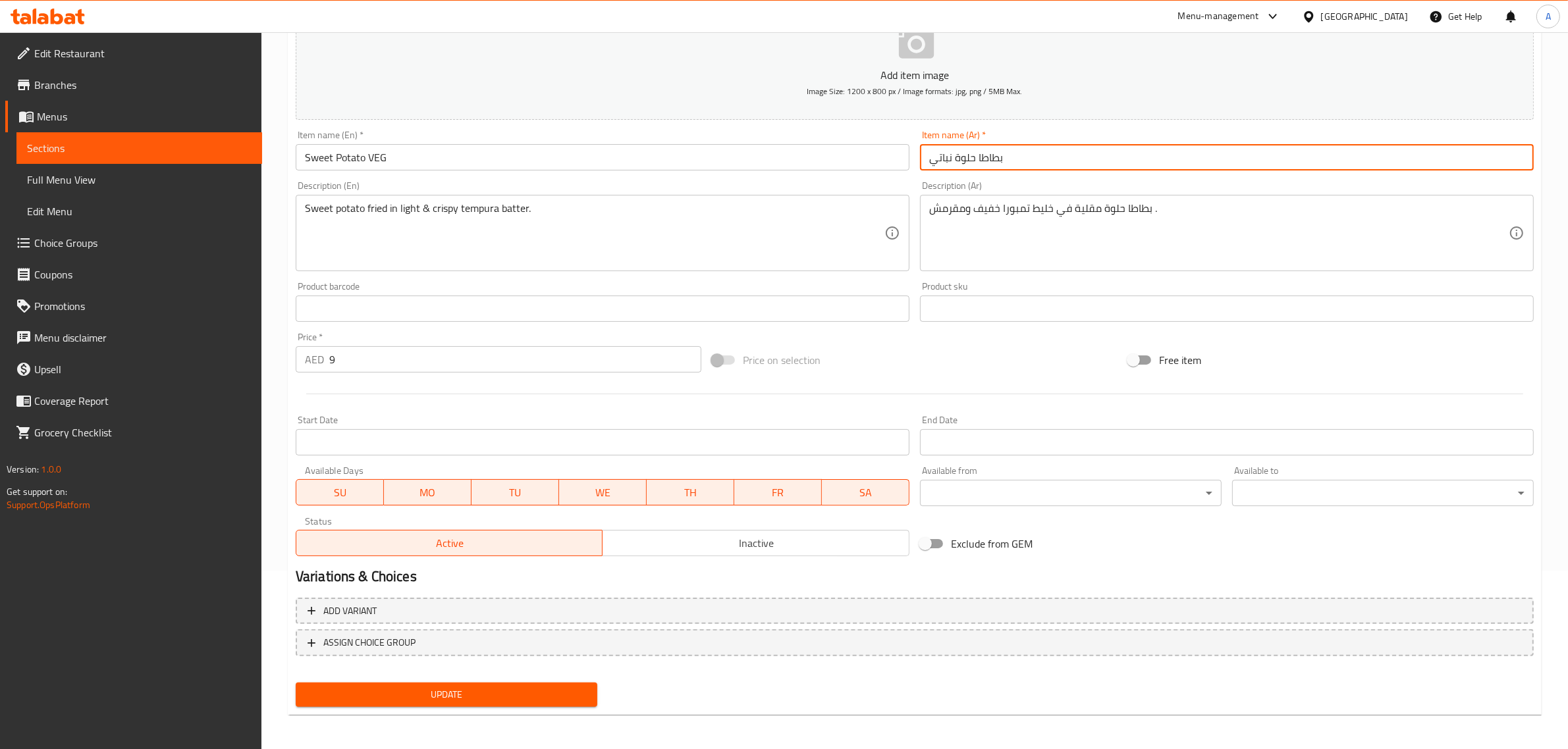
drag, startPoint x: 486, startPoint y: 713, endPoint x: 486, endPoint y: 706, distance: 7.0
click at [486, 713] on div "Home / Restaurants management / Menus / Sections / item / update FRESH TEMPURA …" at bounding box center [915, 303] width 1254 height 845
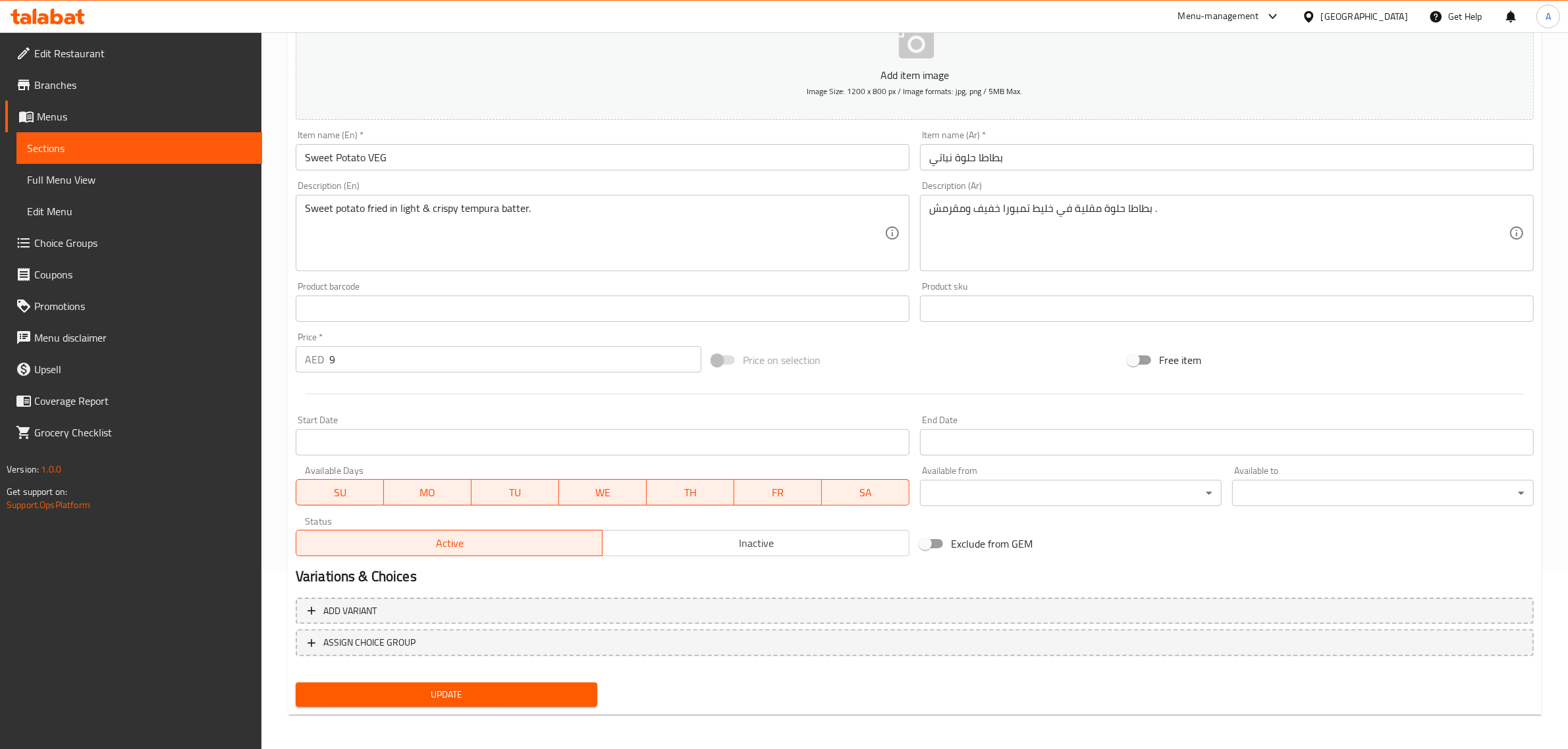
click at [489, 683] on button "Update" at bounding box center [447, 694] width 302 height 24
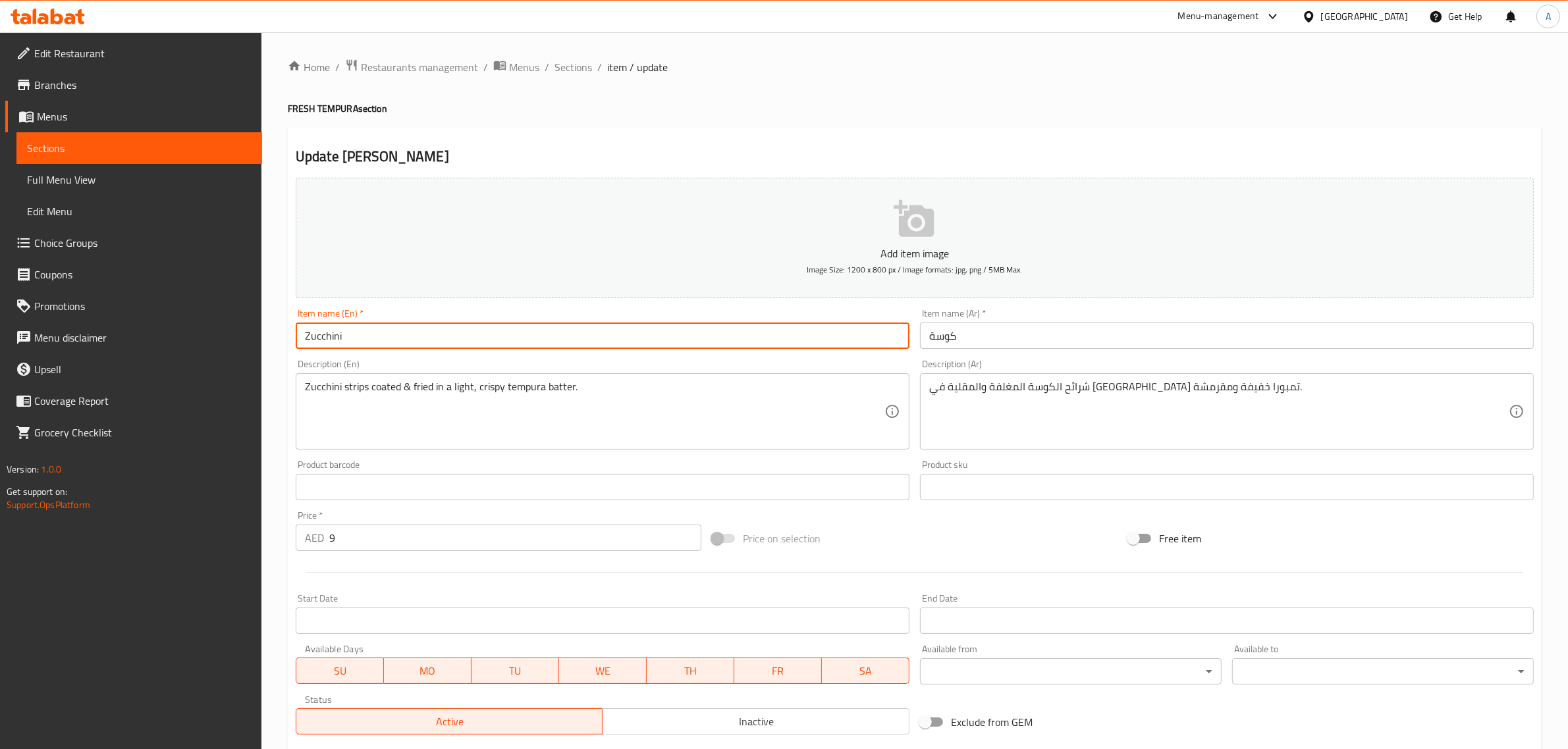
click at [443, 341] on input "Zucchini" at bounding box center [603, 335] width 614 height 26
paste input "VEG"
type input "Zucchini VEG"
click at [1044, 343] on input "كوسة" at bounding box center [1227, 335] width 614 height 26
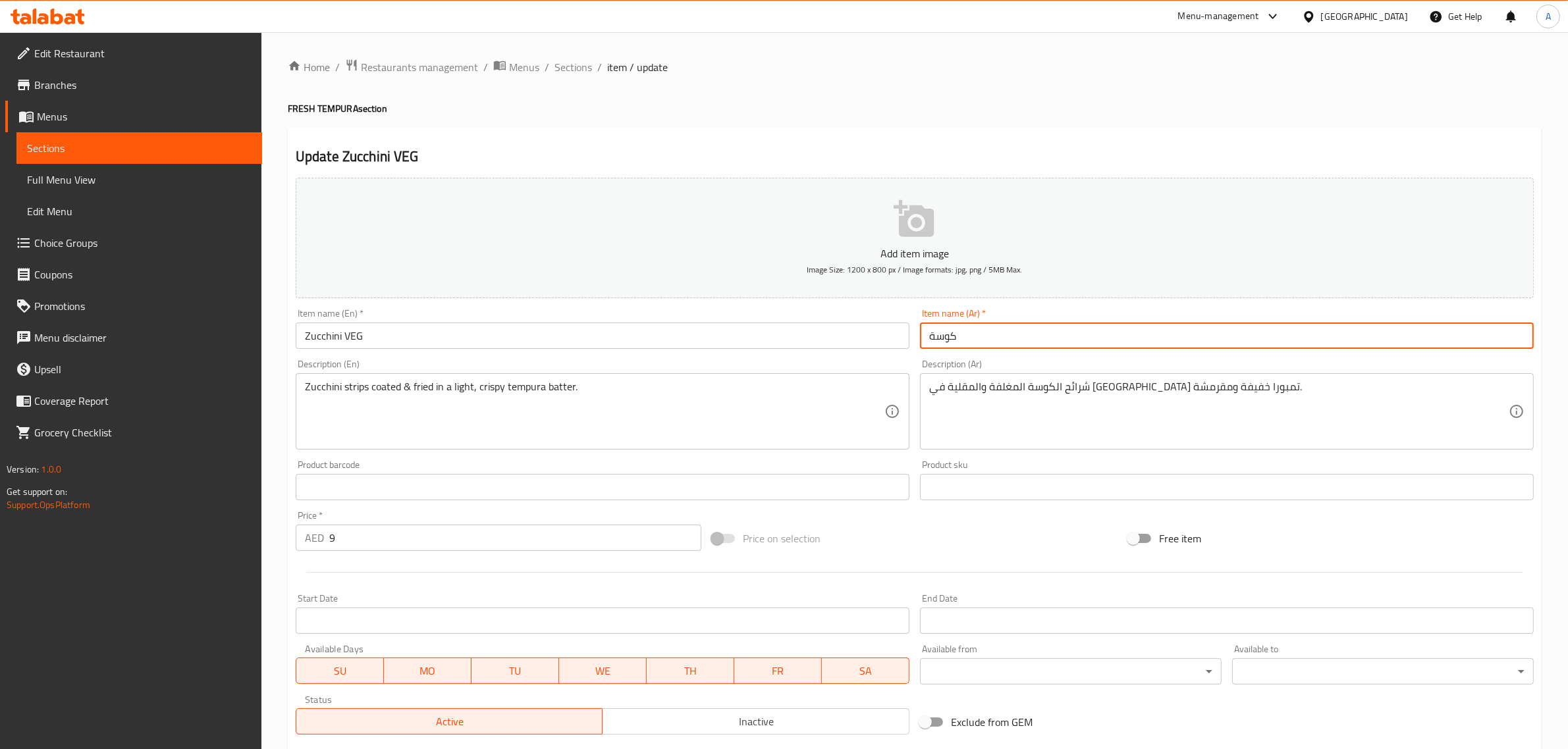
paste input "نباتي"
type input "كوسة نباتي"
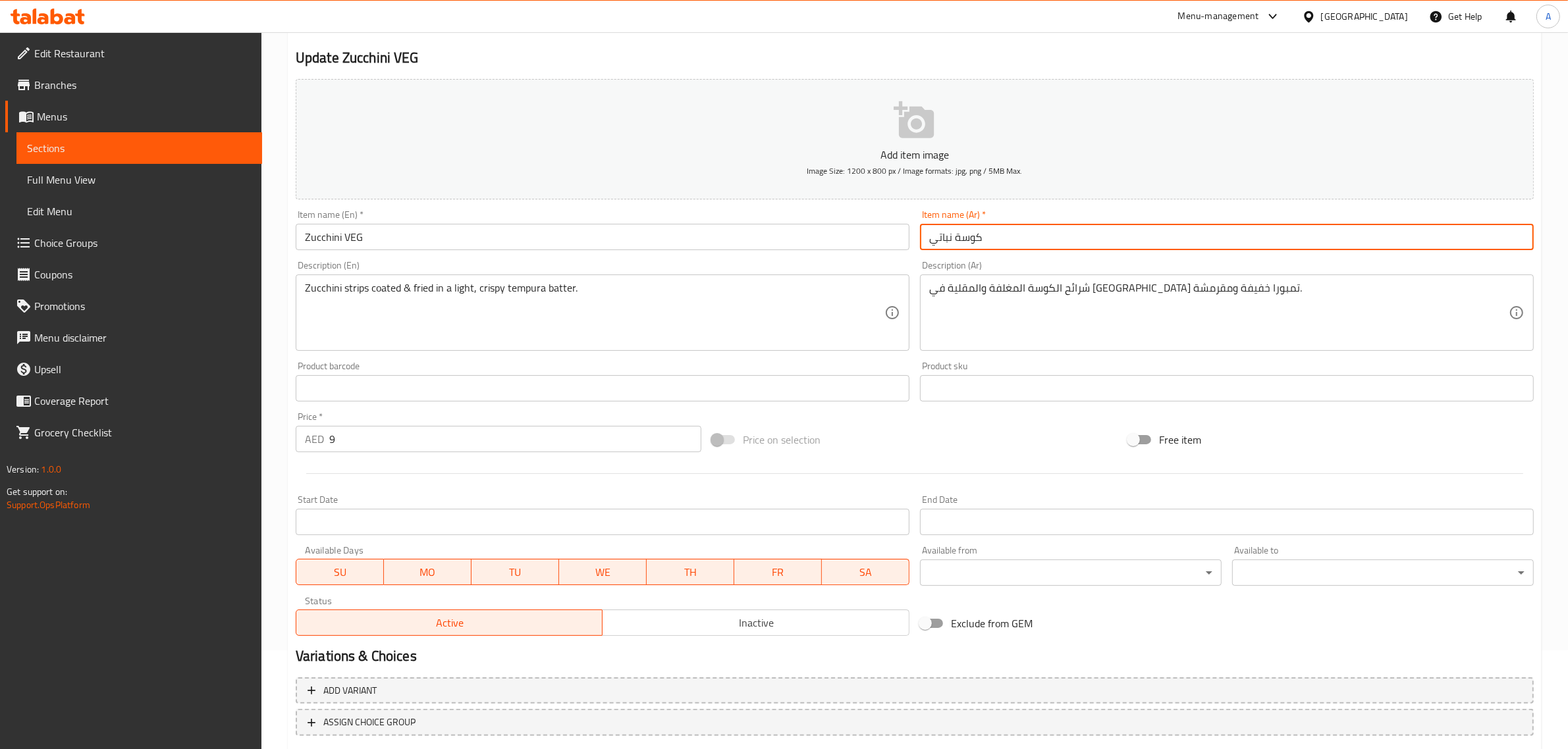
scroll to position [178, 0]
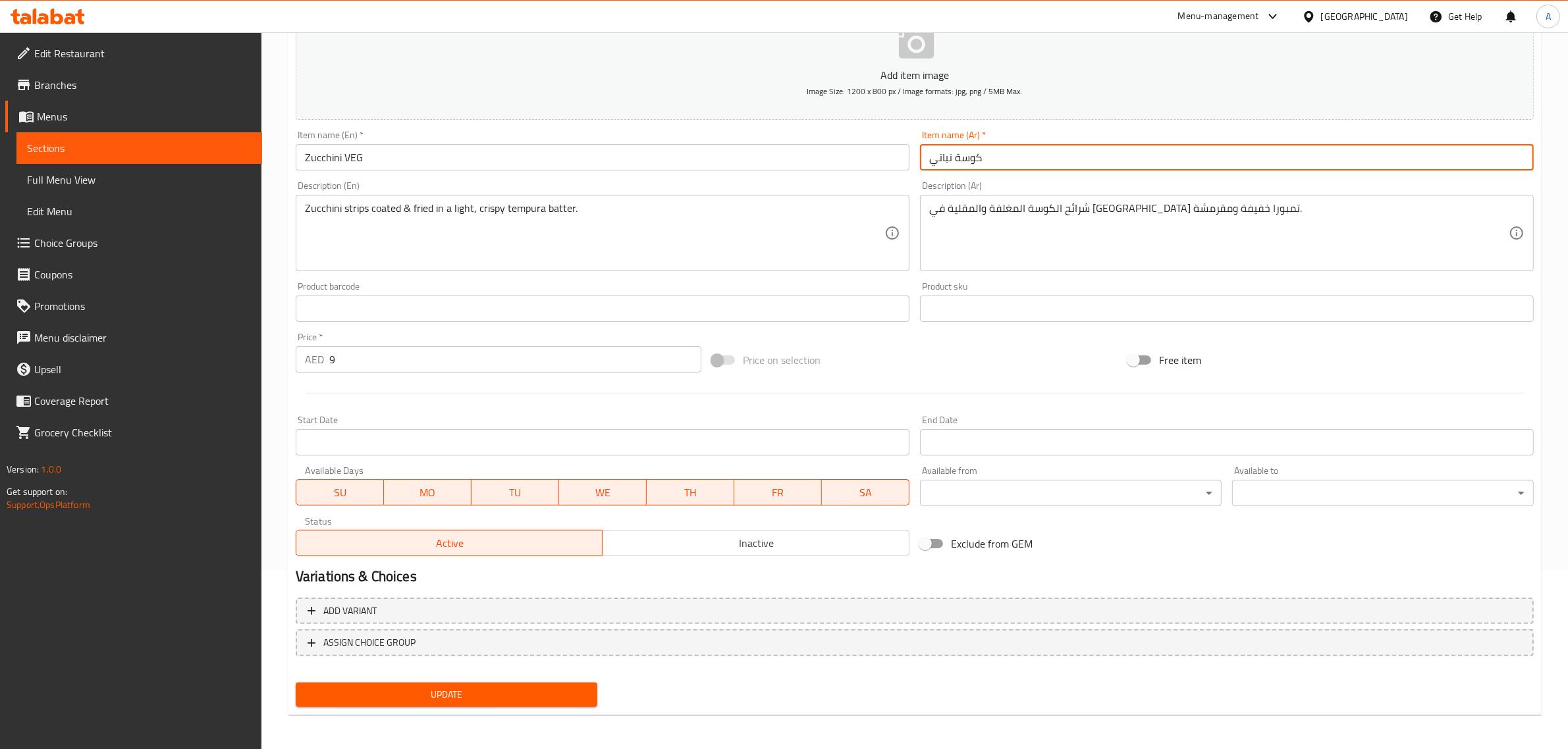
click at [502, 693] on span "Update" at bounding box center [447, 694] width 281 height 17
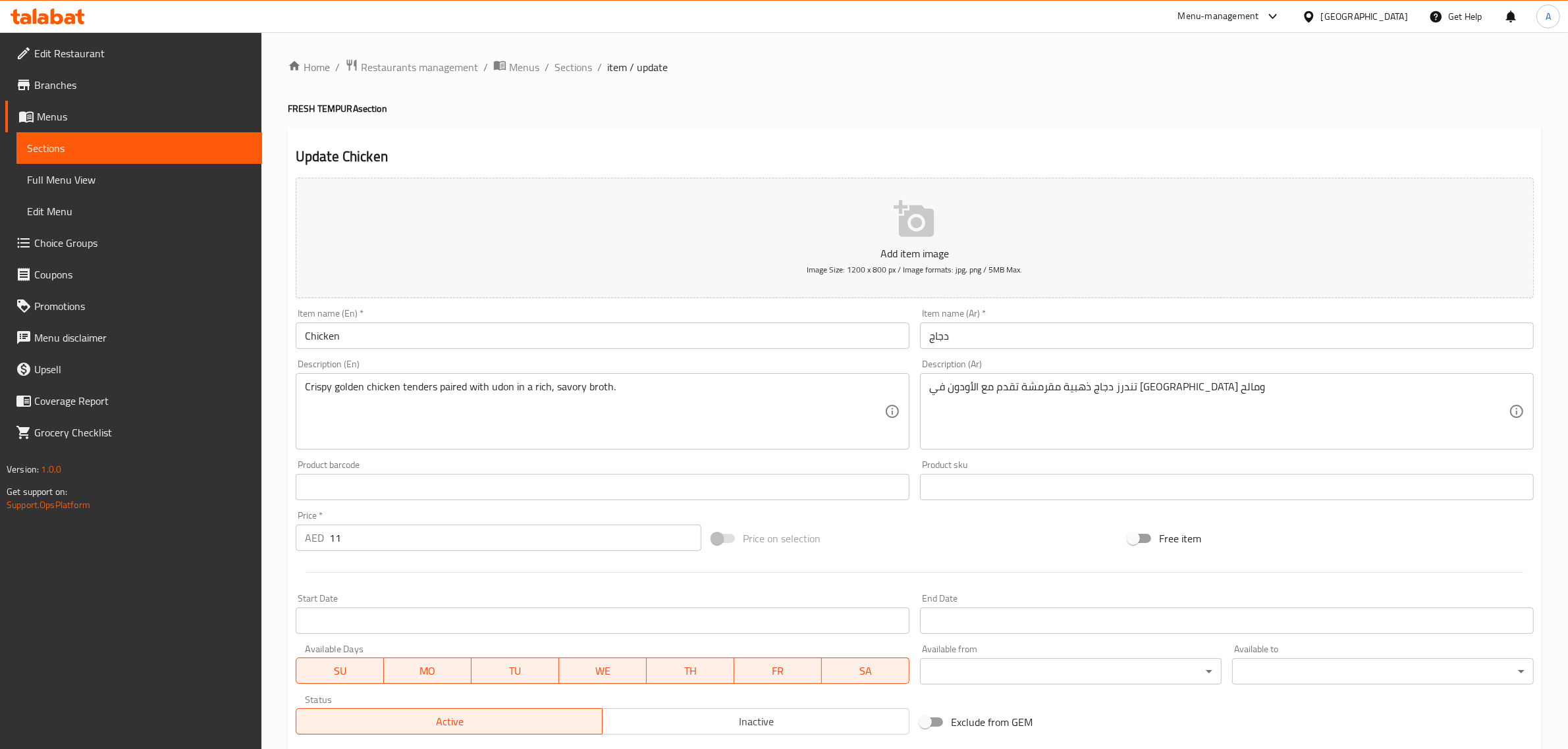
click at [436, 336] on input "Chicken" at bounding box center [603, 335] width 614 height 26
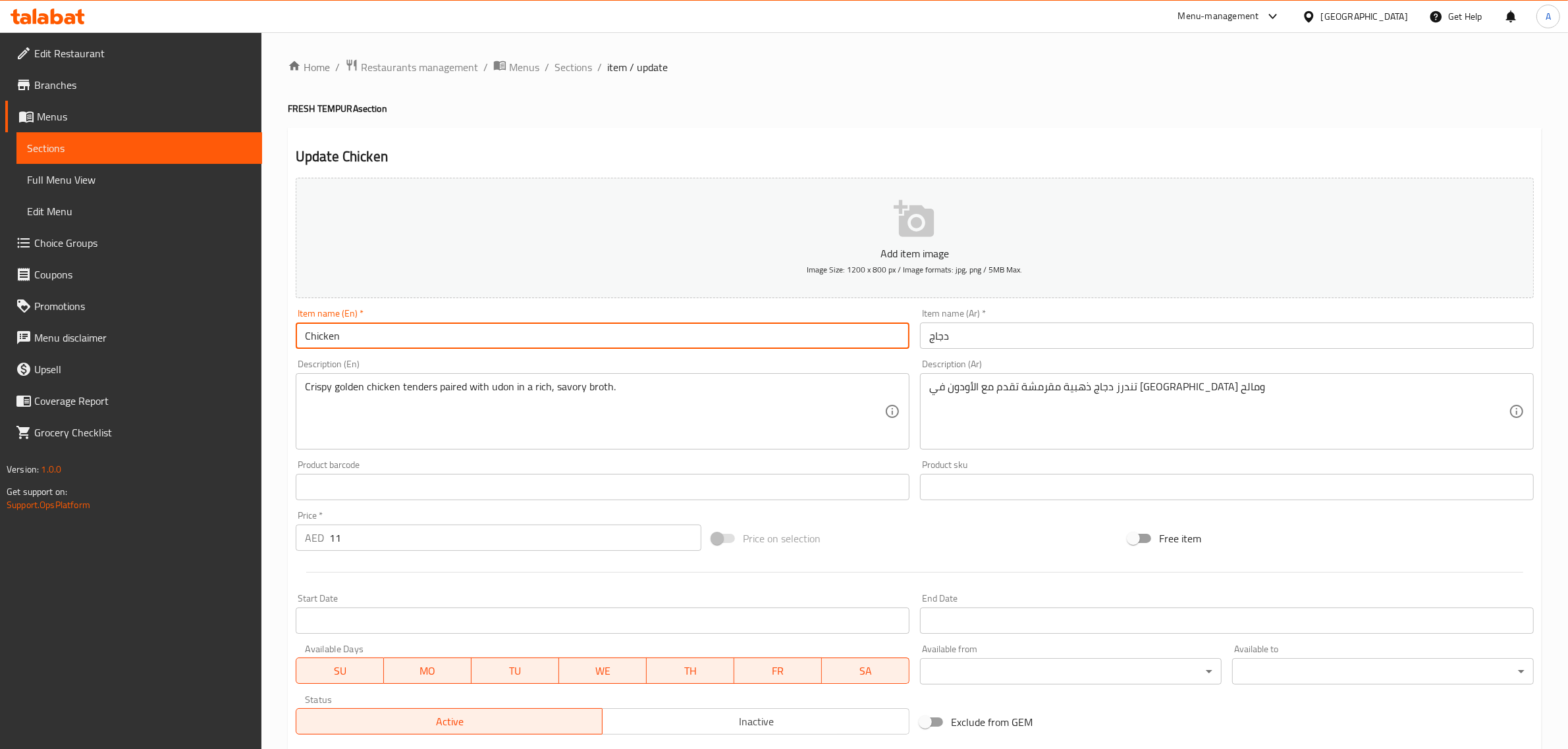
paste input "NON VEG"
type input "Chicken NON VEG"
click at [1065, 330] on input "دجاج" at bounding box center [1227, 335] width 614 height 26
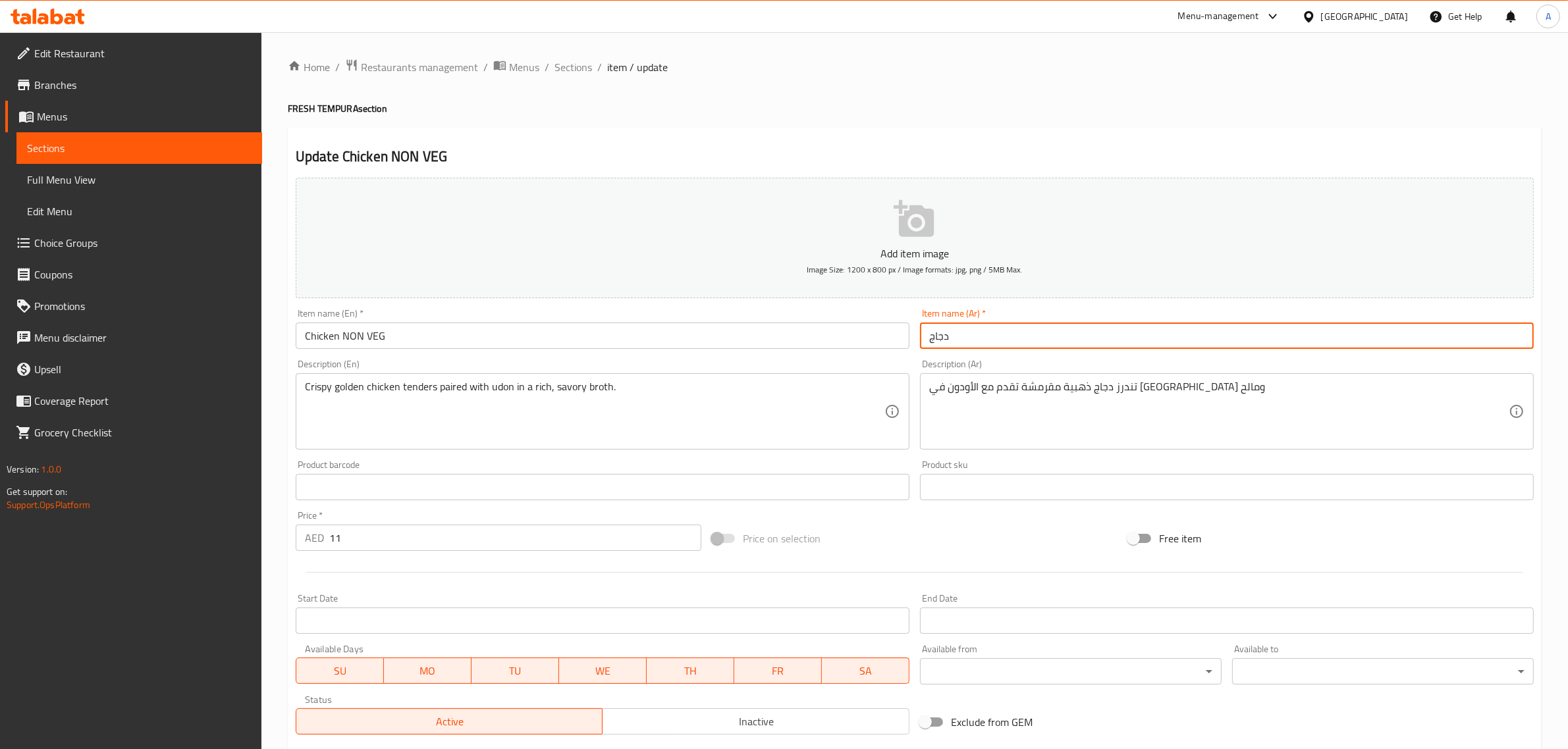
paste input "غير نباتي"
type input "دجاج غير نباتي"
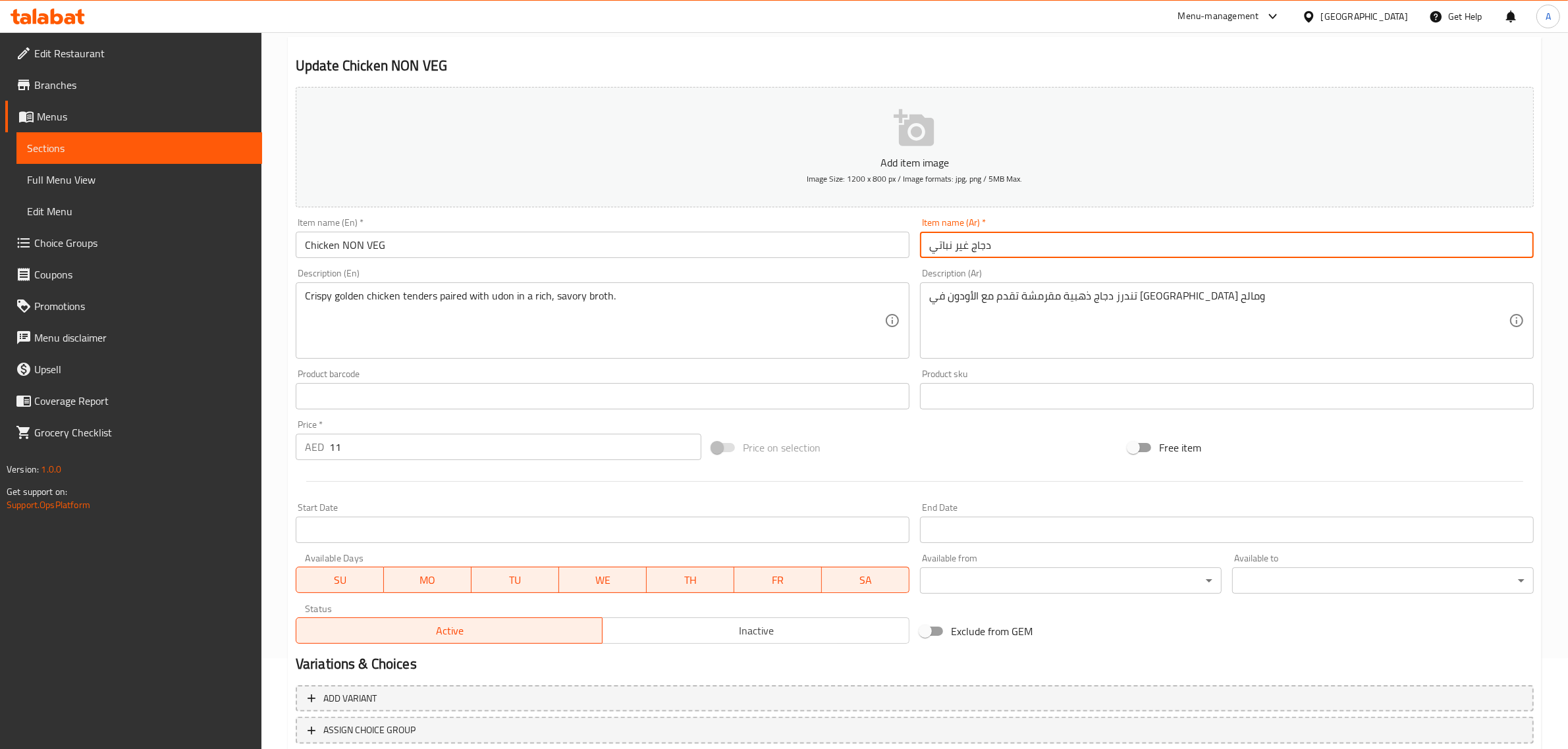
scroll to position [178, 0]
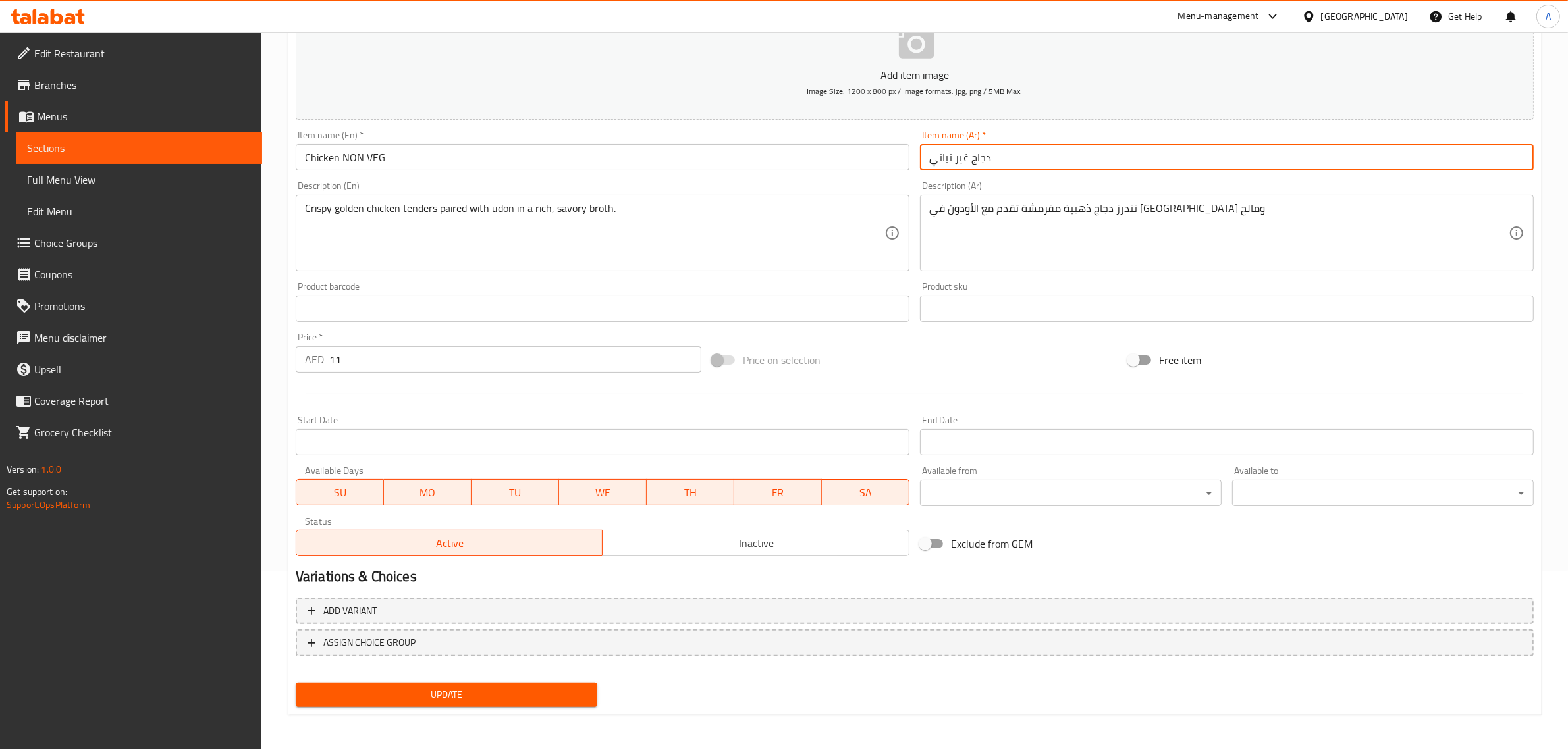
click at [514, 691] on span "Update" at bounding box center [447, 694] width 281 height 17
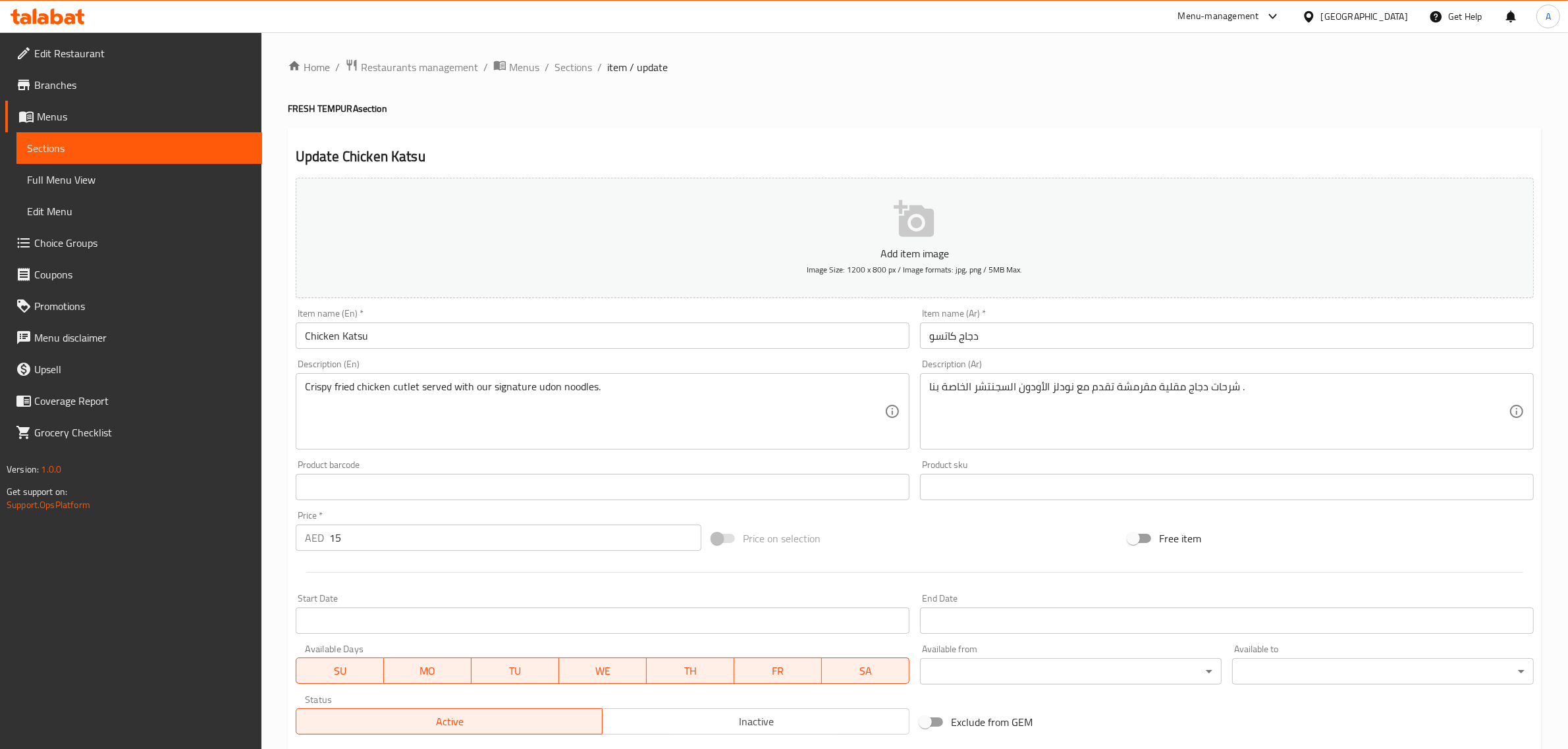
click at [445, 337] on input "Chicken Katsu" at bounding box center [603, 335] width 614 height 26
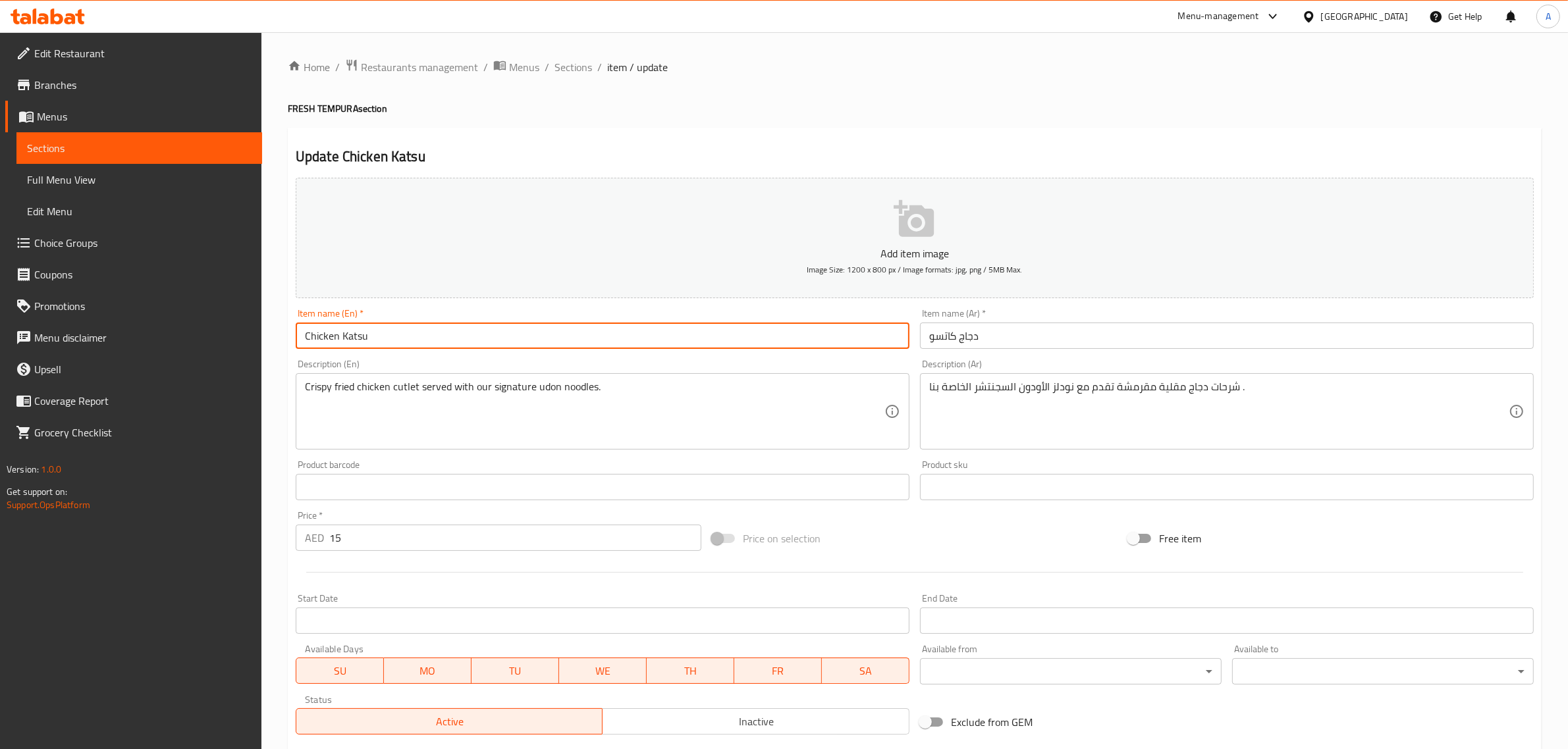
paste input "NON VEG"
click at [383, 331] on input "Chicken Katsu NON VEG" at bounding box center [603, 335] width 614 height 26
drag, startPoint x: 383, startPoint y: 331, endPoint x: 436, endPoint y: 331, distance: 53.0
click at [436, 331] on input "Chicken Katsu NON VEG" at bounding box center [603, 335] width 614 height 26
type input "Chicken Katsu NON VEG"
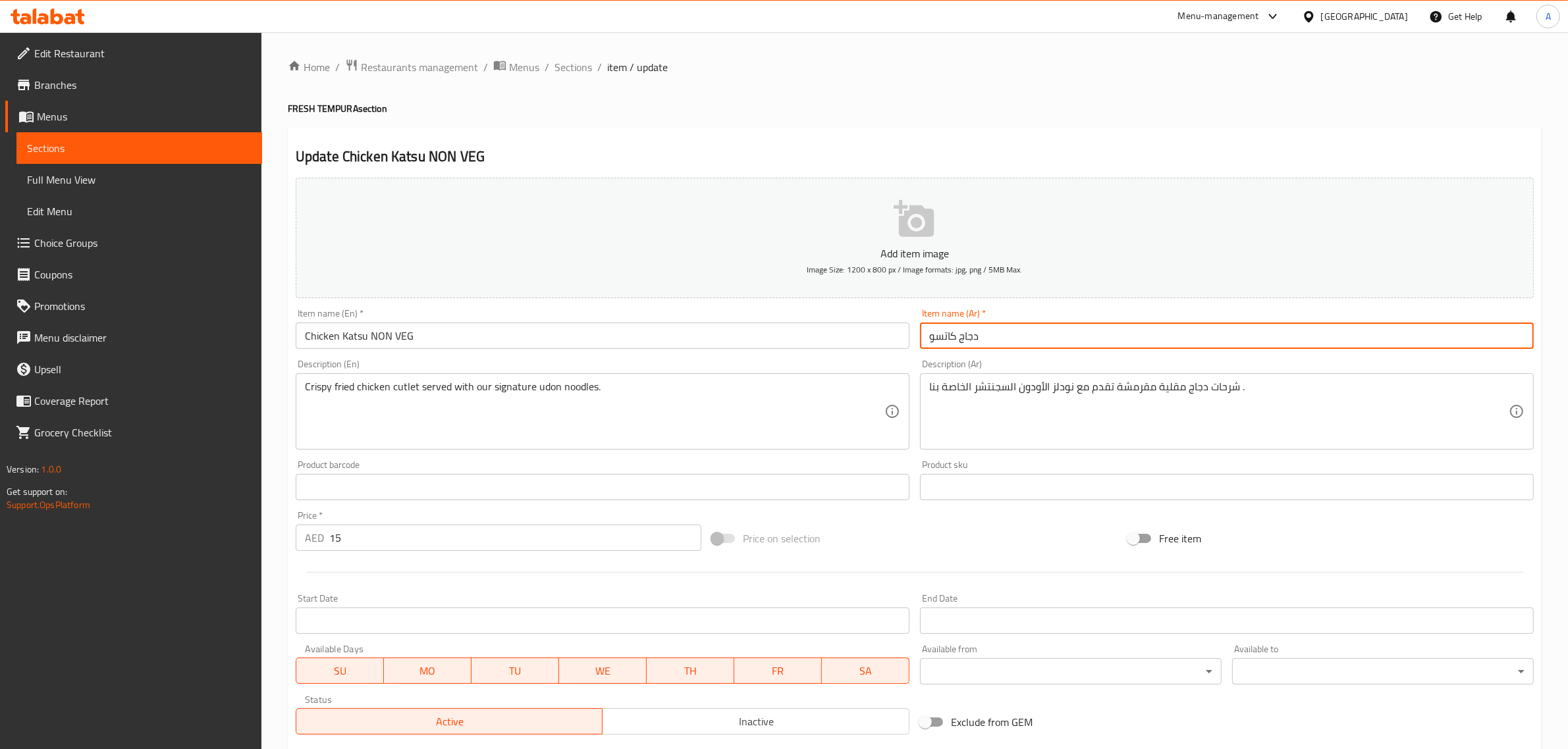
click at [1071, 341] on input "دجاج كاتسو" at bounding box center [1227, 335] width 614 height 26
paste input "غير نباتي"
click at [961, 339] on input "دجاج كاتسو غير نباتي" at bounding box center [1227, 335] width 614 height 26
drag, startPoint x: 961, startPoint y: 339, endPoint x: 922, endPoint y: 340, distance: 39.0
click at [922, 340] on input "دجاج كاتسو غير نباتي" at bounding box center [1227, 335] width 614 height 26
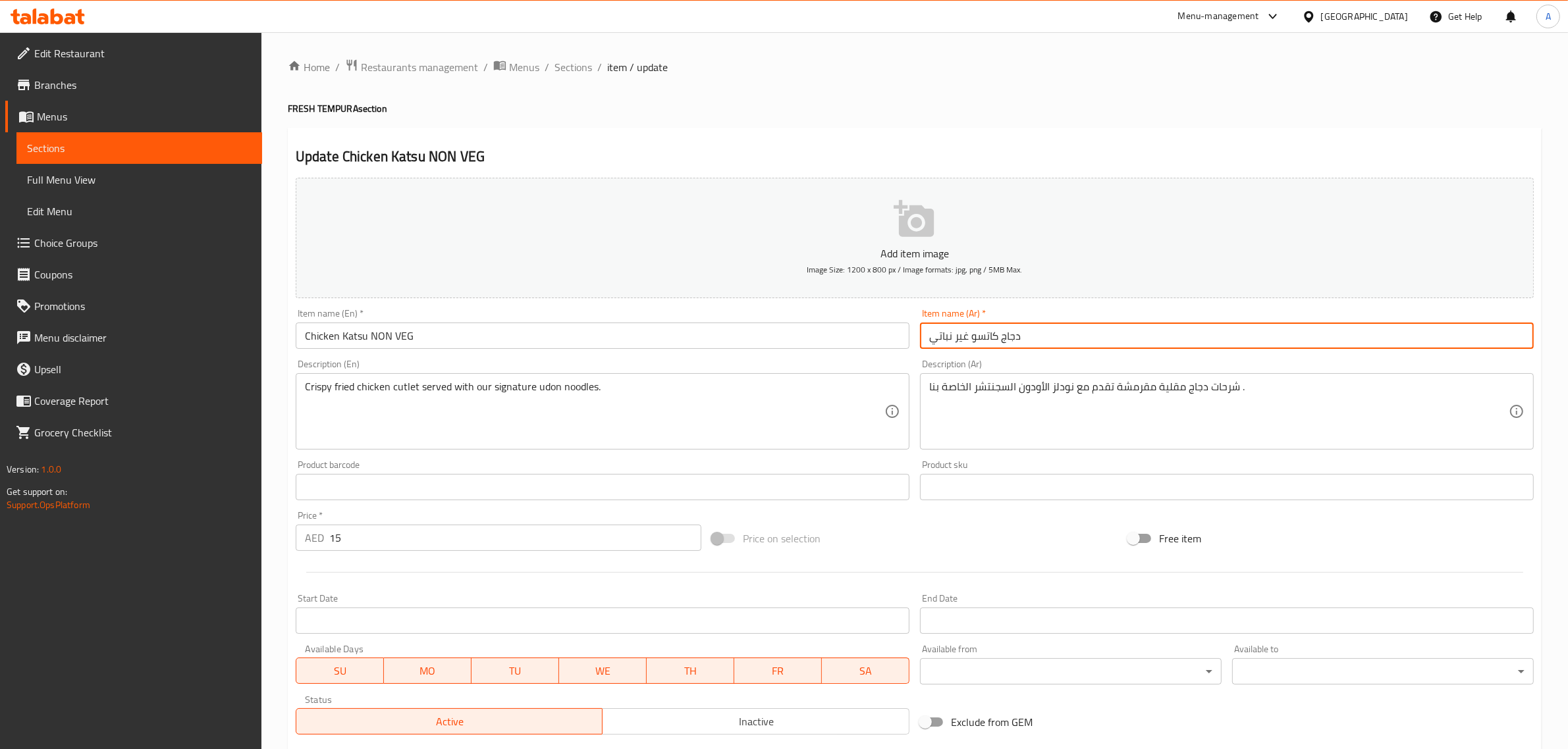
type input "دجاج كاتسو غير نباتي"
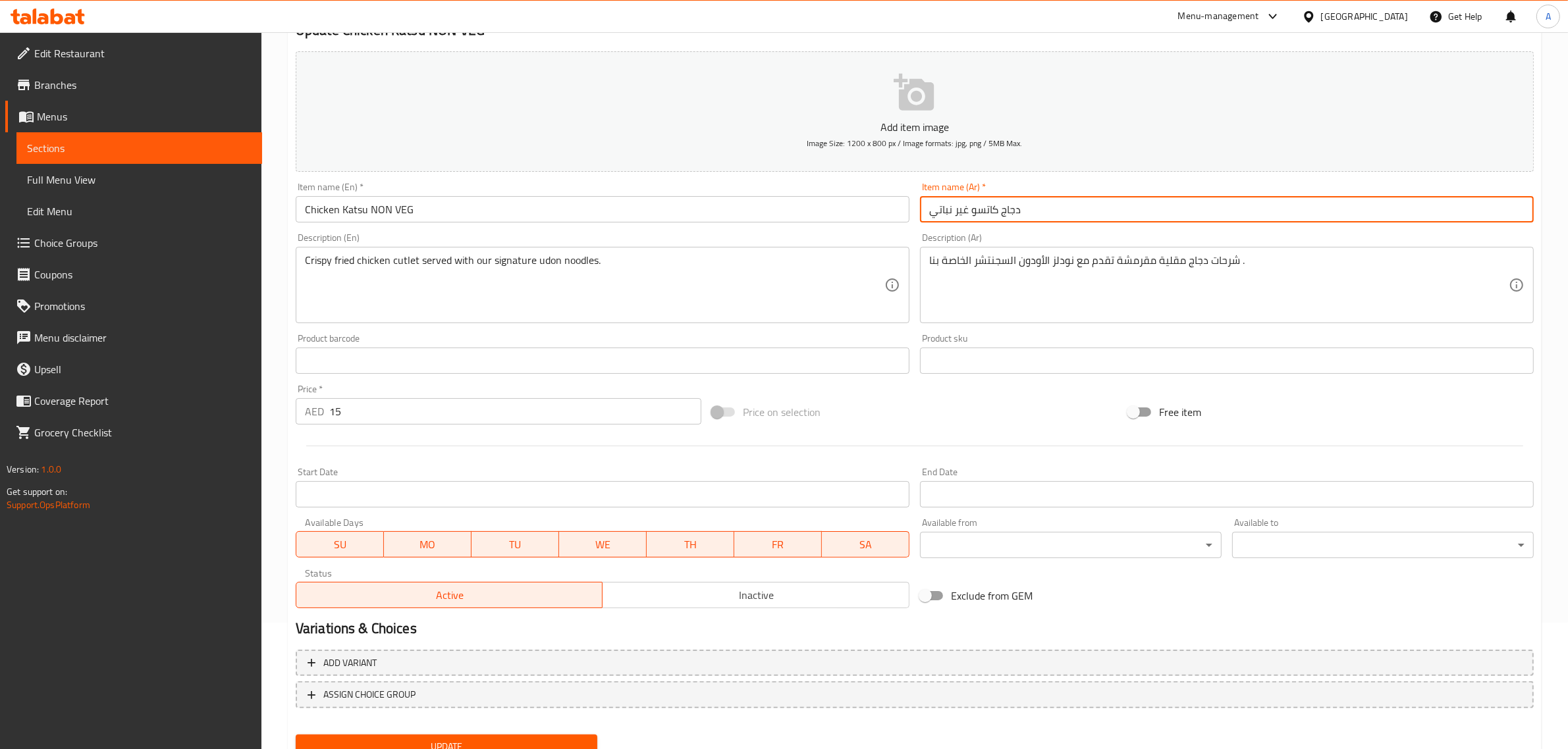
scroll to position [178, 0]
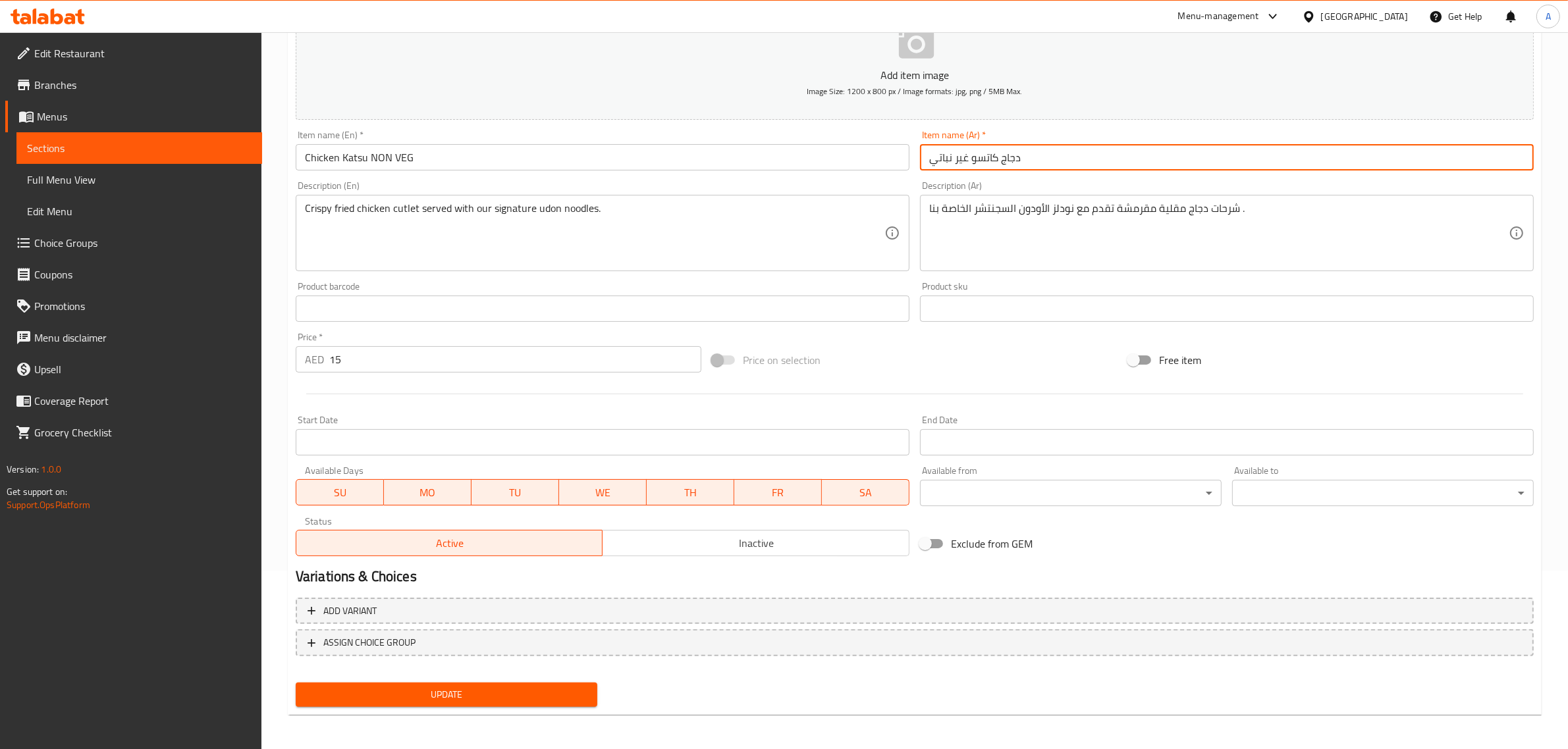
click at [478, 694] on span "Update" at bounding box center [447, 694] width 281 height 17
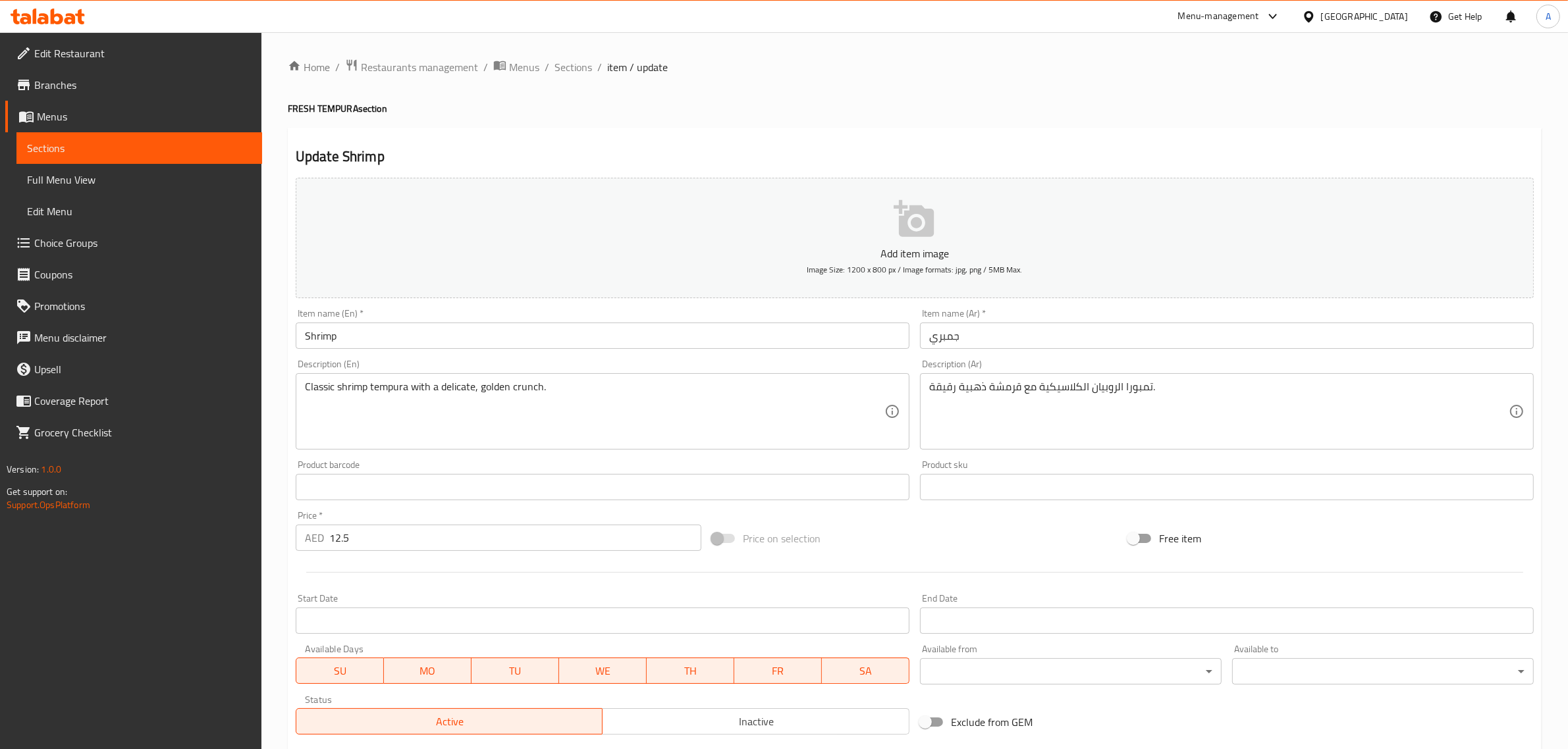
click at [413, 334] on input "Shrimp" at bounding box center [603, 335] width 614 height 26
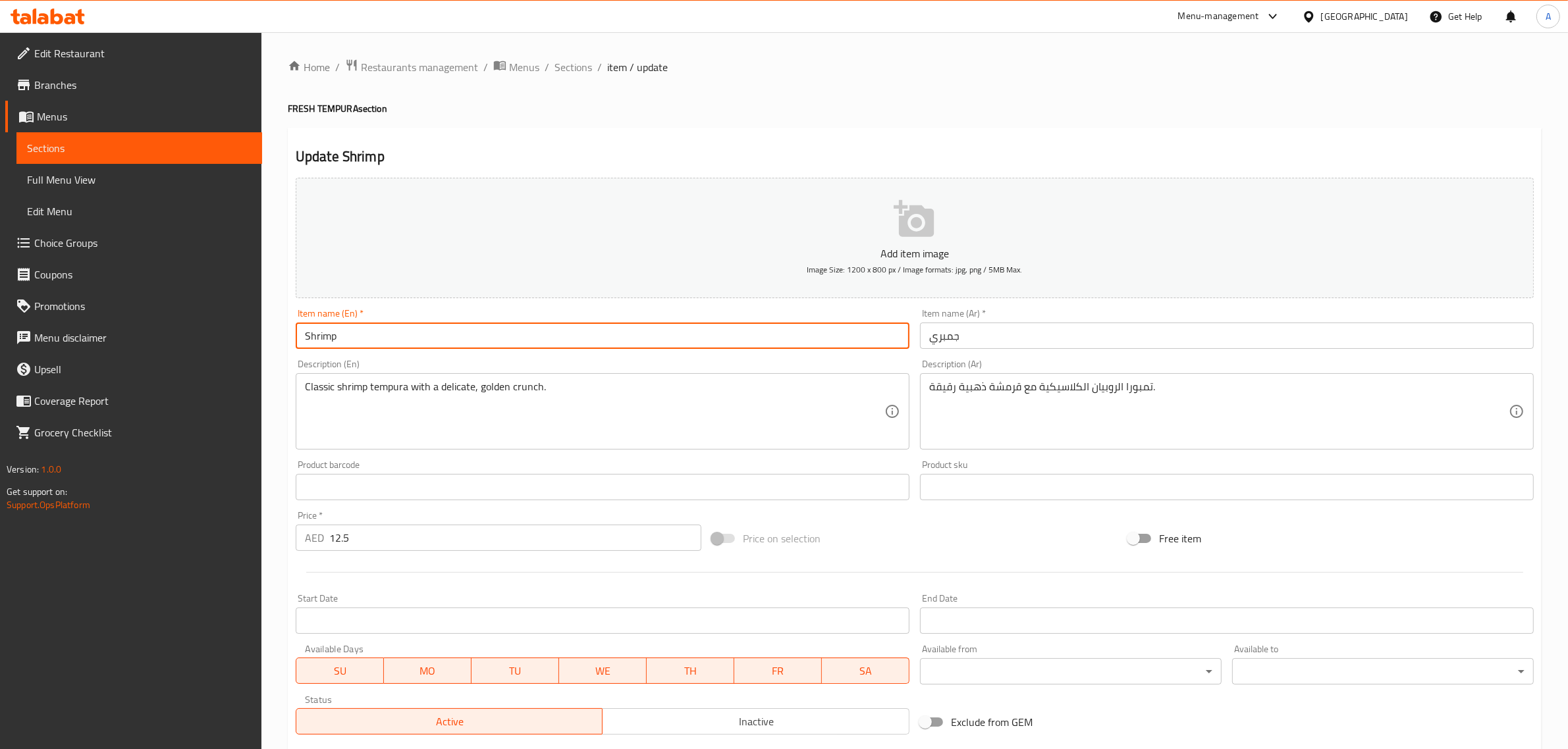
paste input "NON VEG"
type input "Shrimp NON VEG"
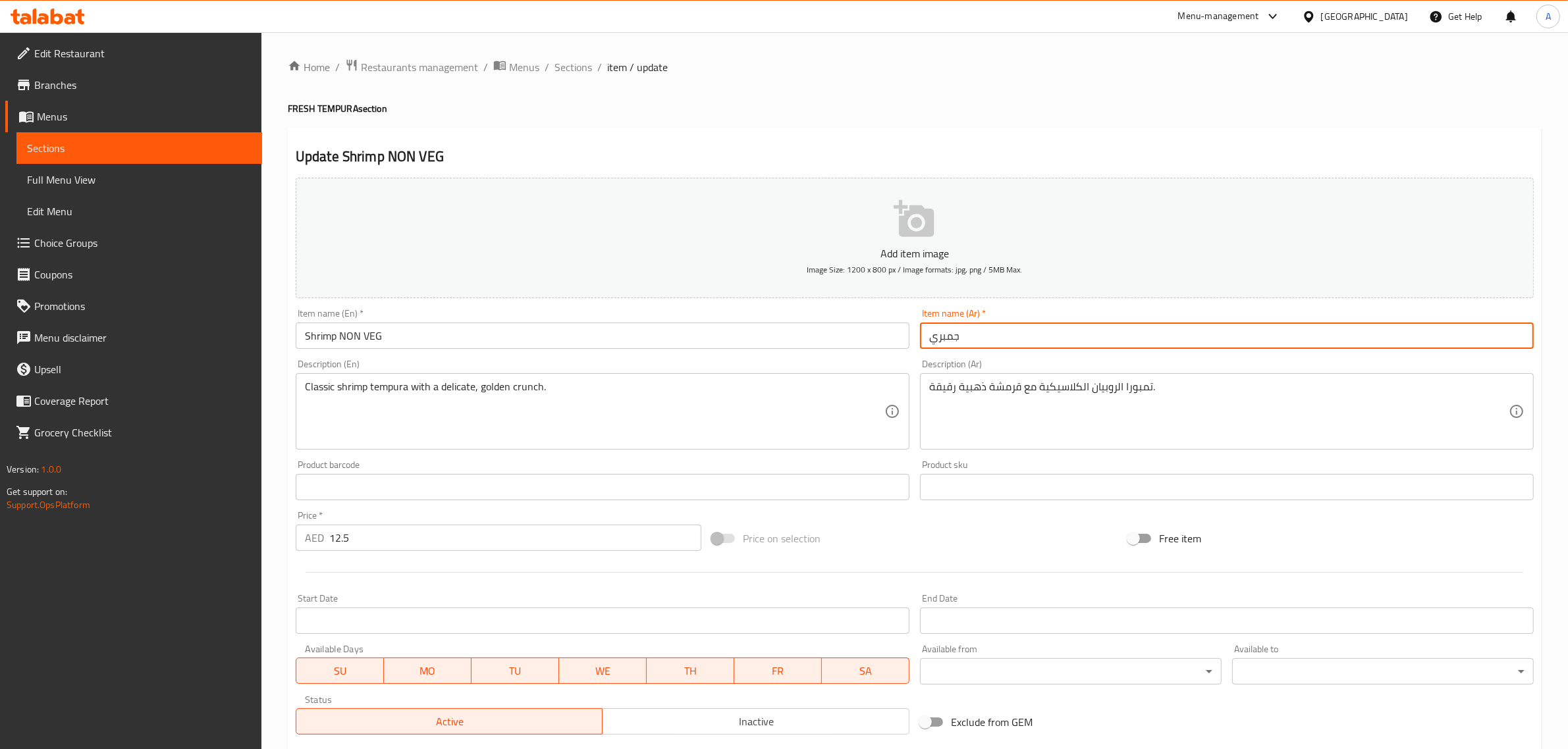
click at [1027, 337] on input "جمبري" at bounding box center [1227, 335] width 614 height 26
paste input "غير نباتي"
type input "جمبري غير نباتي"
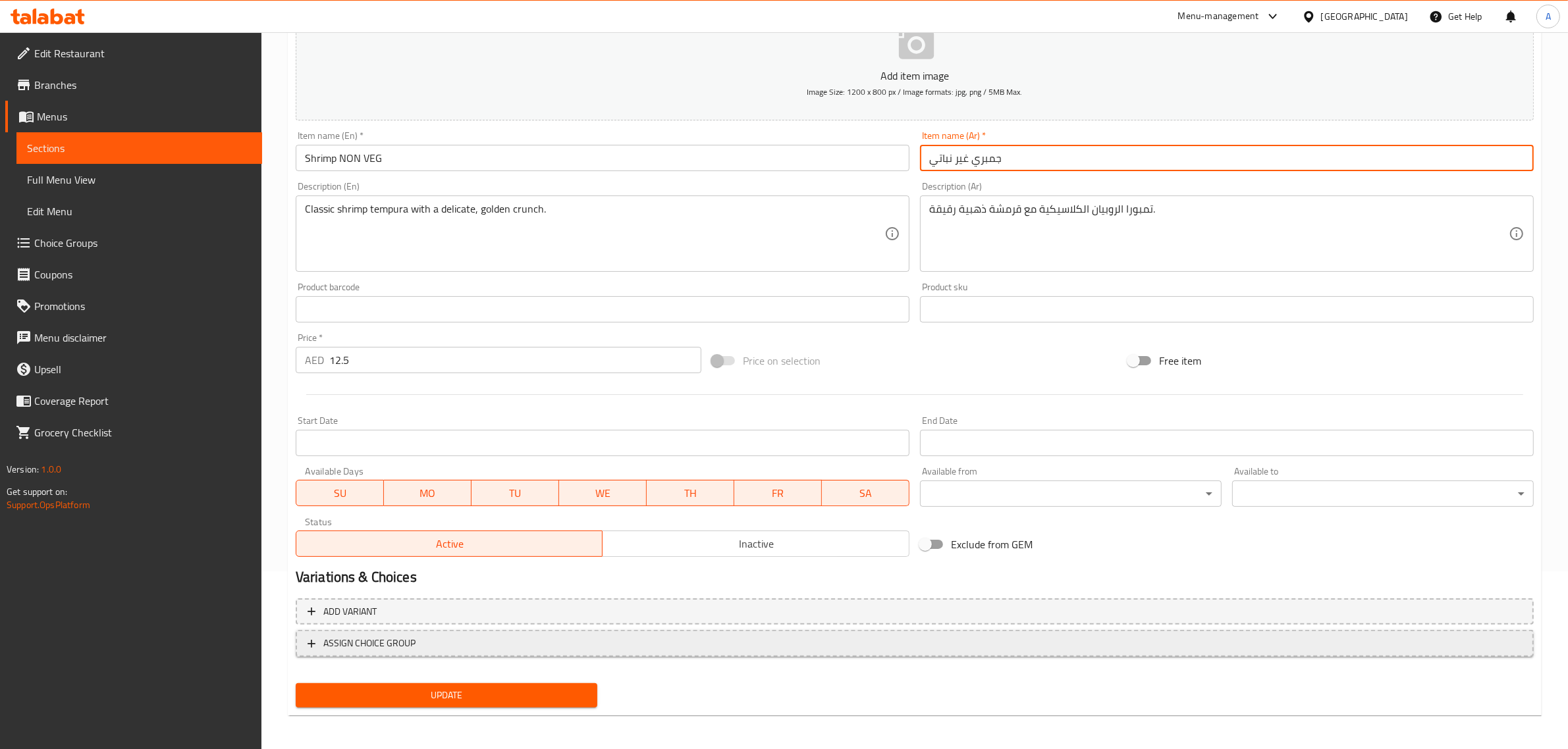
scroll to position [178, 0]
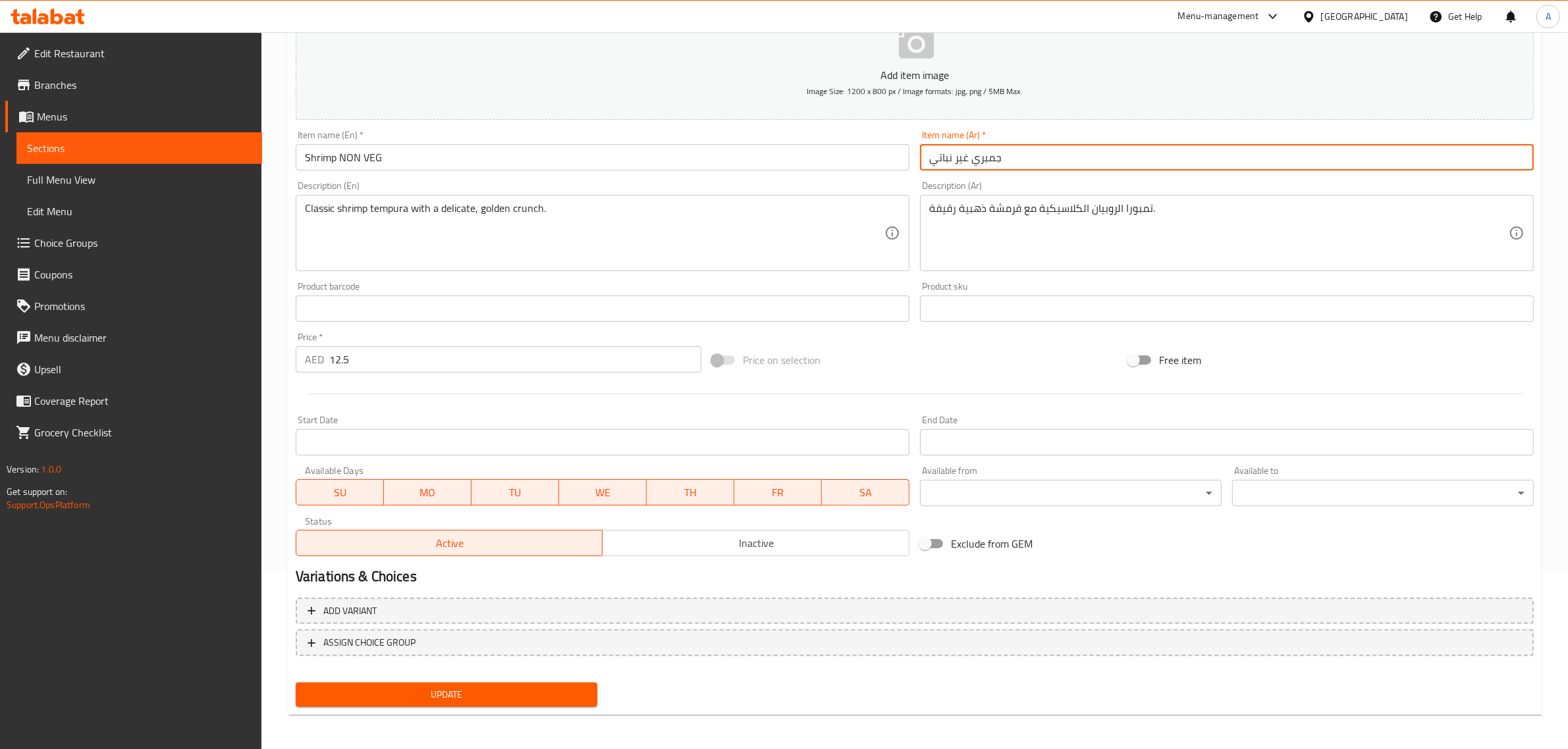
click at [473, 698] on span "Update" at bounding box center [447, 694] width 281 height 17
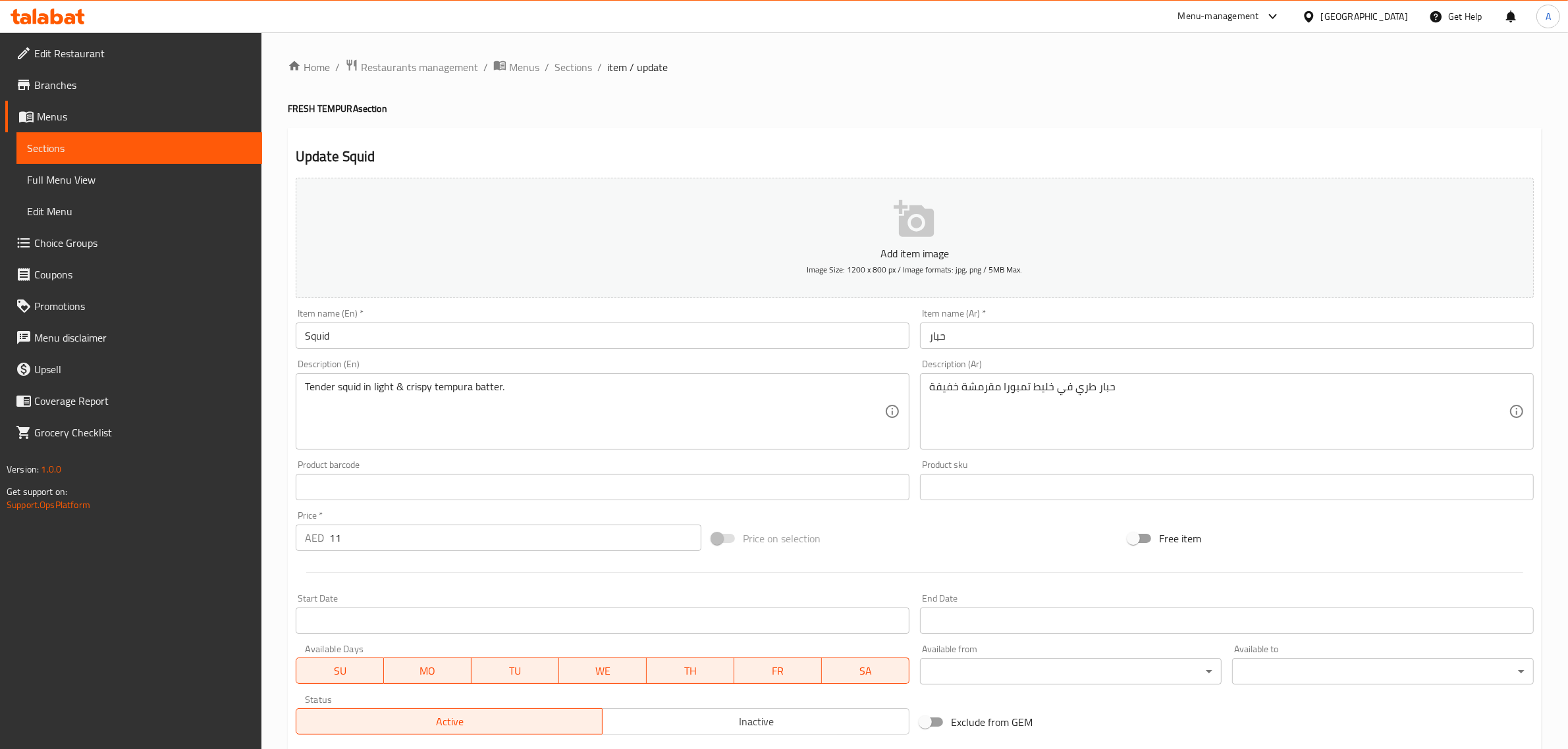
click at [406, 338] on input "Squid" at bounding box center [603, 335] width 614 height 26
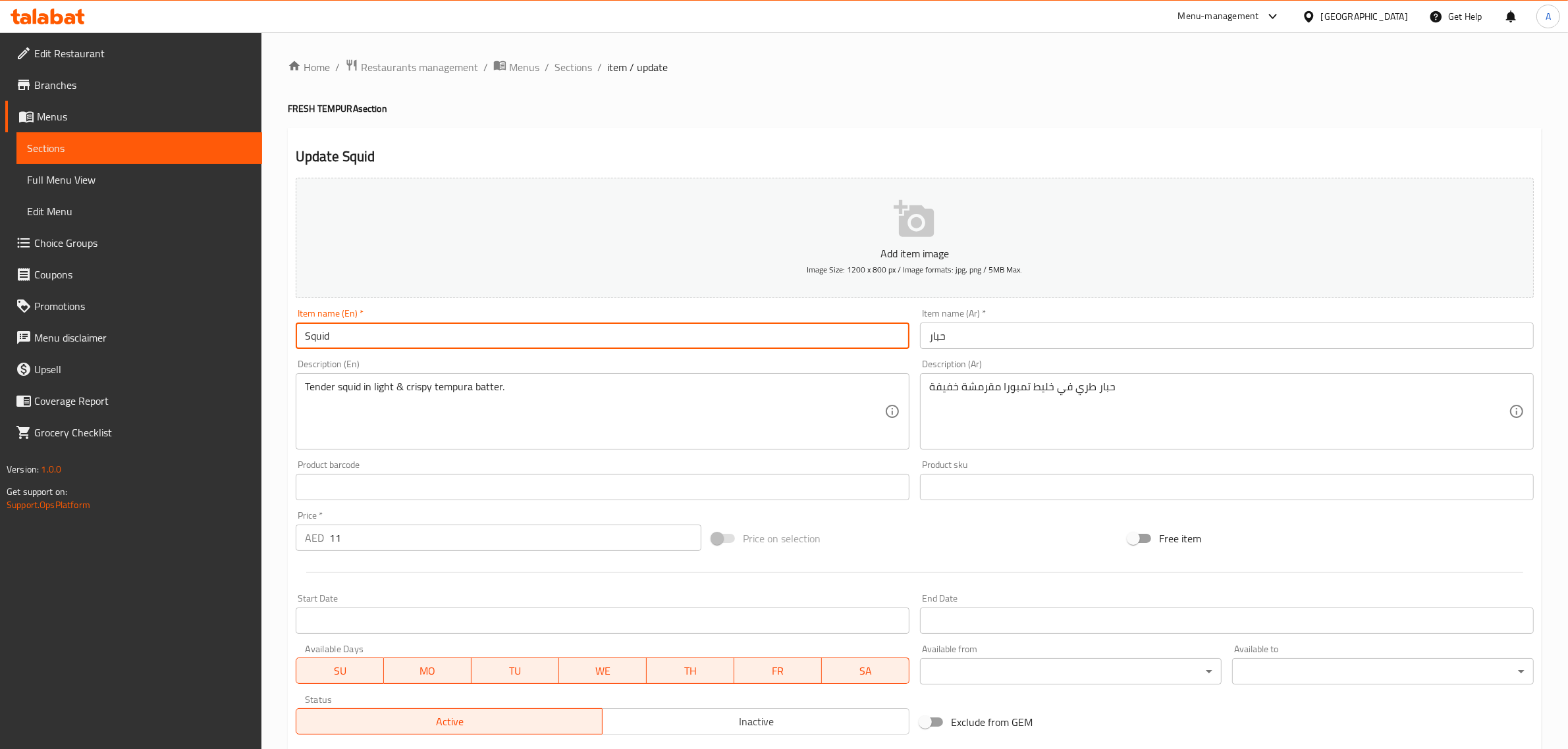
paste input "NON VEG"
type input "Squid NON VEG"
click at [1013, 340] on input "حبار" at bounding box center [1227, 335] width 614 height 26
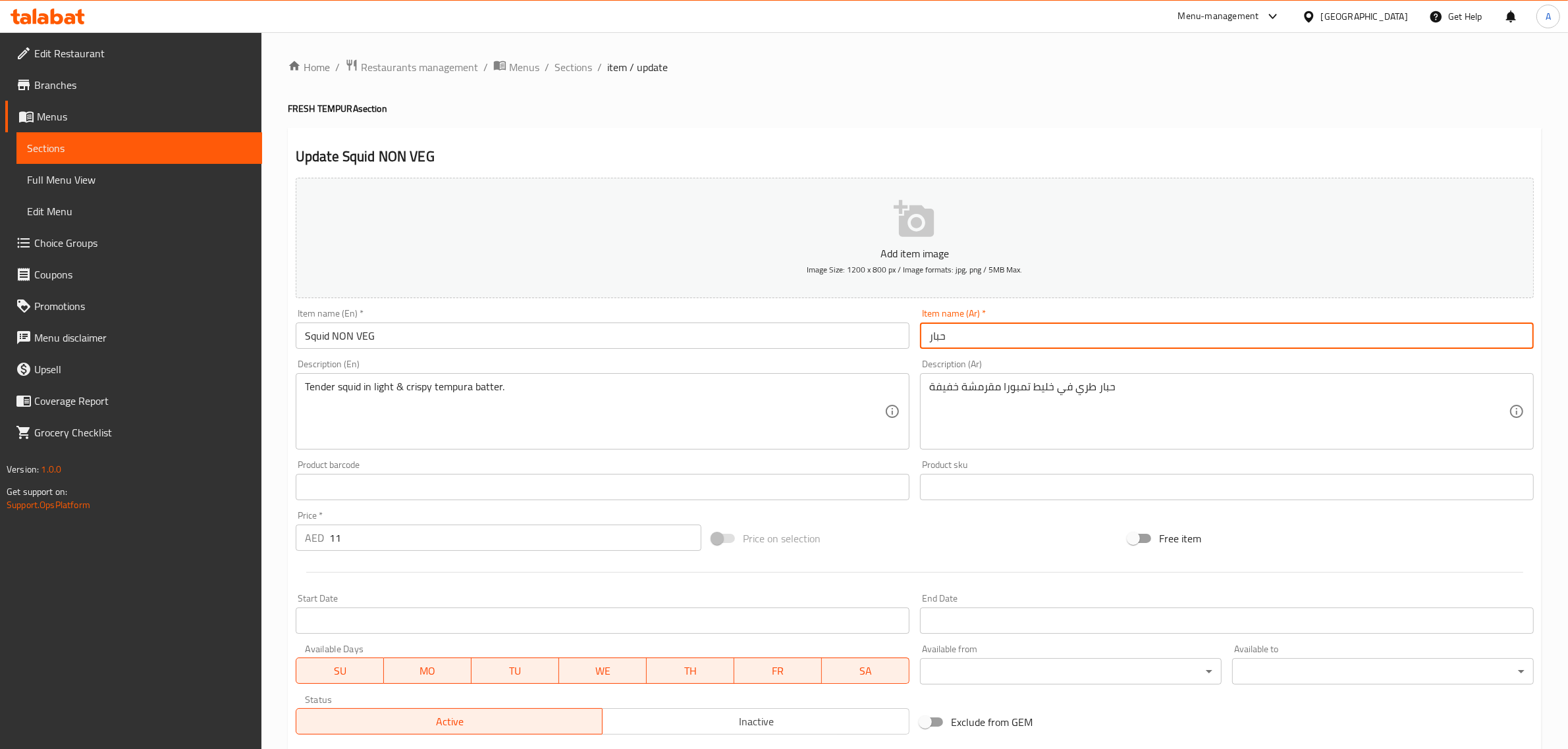
paste input "غير نباتي"
type input "حبار غير نباتي"
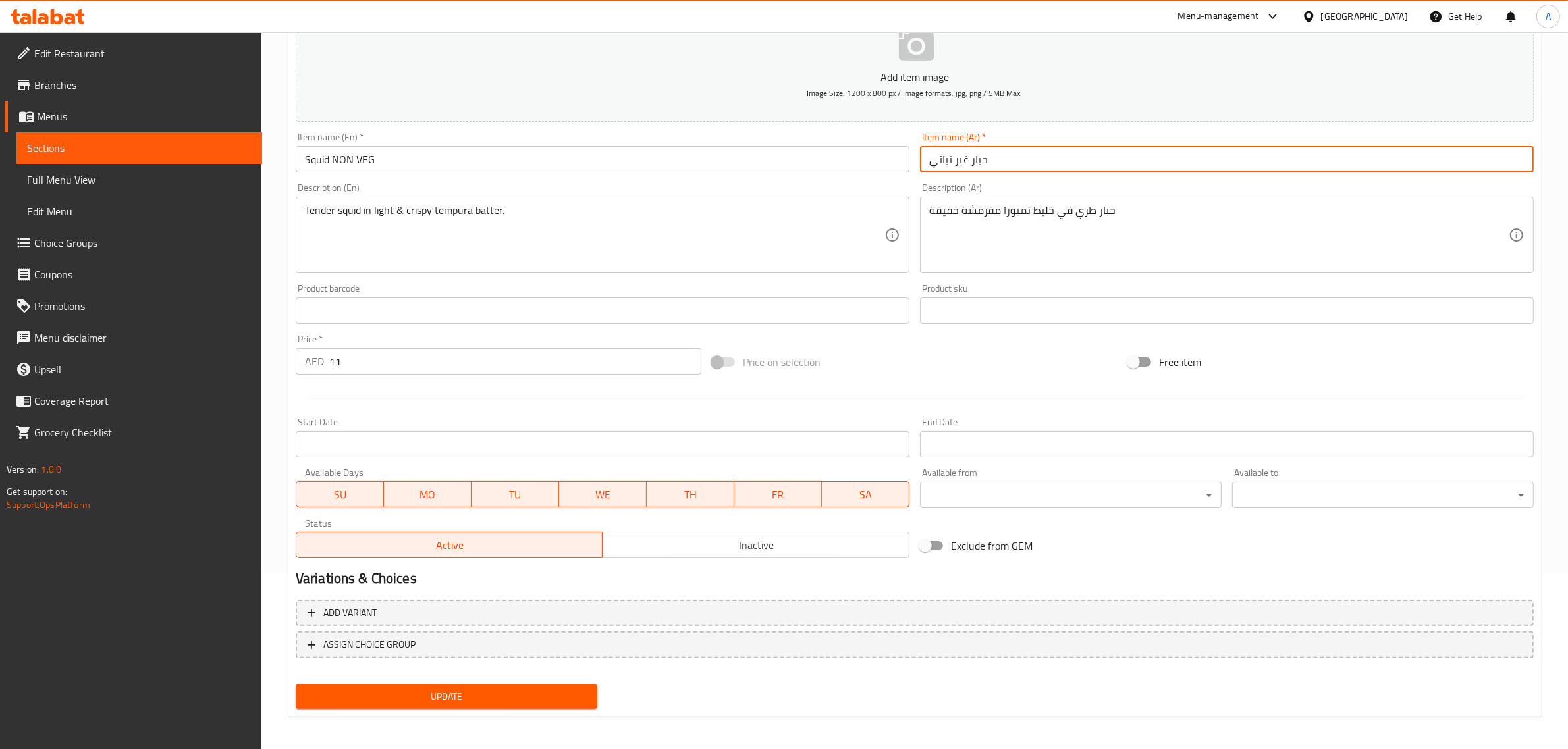
scroll to position [178, 0]
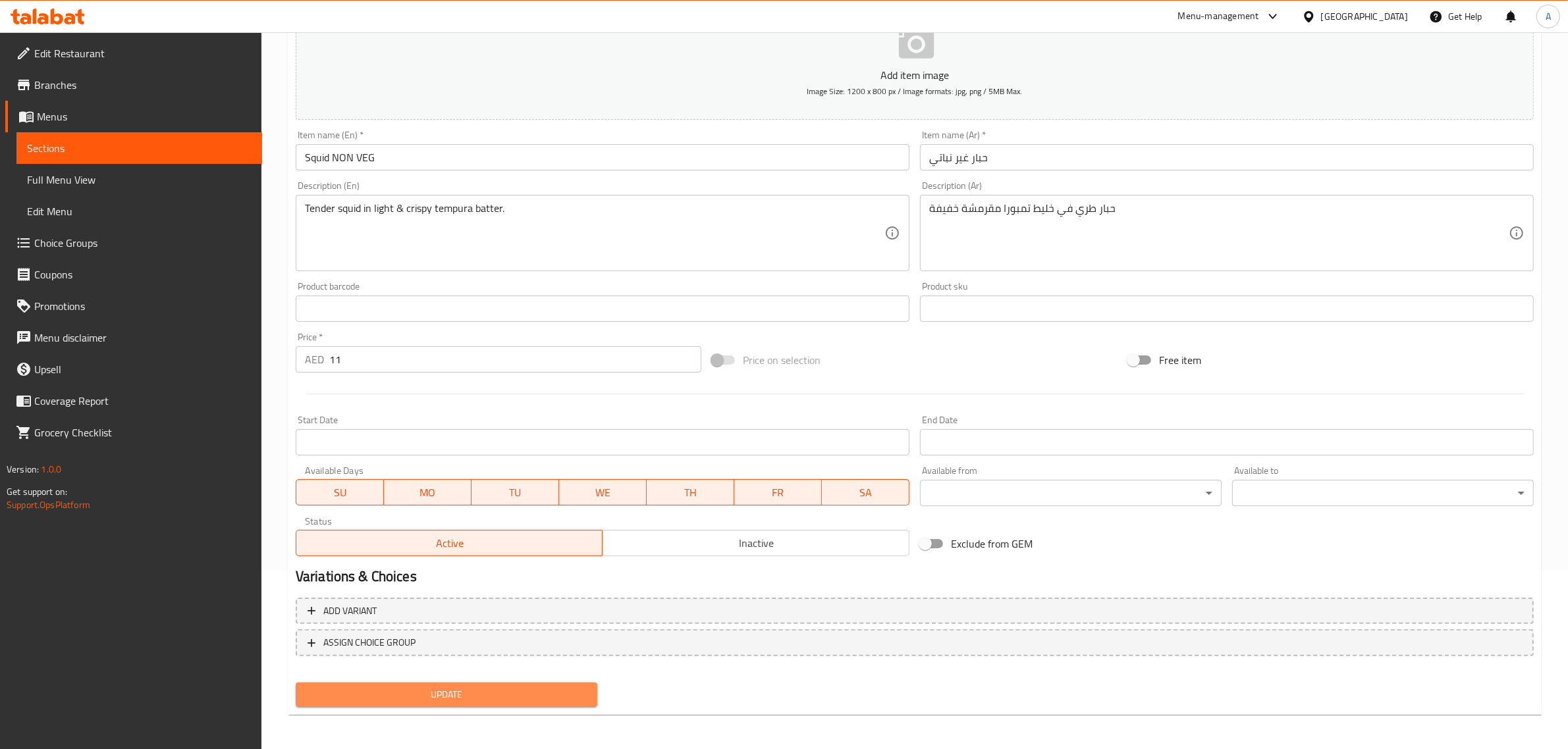
click at [534, 702] on button "Update" at bounding box center [447, 694] width 302 height 24
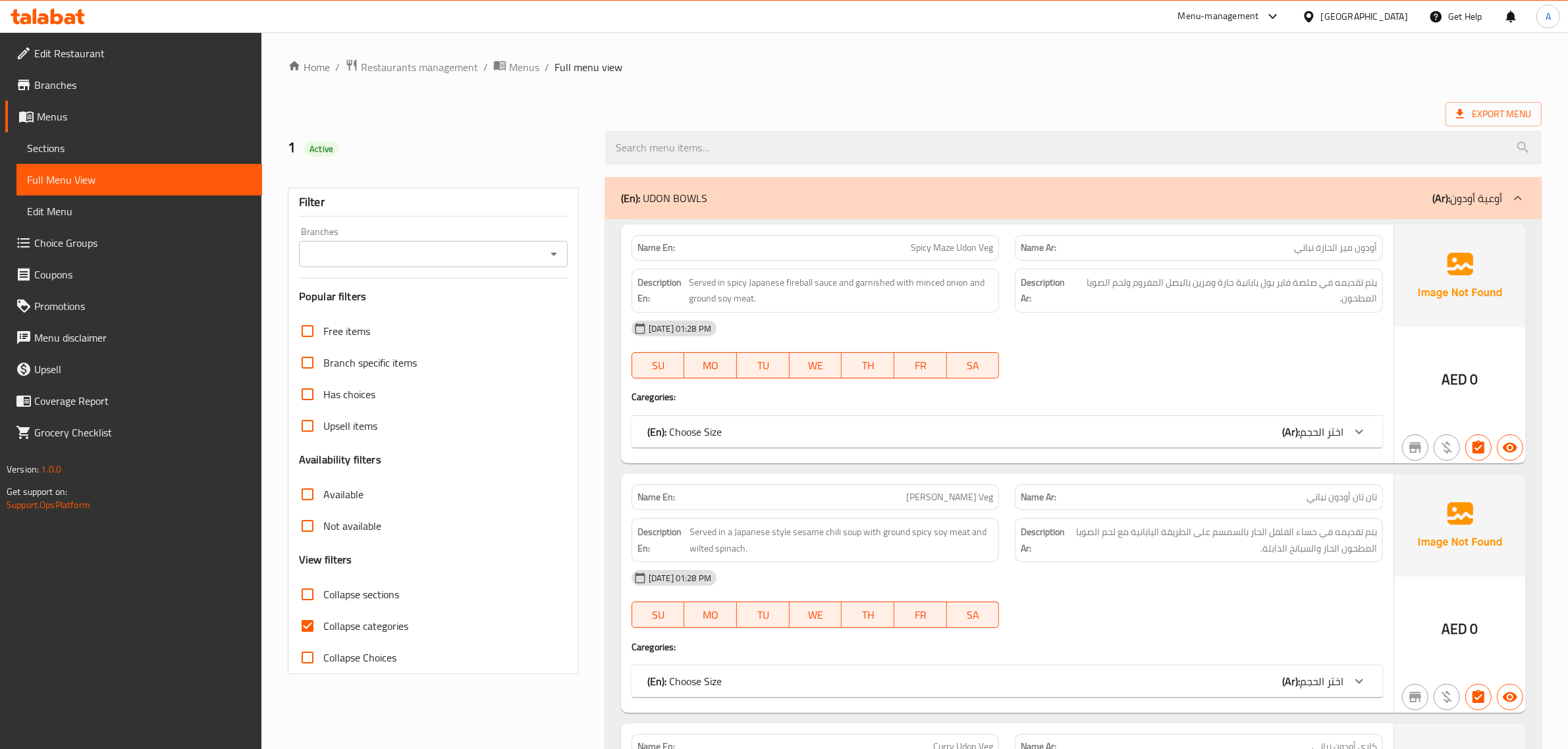
click at [323, 626] on span "Collapse categories" at bounding box center [366, 626] width 85 height 16
click at [323, 626] on input "Collapse categories" at bounding box center [307, 626] width 31 height 31
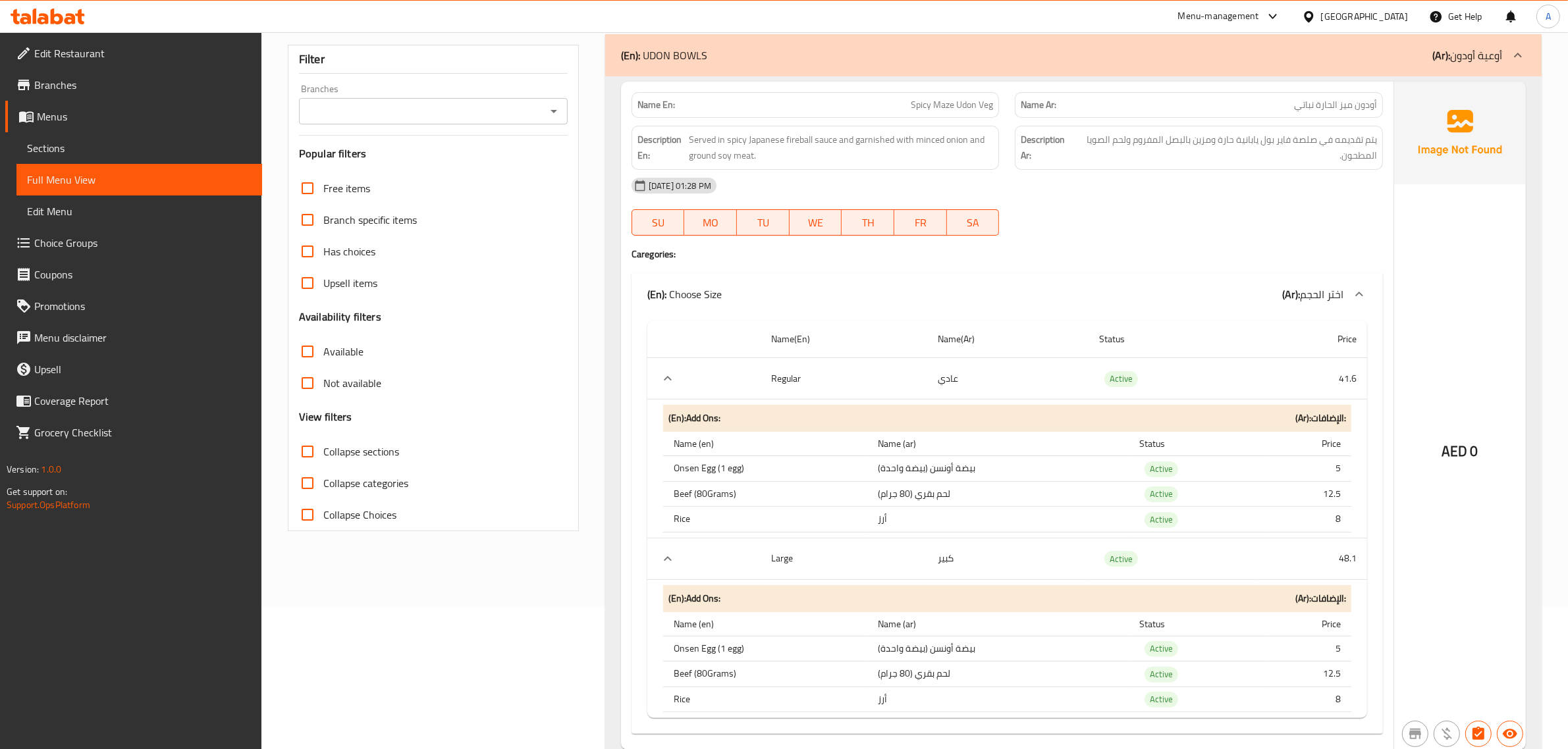
scroll to position [329, 0]
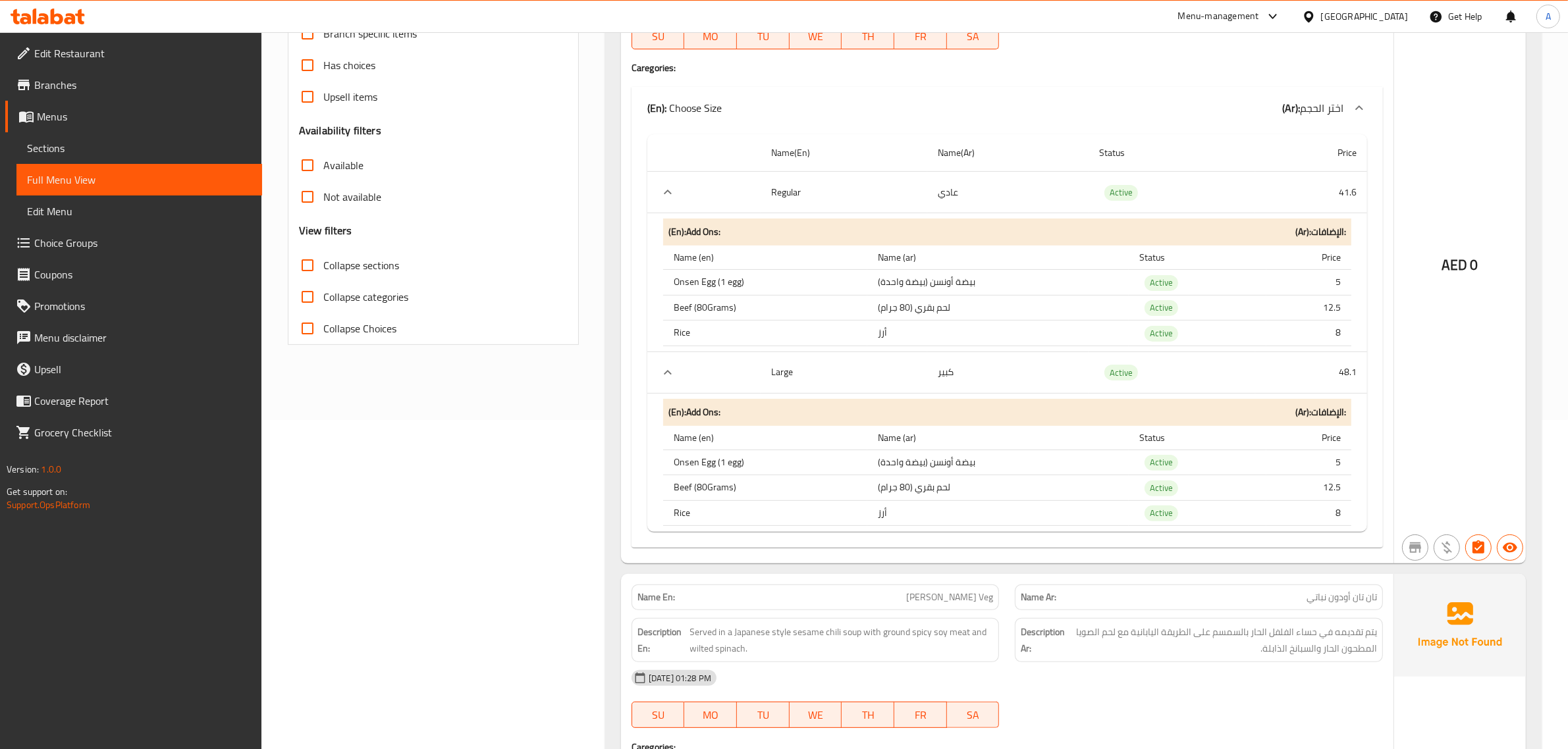
click at [337, 294] on span "Collapse categories" at bounding box center [366, 297] width 85 height 16
click at [323, 294] on input "Collapse categories" at bounding box center [307, 296] width 31 height 31
checkbox input "true"
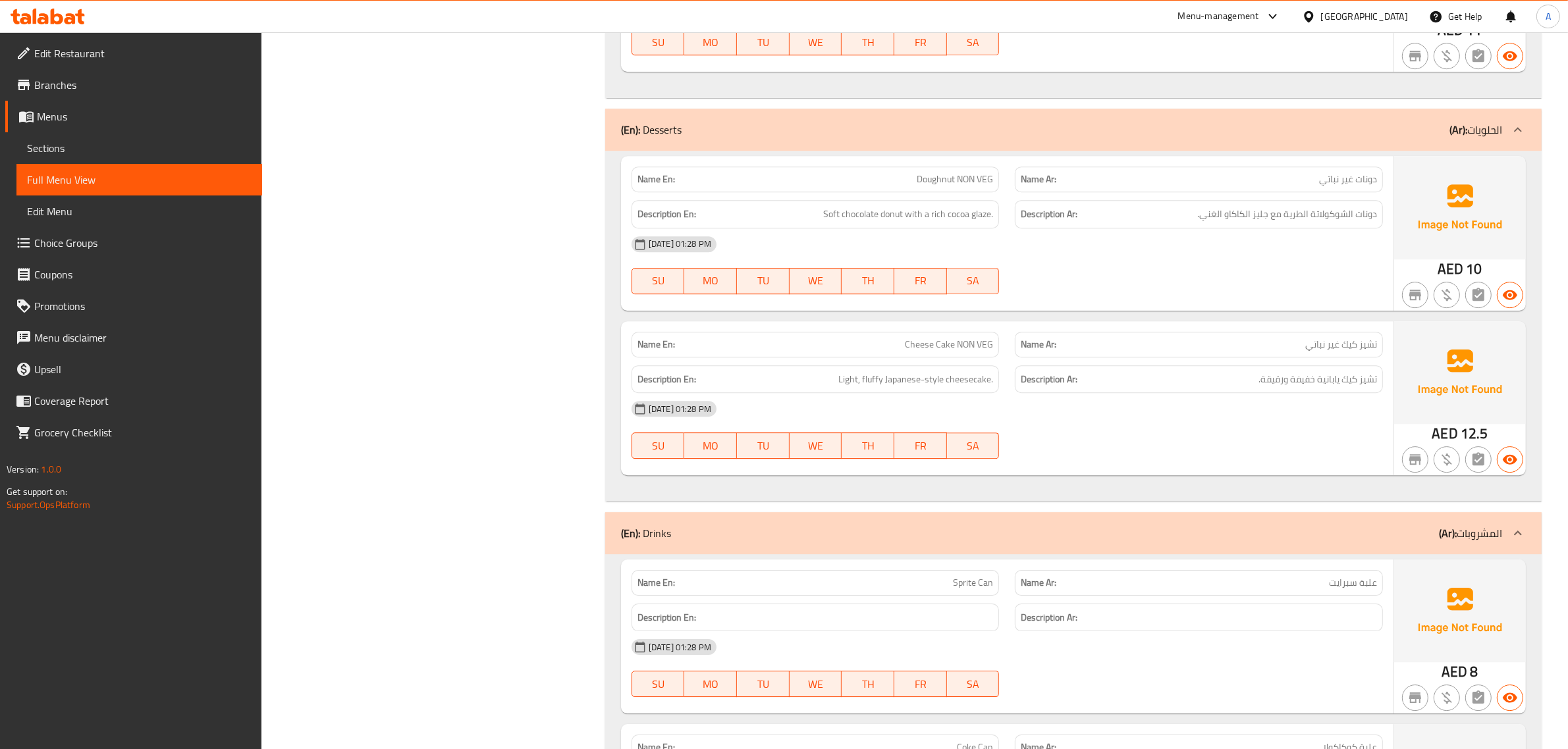
scroll to position [5018, 0]
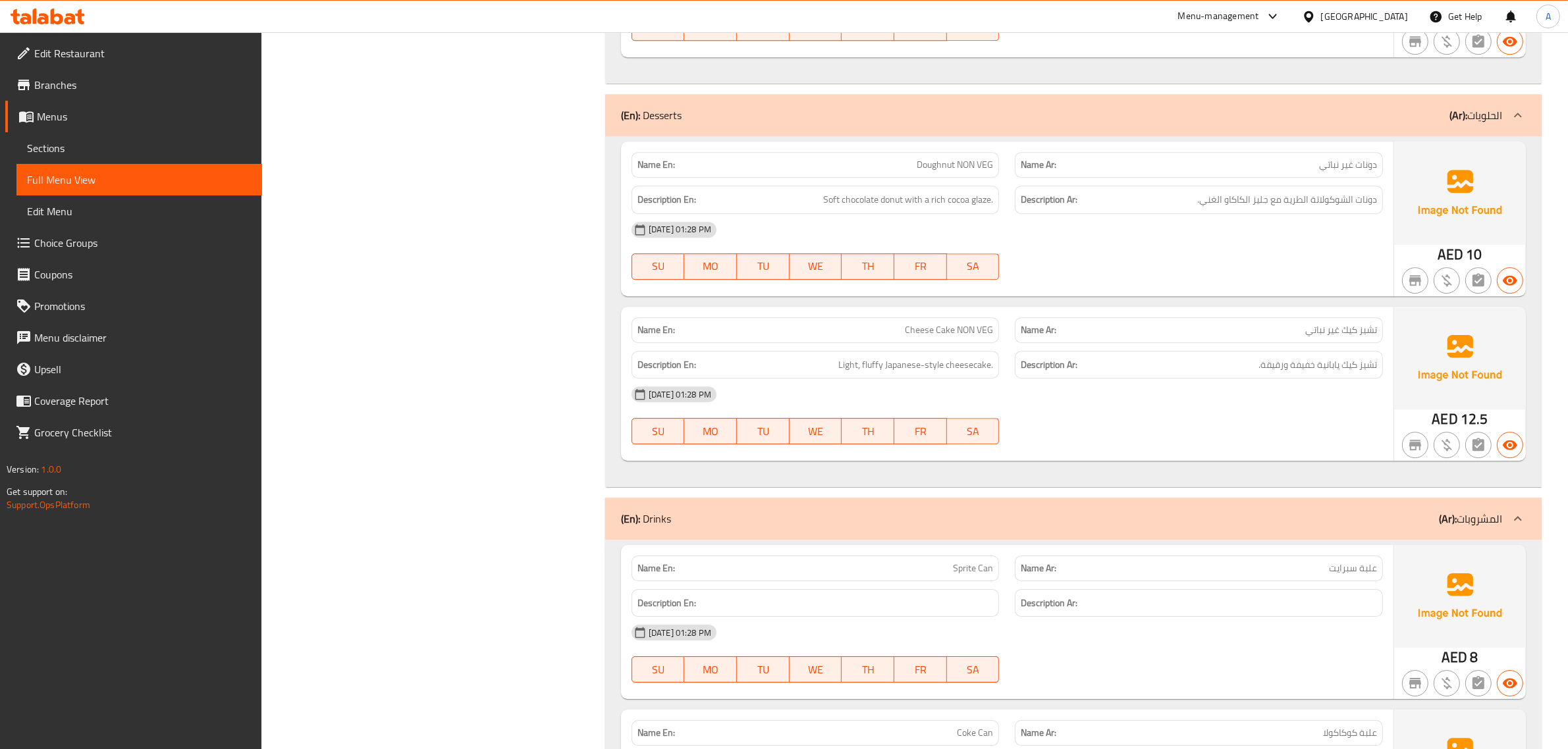
drag, startPoint x: 476, startPoint y: 373, endPoint x: 476, endPoint y: 2, distance: 371.0
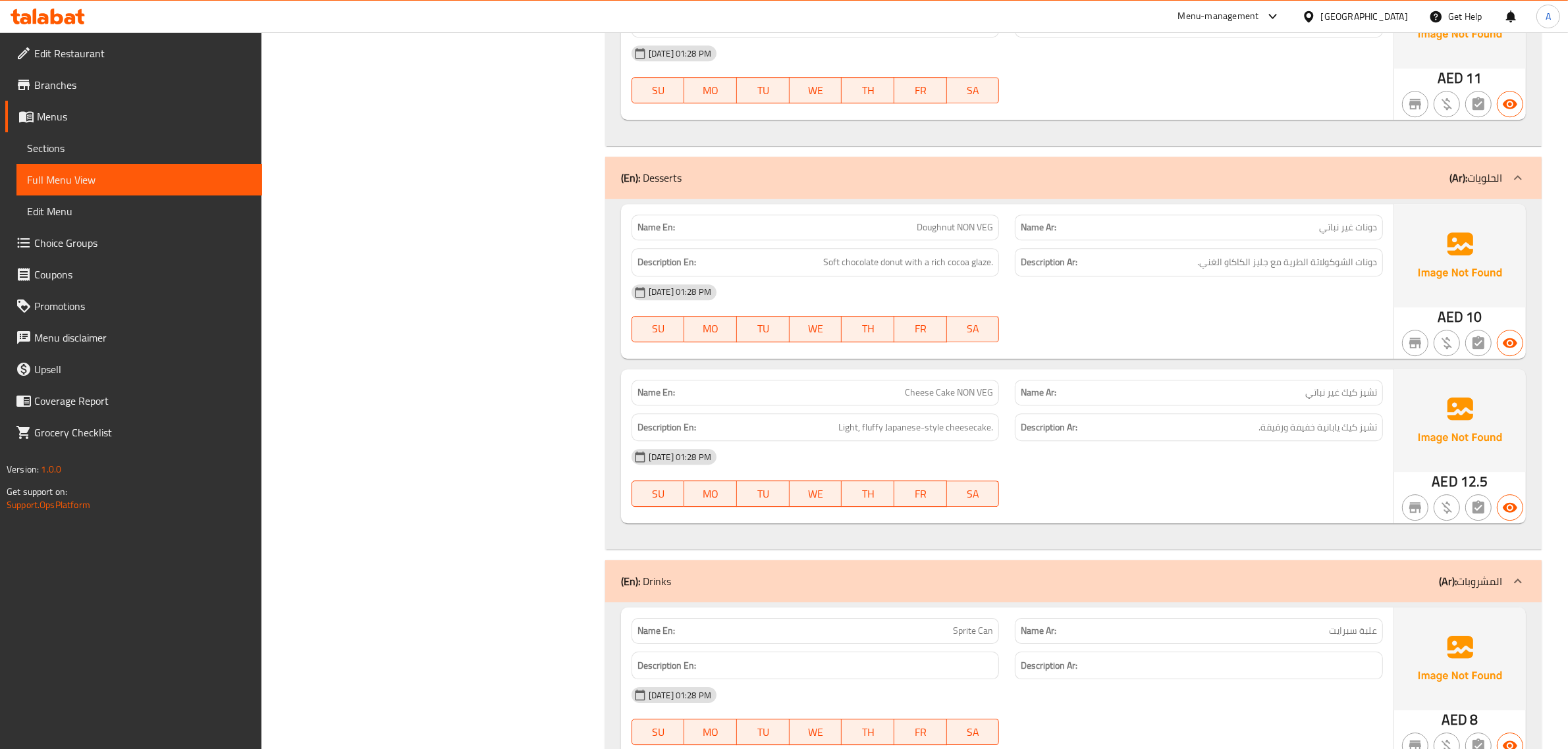
scroll to position [4854, 0]
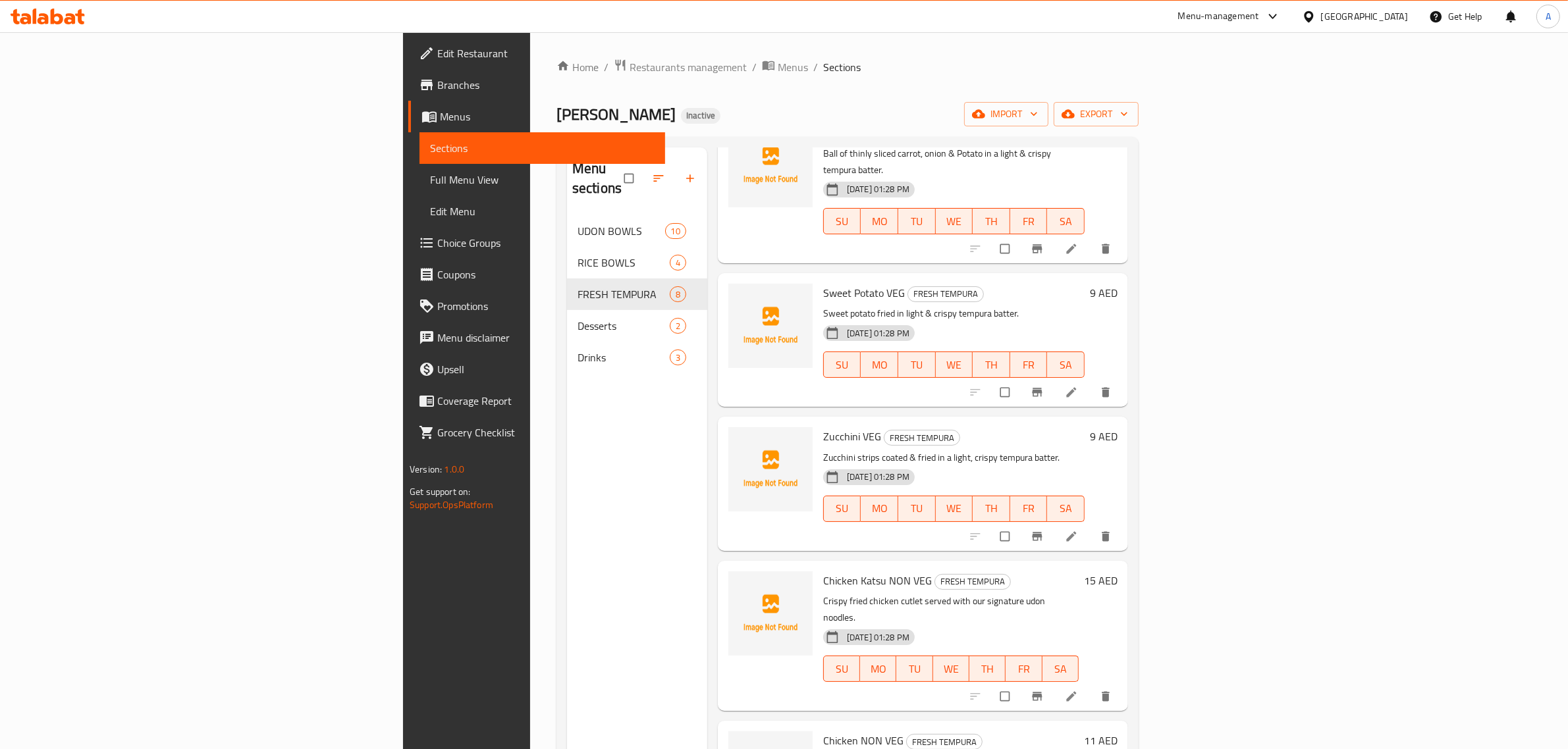
scroll to position [247, 0]
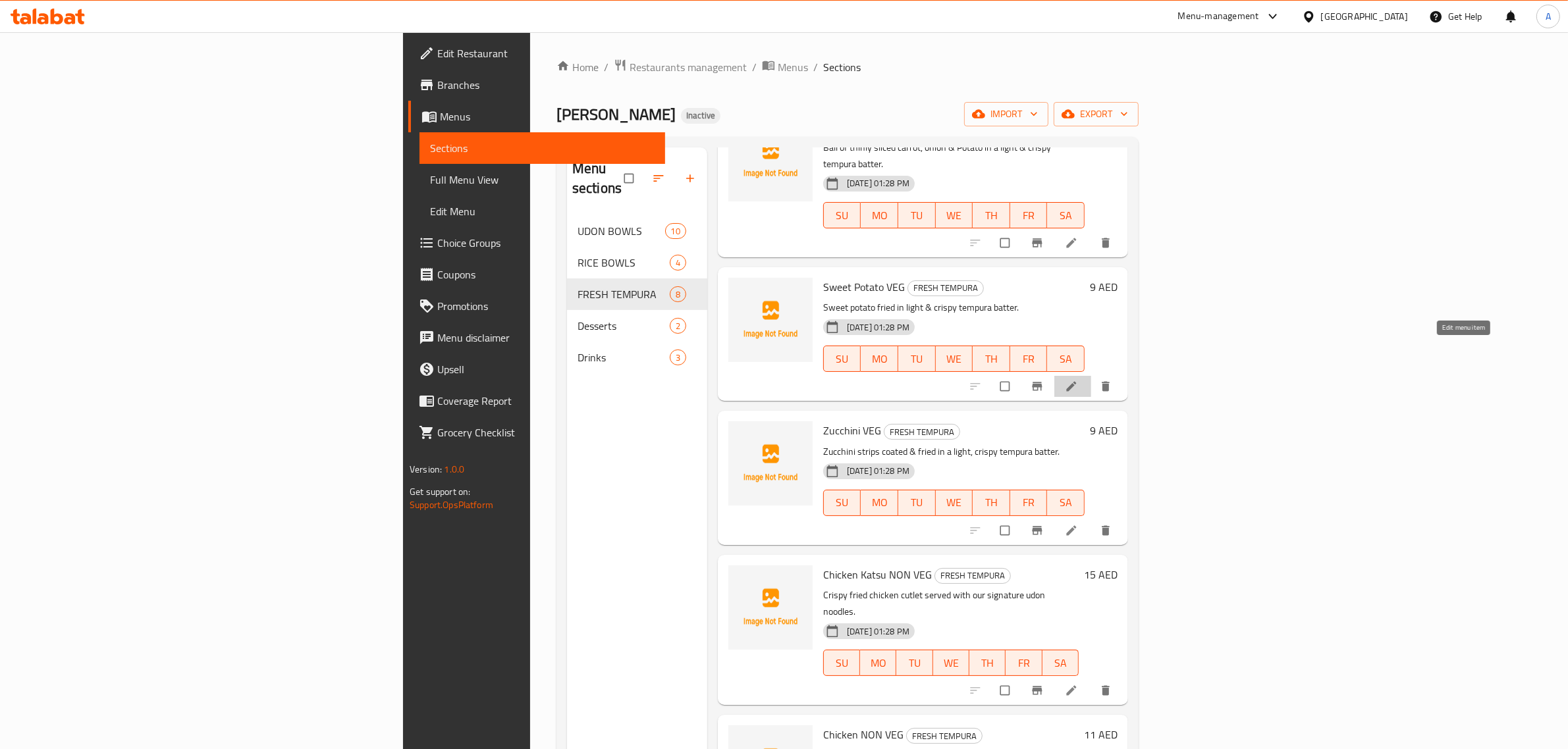
drag, startPoint x: 1464, startPoint y: 343, endPoint x: 1468, endPoint y: 419, distance: 76.1
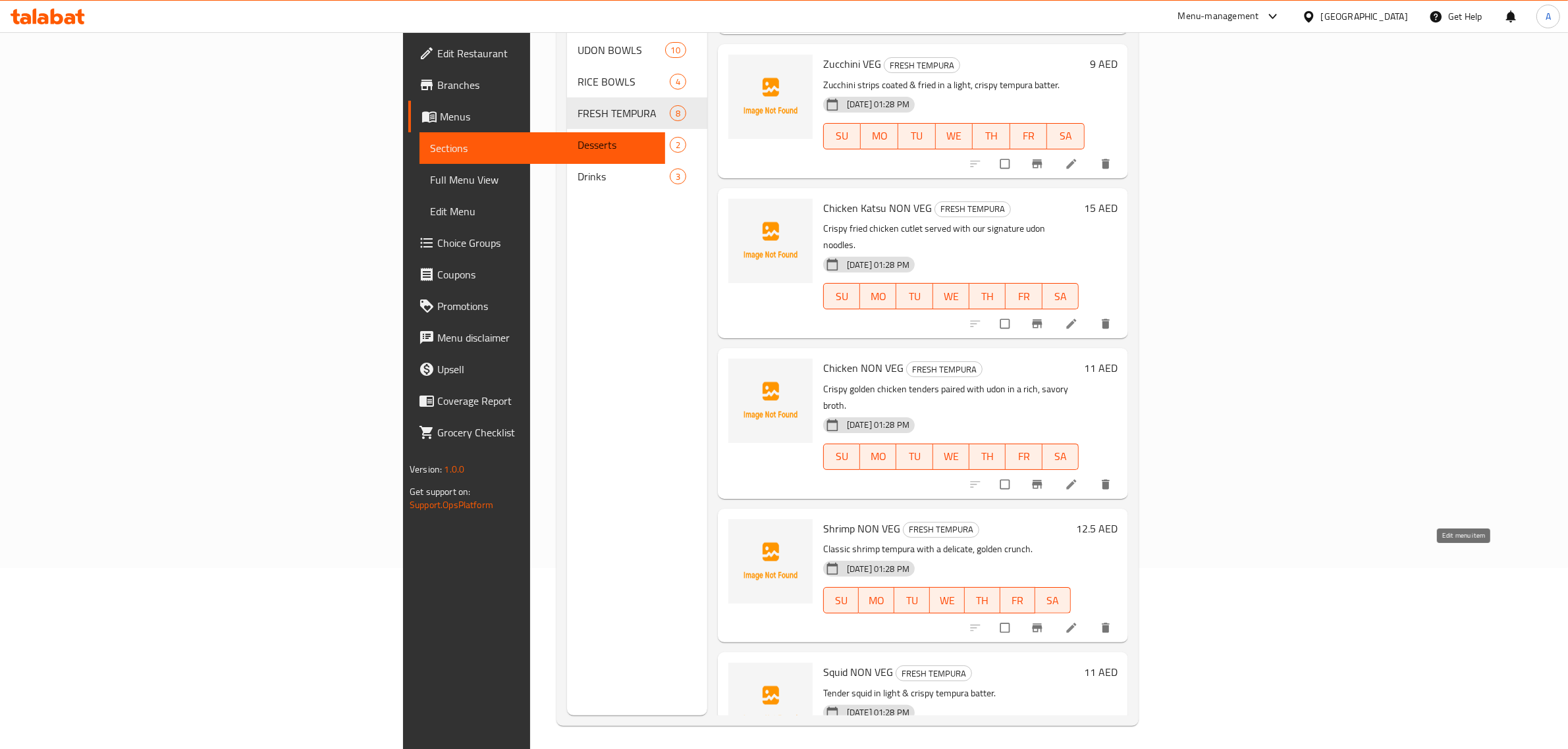
scroll to position [185, 0]
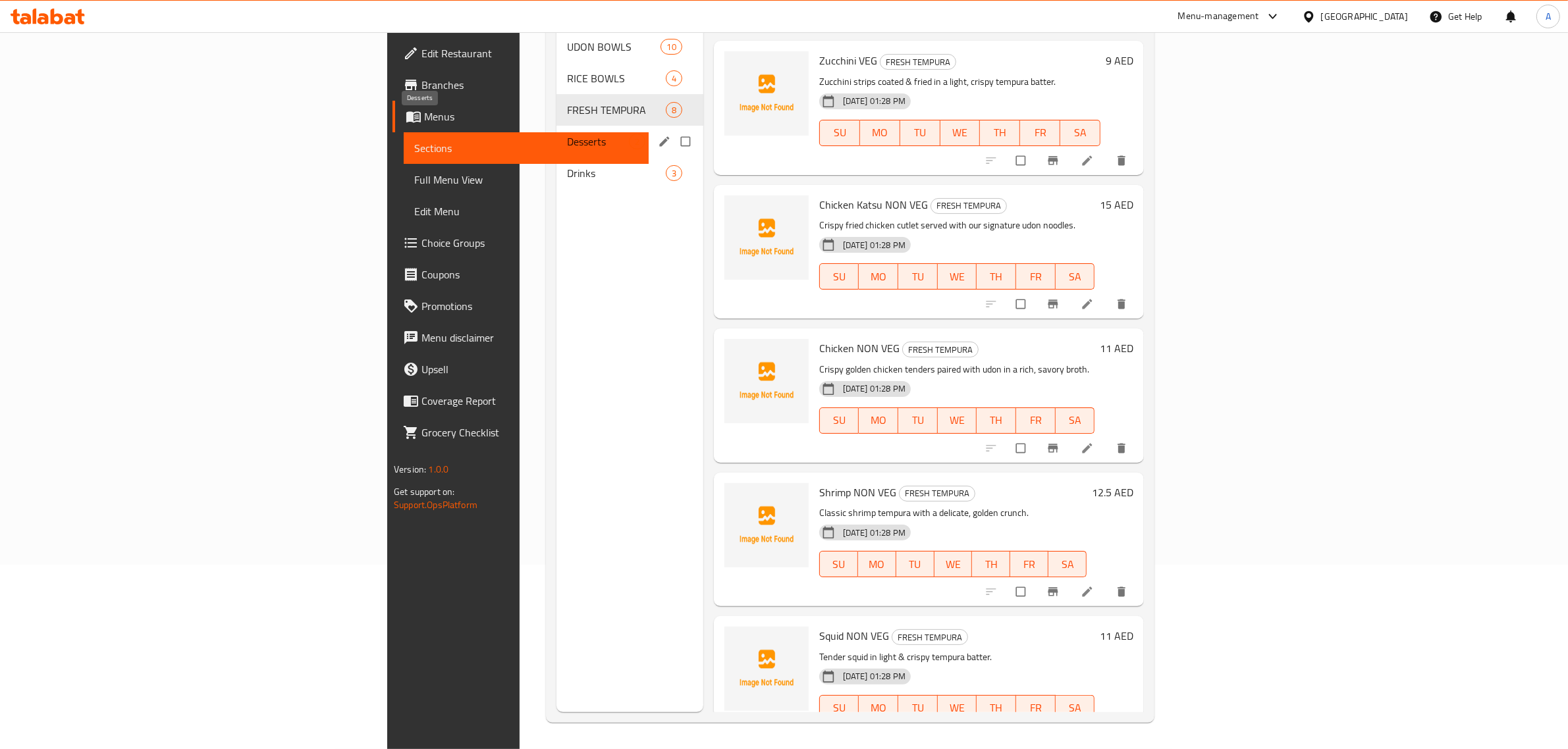
click at [567, 134] on span "Desserts" at bounding box center [598, 142] width 62 height 16
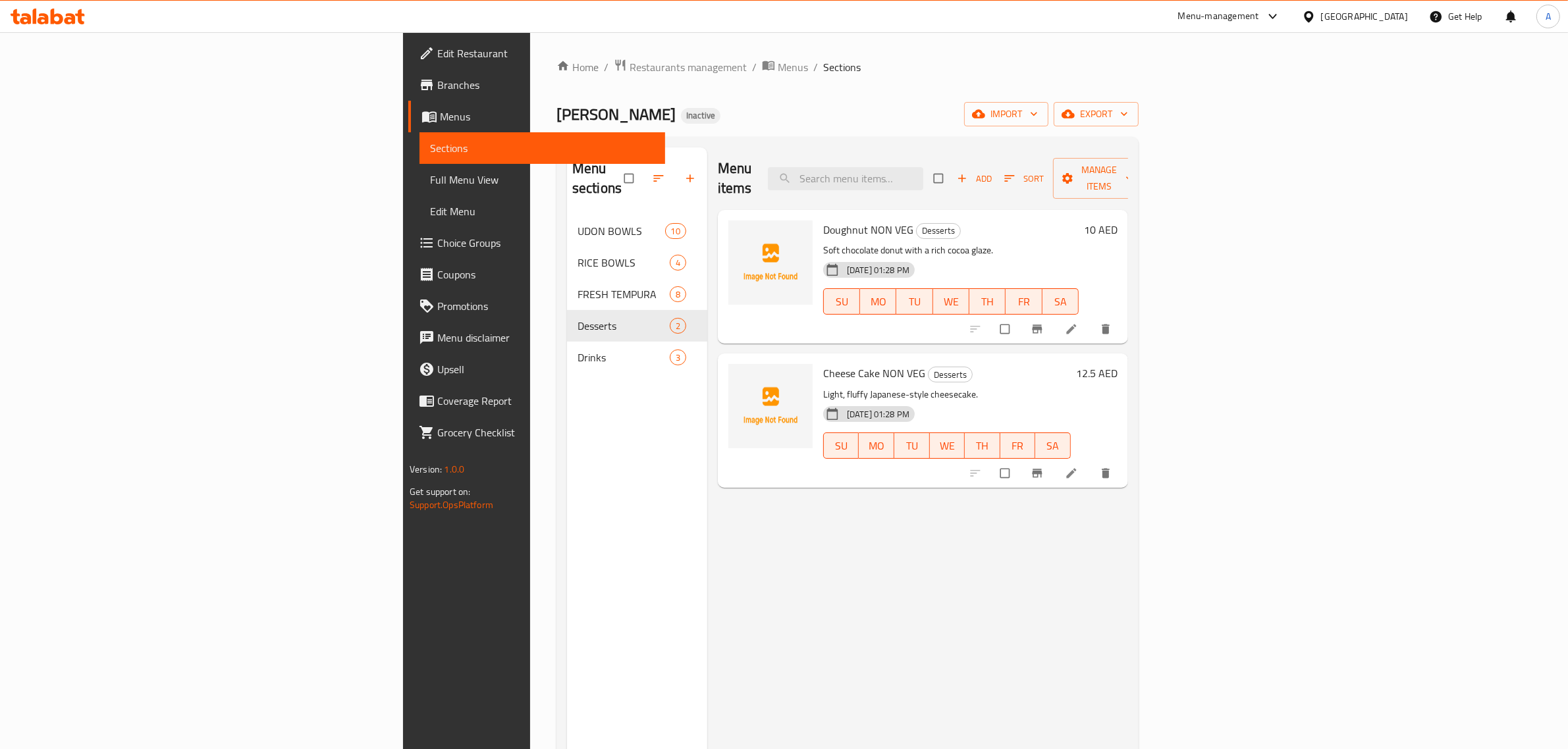
click at [1091, 318] on li at bounding box center [1073, 329] width 37 height 21
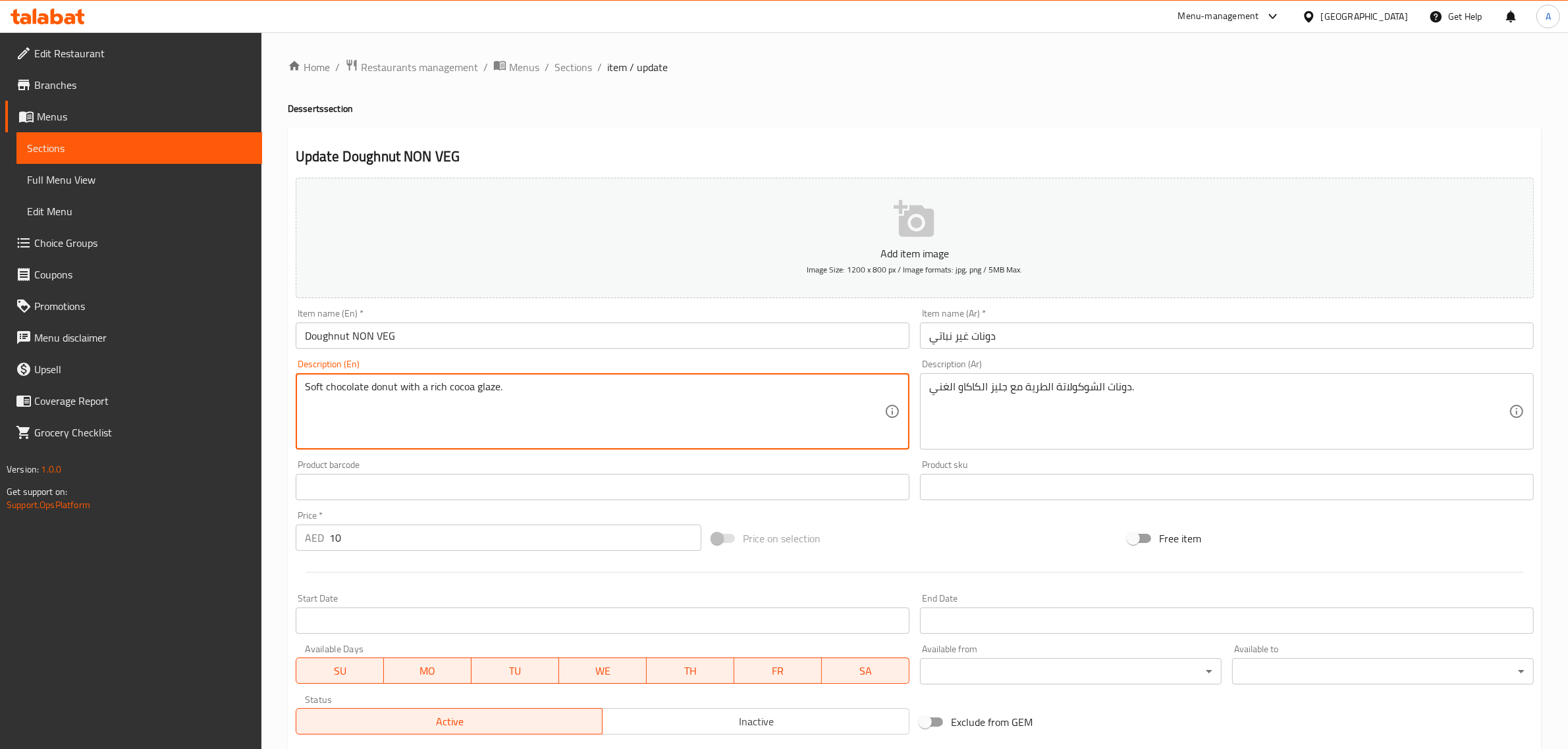
paste textarea "PER PC"
type textarea "Soft chocolate donut with a rich cocoa glaze. PER PC"
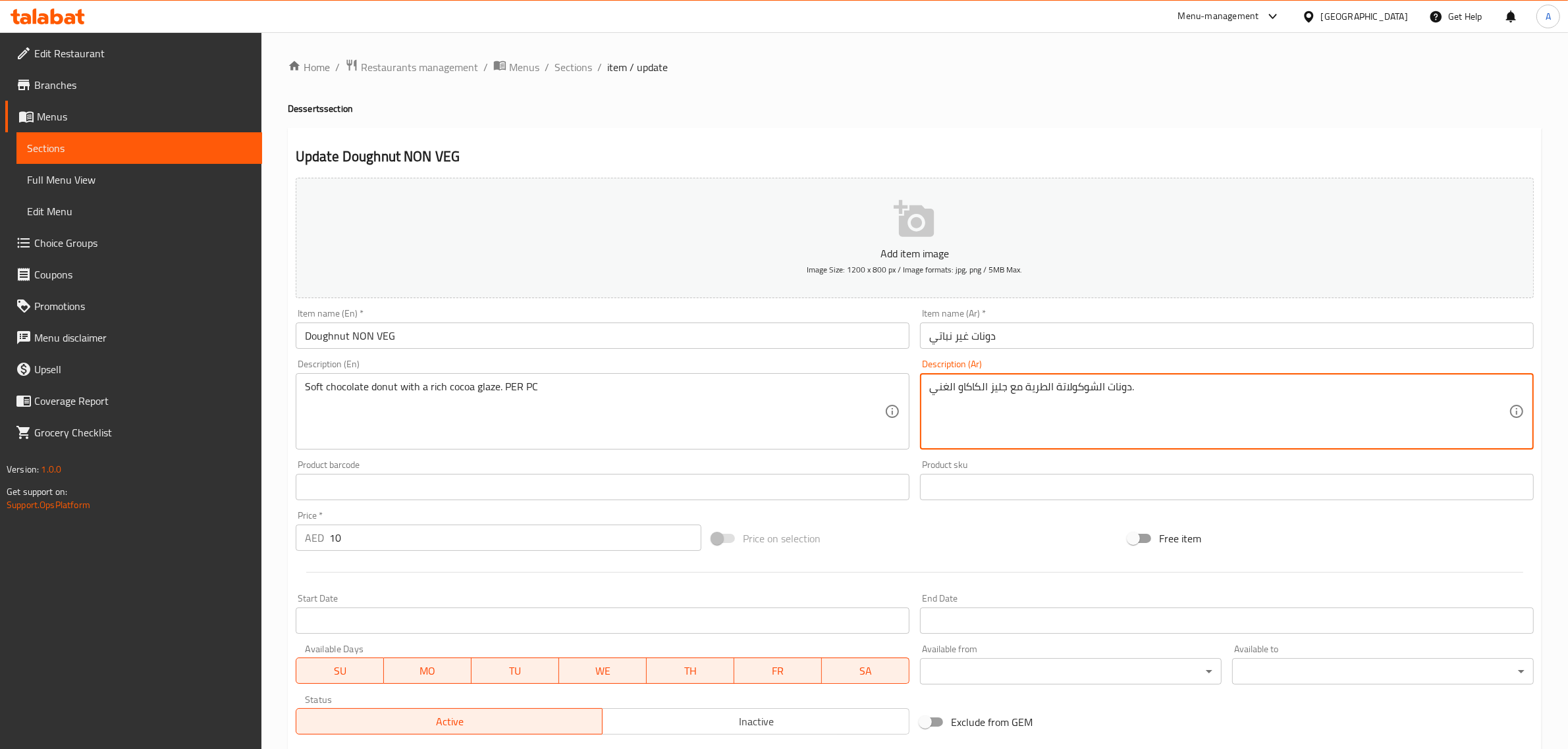
paste textarea "للقطعة الواحدة"
type textarea "دونات الشوكولاتة الطرية مع جليز الكاكاو الغني. للقطعة الواحدة"
click at [1047, 95] on div "Home / Restaurants management / Menus / Sections / item / update Desserts secti…" at bounding box center [915, 481] width 1254 height 845
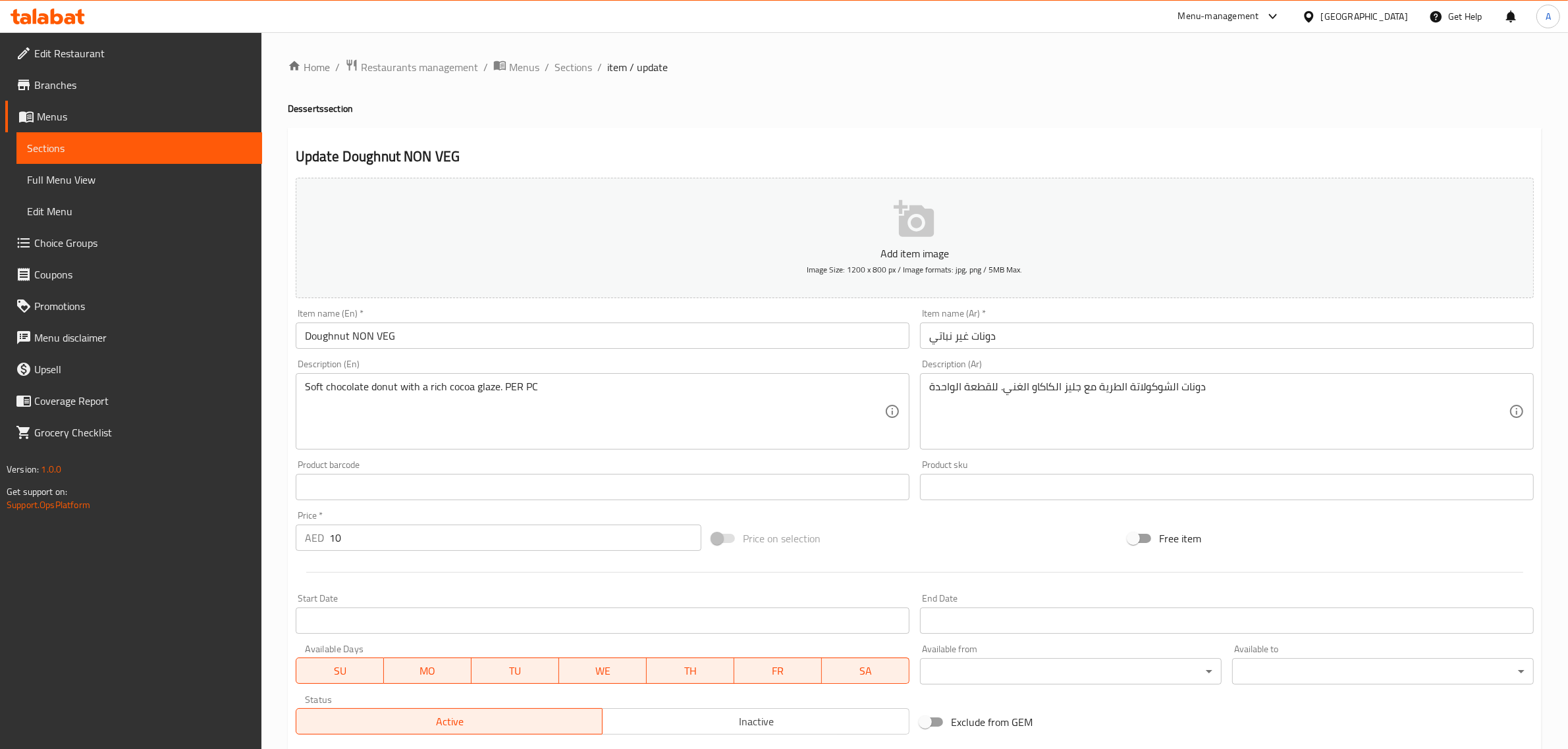
scroll to position [178, 0]
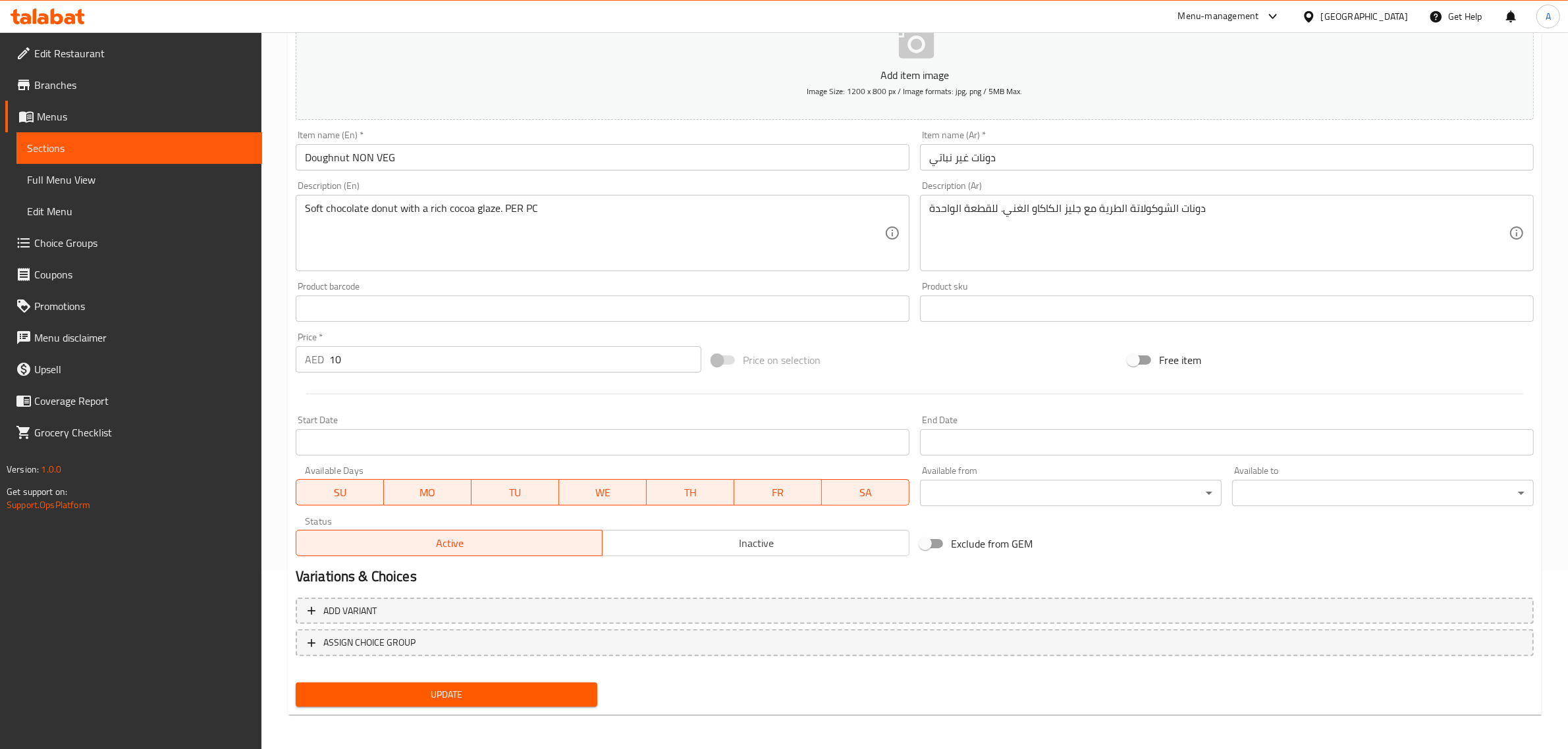
click at [496, 706] on div "Update" at bounding box center [446, 694] width 312 height 34
click at [499, 698] on span "Update" at bounding box center [447, 694] width 281 height 17
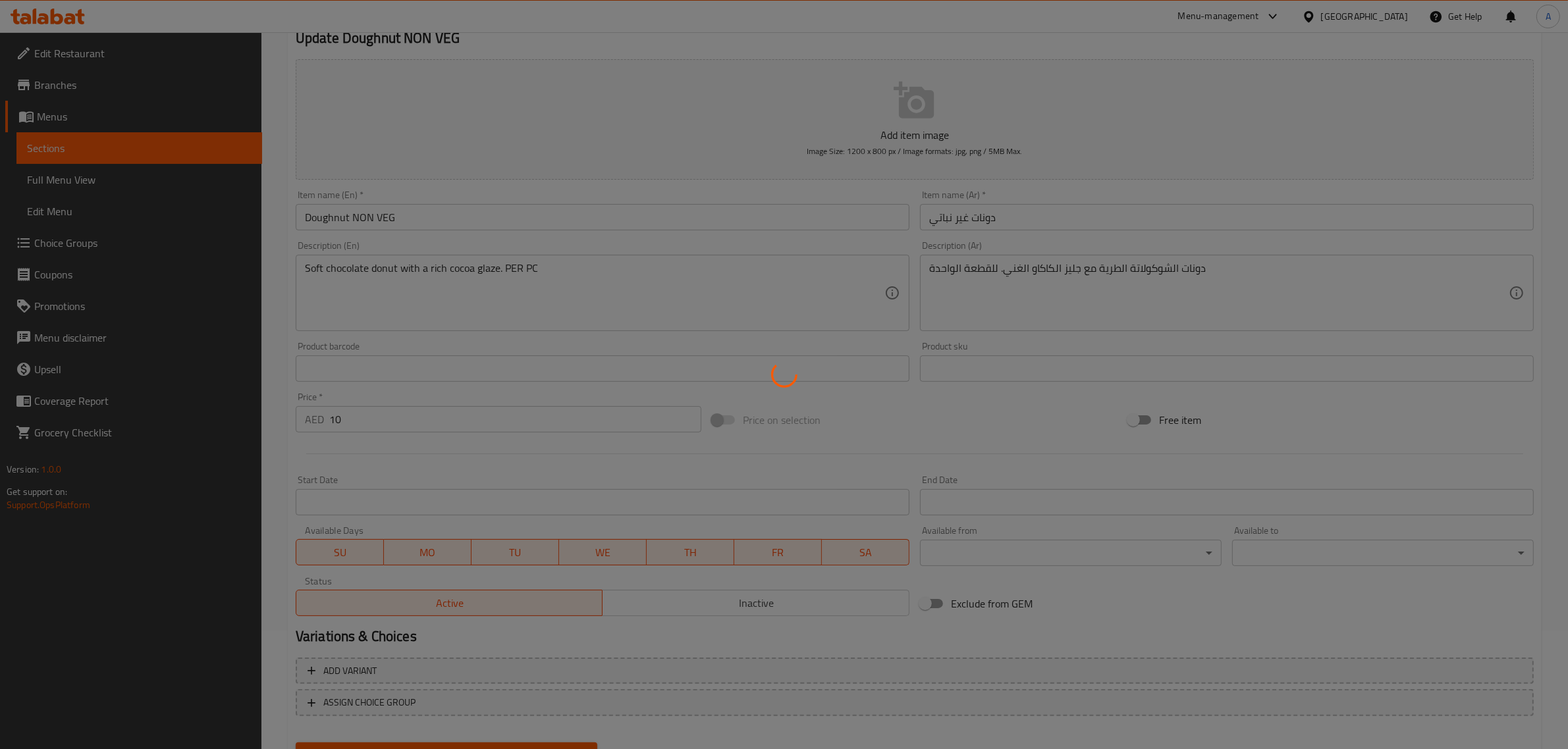
scroll to position [0, 0]
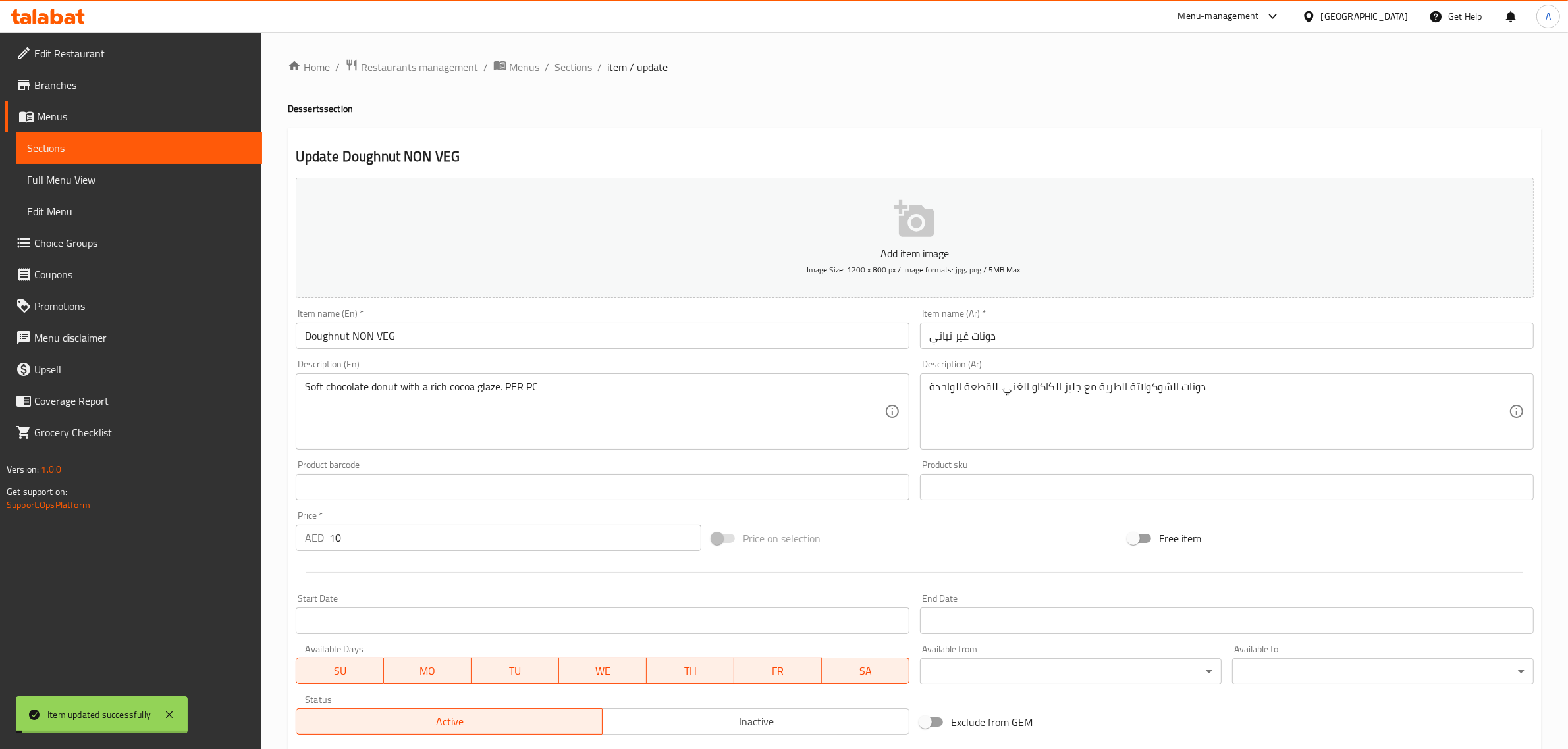
click at [578, 60] on span "Sections" at bounding box center [573, 67] width 38 height 16
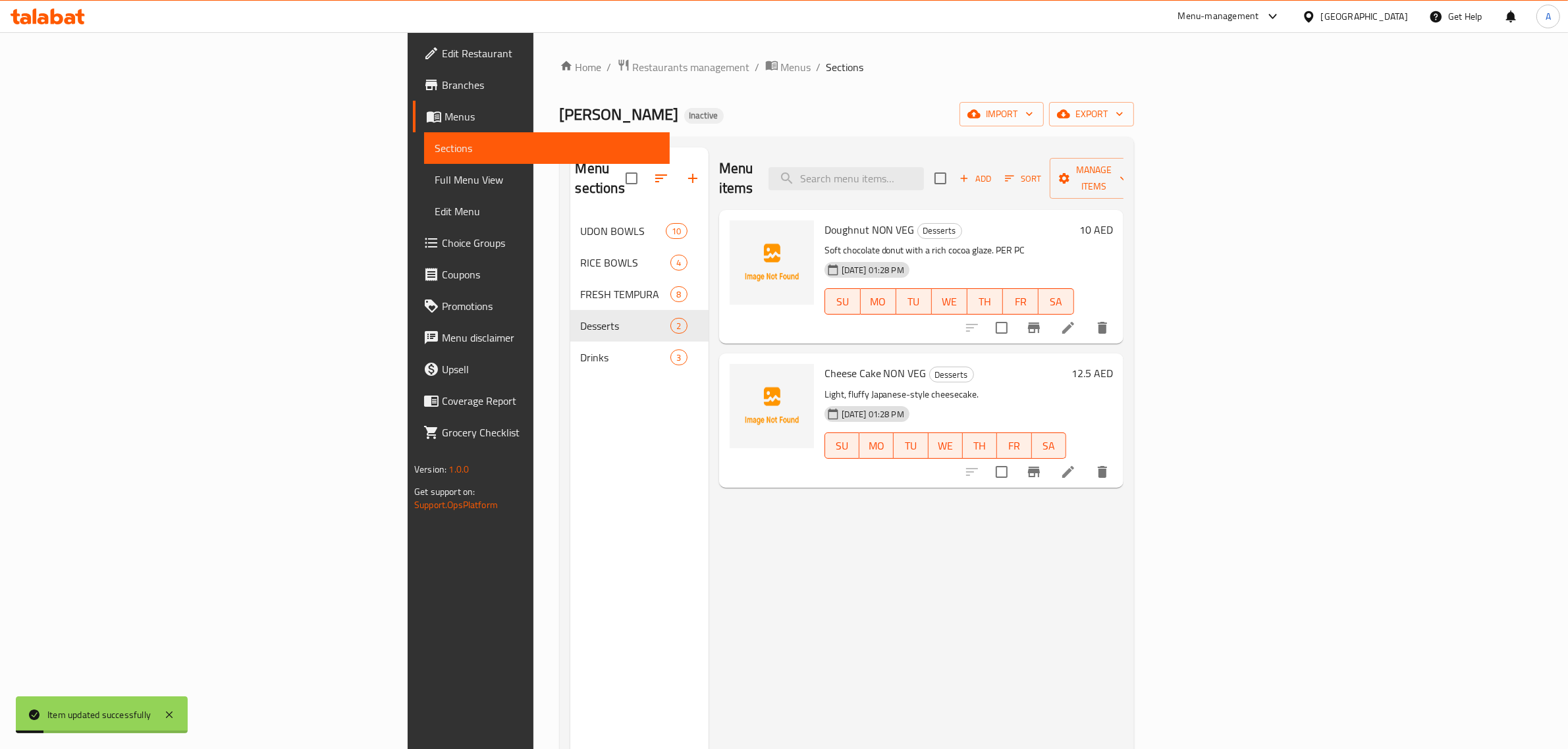
click at [1087, 460] on li at bounding box center [1068, 472] width 37 height 24
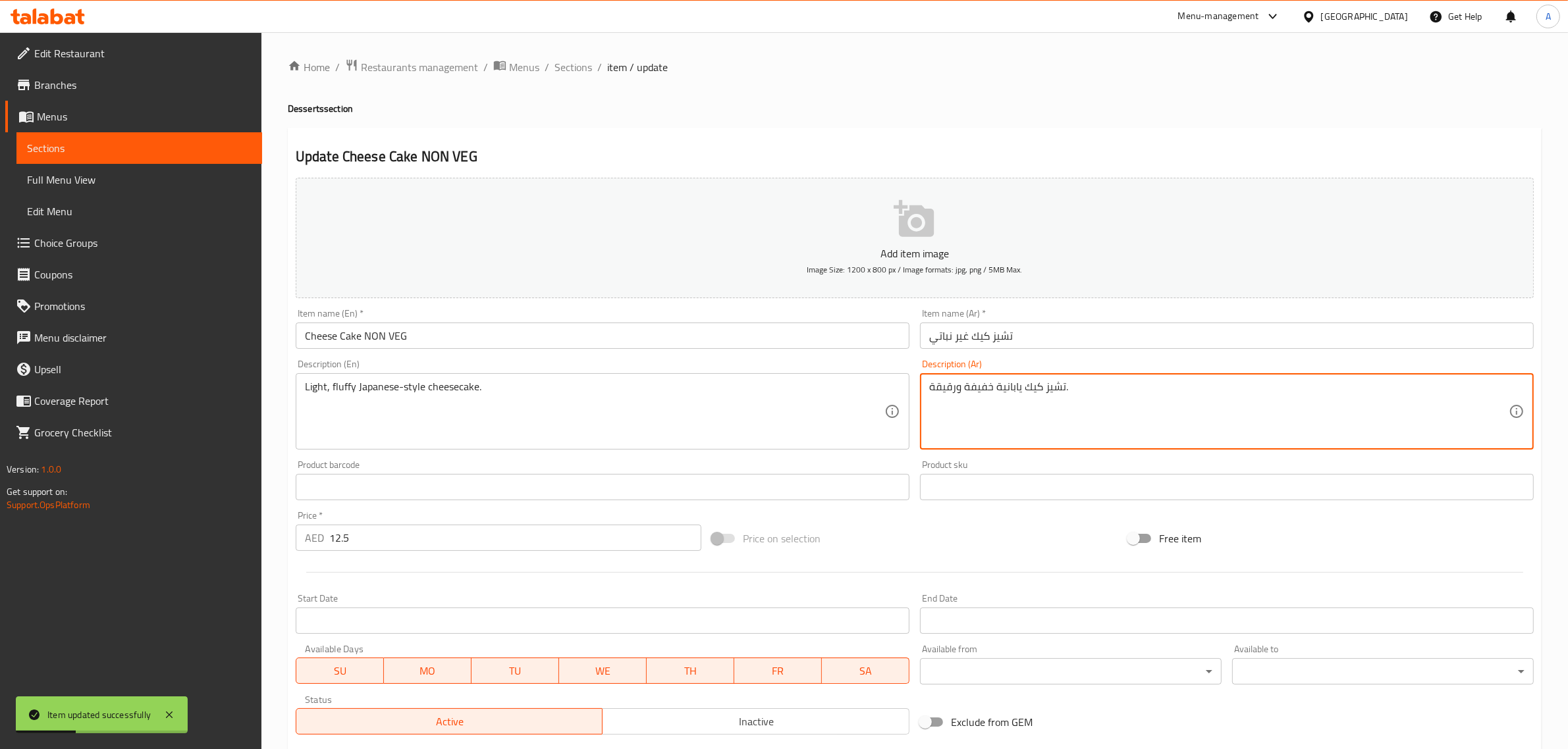
paste textarea "للقطعة الواحدة"
type textarea "تشيز كيك يابانية خفيفة ورقيقة. للقطعة الواحدة"
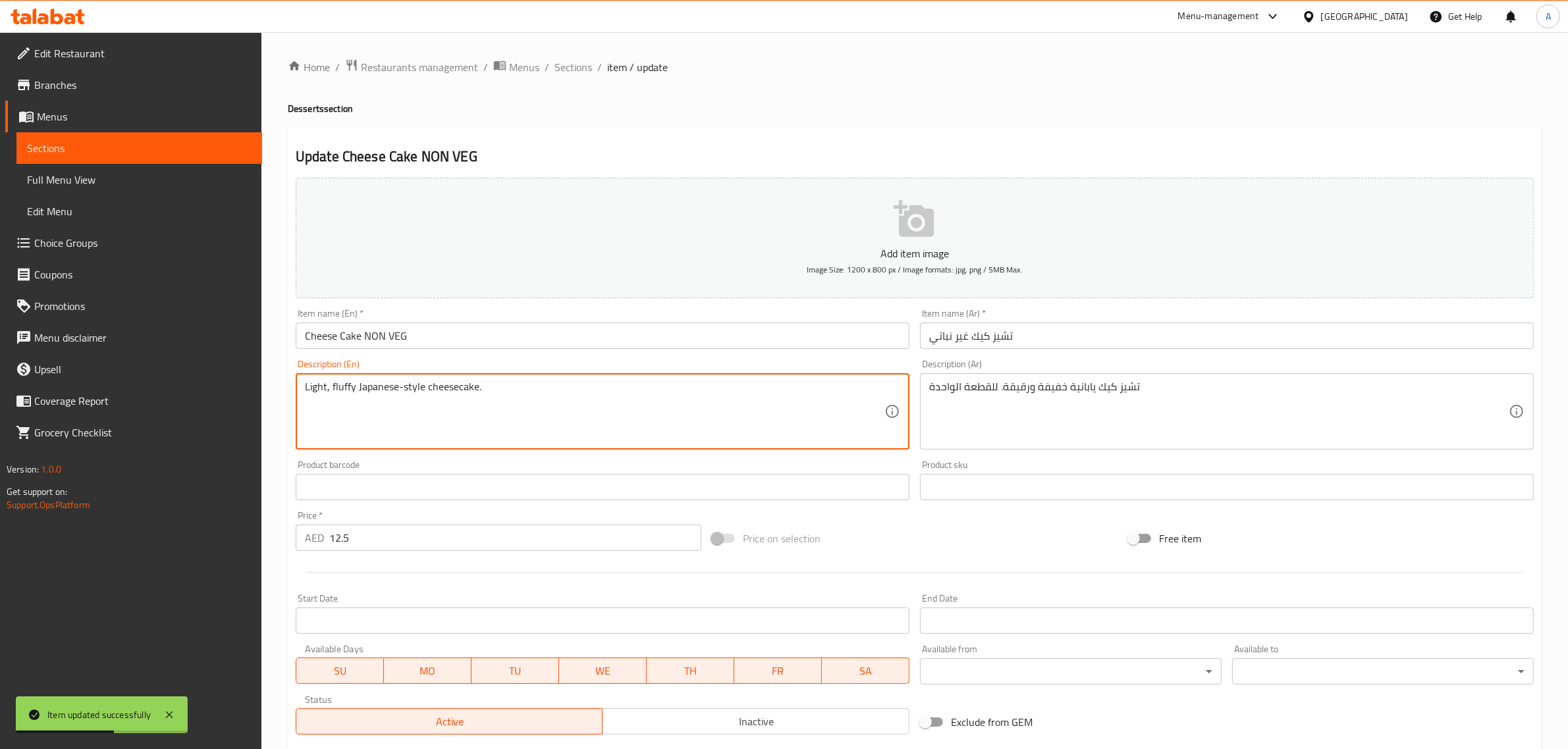
paste textarea "PER PC"
type textarea "Light, fluffy Japanese-style cheesecake. PER PC"
click at [660, 120] on div "Home / Restaurants management / Menus / Sections / item / update Desserts secti…" at bounding box center [915, 481] width 1254 height 845
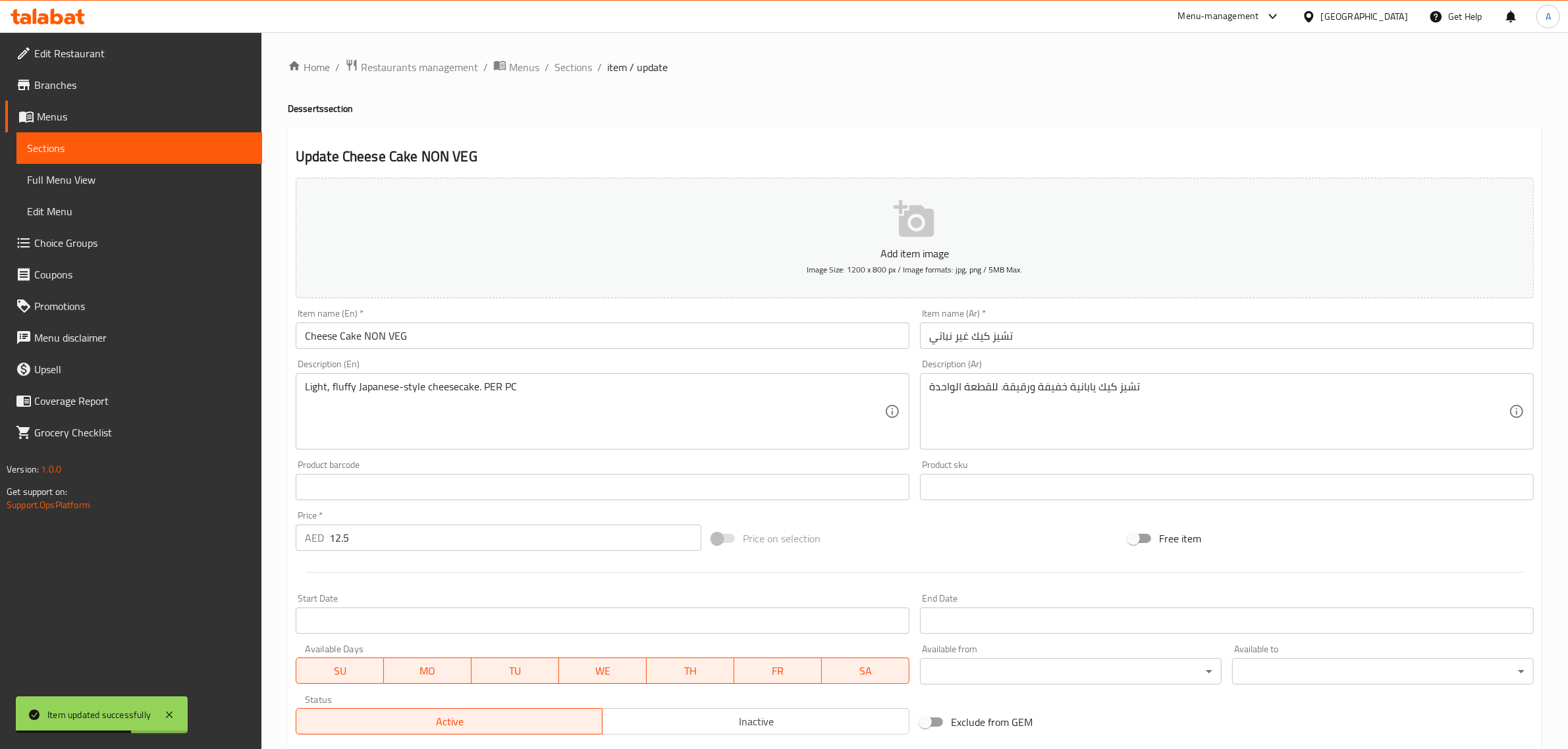
scroll to position [178, 0]
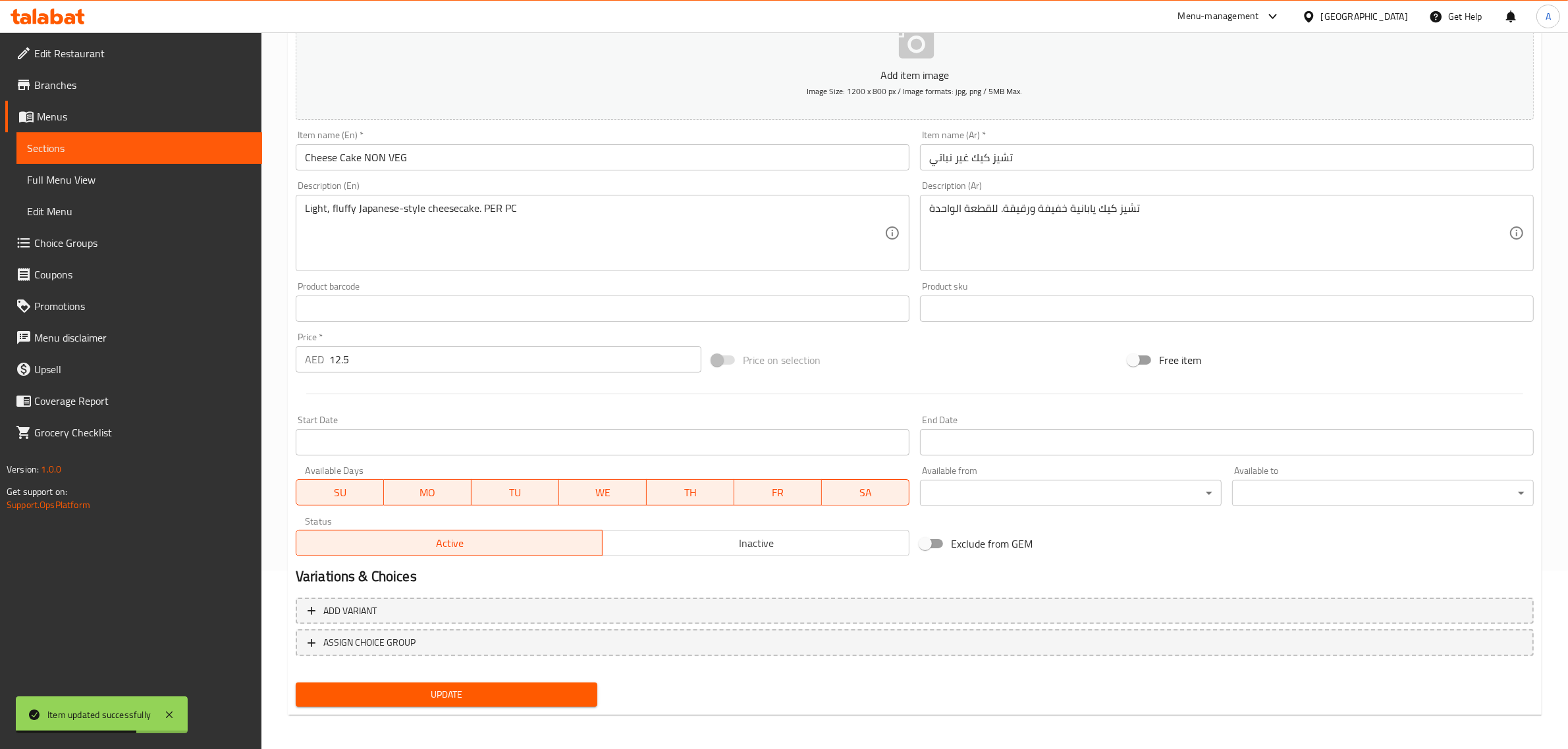
click at [522, 678] on div "Update" at bounding box center [446, 694] width 312 height 34
click at [522, 688] on span "Update" at bounding box center [447, 694] width 281 height 17
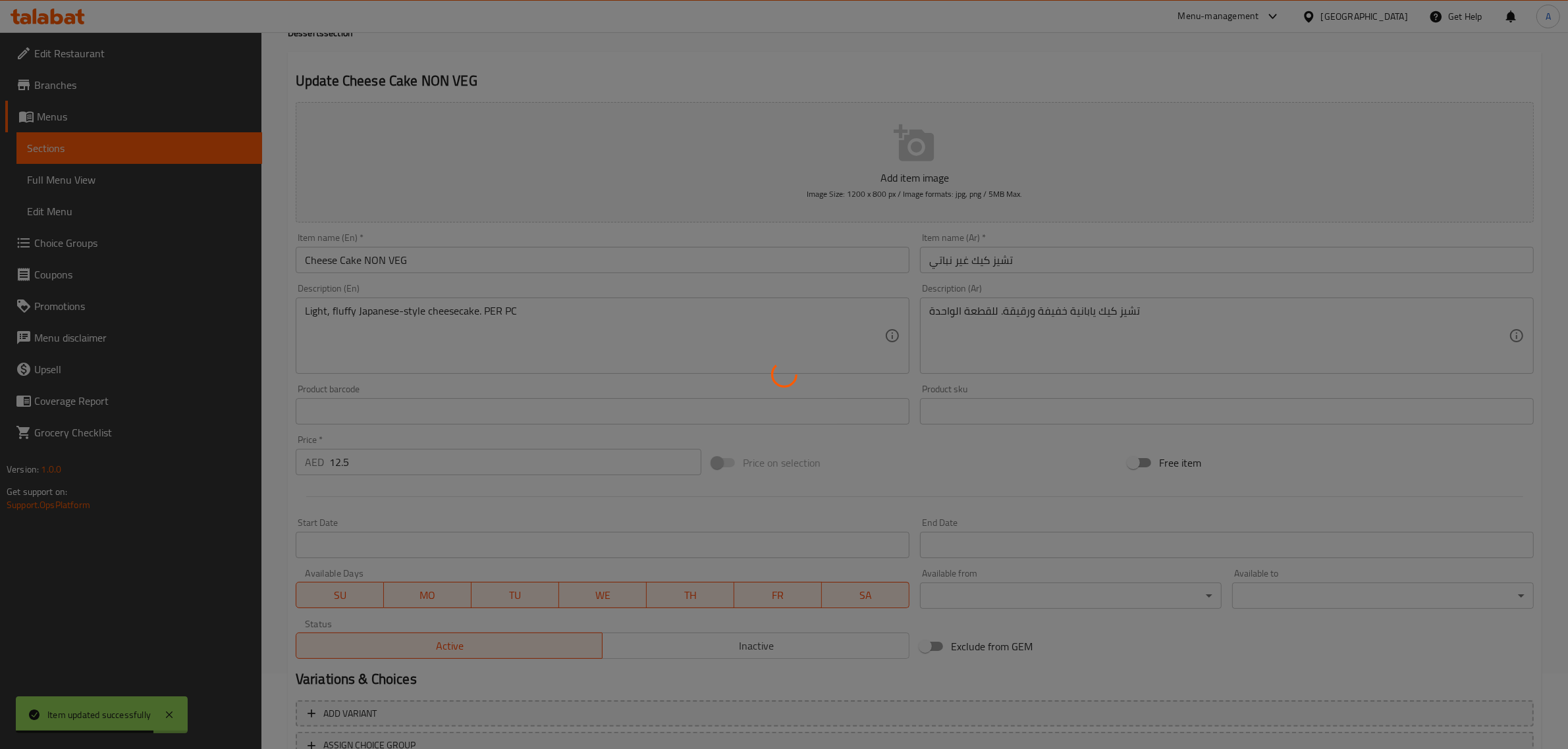
scroll to position [0, 0]
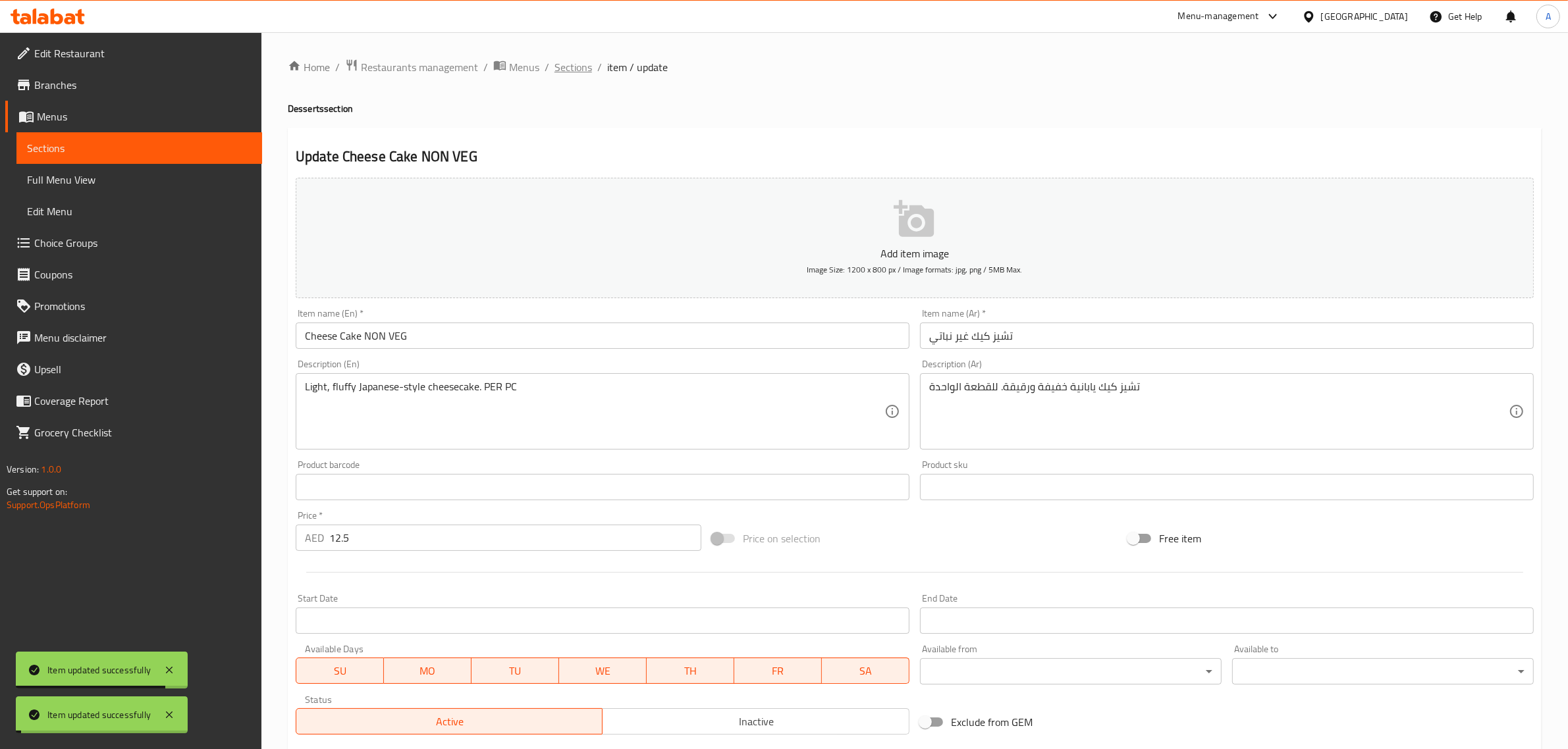
click at [564, 72] on span "Sections" at bounding box center [573, 67] width 38 height 16
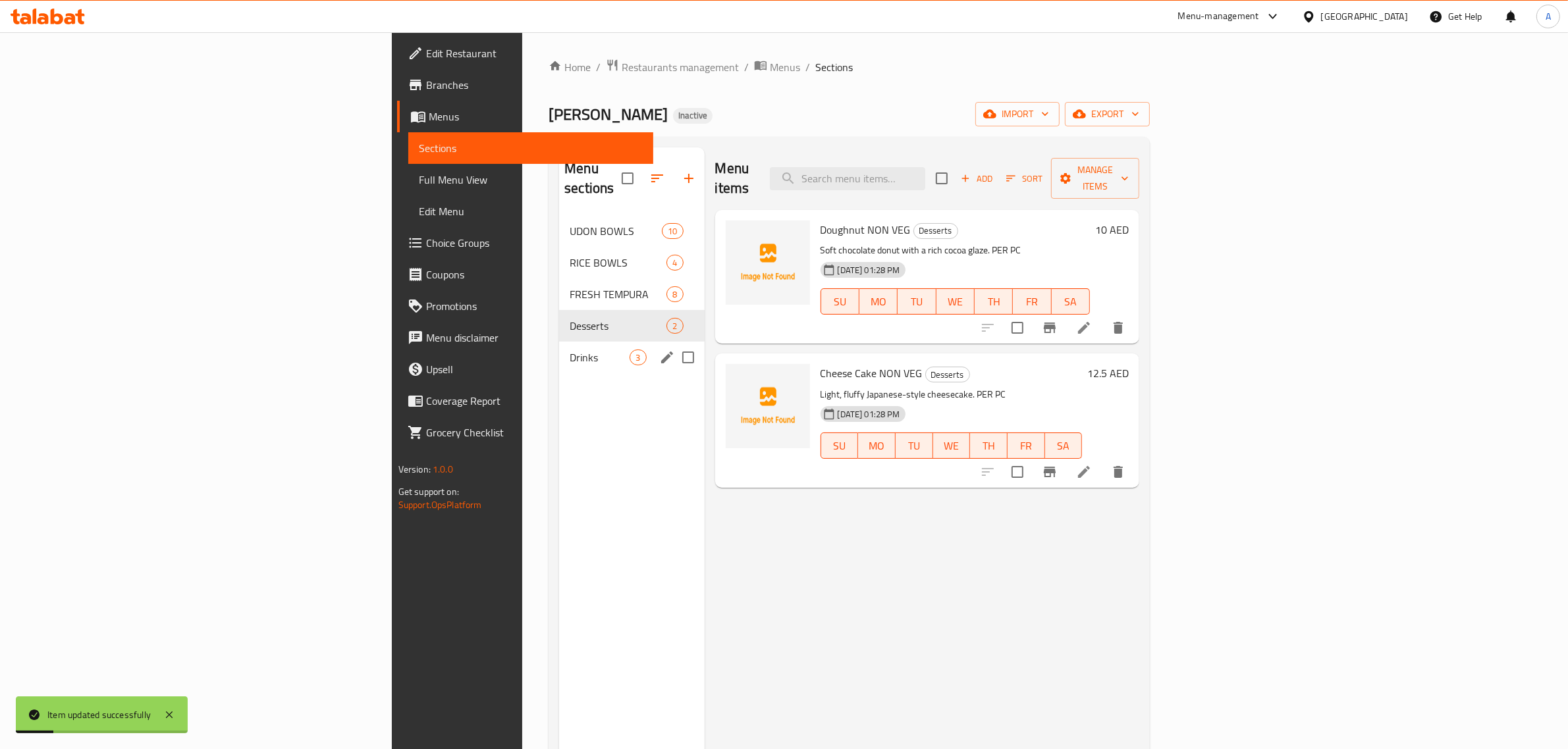
click at [570, 350] on span "Drinks" at bounding box center [599, 358] width 60 height 16
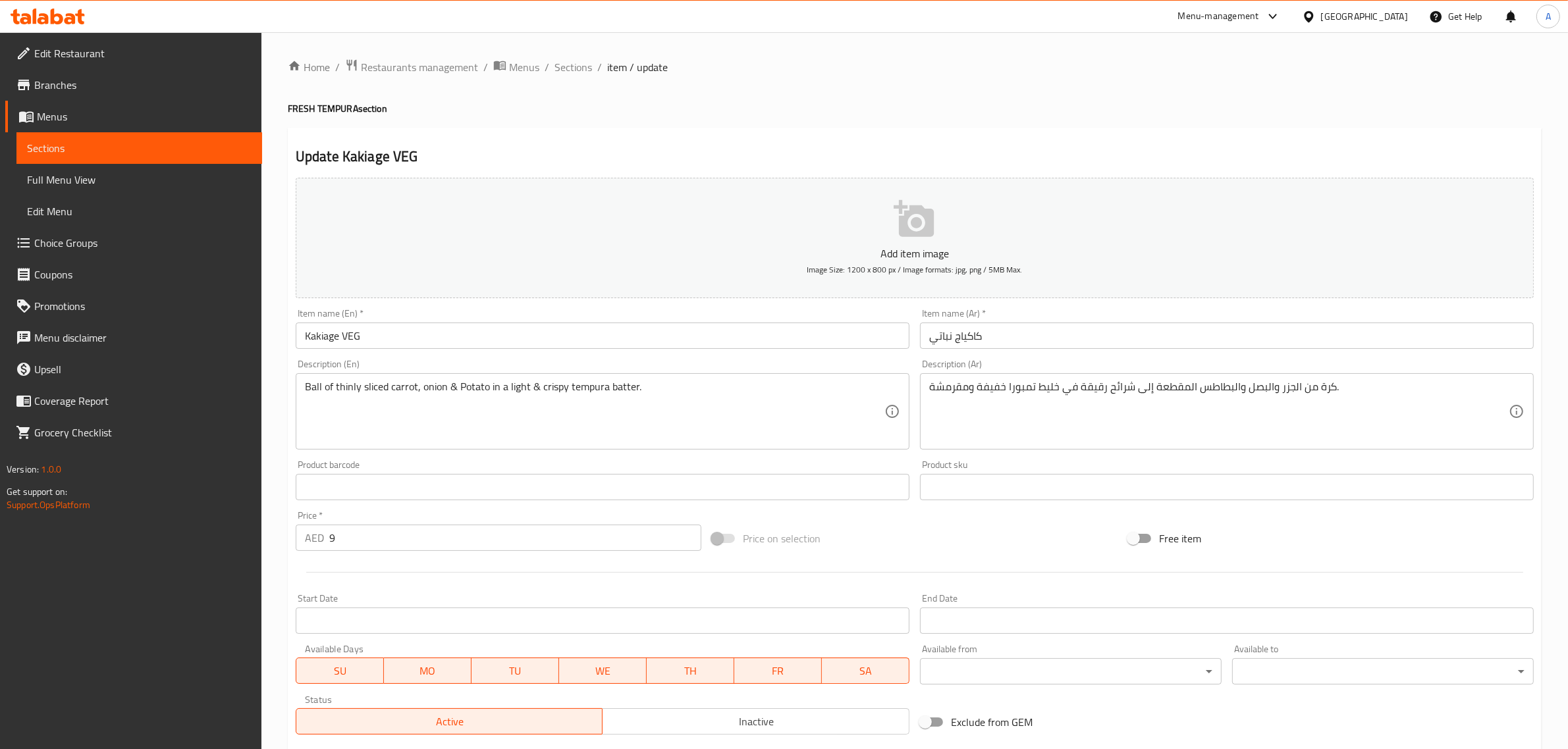
click at [662, 376] on div "Ball of thinly sliced carrot, onion & Potato in a light & crispy tempura batter…" at bounding box center [603, 411] width 614 height 76
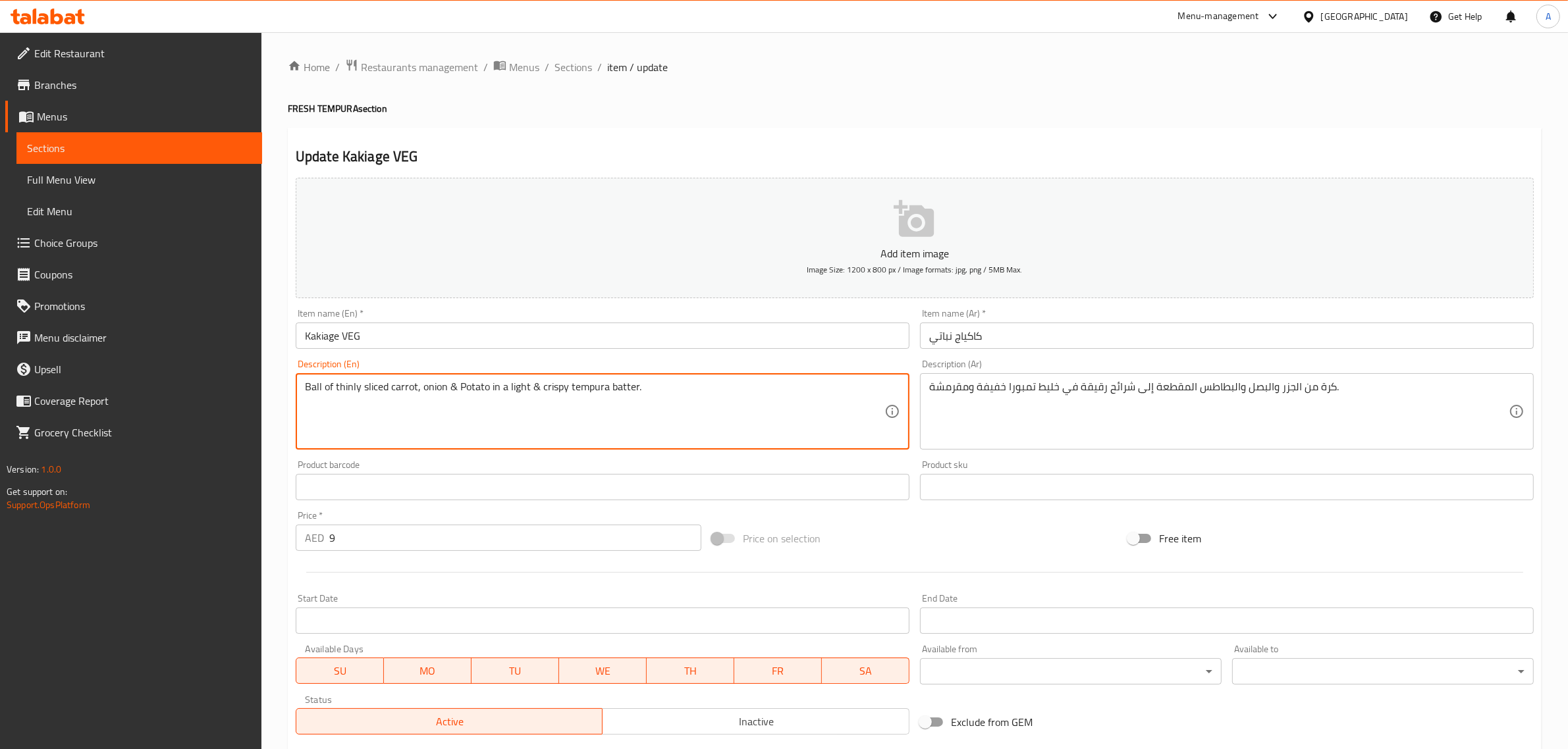
click at [659, 383] on textarea "Ball of thinly sliced carrot, onion & Potato in a light & crispy tempura batter." at bounding box center [595, 411] width 579 height 63
paste textarea "PER PC"
click at [641, 385] on textarea "Ball of thinly sliced carrot, onion & Potato in a light & crispy tempura batter…" at bounding box center [595, 411] width 579 height 63
drag, startPoint x: 641, startPoint y: 385, endPoint x: 693, endPoint y: 385, distance: 52.0
click at [693, 385] on textarea "Ball of thinly sliced carrot, onion & Potato in a light & crispy tempura batter…" at bounding box center [595, 411] width 579 height 63
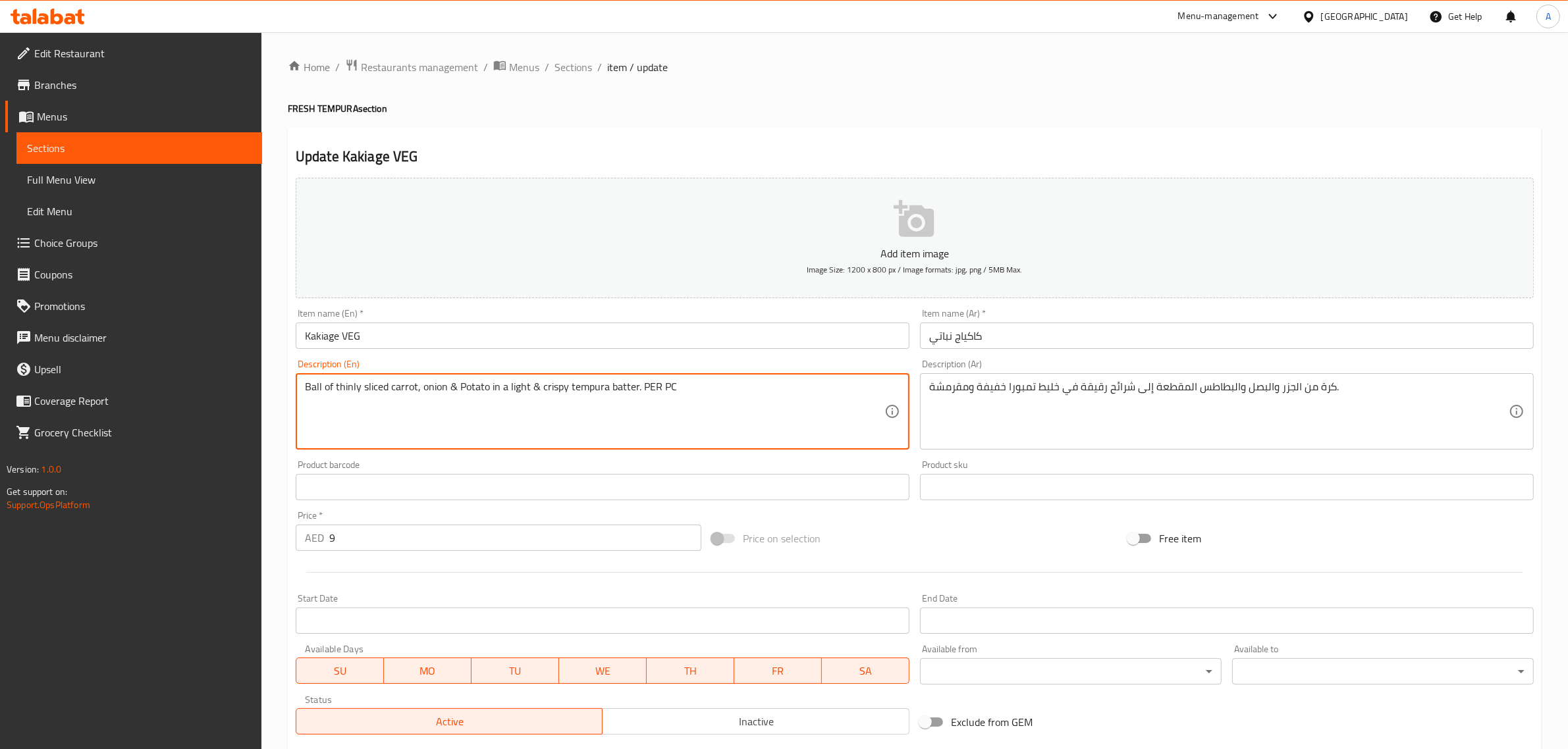
type textarea "Ball of thinly sliced carrot, onion & Potato in a light & crispy tempura batter…"
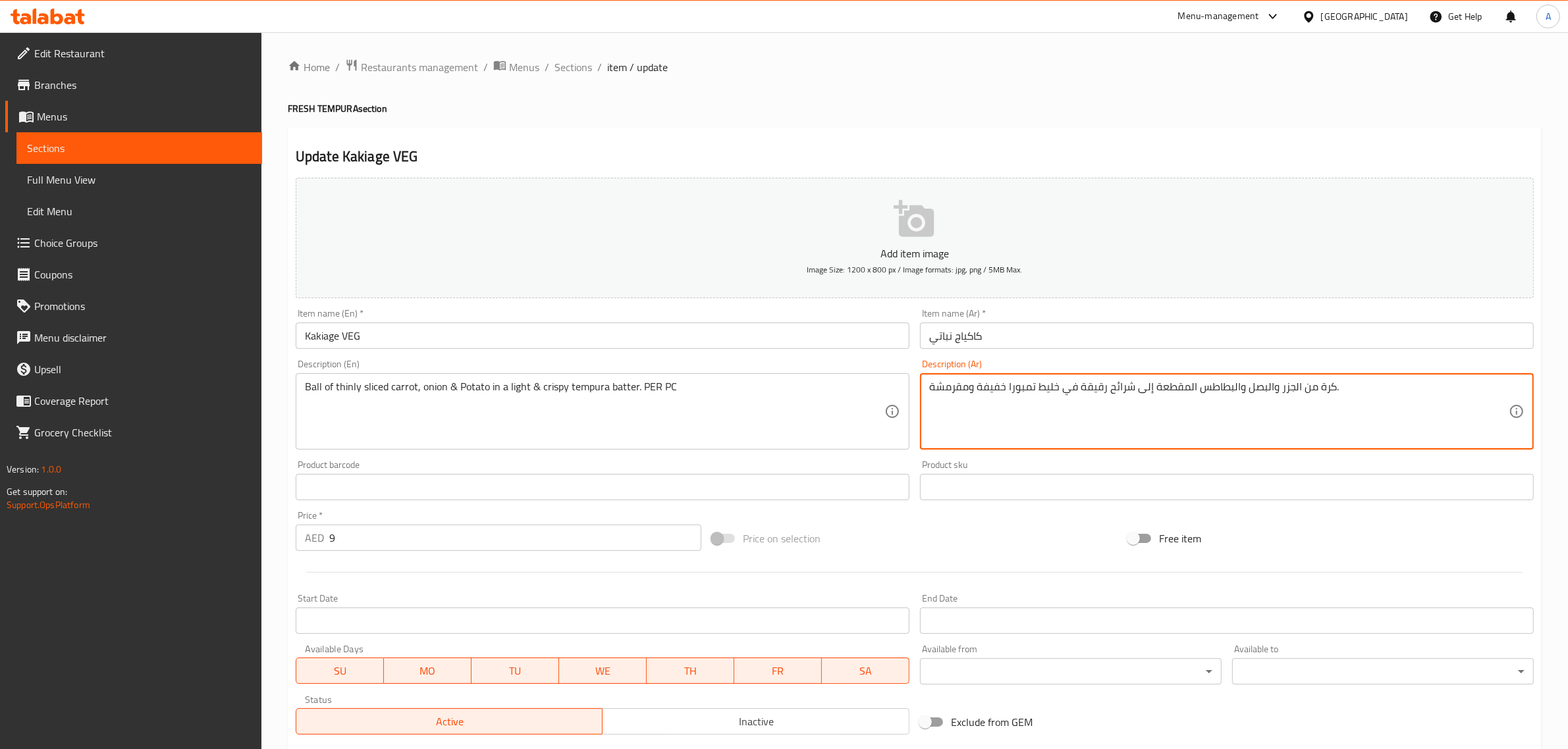
paste textarea "للقطعة الواحدة"
click at [986, 395] on textarea "كرة من الجزر والبصل والبطاطس المقطعة إلى شرائح رقيقة في خليط تمبورا خفيفة ومقرم…" at bounding box center [1219, 411] width 579 height 63
drag, startPoint x: 986, startPoint y: 395, endPoint x: 923, endPoint y: 393, distance: 63.0
click at [923, 393] on div "كرة من الجزر والبصل والبطاطس المقطعة إلى شرائح رقيقة في خليط تمبورا خفيفة ومقرم…" at bounding box center [1227, 411] width 614 height 76
type textarea "كرة من الجزر والبصل والبطاطس المقطعة إلى شرائح رقيقة في خليط تمبورا خفيفة ومقرم…"
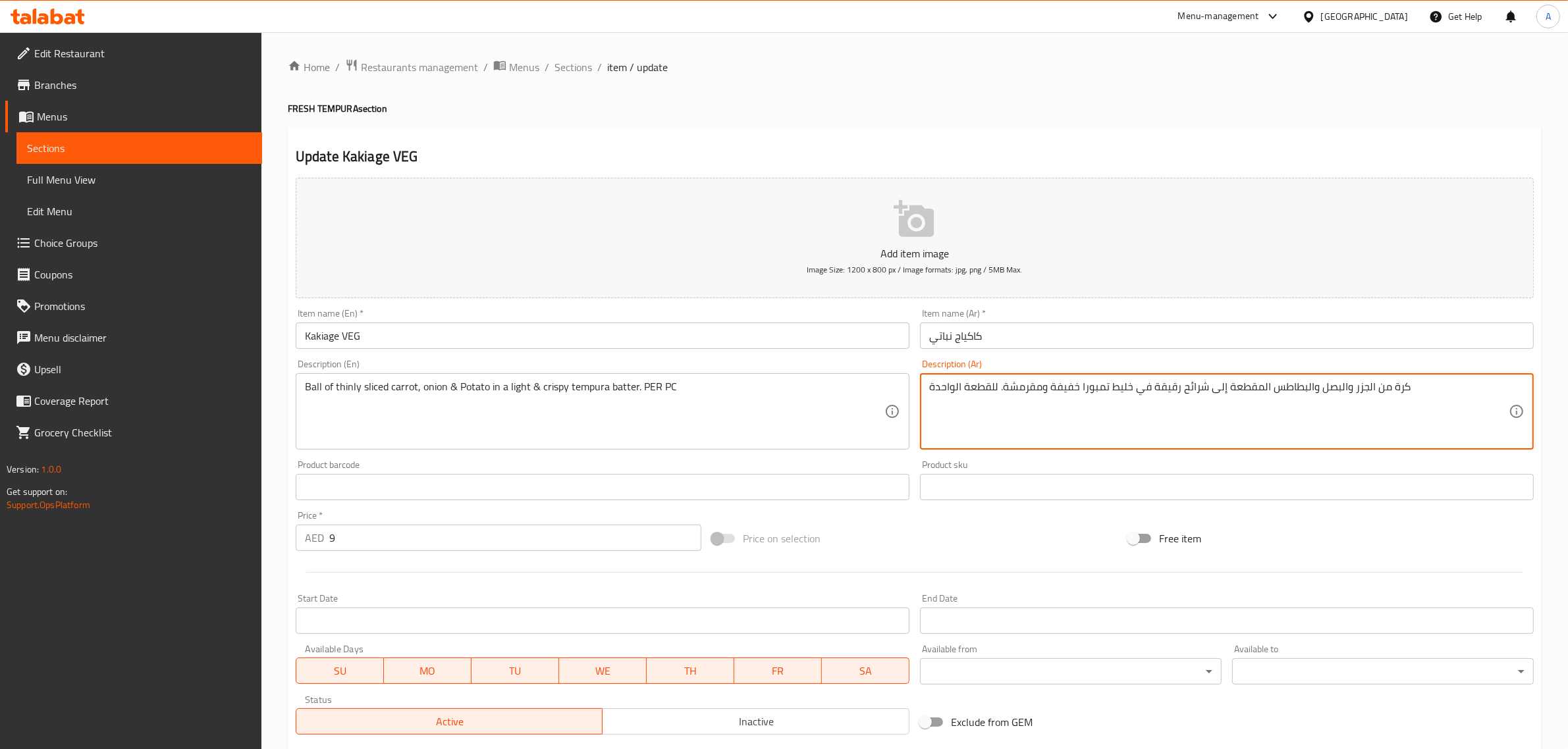
click at [634, 123] on div "Home / Restaurants management / Menus / Sections / item / update FRESH TEMPURA …" at bounding box center [915, 481] width 1254 height 845
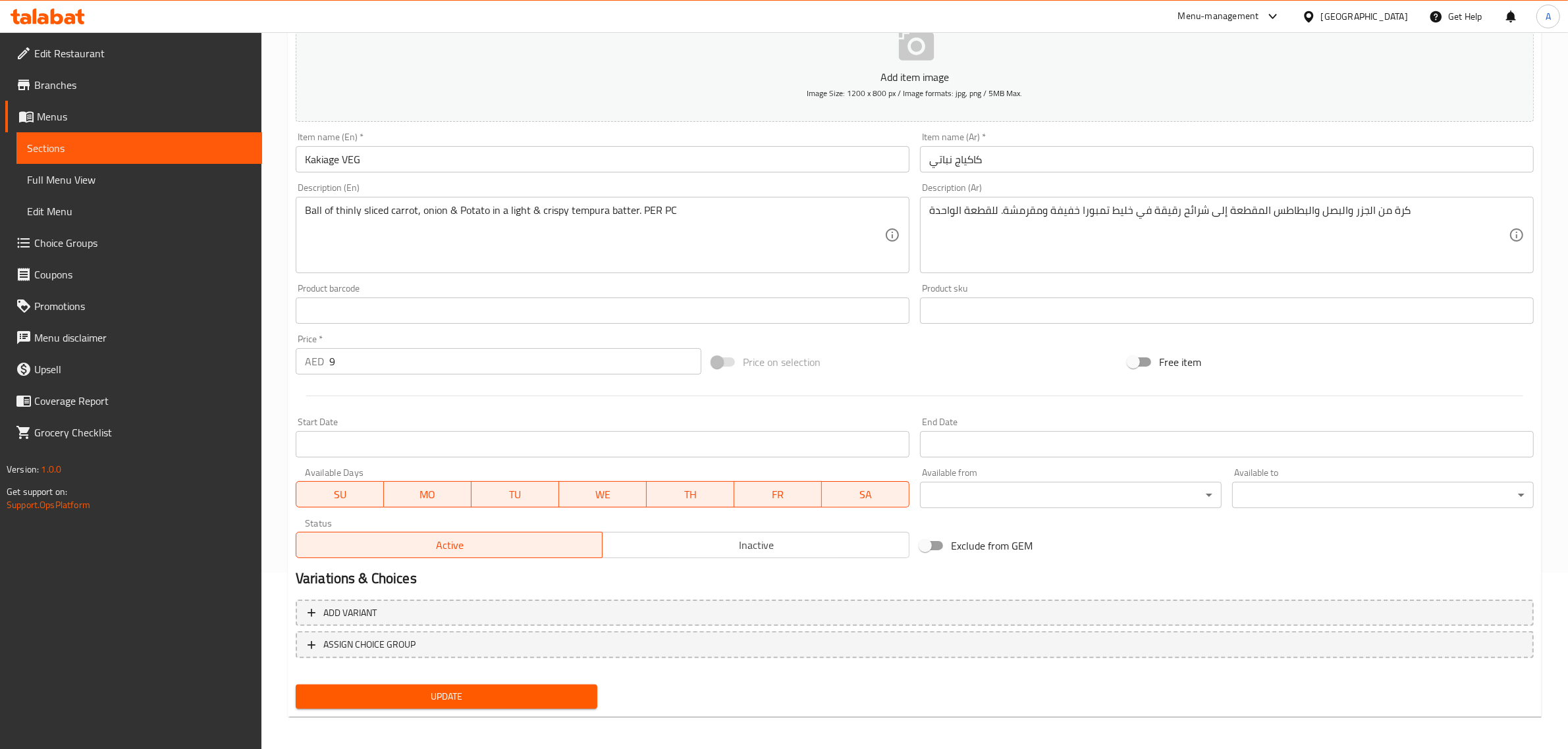
scroll to position [178, 0]
click at [485, 688] on span "Update" at bounding box center [447, 694] width 281 height 17
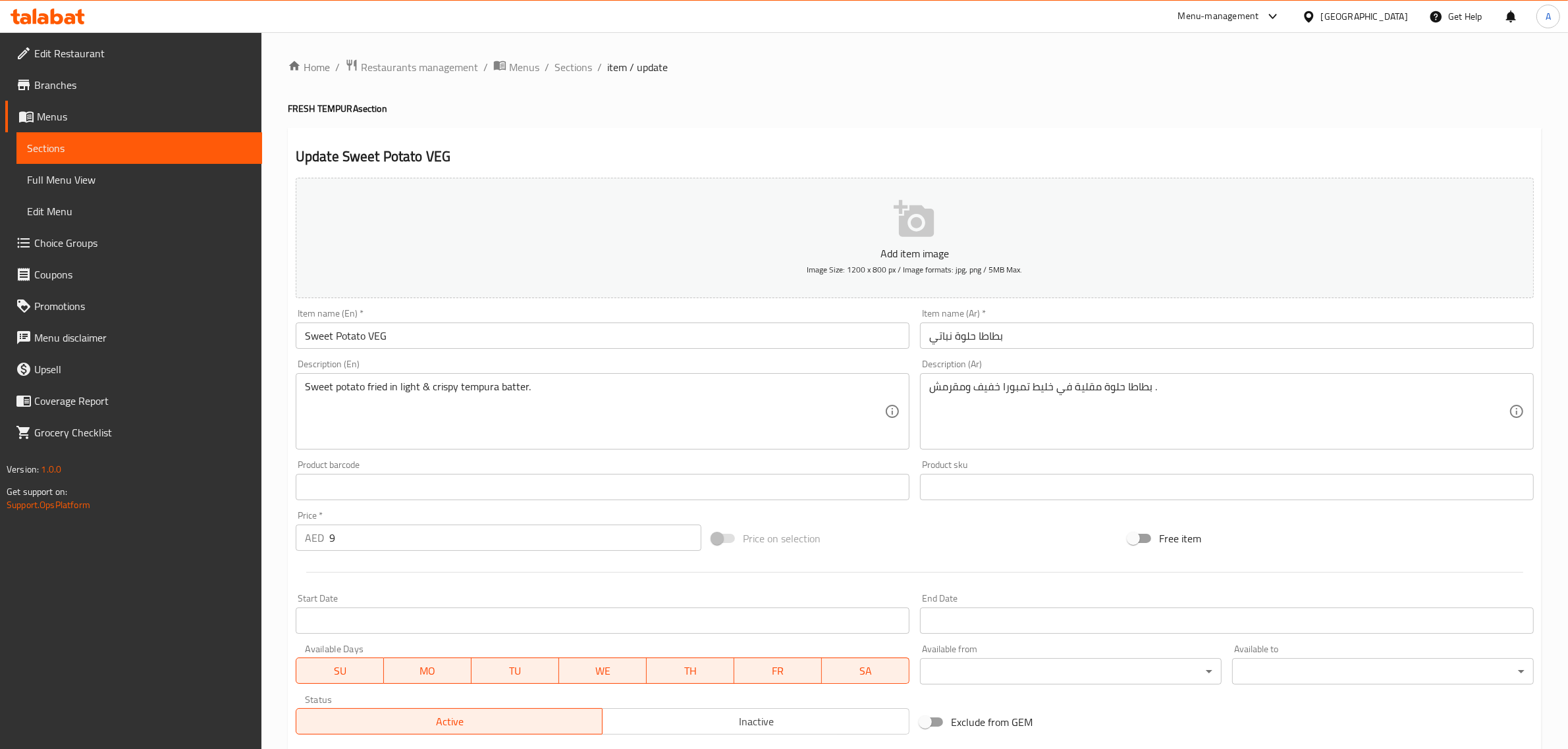
click at [702, 379] on div "Sweet potato fried in light & crispy tempura batter. Description (En)" at bounding box center [603, 411] width 614 height 76
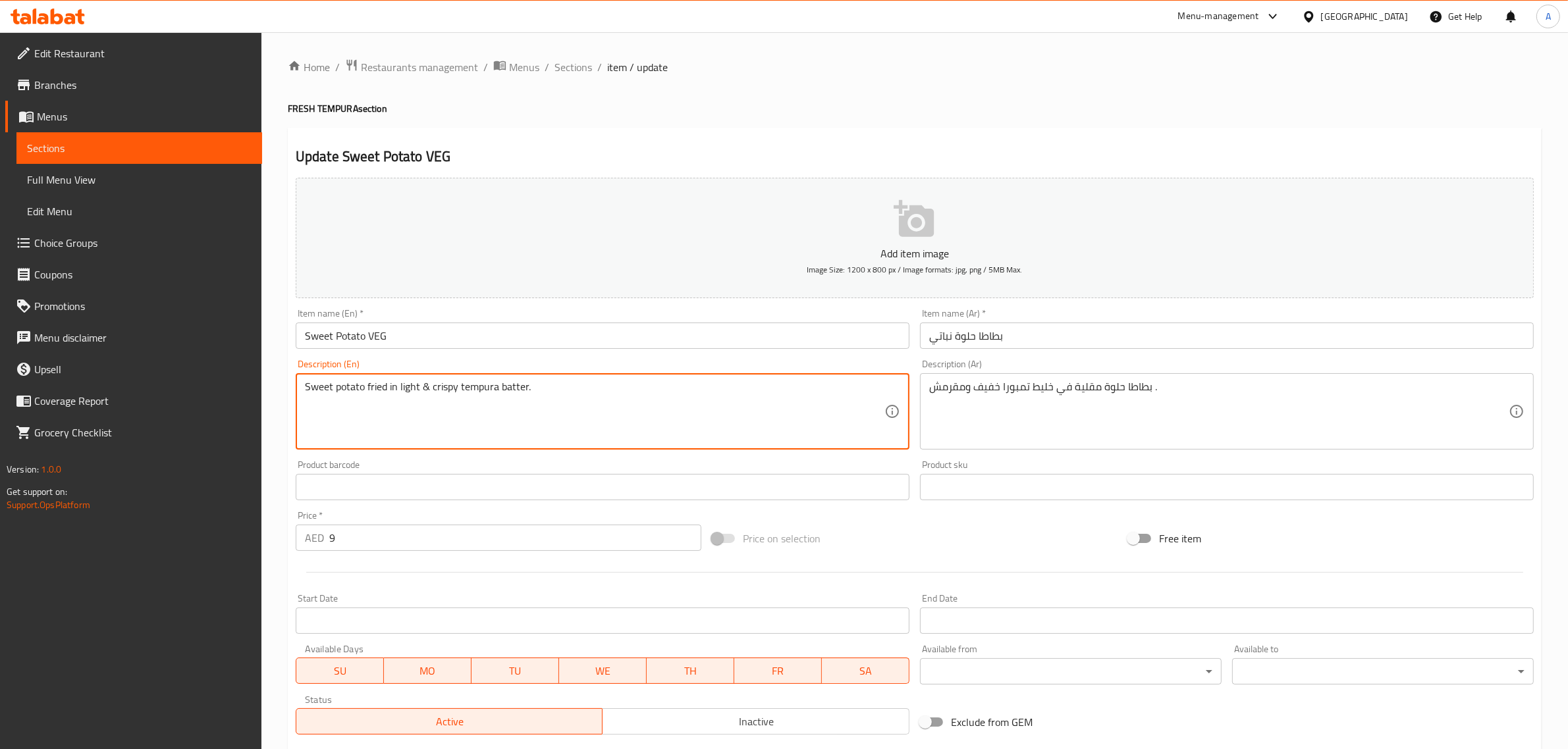
click at [702, 388] on textarea "Sweet potato fried in light & crispy tempura batter." at bounding box center [595, 411] width 579 height 63
paste textarea "PER PC"
type textarea "Sweet potato fried in light & crispy tempura batter. PER PC"
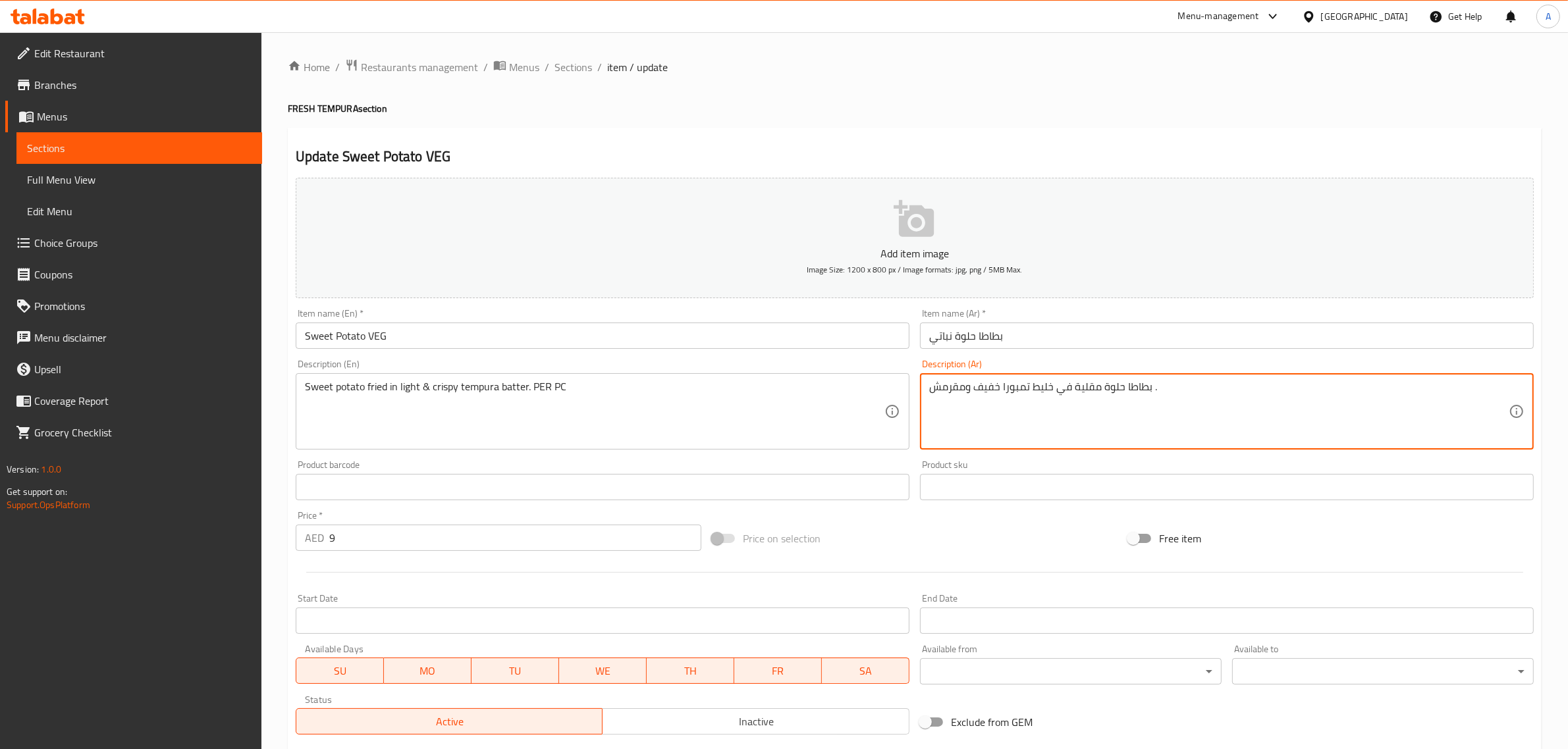
paste textarea "للقطعة الواحدة"
type textarea "بطاطا حلوة مقلية في خليط تمبورا خفيف ومقرمش . للقطعة الواحدة"
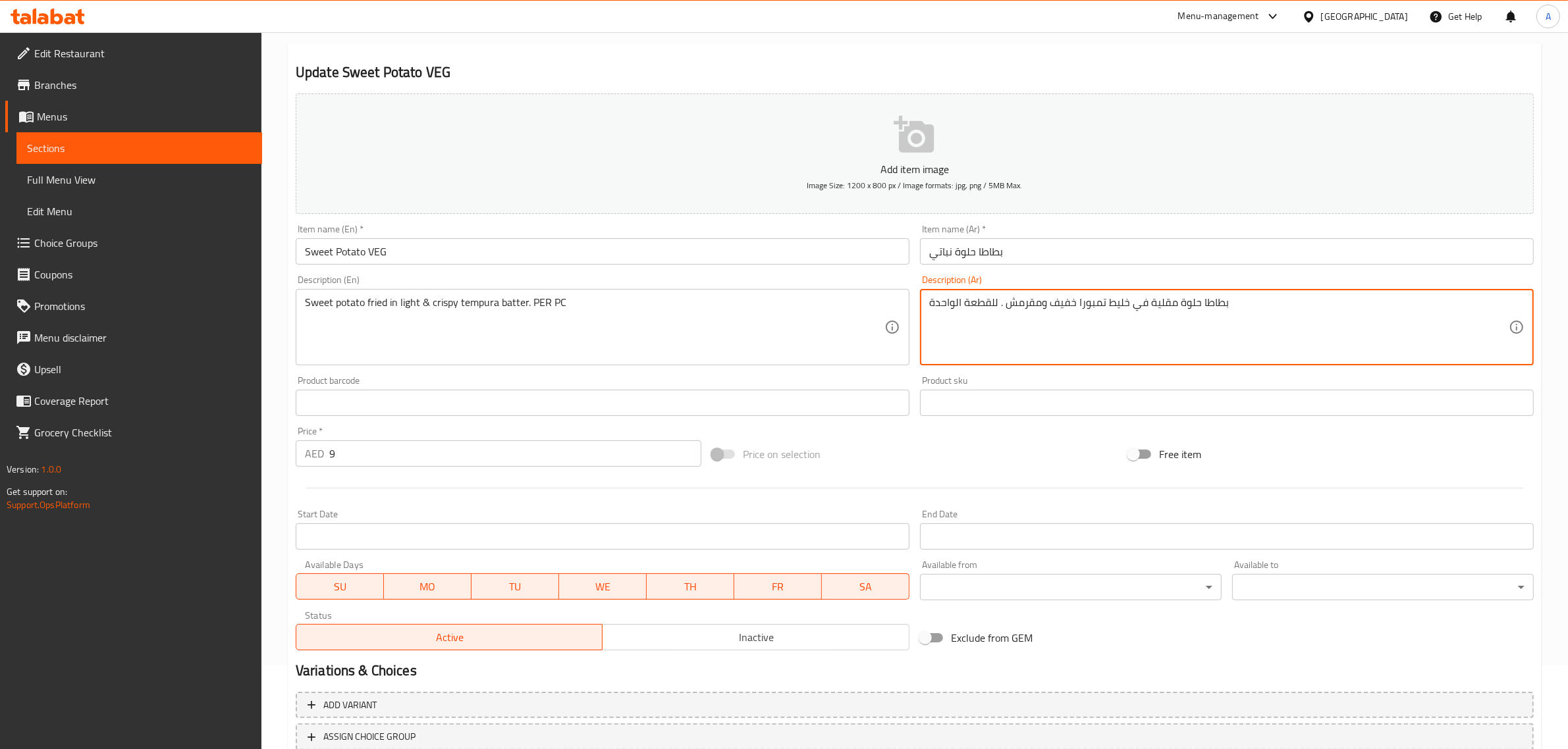
scroll to position [178, 0]
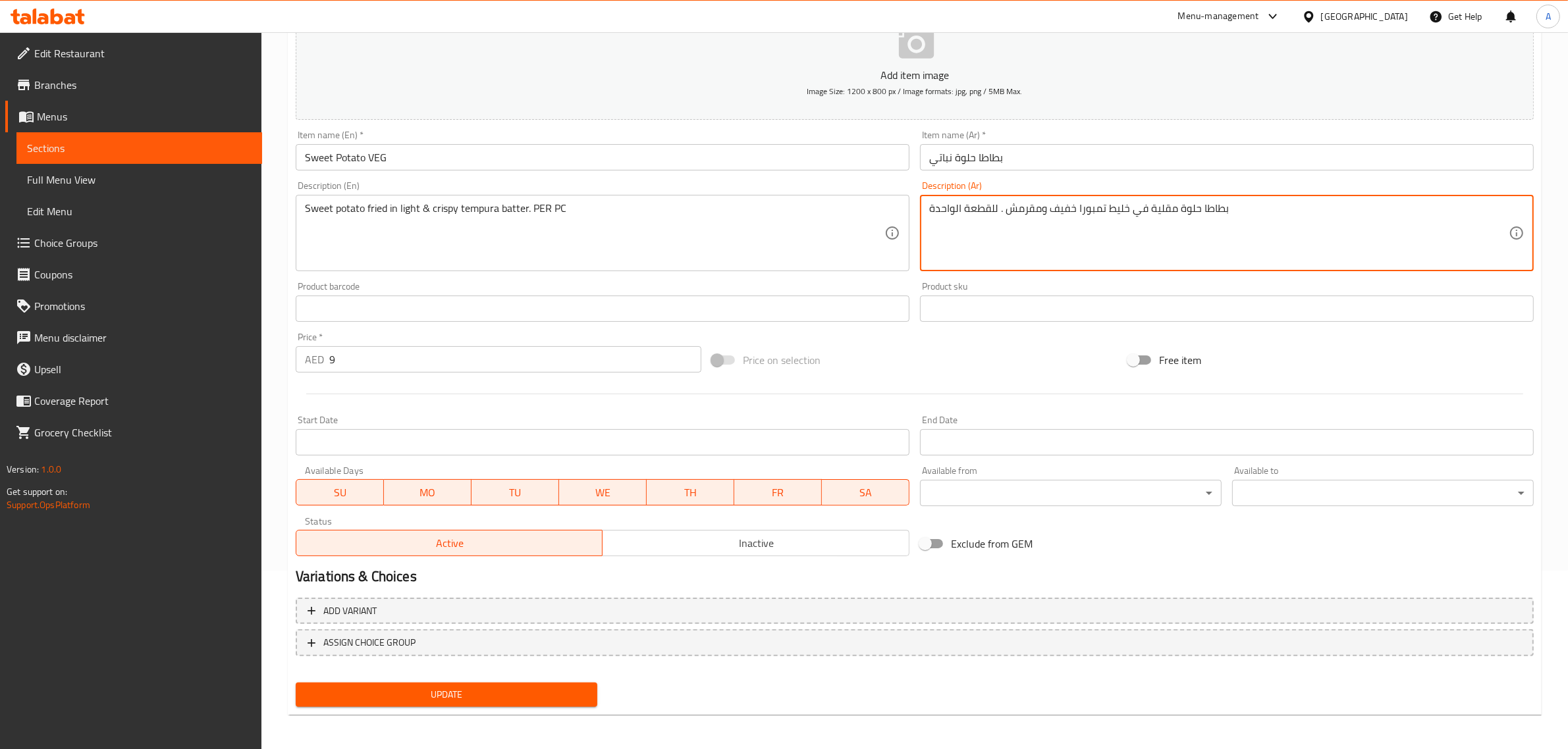
click at [498, 672] on div "Add variant ASSIGN CHOICE GROUP" at bounding box center [915, 635] width 1249 height 86
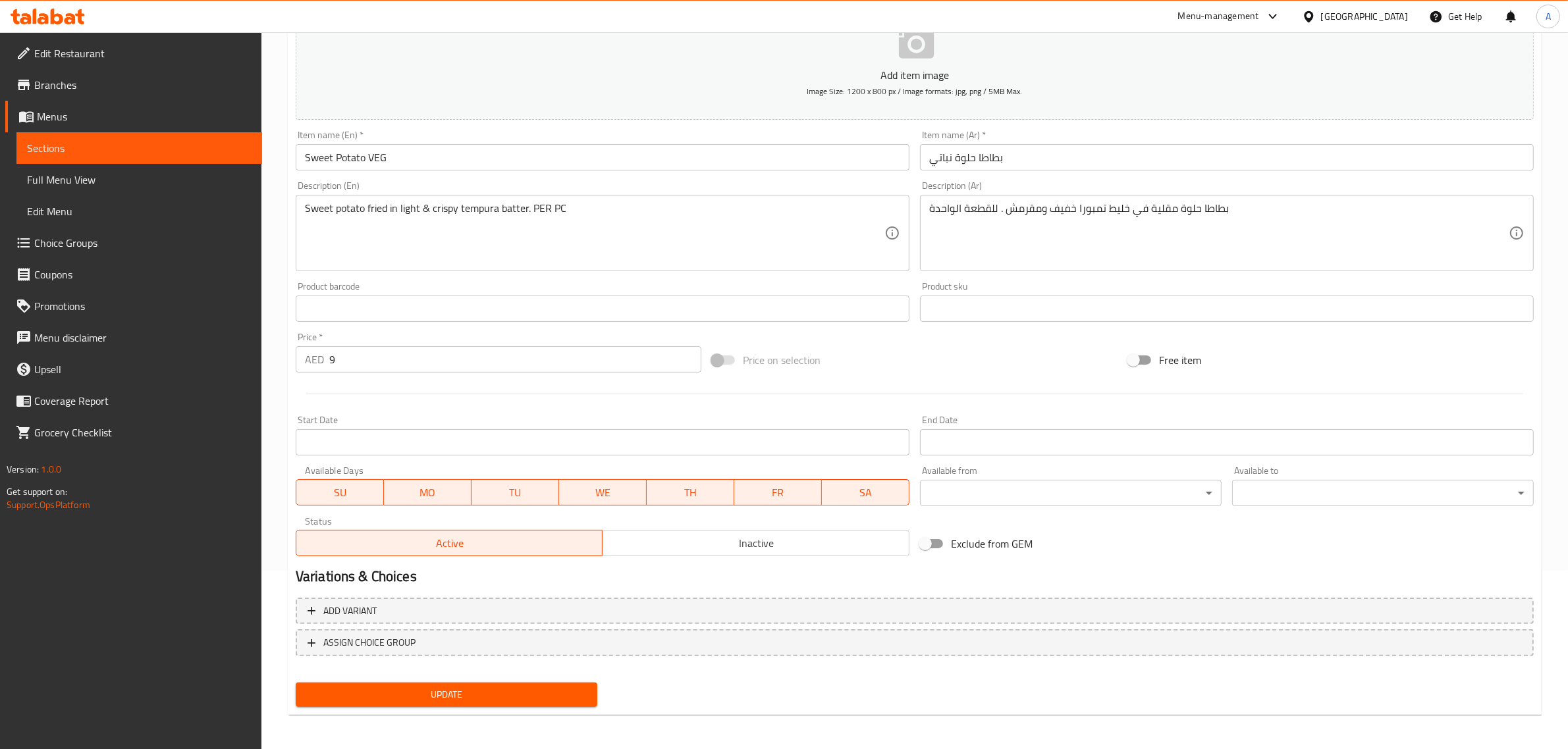
click at [498, 686] on span "Update" at bounding box center [447, 694] width 281 height 17
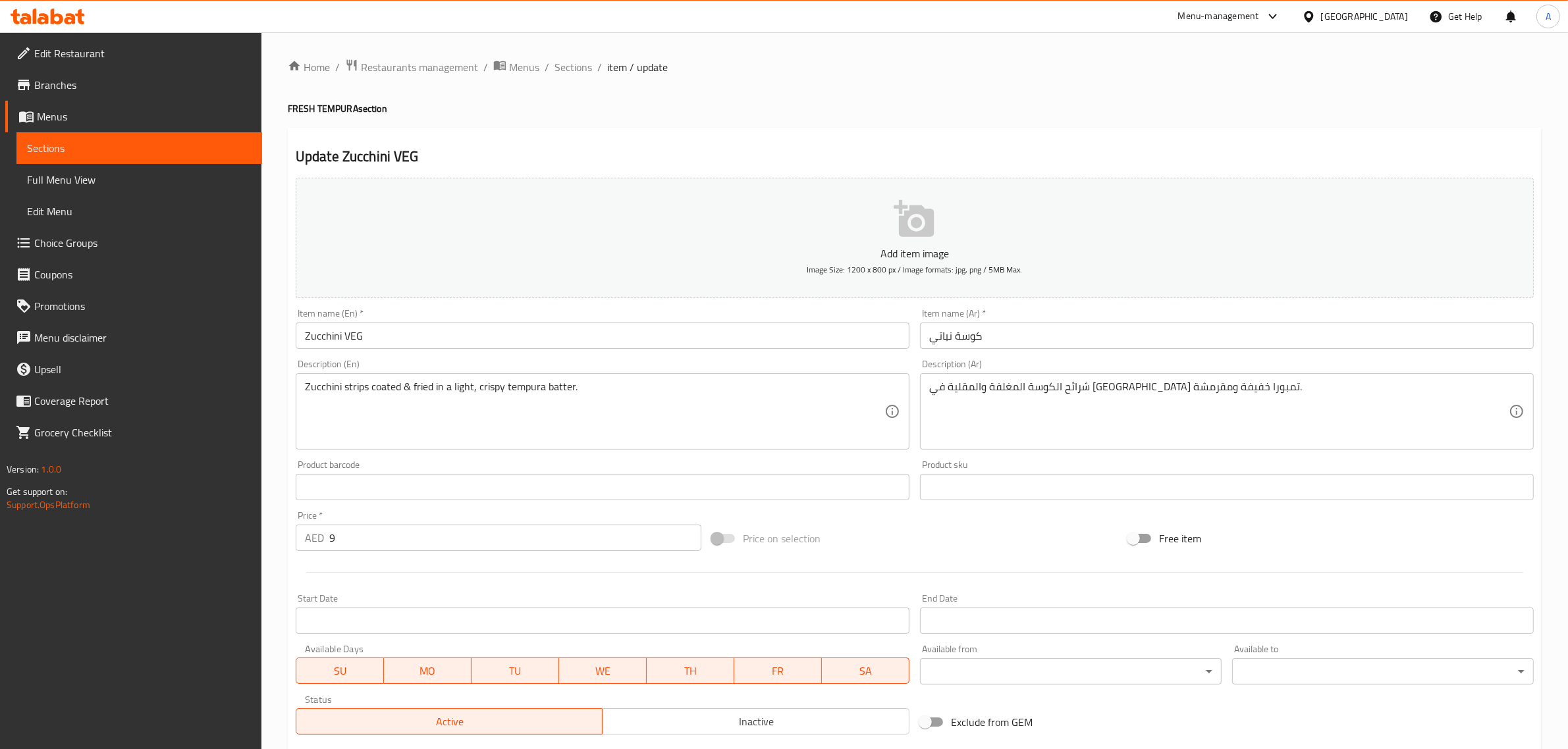
click at [630, 376] on div "Zucchini strips coated & fried in a light, crispy tempura batter. Description (…" at bounding box center [603, 411] width 614 height 76
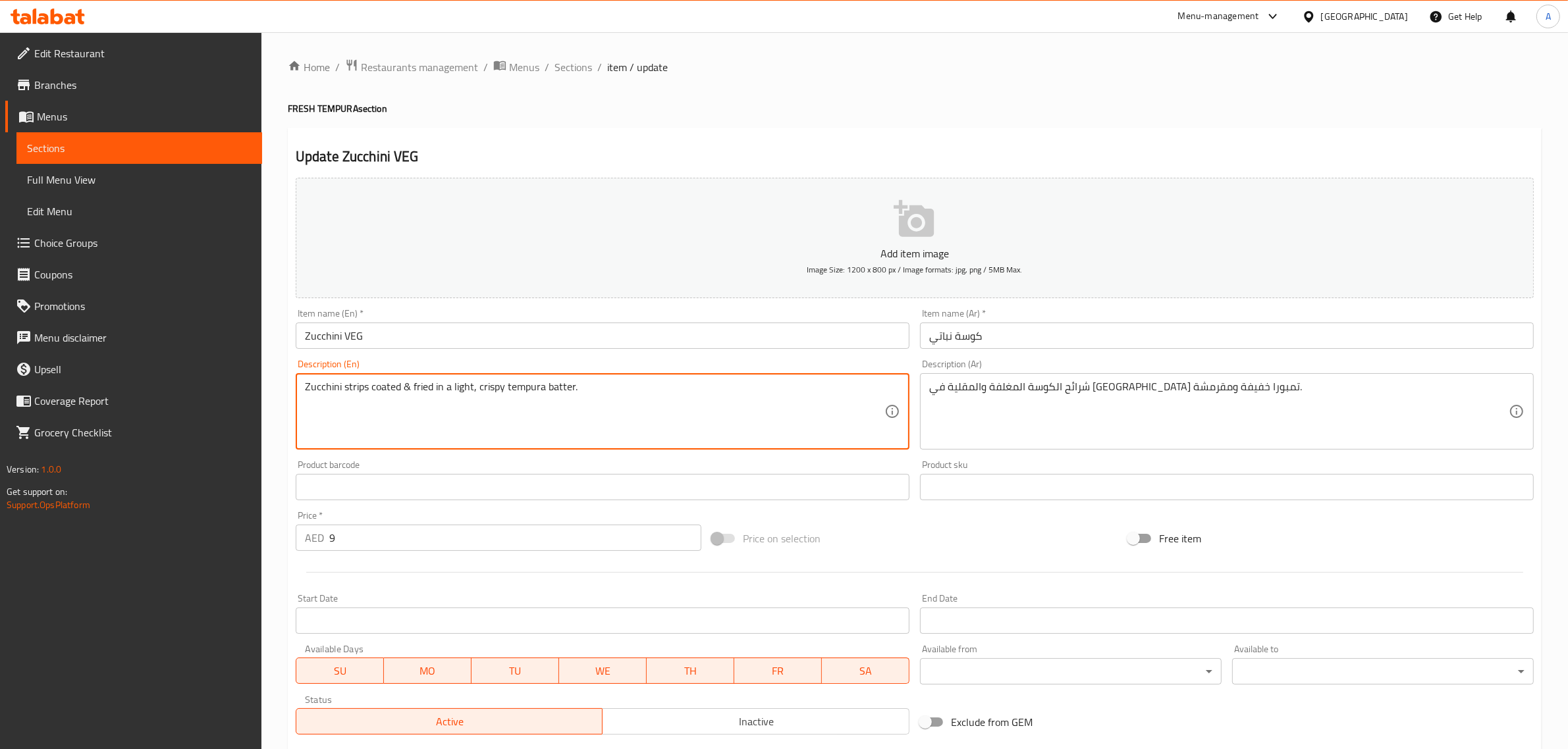
click at [656, 402] on textarea "Zucchini strips coated & fried in a light, crispy tempura batter." at bounding box center [595, 411] width 579 height 63
paste textarea "PER PC"
type textarea "Zucchini strips coated & fried in a light, crispy tempura batter. PER PC"
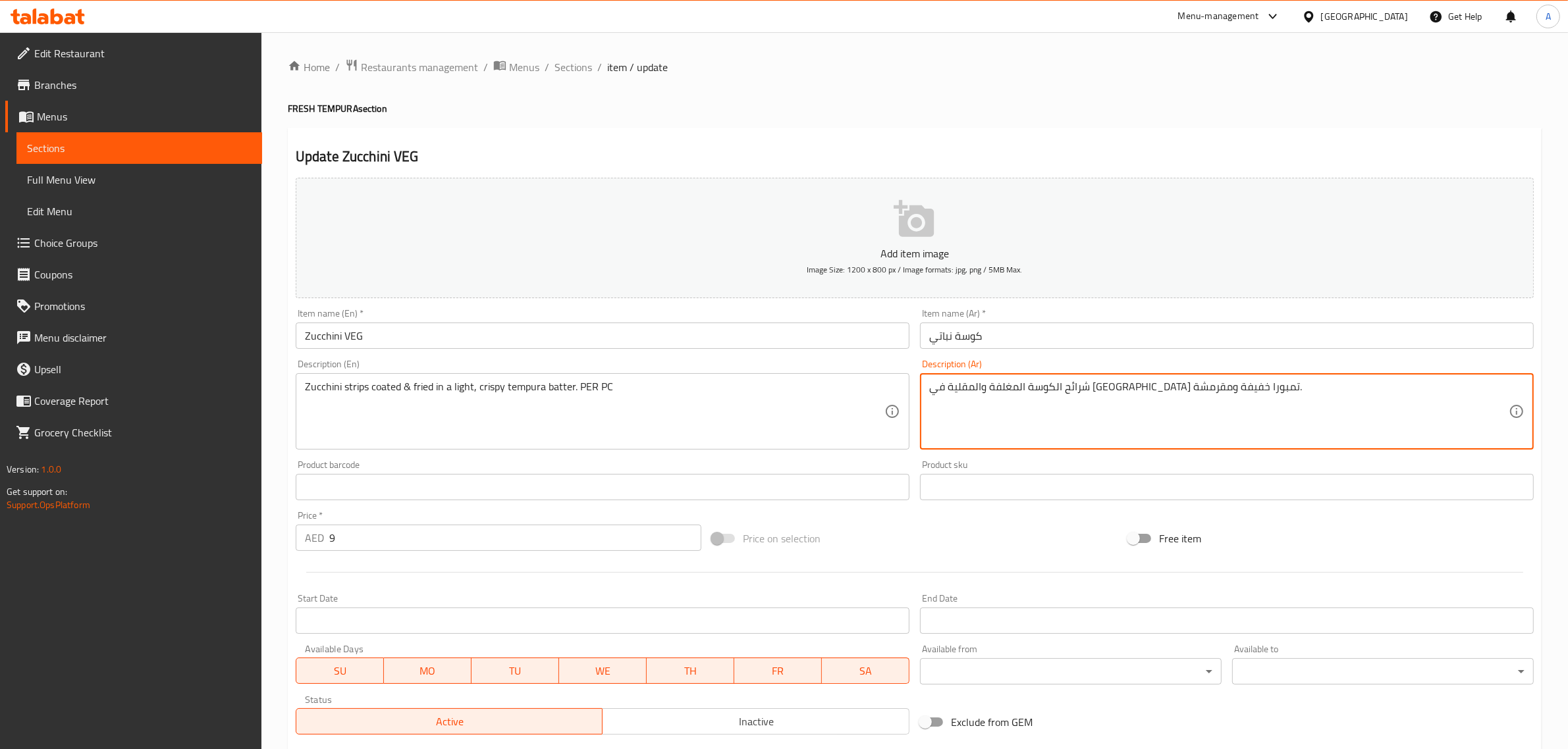
paste textarea "للقطعة الواحدة"
type textarea "شرائح الكوسة المغلفة والمقلية في عجينة تمبورا خفيفة ومقرمشة. للقطعة الواحدة"
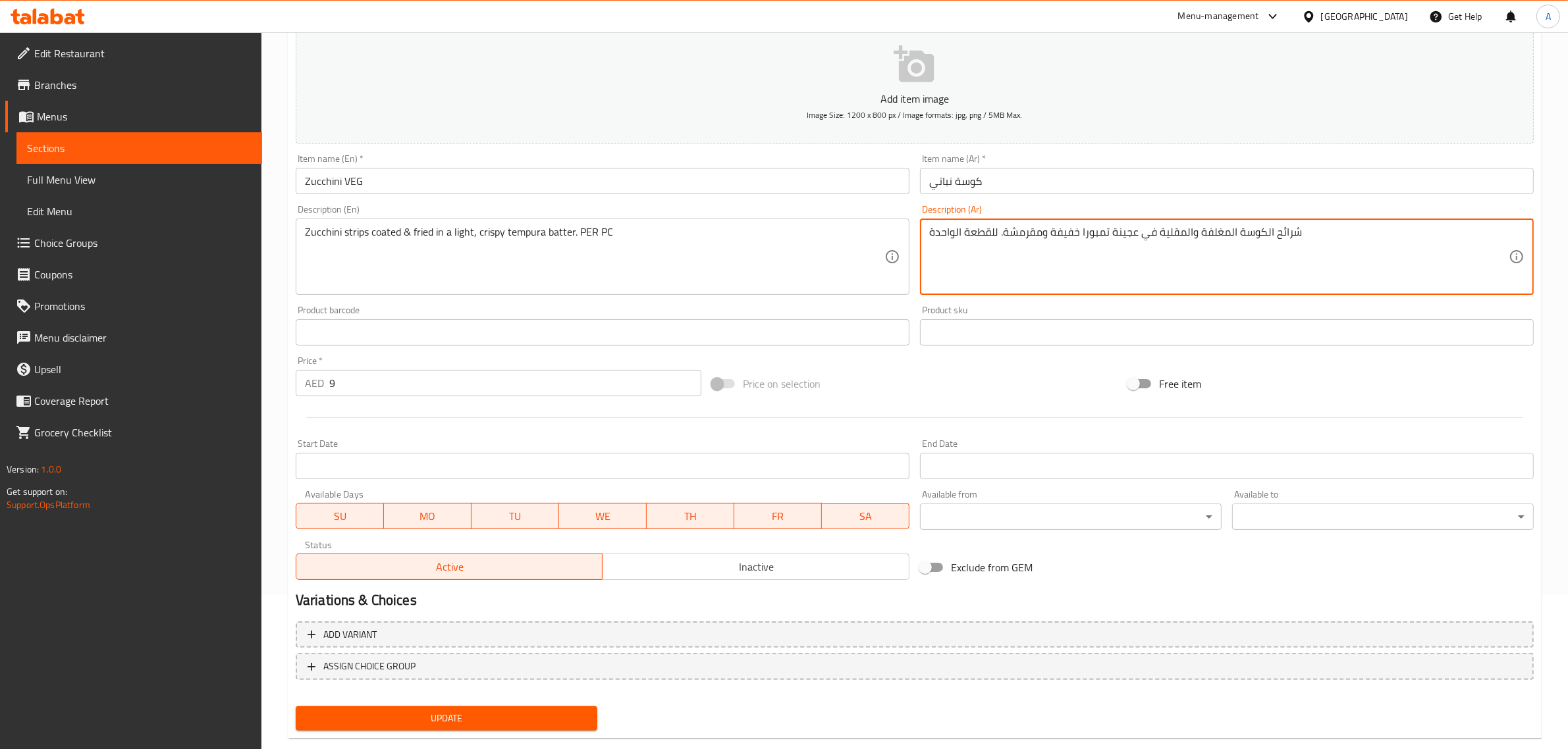
scroll to position [178, 0]
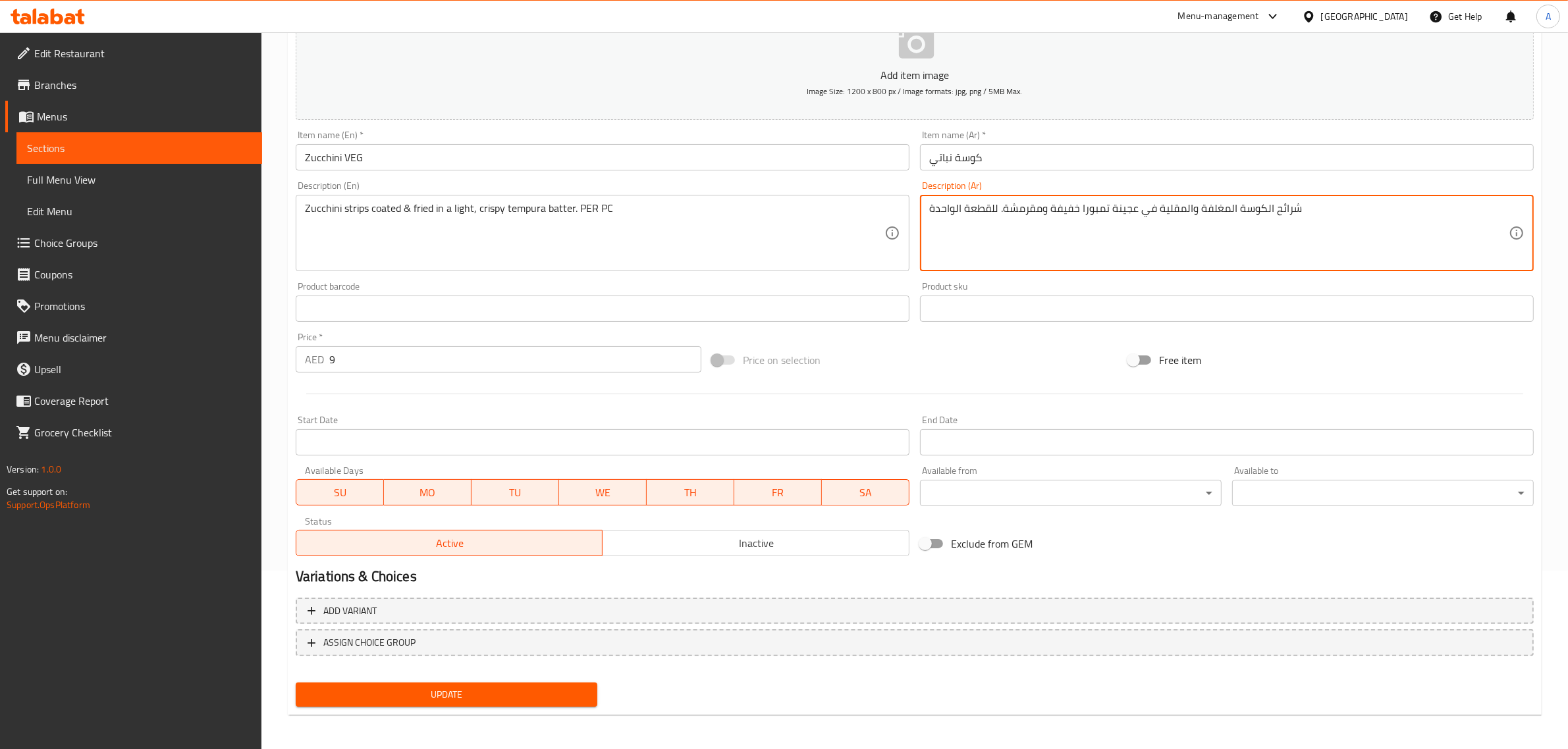
click at [474, 691] on span "Update" at bounding box center [447, 694] width 281 height 17
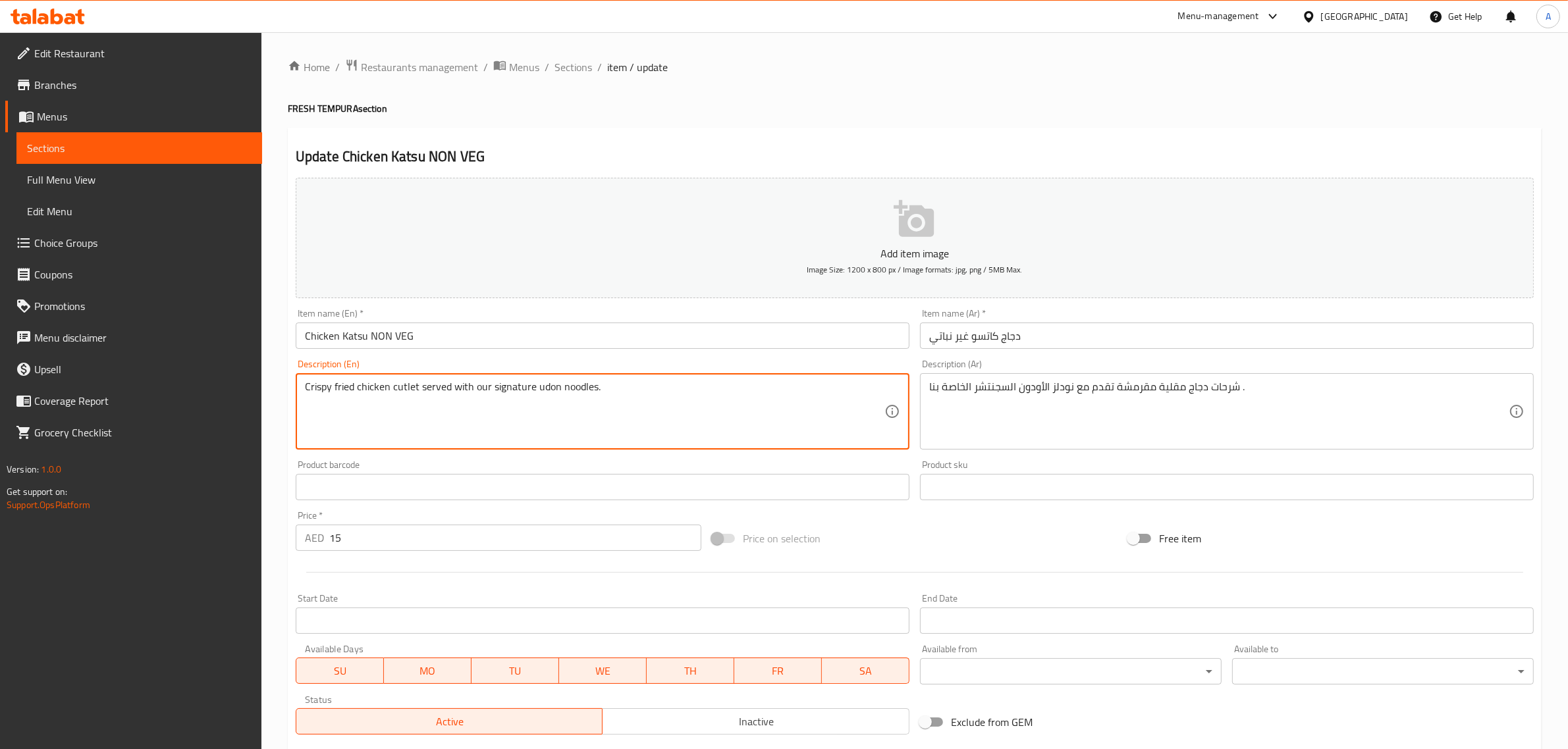
paste textarea "PER PC"
type textarea "Crispy fried chicken cutlet served with our signature udon noodles. PER PC"
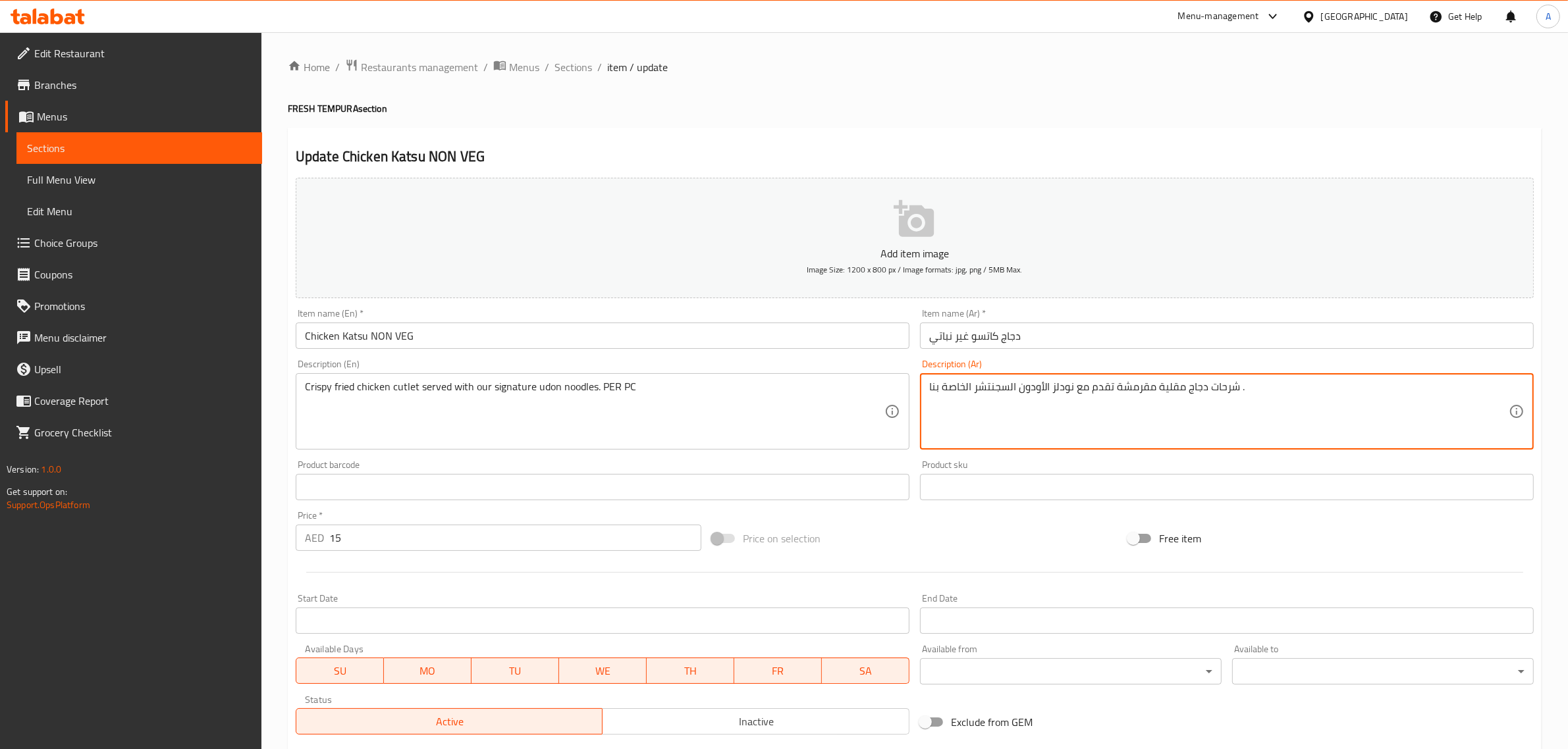
paste textarea "للقطعة الواحدة"
type textarea "شرحات دجاج مقلية مقرمشة تقدم مع نودلز الأودون السجنتشر الخاصة بنا . للقطعة الوا…"
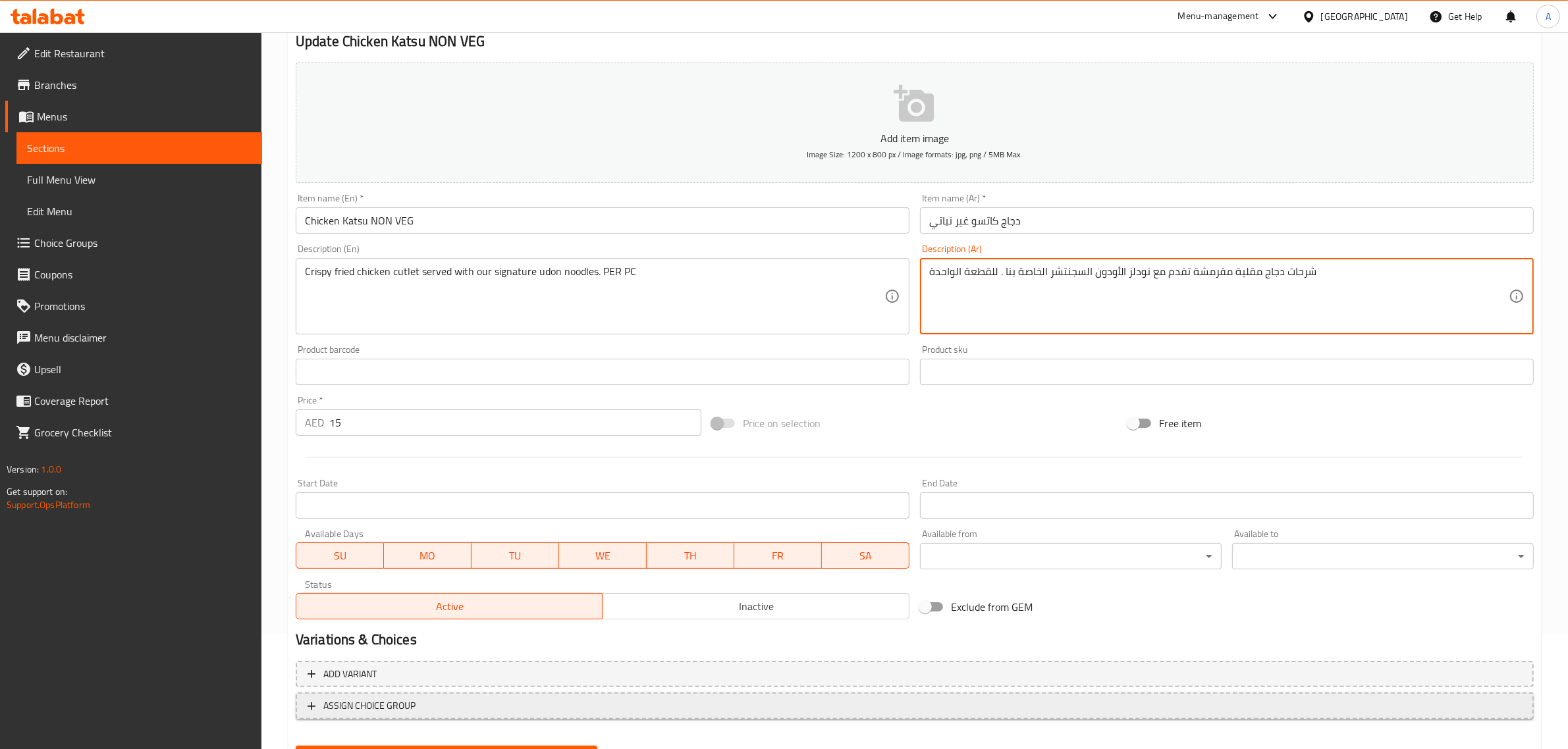
scroll to position [178, 0]
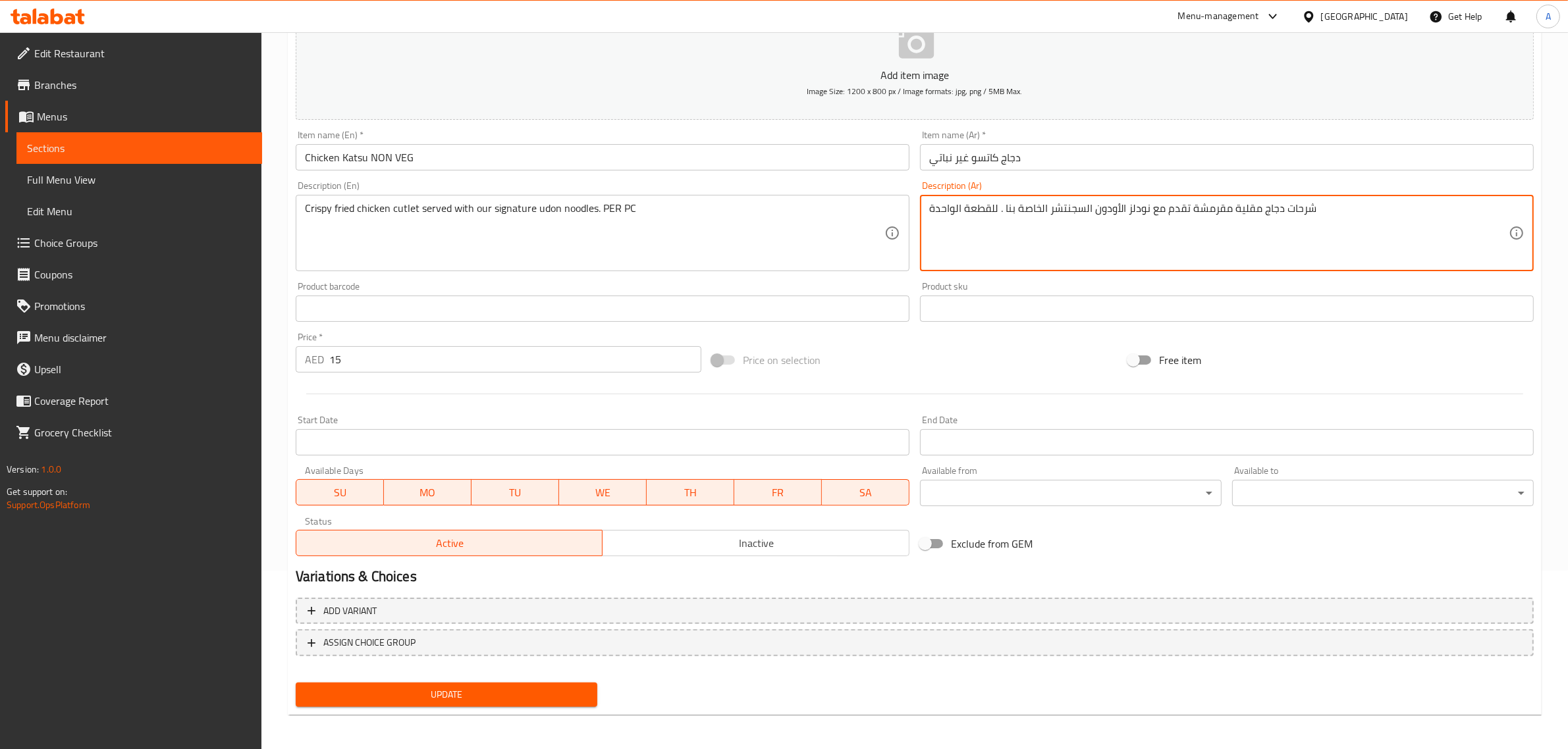
click at [428, 672] on div "Add variant ASSIGN CHOICE GROUP" at bounding box center [915, 635] width 1249 height 86
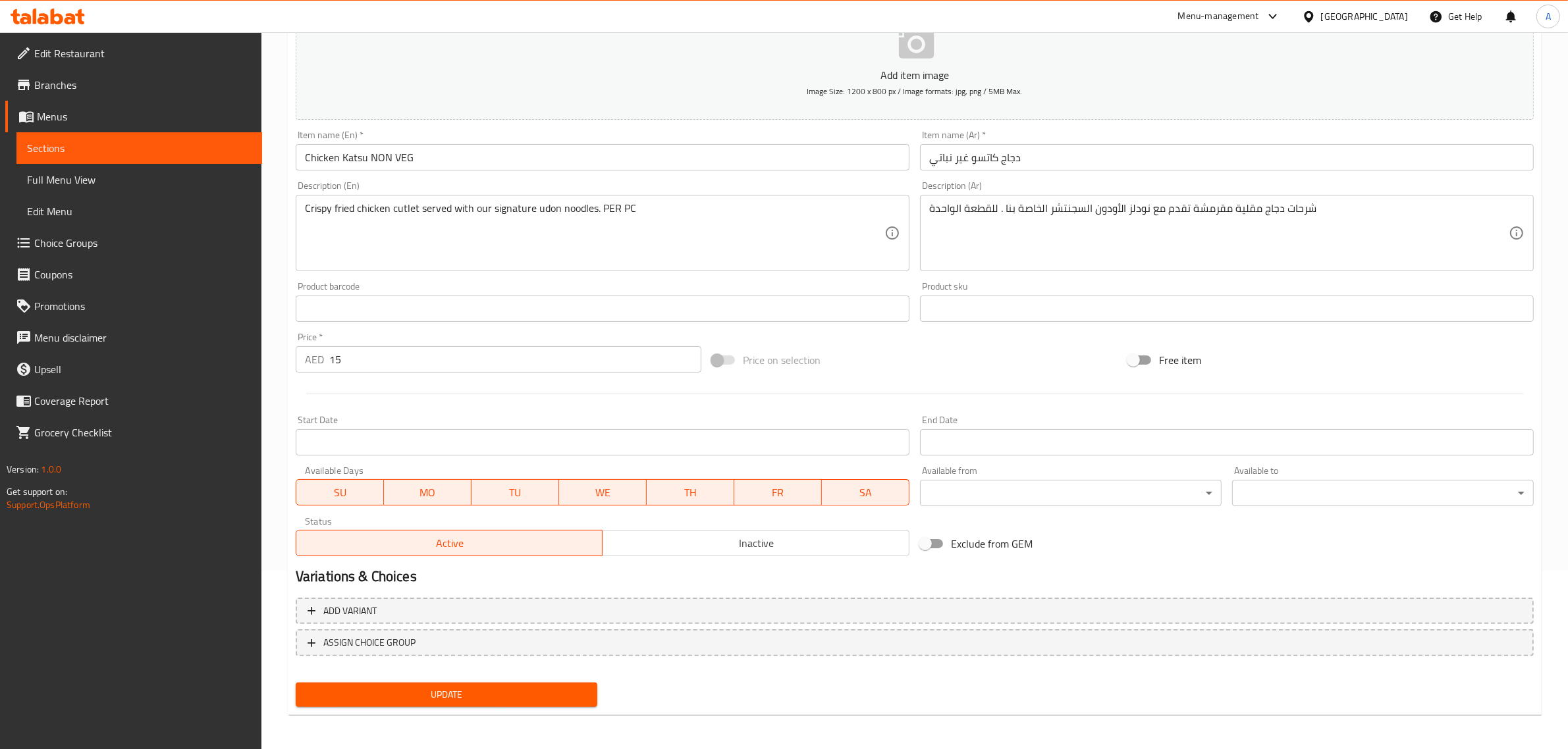
click at [424, 674] on div "Add variant ASSIGN CHOICE GROUP" at bounding box center [915, 635] width 1249 height 86
click at [429, 678] on div "Update" at bounding box center [446, 694] width 312 height 34
click at [459, 692] on span "Update" at bounding box center [447, 694] width 281 height 17
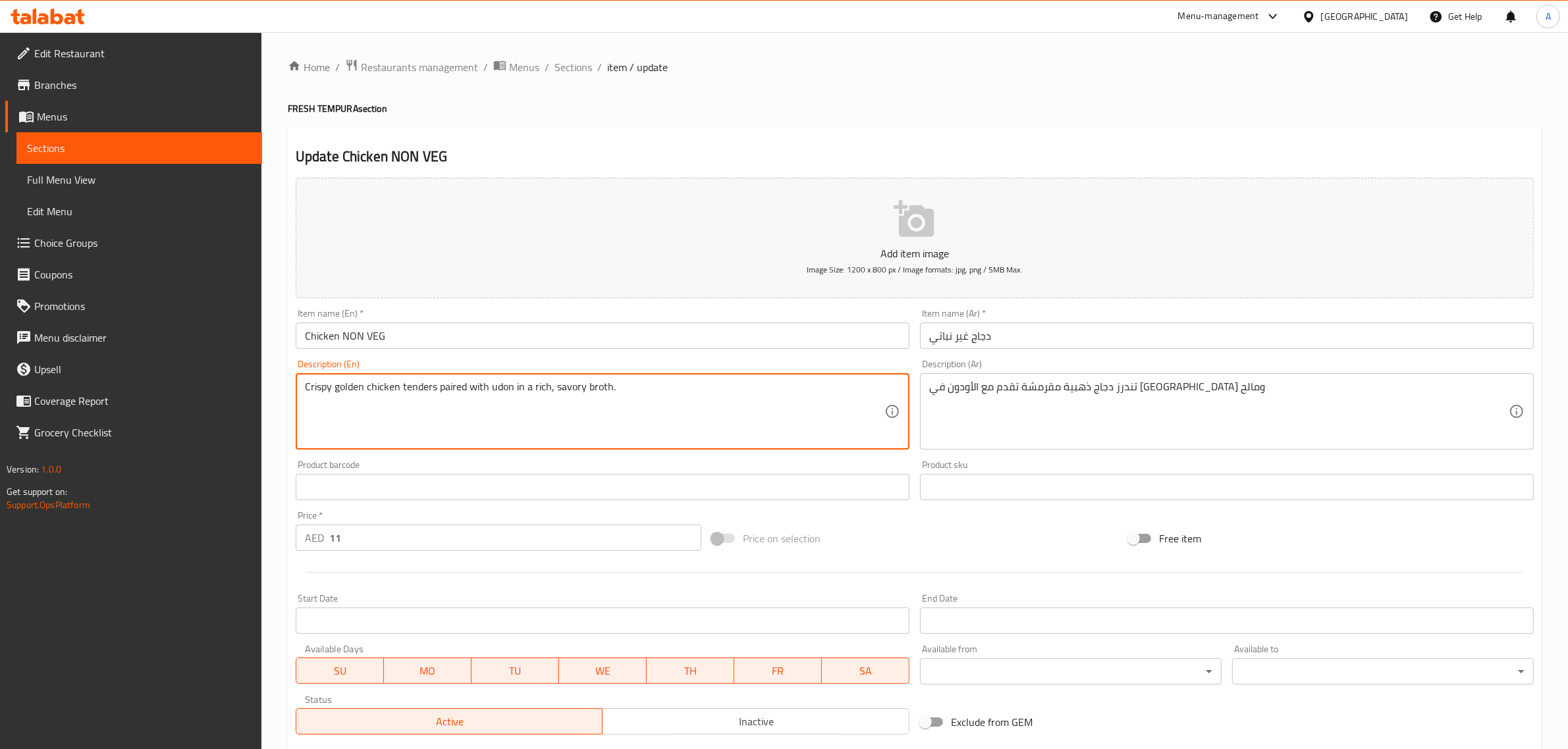
paste textarea "PER PC"
type textarea "Crispy golden chicken tenders paired with udon in a rich, savory broth. PER PC"
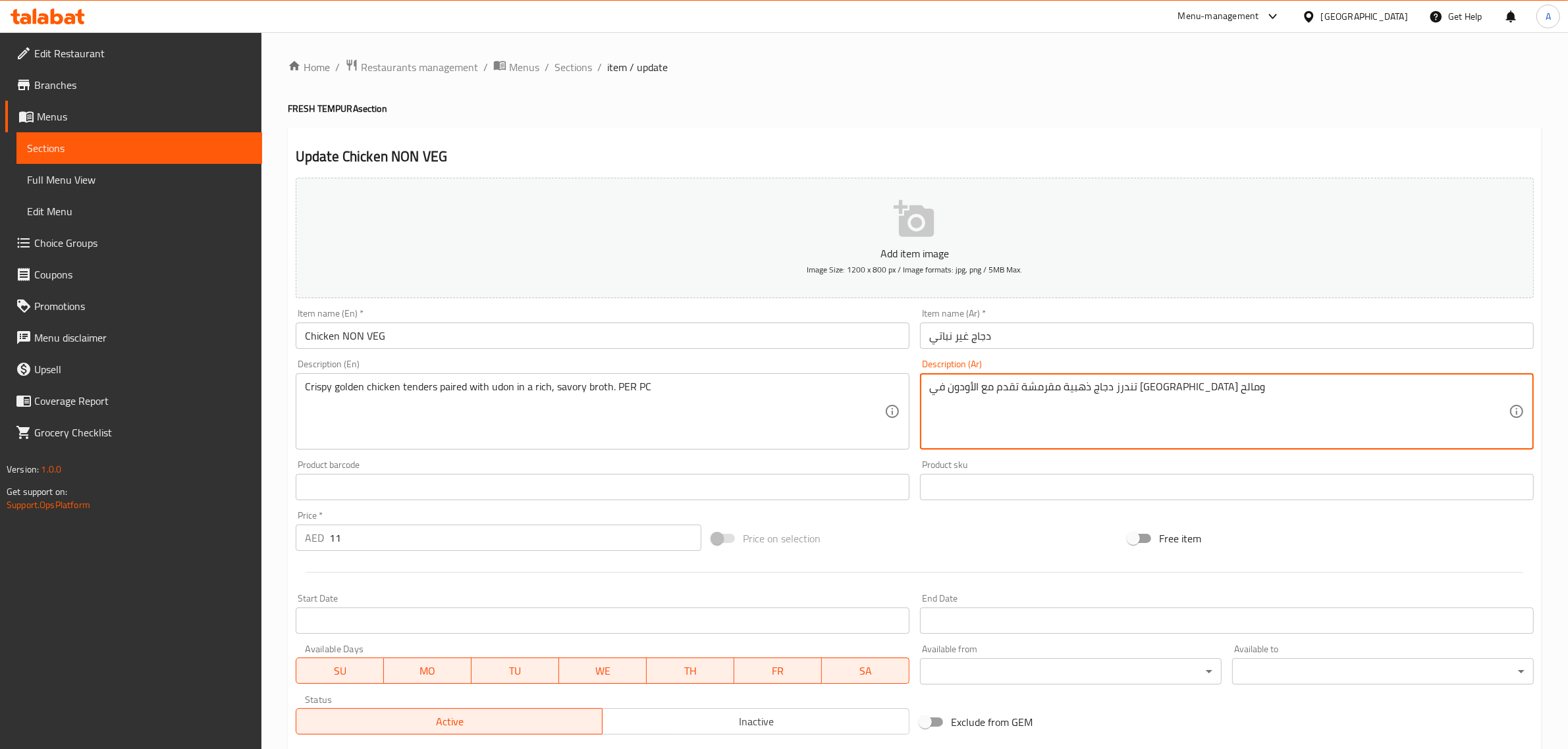
paste textarea "للقطعة الواحدة"
type textarea "تندرز دجاج ذهبية مقرمشة تقدم مع الأودون في مرق غني ومالح للقطعة الواحدة"
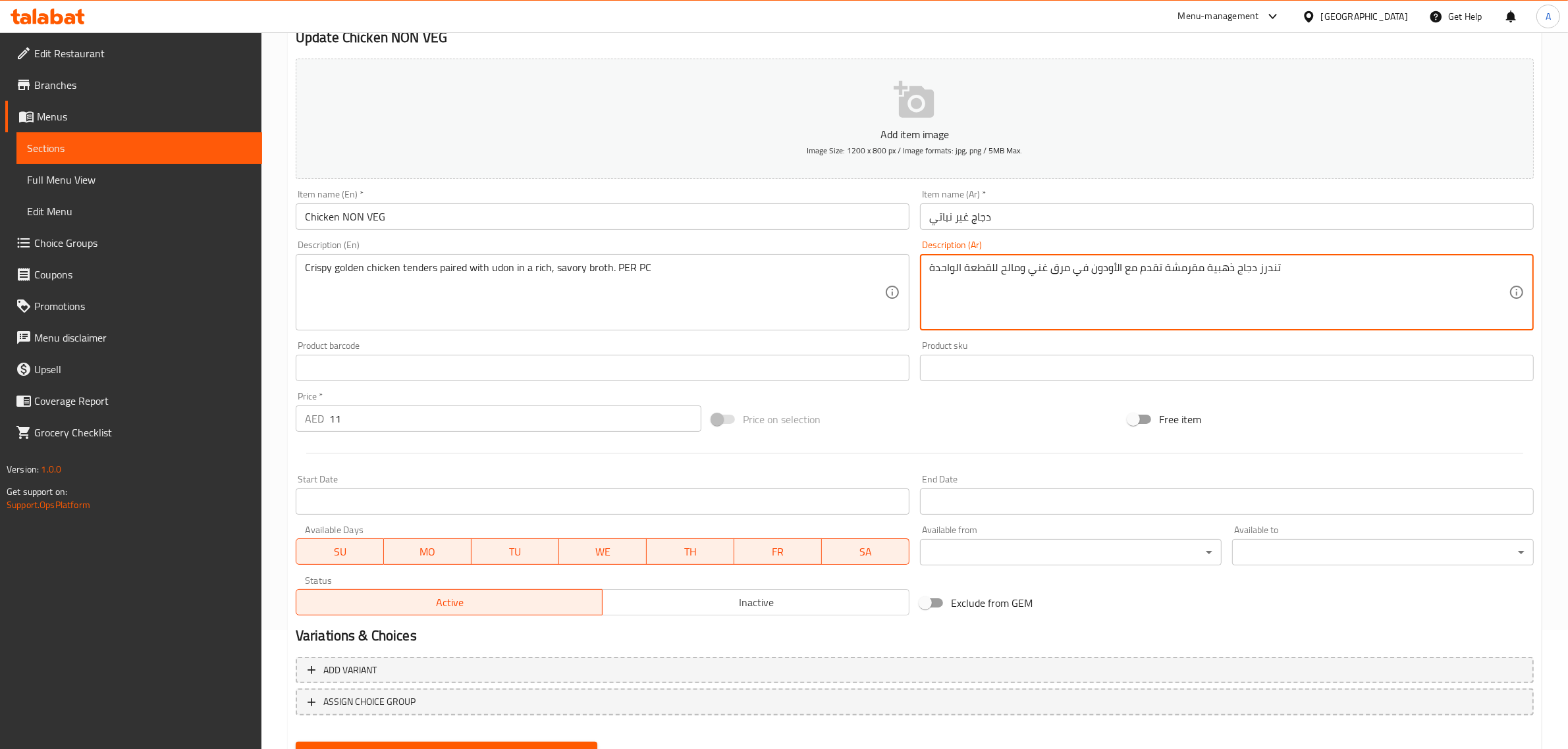
scroll to position [178, 0]
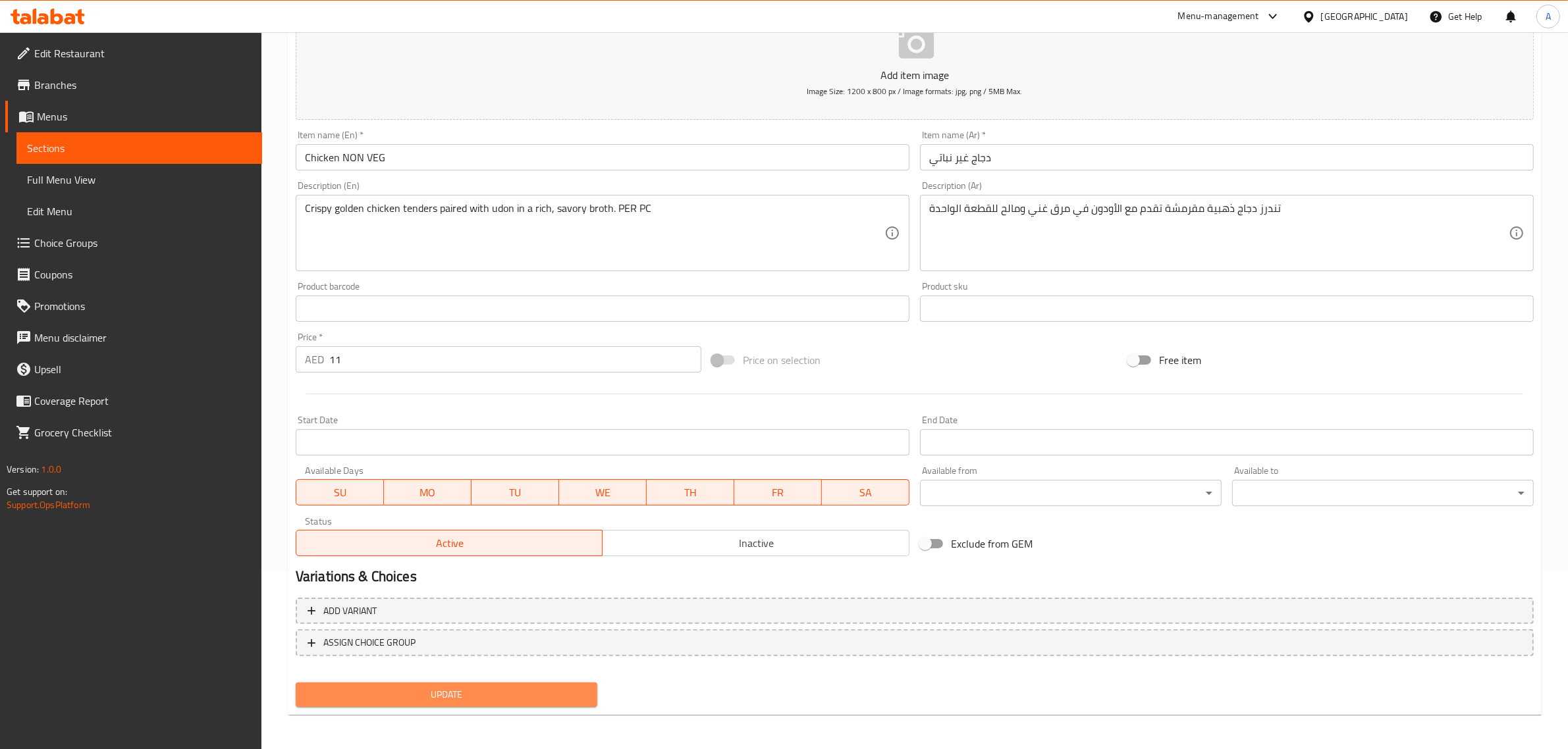
click at [512, 698] on span "Update" at bounding box center [447, 694] width 281 height 17
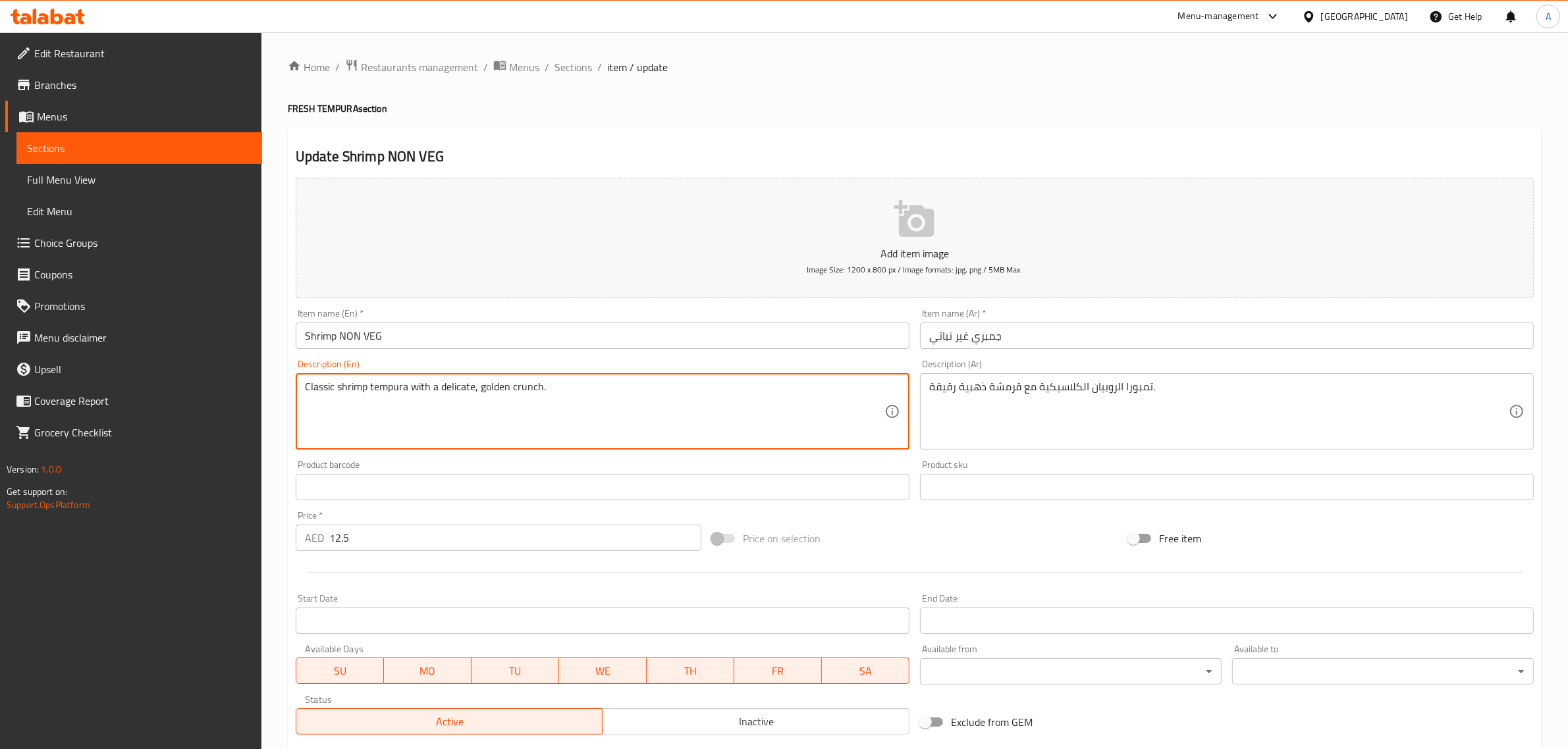
paste textarea "PER PC"
type textarea "Classic shrimp tempura with a delicate, golden crunch. PER PC"
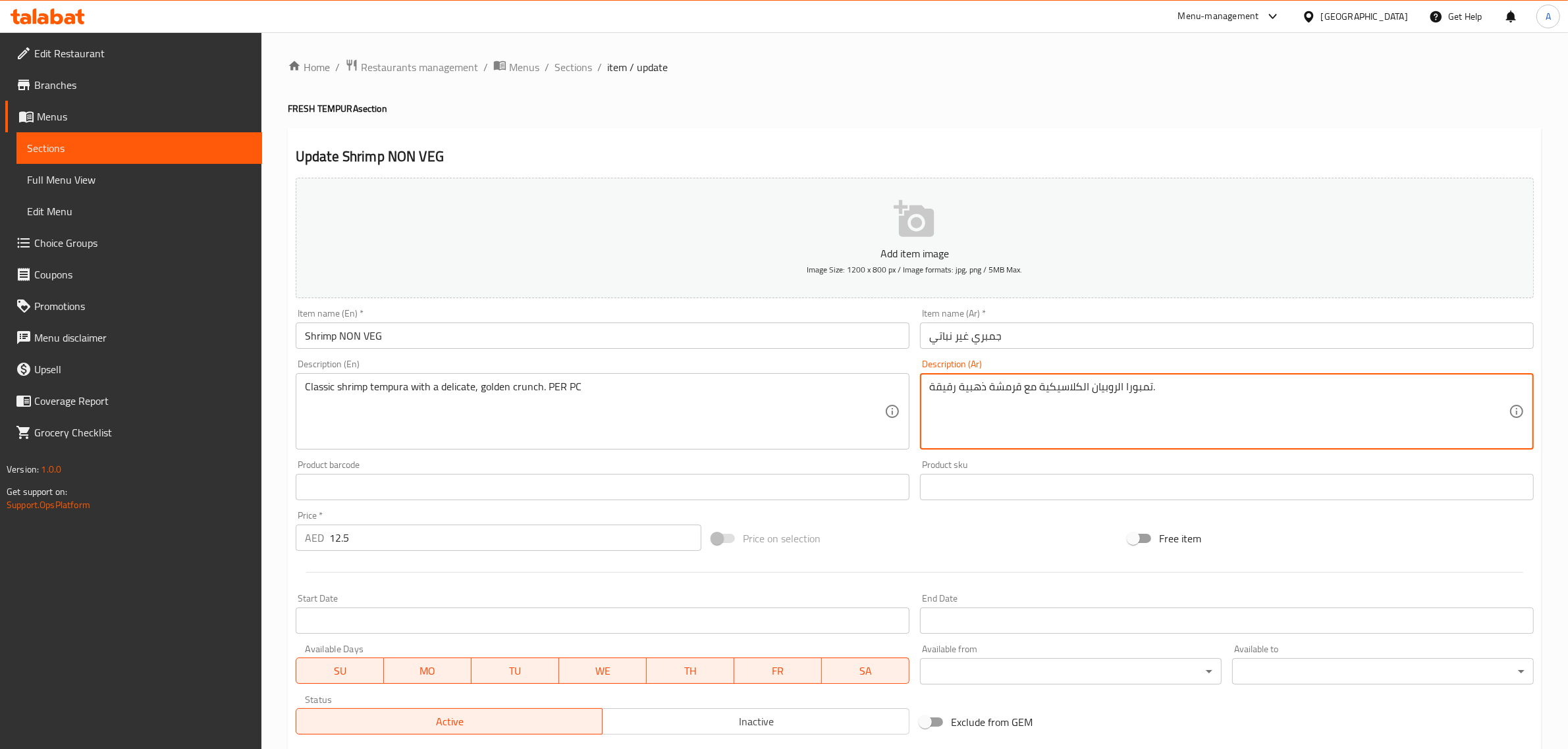
paste textarea "للقطعة الواحدة"
type textarea "تمبورا الروبيان الكلاسيكية مع قرمشة ذهبية رقيقة. للقطعة الواحدة"
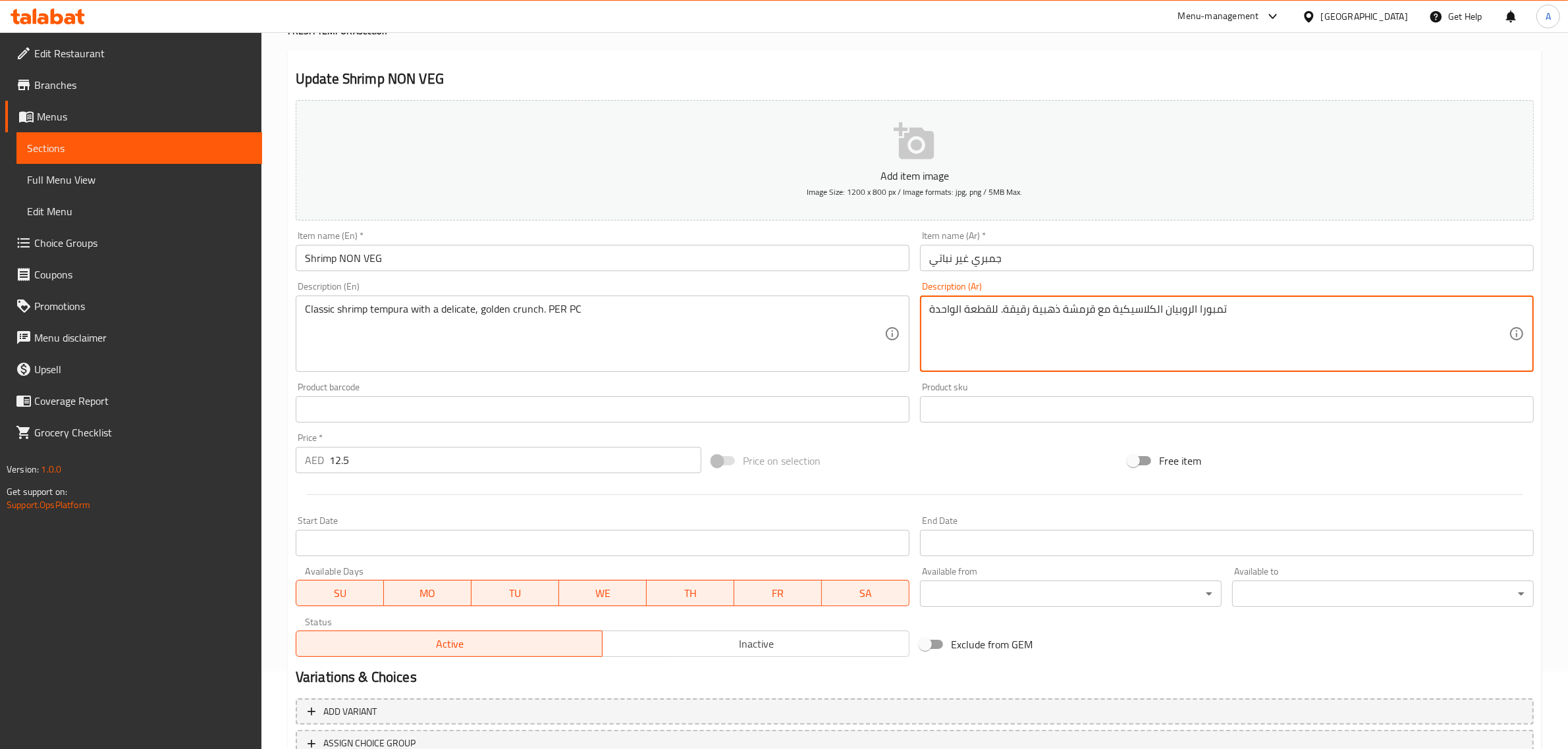
scroll to position [178, 0]
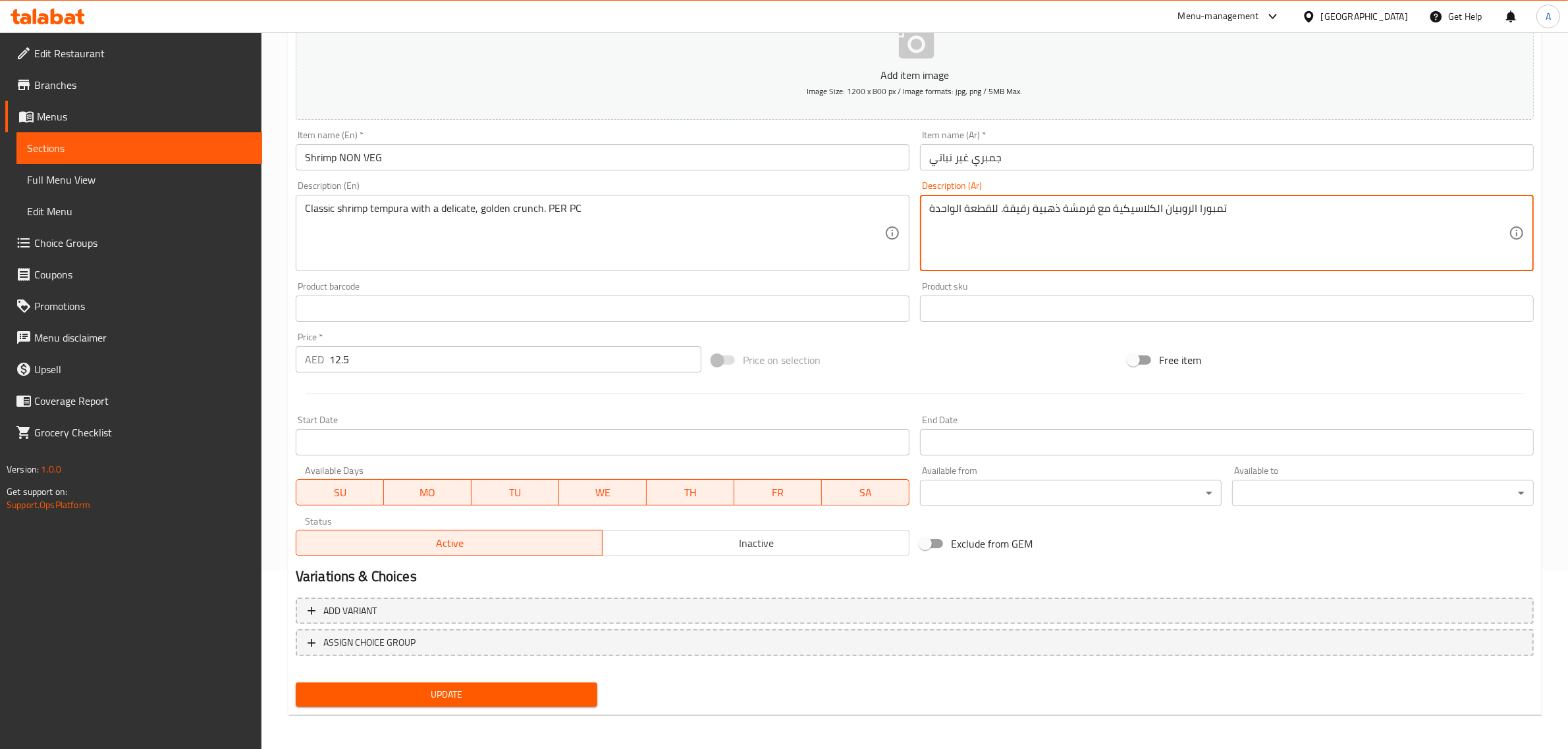
click at [494, 698] on span "Update" at bounding box center [447, 694] width 281 height 17
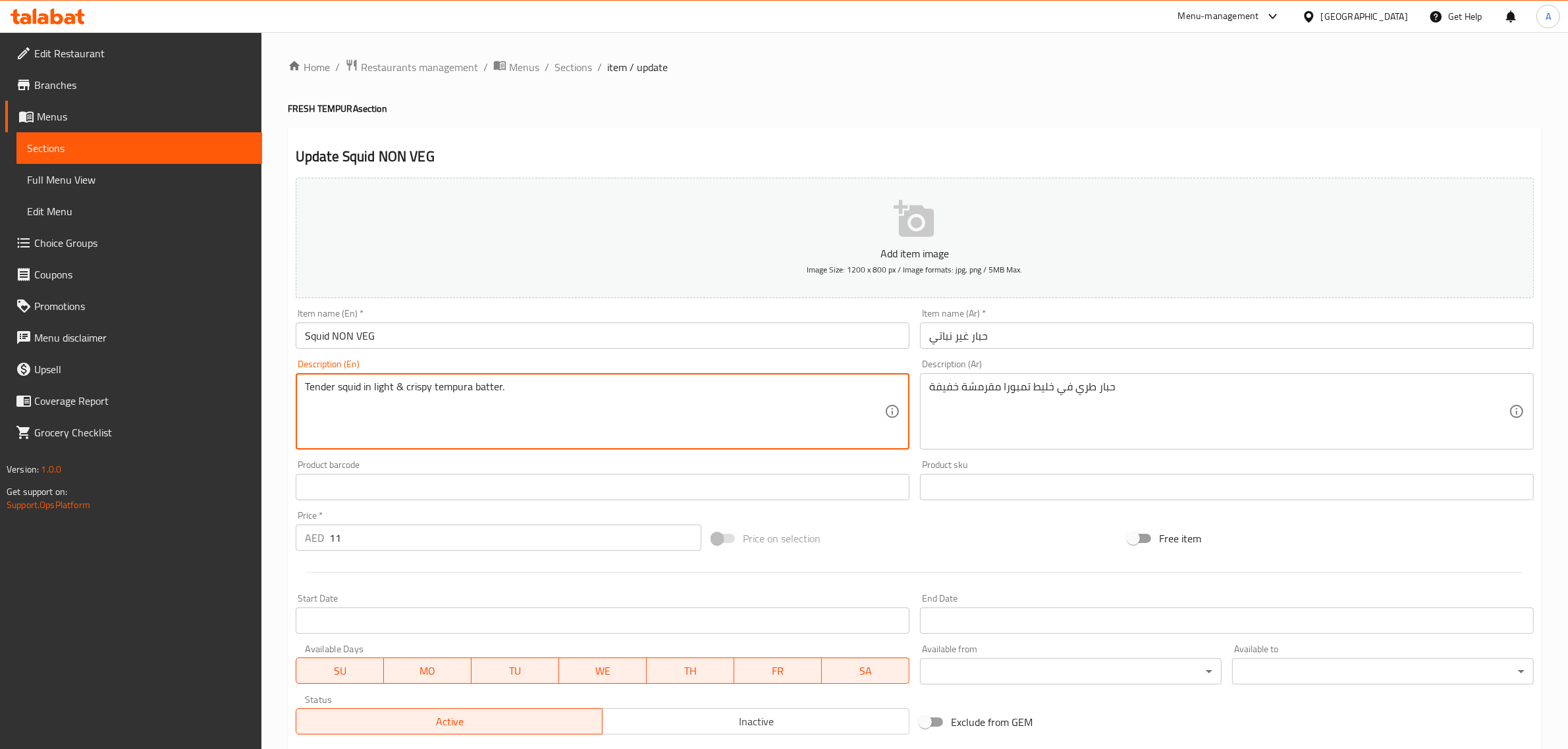
paste textarea "PER PC"
type textarea "Tender squid in light & crispy tempura batter. PER PC"
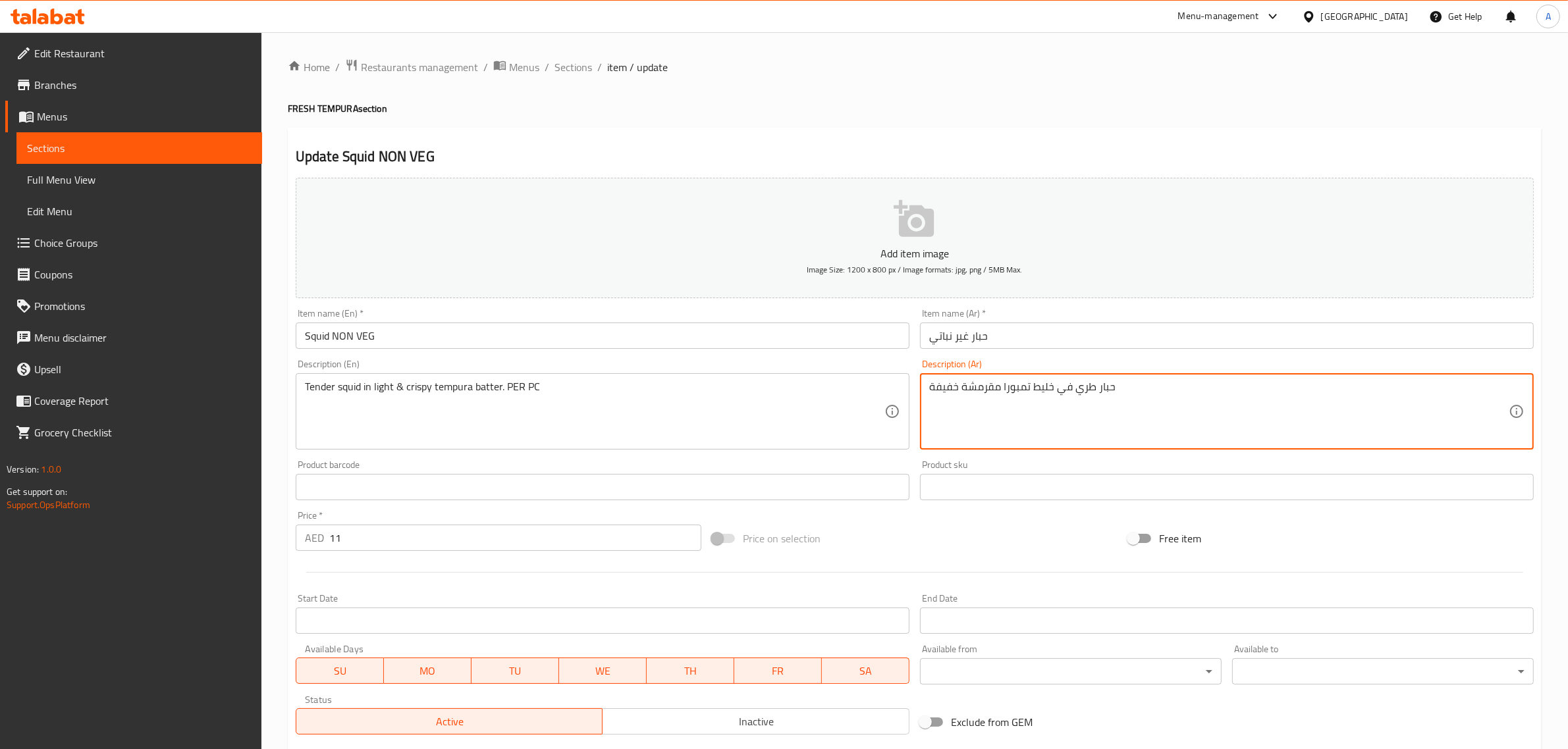
paste textarea "للقطعة الواحدة"
type textarea "حبار طري في خليط تمبورا مقرمشة خفيفة للقطعة الواحدة"
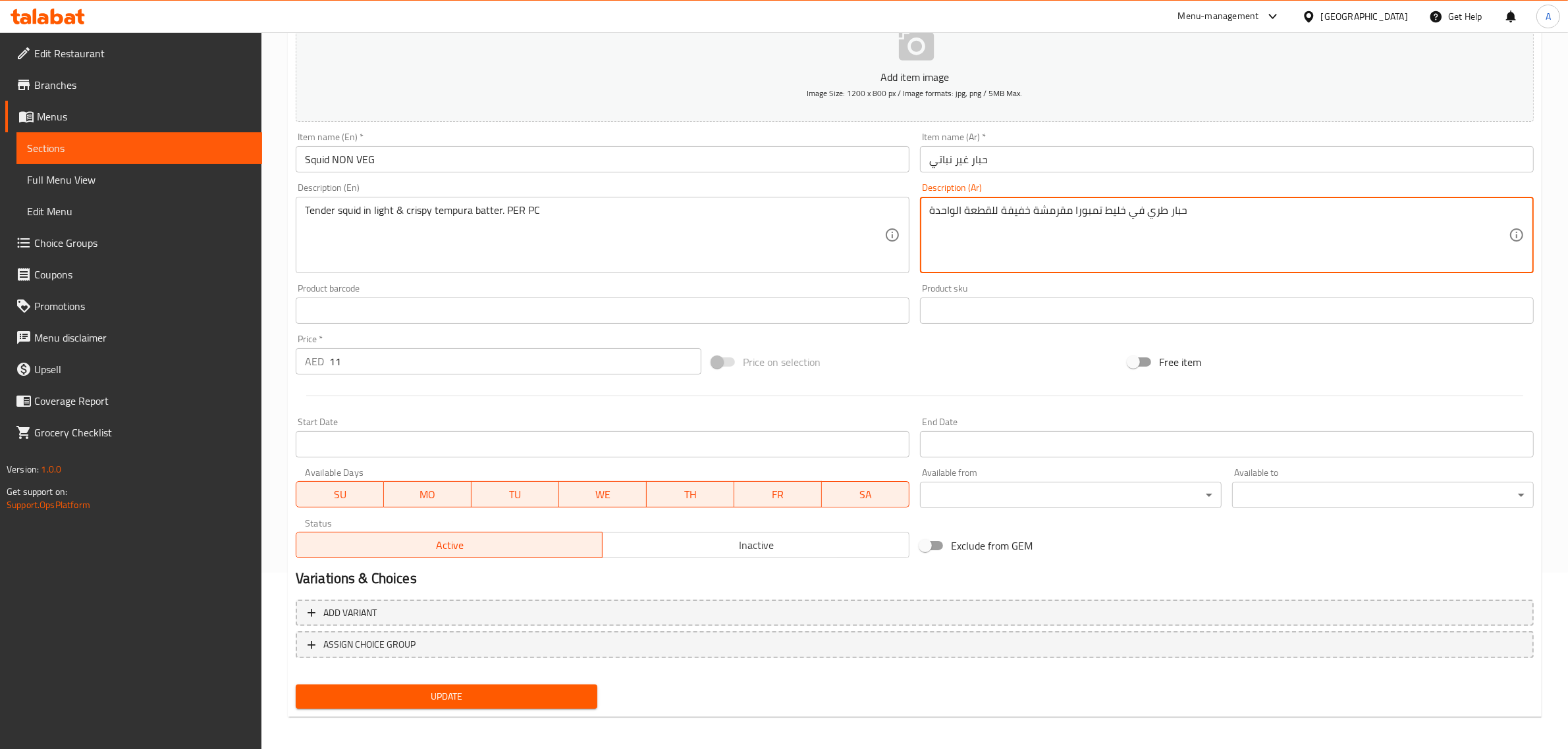
scroll to position [178, 0]
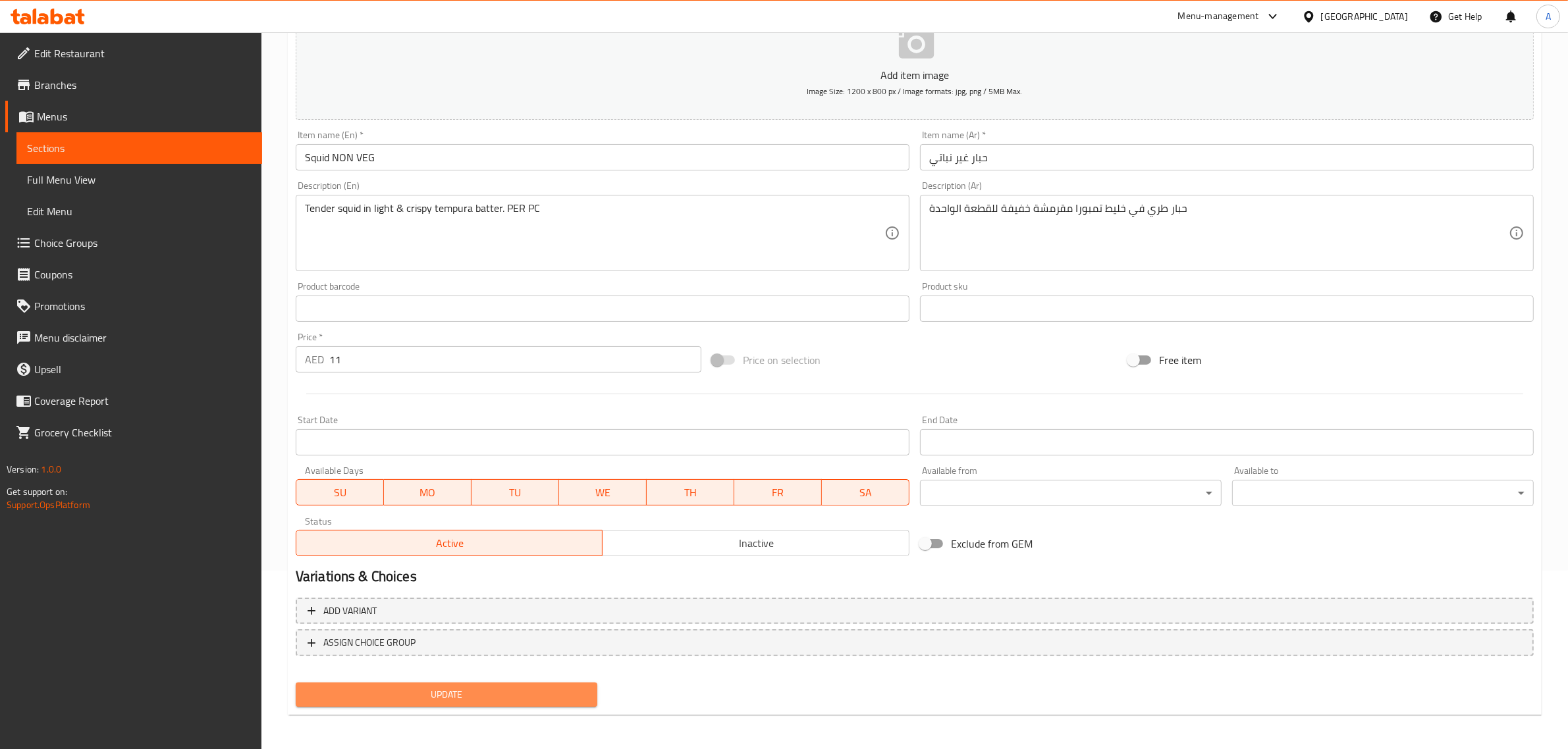
click at [446, 693] on span "Update" at bounding box center [447, 694] width 281 height 17
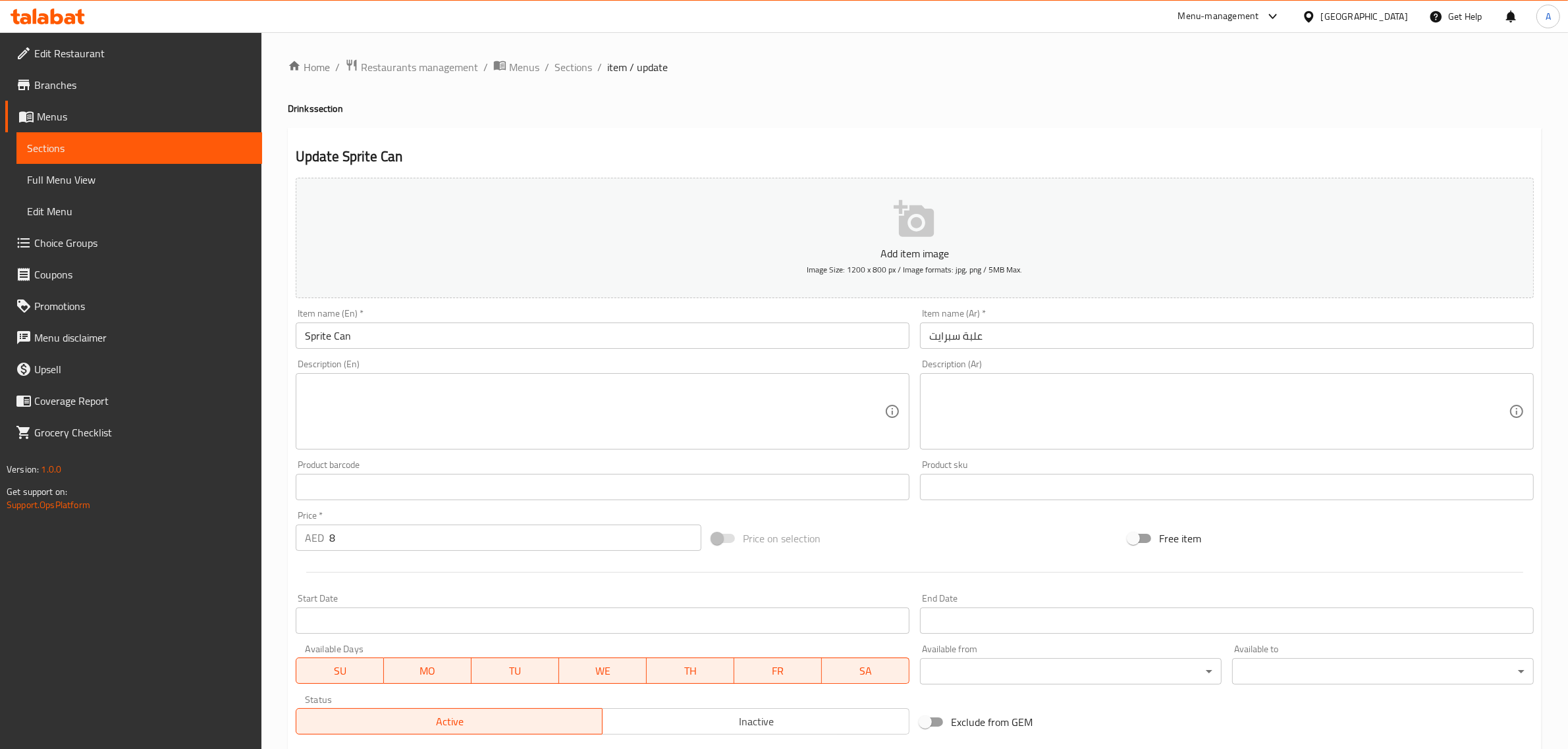
click at [515, 327] on input "Sprite Can" at bounding box center [603, 335] width 614 height 26
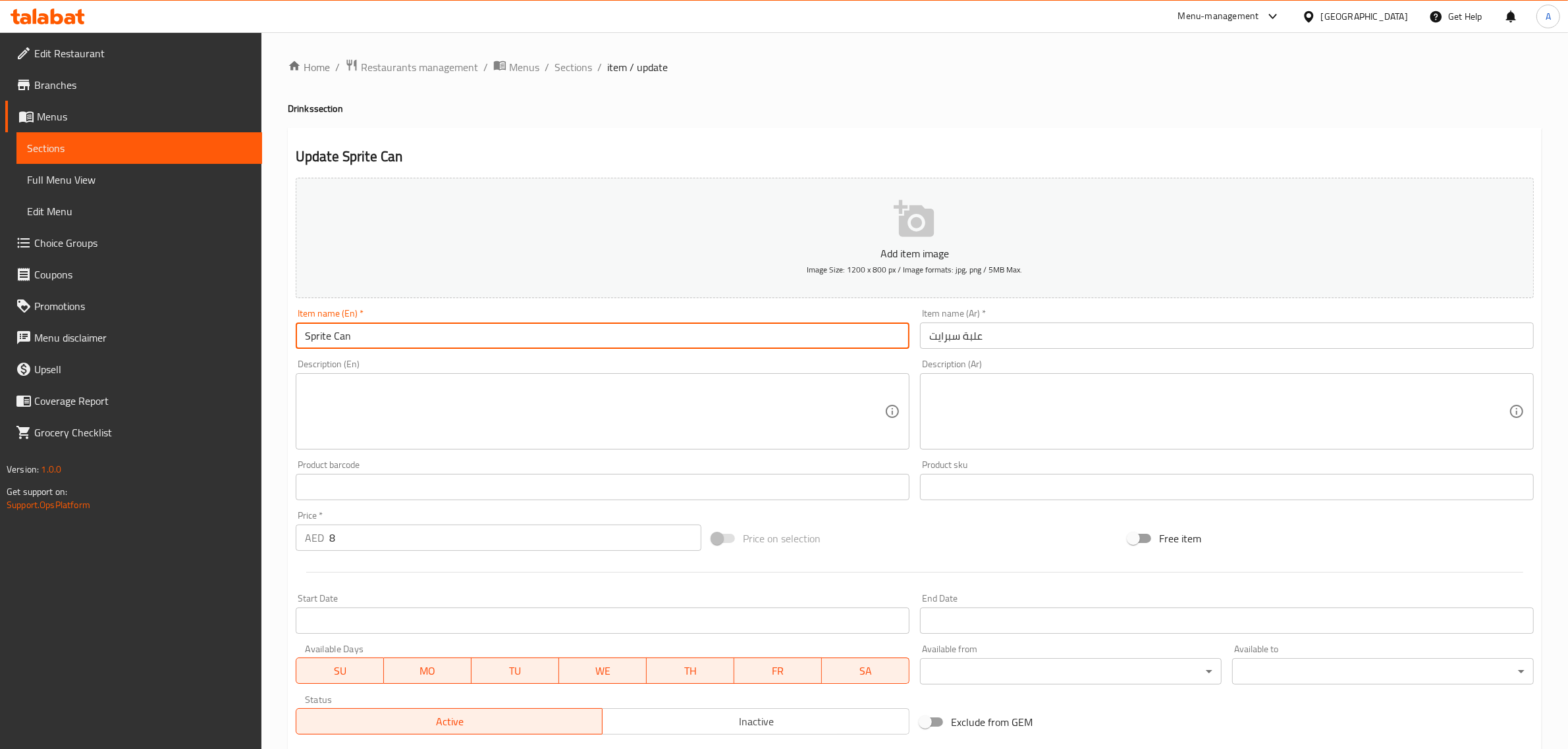
paste input "330 ml"
type input "Sprite Can 330 ml"
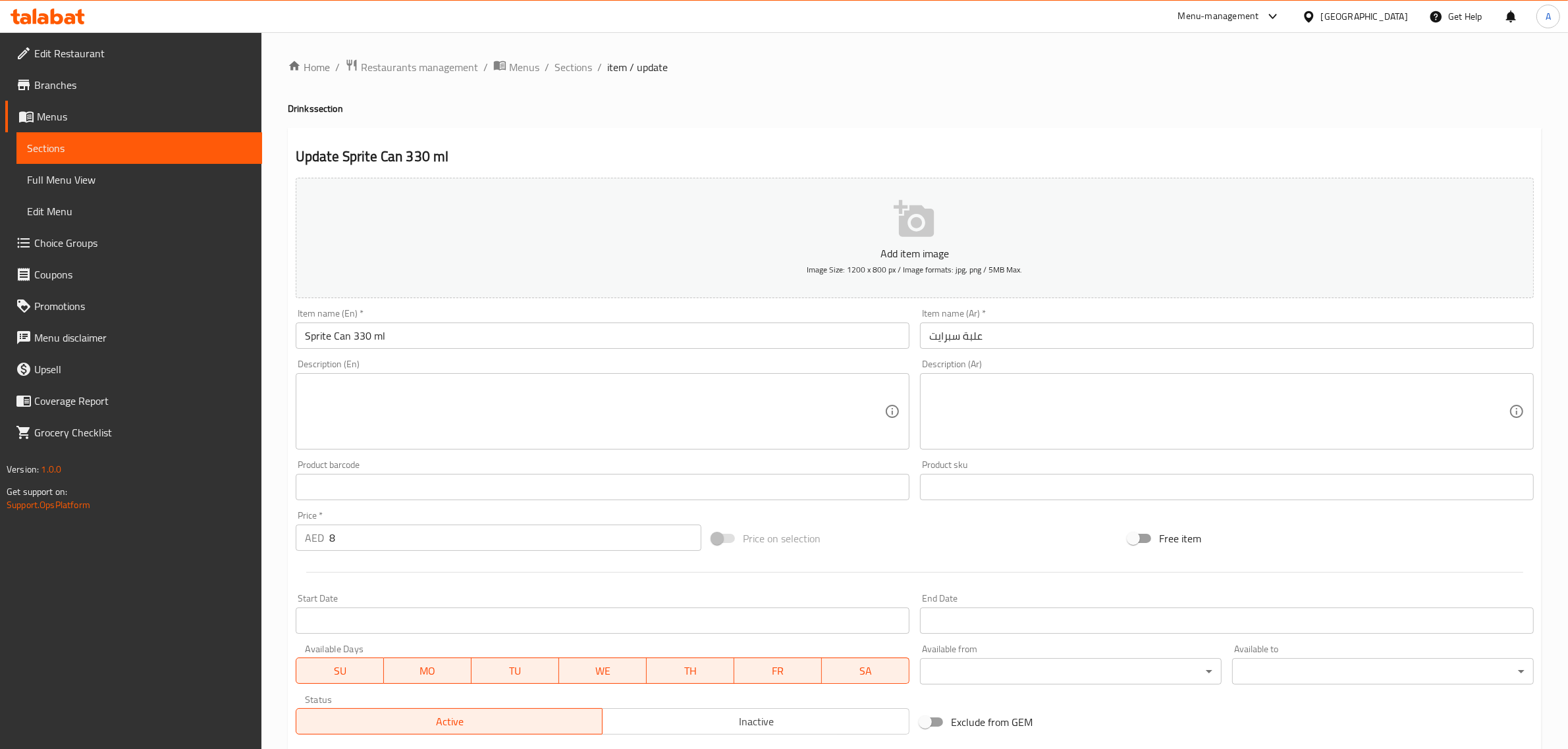
drag, startPoint x: 505, startPoint y: 313, endPoint x: 417, endPoint y: 334, distance: 90.5
click at [505, 313] on div "Item name (En)   * Sprite Can 330 ml Item name (En) *" at bounding box center [603, 329] width 614 height 40
click at [350, 346] on input "Sprite Can 330 ml" at bounding box center [603, 335] width 614 height 26
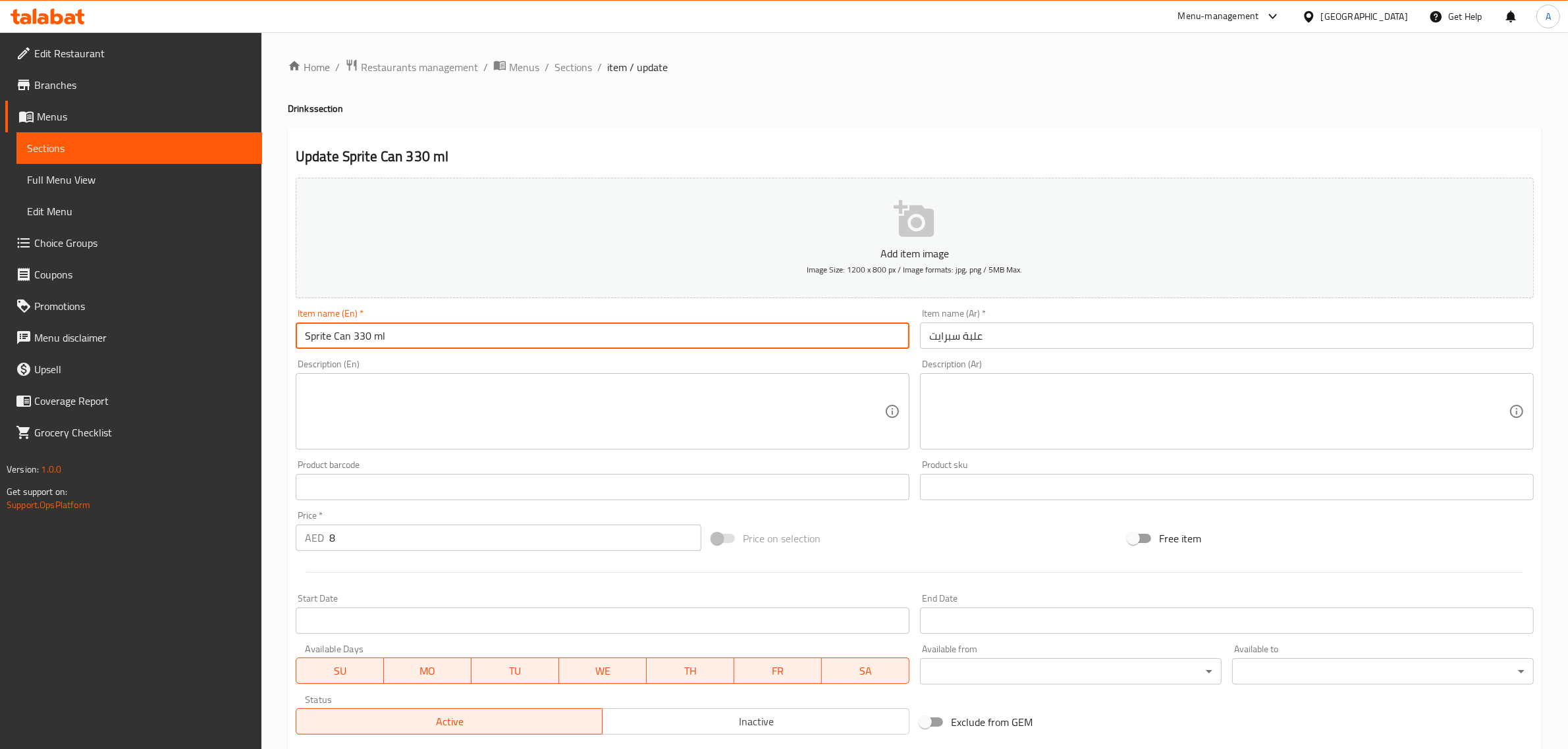
click at [351, 340] on input "Sprite Can 330 ml" at bounding box center [603, 335] width 614 height 26
drag, startPoint x: 351, startPoint y: 340, endPoint x: 376, endPoint y: 340, distance: 25.0
click at [376, 340] on input "Sprite Can 330 ml" at bounding box center [603, 335] width 614 height 26
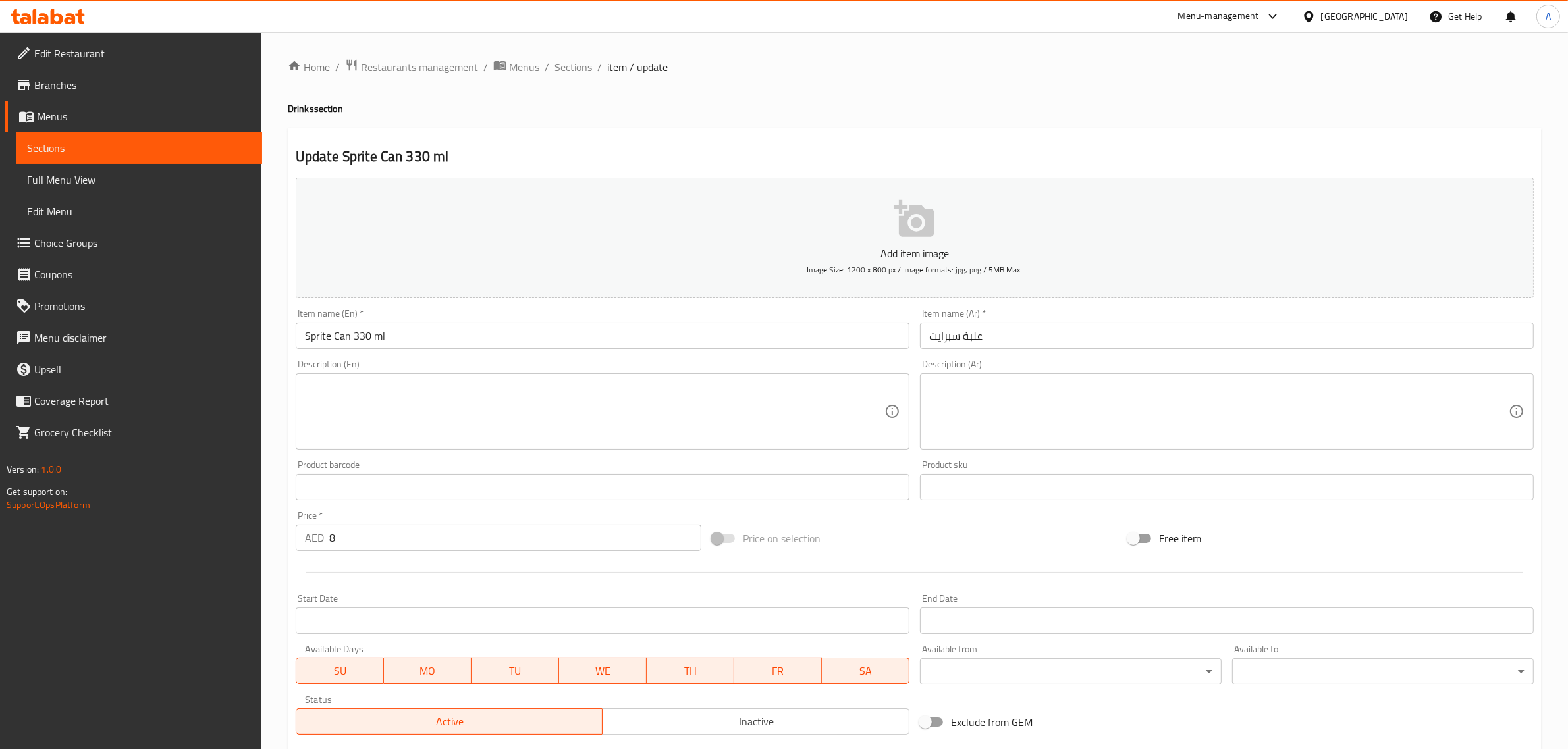
click at [1062, 340] on input "علبة سبرايت" at bounding box center [1227, 335] width 614 height 26
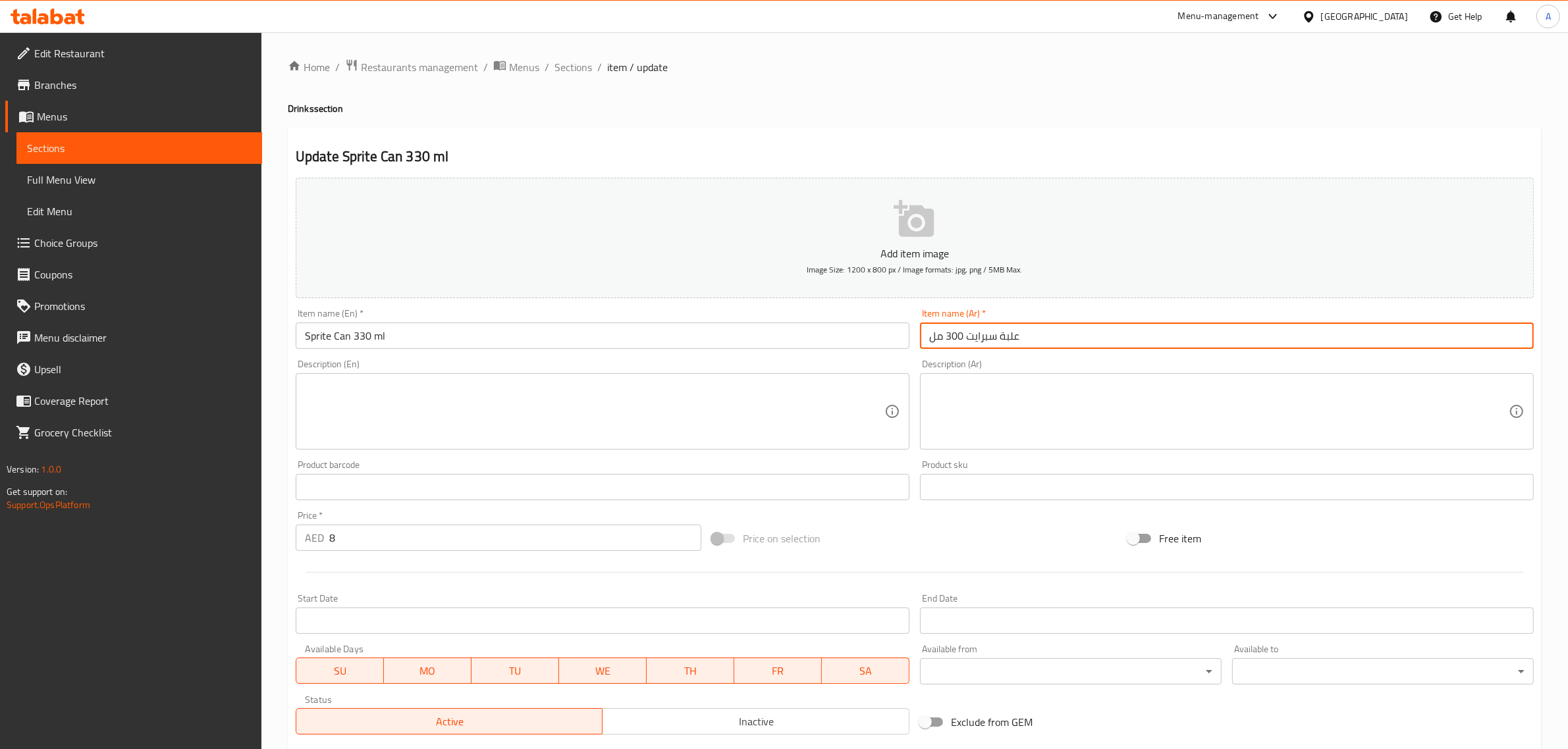
type input "علبة سبرايت 300 مل"
click at [666, 103] on h4 "Drinks section" at bounding box center [915, 108] width 1254 height 13
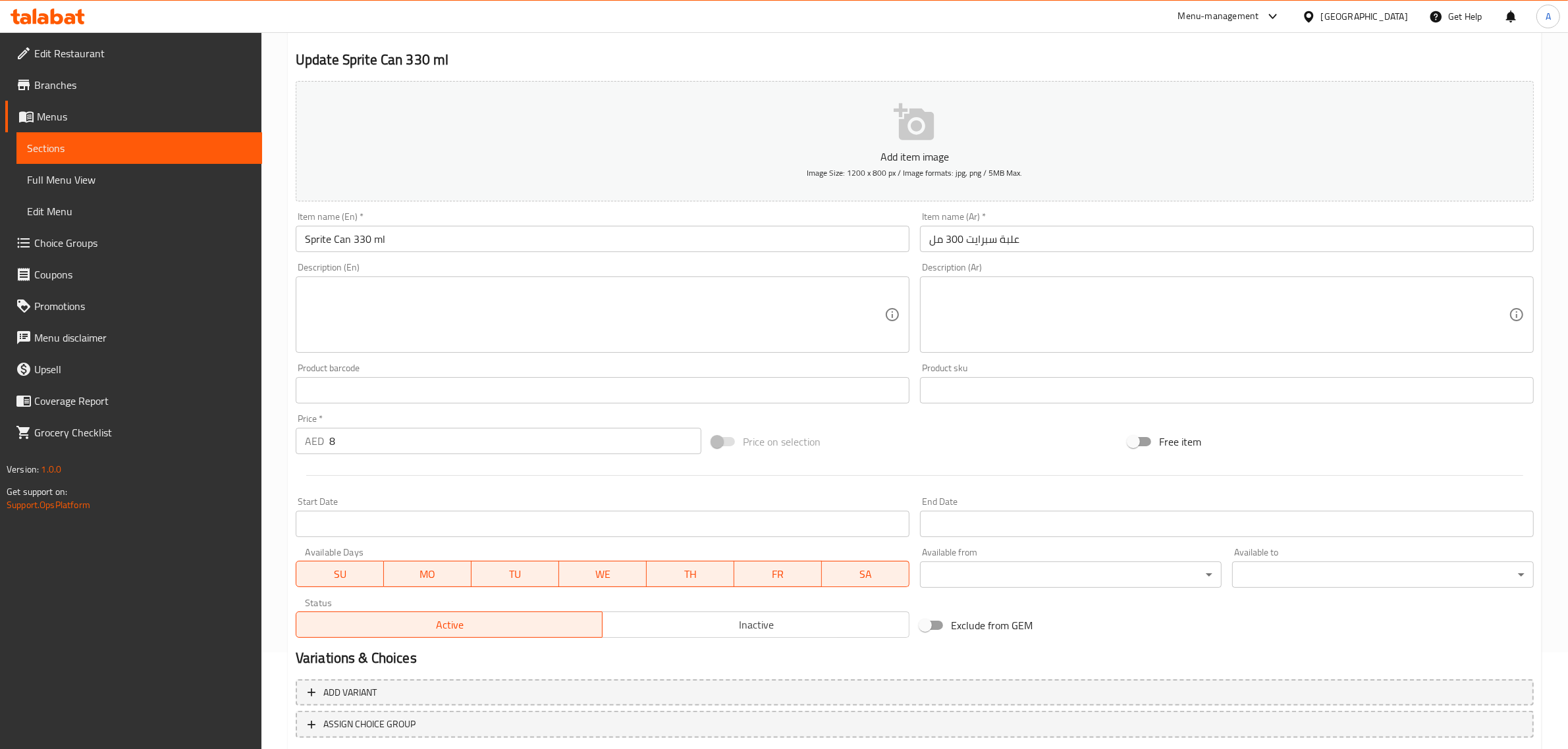
scroll to position [178, 0]
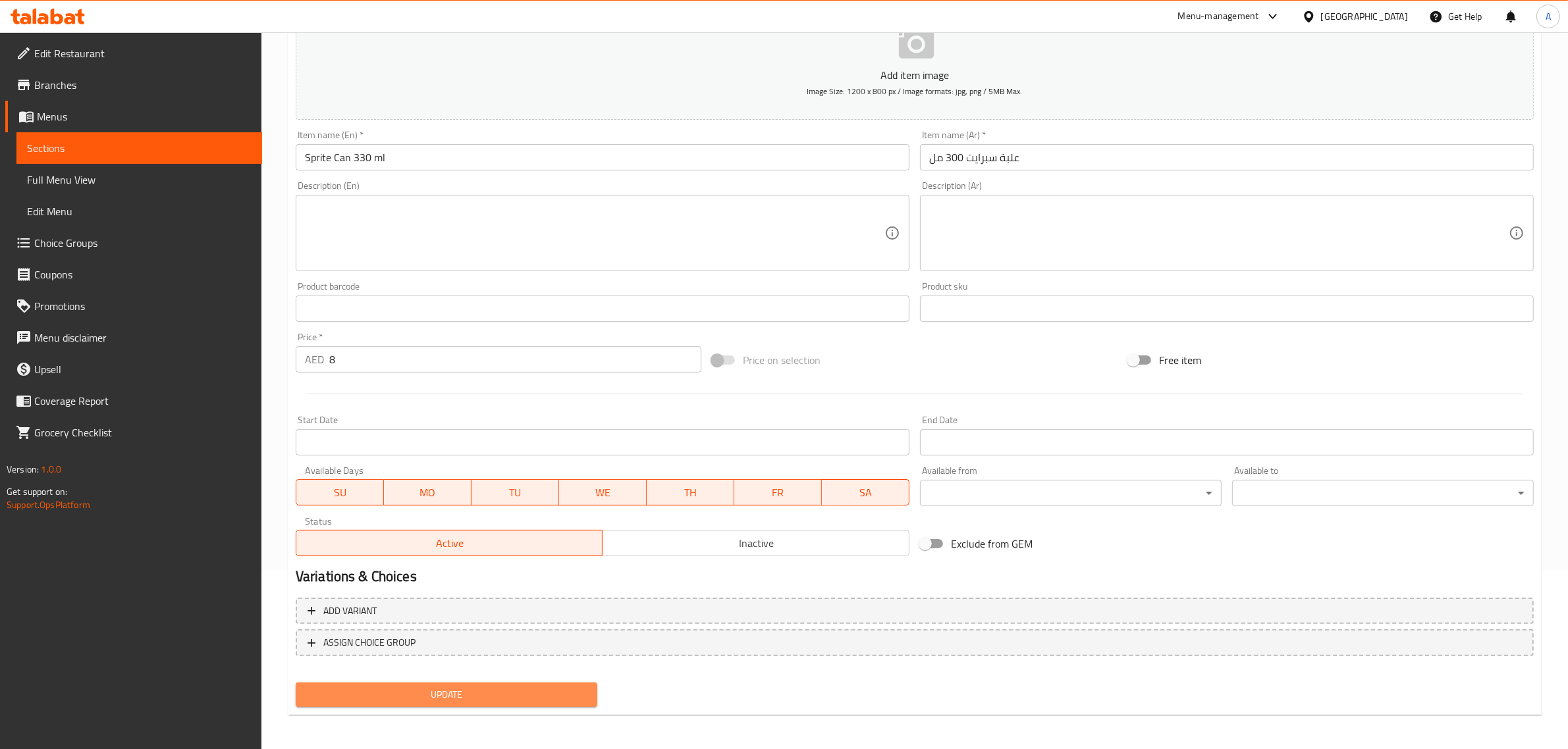
click at [535, 686] on span "Update" at bounding box center [447, 694] width 281 height 17
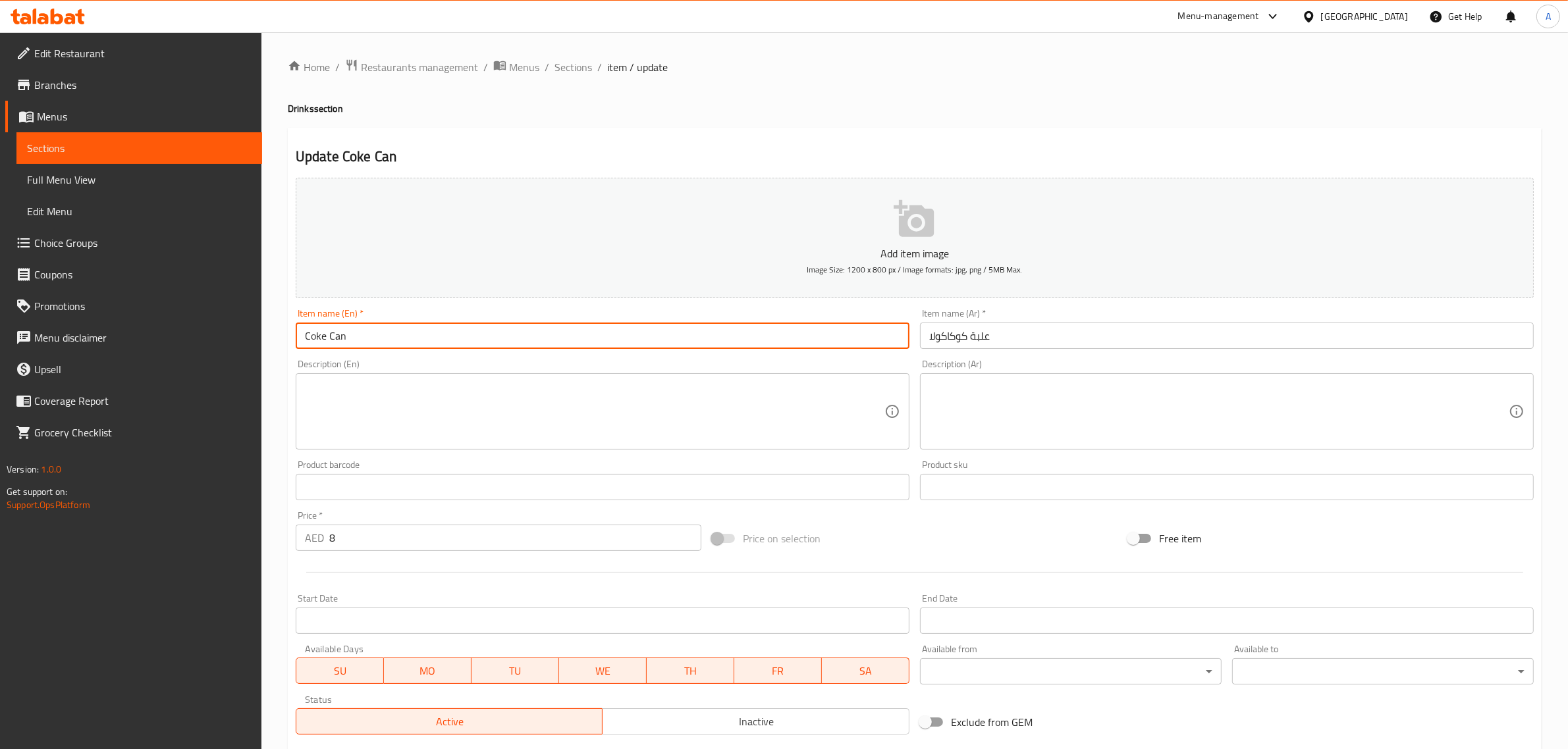
click at [502, 324] on input "Coke Can" at bounding box center [603, 335] width 614 height 26
paste input "330 ml"
type input "Coke Can 330 ml"
click at [1100, 347] on input "علبة كوكاكولا" at bounding box center [1227, 335] width 614 height 26
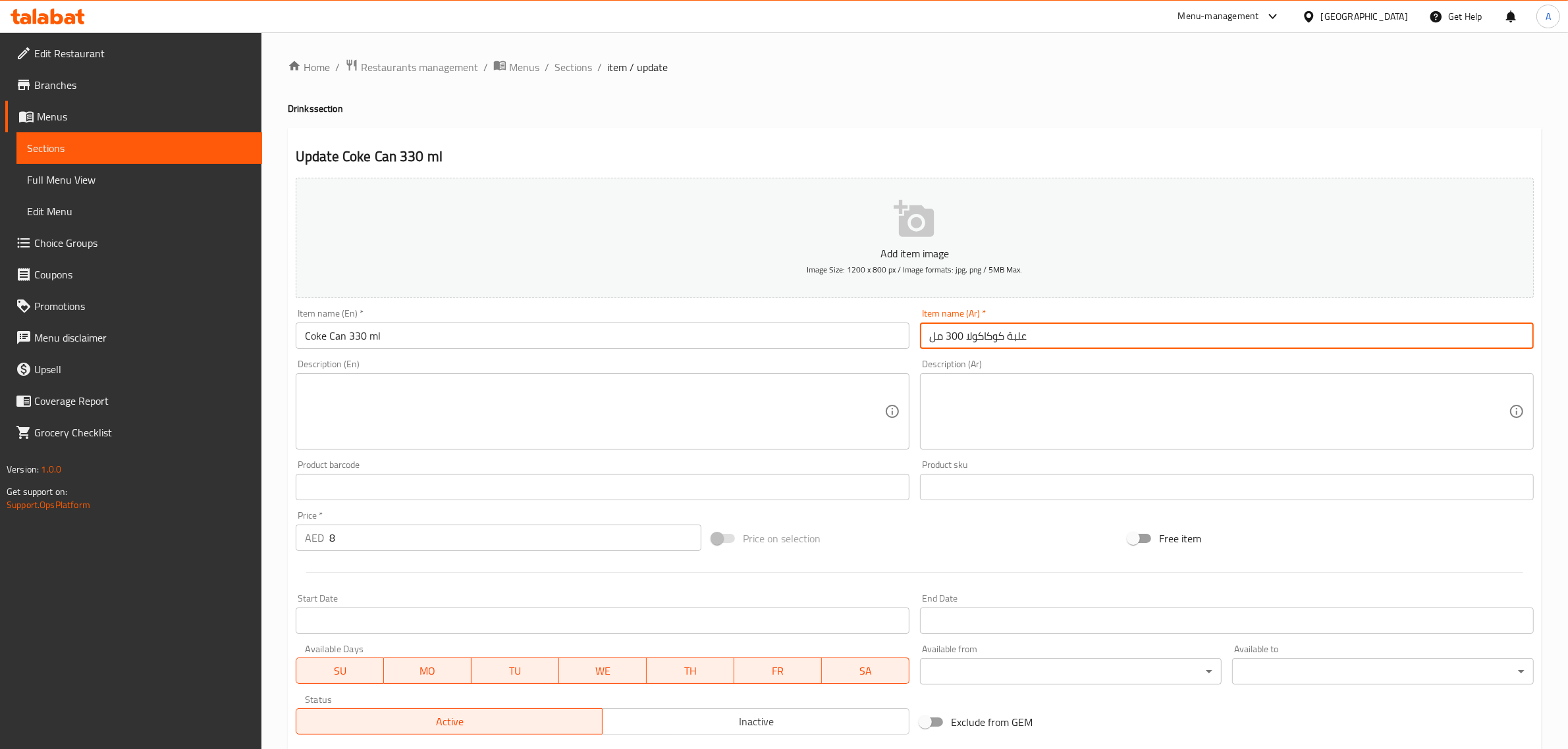
type input "علبة كوكاكولا 300 مل"
click at [975, 175] on div "Add item image Image Size: 1200 x 800 px / Image formats: jpg, png / 5MB Max." at bounding box center [915, 237] width 1249 height 131
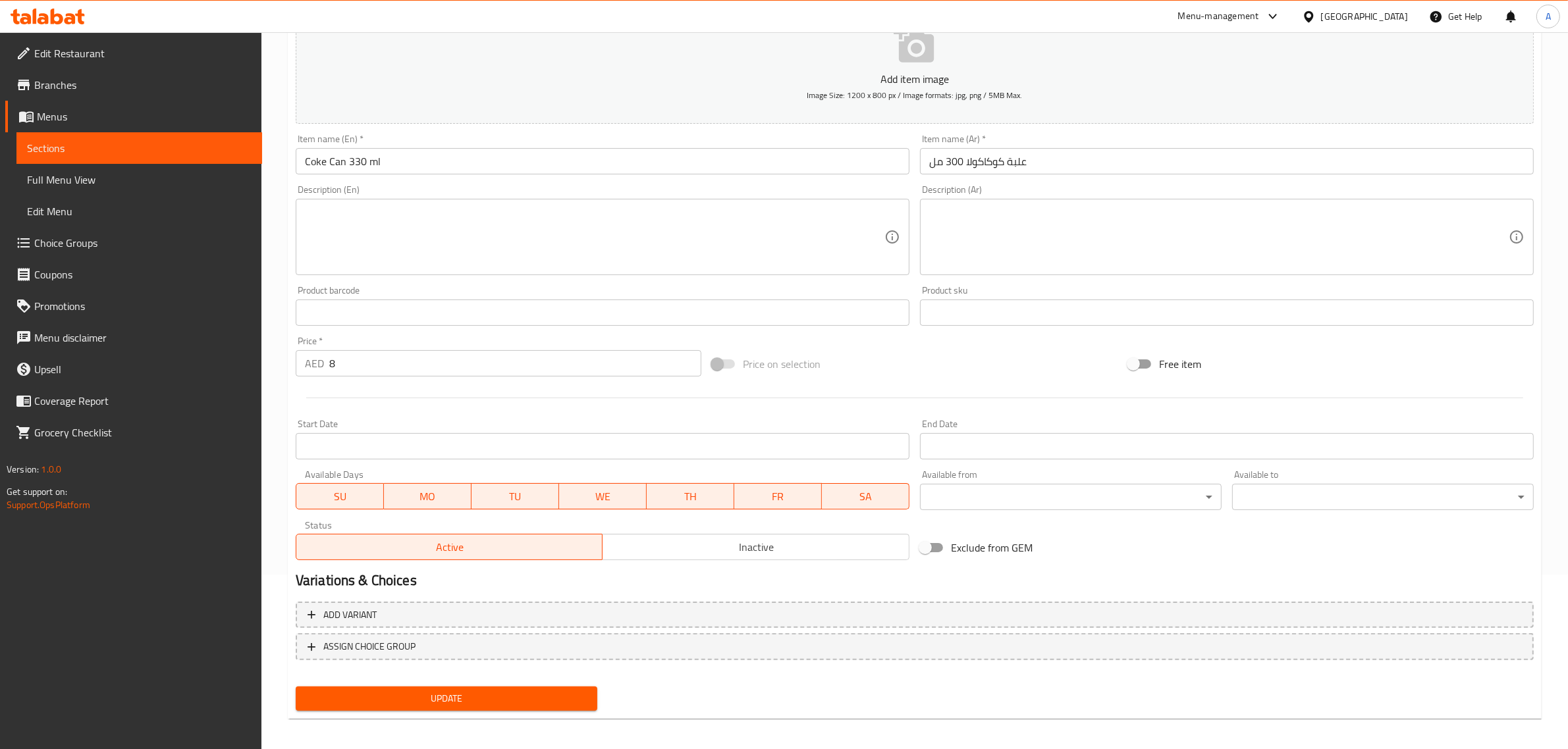
scroll to position [178, 0]
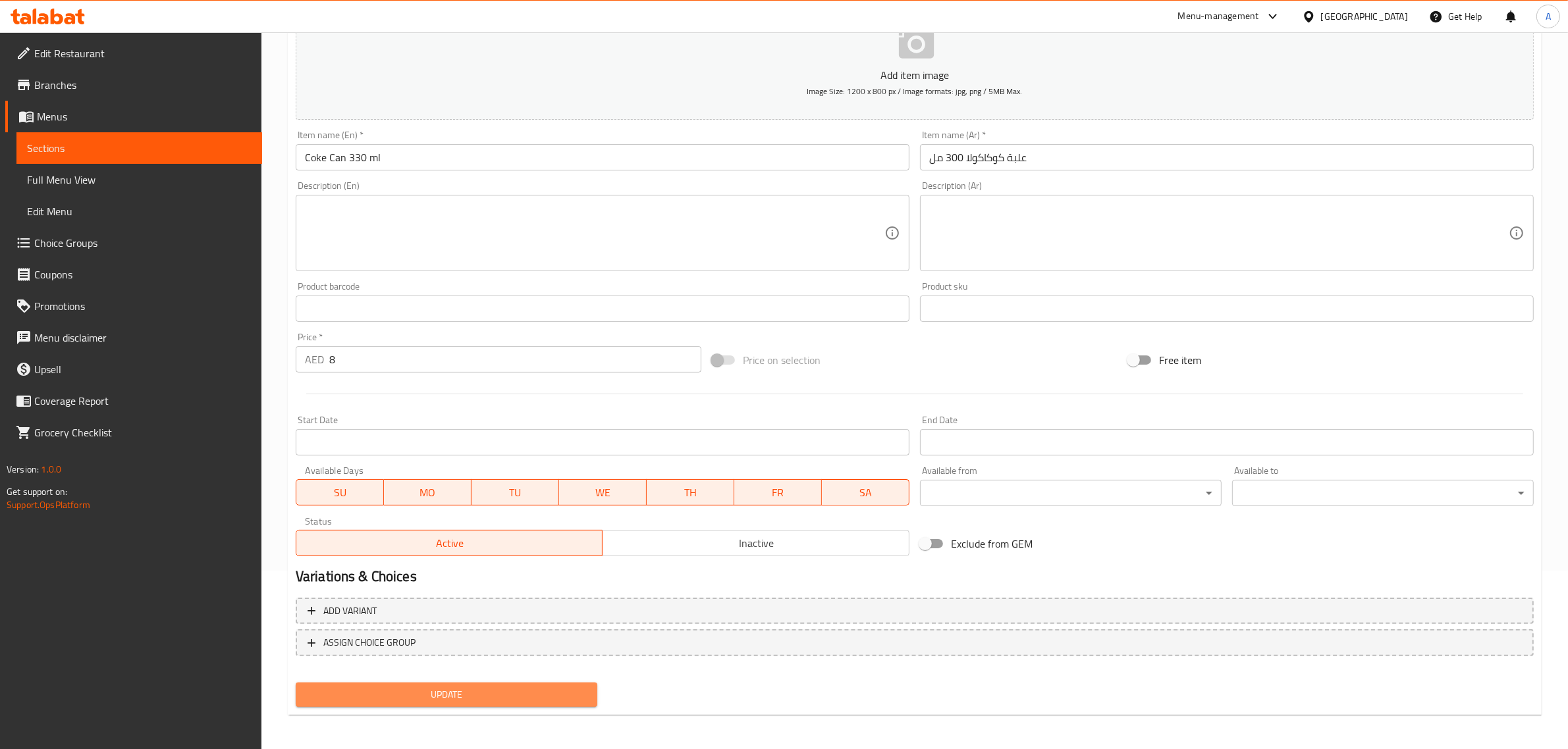
click at [551, 686] on span "Update" at bounding box center [447, 694] width 281 height 17
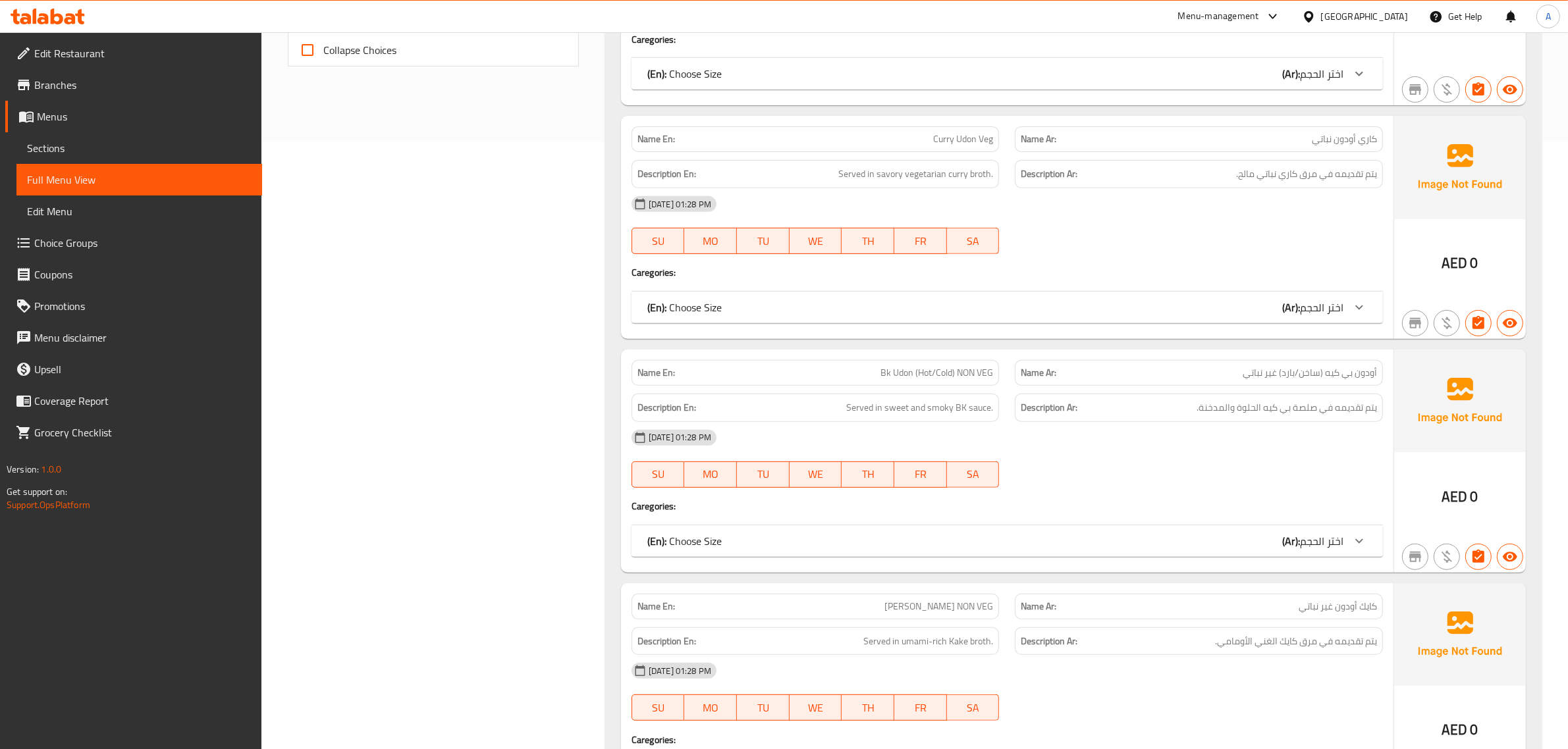
scroll to position [690, 0]
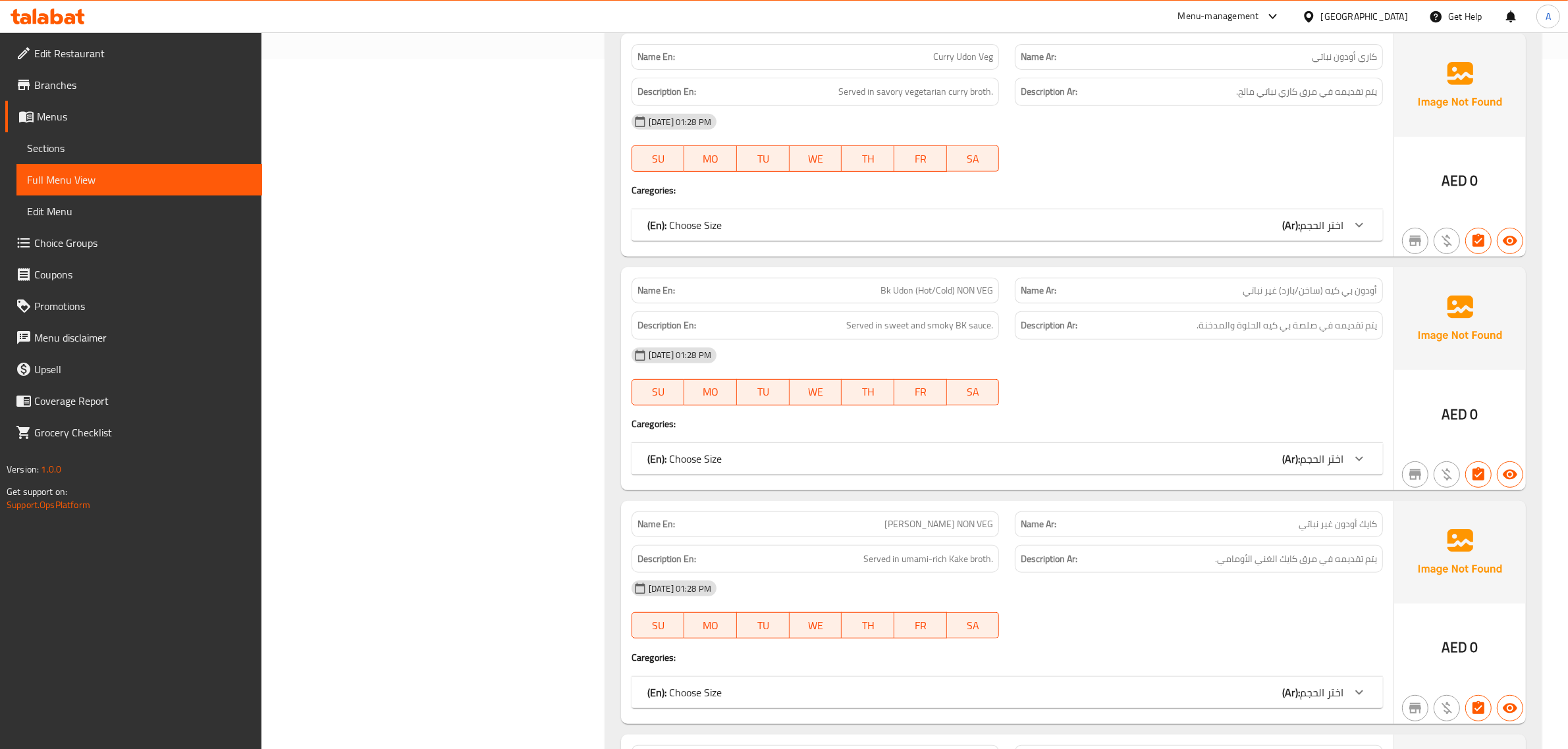
click at [252, 383] on link "Upsell" at bounding box center [134, 369] width 257 height 31
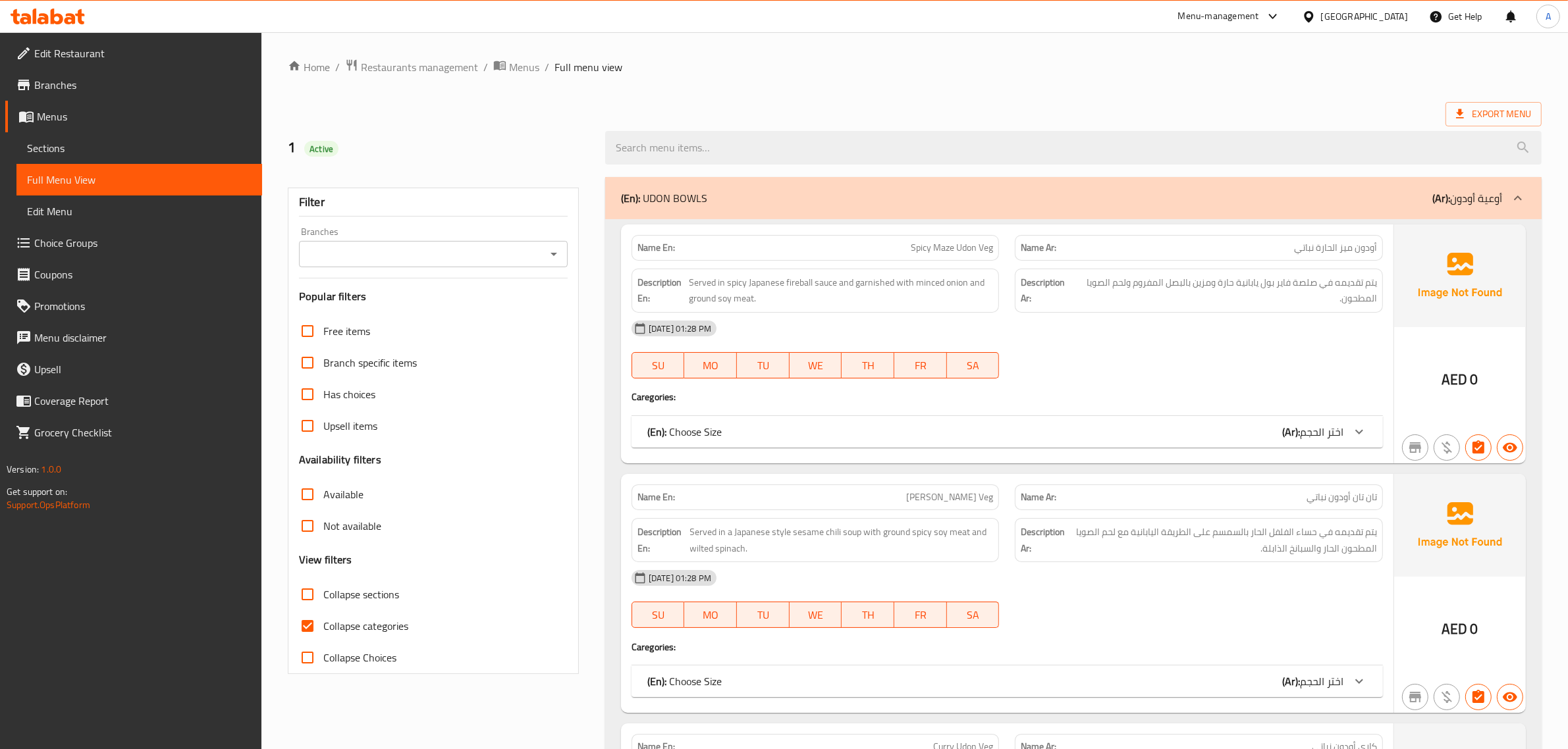
click at [326, 633] on span "Collapse categories" at bounding box center [366, 626] width 85 height 16
click at [323, 633] on input "Collapse categories" at bounding box center [307, 626] width 31 height 31
checkbox input "false"
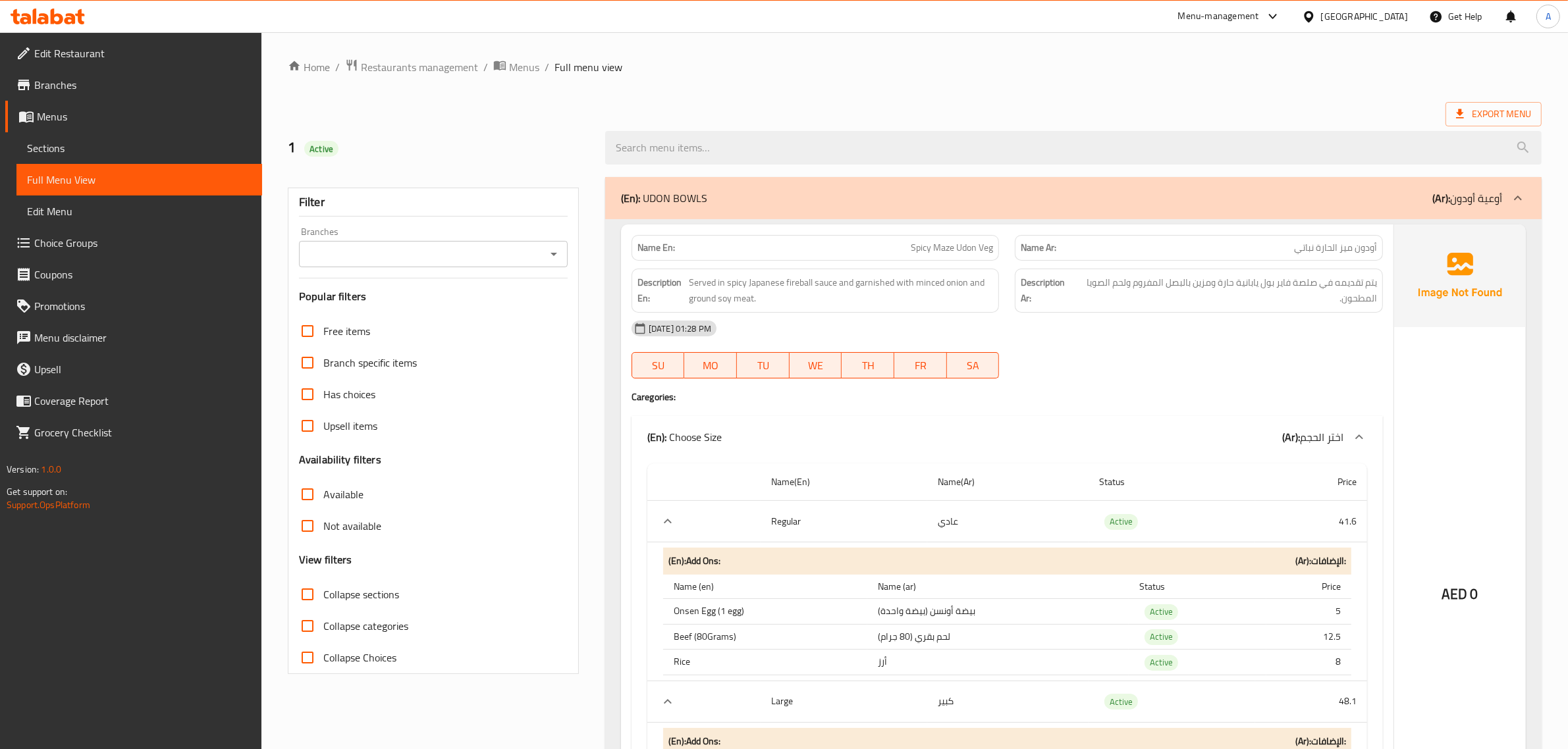
click at [920, 68] on ol "Home / Restaurants management / Menus / Full menu view" at bounding box center [915, 67] width 1254 height 17
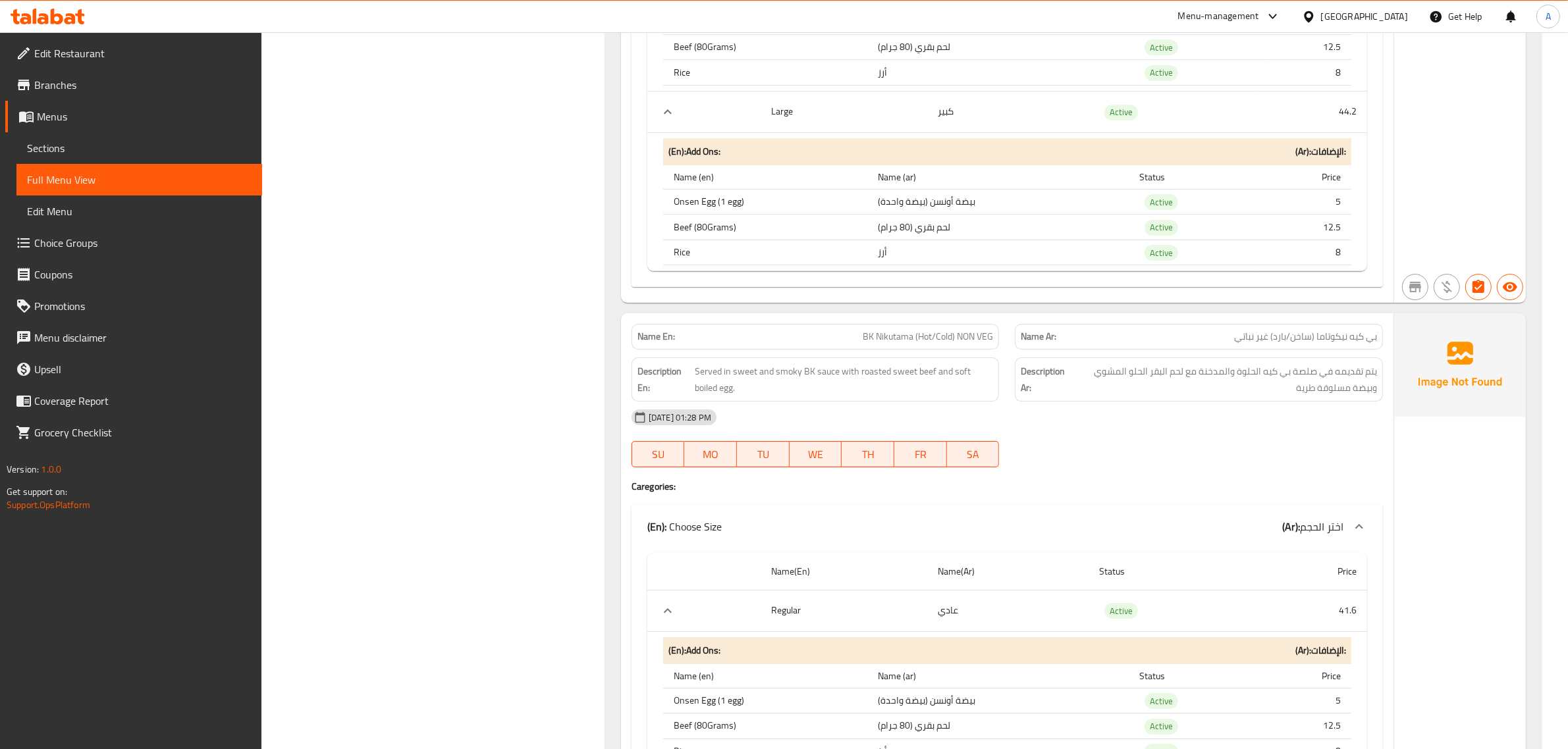
click at [545, 430] on div "Filter Branches Branches Popular filters Free items Branch specific items Has c…" at bounding box center [439, 381] width 318 height 11405
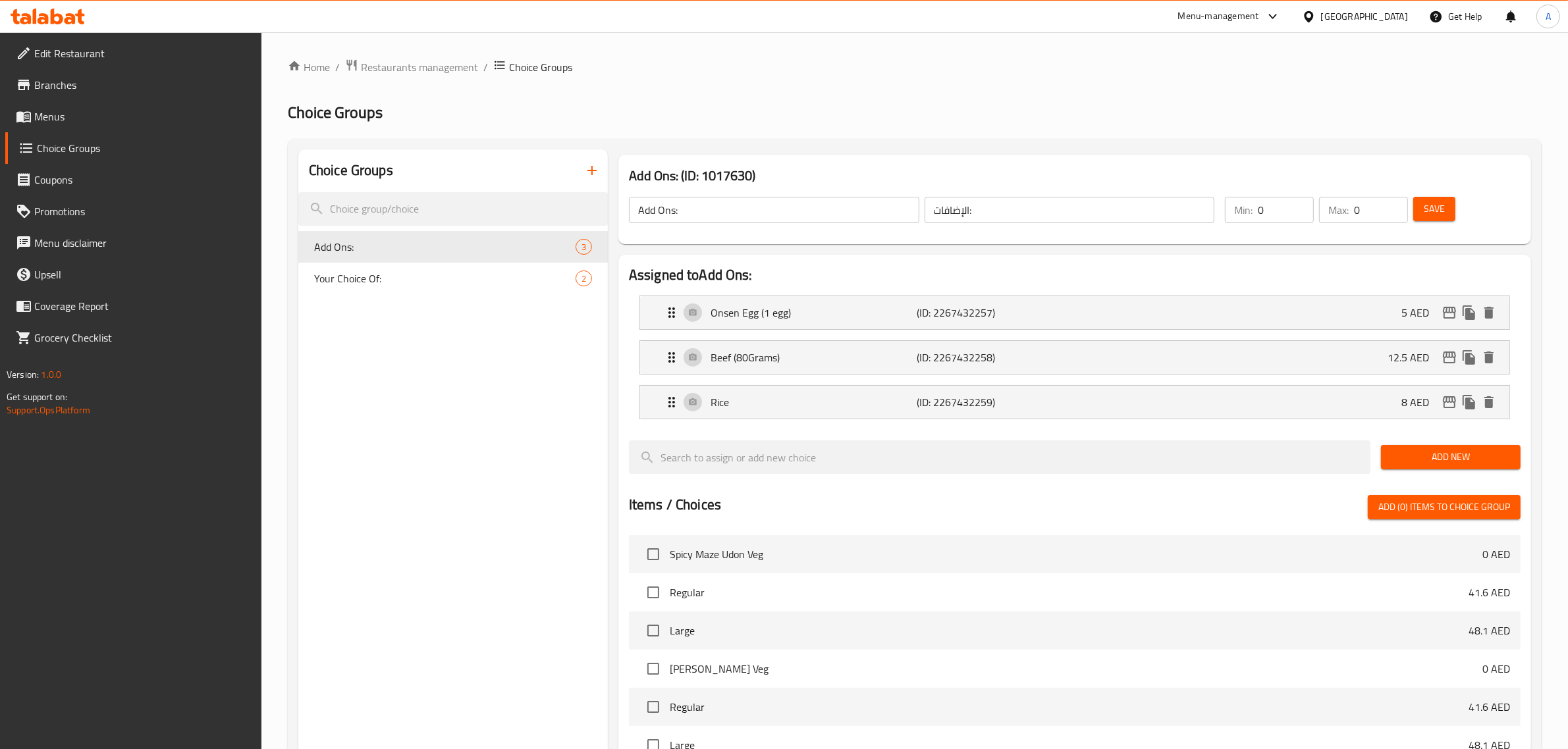
drag, startPoint x: 79, startPoint y: 120, endPoint x: 132, endPoint y: 115, distance: 53.2
click at [79, 120] on span "Menus" at bounding box center [143, 116] width 217 height 16
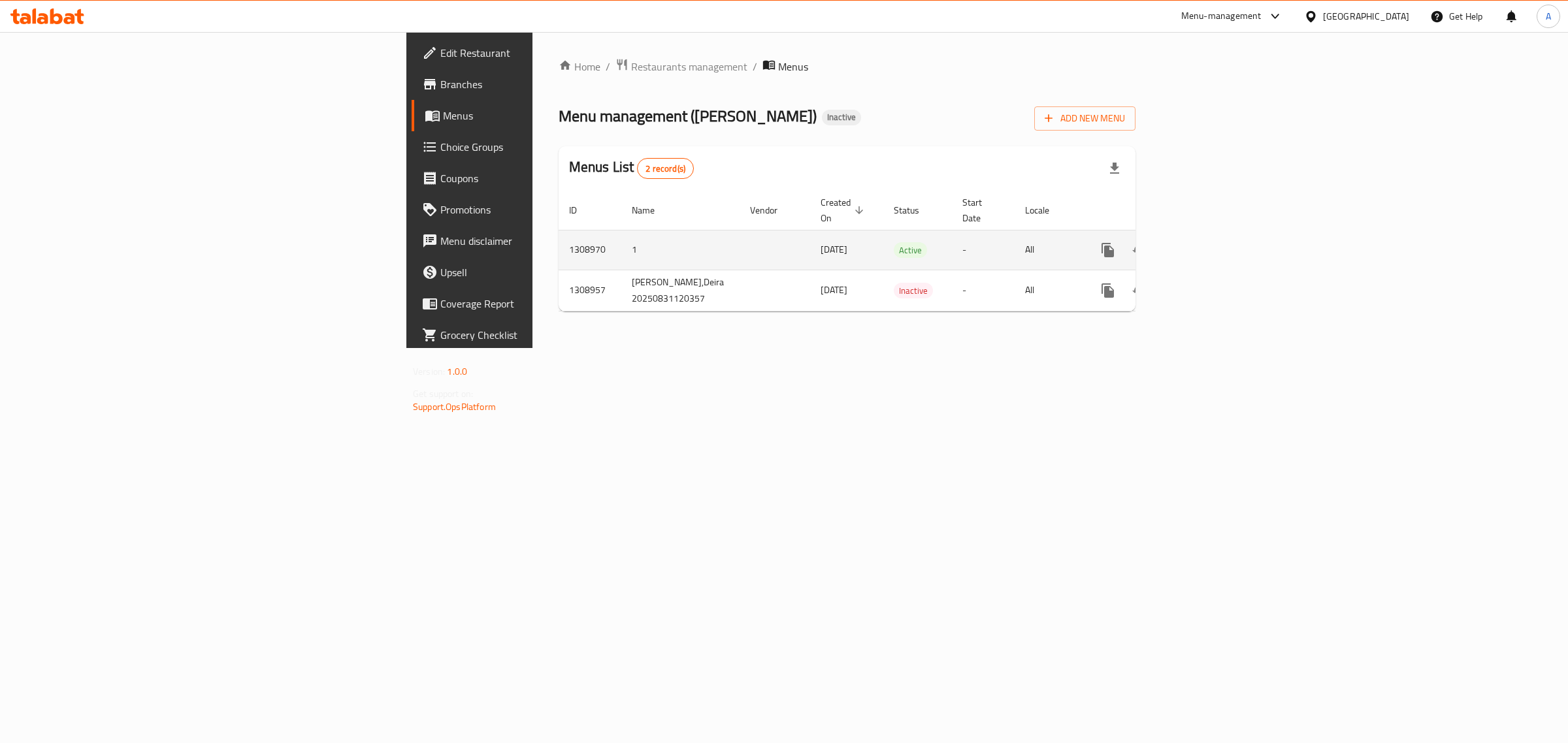
click at [1210, 242] on icon "enhanced table" at bounding box center [1202, 250] width 16 height 16
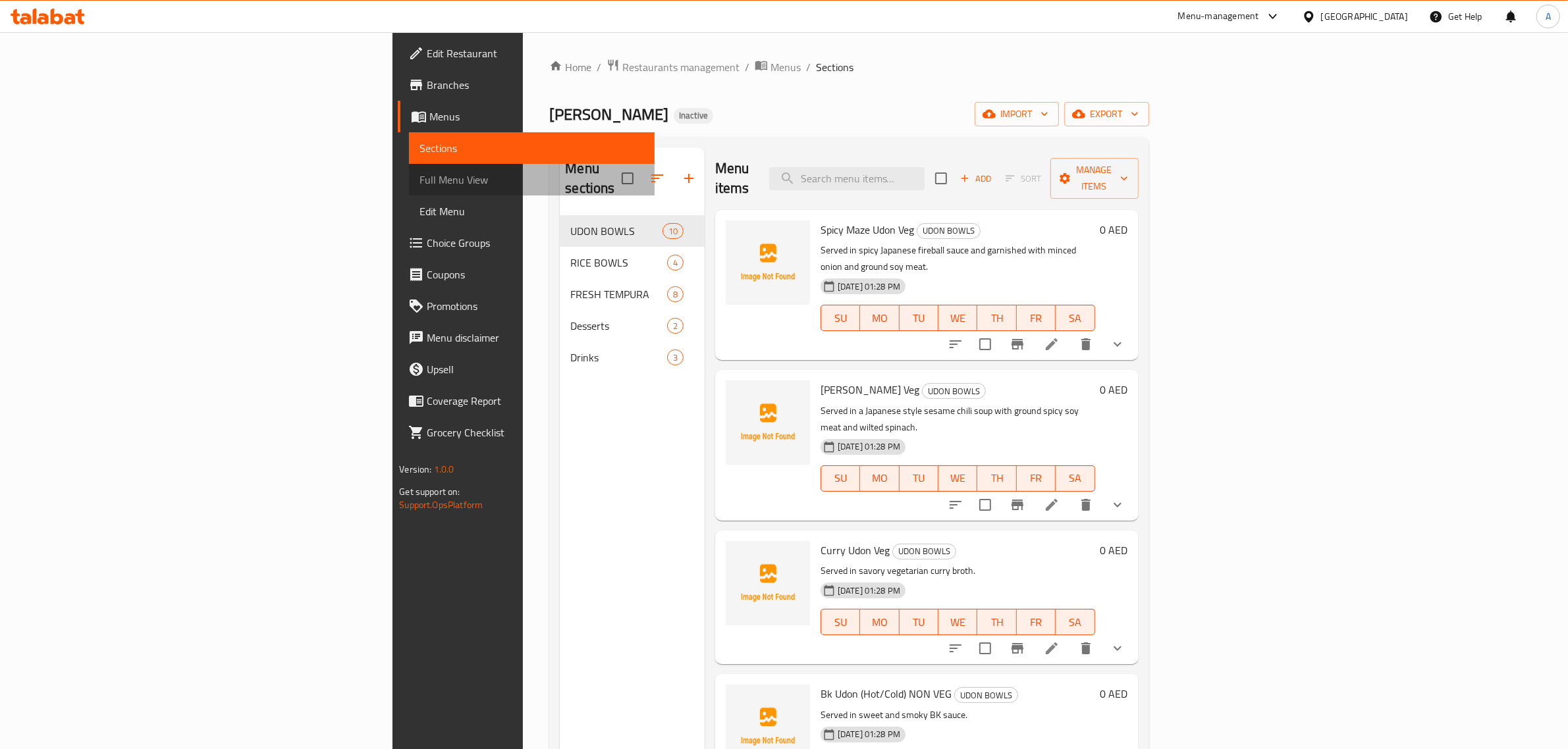
click at [420, 182] on span "Full Menu View" at bounding box center [532, 180] width 225 height 16
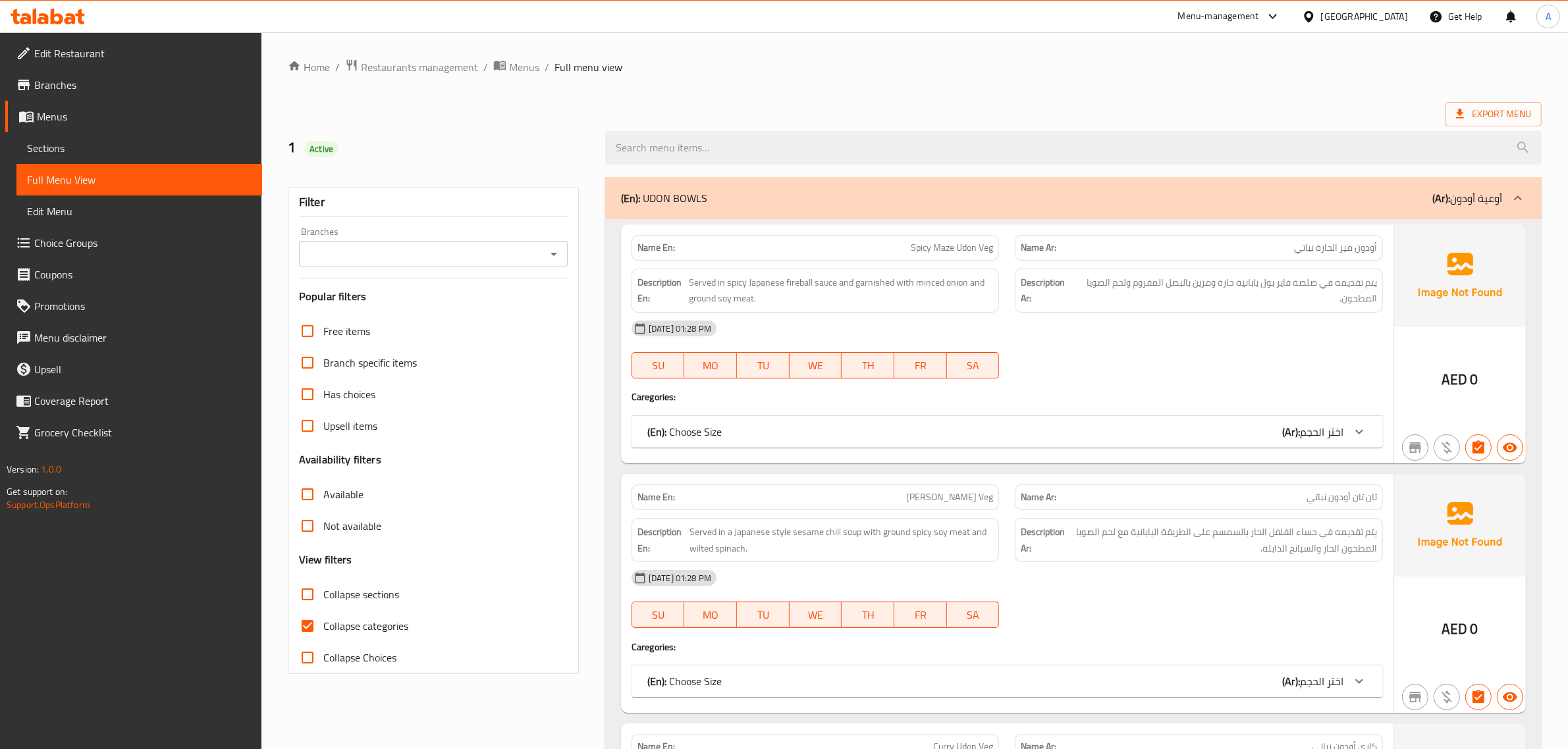
click at [329, 619] on span "Collapse categories" at bounding box center [366, 626] width 85 height 16
click at [323, 619] on input "Collapse categories" at bounding box center [307, 626] width 31 height 31
checkbox input "false"
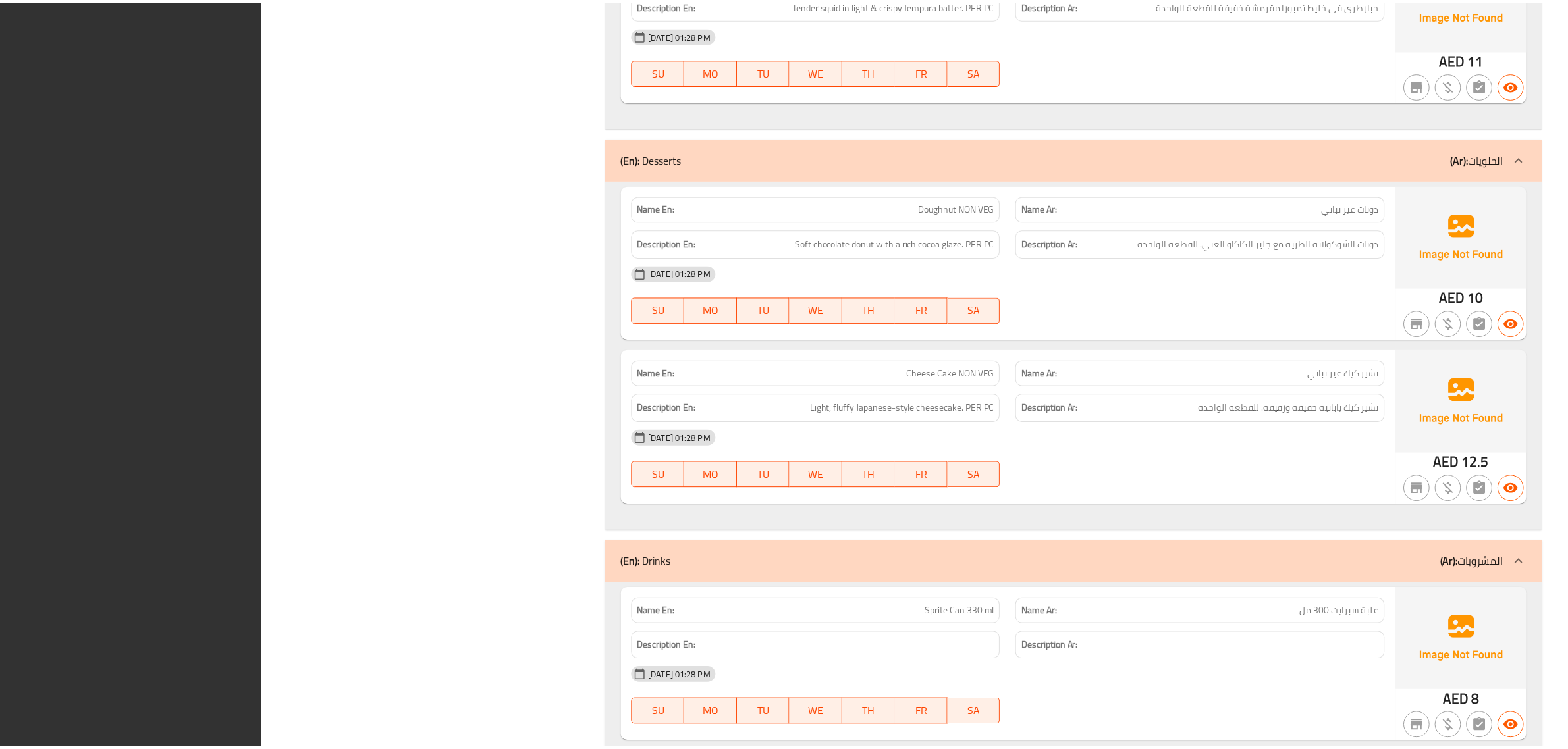
scroll to position [10911, 0]
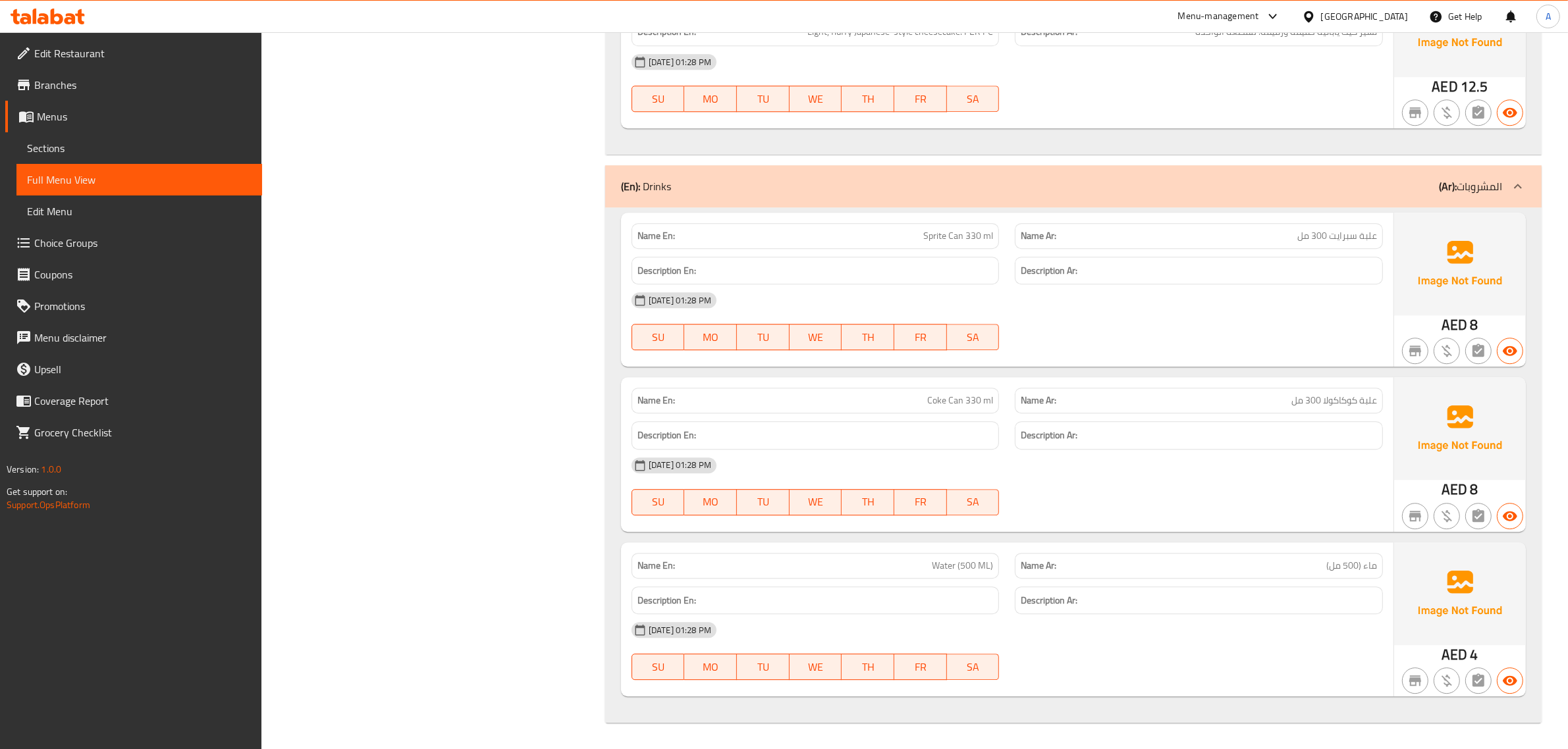
click at [67, 59] on span "Edit Restaurant" at bounding box center [143, 54] width 217 height 16
